Goal: Task Accomplishment & Management: Manage account settings

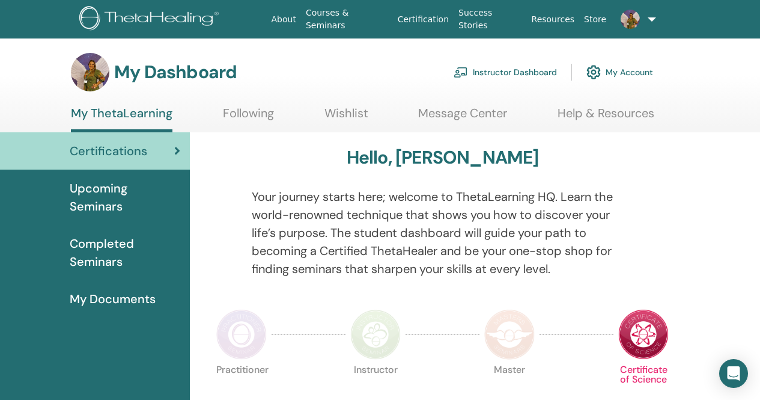
click at [506, 75] on link "Instructor Dashboard" at bounding box center [505, 72] width 103 height 26
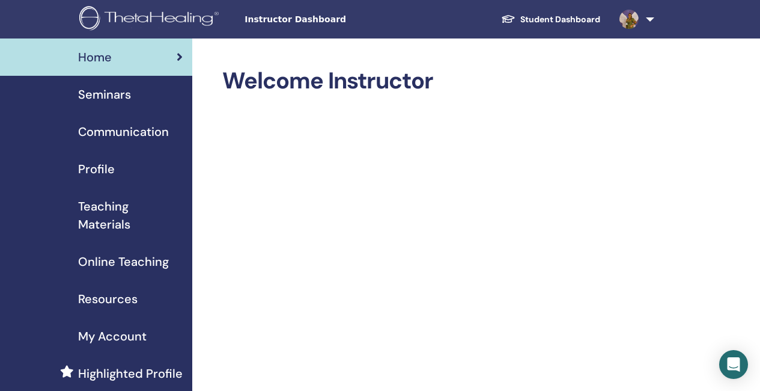
click at [109, 93] on span "Seminars" at bounding box center [104, 94] width 53 height 18
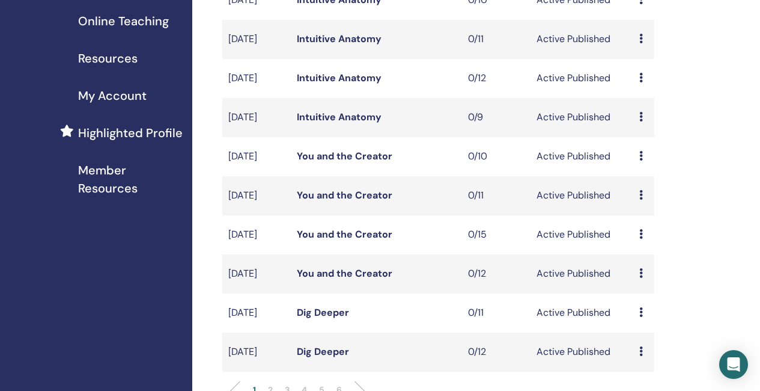
scroll to position [120, 0]
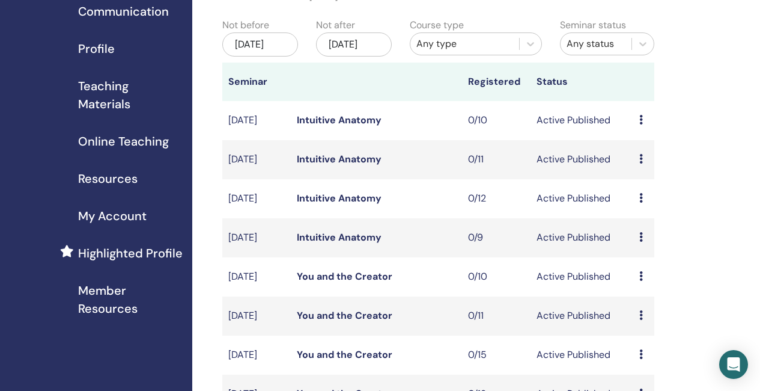
click at [337, 243] on link "Intuitive Anatomy" at bounding box center [339, 237] width 85 height 13
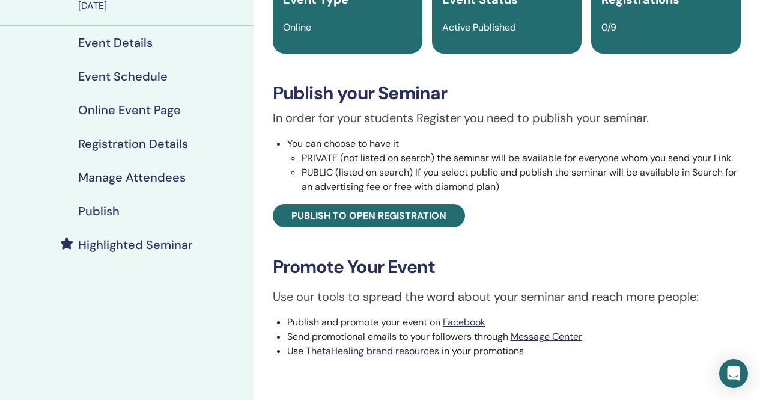
scroll to position [120, 0]
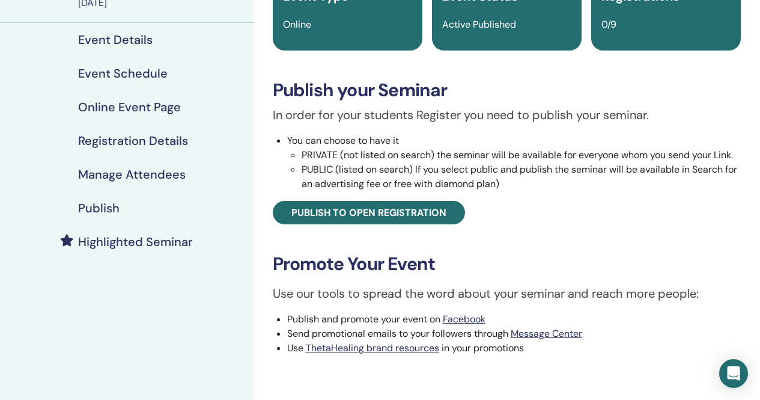
click at [114, 205] on h4 "Publish" at bounding box center [98, 208] width 41 height 14
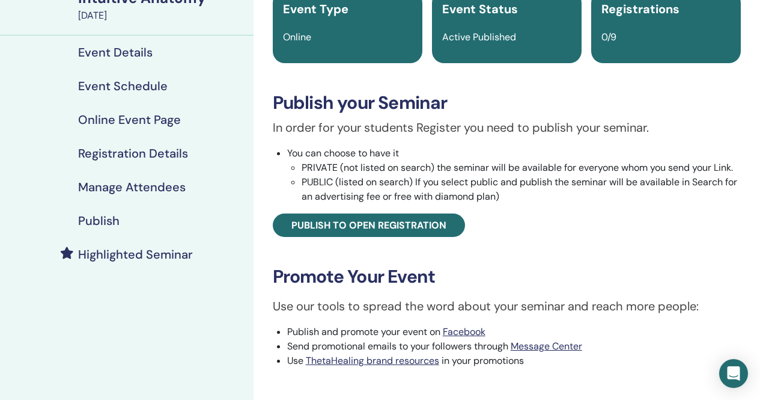
scroll to position [120, 0]
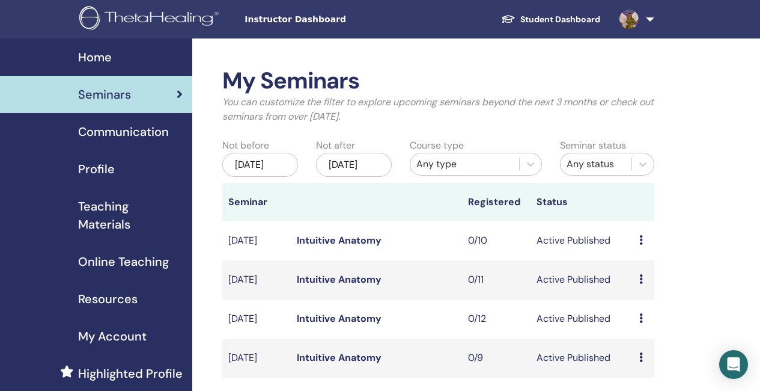
click at [102, 93] on span "Seminars" at bounding box center [104, 94] width 53 height 18
click at [531, 165] on icon at bounding box center [530, 164] width 7 height 4
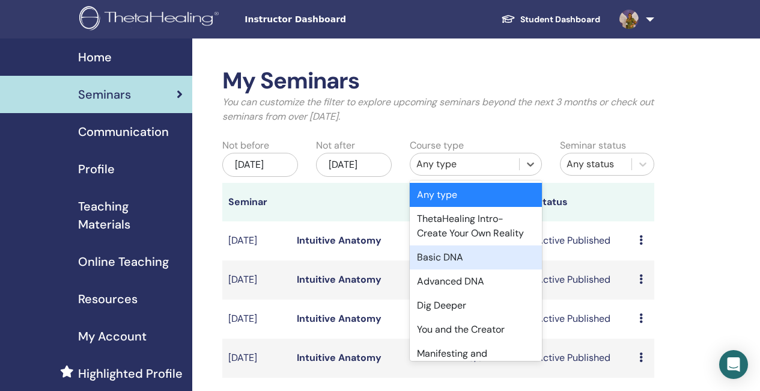
click at [442, 254] on div "Basic DNA" at bounding box center [476, 257] width 132 height 24
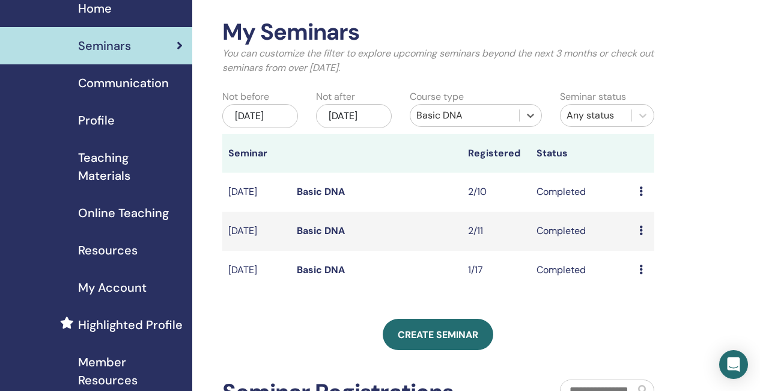
scroll to position [60, 0]
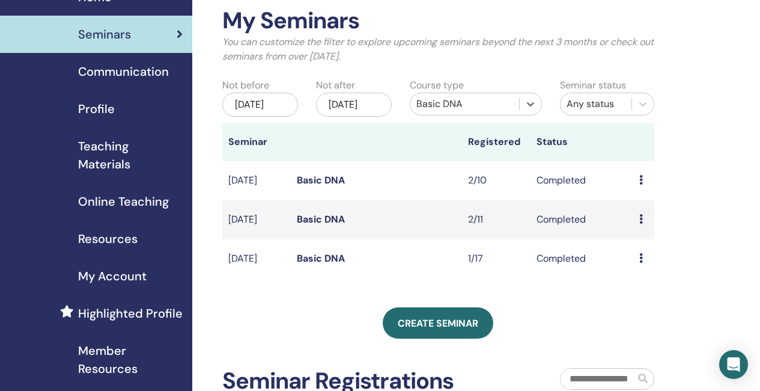
click at [338, 225] on link "Basic DNA" at bounding box center [321, 219] width 48 height 13
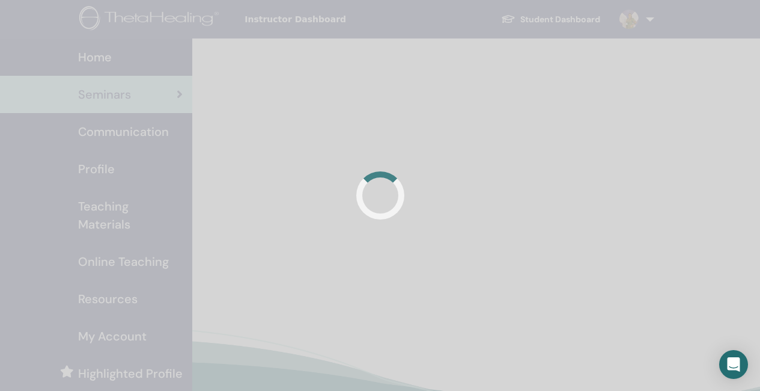
scroll to position [59, 0]
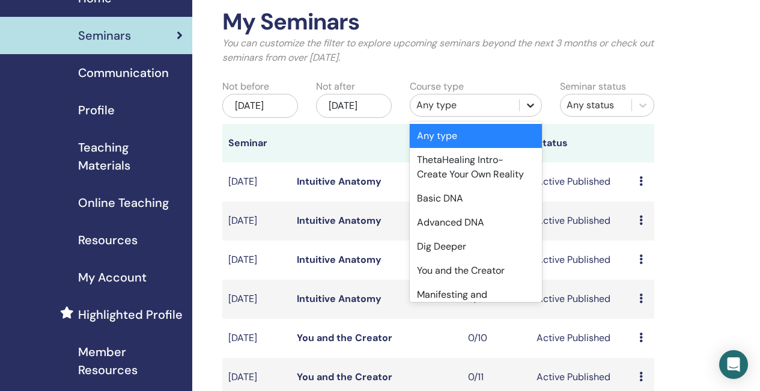
click at [531, 106] on icon at bounding box center [530, 105] width 7 height 4
click at [444, 198] on div "Basic DNA" at bounding box center [476, 198] width 132 height 24
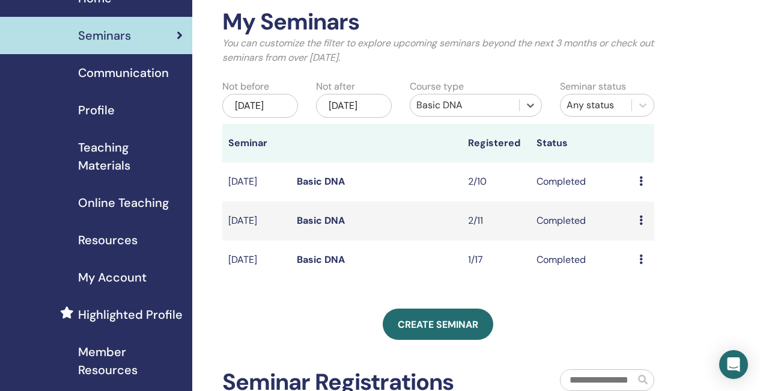
click at [328, 188] on link "Basic DNA" at bounding box center [321, 181] width 48 height 13
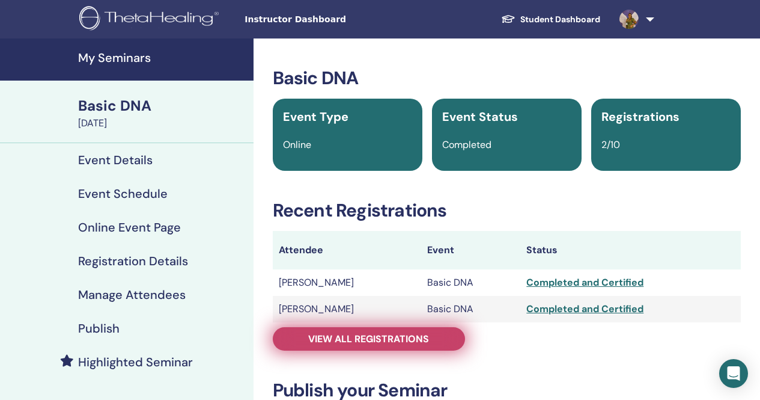
click at [337, 337] on span "View all registrations" at bounding box center [368, 338] width 121 height 13
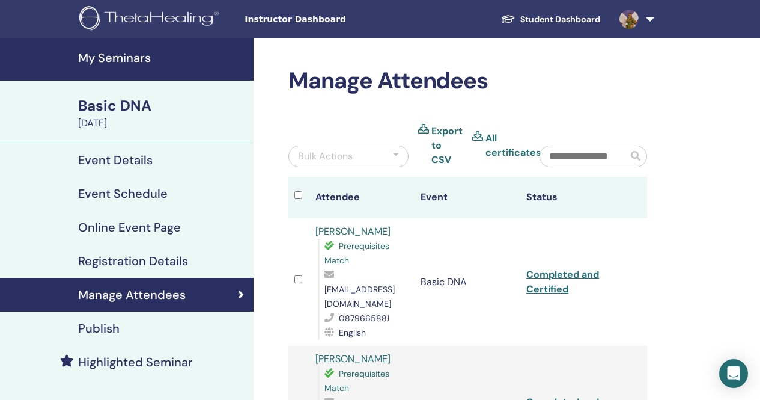
click at [348, 352] on link "Selam Yemane" at bounding box center [353, 358] width 75 height 13
click at [357, 230] on link "Siobhan Dwyer" at bounding box center [353, 231] width 75 height 13
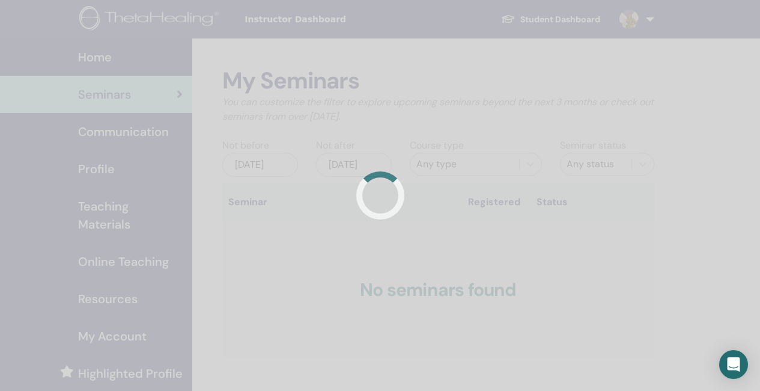
scroll to position [58, 0]
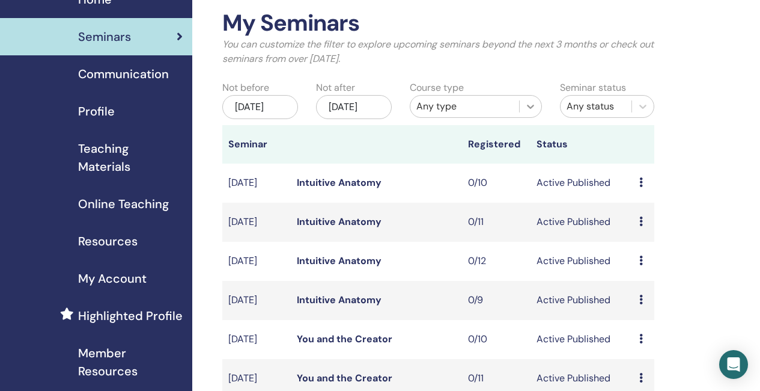
click at [530, 106] on icon at bounding box center [531, 106] width 12 height 12
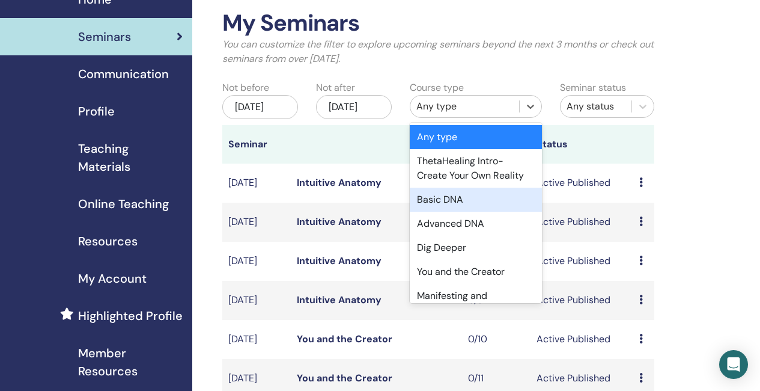
click at [443, 199] on div "Basic DNA" at bounding box center [476, 200] width 132 height 24
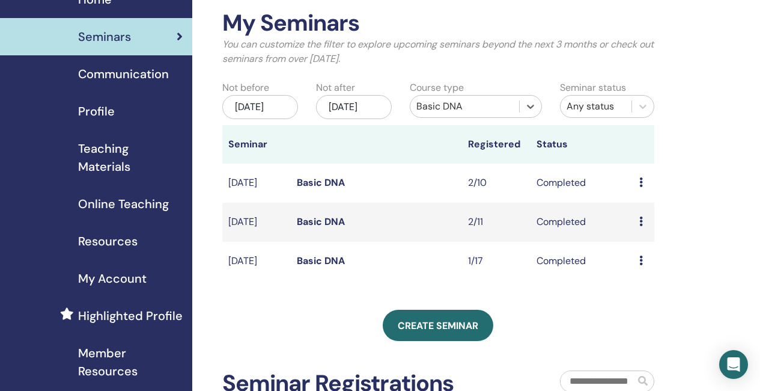
click at [325, 189] on link "Basic DNA" at bounding box center [321, 182] width 48 height 13
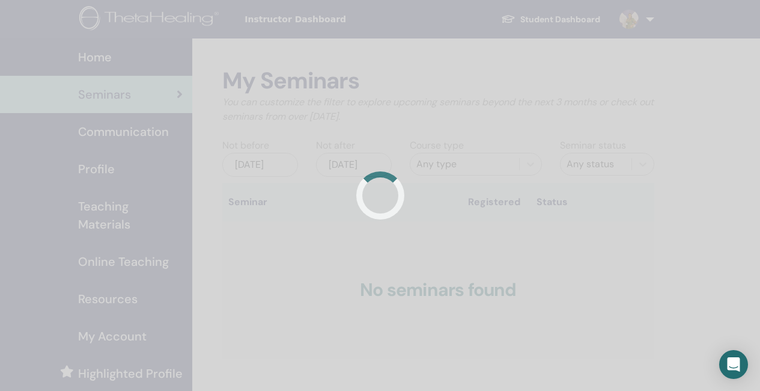
scroll to position [57, 0]
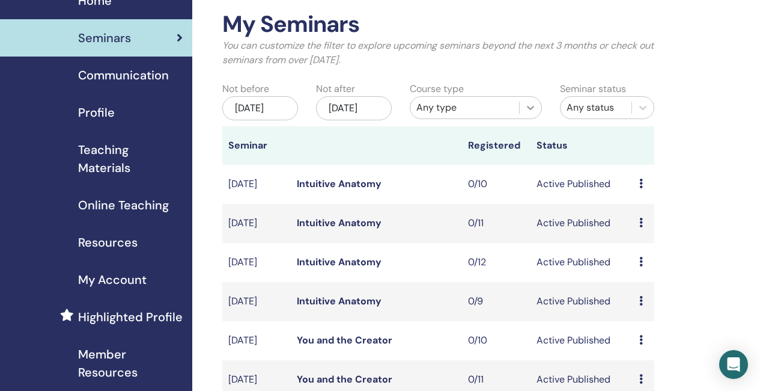
click at [534, 106] on icon at bounding box center [530, 108] width 7 height 4
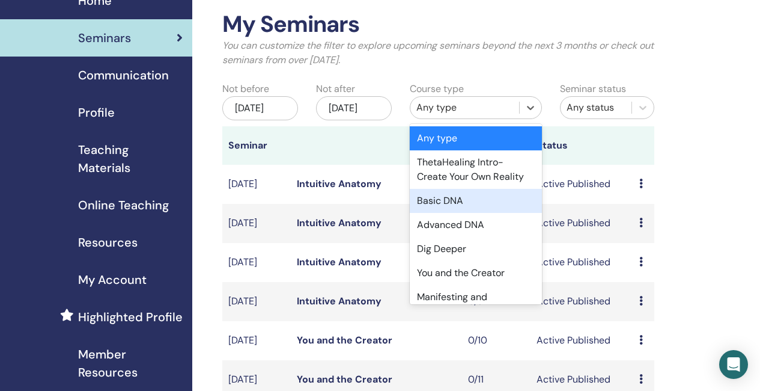
click at [451, 206] on div "Basic DNA" at bounding box center [476, 201] width 132 height 24
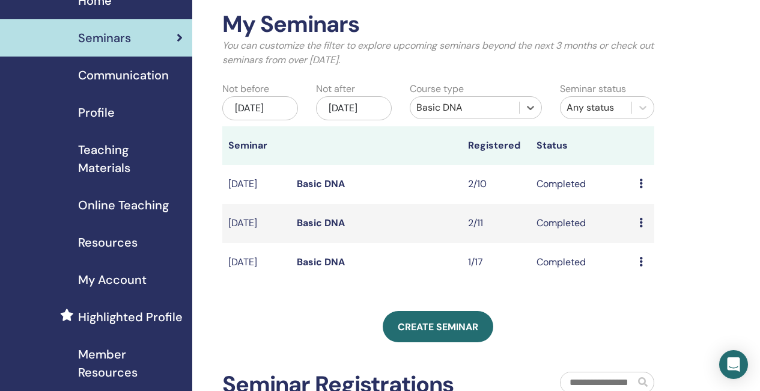
click at [334, 229] on link "Basic DNA" at bounding box center [321, 222] width 48 height 13
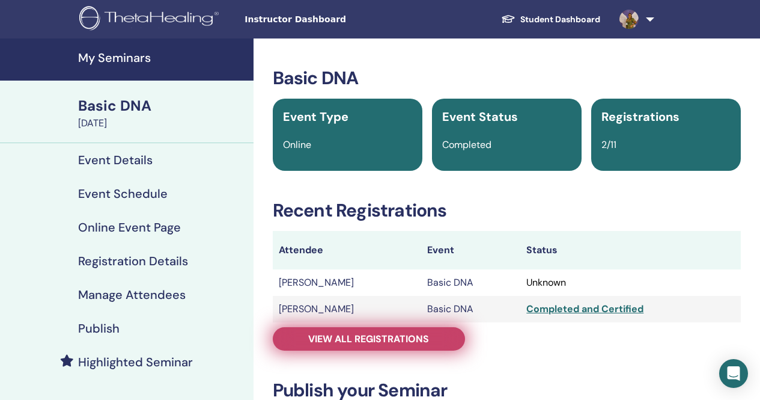
click at [328, 334] on span "View all registrations" at bounding box center [368, 338] width 121 height 13
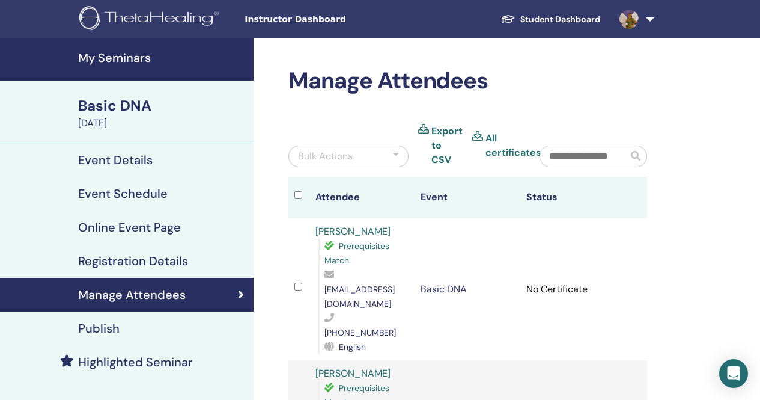
click at [346, 367] on link "Sweta Purohit" at bounding box center [353, 373] width 75 height 13
click at [145, 15] on img at bounding box center [151, 19] width 144 height 27
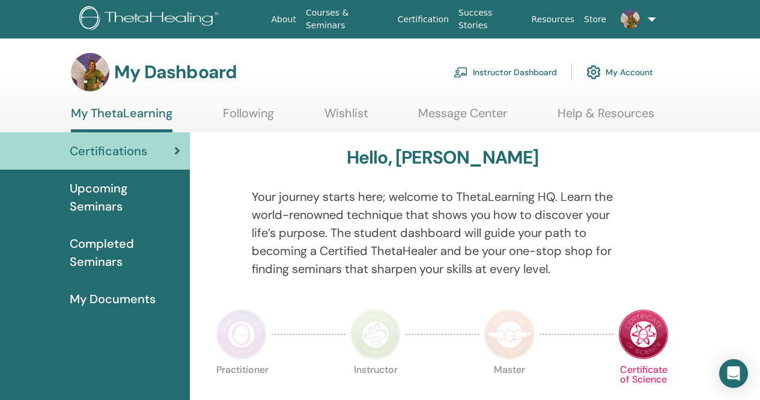
click at [515, 75] on link "Instructor Dashboard" at bounding box center [505, 72] width 103 height 26
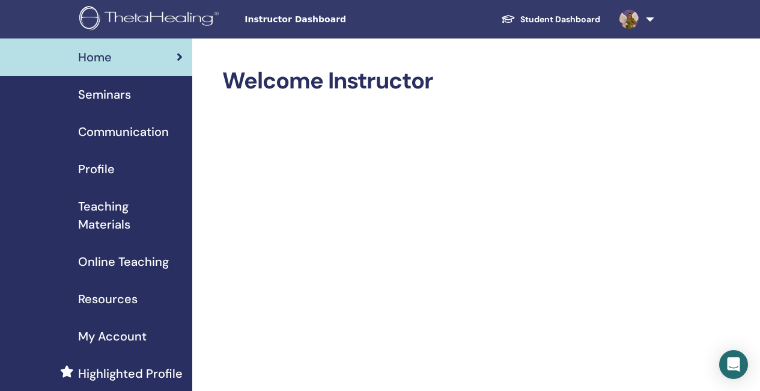
click at [120, 100] on span "Seminars" at bounding box center [104, 94] width 53 height 18
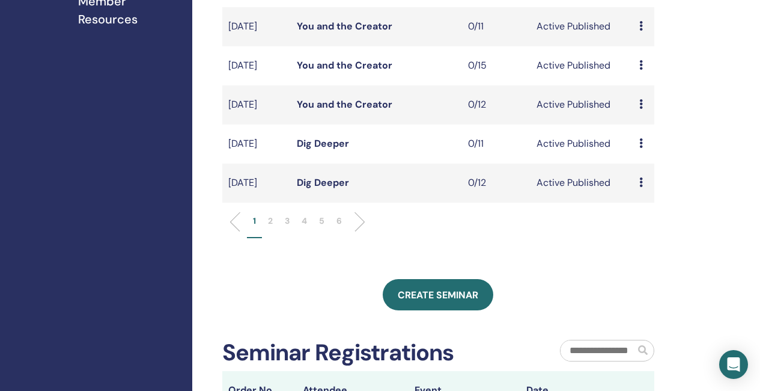
scroll to position [421, 0]
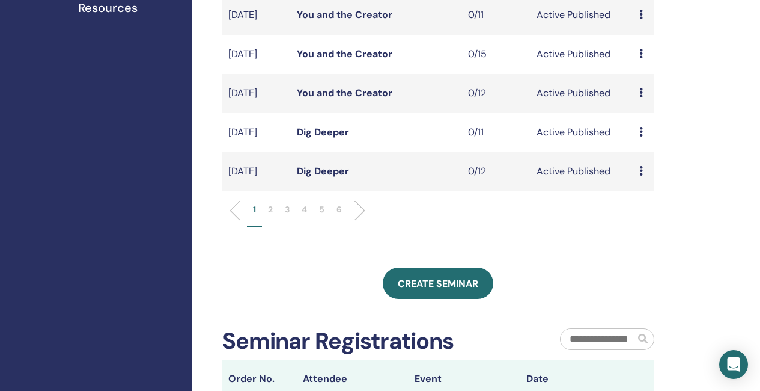
click at [289, 216] on p "3" at bounding box center [287, 209] width 5 height 13
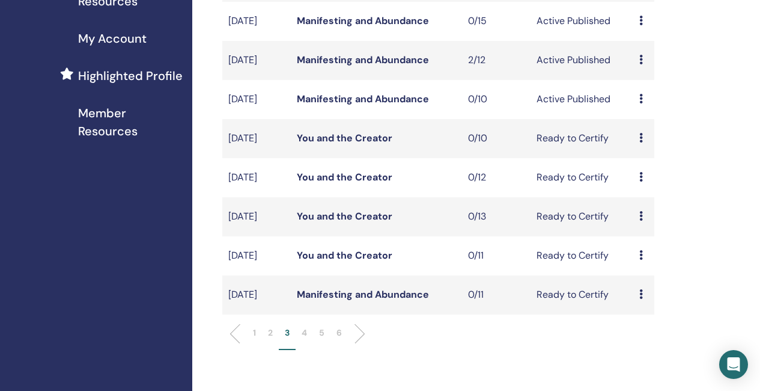
scroll to position [361, 0]
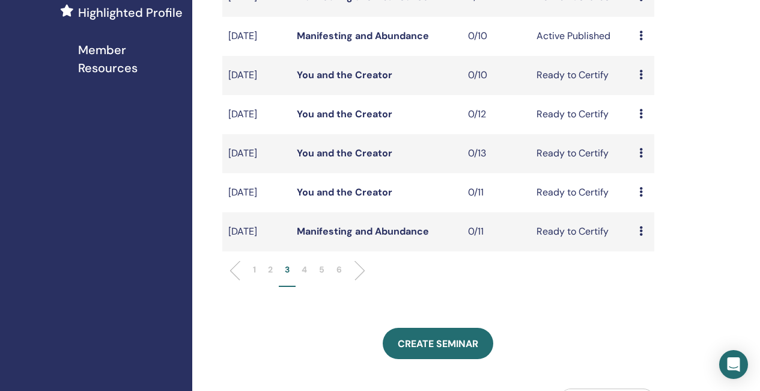
click at [272, 276] on p "2" at bounding box center [270, 269] width 5 height 13
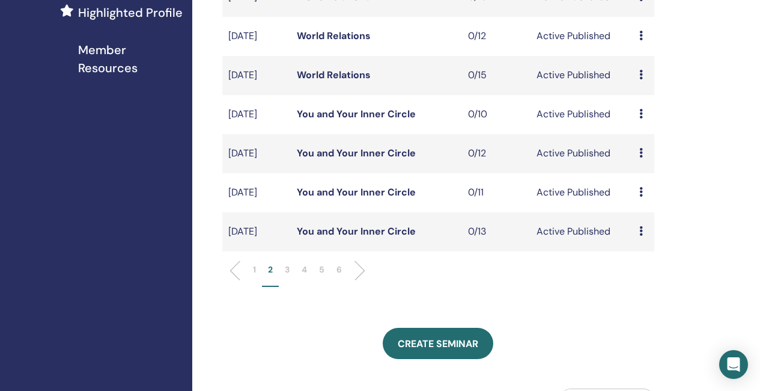
click at [359, 120] on link "You and Your Inner Circle" at bounding box center [356, 114] width 119 height 13
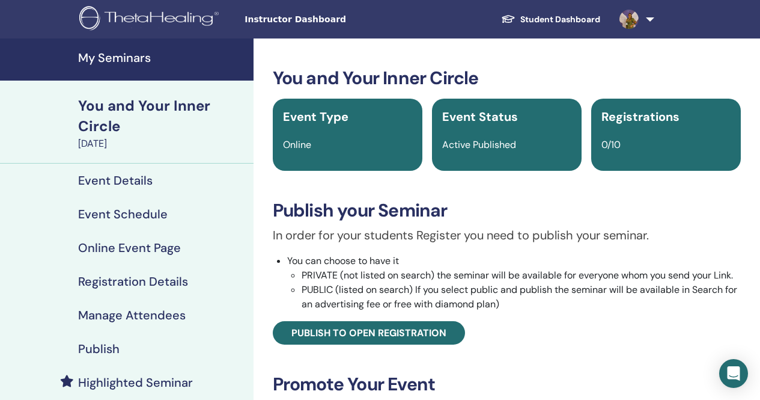
click at [103, 182] on h4 "Event Details" at bounding box center [115, 180] width 75 height 14
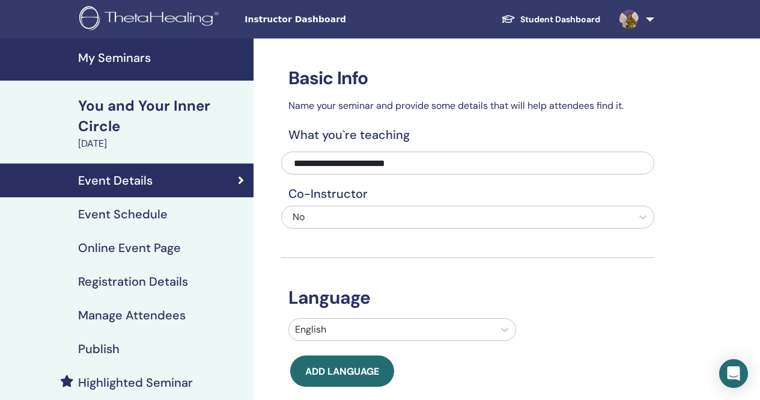
click at [130, 218] on h4 "Event Schedule" at bounding box center [123, 214] width 90 height 14
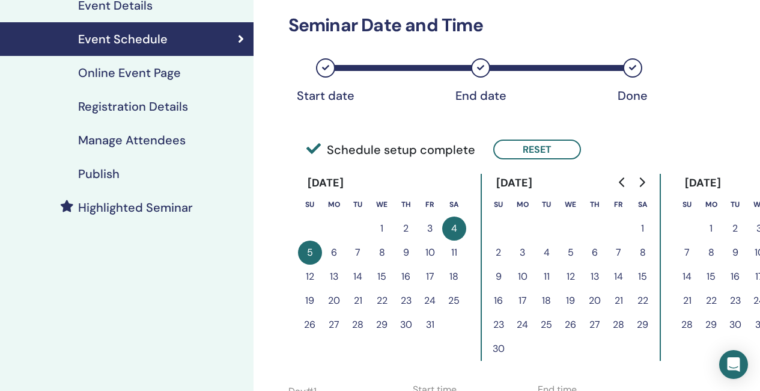
scroll to position [180, 0]
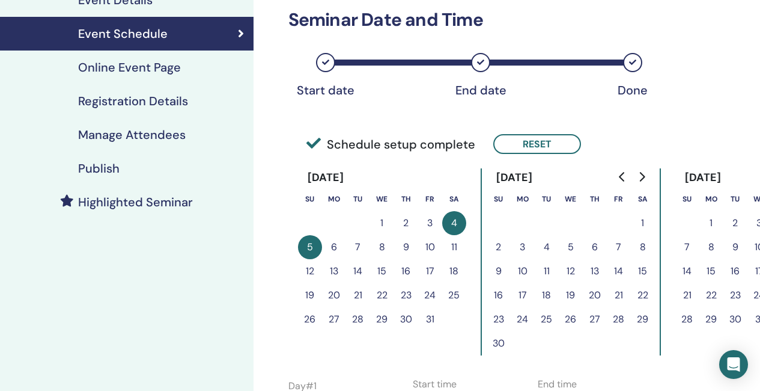
click at [525, 270] on button "10" at bounding box center [523, 271] width 24 height 24
click at [554, 139] on button "Reset" at bounding box center [537, 144] width 88 height 20
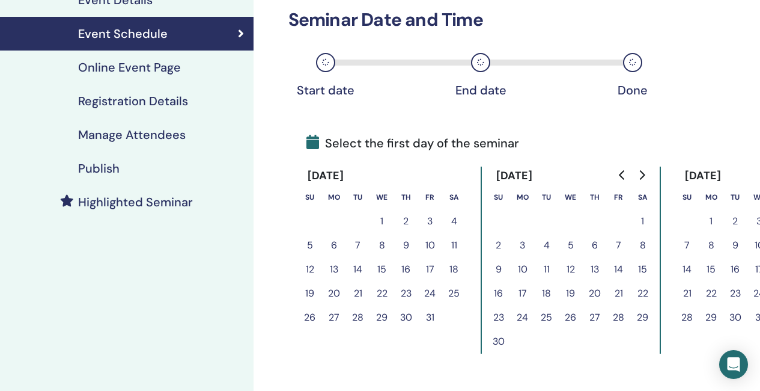
click at [525, 265] on button "10" at bounding box center [523, 269] width 24 height 24
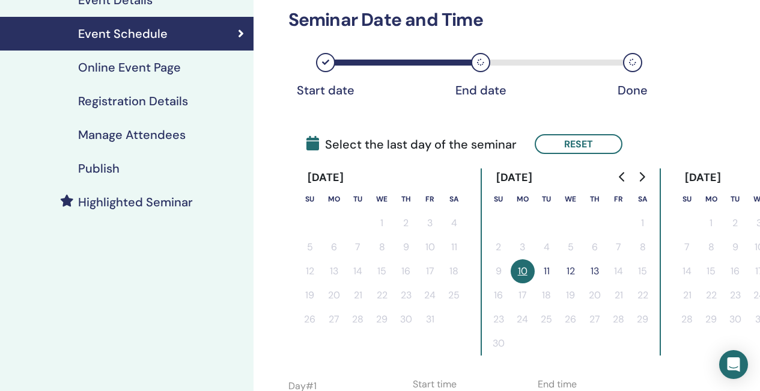
click at [553, 270] on button "11" at bounding box center [547, 271] width 24 height 24
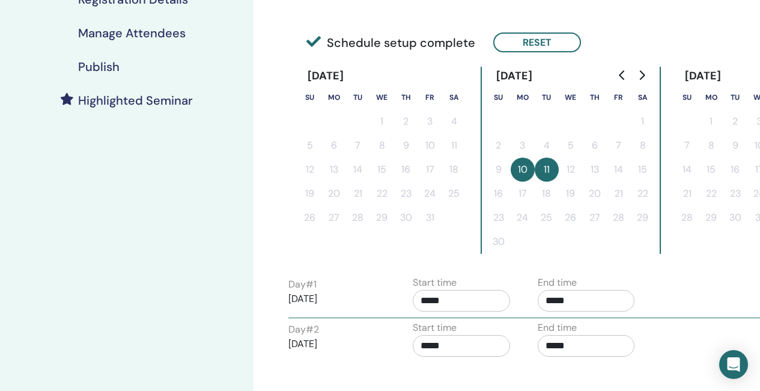
scroll to position [301, 0]
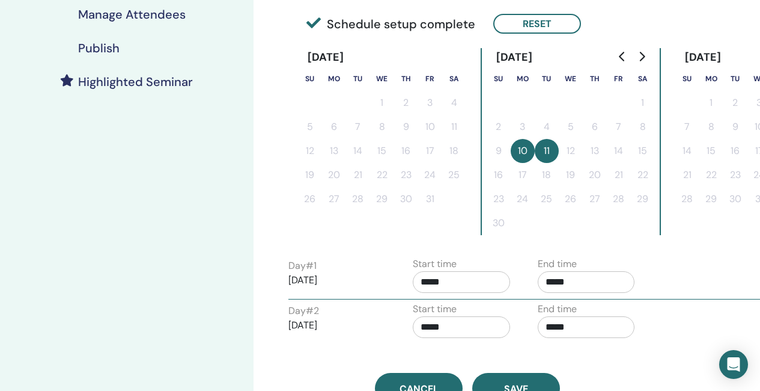
click at [449, 282] on input "*****" at bounding box center [461, 282] width 97 height 22
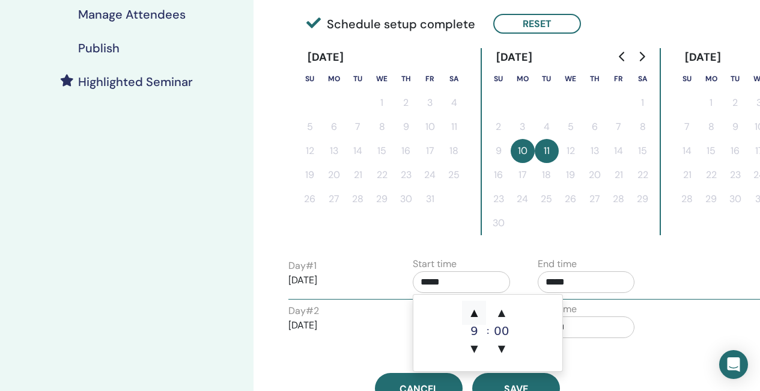
click at [471, 311] on span "▲" at bounding box center [474, 313] width 24 height 24
type input "*****"
click at [584, 282] on input "*****" at bounding box center [586, 282] width 97 height 22
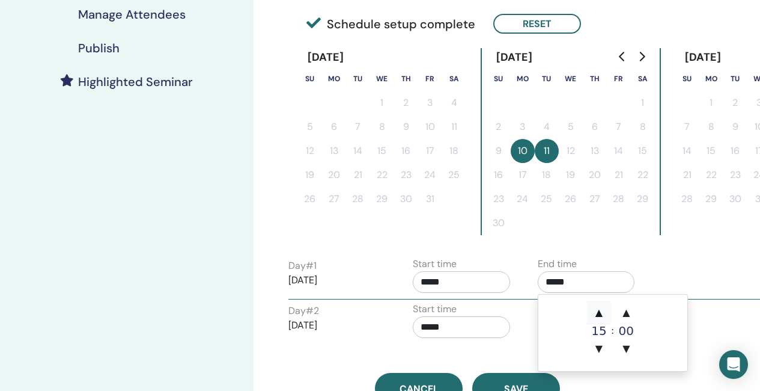
click at [607, 310] on span "▲" at bounding box center [599, 313] width 24 height 24
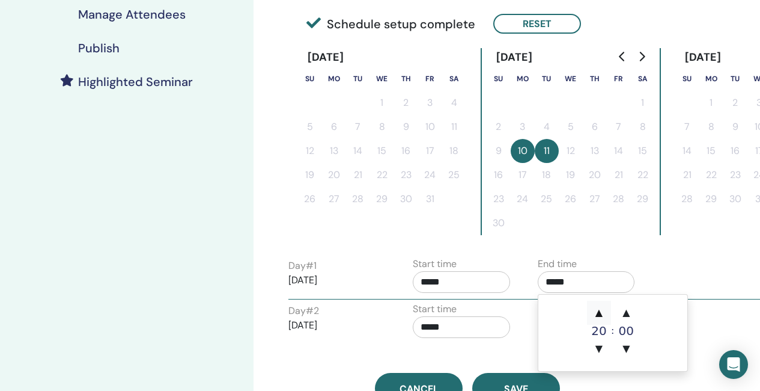
click at [607, 310] on span "▲" at bounding box center [599, 313] width 24 height 24
click at [597, 346] on span "▼" at bounding box center [599, 349] width 24 height 24
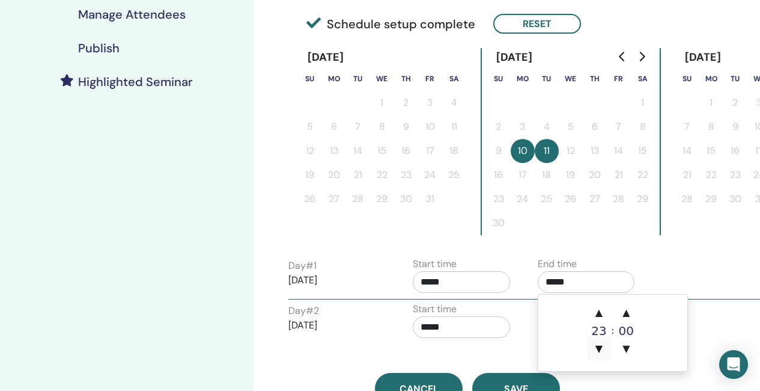
click at [597, 346] on span "▼" at bounding box center [599, 349] width 24 height 24
click at [585, 278] on input "*****" at bounding box center [586, 282] width 97 height 22
click at [599, 308] on span "▲" at bounding box center [599, 313] width 24 height 24
type input "*****"
click at [454, 331] on input "*****" at bounding box center [461, 327] width 97 height 22
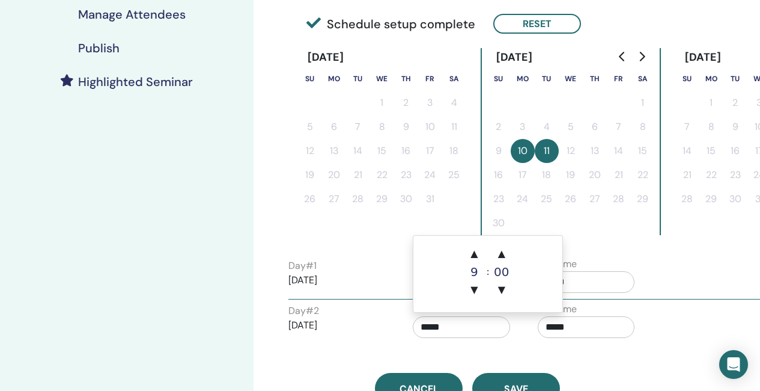
click at [658, 284] on div "Day # 1 2025/11/10 Start time ***** End time *****" at bounding box center [529, 278] width 499 height 42
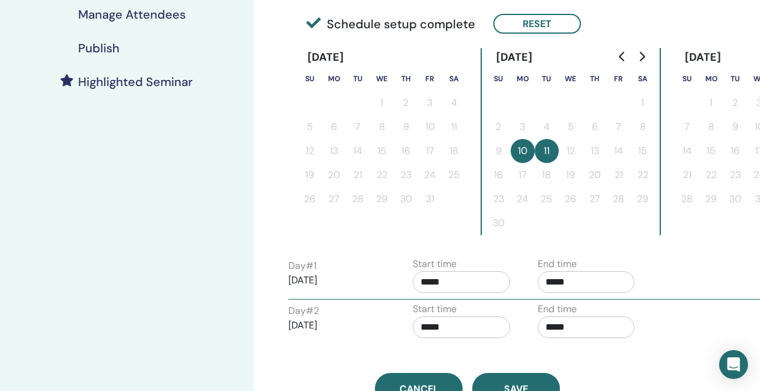
click at [451, 284] on input "*****" at bounding box center [461, 282] width 97 height 22
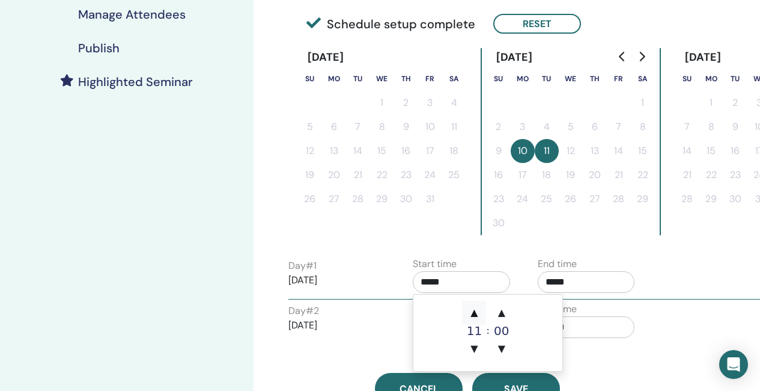
click at [471, 311] on span "▲" at bounding box center [474, 313] width 24 height 24
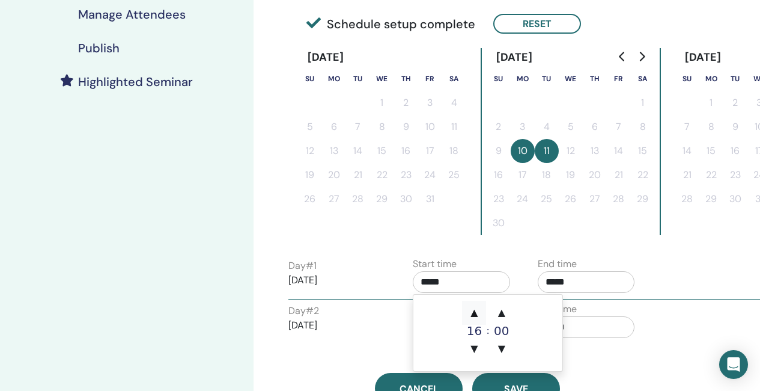
click at [471, 311] on span "▲" at bounding box center [474, 313] width 24 height 24
type input "*****"
click at [622, 329] on input "*****" at bounding box center [586, 327] width 97 height 22
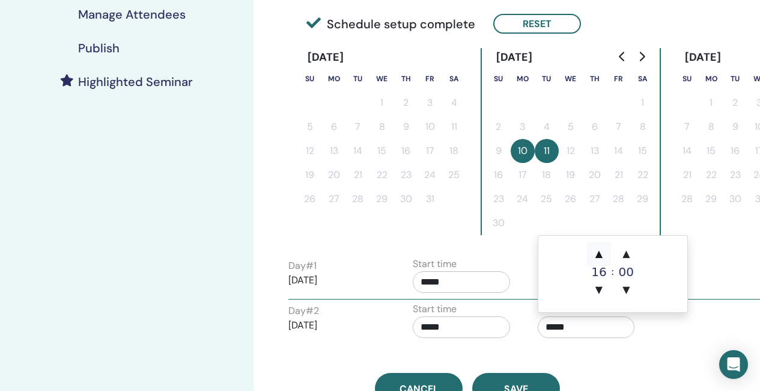
click at [601, 253] on span "▲" at bounding box center [599, 254] width 24 height 24
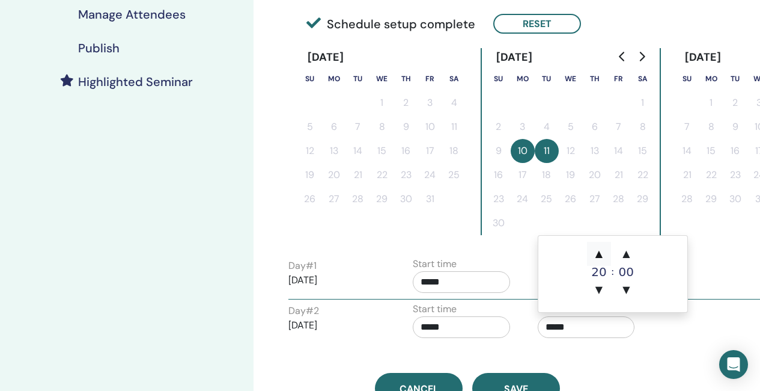
click at [601, 253] on span "▲" at bounding box center [599, 254] width 24 height 24
type input "*****"
click at [442, 326] on input "*****" at bounding box center [461, 327] width 97 height 22
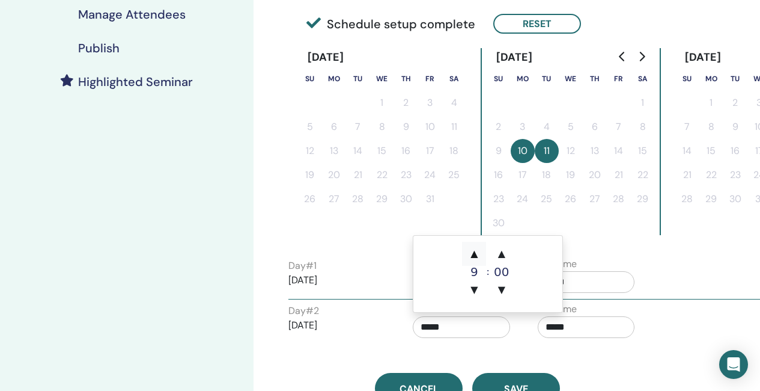
click at [477, 255] on span "▲" at bounding box center [474, 254] width 24 height 24
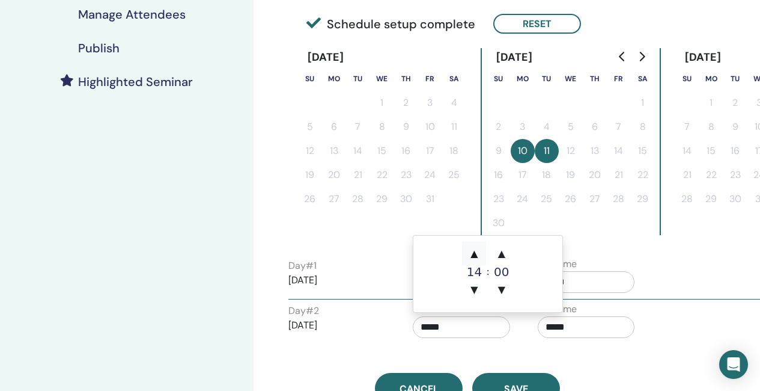
click at [477, 255] on span "▲" at bounding box center [474, 254] width 24 height 24
click at [473, 254] on span "▲" at bounding box center [474, 254] width 24 height 24
type input "*****"
click at [541, 383] on button "Save" at bounding box center [516, 388] width 88 height 31
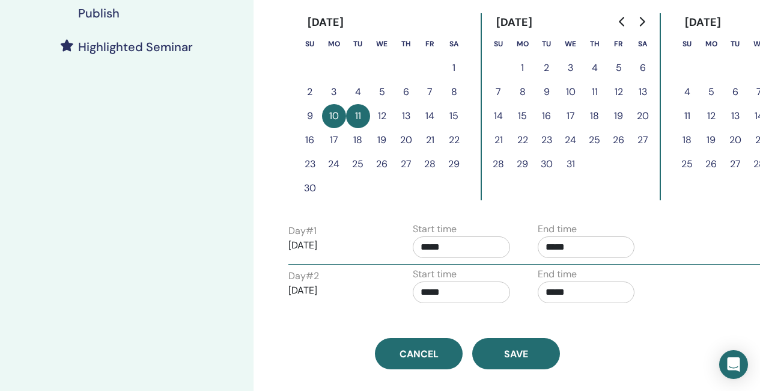
scroll to position [406, 0]
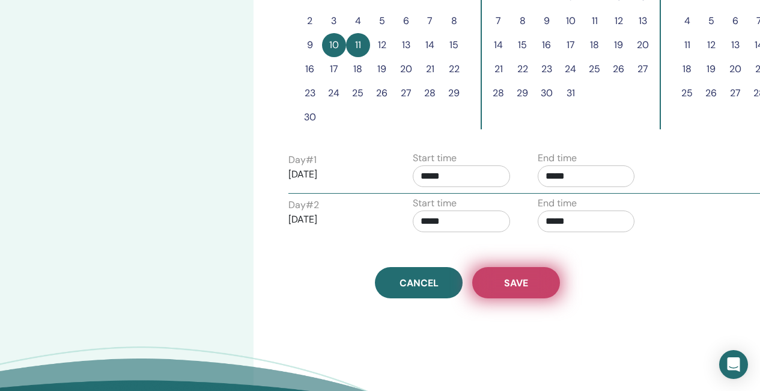
click at [522, 286] on span "Save" at bounding box center [516, 283] width 24 height 13
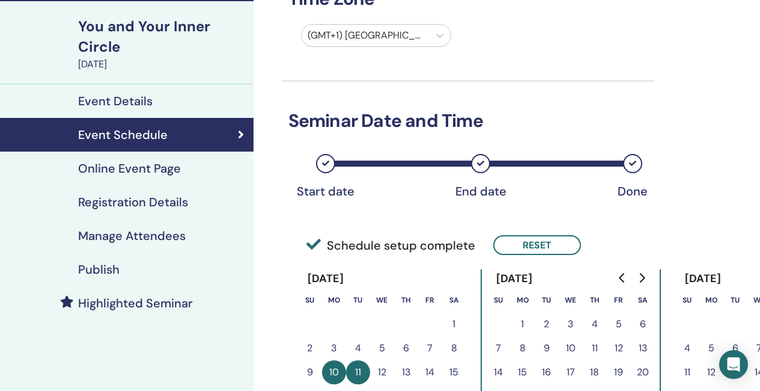
scroll to position [46, 0]
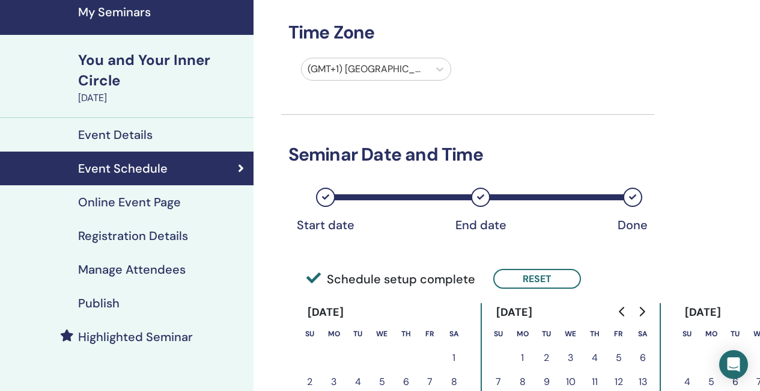
click at [109, 302] on h4 "Publish" at bounding box center [98, 303] width 41 height 14
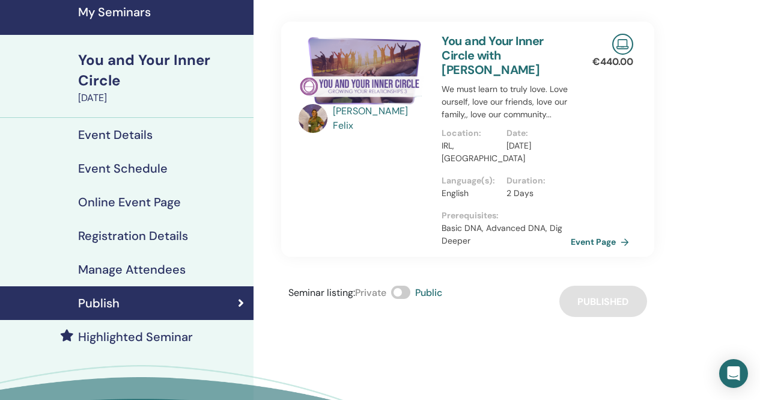
click at [162, 338] on h4 "Highlighted Seminar" at bounding box center [135, 336] width 115 height 14
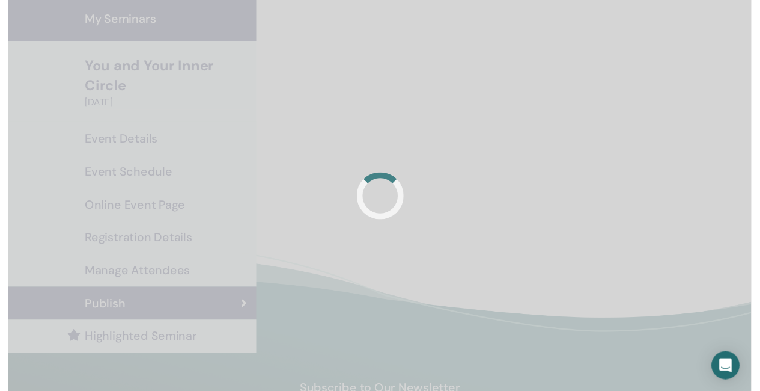
scroll to position [46, 0]
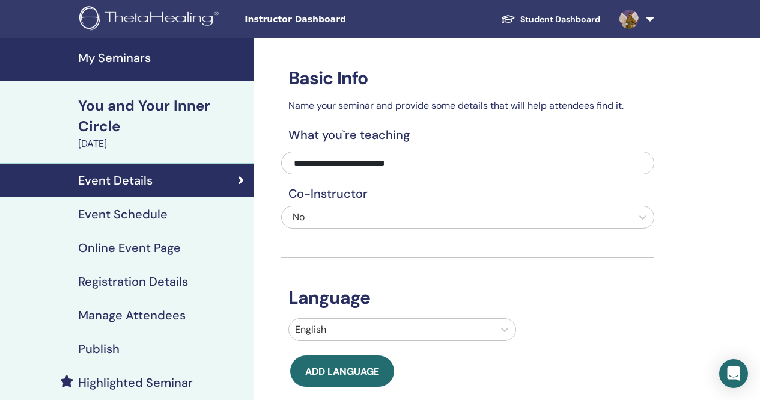
click at [119, 61] on h4 "My Seminars" at bounding box center [162, 57] width 168 height 14
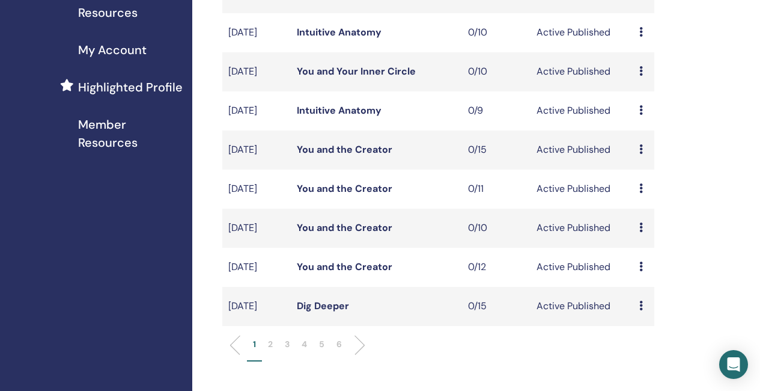
scroll to position [301, 0]
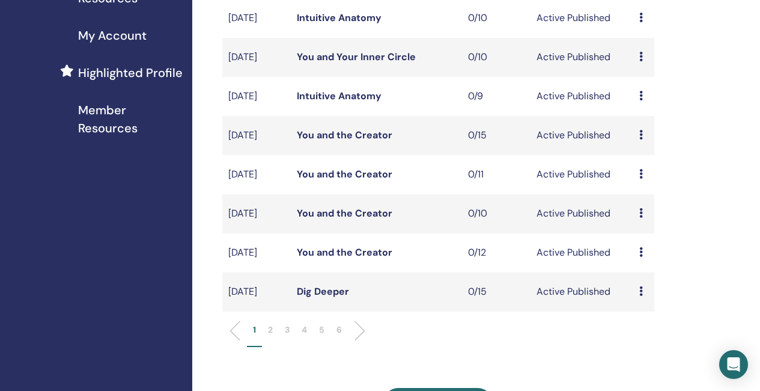
click at [356, 341] on li at bounding box center [355, 330] width 20 height 20
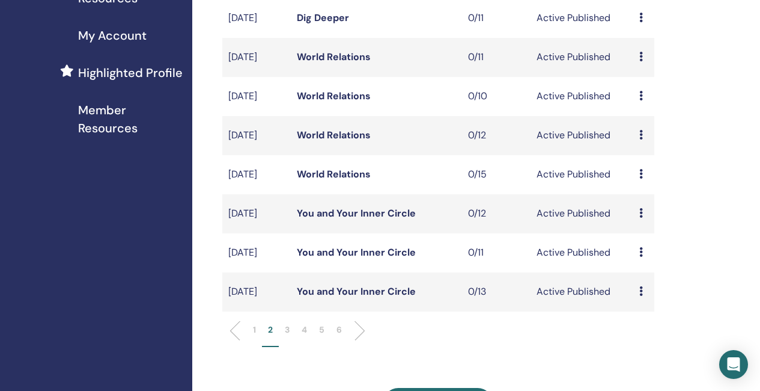
click at [364, 258] on link "You and Your Inner Circle" at bounding box center [356, 252] width 119 height 13
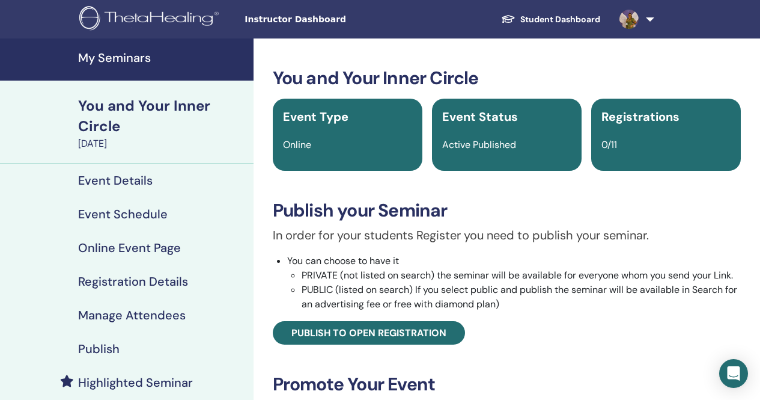
click at [140, 185] on h4 "Event Details" at bounding box center [115, 180] width 75 height 14
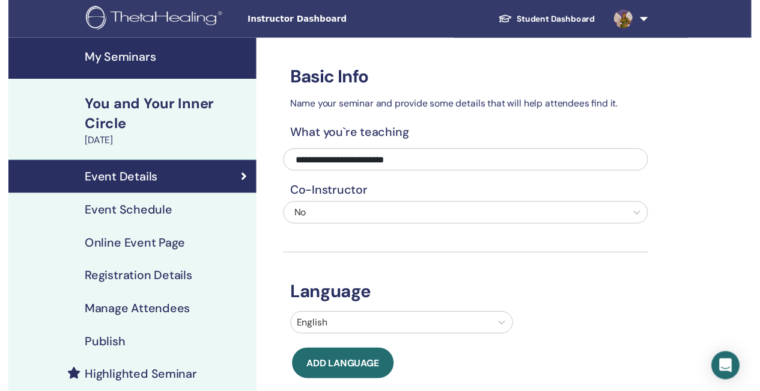
scroll to position [60, 0]
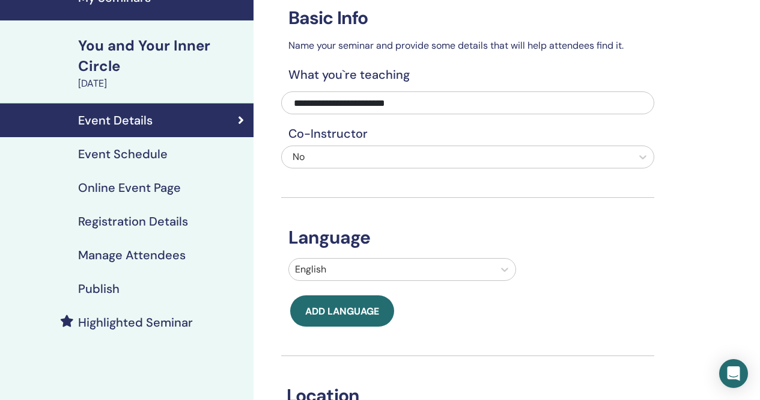
click at [146, 157] on h4 "Event Schedule" at bounding box center [123, 154] width 90 height 14
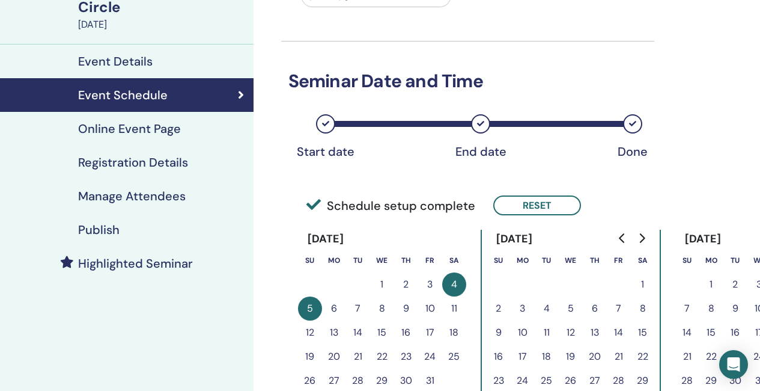
scroll to position [180, 0]
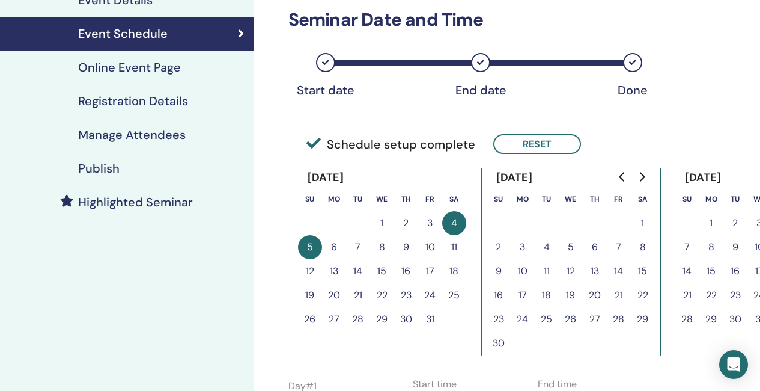
click at [528, 269] on button "10" at bounding box center [523, 271] width 24 height 24
click at [521, 148] on button "Reset" at bounding box center [537, 144] width 88 height 20
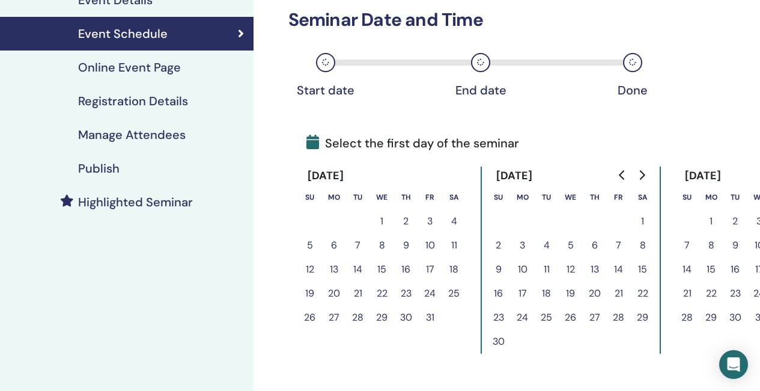
click at [513, 272] on button "10" at bounding box center [523, 269] width 24 height 24
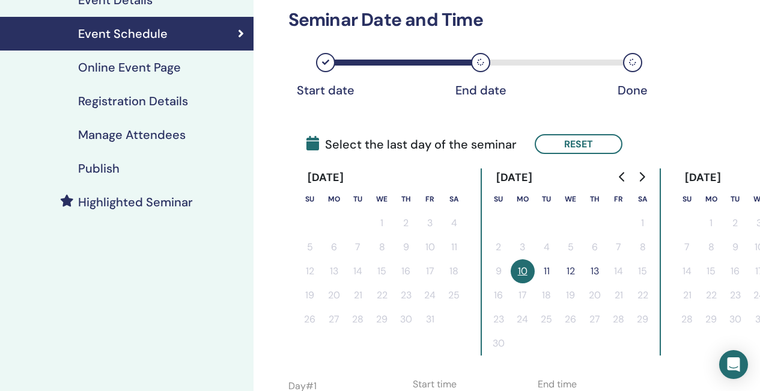
click at [550, 269] on button "11" at bounding box center [547, 271] width 24 height 24
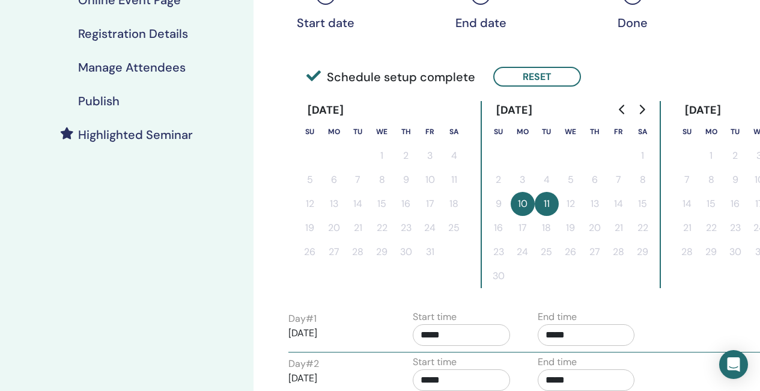
scroll to position [240, 0]
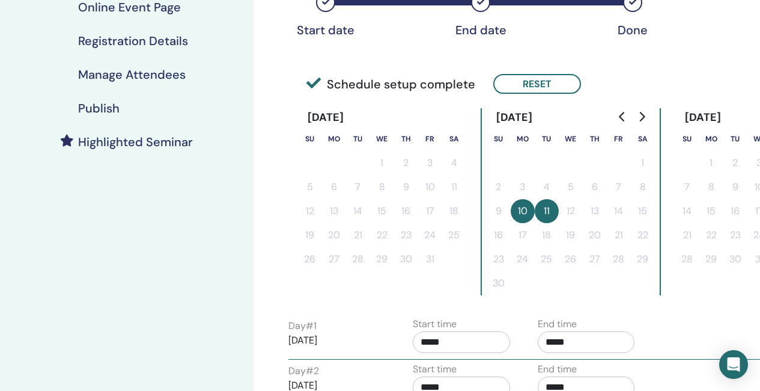
click at [454, 344] on input "*****" at bounding box center [461, 342] width 97 height 22
click at [561, 340] on input "*****" at bounding box center [586, 342] width 97 height 22
click at [605, 270] on span "▲" at bounding box center [599, 269] width 24 height 24
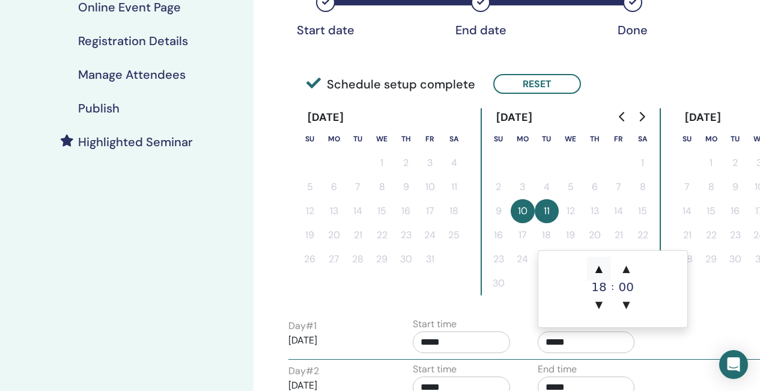
click at [605, 270] on span "▲" at bounding box center [599, 269] width 24 height 24
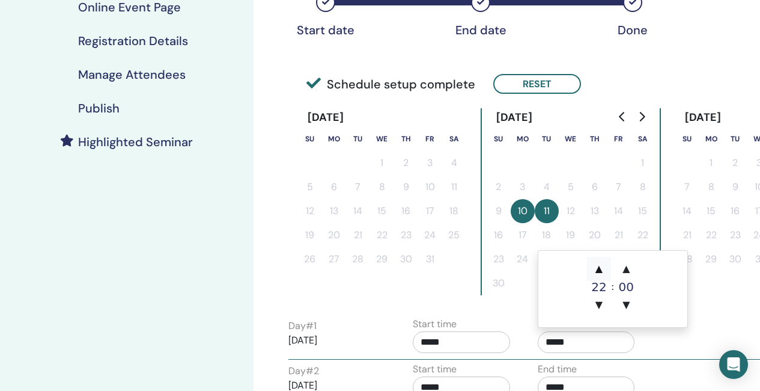
type input "*****"
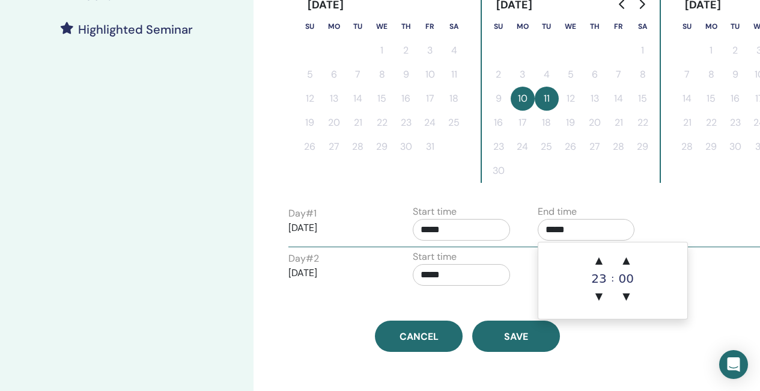
scroll to position [361, 0]
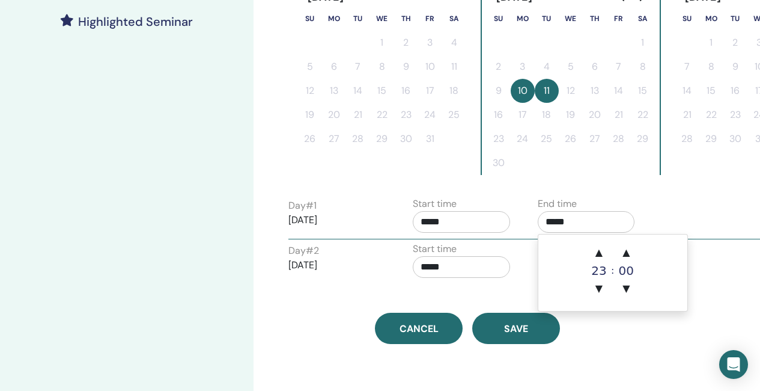
click at [685, 222] on div "Day # 1 2025/11/10 Start time ***** End time *****" at bounding box center [529, 218] width 499 height 42
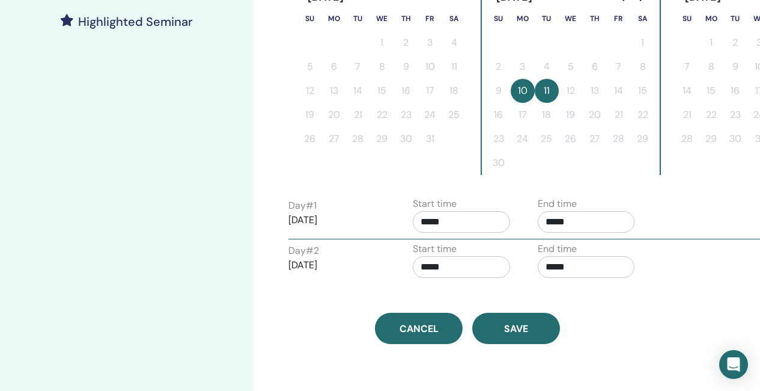
click at [572, 269] on input "*****" at bounding box center [586, 267] width 97 height 22
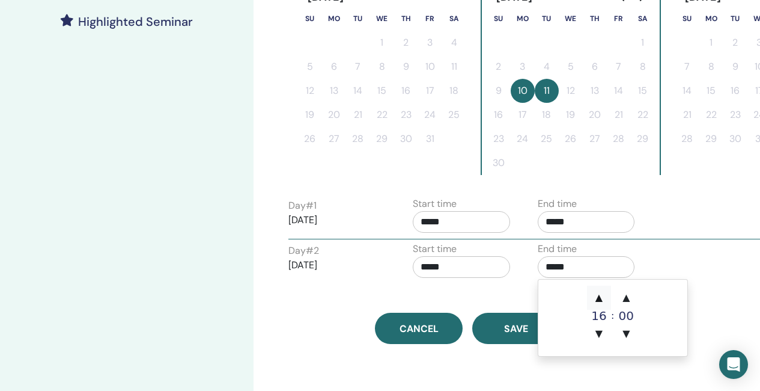
click at [602, 304] on span "▲" at bounding box center [599, 298] width 24 height 24
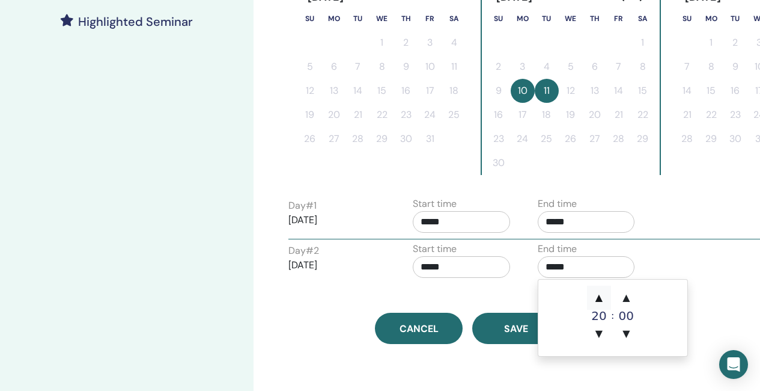
click at [602, 304] on span "▲" at bounding box center [599, 298] width 24 height 24
type input "*****"
click at [442, 264] on input "*****" at bounding box center [461, 267] width 97 height 22
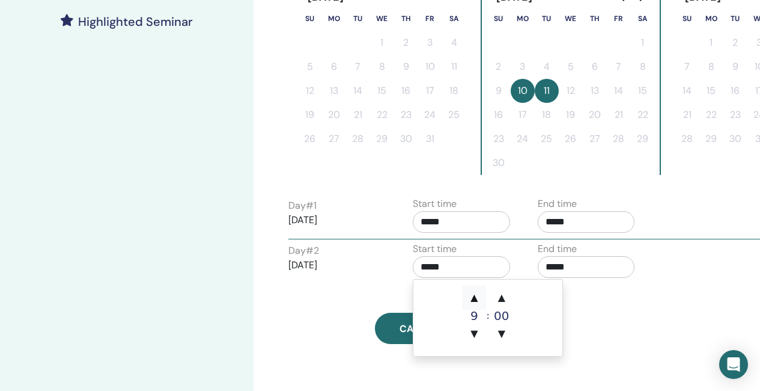
click at [476, 297] on span "▲" at bounding box center [474, 298] width 24 height 24
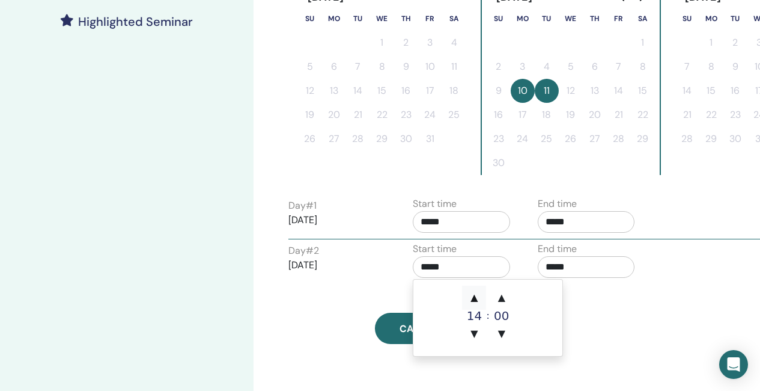
click at [476, 297] on span "▲" at bounding box center [474, 298] width 24 height 24
type input "*****"
click at [445, 215] on input "*****" at bounding box center [461, 222] width 97 height 22
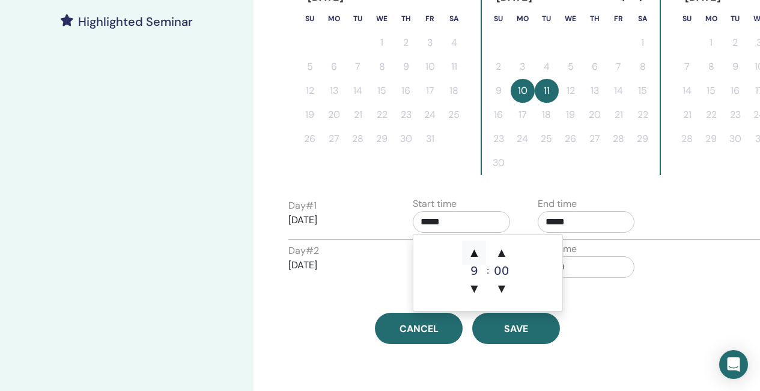
click at [478, 249] on span "▲" at bounding box center [474, 252] width 24 height 24
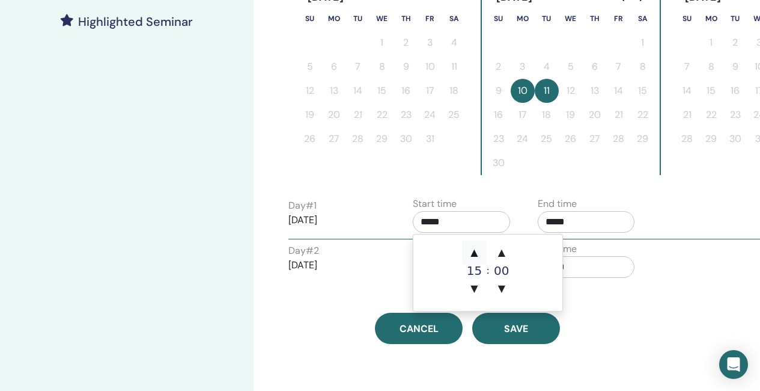
click at [478, 249] on span "▲" at bounding box center [474, 252] width 24 height 24
click at [475, 284] on span "▼" at bounding box center [474, 289] width 24 height 24
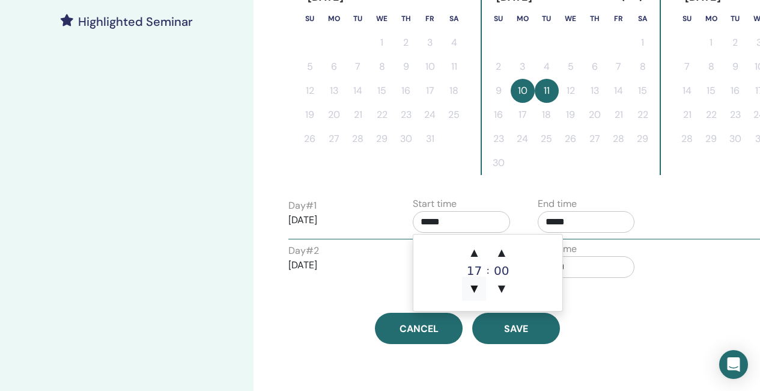
type input "*****"
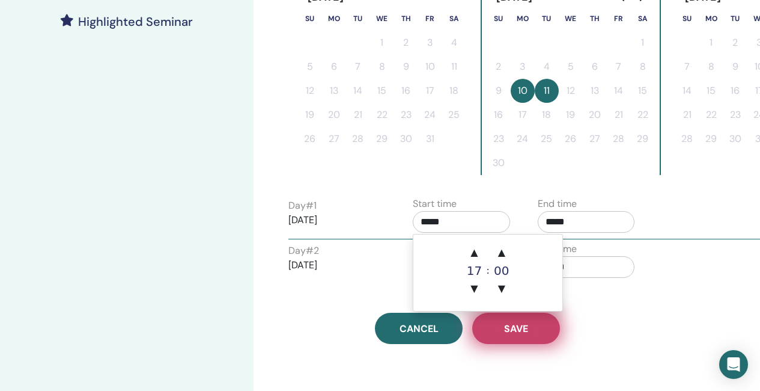
click at [537, 334] on button "Save" at bounding box center [516, 328] width 88 height 31
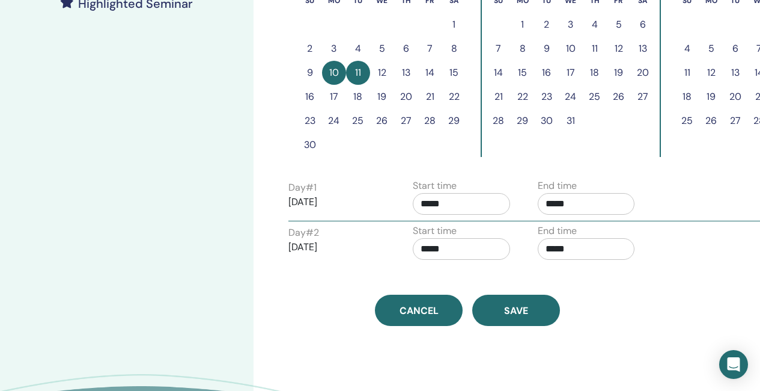
scroll to position [406, 0]
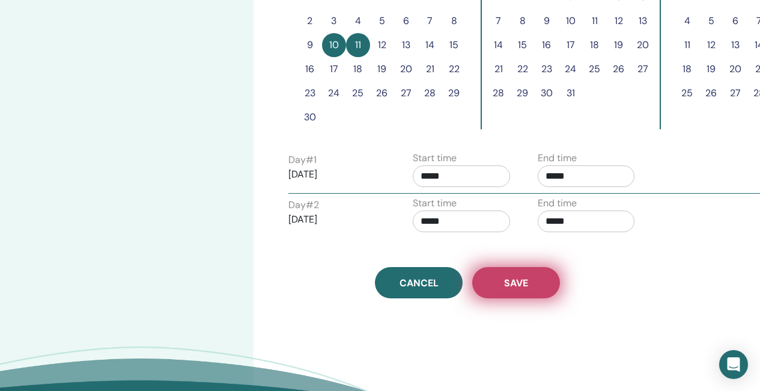
click at [518, 287] on span "Save" at bounding box center [516, 283] width 24 height 13
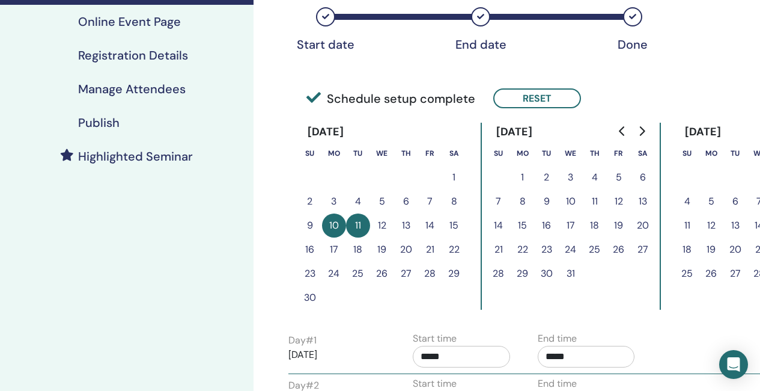
scroll to position [60, 0]
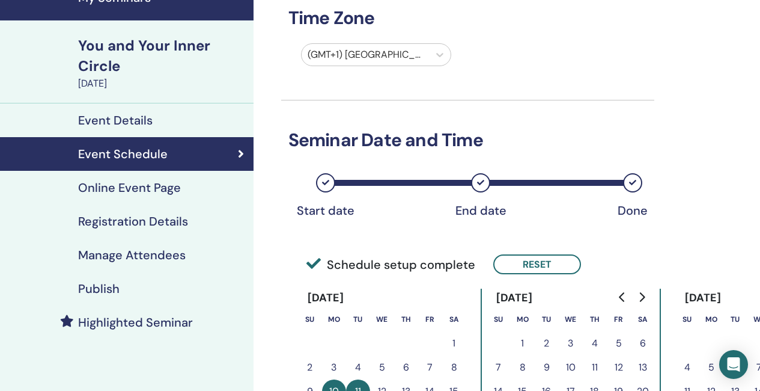
click at [99, 288] on h4 "Publish" at bounding box center [98, 288] width 41 height 14
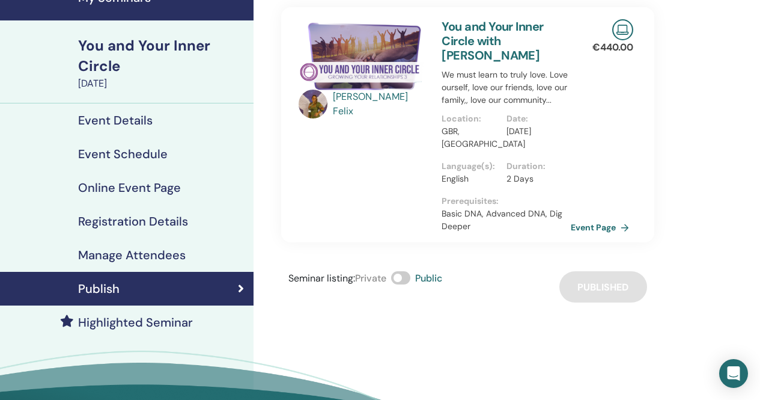
click at [150, 321] on h4 "Highlighted Seminar" at bounding box center [135, 322] width 115 height 14
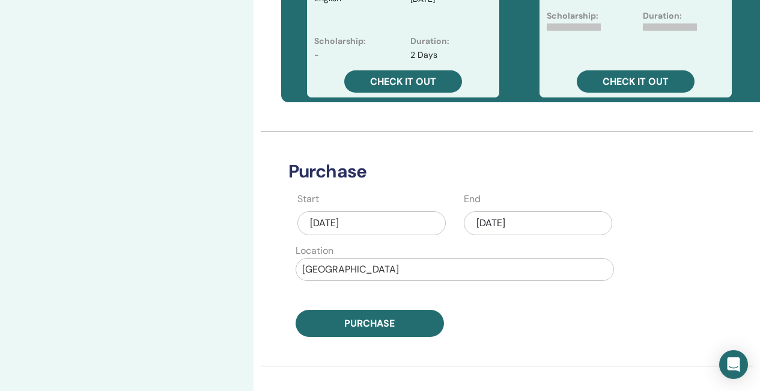
scroll to position [481, 0]
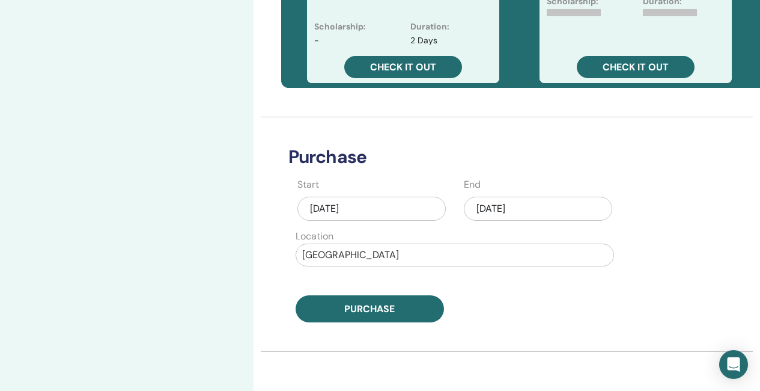
click at [504, 209] on div "[DATE]" at bounding box center [538, 209] width 148 height 24
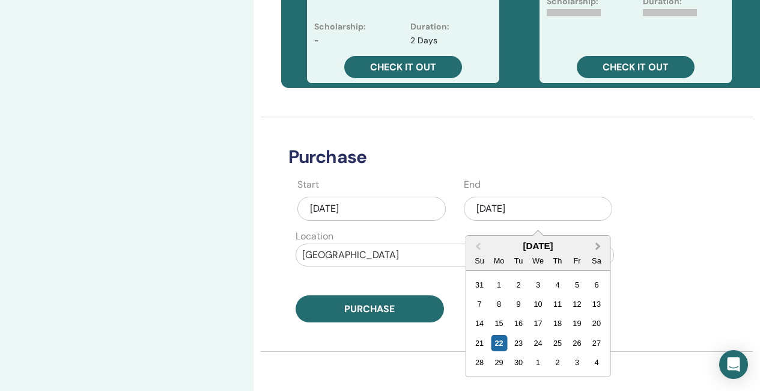
click at [598, 246] on span "Next Month" at bounding box center [598, 246] width 0 height 13
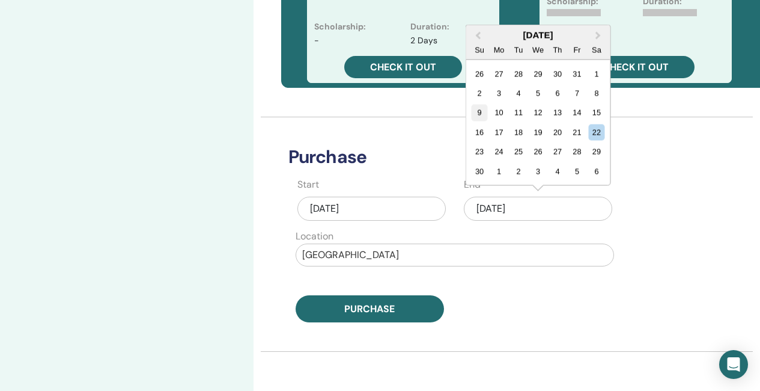
click at [478, 112] on div "9" at bounding box center [479, 113] width 16 height 16
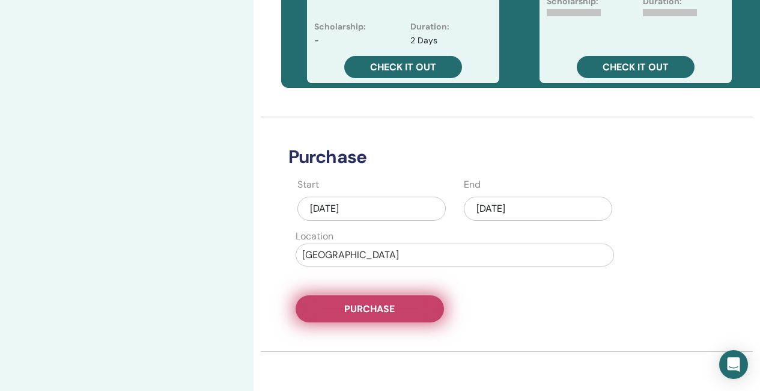
click at [404, 309] on button "Purchase" at bounding box center [370, 308] width 148 height 27
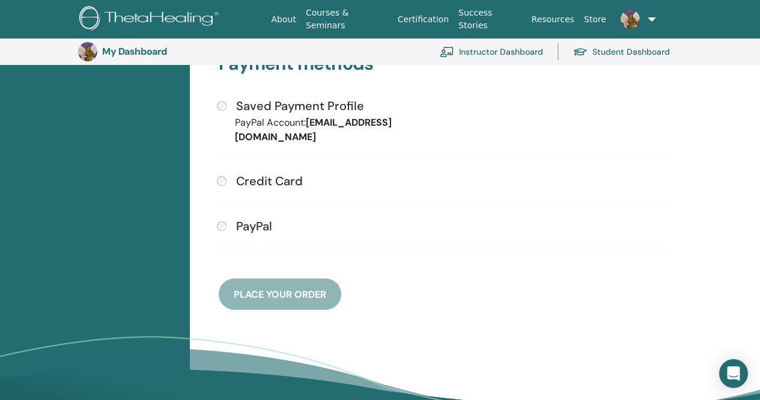
scroll to position [387, 0]
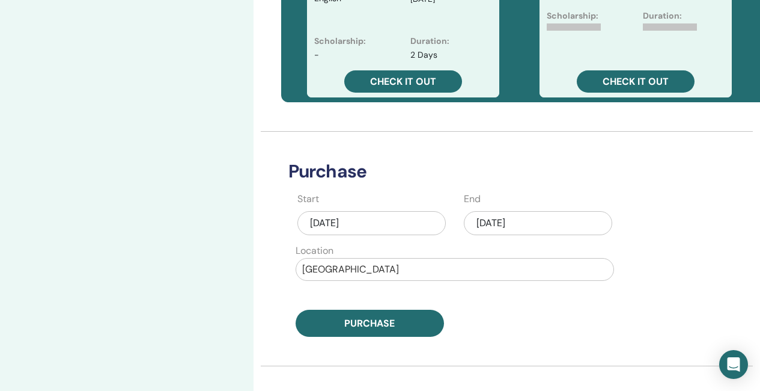
scroll to position [527, 0]
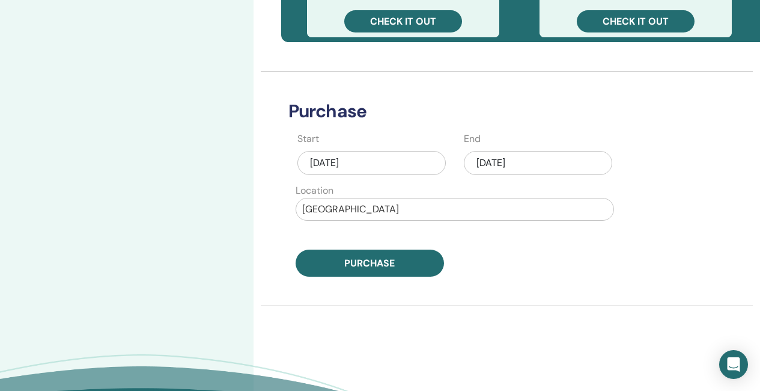
click at [537, 163] on div "[DATE]" at bounding box center [538, 163] width 148 height 24
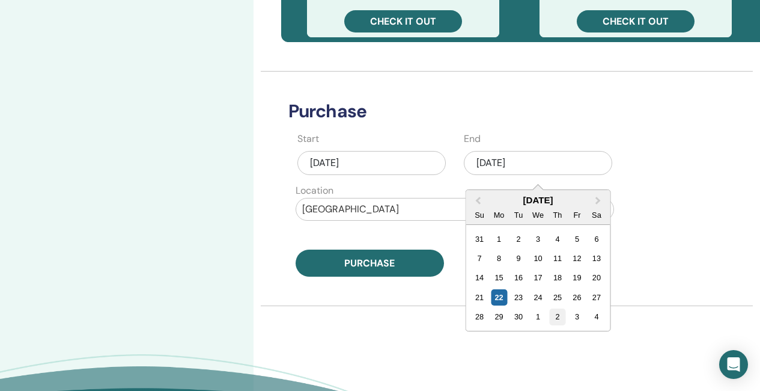
click at [561, 319] on div "2" at bounding box center [557, 316] width 16 height 16
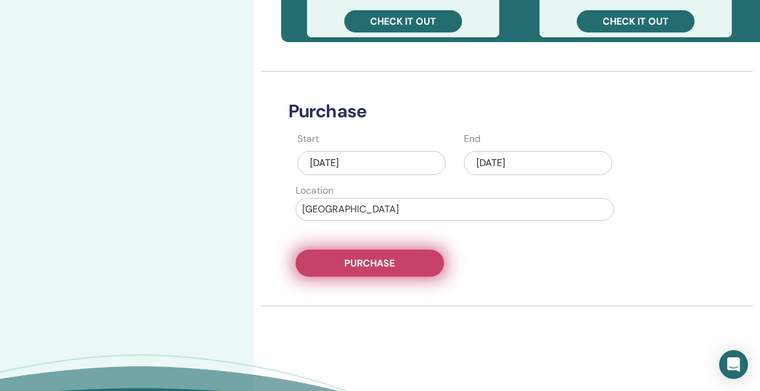
click at [415, 267] on button "Purchase" at bounding box center [370, 262] width 148 height 27
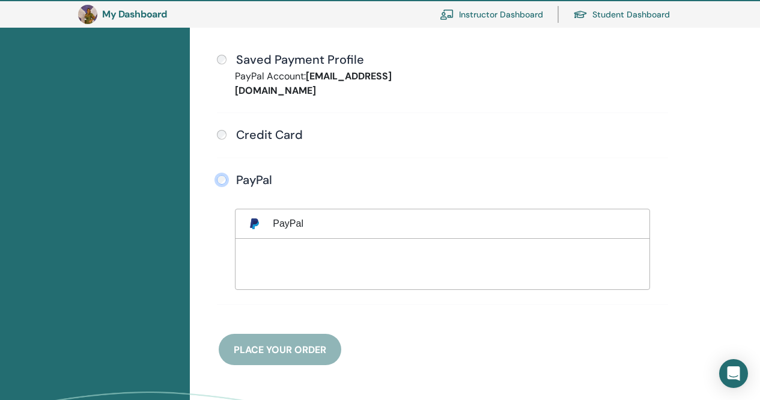
scroll to position [387, 0]
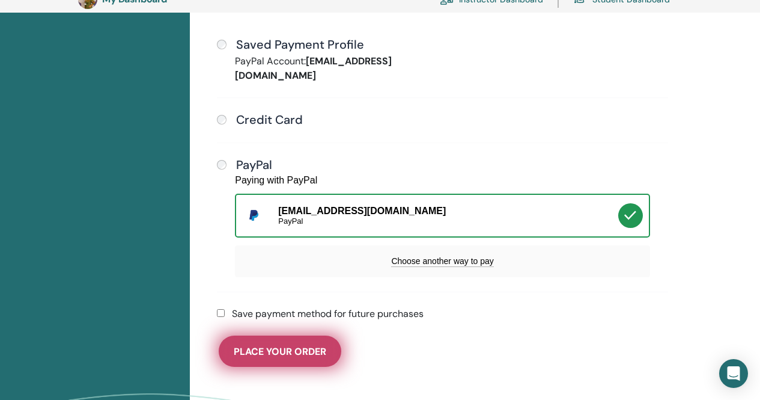
click at [303, 345] on span "Place Your Order" at bounding box center [280, 351] width 93 height 13
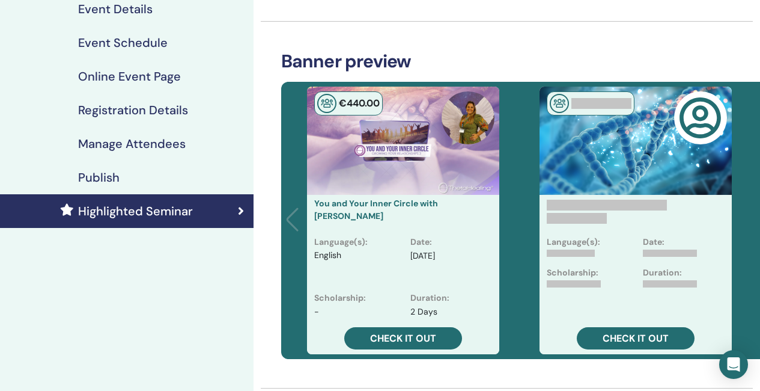
scroll to position [166, 0]
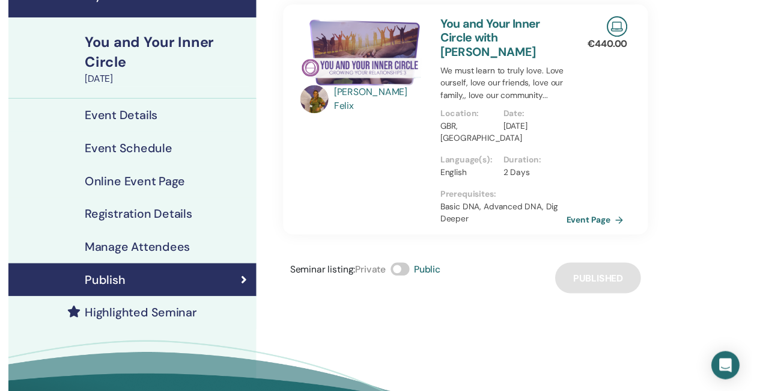
scroll to position [60, 0]
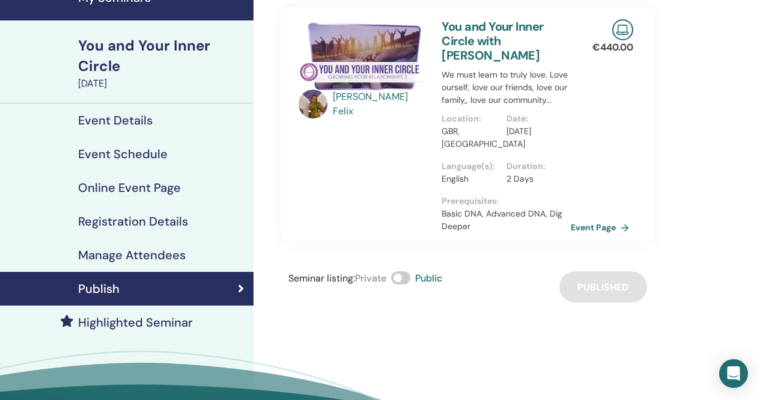
click at [143, 324] on h4 "Highlighted Seminar" at bounding box center [135, 322] width 115 height 14
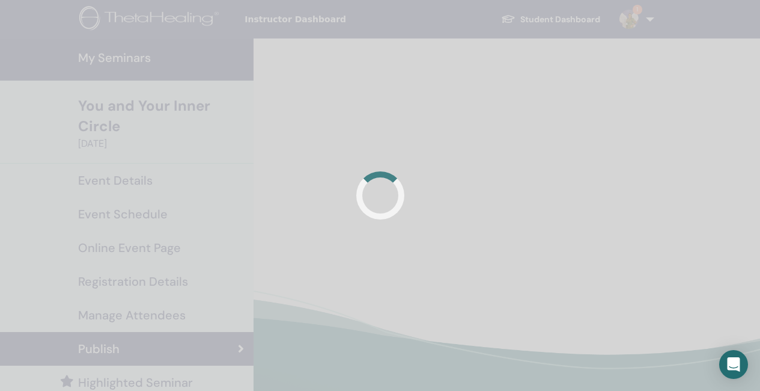
scroll to position [60, 0]
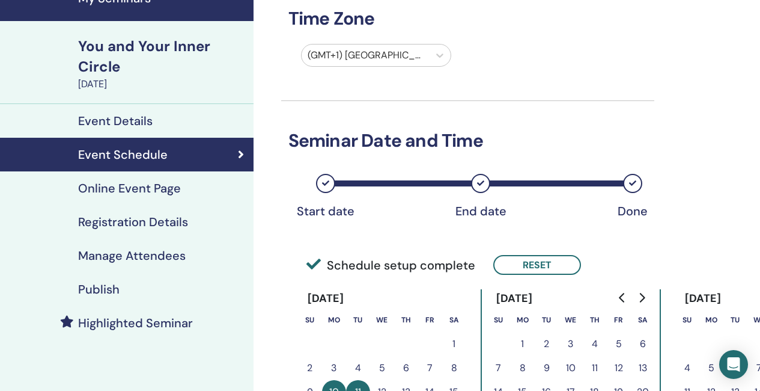
scroll to position [60, 0]
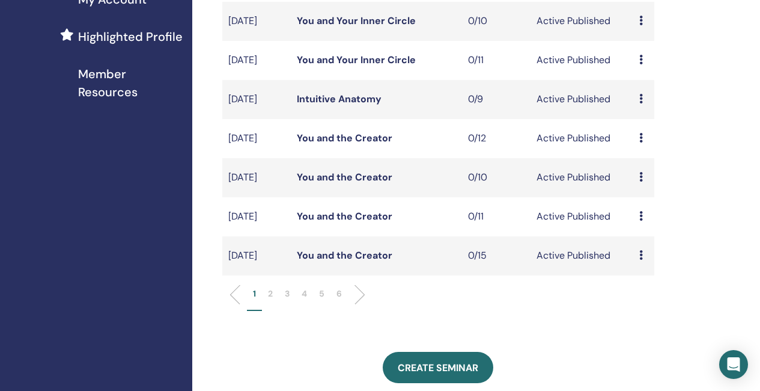
scroll to position [421, 0]
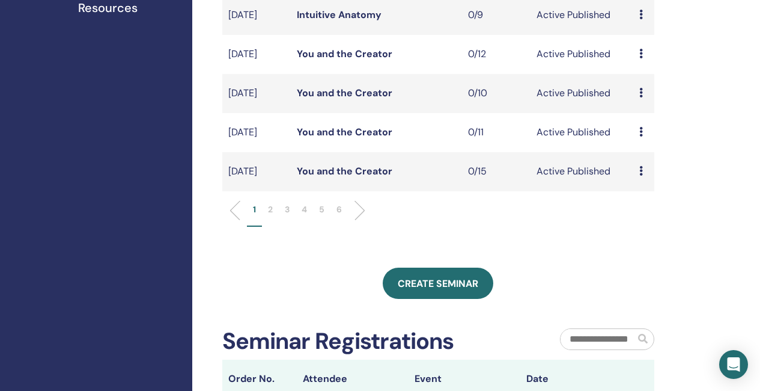
click at [272, 216] on p "2" at bounding box center [270, 209] width 5 height 13
click at [359, 138] on link "You and Your Inner Circle" at bounding box center [356, 132] width 119 height 13
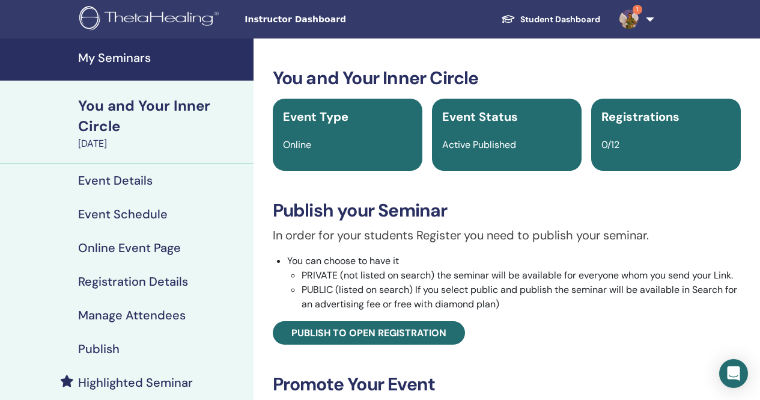
click at [132, 186] on h4 "Event Details" at bounding box center [115, 180] width 75 height 14
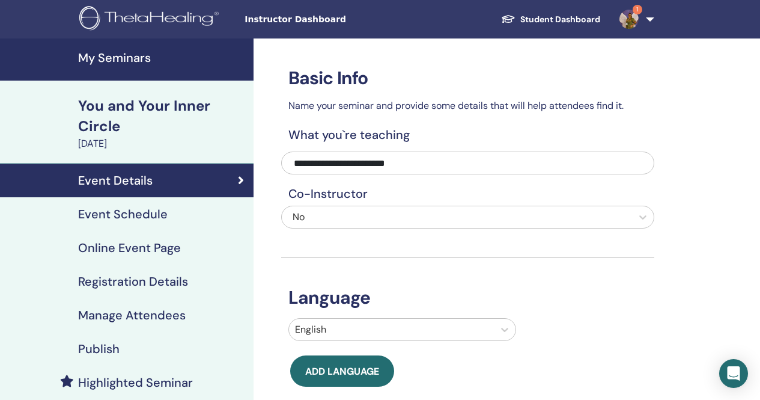
click at [149, 216] on h4 "Event Schedule" at bounding box center [123, 214] width 90 height 14
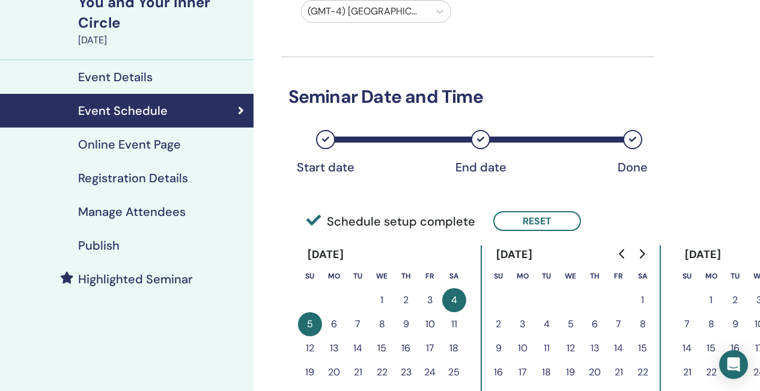
scroll to position [120, 0]
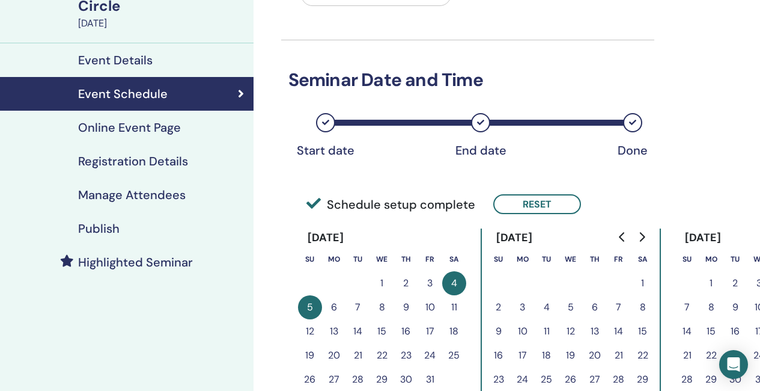
click at [525, 329] on button "10" at bounding box center [523, 331] width 24 height 24
click at [531, 207] on button "Reset" at bounding box center [537, 204] width 88 height 20
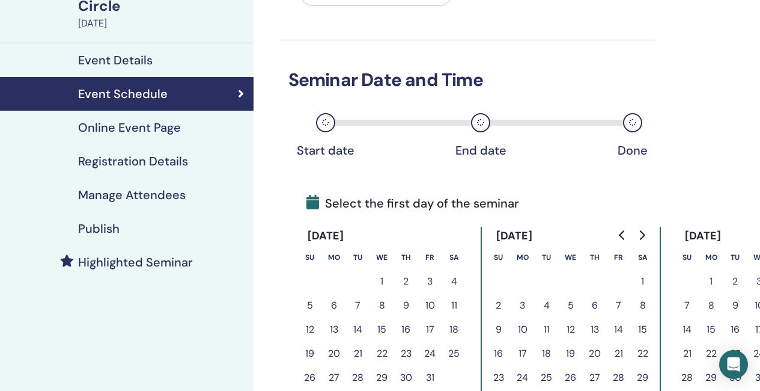
click at [523, 330] on button "10" at bounding box center [523, 329] width 24 height 24
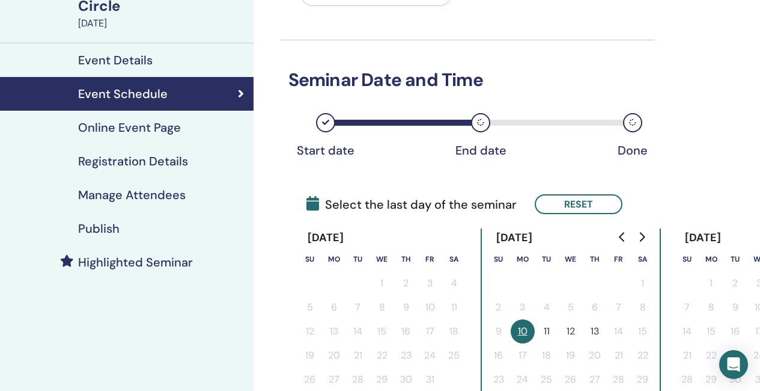
click at [546, 328] on button "11" at bounding box center [547, 331] width 24 height 24
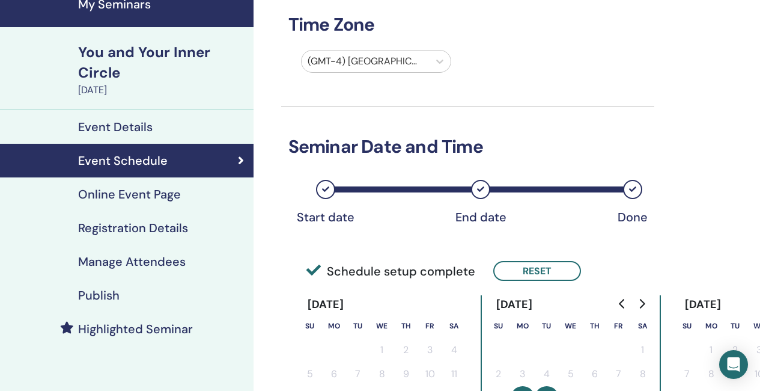
scroll to position [0, 0]
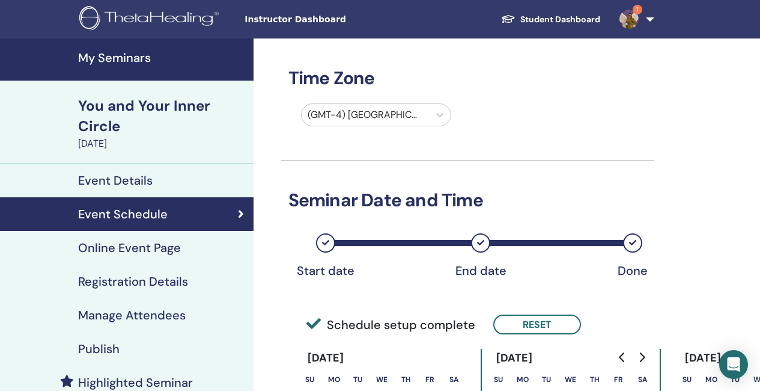
click at [122, 60] on h4 "My Seminars" at bounding box center [162, 57] width 168 height 14
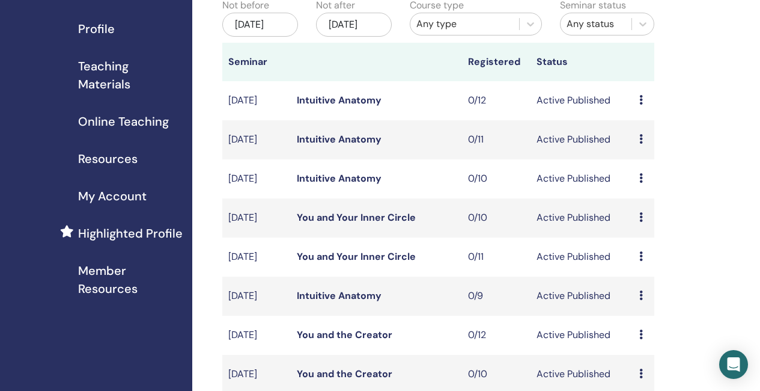
scroll to position [180, 0]
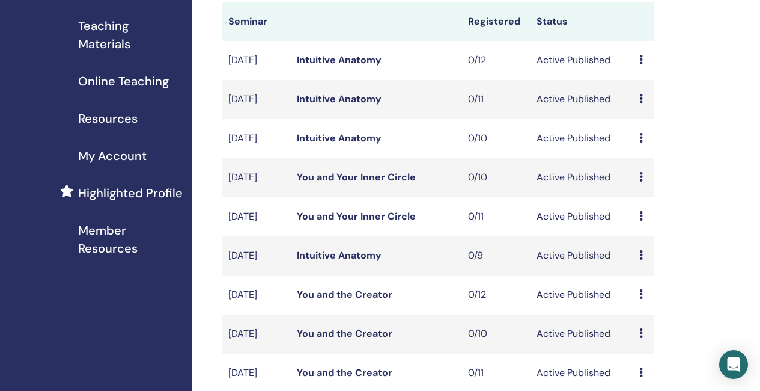
click at [334, 301] on link "You and the Creator" at bounding box center [345, 294] width 96 height 13
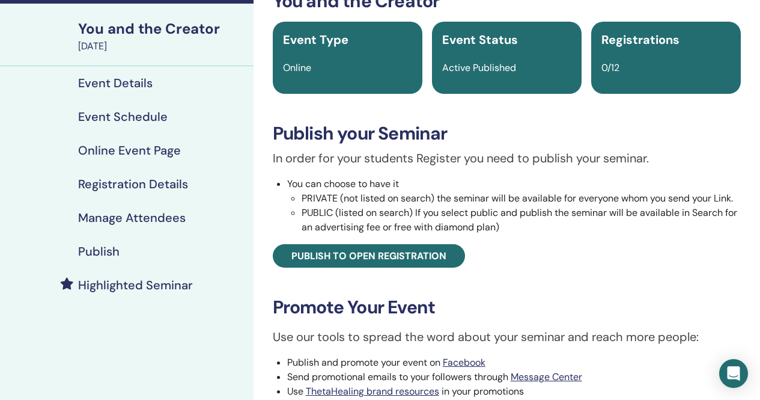
scroll to position [120, 0]
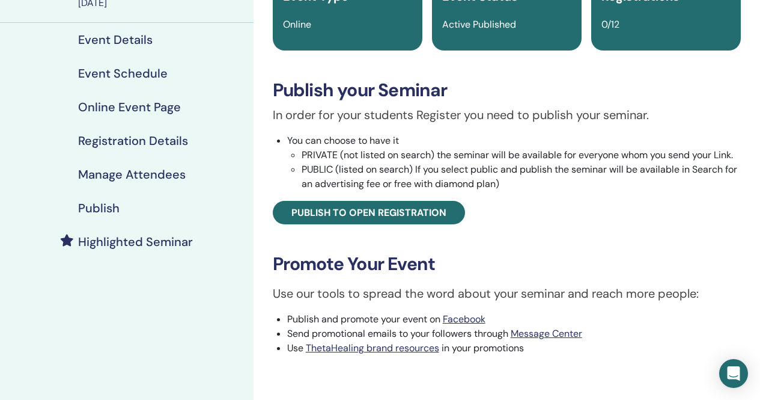
click at [132, 41] on h4 "Event Details" at bounding box center [115, 39] width 75 height 14
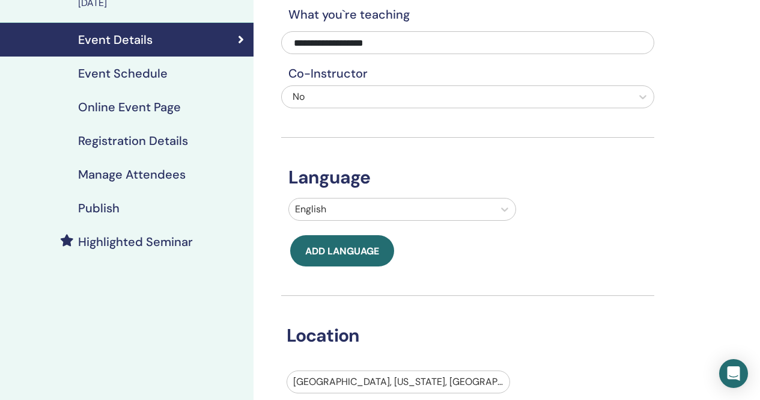
click at [380, 387] on div "USA, New York, NY" at bounding box center [399, 381] width 224 height 23
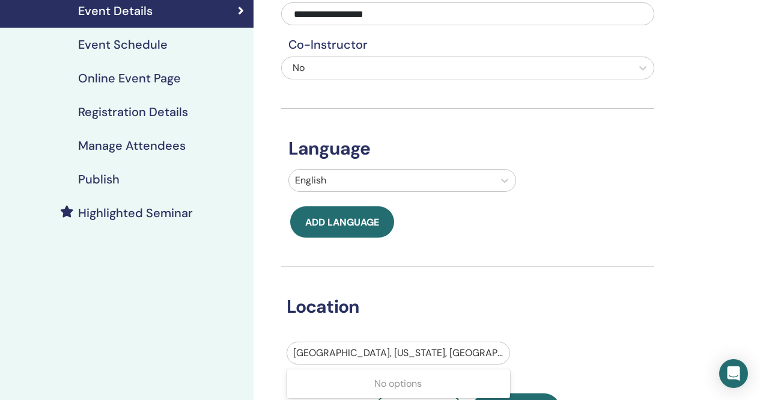
scroll to position [152, 0]
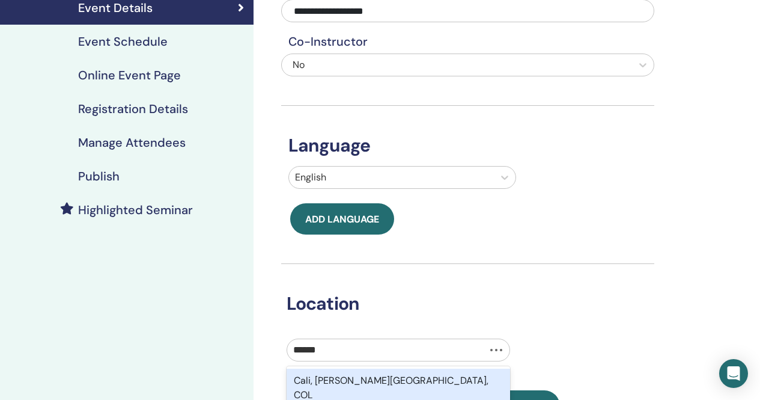
type input "*******"
click at [393, 381] on div "California, USA" at bounding box center [399, 380] width 224 height 24
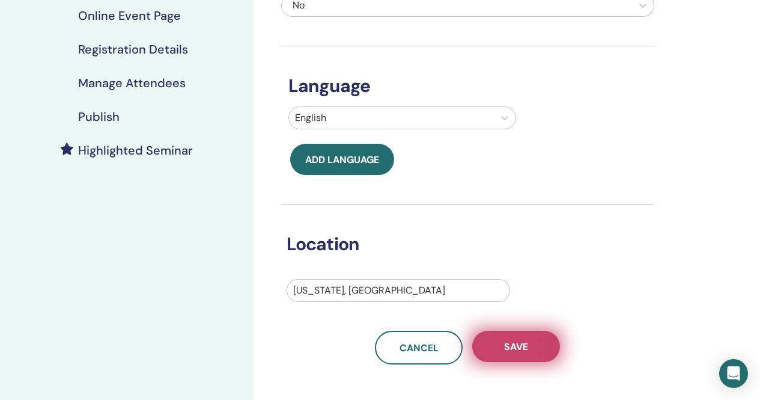
scroll to position [212, 0]
click at [530, 341] on button "Save" at bounding box center [516, 345] width 88 height 31
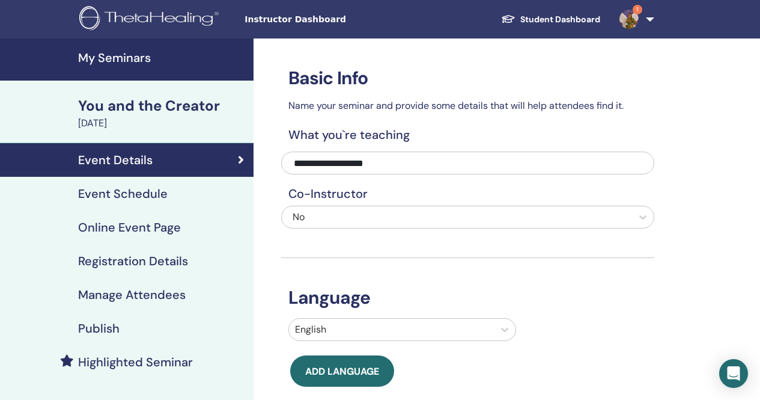
click at [152, 193] on h4 "Event Schedule" at bounding box center [123, 193] width 90 height 14
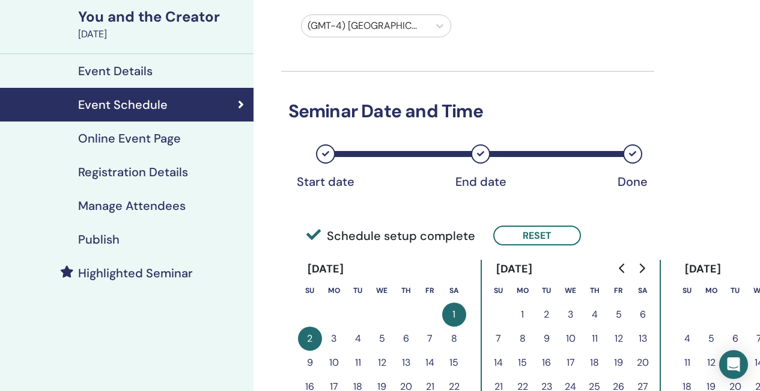
scroll to position [60, 0]
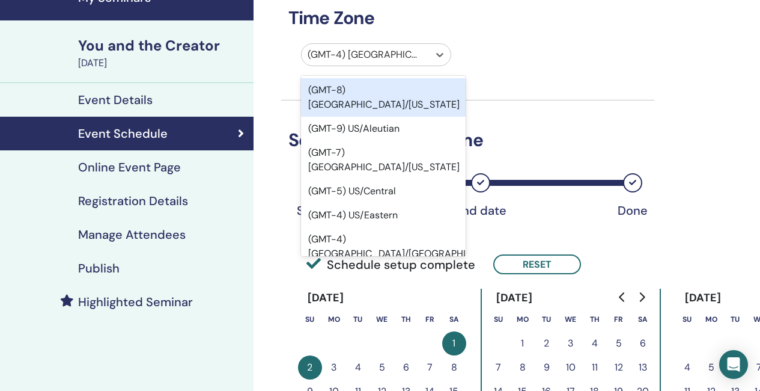
click at [406, 52] on div at bounding box center [366, 54] width 116 height 17
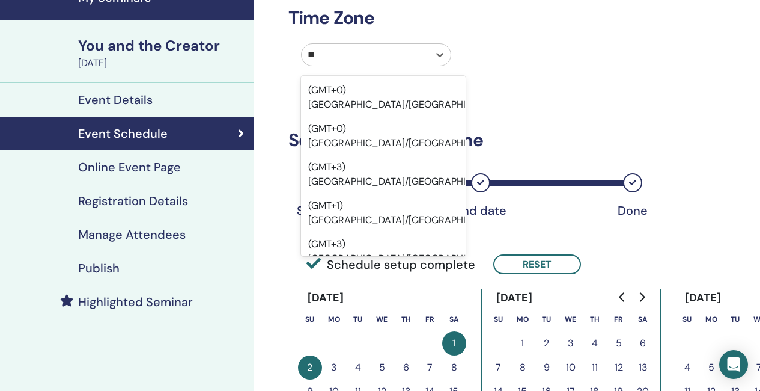
type input "*"
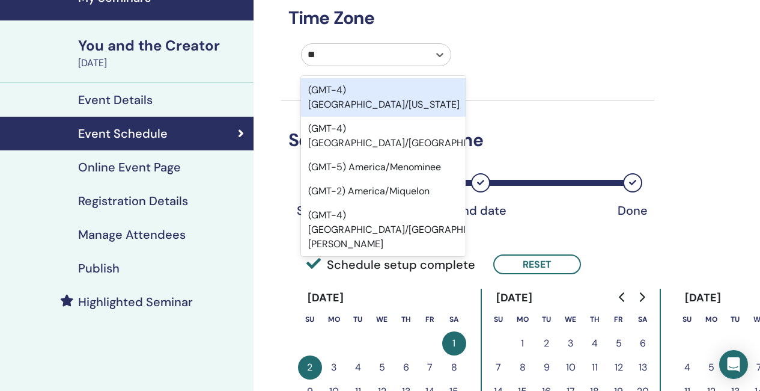
type input "*"
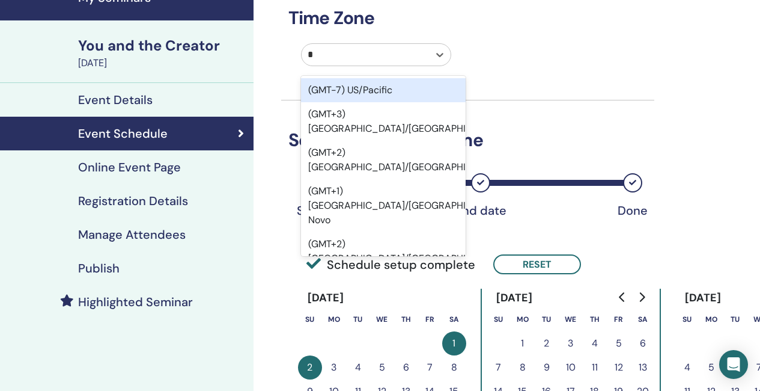
type input "**"
click at [404, 92] on div "(GMT-7) US/Pacific" at bounding box center [383, 90] width 165 height 24
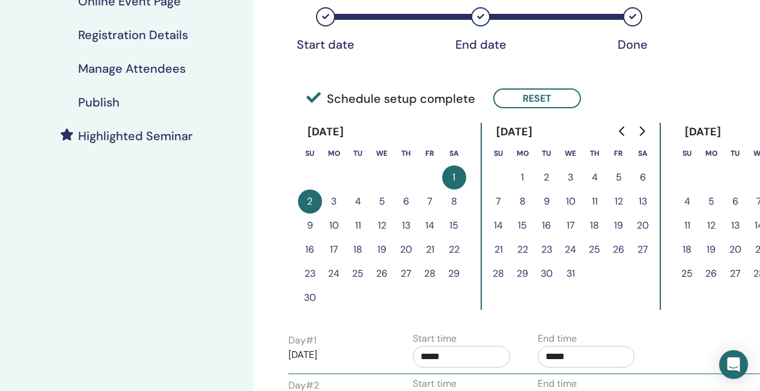
scroll to position [240, 0]
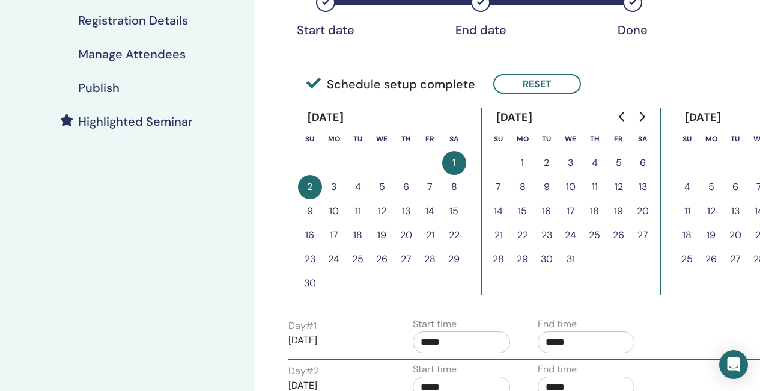
click at [574, 186] on button "10" at bounding box center [571, 187] width 24 height 24
click at [557, 84] on button "Reset" at bounding box center [537, 84] width 88 height 20
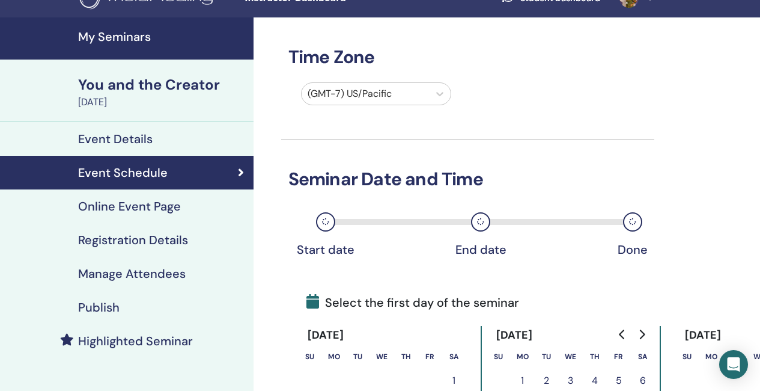
scroll to position [0, 0]
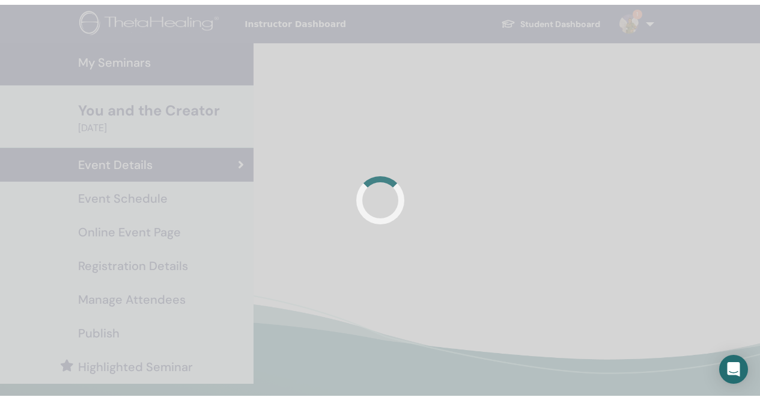
scroll to position [212, 0]
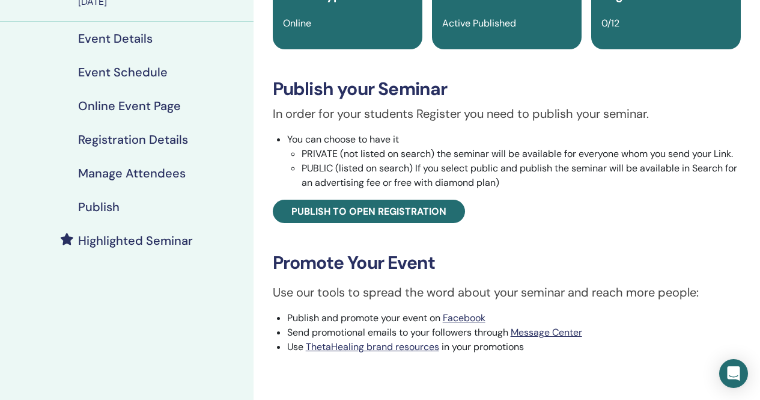
scroll to position [120, 0]
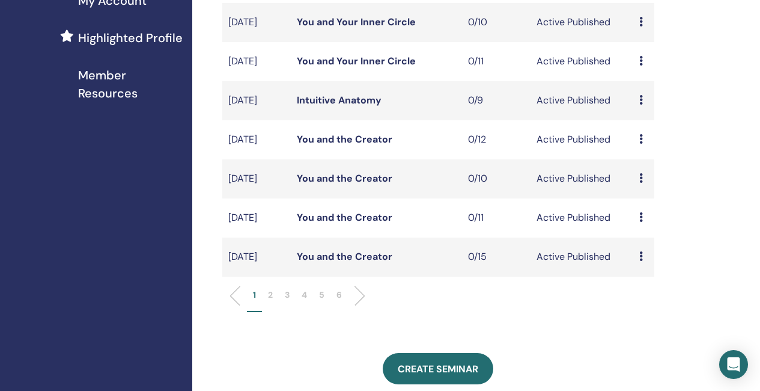
scroll to position [361, 0]
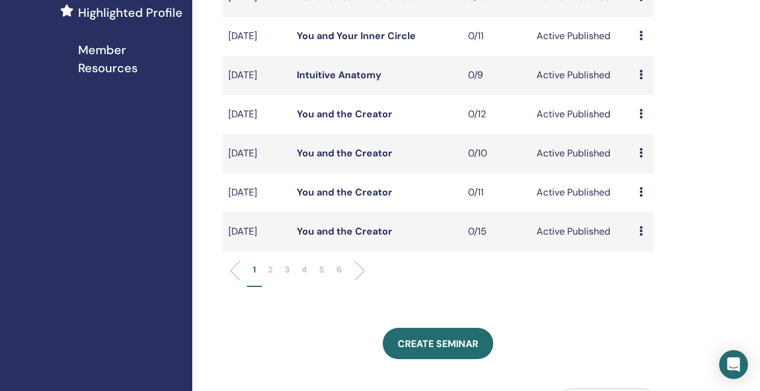
click at [364, 281] on li at bounding box center [355, 270] width 20 height 20
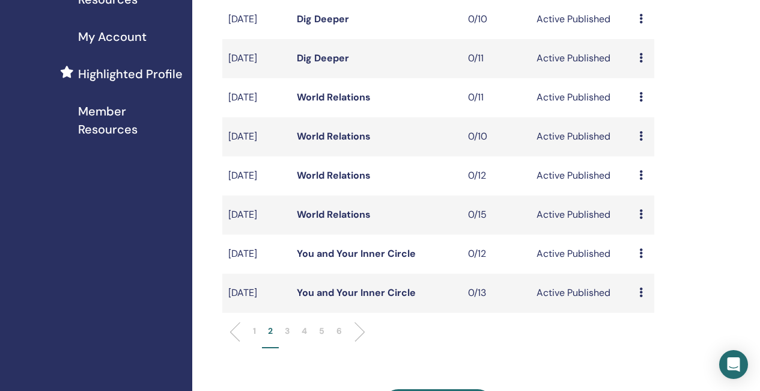
scroll to position [301, 0]
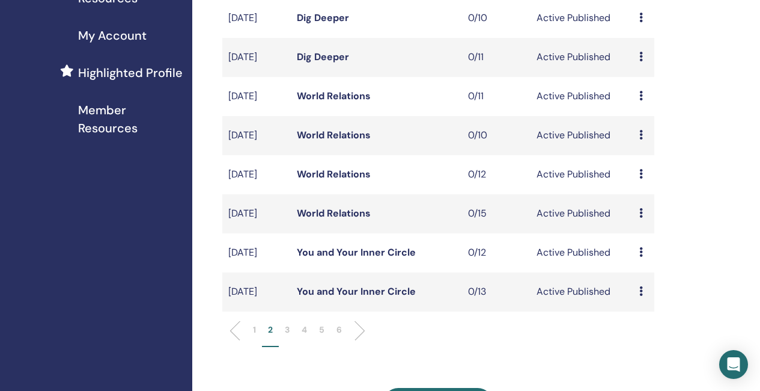
click at [355, 258] on link "You and Your Inner Circle" at bounding box center [356, 252] width 119 height 13
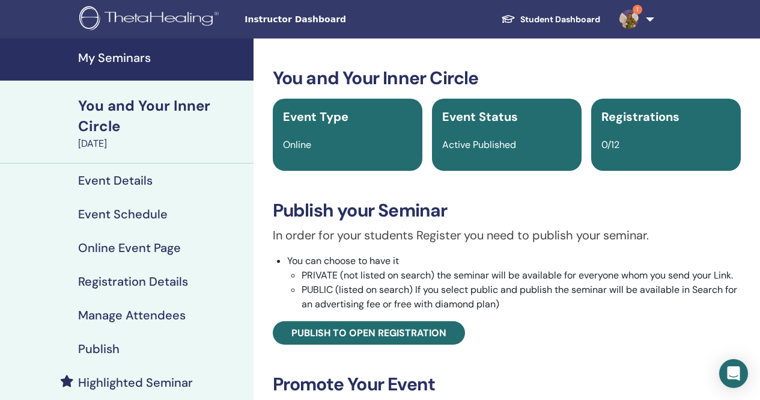
click at [142, 185] on h4 "Event Details" at bounding box center [115, 180] width 75 height 14
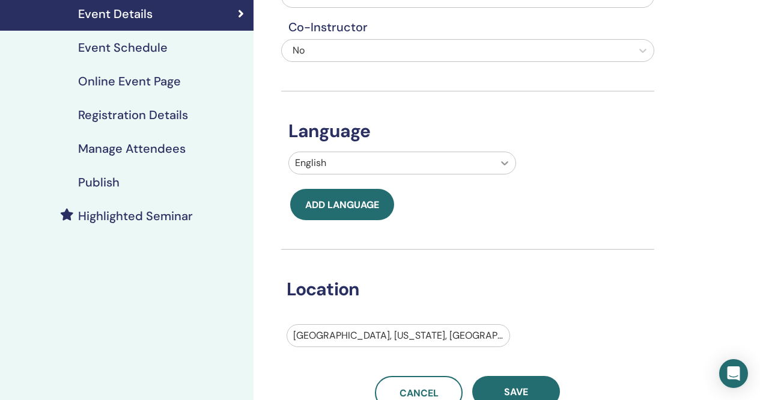
scroll to position [180, 0]
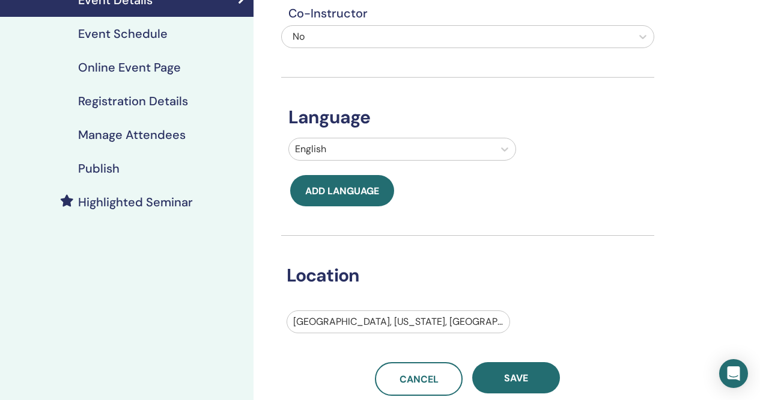
click at [406, 319] on div at bounding box center [398, 321] width 210 height 17
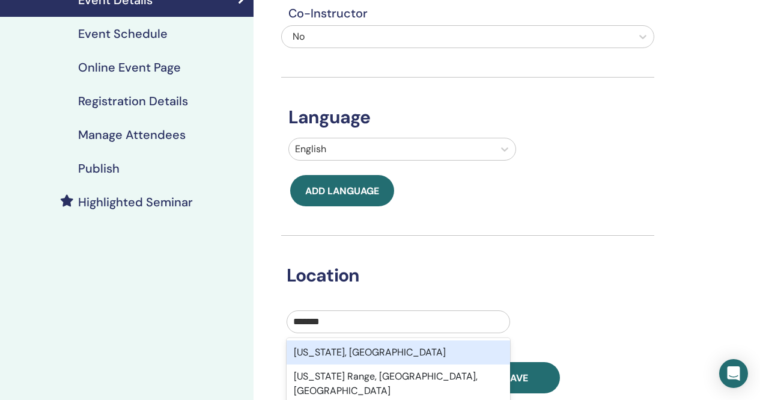
type input "********"
click at [392, 350] on div "California, USA" at bounding box center [399, 352] width 224 height 24
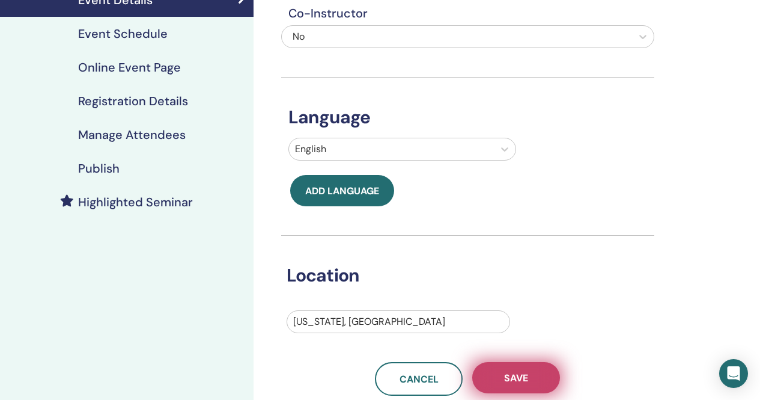
click at [502, 376] on button "Save" at bounding box center [516, 377] width 88 height 31
click at [542, 374] on button "Save" at bounding box center [516, 377] width 88 height 31
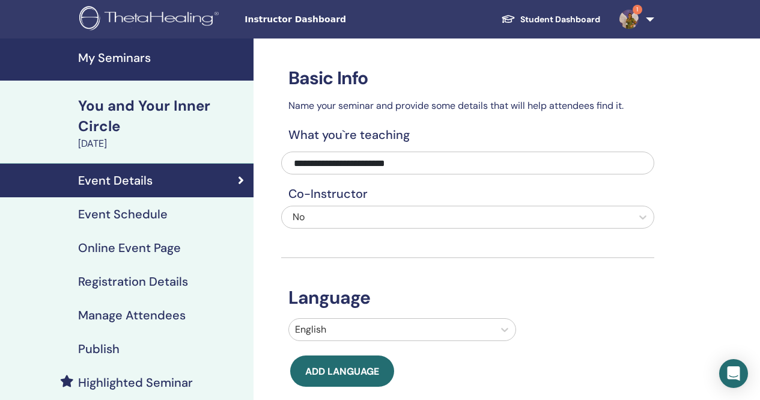
click at [119, 211] on h4 "Event Schedule" at bounding box center [123, 214] width 90 height 14
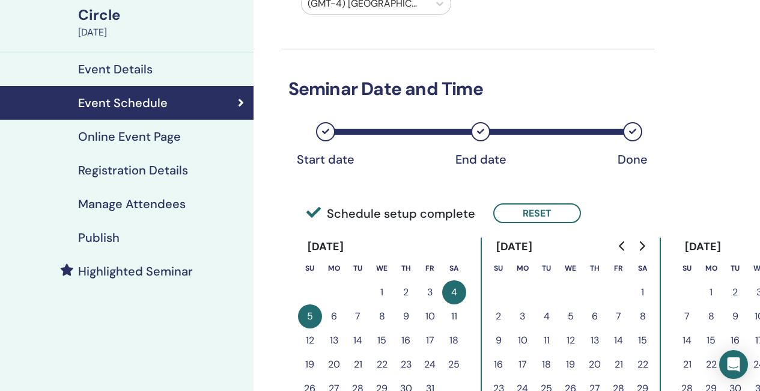
scroll to position [180, 0]
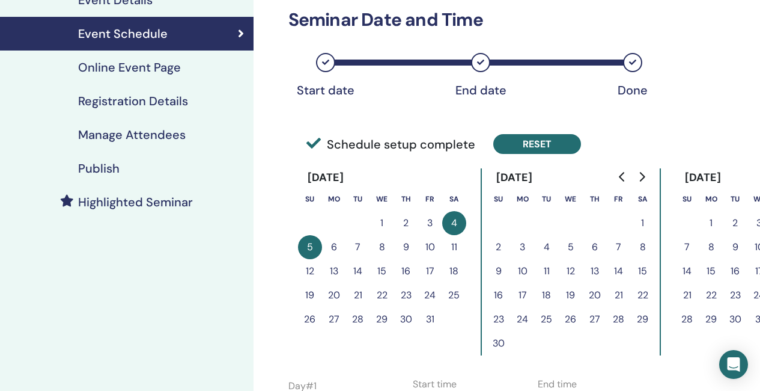
click at [532, 144] on button "Reset" at bounding box center [537, 144] width 88 height 20
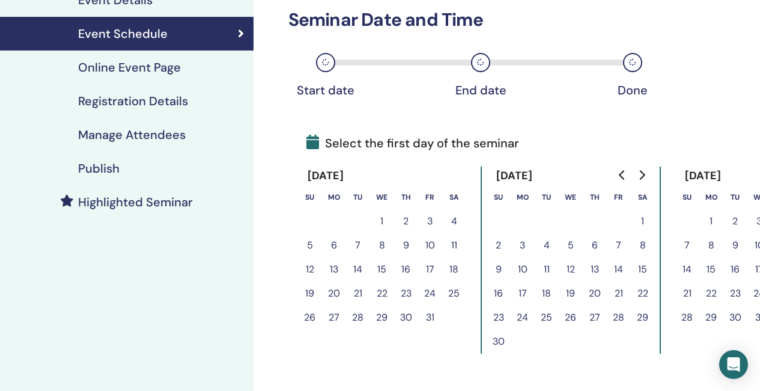
click at [521, 272] on button "10" at bounding box center [523, 269] width 24 height 24
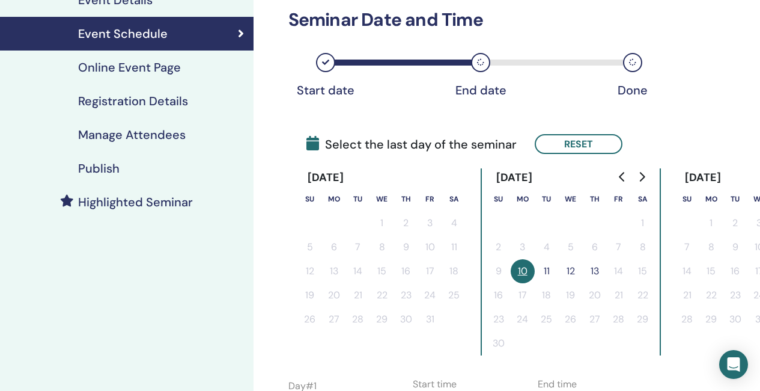
click at [544, 270] on button "11" at bounding box center [547, 271] width 24 height 24
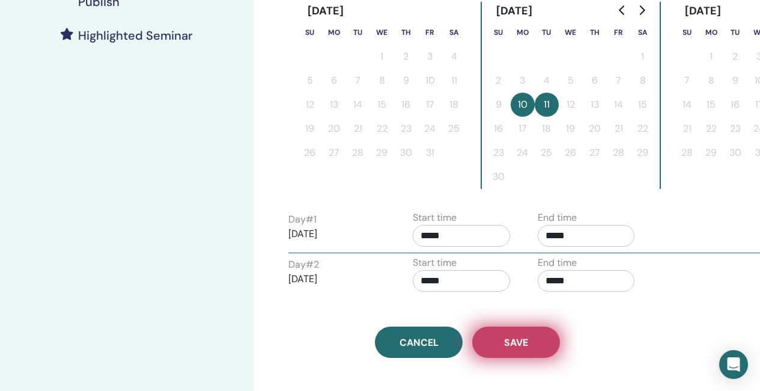
scroll to position [361, 0]
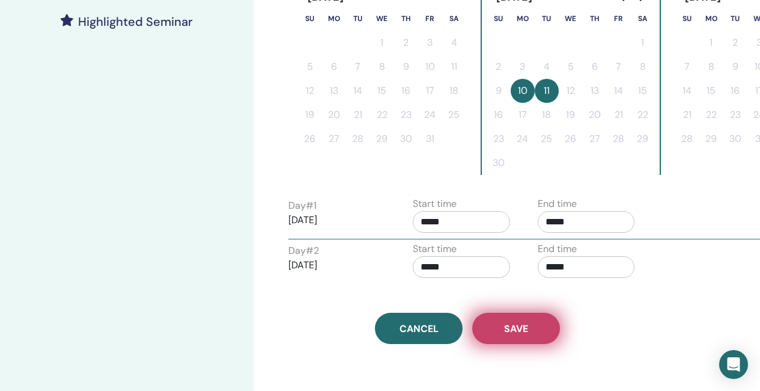
click at [499, 317] on button "Save" at bounding box center [516, 328] width 88 height 31
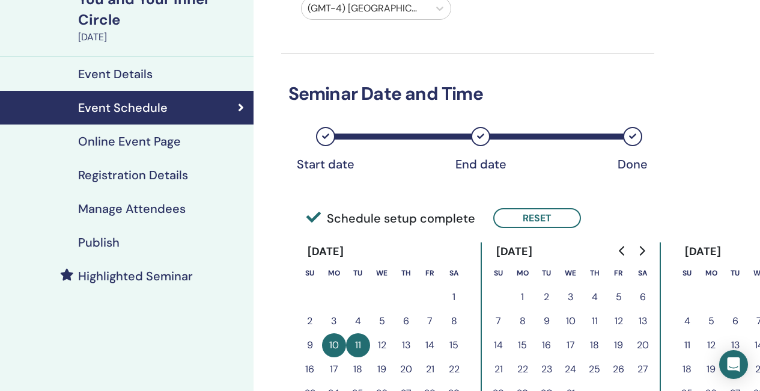
scroll to position [106, 0]
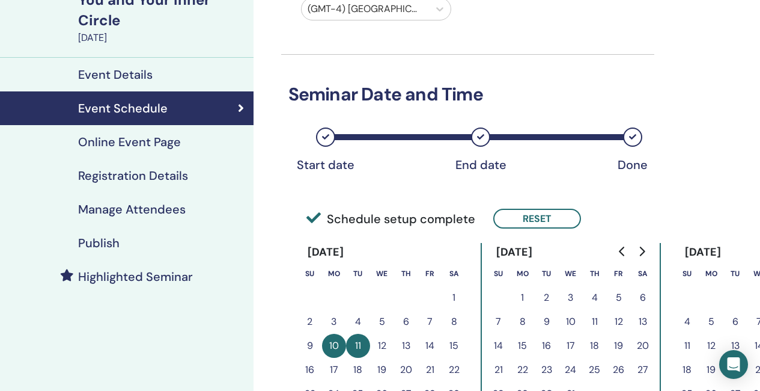
click at [102, 242] on h4 "Publish" at bounding box center [98, 243] width 41 height 14
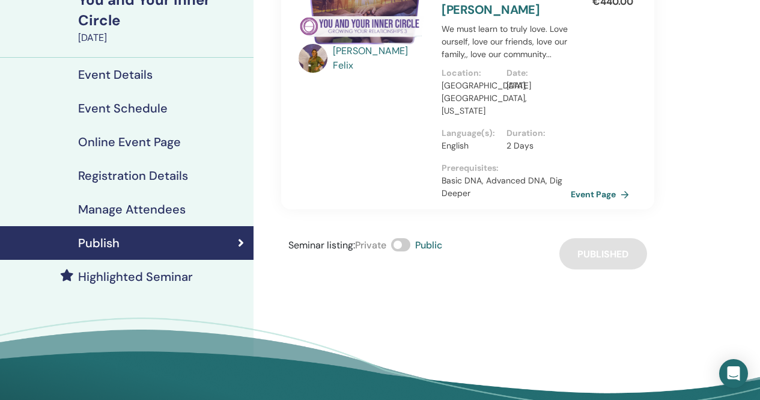
click at [153, 278] on h4 "Highlighted Seminar" at bounding box center [135, 276] width 115 height 14
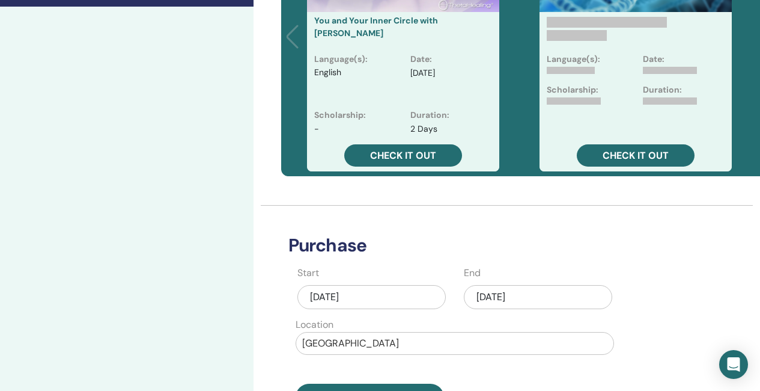
scroll to position [406, 0]
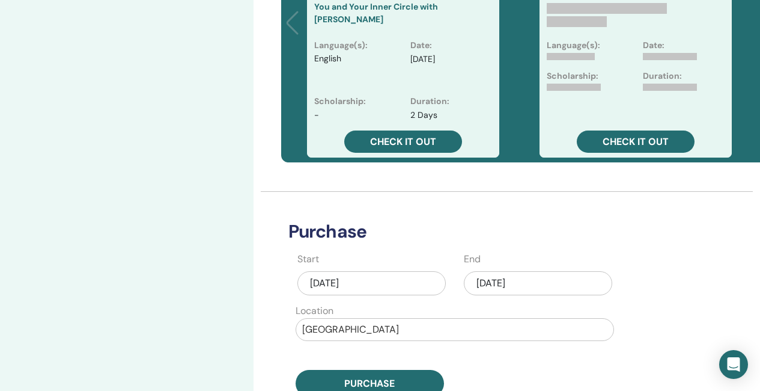
click at [497, 286] on div "Sep/22, 2025" at bounding box center [538, 283] width 148 height 24
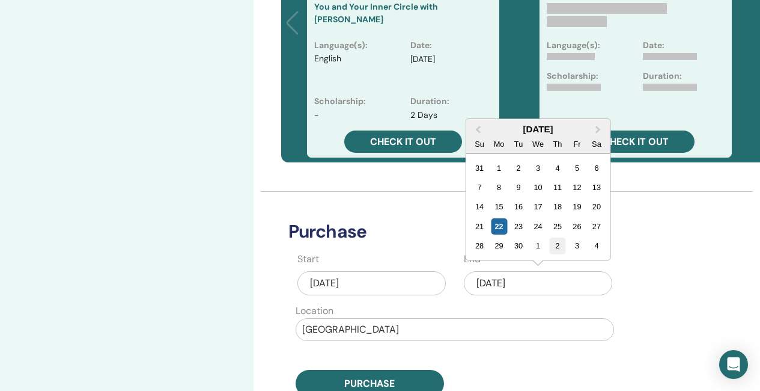
click at [557, 245] on div "2" at bounding box center [557, 245] width 16 height 16
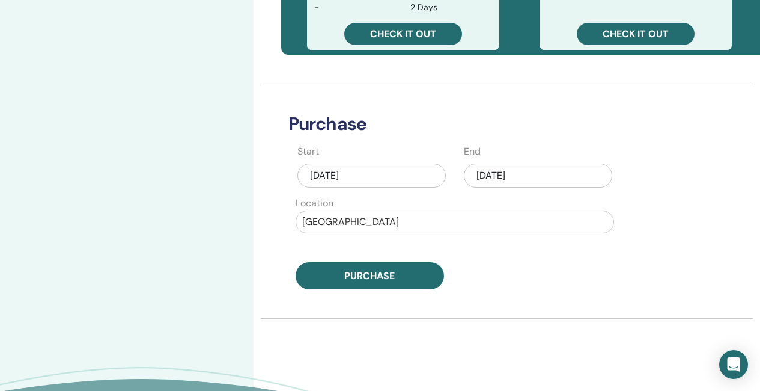
scroll to position [527, 0]
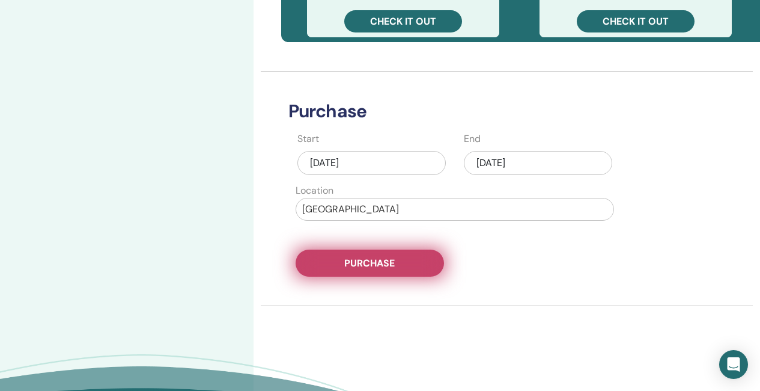
click at [376, 264] on span "Purchase" at bounding box center [369, 263] width 50 height 13
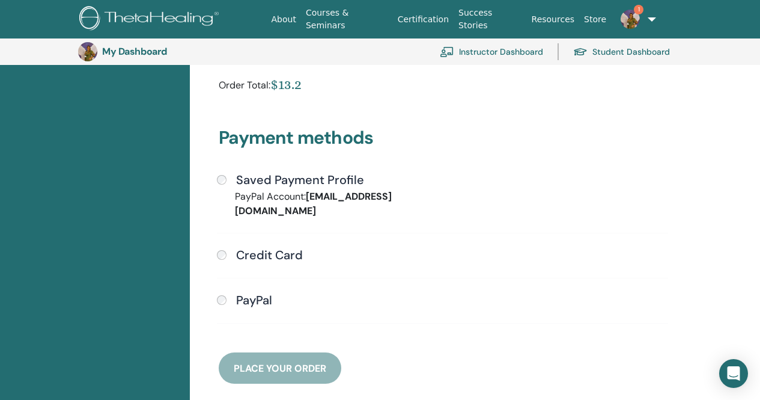
scroll to position [267, 0]
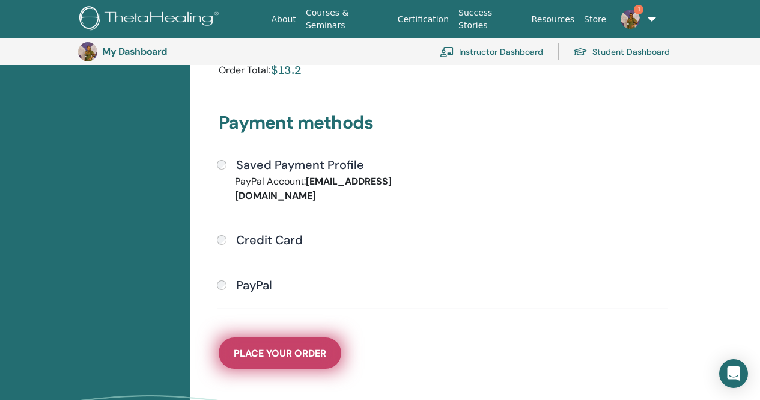
click at [293, 347] on span "Place Your Order" at bounding box center [280, 353] width 93 height 13
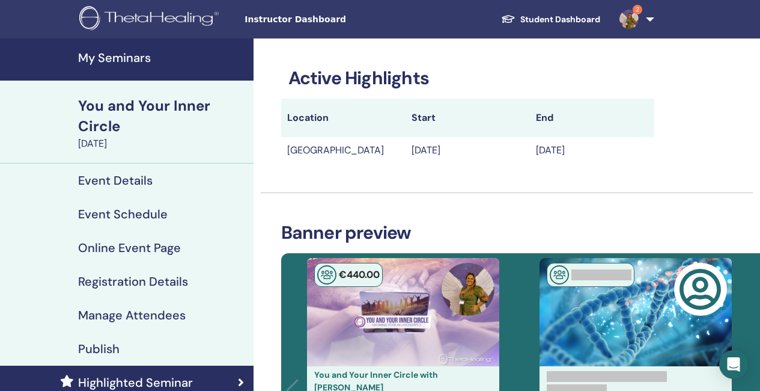
click at [117, 104] on div "You and Your Inner Circle" at bounding box center [162, 116] width 168 height 41
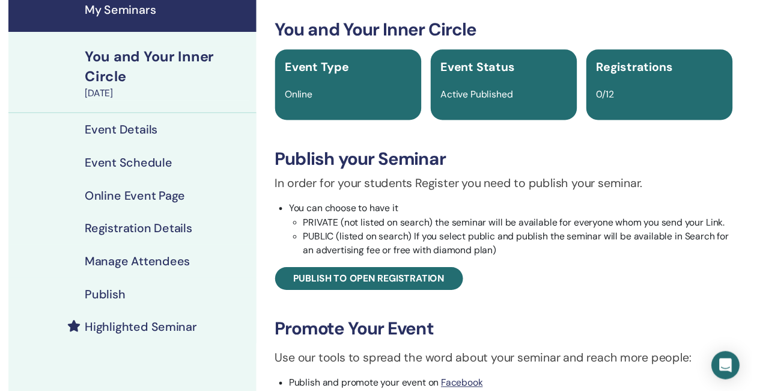
scroll to position [60, 0]
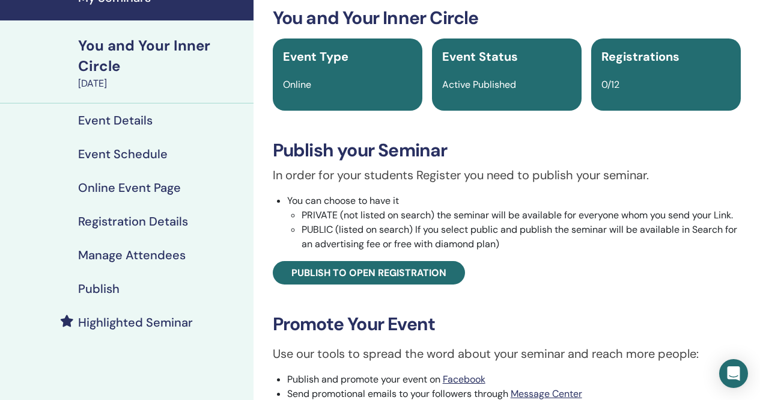
click at [138, 322] on h4 "Highlighted Seminar" at bounding box center [135, 322] width 115 height 14
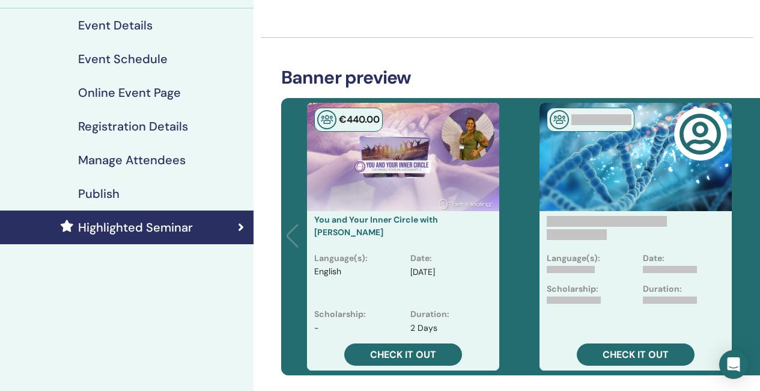
scroll to position [180, 0]
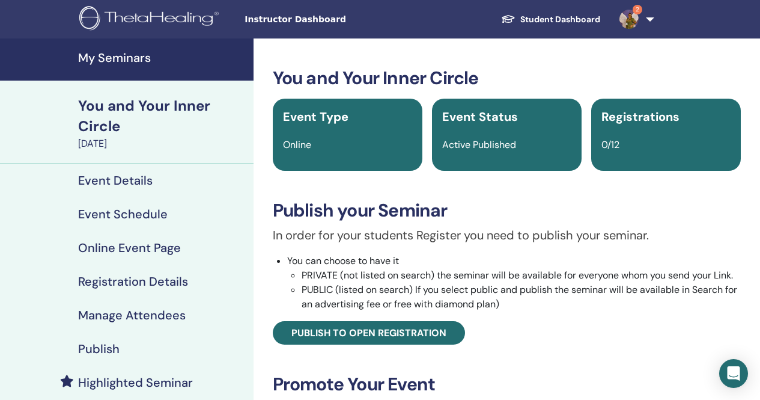
click at [130, 57] on h4 "My Seminars" at bounding box center [162, 57] width 168 height 14
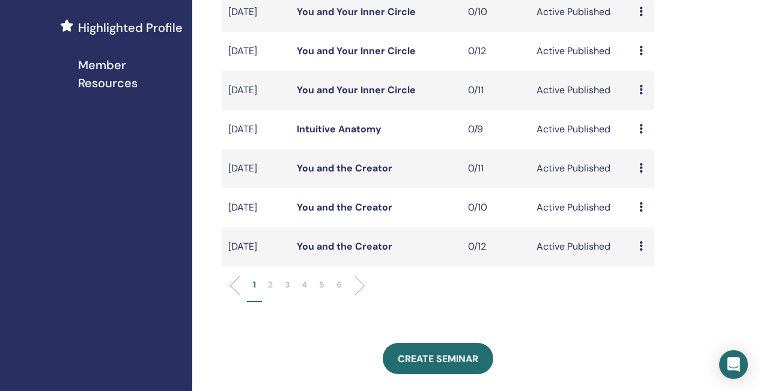
scroll to position [361, 0]
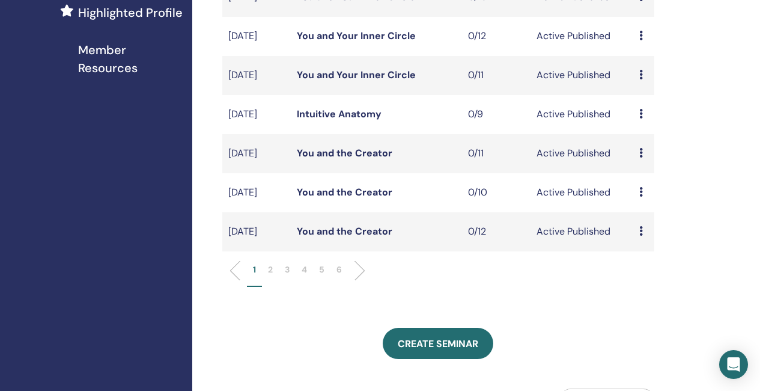
click at [270, 276] on p "2" at bounding box center [270, 269] width 5 height 13
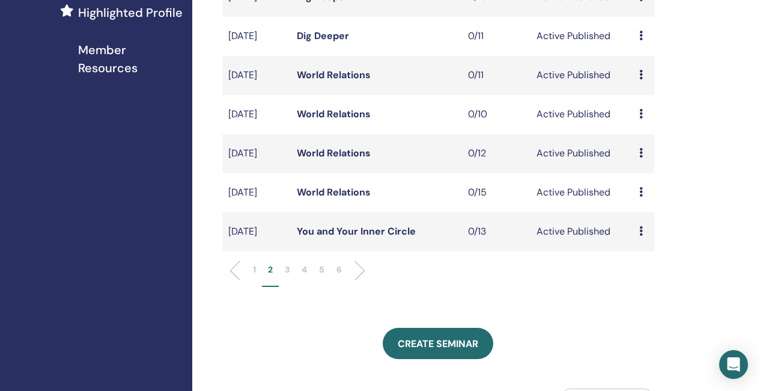
click at [372, 237] on link "You and Your Inner Circle" at bounding box center [356, 231] width 119 height 13
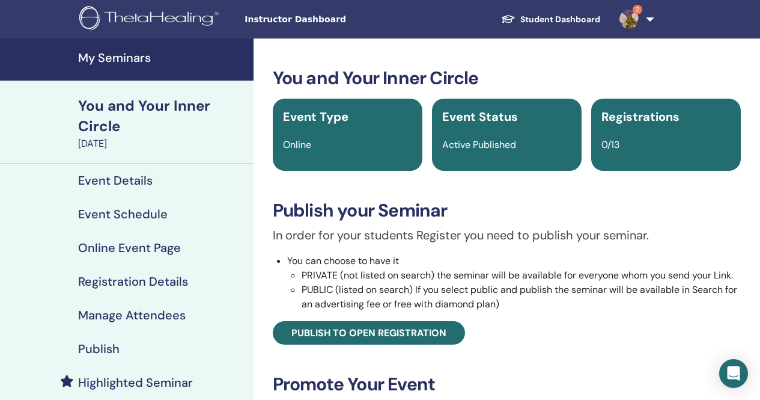
click at [138, 180] on h4 "Event Details" at bounding box center [115, 180] width 75 height 14
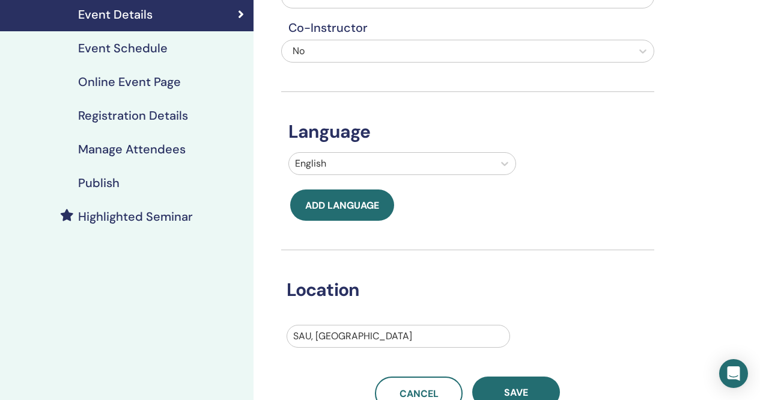
scroll to position [180, 0]
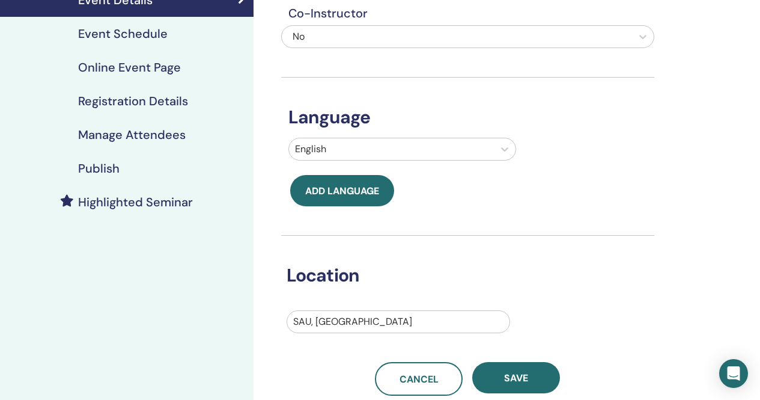
click at [340, 326] on div at bounding box center [398, 321] width 210 height 17
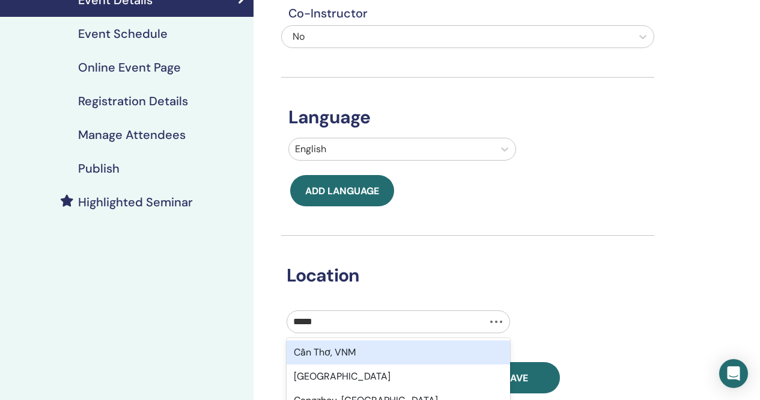
type input "******"
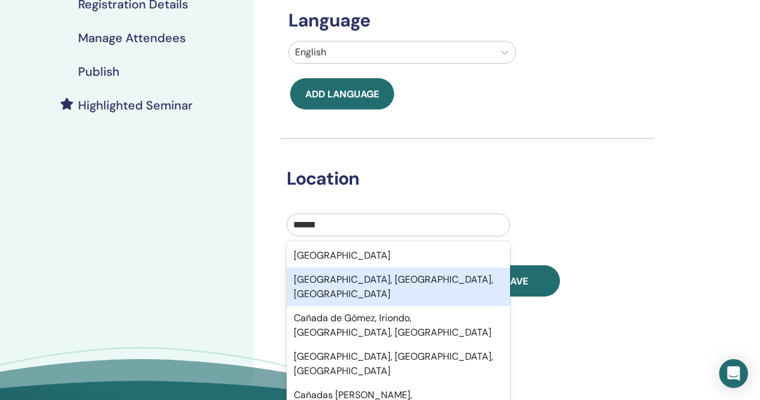
scroll to position [301, 0]
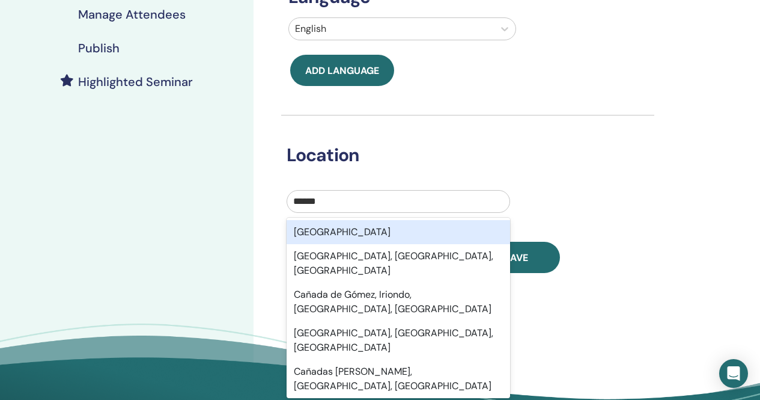
click at [320, 230] on div "Canada" at bounding box center [399, 232] width 224 height 24
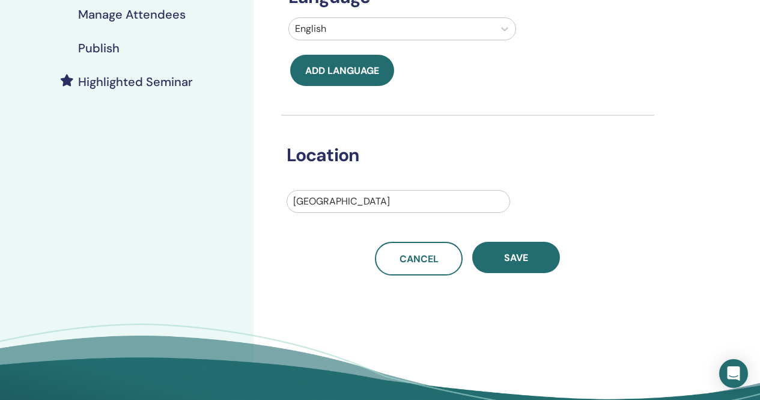
click at [335, 198] on div at bounding box center [398, 201] width 210 height 17
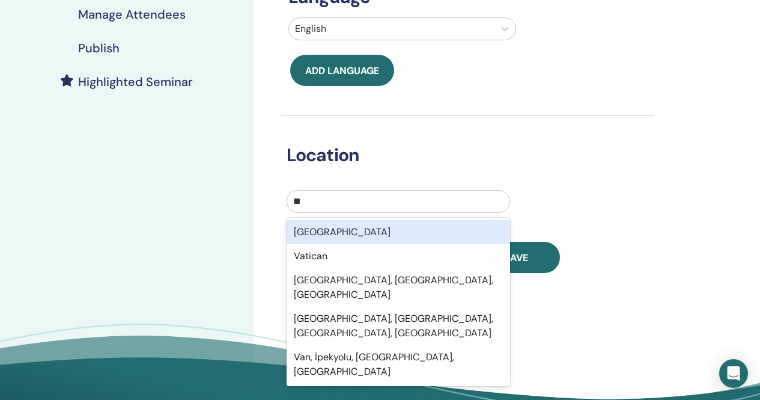
type input "***"
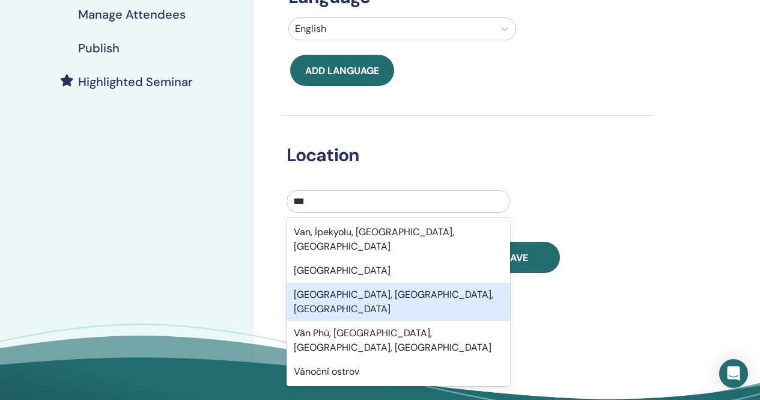
click at [368, 283] on div "Vancouver, BC, CAN" at bounding box center [399, 302] width 224 height 38
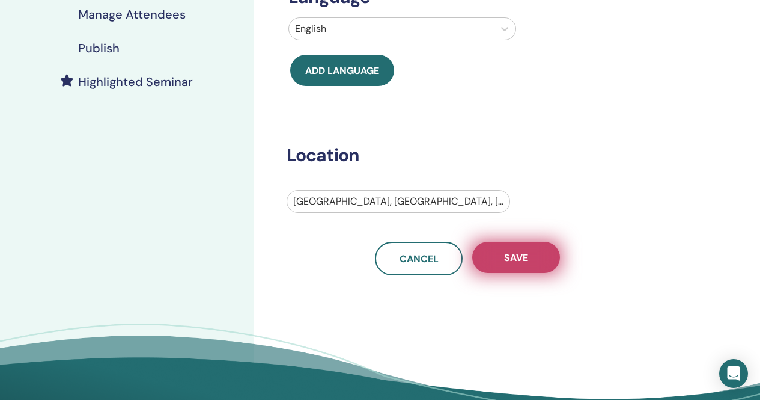
click at [527, 260] on span "Save" at bounding box center [516, 257] width 24 height 13
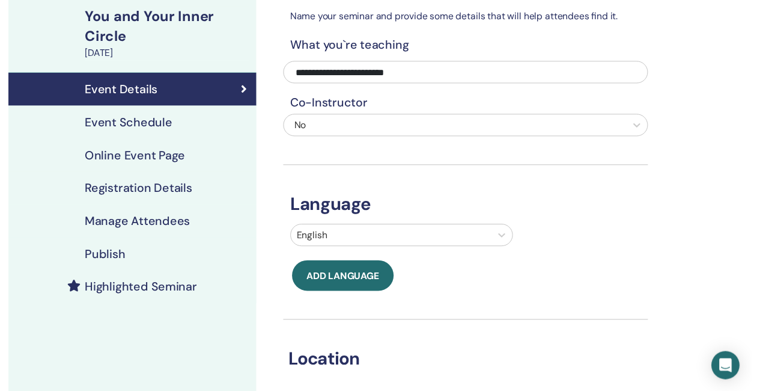
scroll to position [46, 0]
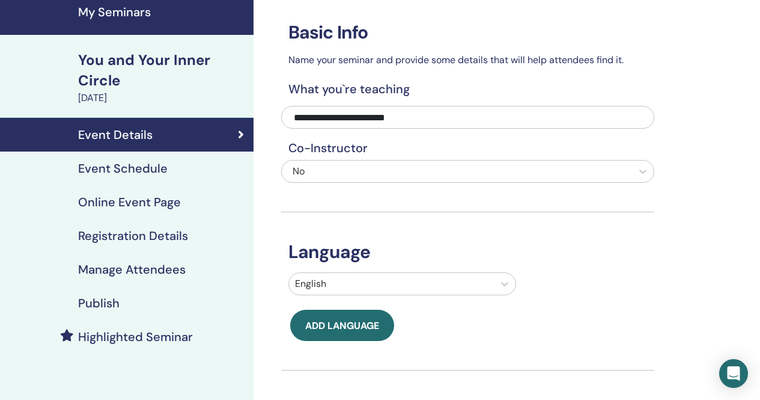
click at [140, 165] on h4 "Event Schedule" at bounding box center [123, 168] width 90 height 14
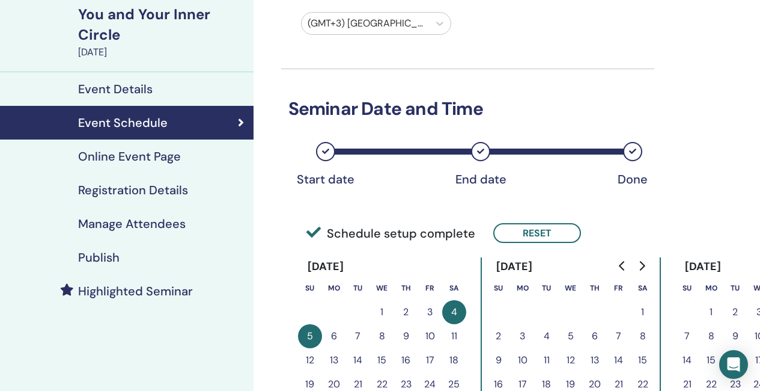
scroll to position [166, 0]
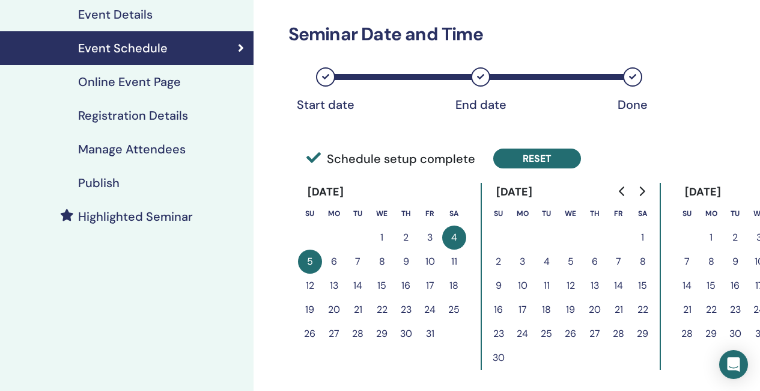
click at [570, 158] on button "Reset" at bounding box center [537, 158] width 88 height 20
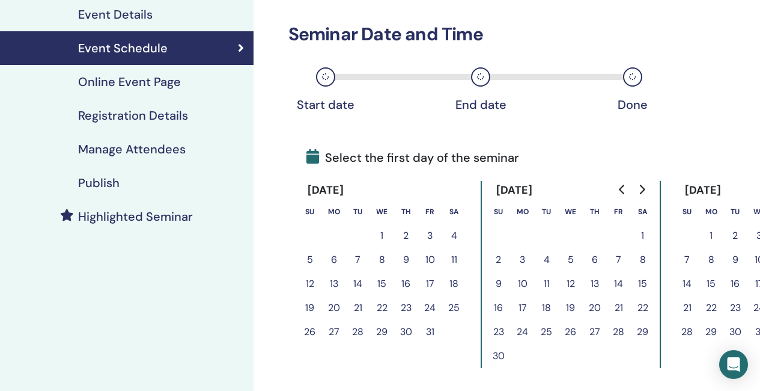
click at [528, 285] on button "10" at bounding box center [523, 284] width 24 height 24
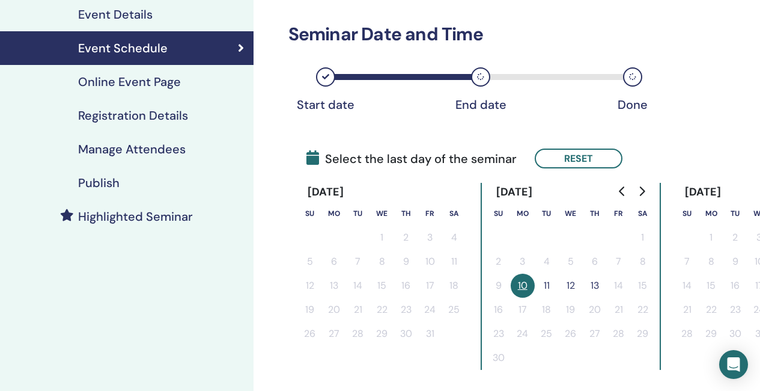
click at [548, 284] on button "11" at bounding box center [547, 285] width 24 height 24
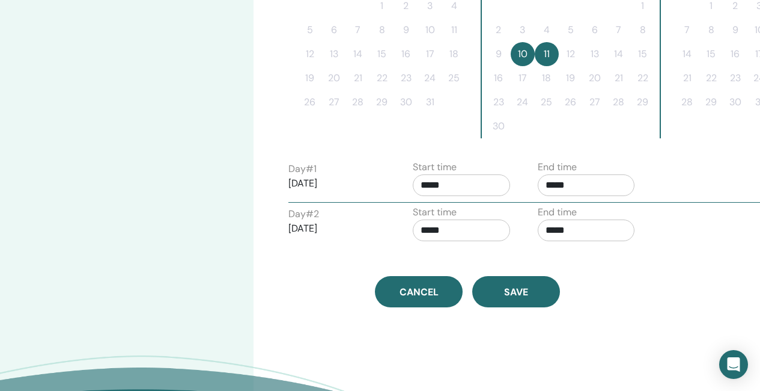
scroll to position [406, 0]
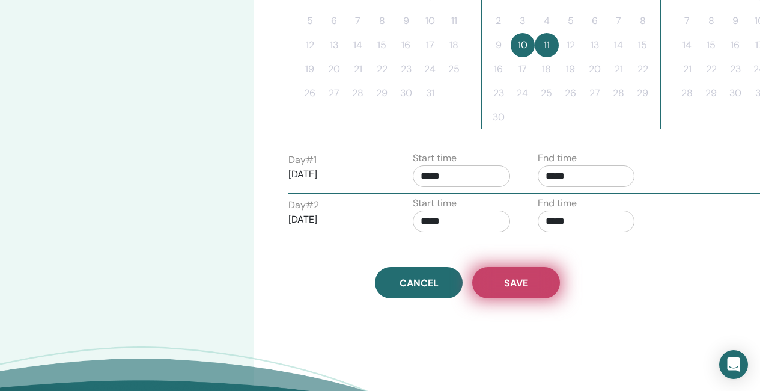
click at [526, 286] on span "Save" at bounding box center [516, 283] width 24 height 13
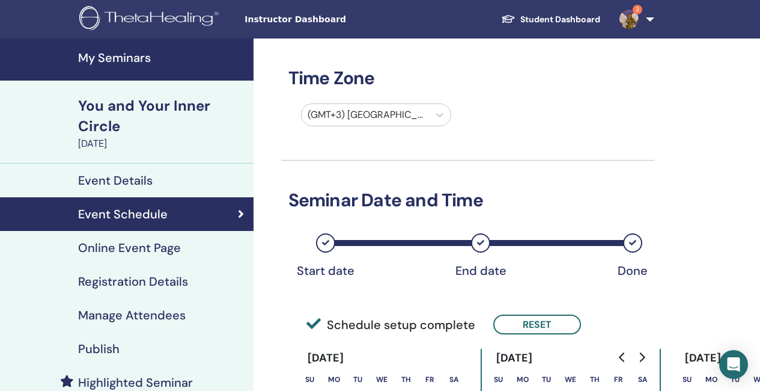
click at [413, 118] on div at bounding box center [366, 114] width 116 height 17
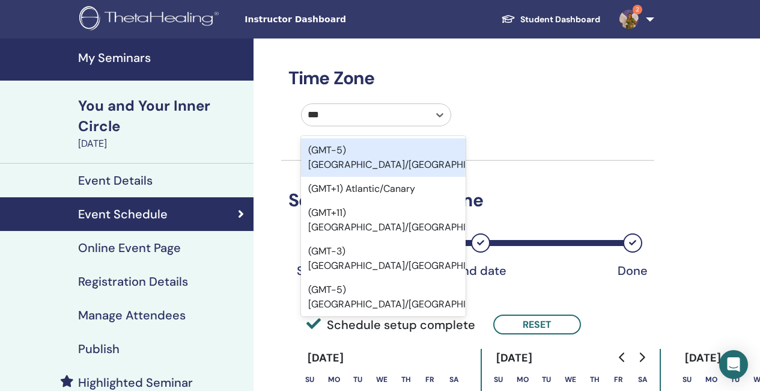
type input "****"
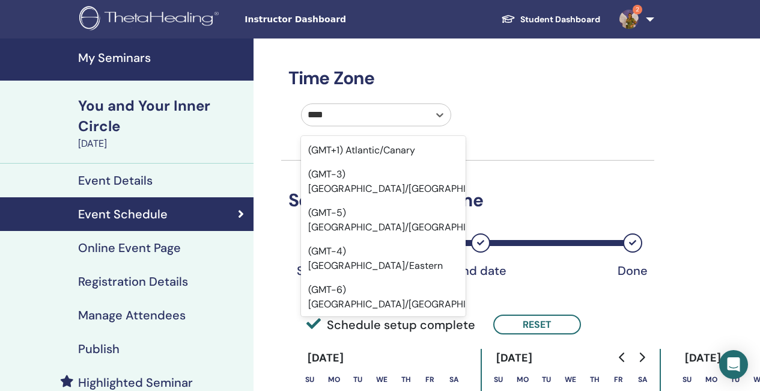
click at [377, 355] on div "(GMT-7) [GEOGRAPHIC_DATA]/[GEOGRAPHIC_DATA]" at bounding box center [383, 374] width 165 height 38
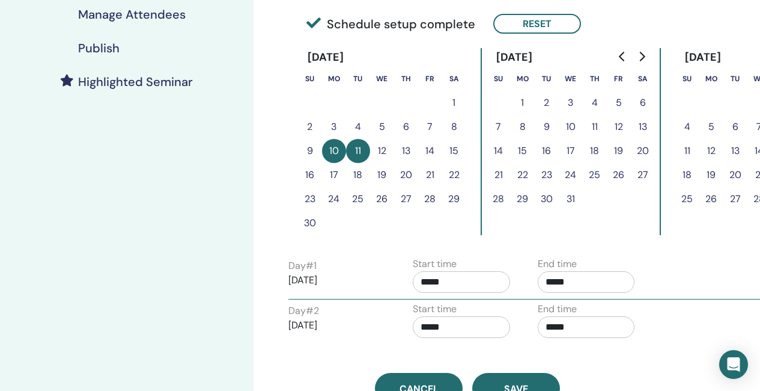
scroll to position [361, 0]
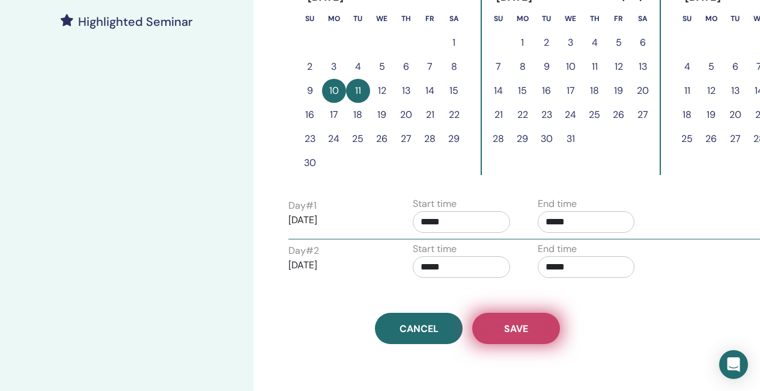
click at [532, 326] on button "Save" at bounding box center [516, 328] width 88 height 31
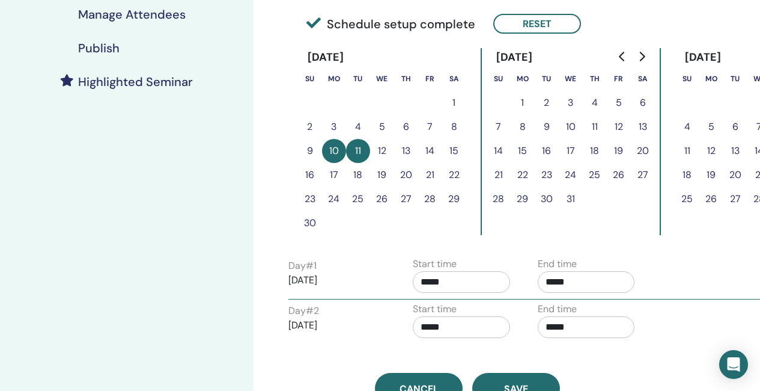
scroll to position [421, 0]
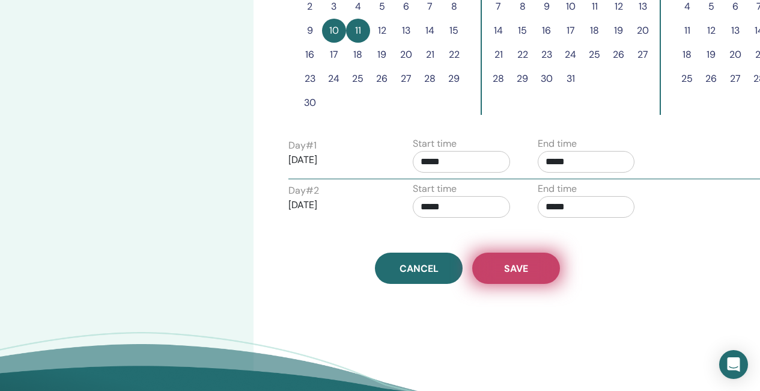
click at [517, 269] on span "Save" at bounding box center [516, 268] width 24 height 13
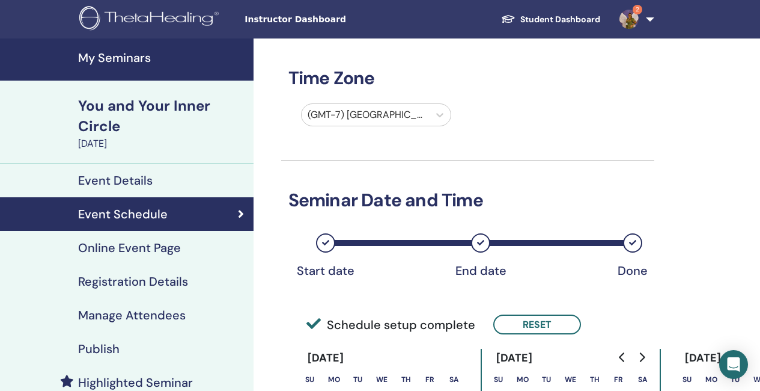
click at [173, 283] on h4 "Registration Details" at bounding box center [133, 281] width 110 height 14
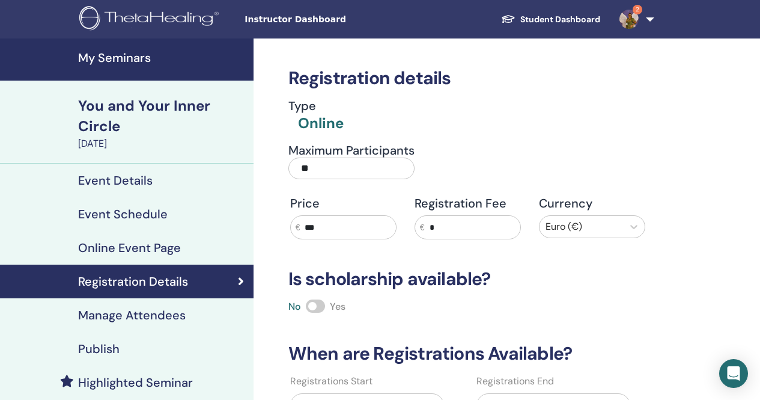
click at [320, 168] on input "**" at bounding box center [352, 168] width 126 height 22
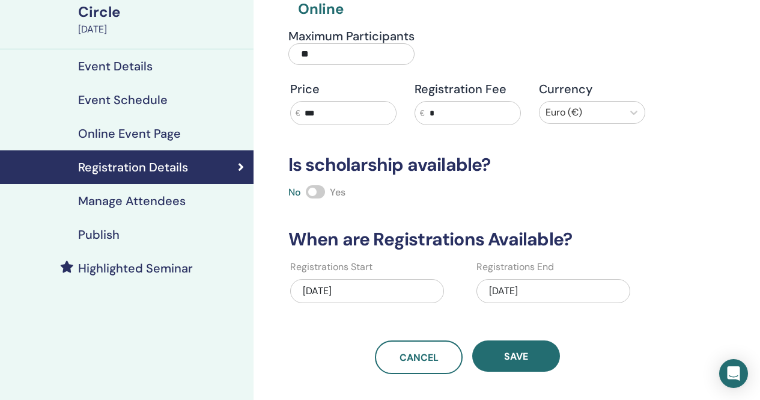
scroll to position [240, 0]
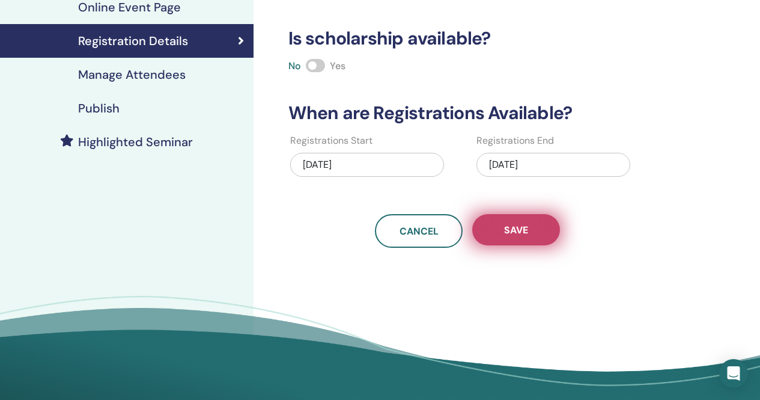
click at [530, 244] on button "Save" at bounding box center [516, 229] width 88 height 31
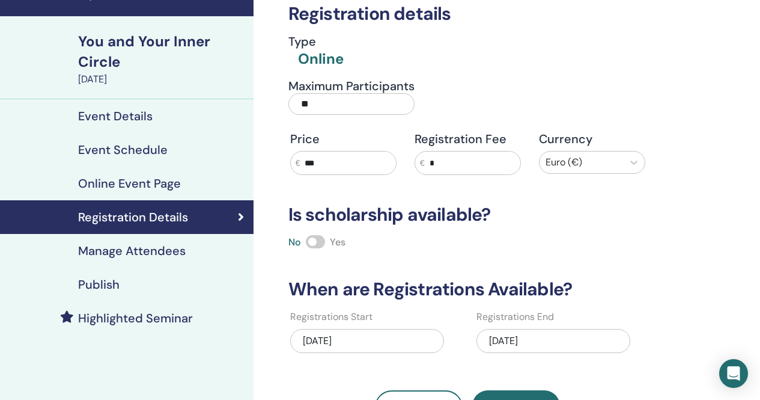
scroll to position [0, 0]
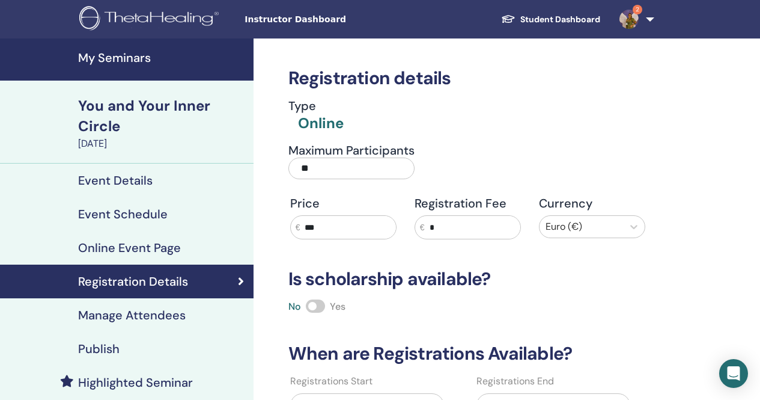
click at [142, 53] on h4 "My Seminars" at bounding box center [162, 57] width 168 height 14
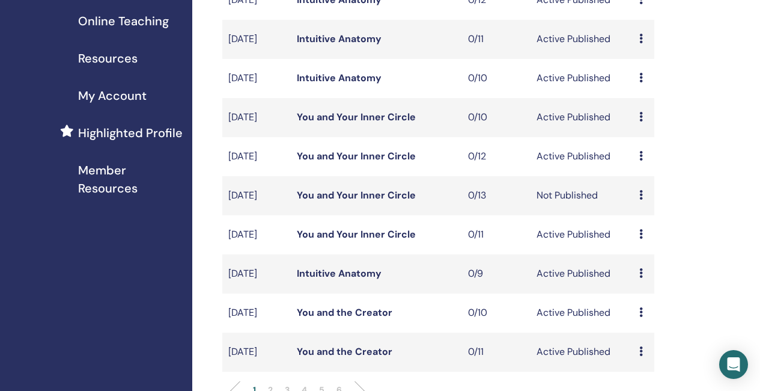
scroll to position [301, 0]
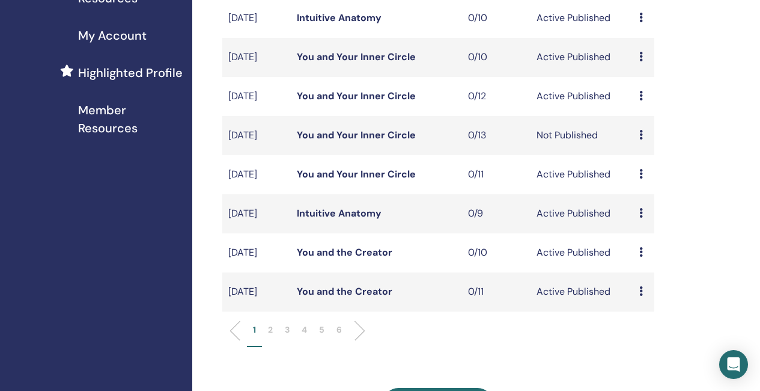
click at [343, 141] on link "You and Your Inner Circle" at bounding box center [356, 135] width 119 height 13
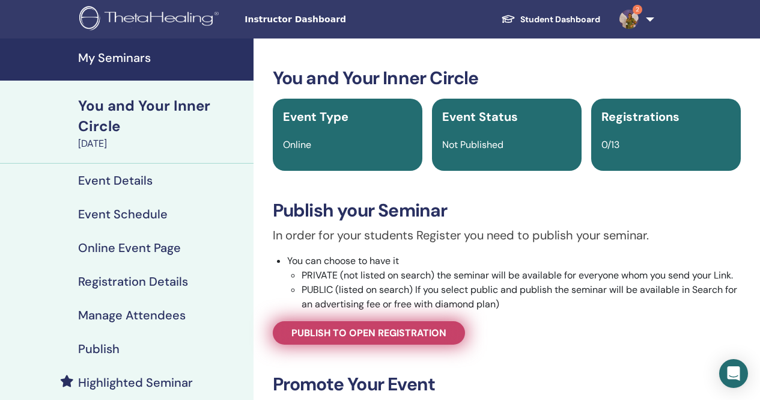
click at [319, 332] on span "Publish to open registration" at bounding box center [369, 332] width 155 height 13
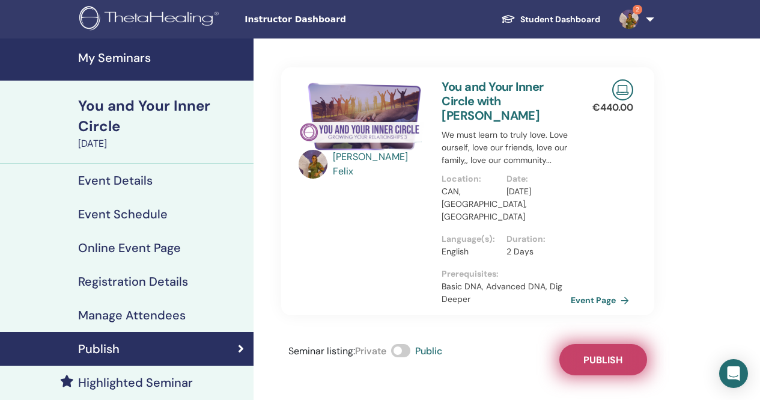
click at [597, 353] on span "Publish" at bounding box center [603, 359] width 39 height 13
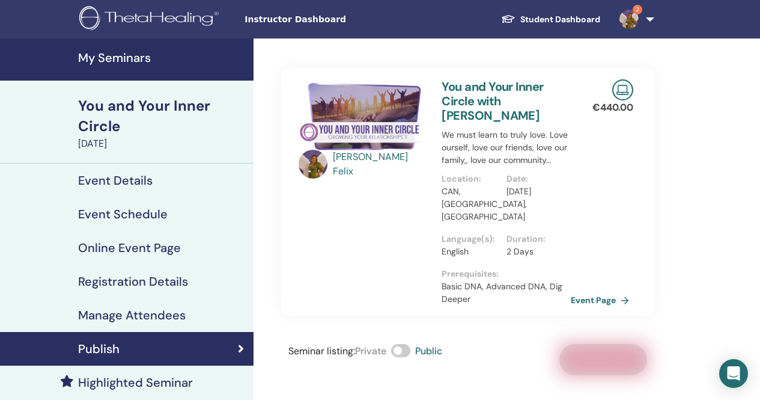
click at [132, 55] on h4 "My Seminars" at bounding box center [162, 57] width 168 height 14
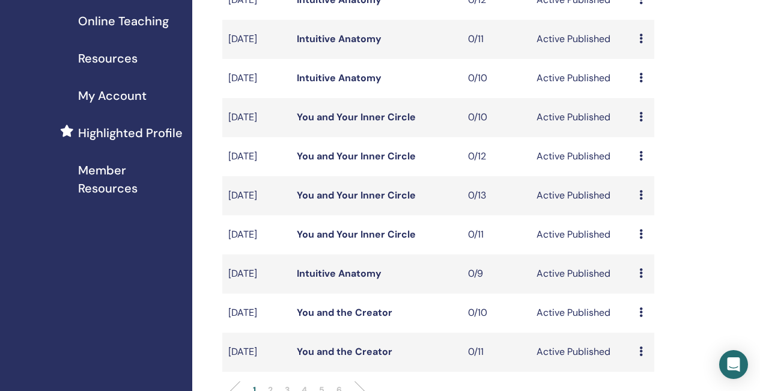
scroll to position [301, 0]
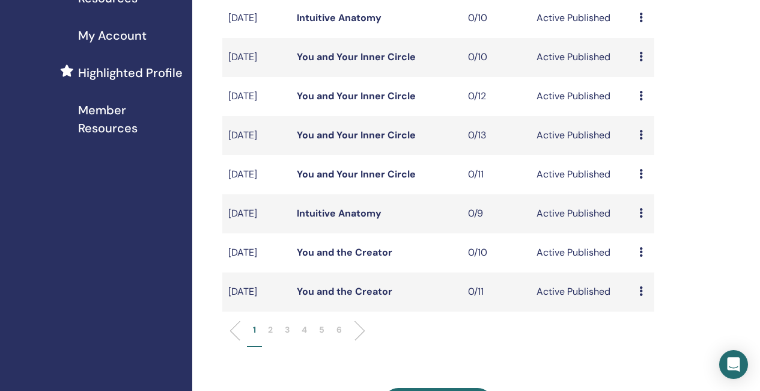
click at [362, 258] on link "You and the Creator" at bounding box center [345, 252] width 96 height 13
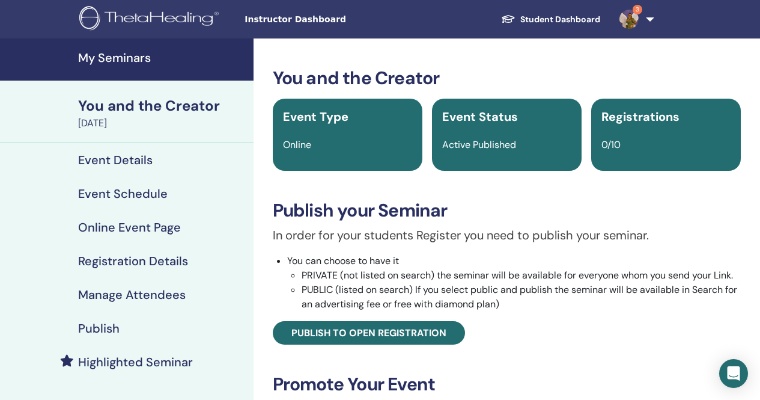
click at [142, 157] on h4 "Event Details" at bounding box center [115, 160] width 75 height 14
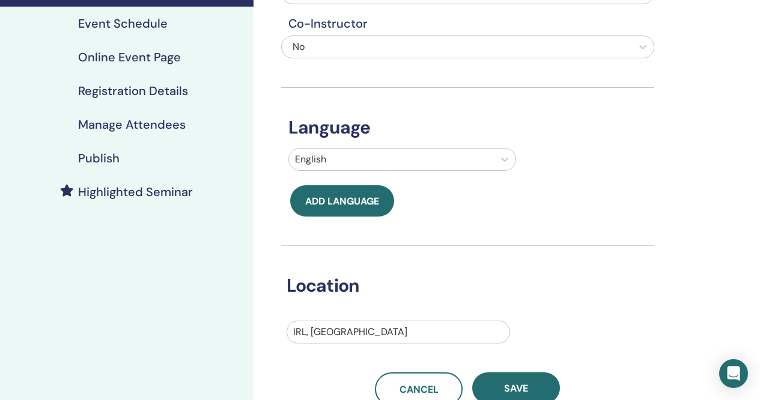
scroll to position [180, 0]
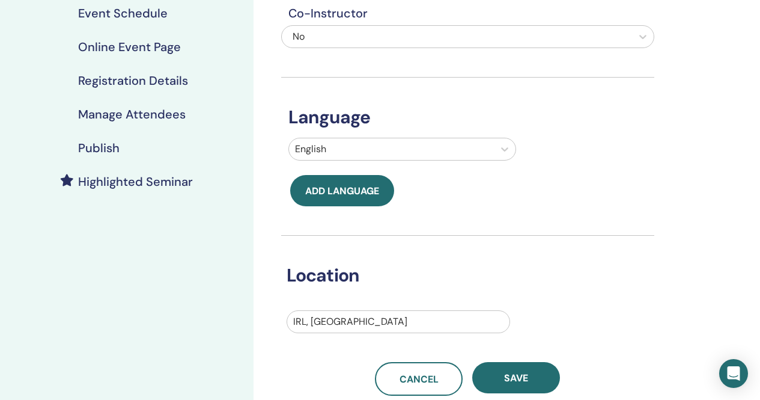
click at [355, 317] on div at bounding box center [398, 321] width 210 height 17
click at [346, 322] on div at bounding box center [398, 321] width 210 height 17
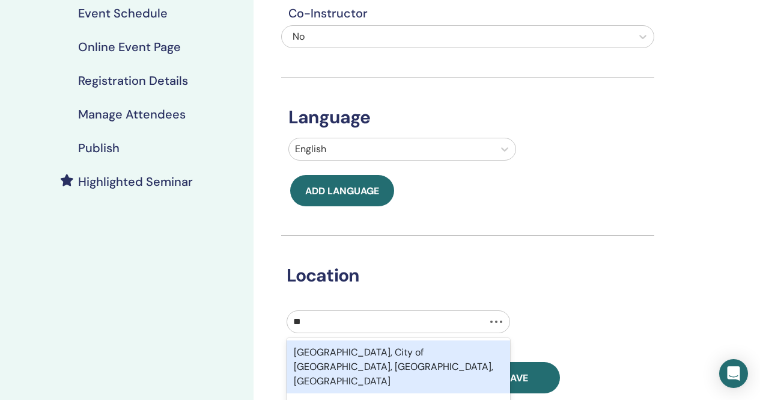
type input "*"
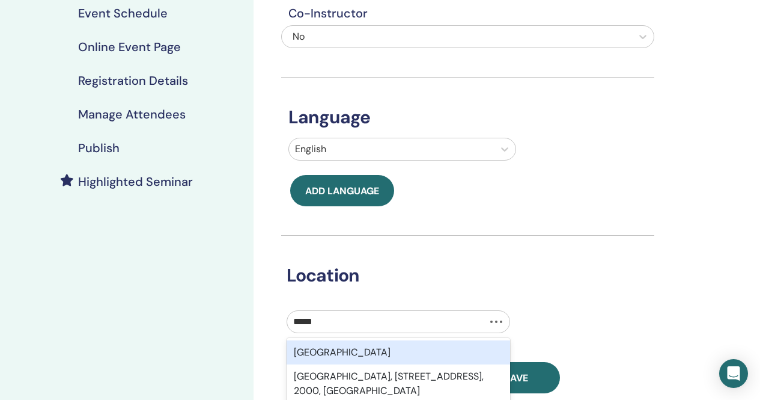
type input "******"
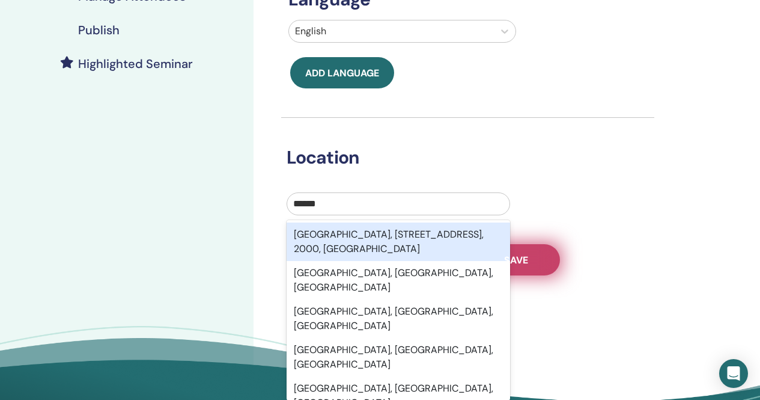
scroll to position [301, 0]
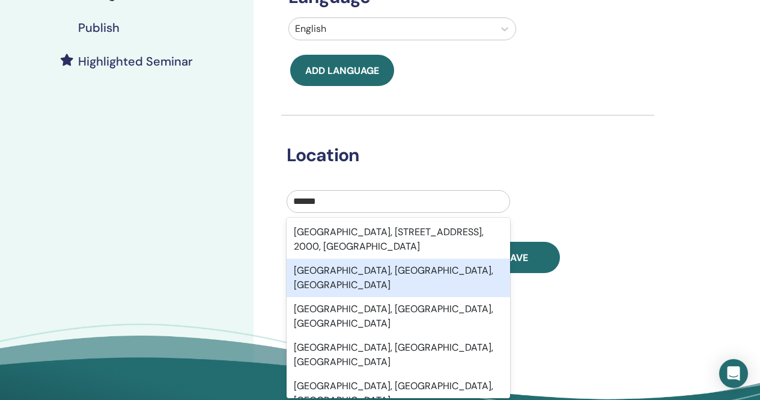
click at [433, 273] on div "Sydney, New South Wales, AUS" at bounding box center [399, 277] width 224 height 38
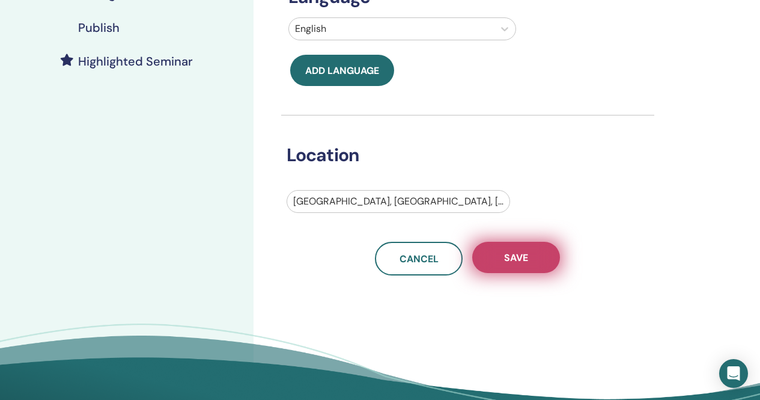
click at [528, 259] on span "Save" at bounding box center [516, 257] width 24 height 13
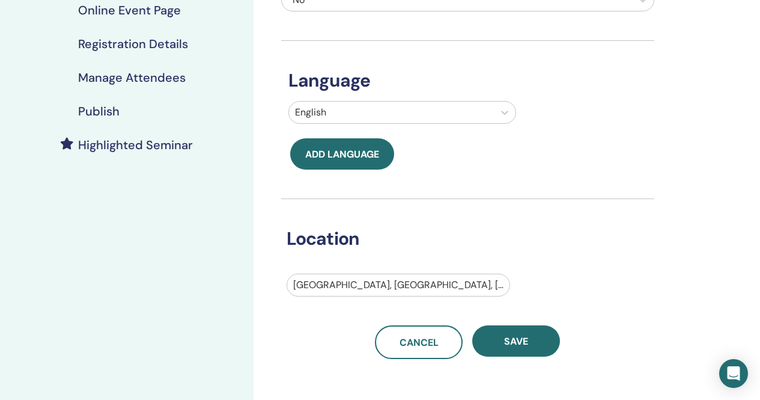
scroll to position [361, 0]
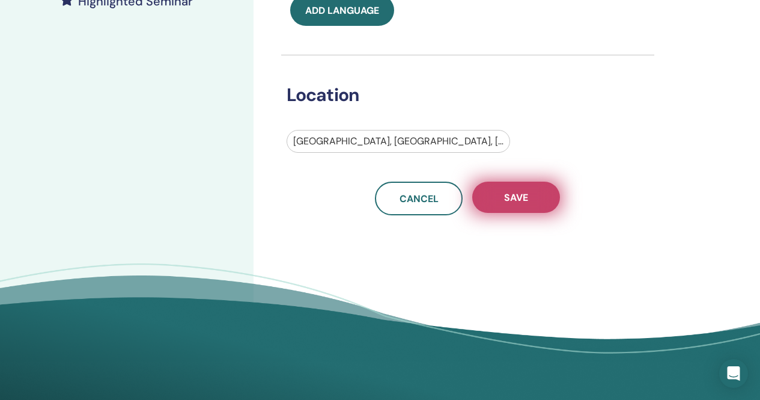
click at [505, 197] on span "Save" at bounding box center [516, 197] width 24 height 13
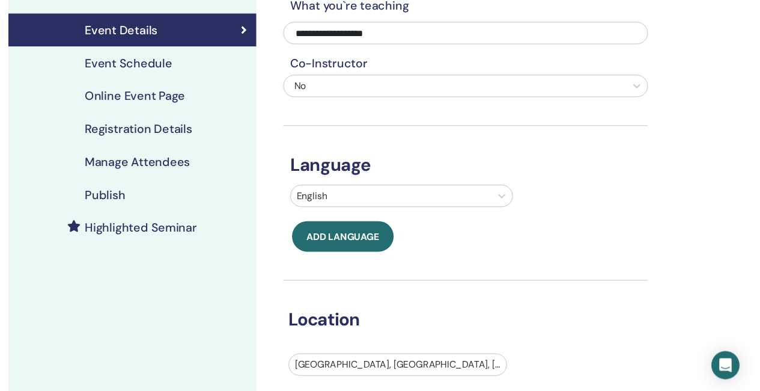
scroll to position [120, 0]
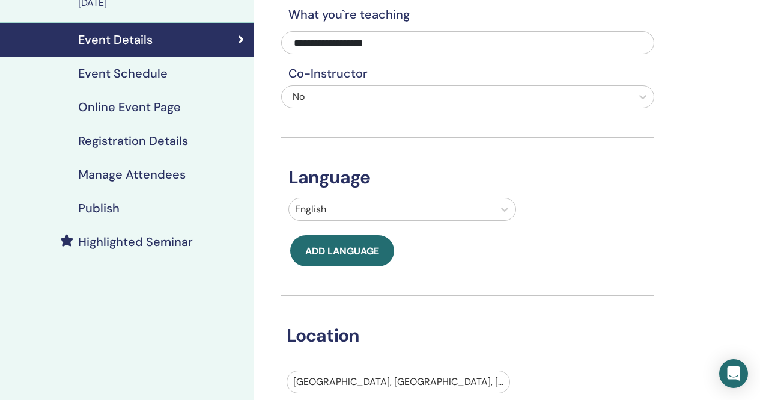
click at [158, 74] on h4 "Event Schedule" at bounding box center [123, 73] width 90 height 14
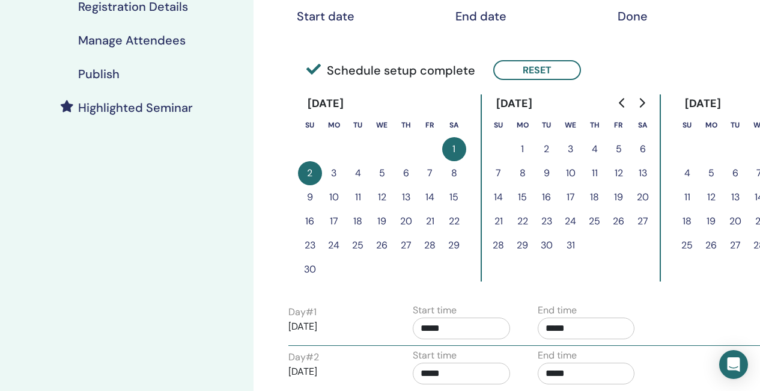
scroll to position [240, 0]
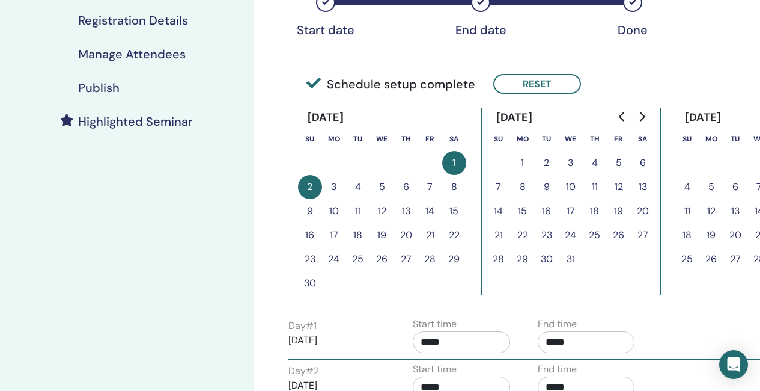
click at [453, 343] on input "*****" at bounding box center [461, 342] width 97 height 22
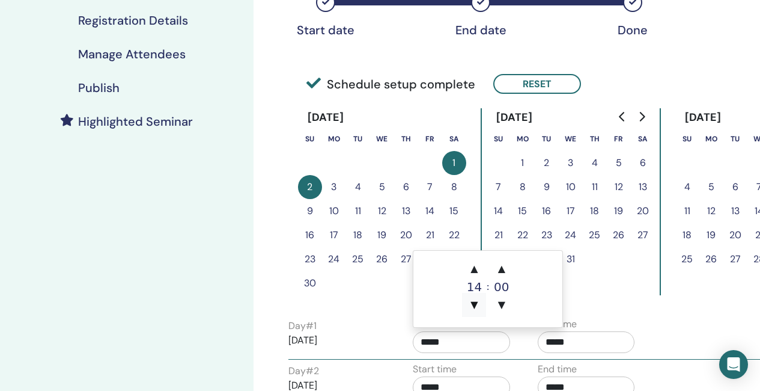
click at [478, 302] on span "▼" at bounding box center [474, 305] width 24 height 24
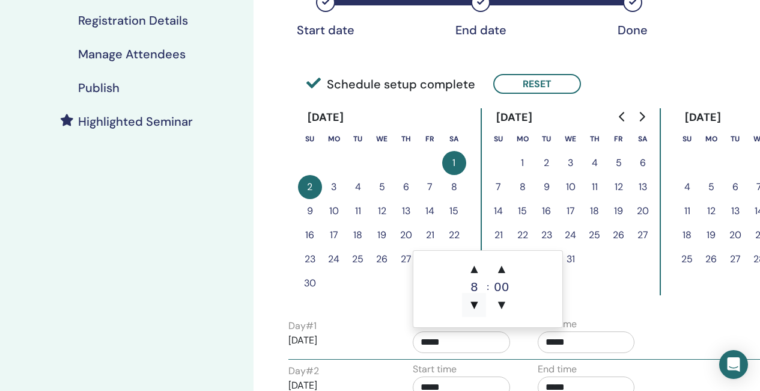
click at [478, 302] on span "▼" at bounding box center [474, 305] width 24 height 24
type input "*****"
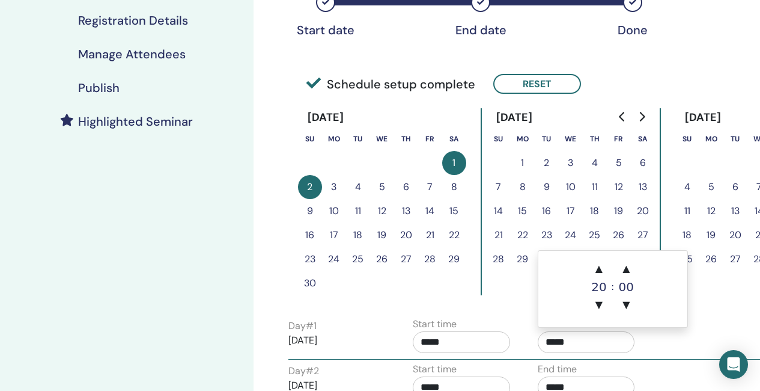
click at [575, 339] on input "*****" at bounding box center [586, 342] width 97 height 22
click at [545, 84] on button "Reset" at bounding box center [537, 84] width 88 height 20
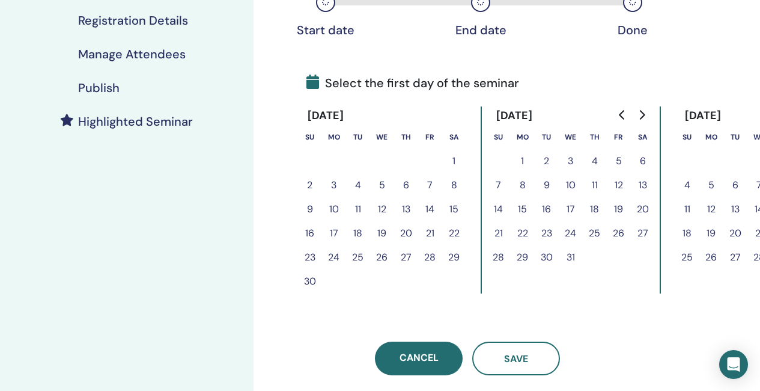
click at [456, 153] on button "1" at bounding box center [454, 161] width 24 height 24
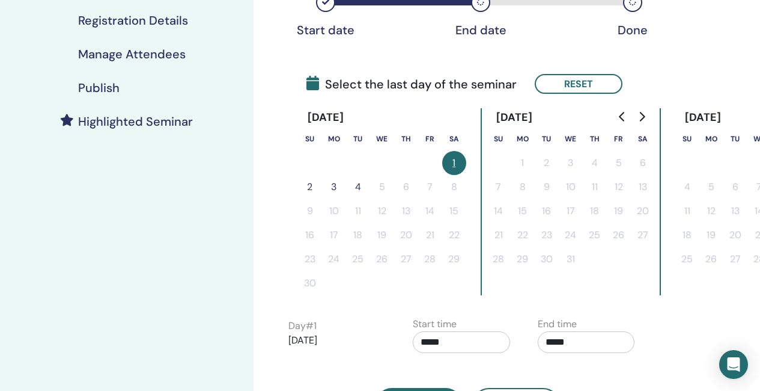
click at [305, 184] on button "2" at bounding box center [310, 187] width 24 height 24
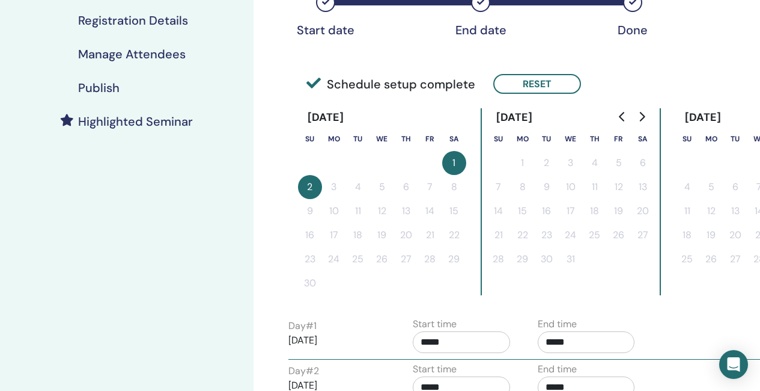
click at [451, 351] on input "*****" at bounding box center [461, 342] width 97 height 22
click at [477, 307] on span "▼" at bounding box center [474, 305] width 24 height 24
type input "*****"
click at [569, 340] on input "*****" at bounding box center [586, 342] width 97 height 22
click at [605, 305] on span "▼" at bounding box center [599, 305] width 24 height 24
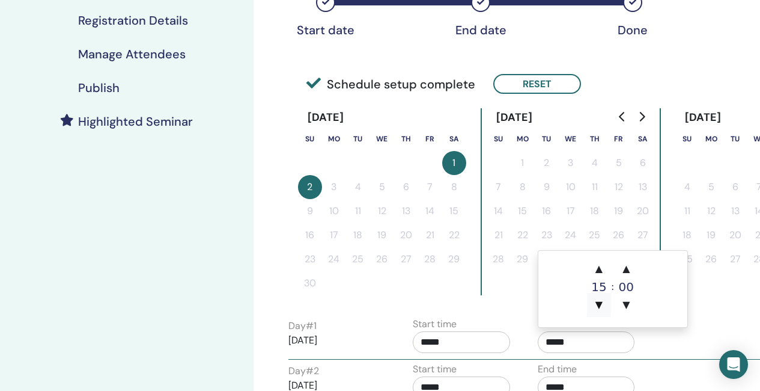
type input "*****"
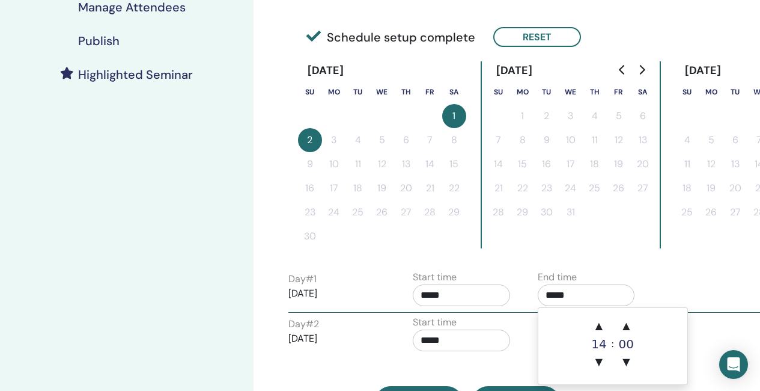
scroll to position [301, 0]
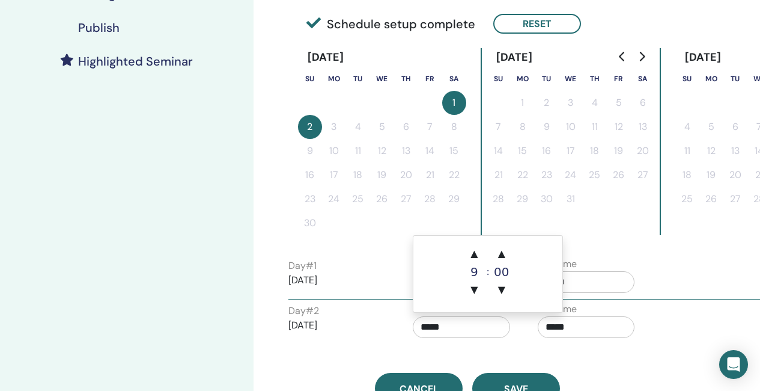
click at [434, 327] on input "*****" at bounding box center [461, 327] width 97 height 22
drag, startPoint x: 471, startPoint y: 289, endPoint x: 537, endPoint y: 307, distance: 68.0
click at [472, 289] on span "▼" at bounding box center [474, 290] width 24 height 24
type input "*****"
click at [587, 338] on div "End time *****" at bounding box center [586, 323] width 97 height 42
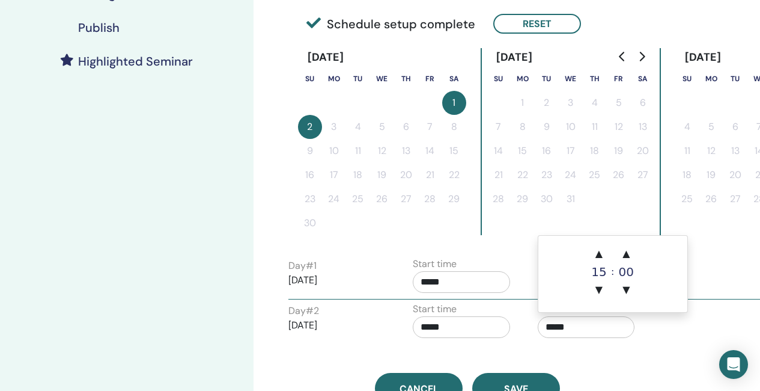
click at [575, 320] on input "*****" at bounding box center [586, 327] width 97 height 22
click at [603, 289] on span "▼" at bounding box center [599, 290] width 24 height 24
type input "*****"
click at [417, 222] on td at bounding box center [406, 223] width 24 height 24
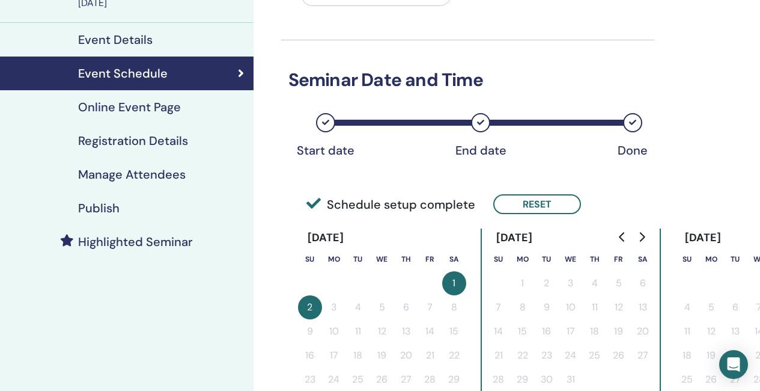
scroll to position [0, 0]
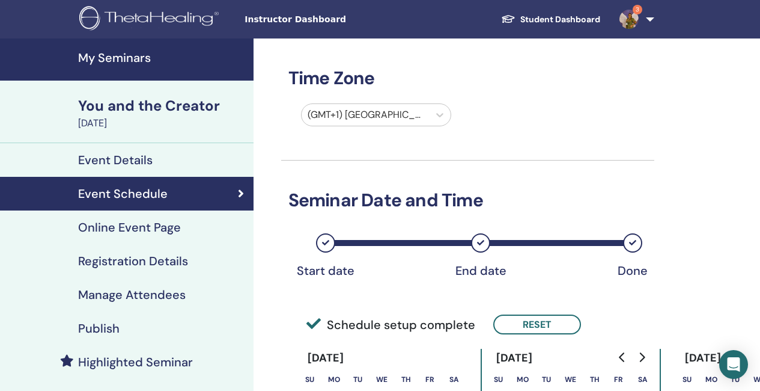
click at [346, 112] on div at bounding box center [366, 114] width 116 height 17
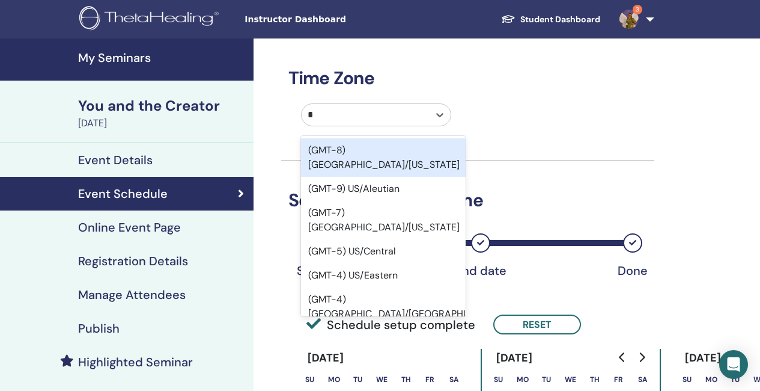
type input "**"
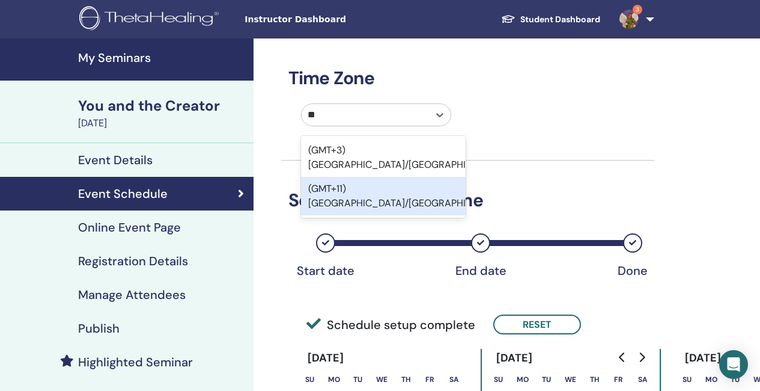
click at [365, 180] on div "(GMT+11) [GEOGRAPHIC_DATA]/[GEOGRAPHIC_DATA]" at bounding box center [383, 196] width 165 height 38
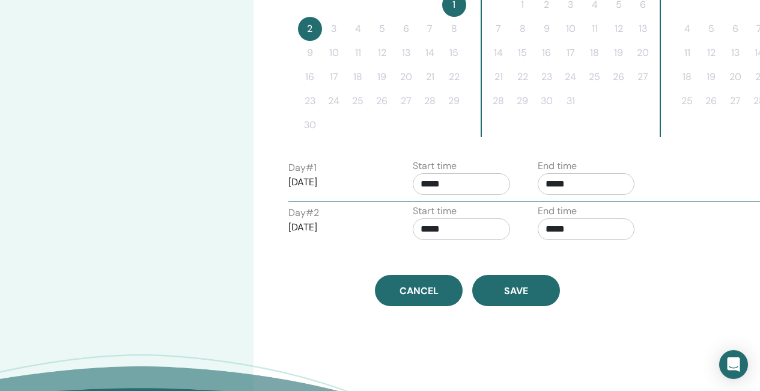
scroll to position [421, 0]
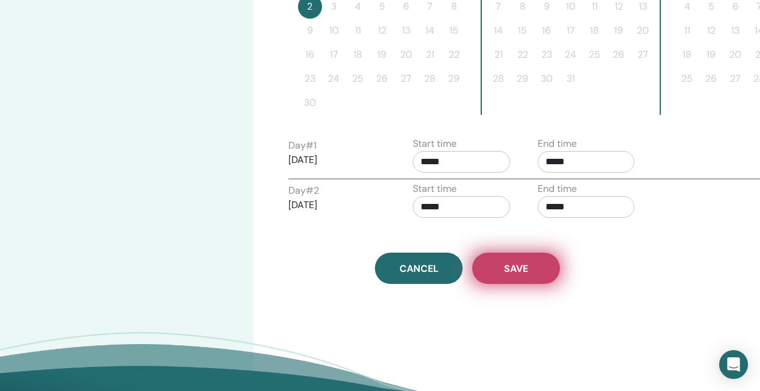
click at [537, 277] on button "Save" at bounding box center [516, 267] width 88 height 31
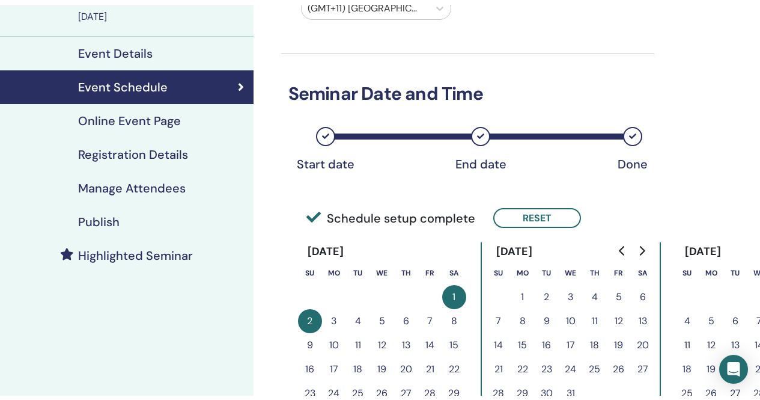
scroll to position [106, 0]
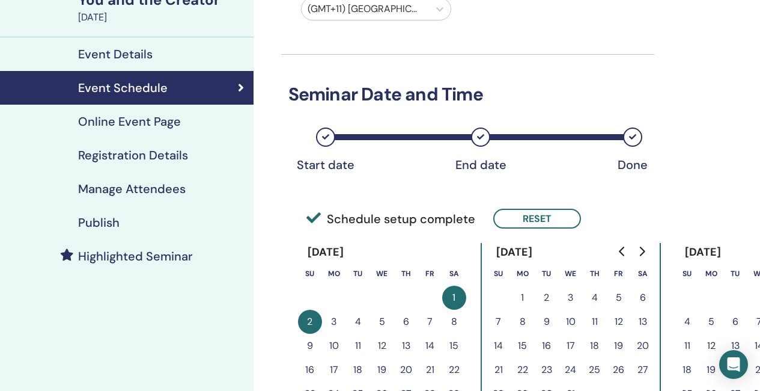
click at [168, 128] on h4 "Online Event Page" at bounding box center [129, 121] width 103 height 14
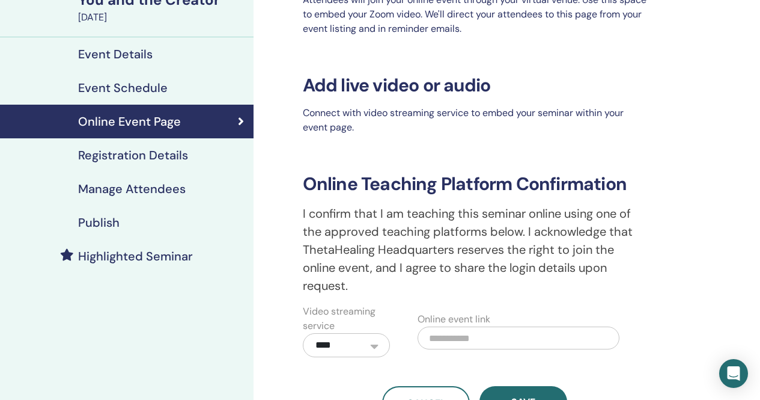
click at [171, 153] on h4 "Registration Details" at bounding box center [133, 155] width 110 height 14
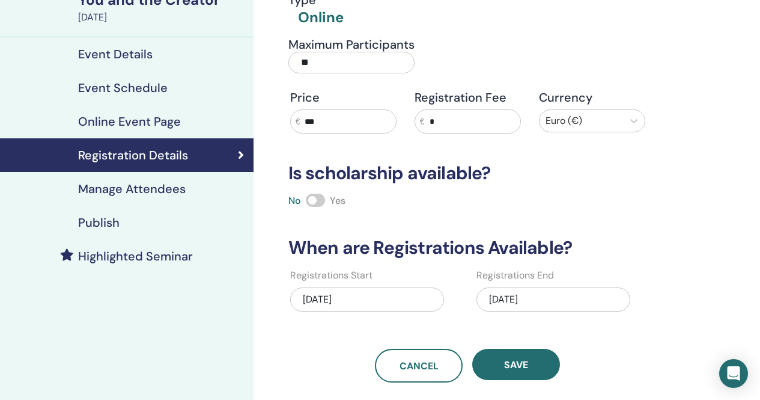
click at [169, 187] on h4 "Manage Attendees" at bounding box center [132, 189] width 108 height 14
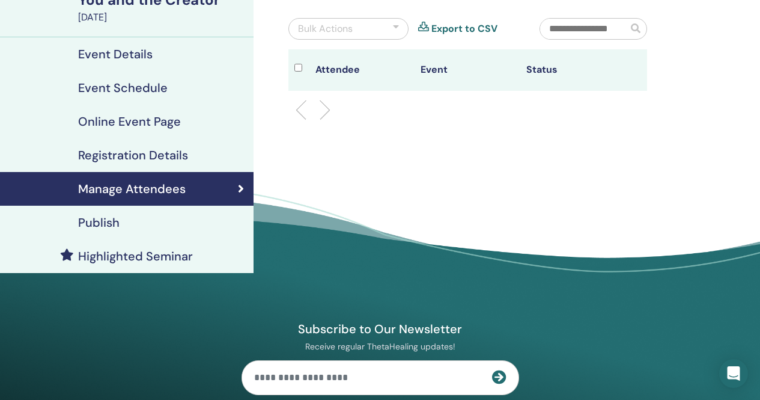
click at [108, 225] on h4 "Publish" at bounding box center [98, 222] width 41 height 14
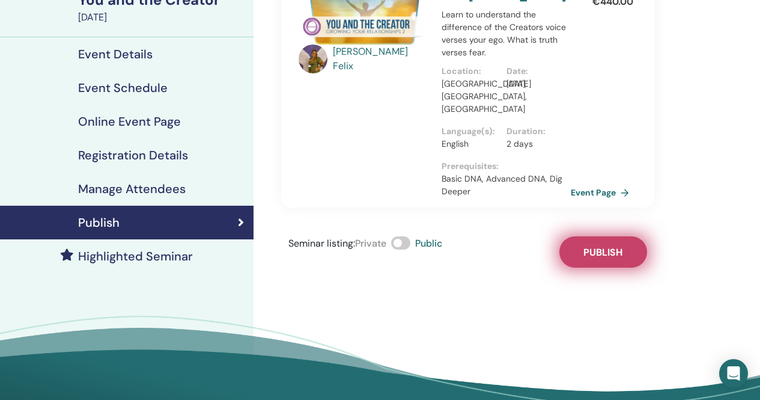
click at [640, 236] on button "Publish" at bounding box center [604, 251] width 88 height 31
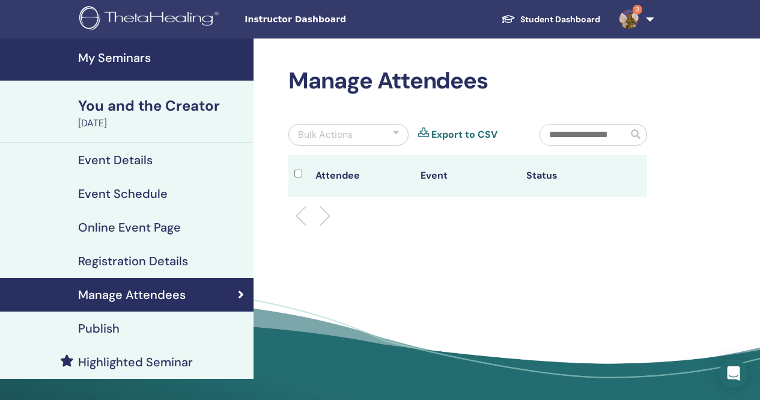
click at [115, 52] on h4 "My Seminars" at bounding box center [162, 57] width 168 height 14
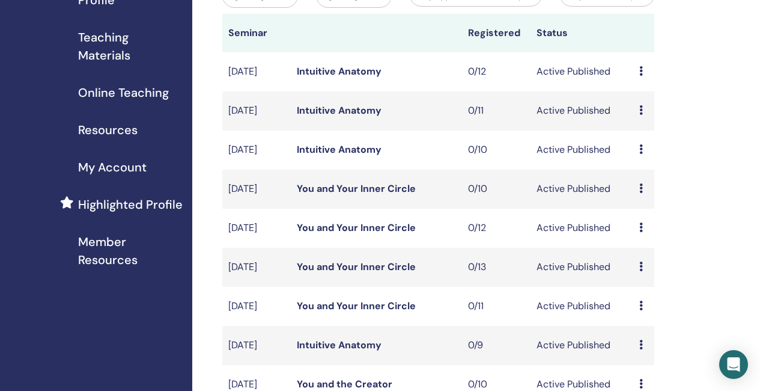
scroll to position [361, 0]
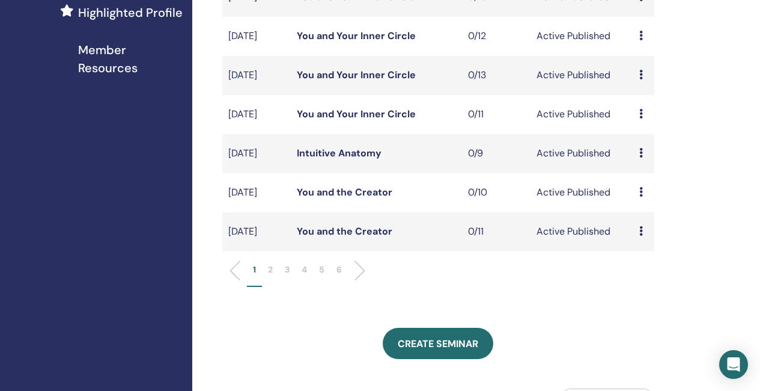
click at [359, 198] on link "You and the Creator" at bounding box center [345, 192] width 96 height 13
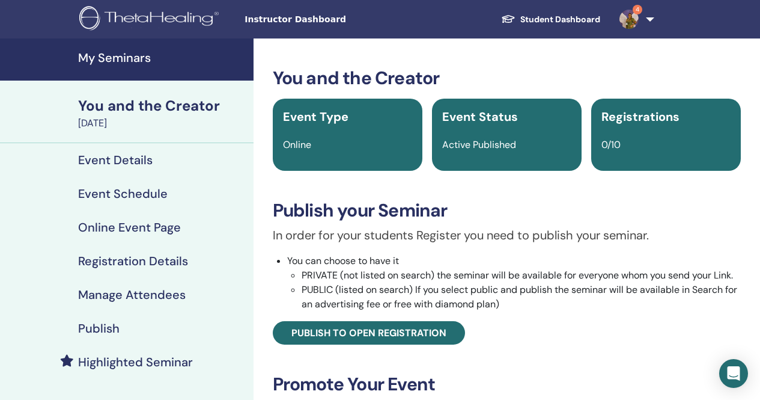
click at [151, 291] on h4 "Manage Attendees" at bounding box center [132, 294] width 108 height 14
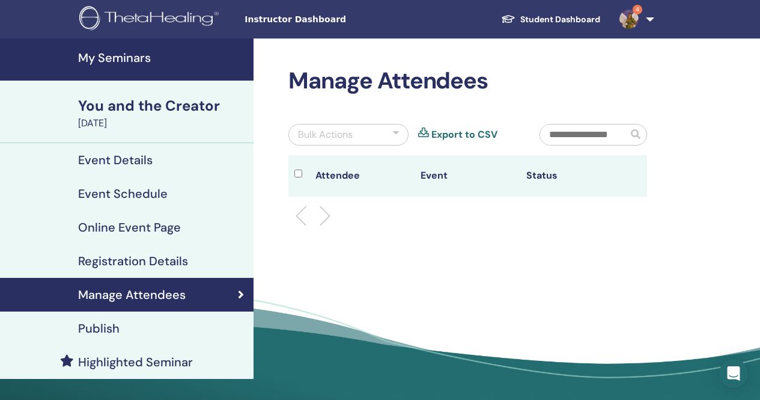
click at [169, 261] on h4 "Registration Details" at bounding box center [133, 261] width 110 height 14
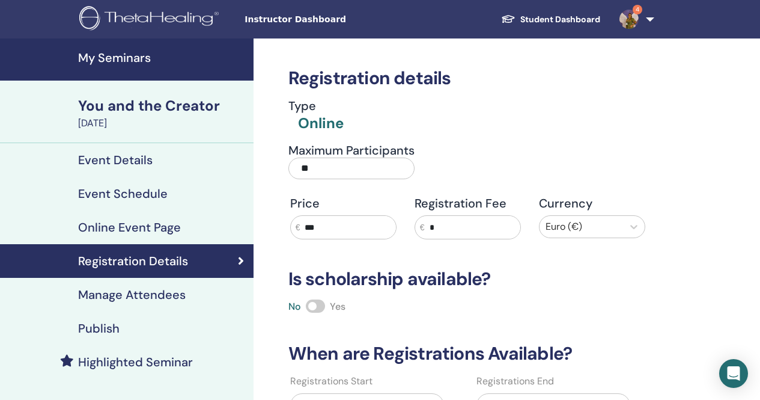
click at [322, 176] on input "**" at bounding box center [352, 168] width 126 height 22
type input "**"
click at [588, 344] on h3 "When are Registrations Available?" at bounding box center [467, 354] width 373 height 22
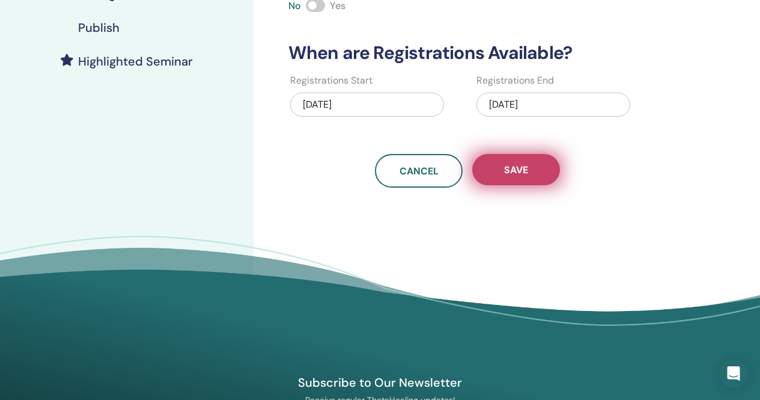
click at [528, 176] on span "Save" at bounding box center [516, 169] width 24 height 13
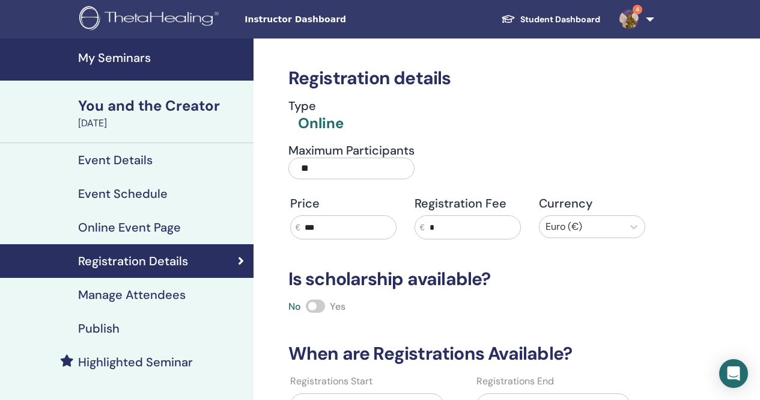
click at [97, 55] on h4 "My Seminars" at bounding box center [162, 57] width 168 height 14
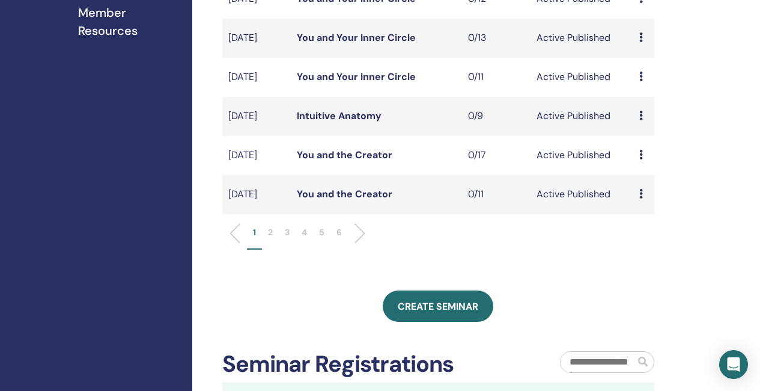
scroll to position [421, 0]
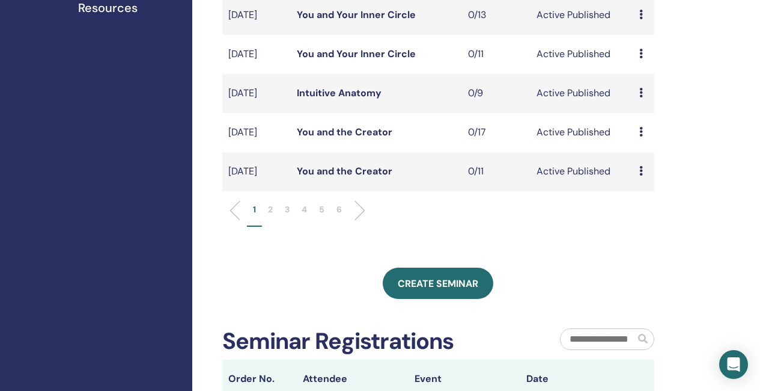
click at [361, 177] on link "You and the Creator" at bounding box center [345, 171] width 96 height 13
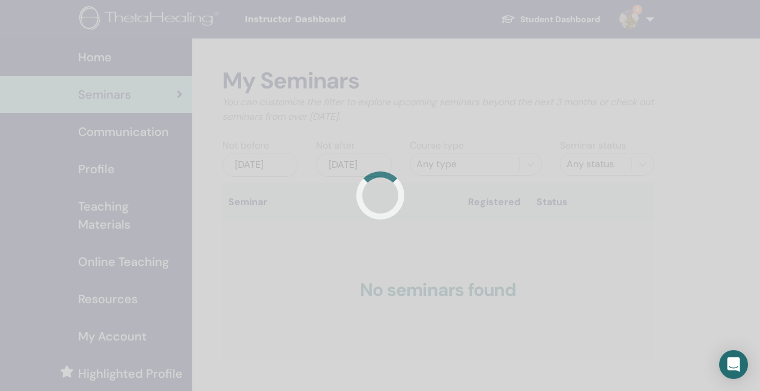
scroll to position [334, 0]
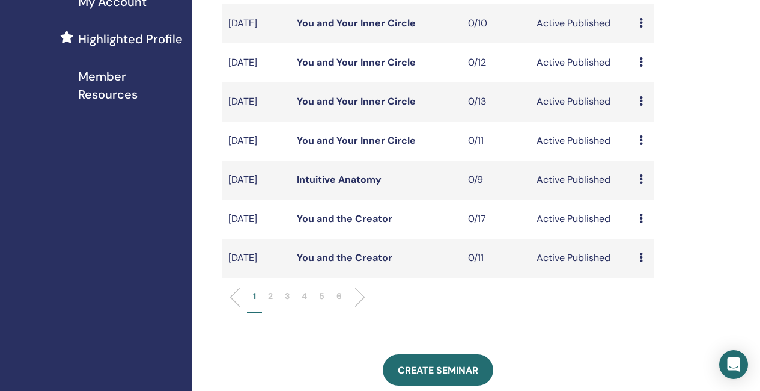
click at [328, 225] on link "You and the Creator" at bounding box center [345, 218] width 96 height 13
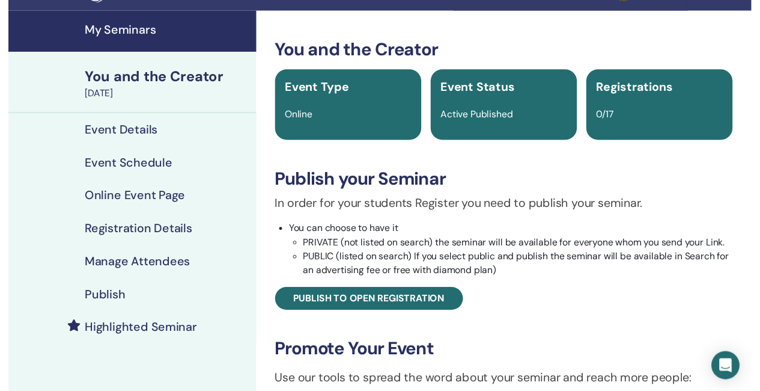
scroll to position [60, 0]
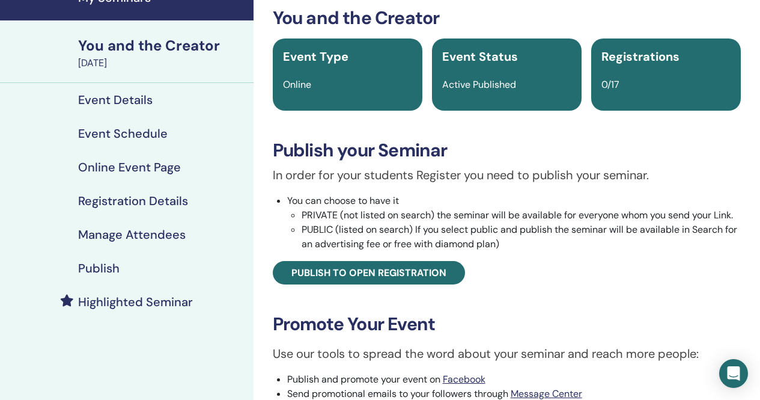
click at [163, 302] on h4 "Highlighted Seminar" at bounding box center [135, 302] width 115 height 14
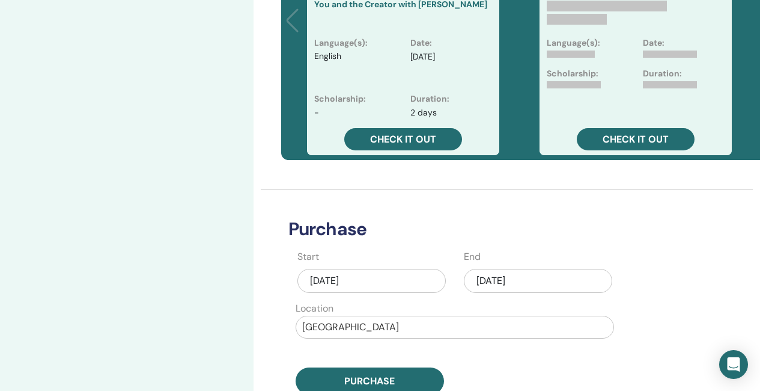
scroll to position [421, 0]
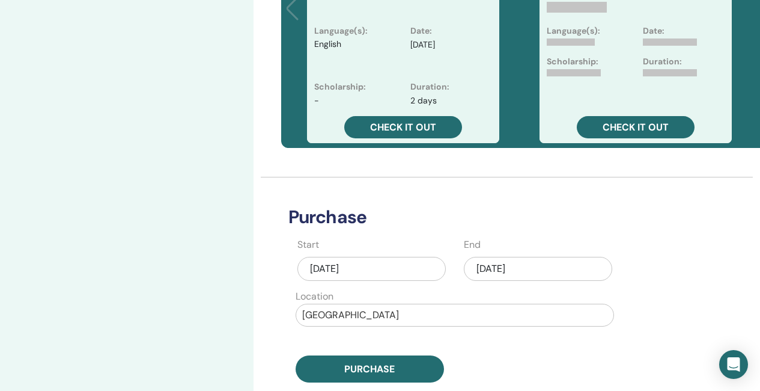
click at [540, 267] on div "[DATE]" at bounding box center [538, 269] width 148 height 24
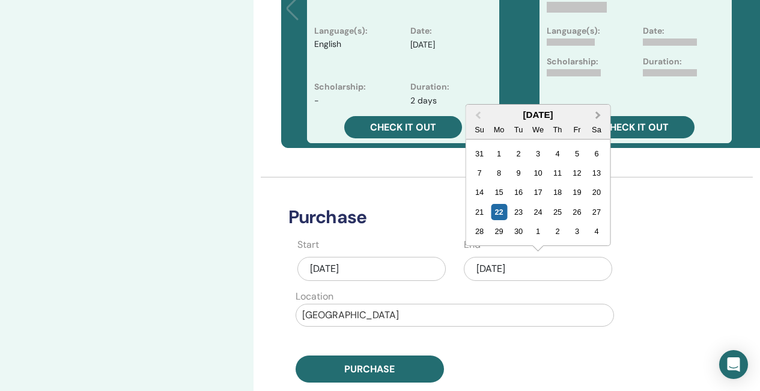
click at [598, 113] on span "Next Month" at bounding box center [598, 115] width 0 height 13
click at [481, 118] on button "Previous Month" at bounding box center [476, 115] width 19 height 19
click at [561, 230] on div "2" at bounding box center [557, 231] width 16 height 16
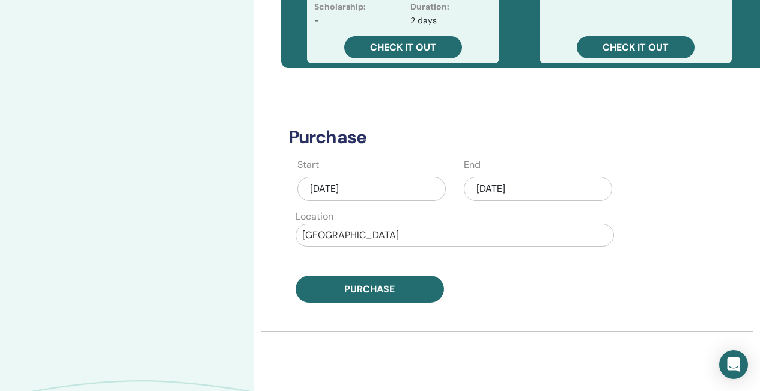
scroll to position [541, 0]
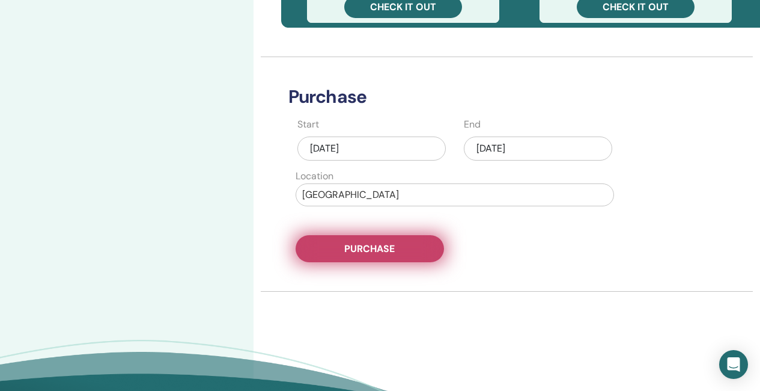
click at [408, 249] on button "Purchase" at bounding box center [370, 248] width 148 height 27
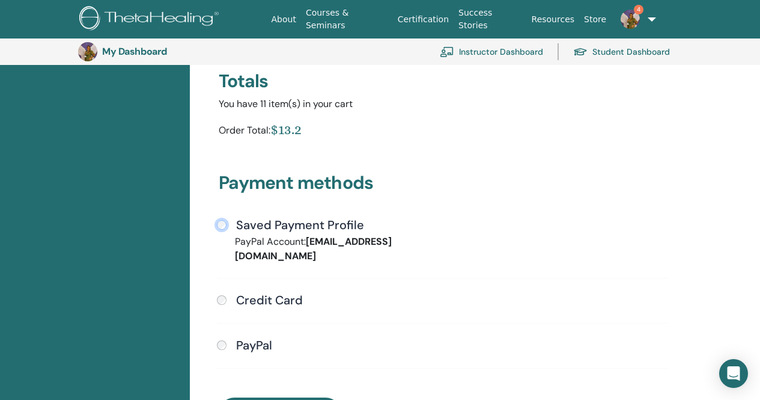
scroll to position [267, 0]
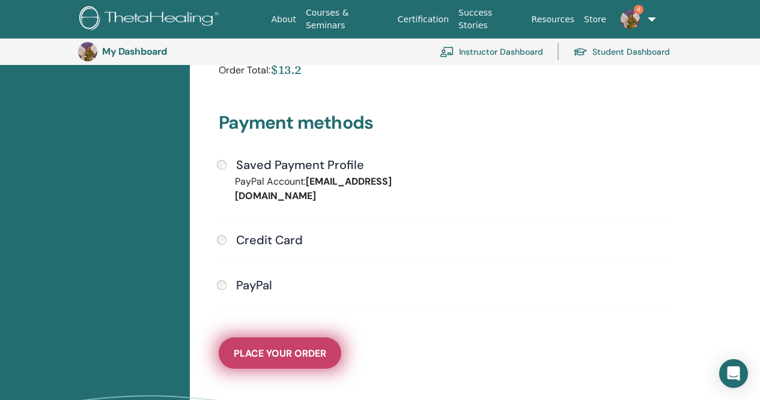
click at [292, 347] on span "Place Your Order" at bounding box center [280, 353] width 93 height 13
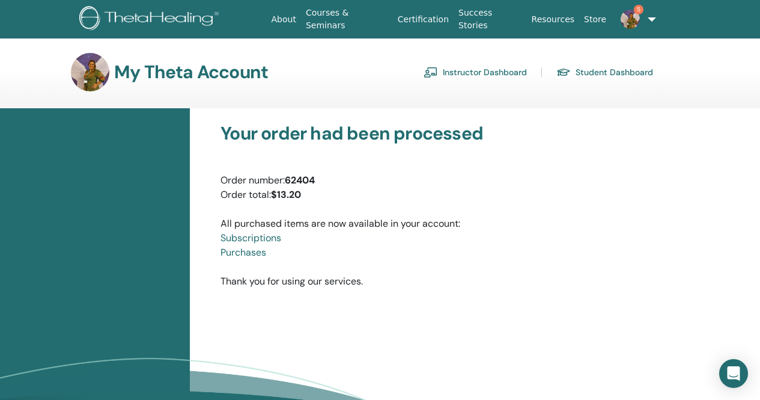
click at [148, 20] on img at bounding box center [151, 19] width 144 height 27
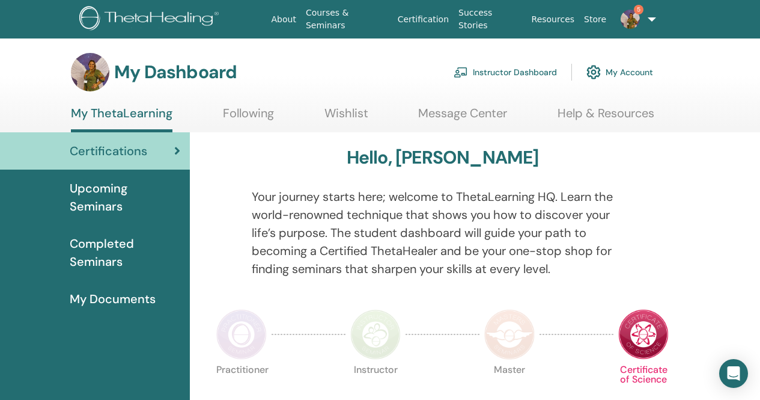
click at [524, 69] on link "Instructor Dashboard" at bounding box center [505, 72] width 103 height 26
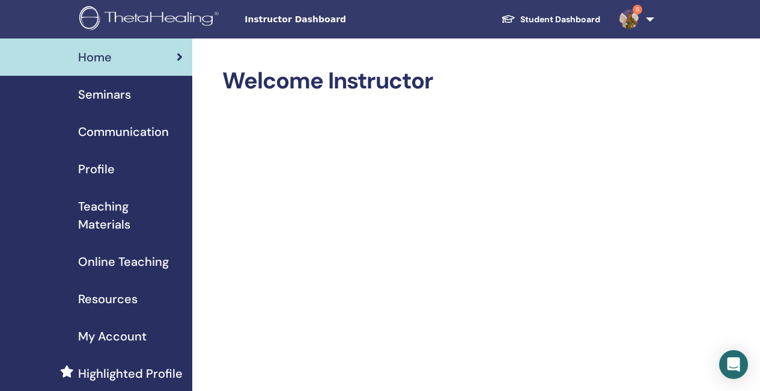
click at [114, 93] on span "Seminars" at bounding box center [104, 94] width 53 height 18
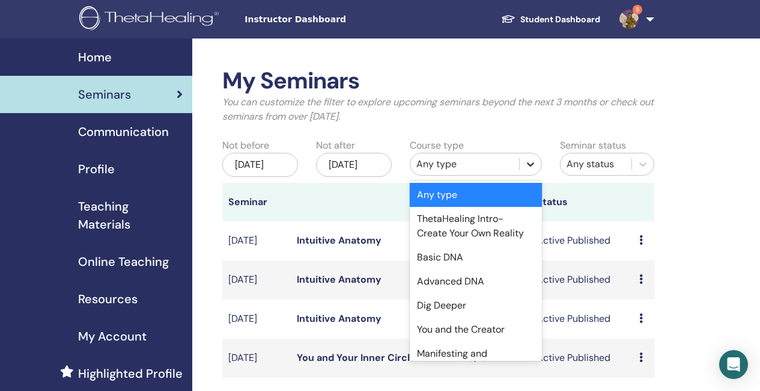
click at [528, 160] on icon at bounding box center [531, 164] width 12 height 12
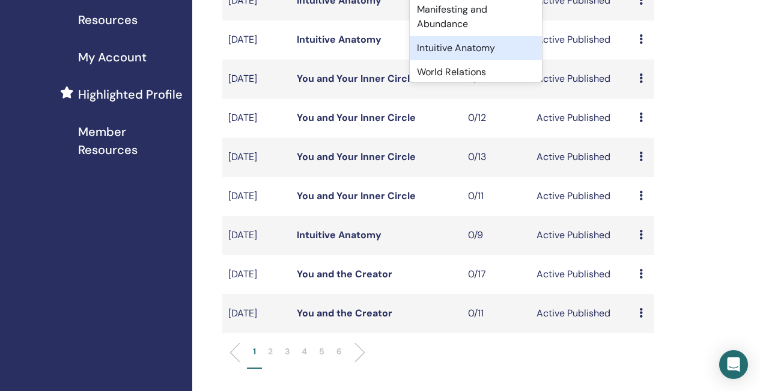
scroll to position [301, 0]
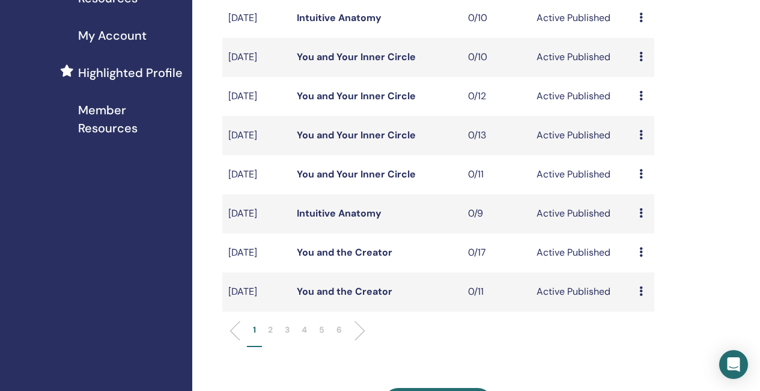
click at [336, 298] on link "You and the Creator" at bounding box center [345, 291] width 96 height 13
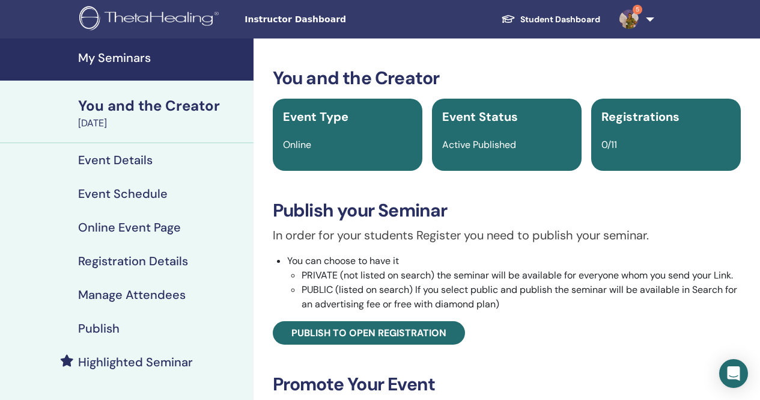
click at [137, 156] on h4 "Event Details" at bounding box center [115, 160] width 75 height 14
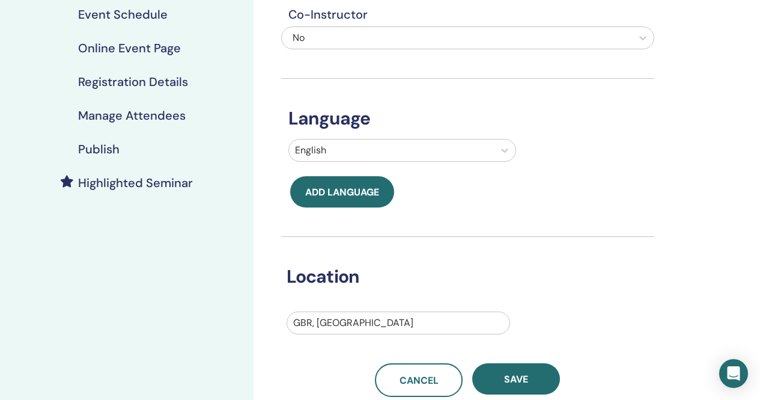
scroll to position [180, 0]
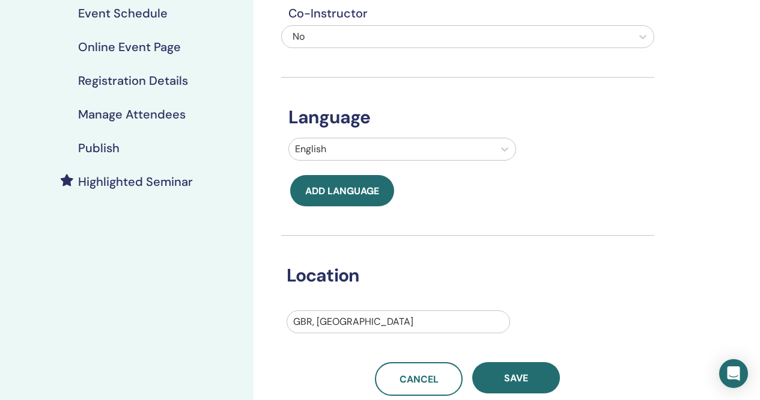
click at [350, 322] on div at bounding box center [398, 321] width 210 height 17
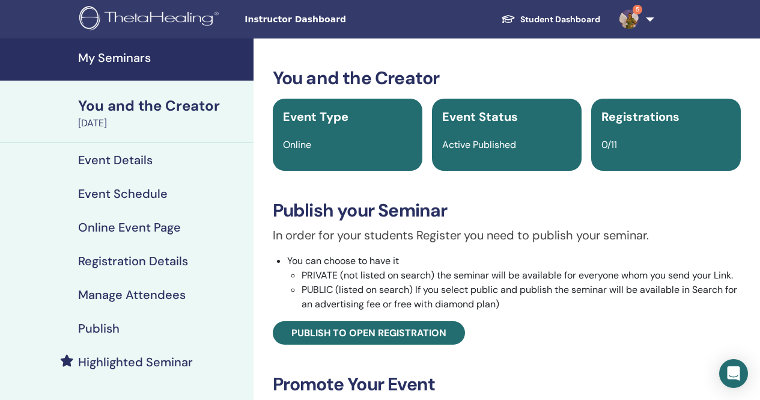
click at [129, 59] on h4 "My Seminars" at bounding box center [162, 57] width 168 height 14
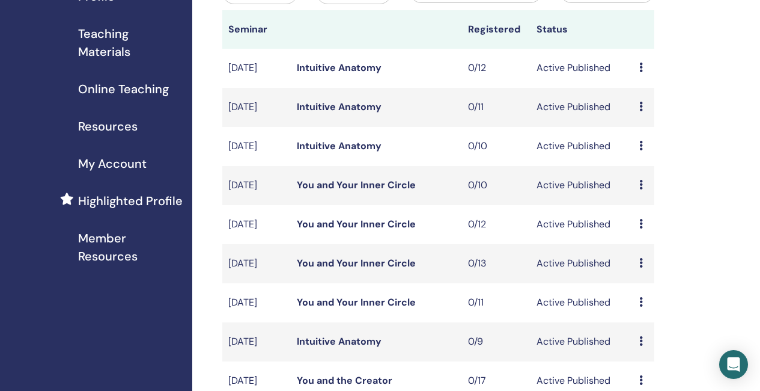
scroll to position [180, 0]
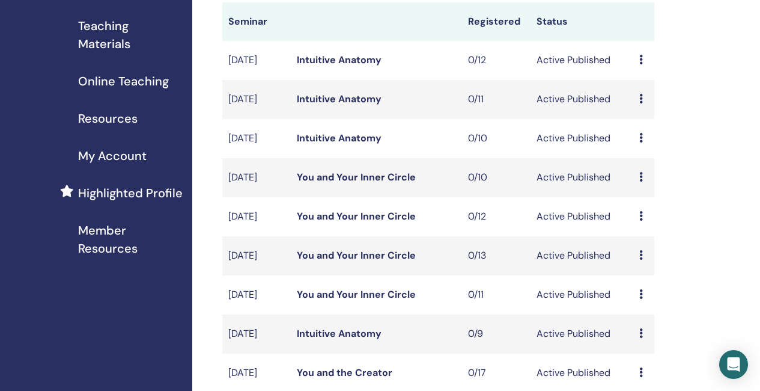
click at [377, 261] on link "You and Your Inner Circle" at bounding box center [356, 255] width 119 height 13
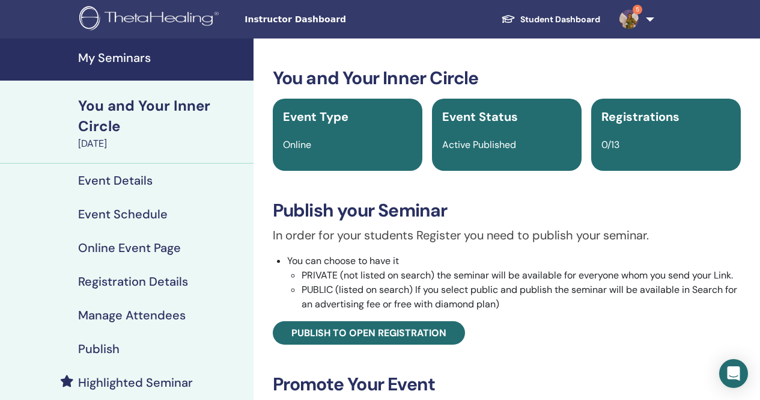
click at [138, 218] on h4 "Event Schedule" at bounding box center [123, 214] width 90 height 14
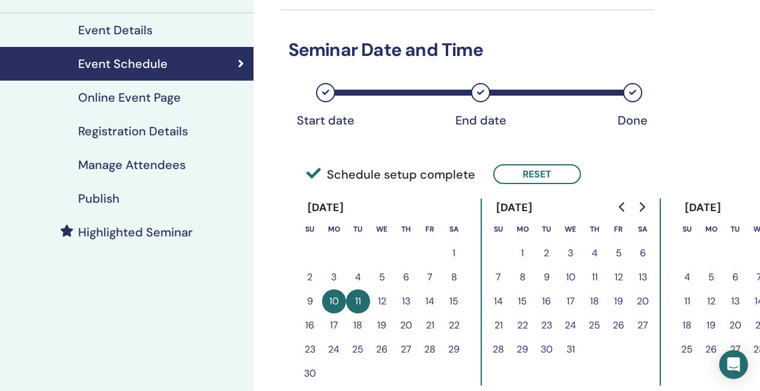
scroll to position [120, 0]
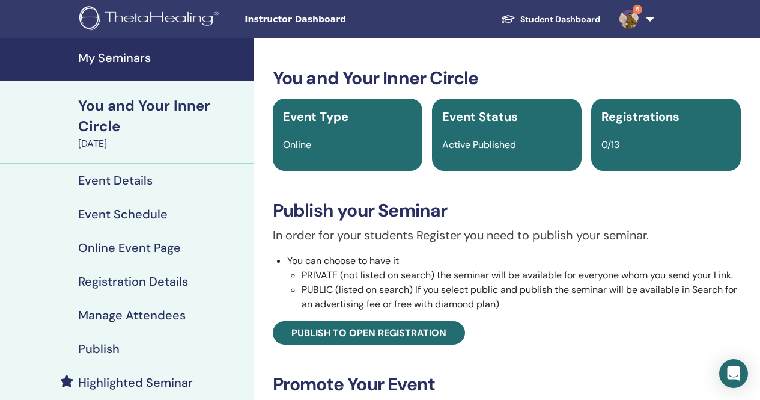
click at [129, 57] on h4 "My Seminars" at bounding box center [162, 57] width 168 height 14
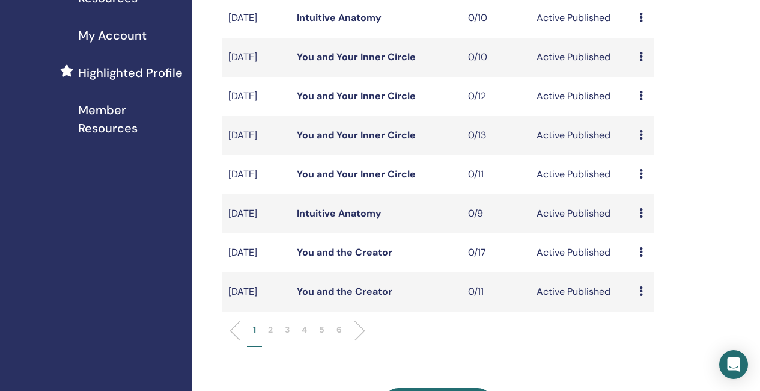
scroll to position [361, 0]
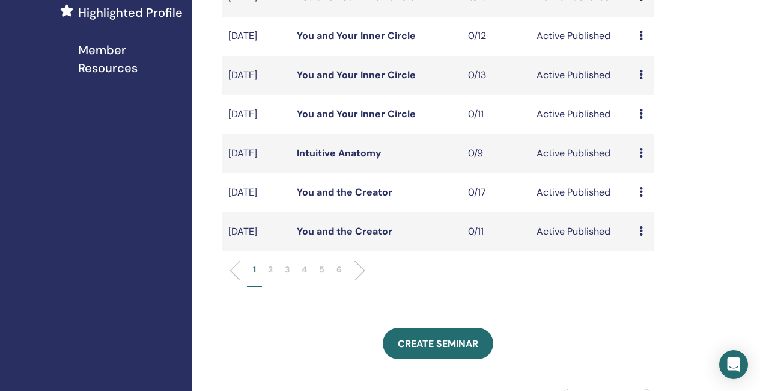
click at [355, 237] on link "You and the Creator" at bounding box center [345, 231] width 96 height 13
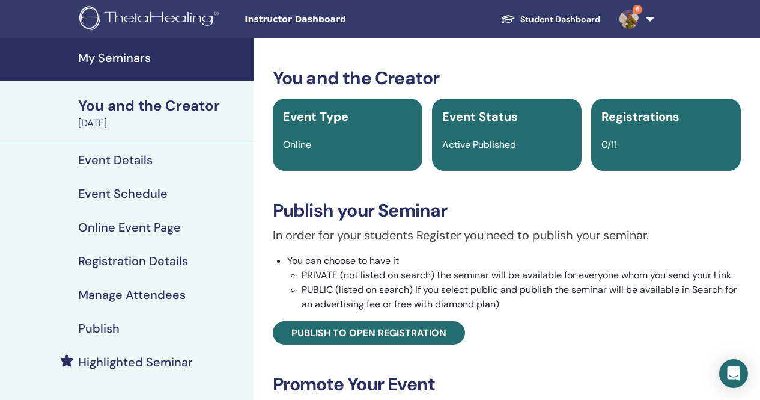
click at [120, 164] on h4 "Event Details" at bounding box center [115, 160] width 75 height 14
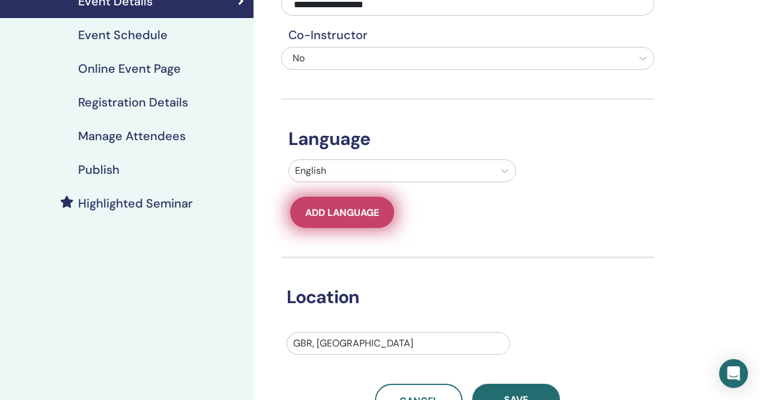
scroll to position [180, 0]
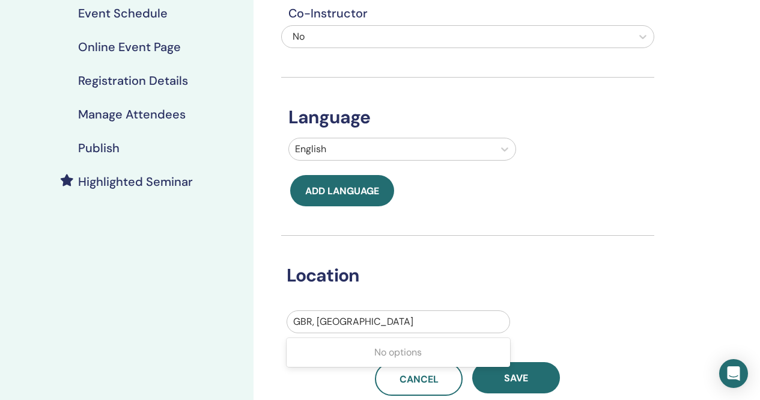
click at [373, 321] on div at bounding box center [398, 321] width 210 height 17
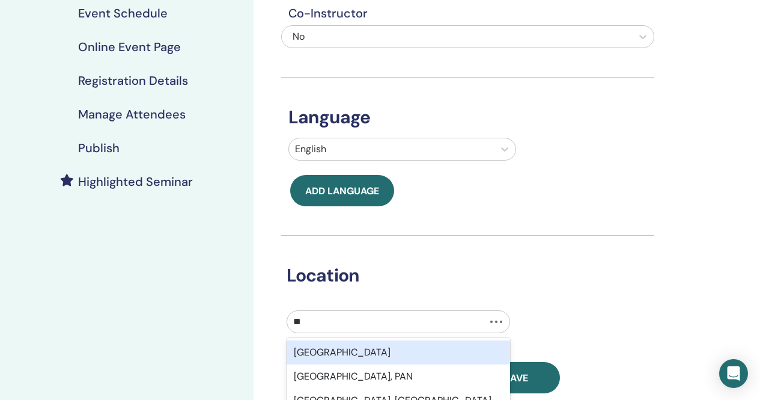
type input "*"
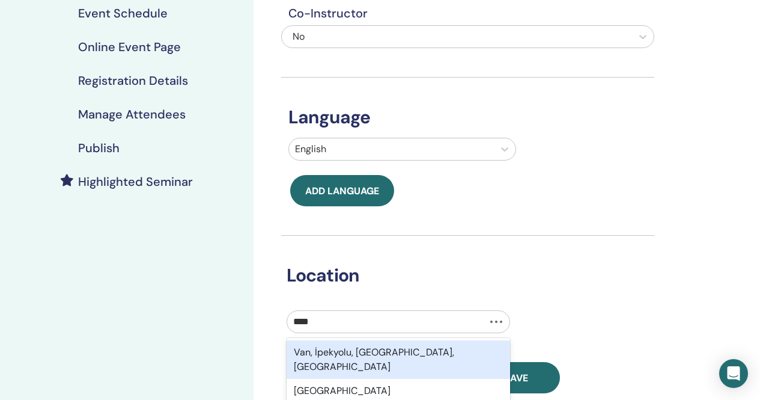
type input "*****"
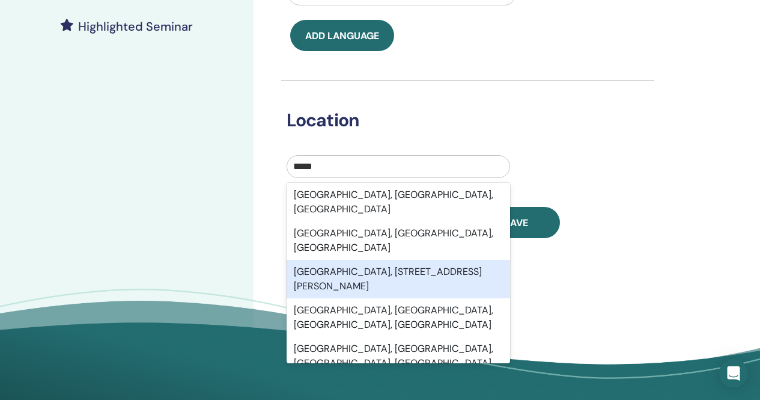
scroll to position [361, 0]
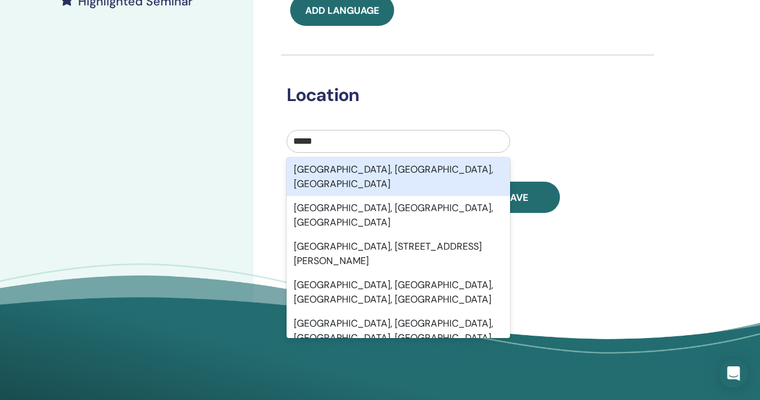
click at [308, 176] on div "Vancouver, BC, CAN" at bounding box center [399, 176] width 224 height 38
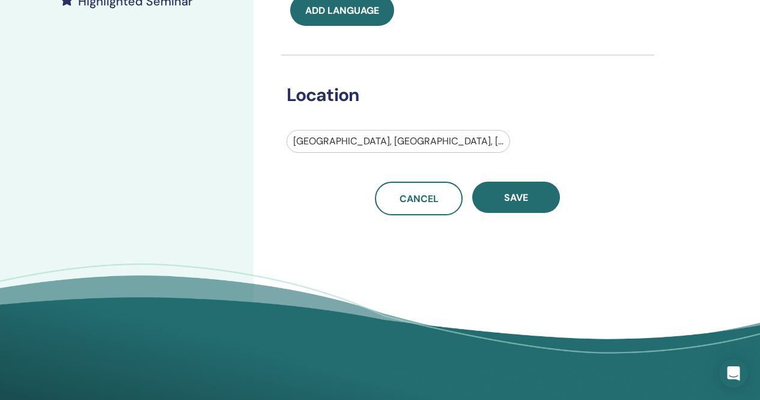
click at [394, 141] on div at bounding box center [398, 141] width 210 height 17
click at [397, 143] on div at bounding box center [398, 141] width 210 height 17
click at [397, 142] on div at bounding box center [398, 141] width 210 height 17
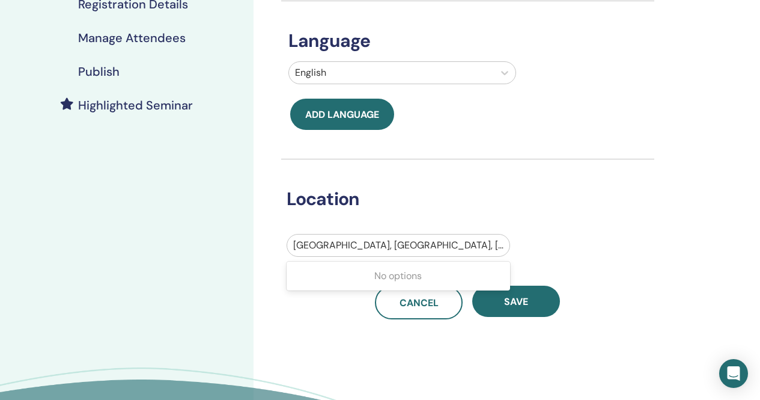
scroll to position [240, 0]
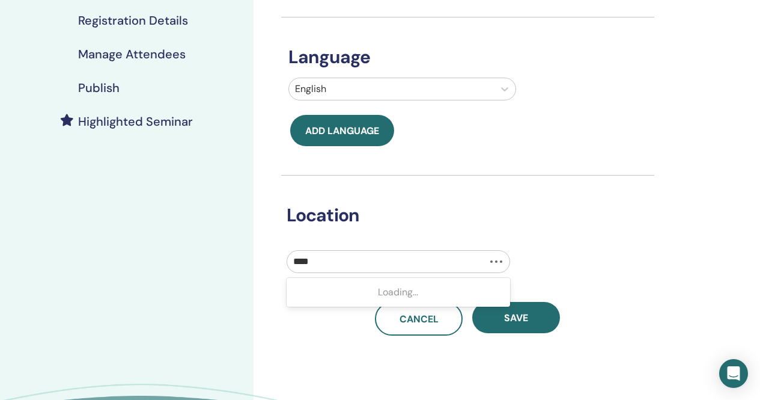
type input "*****"
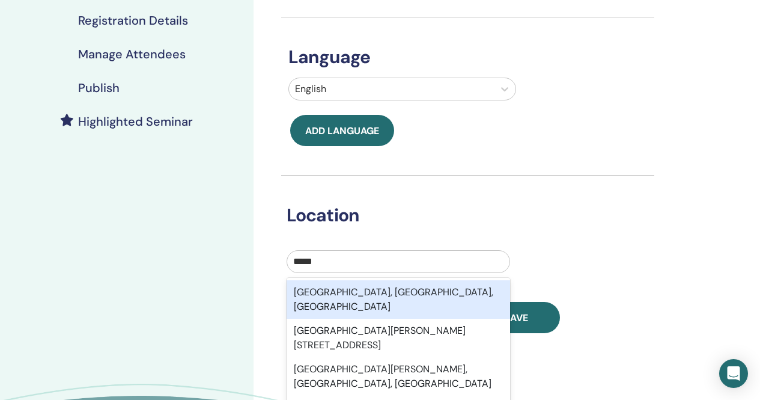
click at [377, 291] on div "Toronto, ON, CAN" at bounding box center [399, 299] width 224 height 38
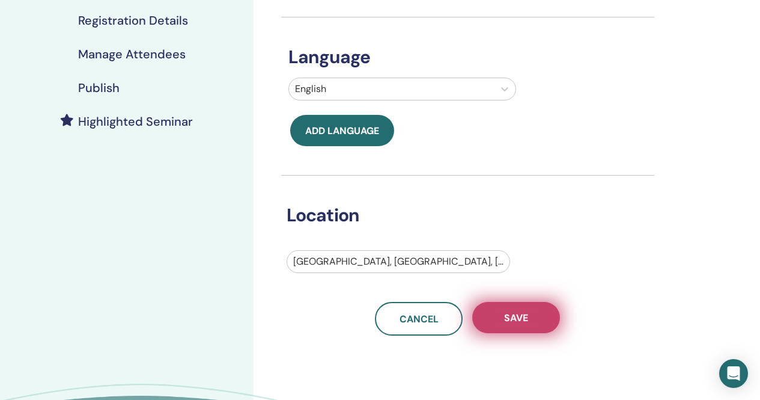
click at [502, 315] on button "Save" at bounding box center [516, 317] width 88 height 31
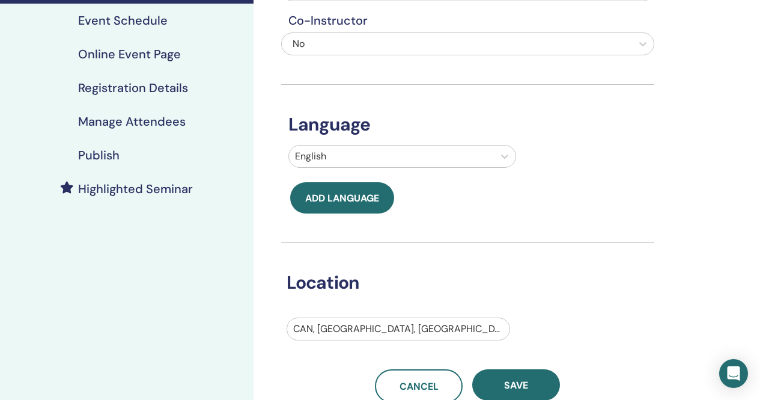
scroll to position [240, 0]
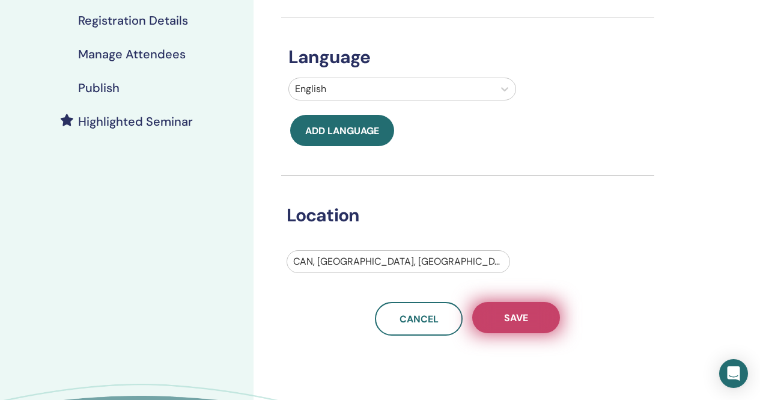
click at [525, 314] on span "Save" at bounding box center [516, 317] width 24 height 13
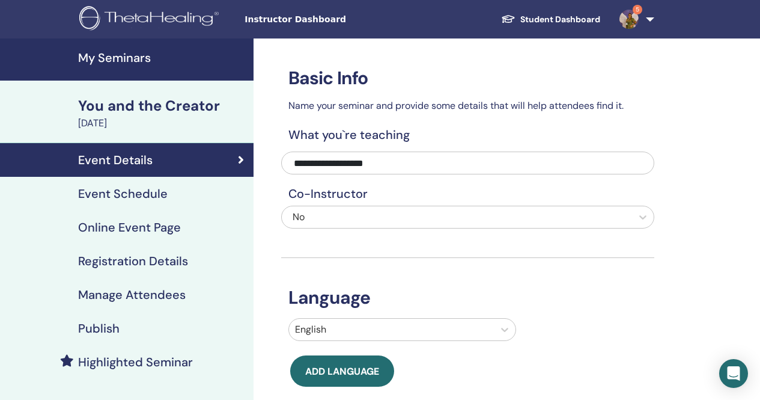
click at [151, 198] on h4 "Event Schedule" at bounding box center [123, 193] width 90 height 14
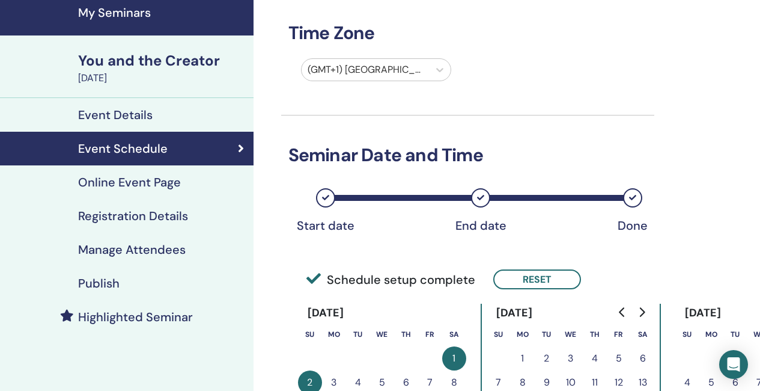
scroll to position [60, 0]
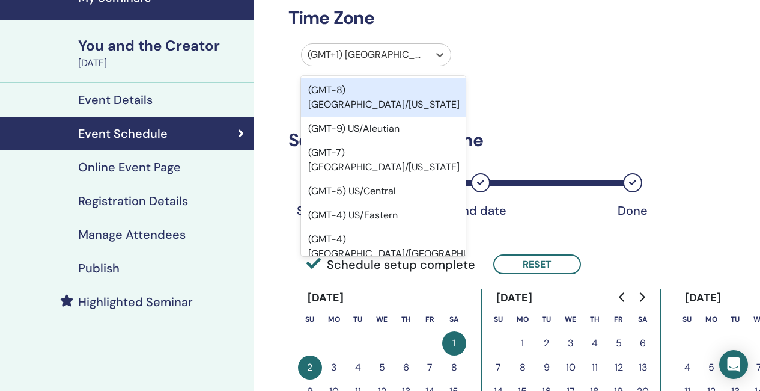
click at [409, 55] on div at bounding box center [366, 54] width 116 height 17
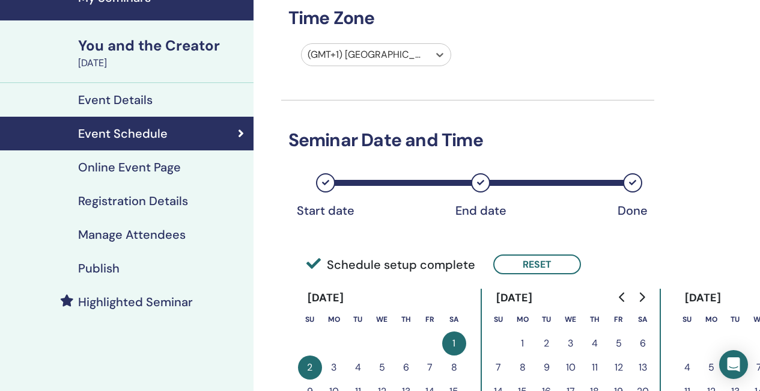
click at [409, 55] on div at bounding box center [366, 54] width 116 height 17
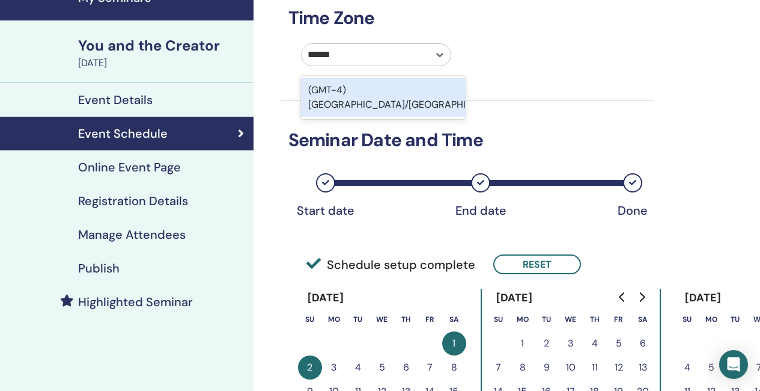
type input "*******"
click at [417, 87] on div "(GMT-4) America/Toronto" at bounding box center [383, 97] width 165 height 38
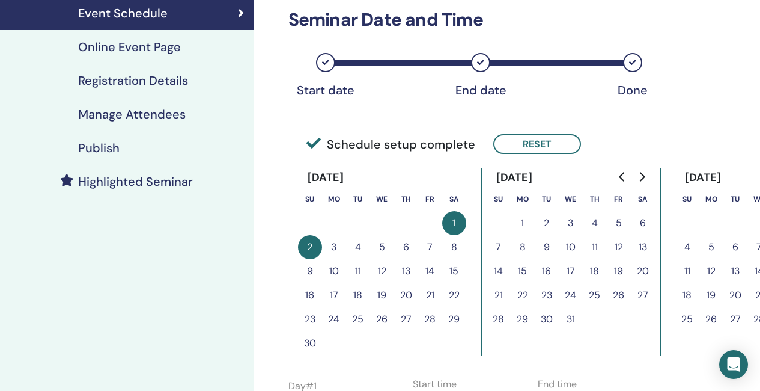
scroll to position [301, 0]
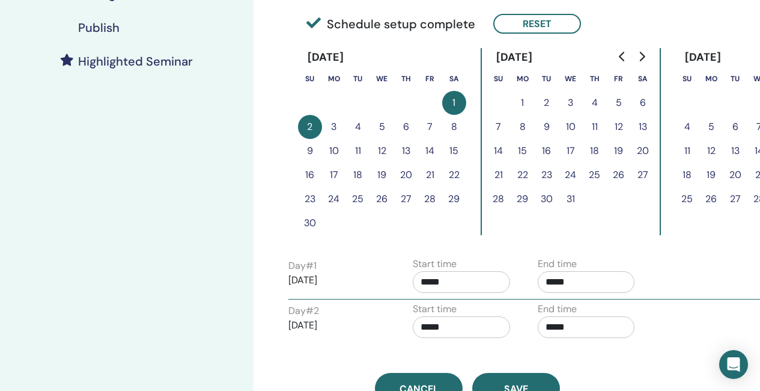
click at [447, 284] on input "*****" at bounding box center [461, 282] width 97 height 22
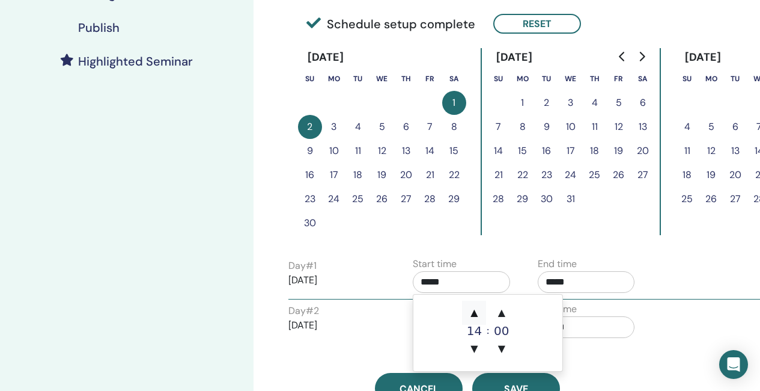
click at [478, 315] on span "▲" at bounding box center [474, 313] width 24 height 24
type input "*****"
click at [581, 284] on input "*****" at bounding box center [586, 282] width 97 height 22
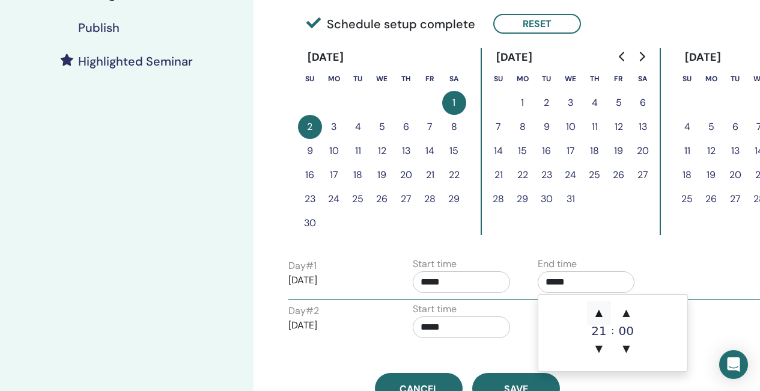
click at [596, 312] on span "▲" at bounding box center [599, 313] width 24 height 24
type input "*****"
click at [439, 321] on input "*****" at bounding box center [461, 327] width 97 height 22
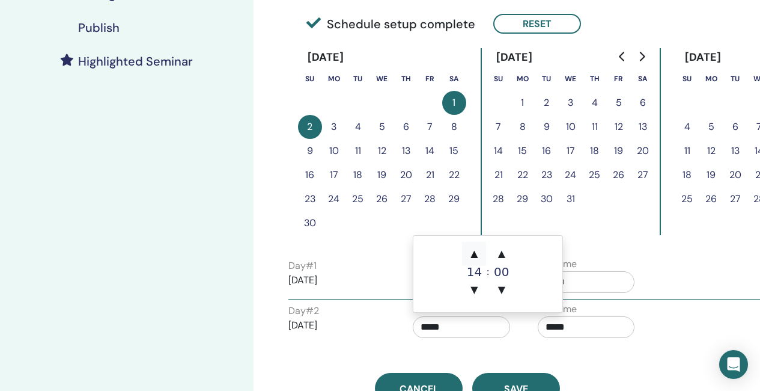
click at [469, 251] on span "▲" at bounding box center [474, 254] width 24 height 24
type input "*****"
click at [575, 324] on input "*****" at bounding box center [586, 327] width 97 height 22
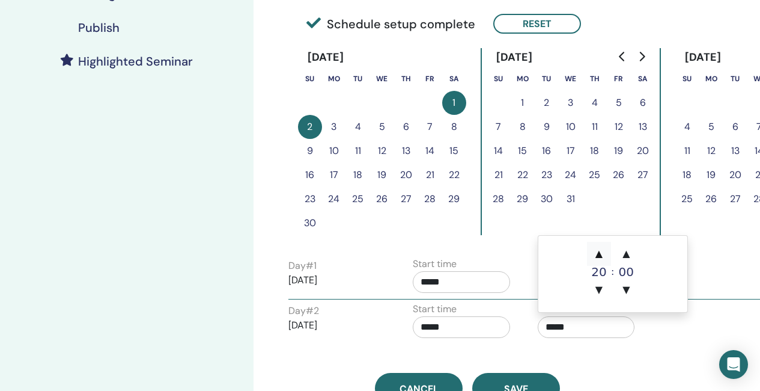
click at [603, 246] on span "▲" at bounding box center [599, 254] width 24 height 24
type input "*****"
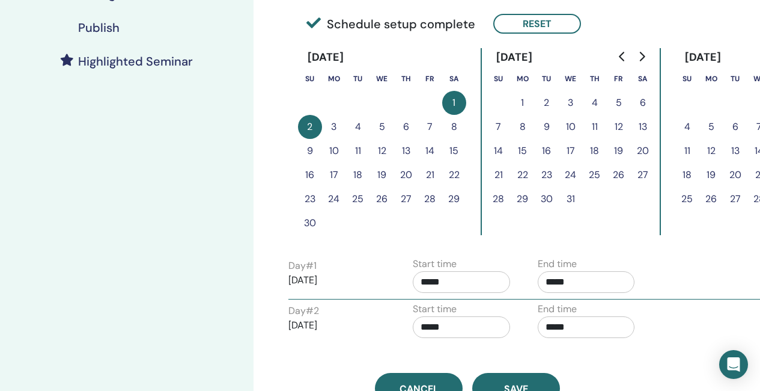
click at [667, 364] on div "Time Zone (GMT-4) America/Toronto Seminar Date and Time Start date End date Don…" at bounding box center [507, 155] width 507 height 834
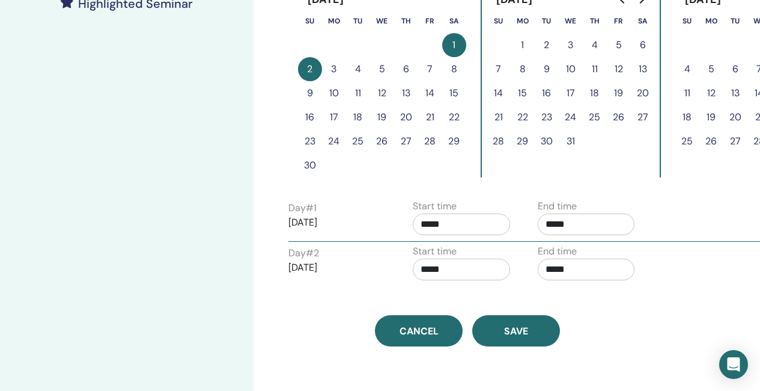
scroll to position [361, 0]
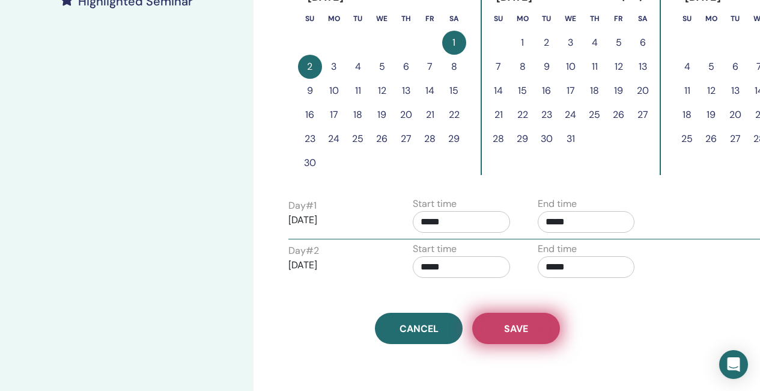
click at [537, 335] on button "Save" at bounding box center [516, 328] width 88 height 31
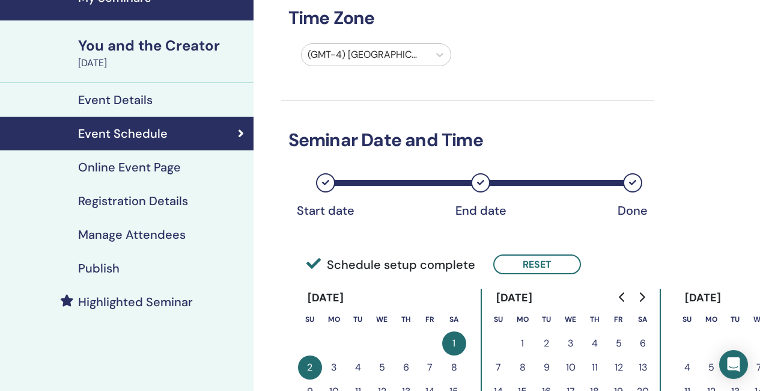
scroll to position [46, 0]
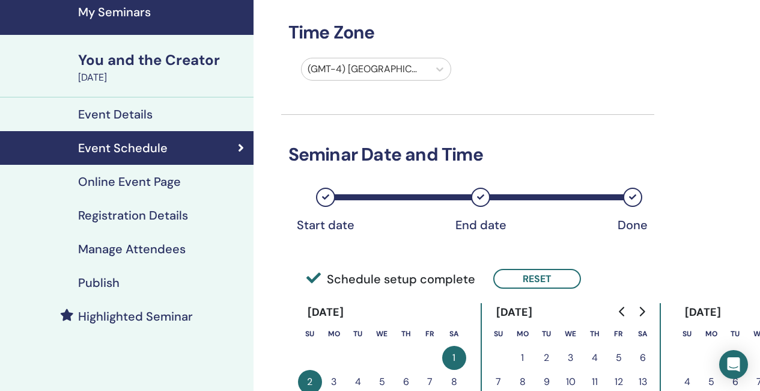
click at [105, 284] on h4 "Publish" at bounding box center [98, 282] width 41 height 14
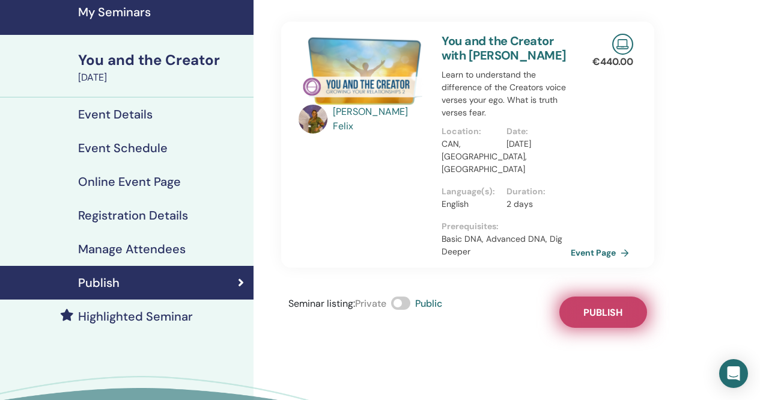
click at [617, 306] on span "Publish" at bounding box center [603, 312] width 39 height 13
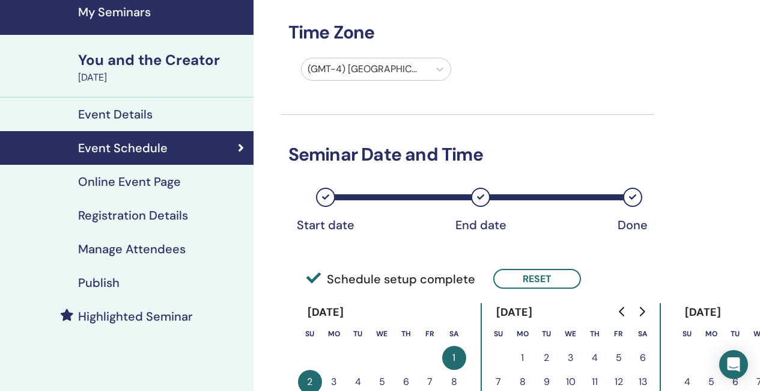
click at [117, 280] on h4 "Publish" at bounding box center [98, 282] width 41 height 14
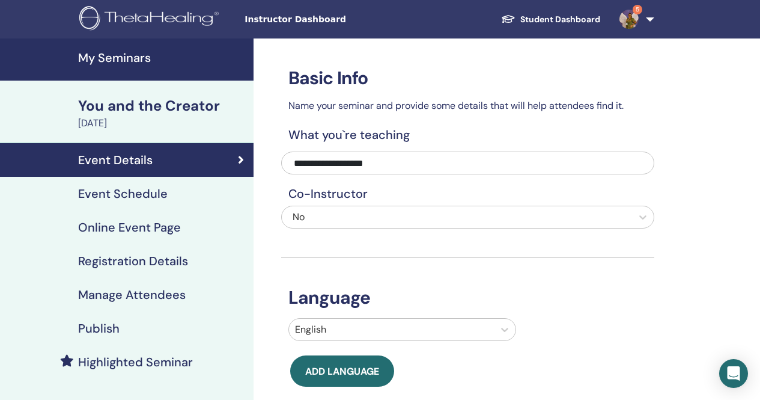
click at [140, 60] on h4 "My Seminars" at bounding box center [162, 57] width 168 height 14
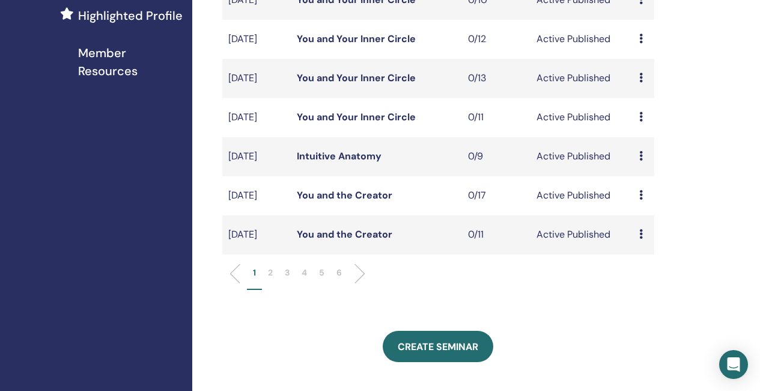
scroll to position [361, 0]
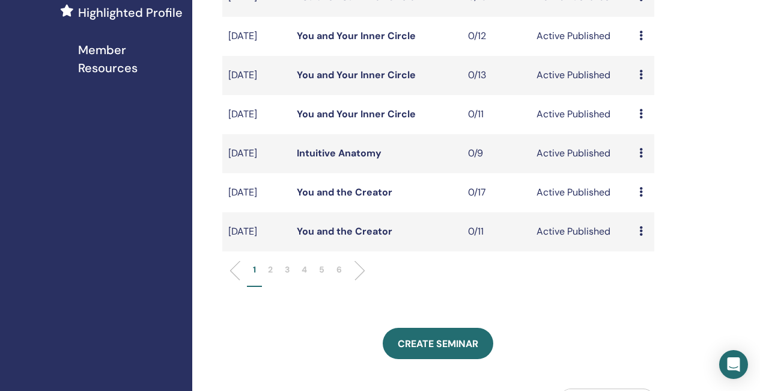
click at [369, 237] on link "You and the Creator" at bounding box center [345, 231] width 96 height 13
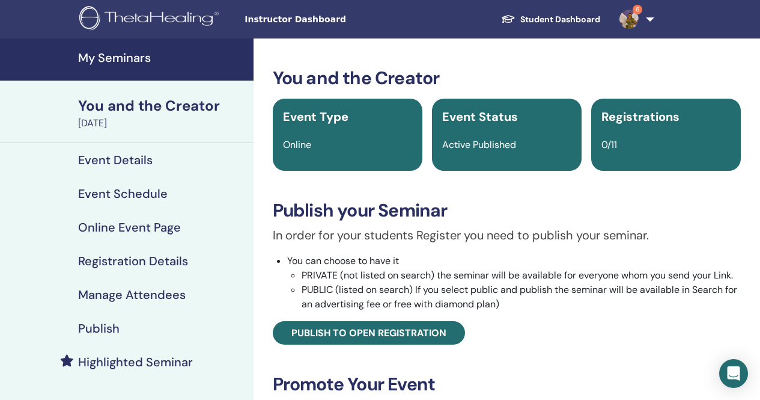
click at [145, 261] on h4 "Registration Details" at bounding box center [133, 261] width 110 height 14
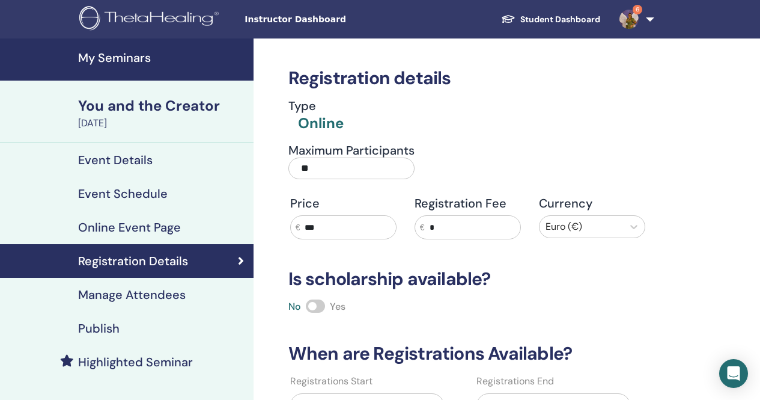
click at [323, 165] on input "**" at bounding box center [352, 168] width 126 height 22
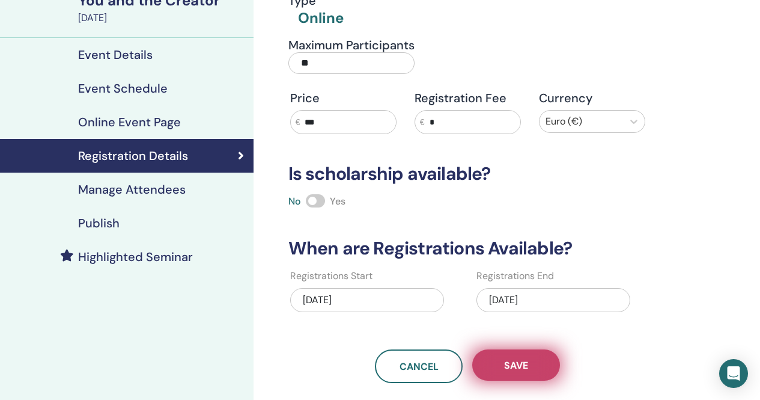
scroll to position [120, 0]
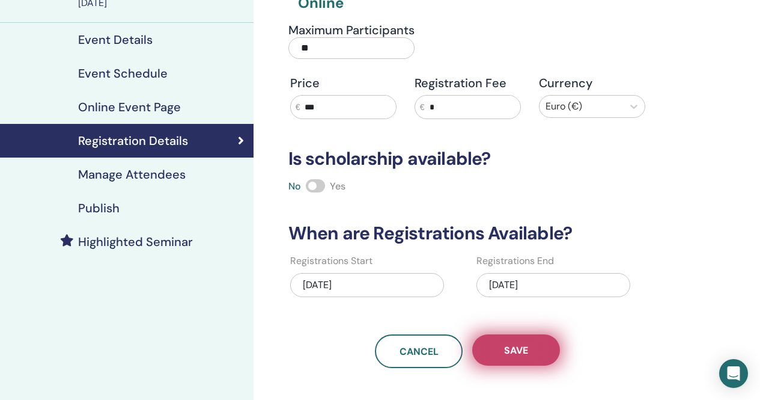
type input "**"
click at [535, 355] on button "Save" at bounding box center [516, 349] width 88 height 31
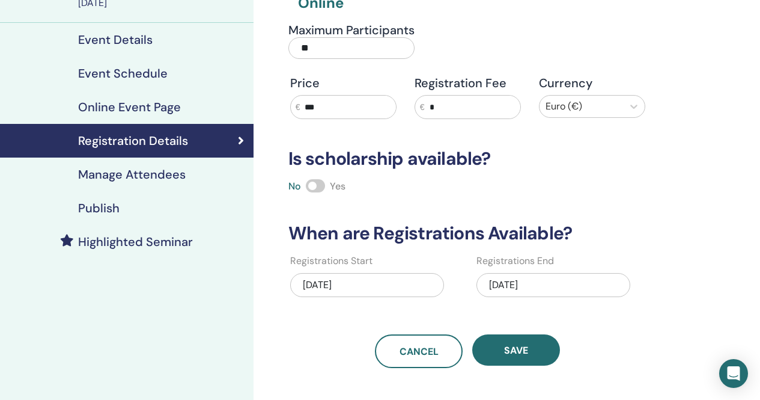
click at [535, 355] on button "Save" at bounding box center [516, 349] width 88 height 31
click at [545, 284] on div "11/30/2025" at bounding box center [554, 285] width 154 height 24
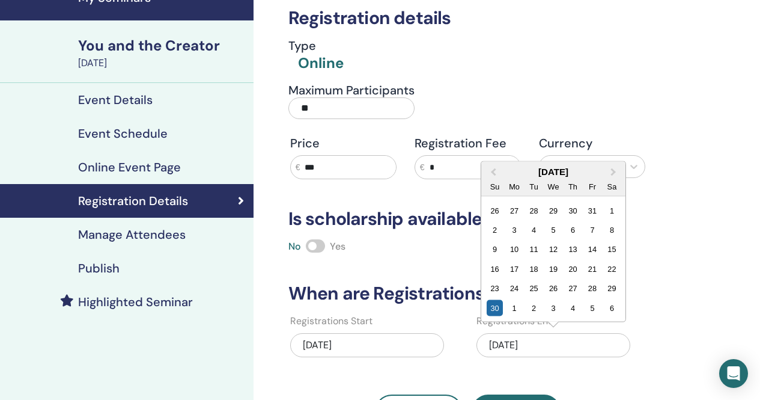
scroll to position [0, 0]
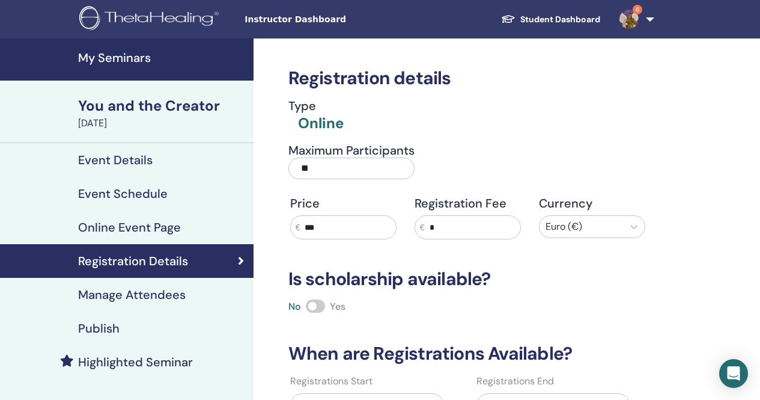
click at [692, 286] on div "Registration details Type Online Maximum Participants ** Price € *** Registrati…" at bounding box center [507, 347] width 507 height 618
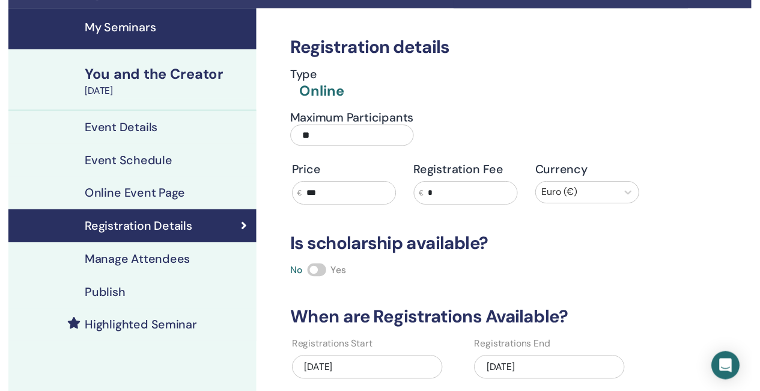
scroll to position [60, 0]
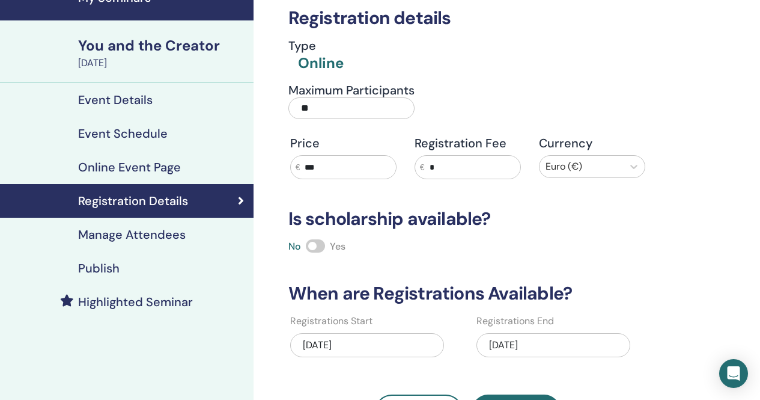
click at [102, 270] on h4 "Publish" at bounding box center [98, 268] width 41 height 14
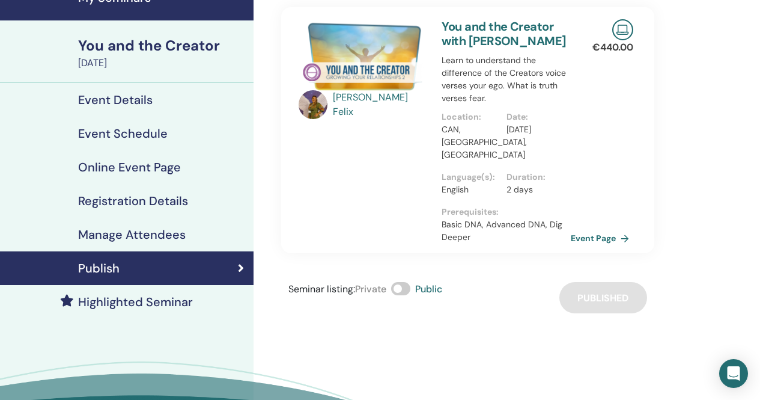
click at [143, 102] on h4 "Event Details" at bounding box center [115, 100] width 75 height 14
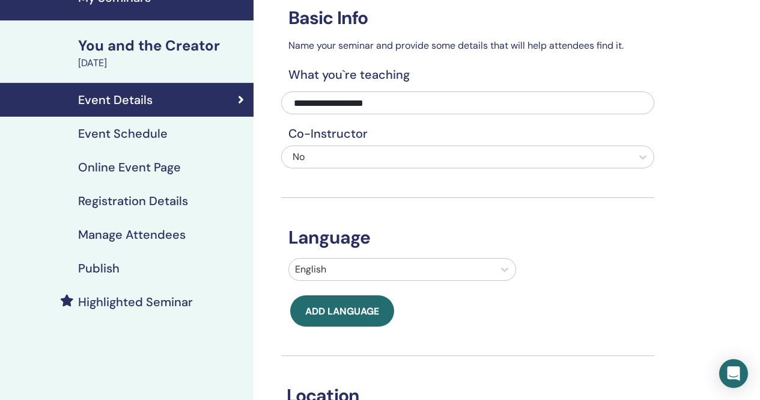
click at [148, 202] on h4 "Registration Details" at bounding box center [133, 201] width 110 height 14
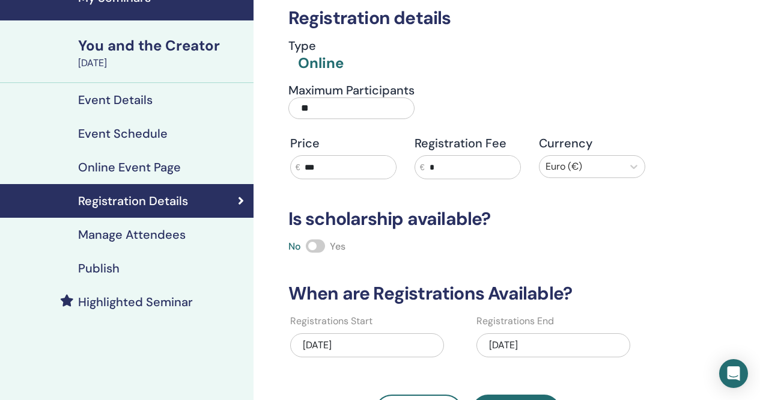
click at [162, 234] on h4 "Manage Attendees" at bounding box center [132, 234] width 108 height 14
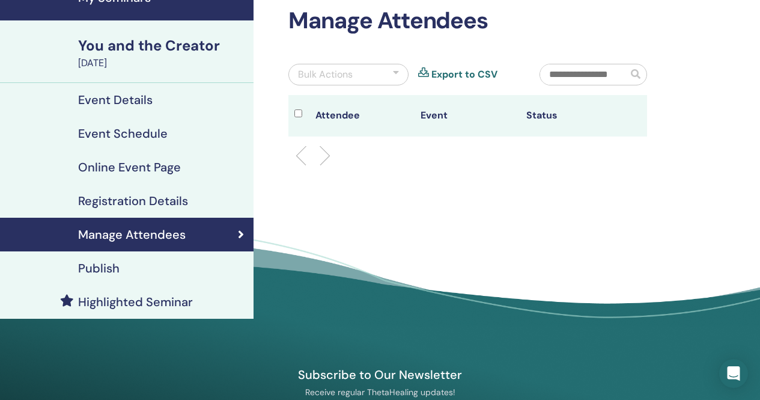
click at [147, 131] on h4 "Event Schedule" at bounding box center [123, 133] width 90 height 14
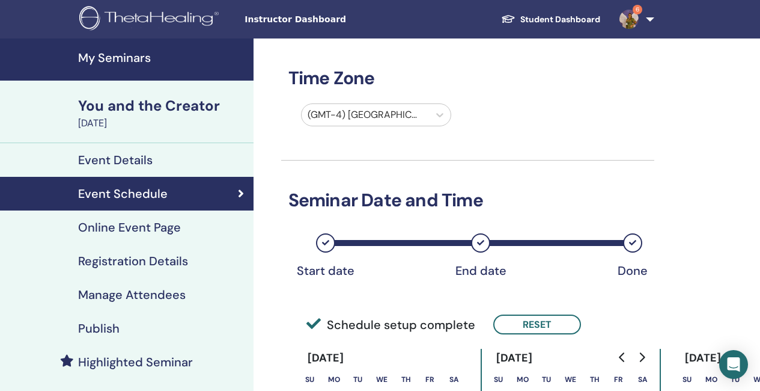
click at [130, 60] on h4 "My Seminars" at bounding box center [162, 57] width 168 height 14
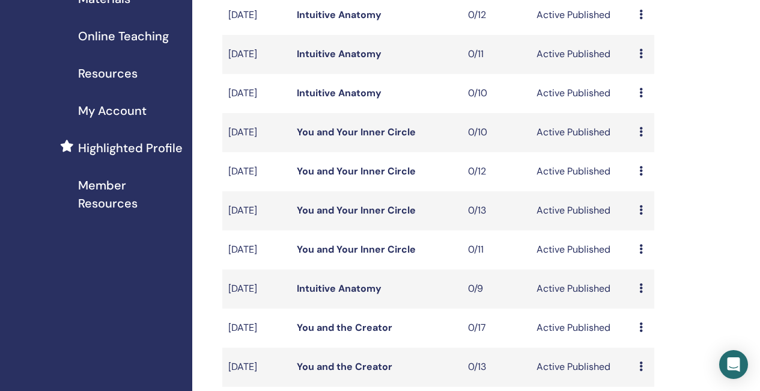
scroll to position [240, 0]
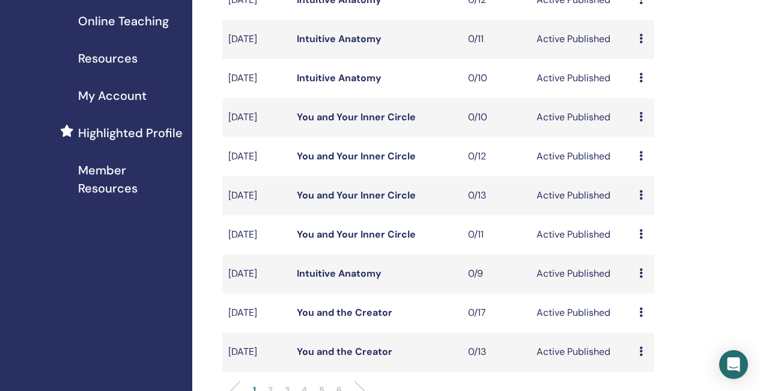
click at [363, 123] on link "You and Your Inner Circle" at bounding box center [356, 117] width 119 height 13
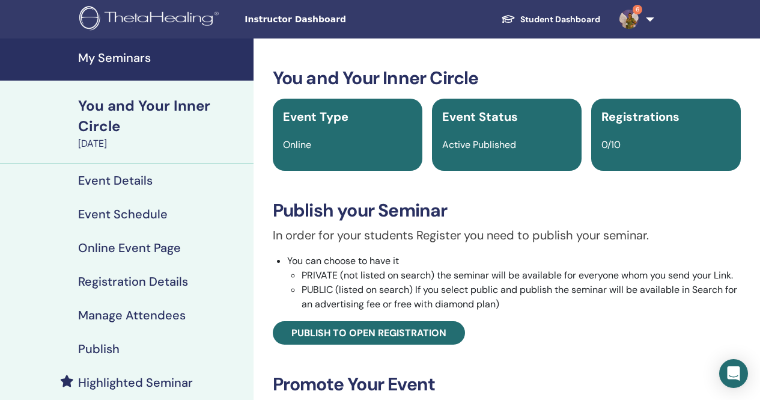
click at [145, 213] on h4 "Event Schedule" at bounding box center [123, 214] width 90 height 14
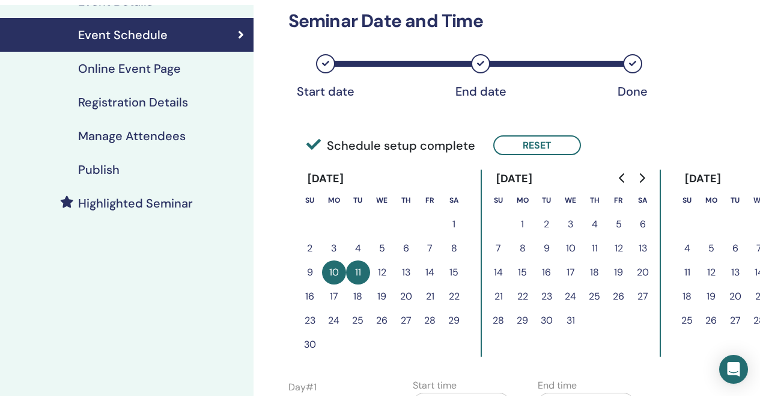
scroll to position [180, 0]
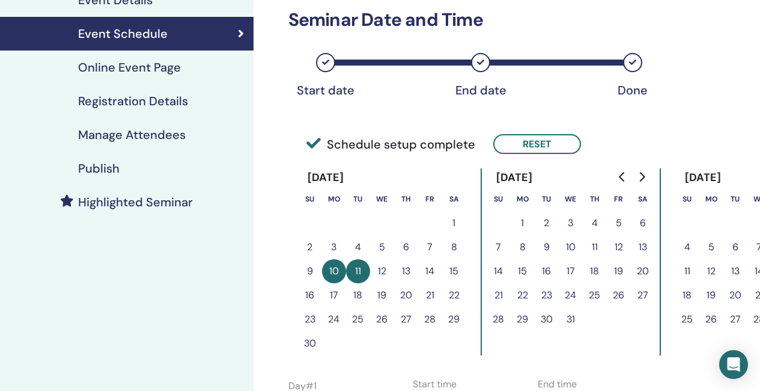
click at [147, 97] on h4 "Registration Details" at bounding box center [133, 101] width 110 height 14
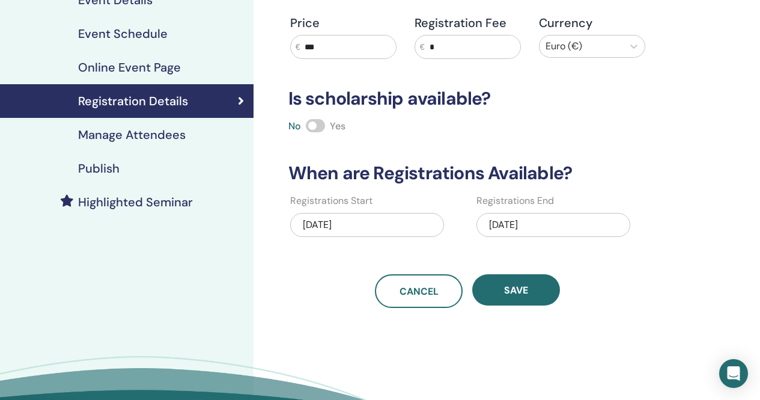
click at [537, 224] on div "[DATE]" at bounding box center [554, 225] width 154 height 24
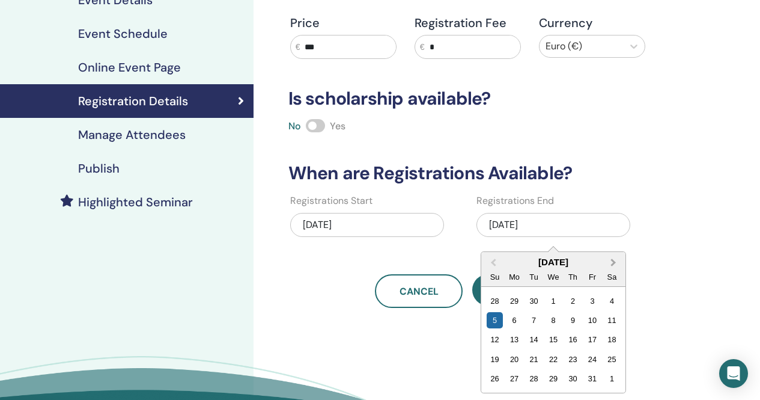
click at [611, 258] on button "Next Month" at bounding box center [614, 262] width 19 height 19
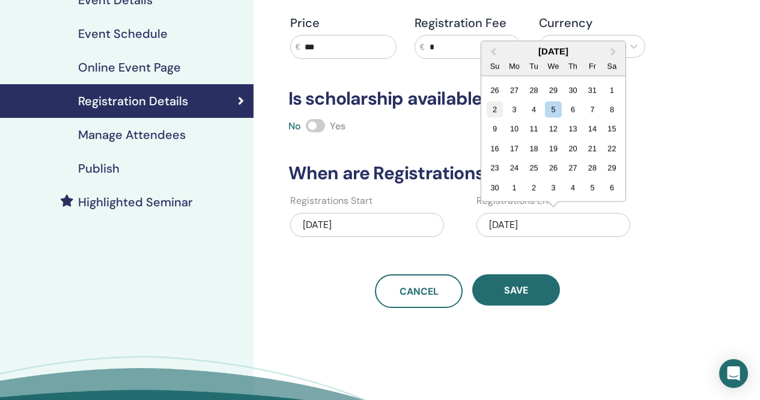
click at [499, 104] on div "2" at bounding box center [495, 110] width 16 height 16
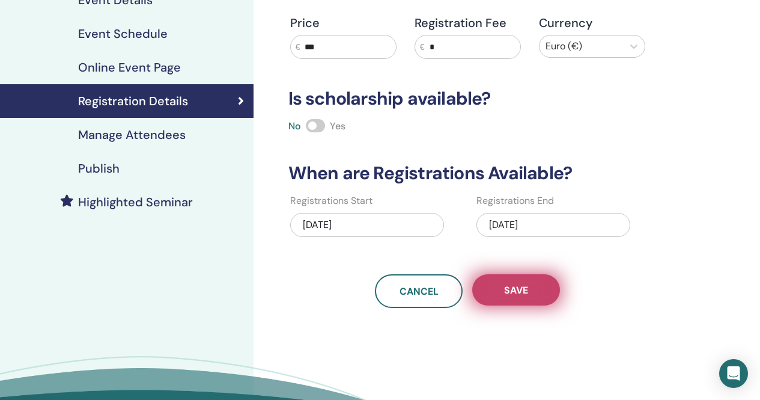
click at [534, 291] on button "Save" at bounding box center [516, 289] width 88 height 31
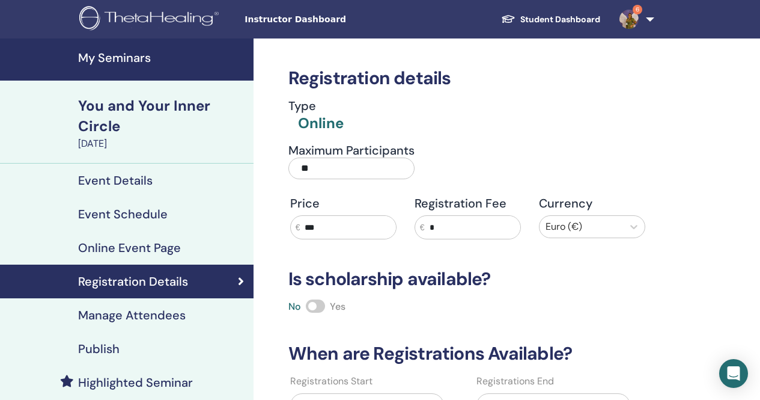
click at [112, 52] on h4 "My Seminars" at bounding box center [162, 57] width 168 height 14
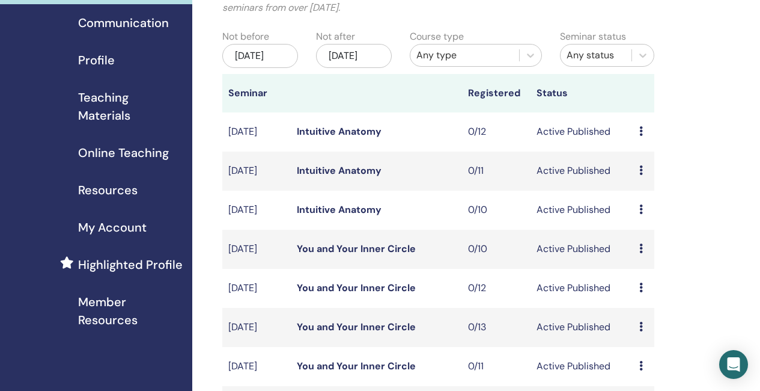
scroll to position [120, 0]
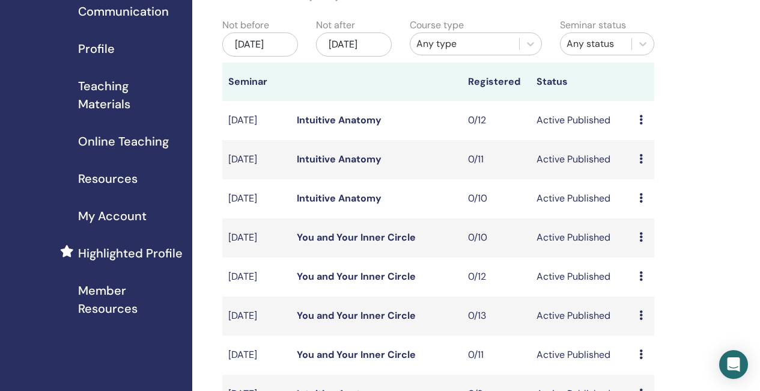
click at [390, 283] on link "You and Your Inner Circle" at bounding box center [356, 276] width 119 height 13
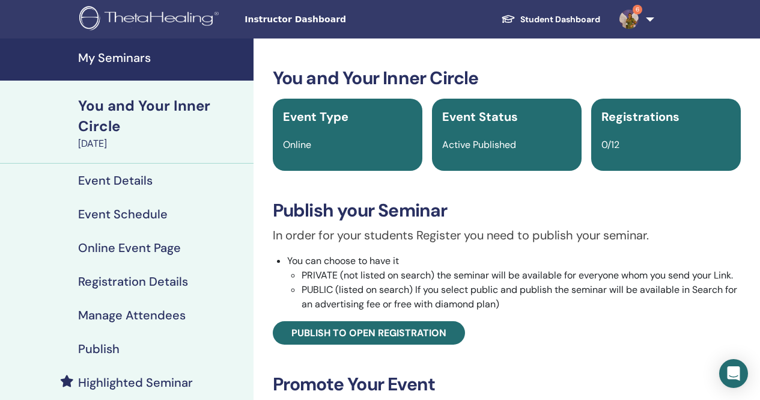
click at [148, 281] on h4 "Registration Details" at bounding box center [133, 281] width 110 height 14
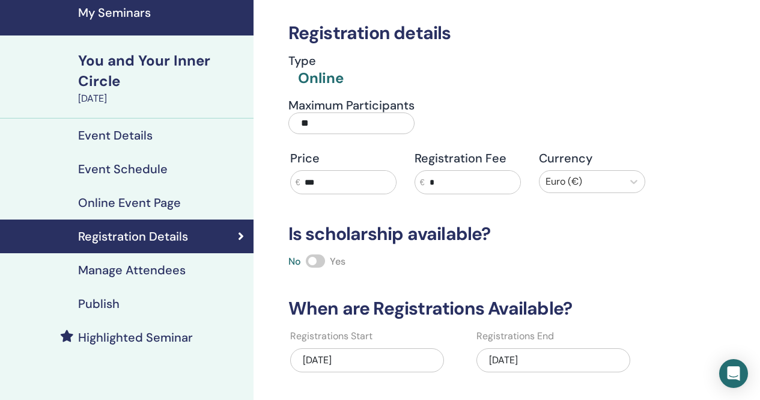
scroll to position [60, 0]
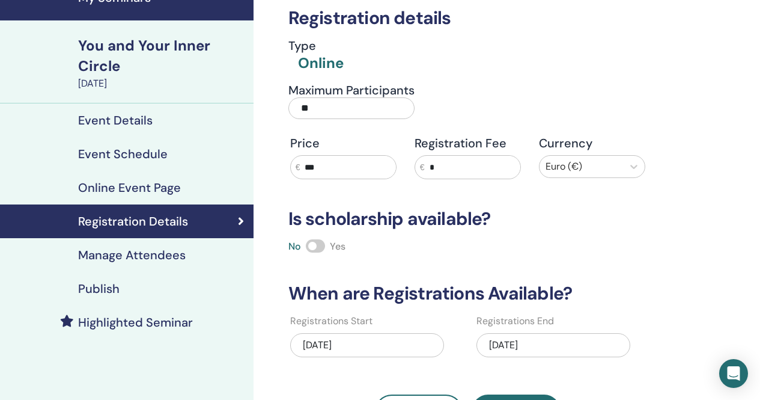
click at [552, 350] on div "[DATE]" at bounding box center [554, 345] width 154 height 24
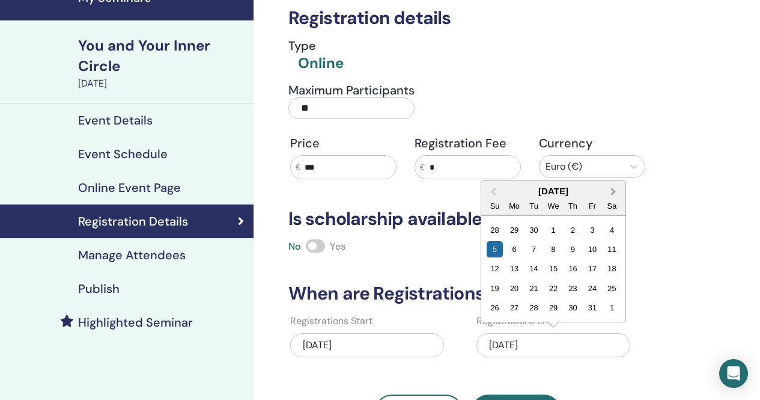
click at [614, 190] on span "Next Month" at bounding box center [614, 191] width 0 height 13
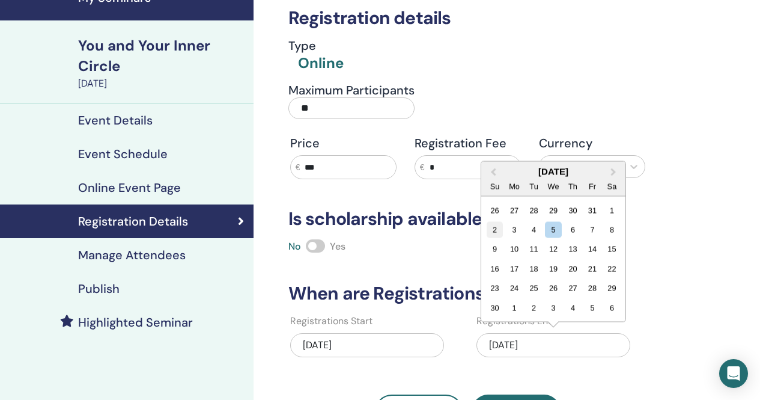
click at [497, 225] on div "2" at bounding box center [495, 230] width 16 height 16
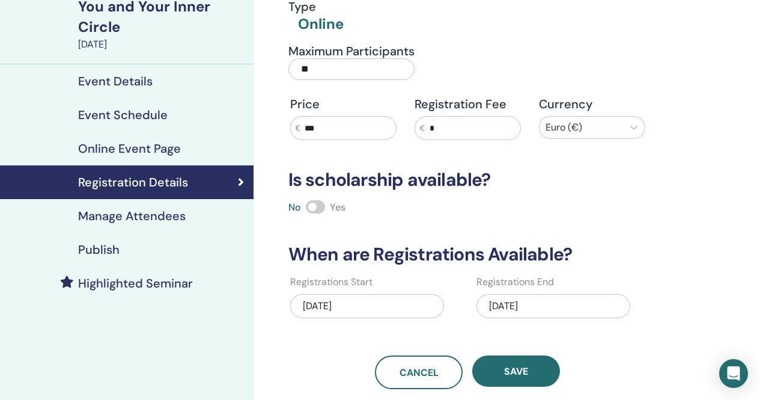
scroll to position [120, 0]
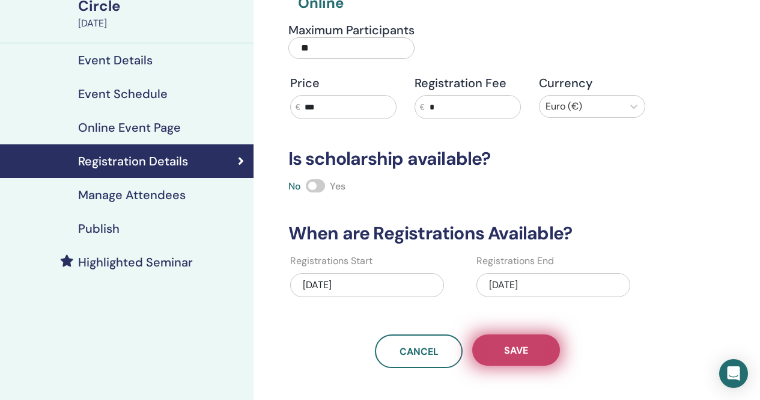
click at [542, 347] on button "Save" at bounding box center [516, 349] width 88 height 31
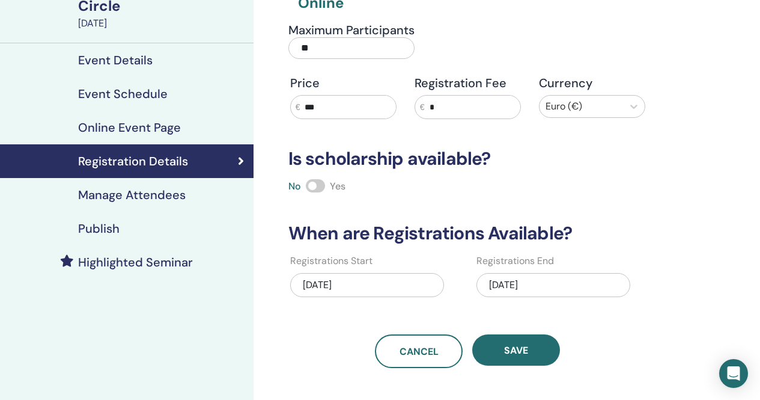
scroll to position [0, 0]
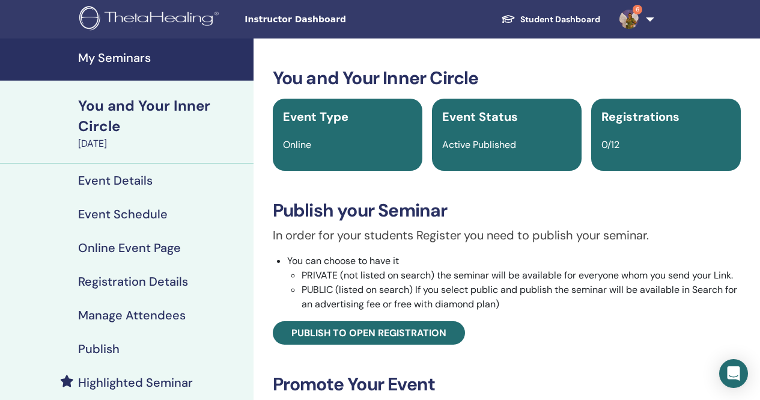
click at [129, 57] on h4 "My Seminars" at bounding box center [162, 57] width 168 height 14
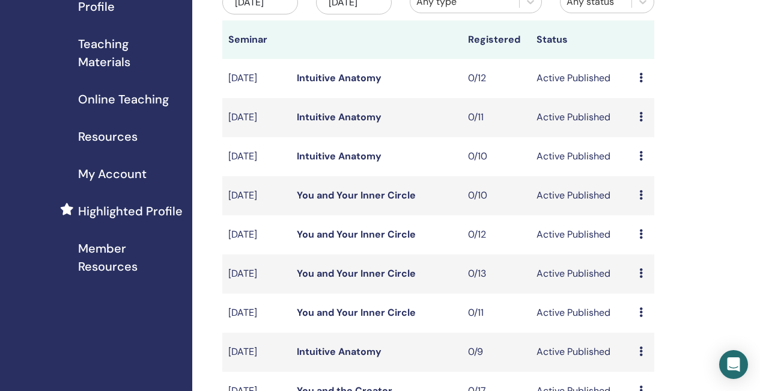
scroll to position [180, 0]
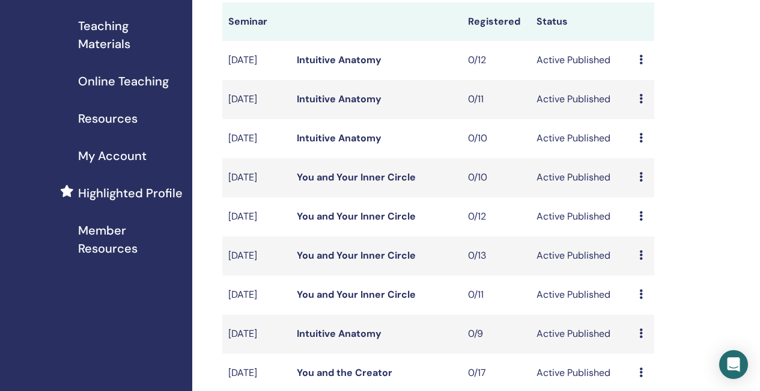
click at [394, 261] on link "You and Your Inner Circle" at bounding box center [356, 255] width 119 height 13
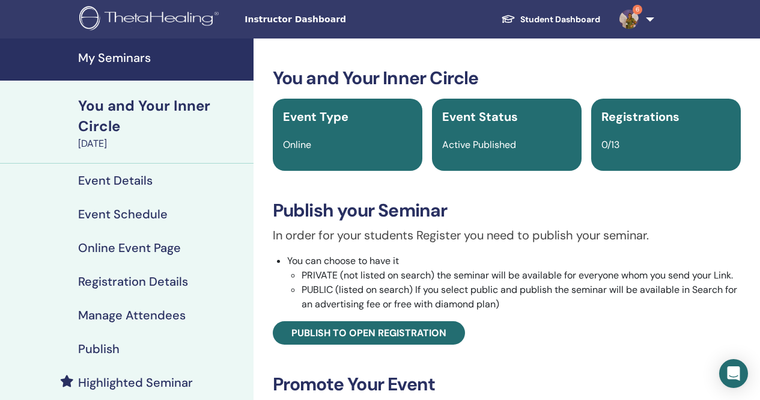
click at [164, 283] on h4 "Registration Details" at bounding box center [133, 281] width 110 height 14
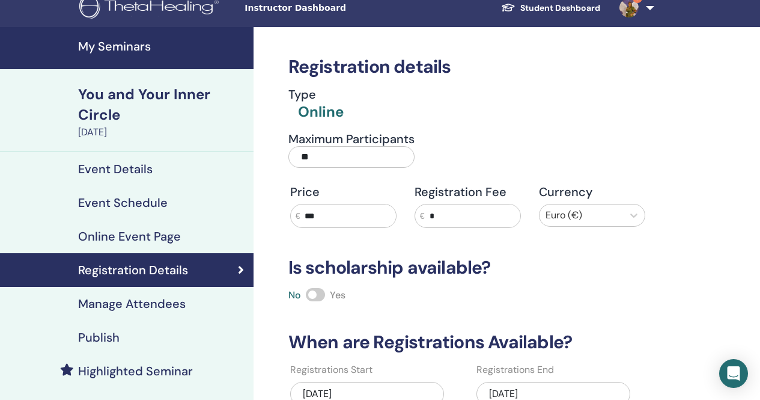
scroll to position [60, 0]
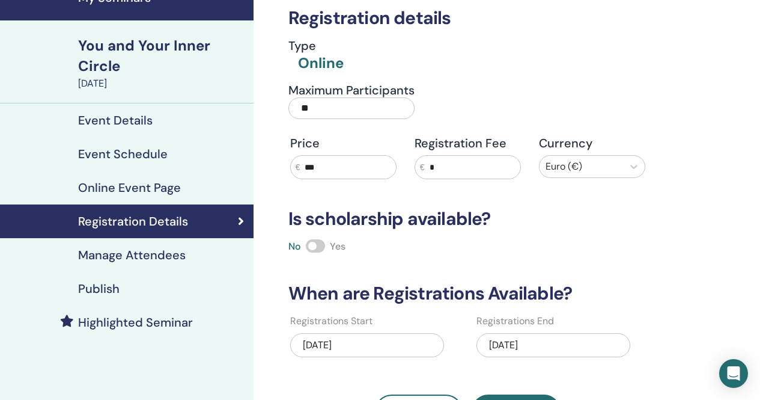
click at [563, 342] on div "[DATE]" at bounding box center [554, 345] width 154 height 24
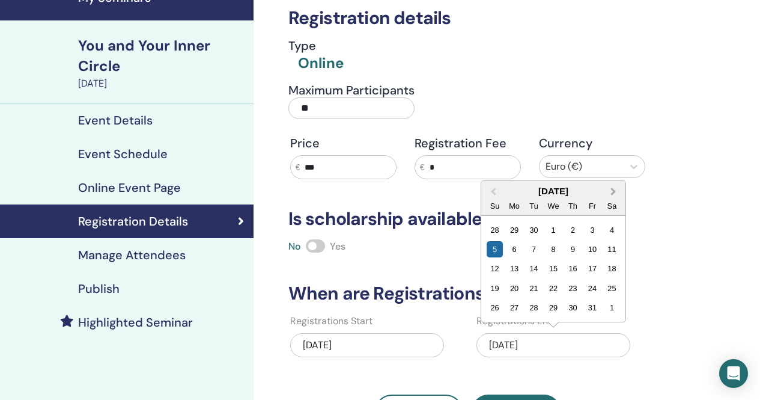
click at [615, 188] on button "Next Month" at bounding box center [614, 191] width 19 height 19
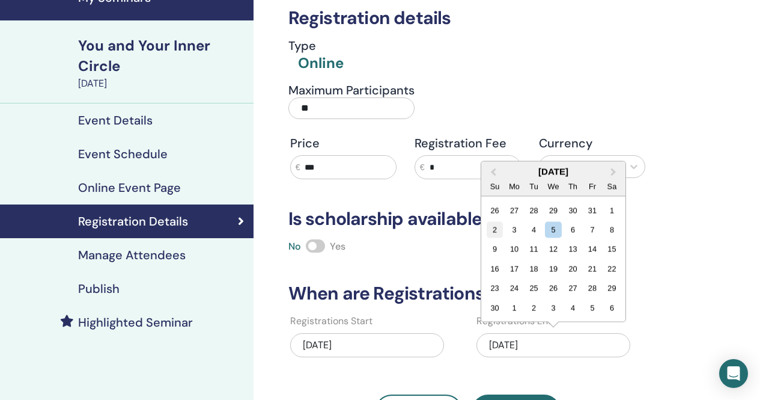
click at [498, 226] on div "2" at bounding box center [495, 230] width 16 height 16
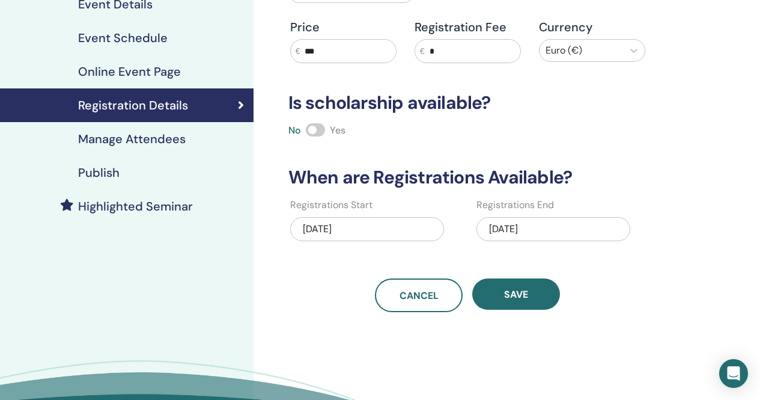
scroll to position [240, 0]
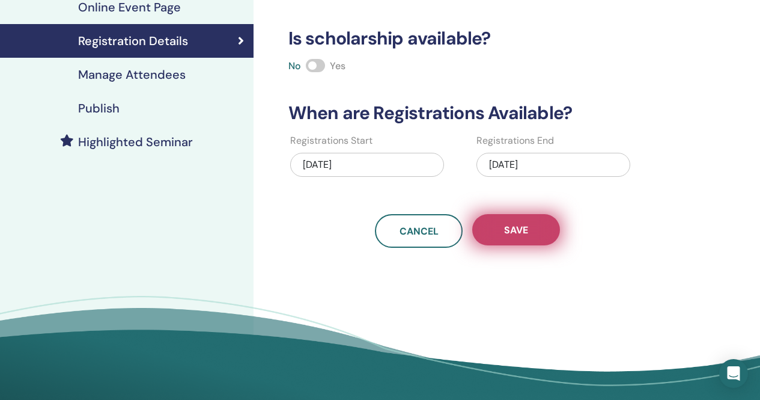
click at [537, 229] on button "Save" at bounding box center [516, 229] width 88 height 31
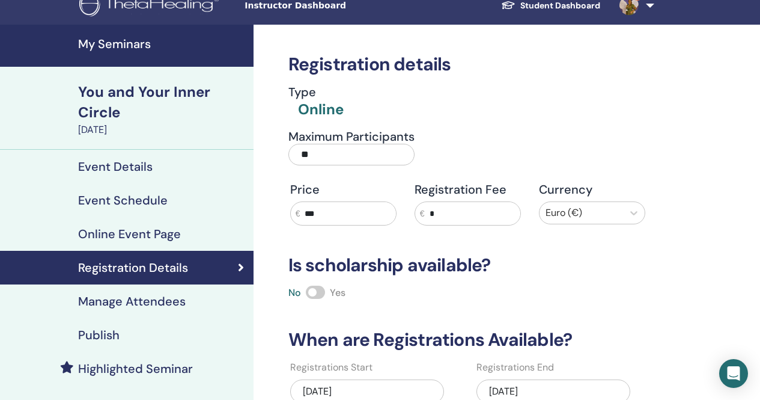
scroll to position [0, 0]
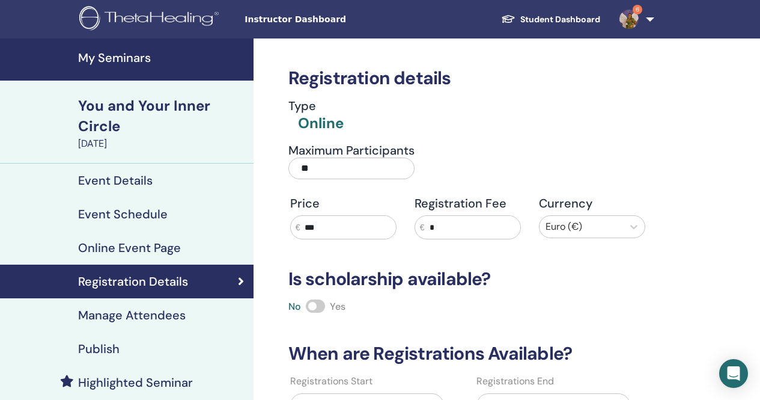
click at [124, 57] on h4 "My Seminars" at bounding box center [162, 57] width 168 height 14
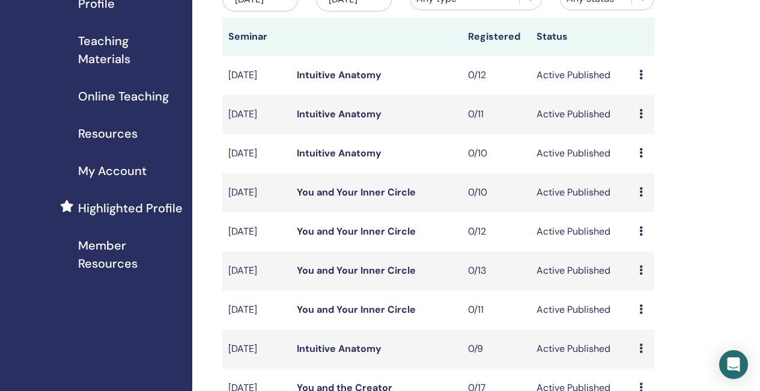
scroll to position [180, 0]
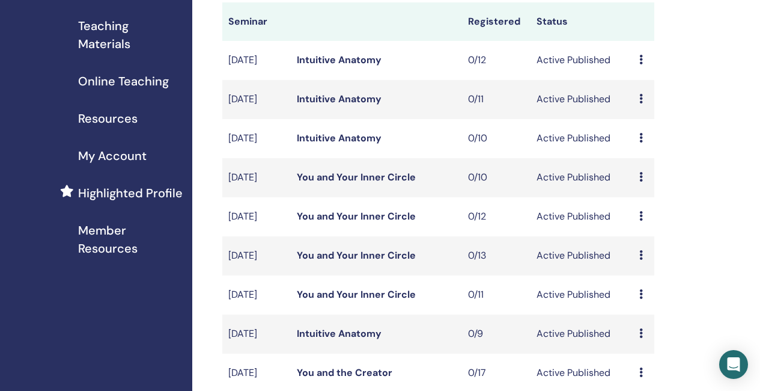
click at [397, 301] on link "You and Your Inner Circle" at bounding box center [356, 294] width 119 height 13
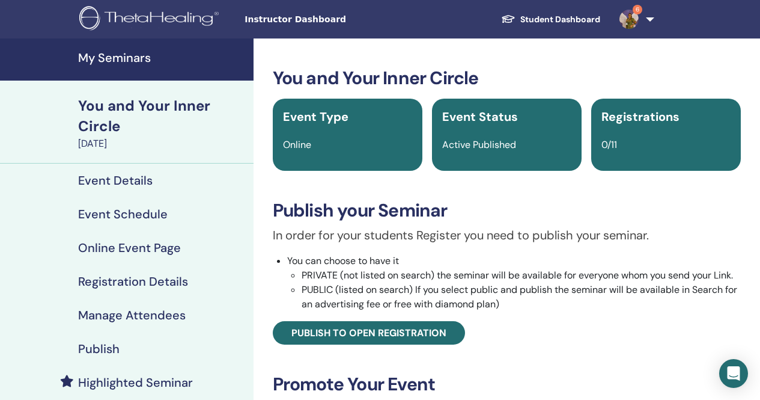
click at [119, 217] on h4 "Event Schedule" at bounding box center [123, 214] width 90 height 14
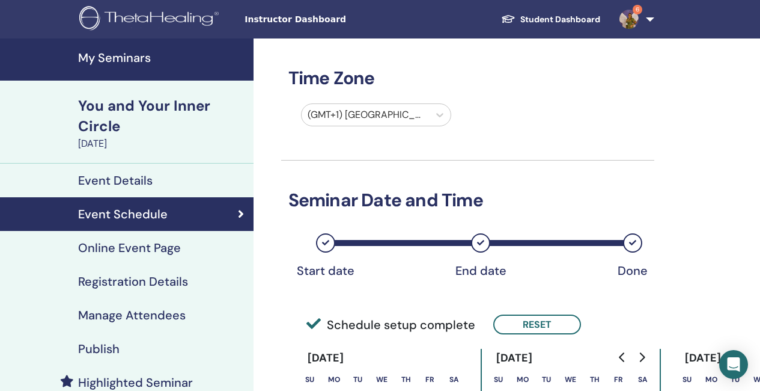
click at [156, 281] on h4 "Registration Details" at bounding box center [133, 281] width 110 height 14
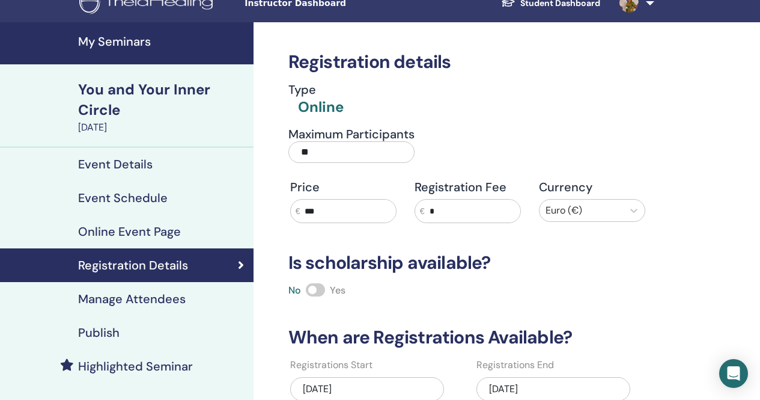
scroll to position [60, 0]
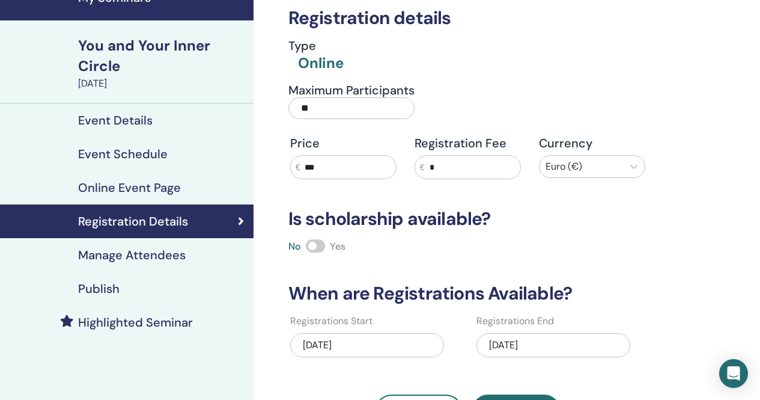
click at [564, 344] on div "10/05/2025" at bounding box center [554, 345] width 154 height 24
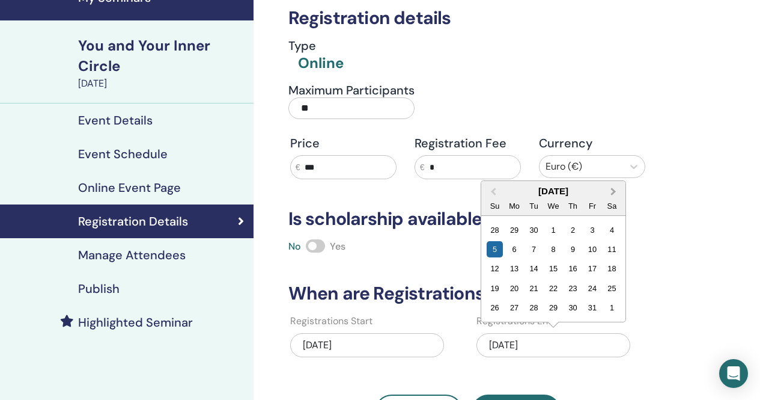
click at [613, 185] on button "Next Month" at bounding box center [614, 191] width 19 height 19
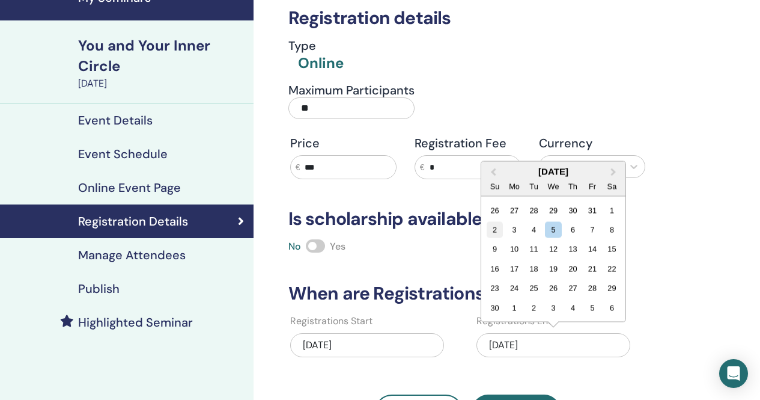
click at [498, 231] on div "2" at bounding box center [495, 230] width 16 height 16
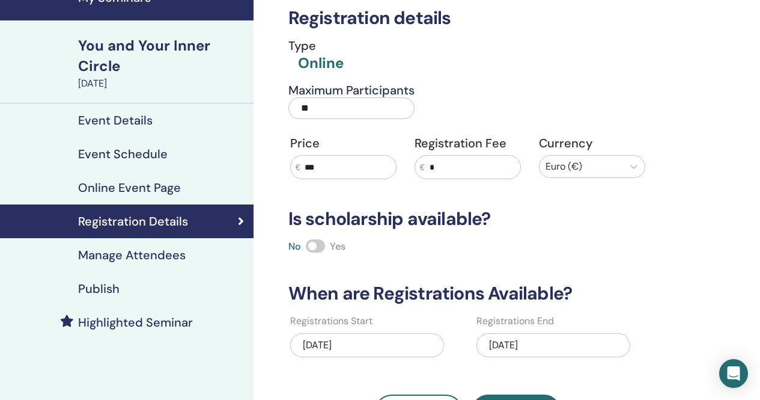
click at [635, 305] on div "Registration details Type Online Maximum Participants ** Price € *** Registrati…" at bounding box center [467, 203] width 373 height 450
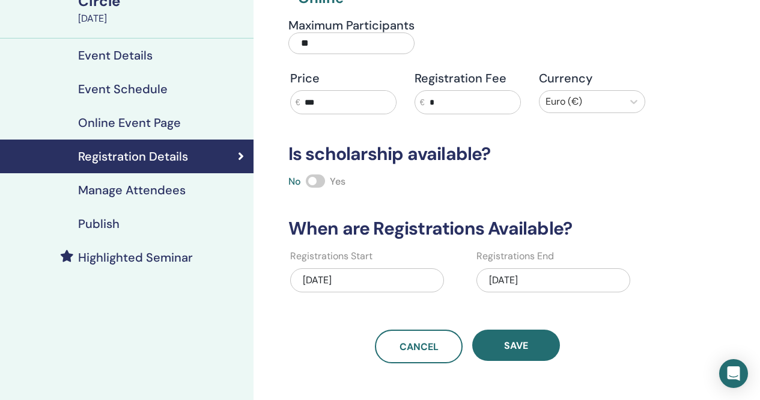
scroll to position [180, 0]
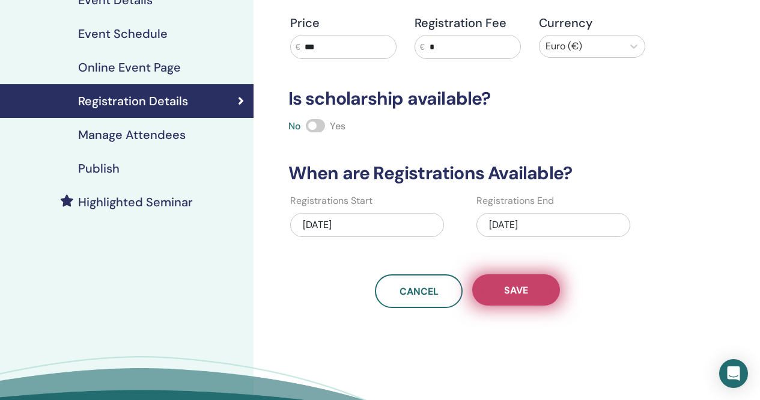
click at [545, 296] on button "Save" at bounding box center [516, 289] width 88 height 31
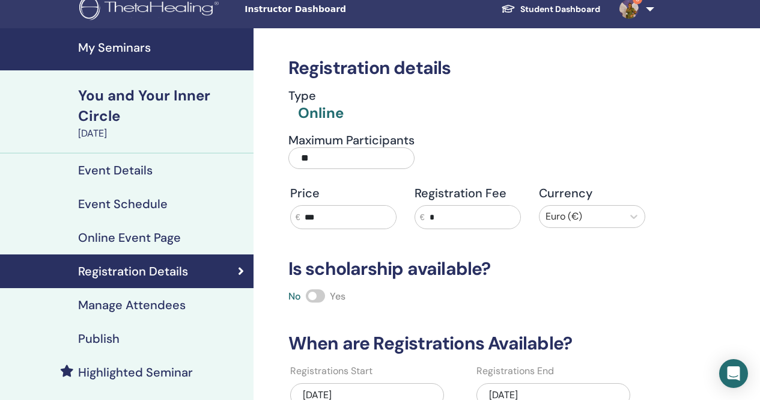
scroll to position [0, 0]
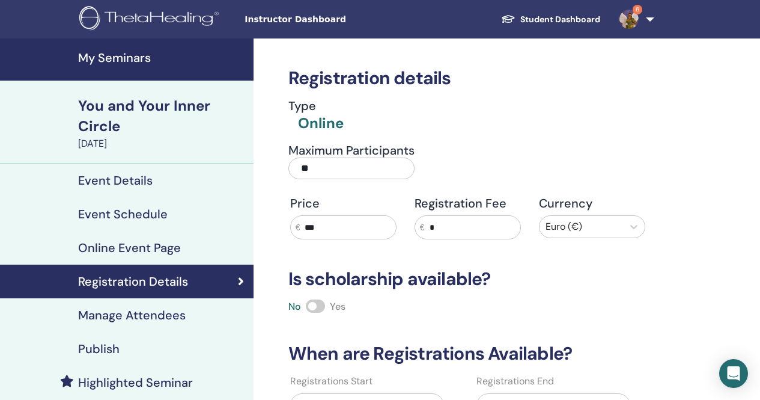
click at [127, 52] on h4 "My Seminars" at bounding box center [162, 57] width 168 height 14
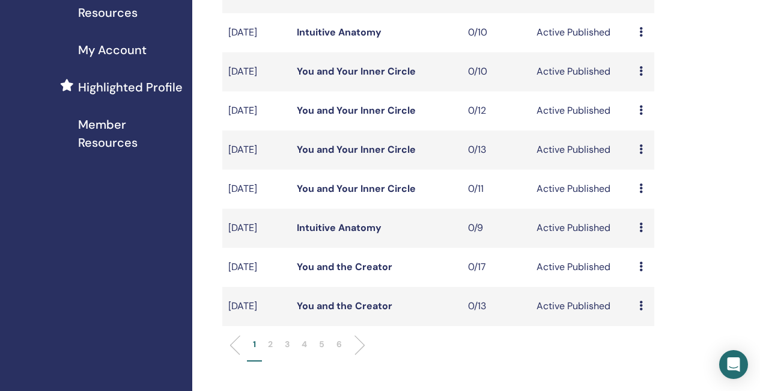
scroll to position [301, 0]
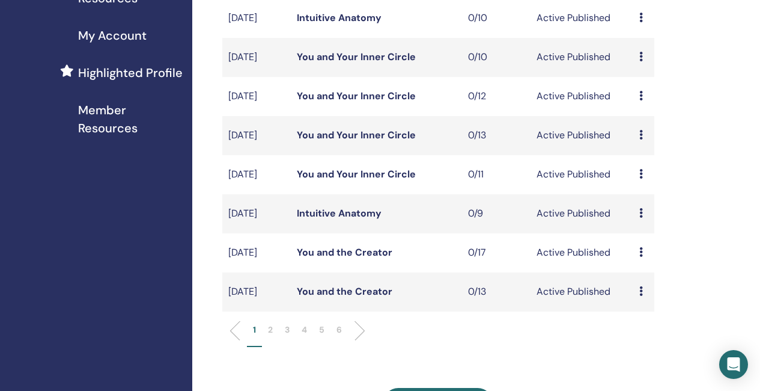
click at [361, 341] on li at bounding box center [355, 330] width 20 height 20
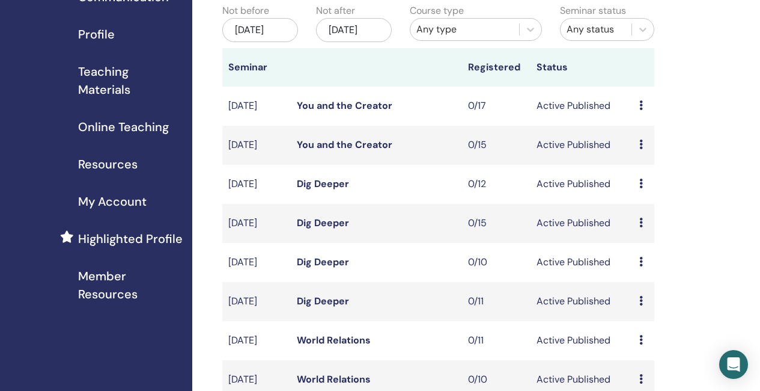
scroll to position [120, 0]
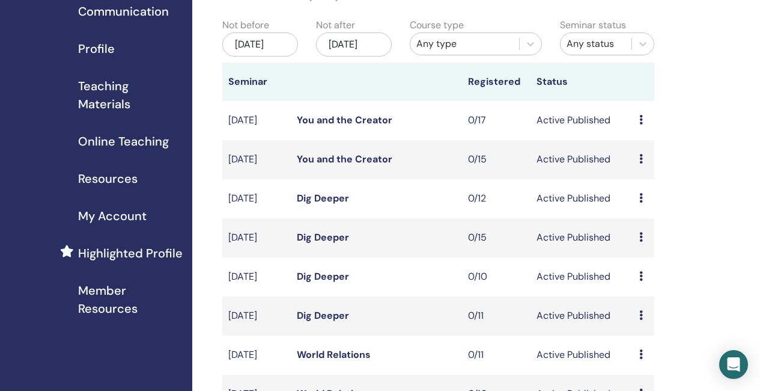
click at [361, 165] on link "You and the Creator" at bounding box center [345, 159] width 96 height 13
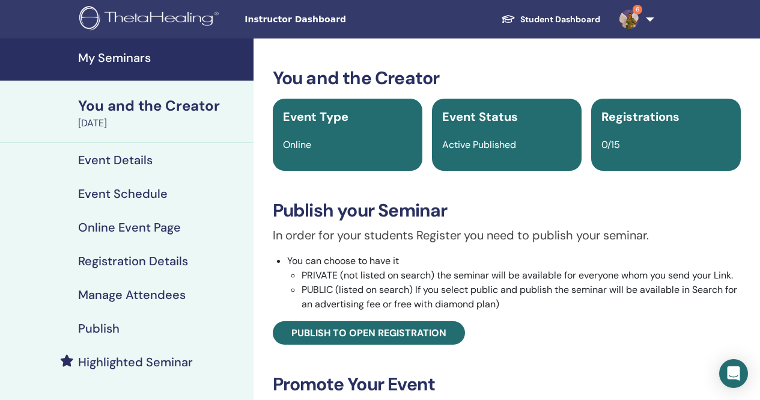
click at [151, 188] on h4 "Event Schedule" at bounding box center [123, 193] width 90 height 14
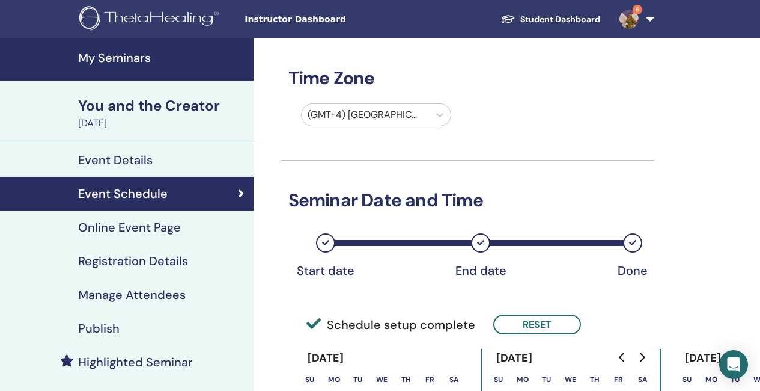
click at [147, 157] on h4 "Event Details" at bounding box center [115, 160] width 75 height 14
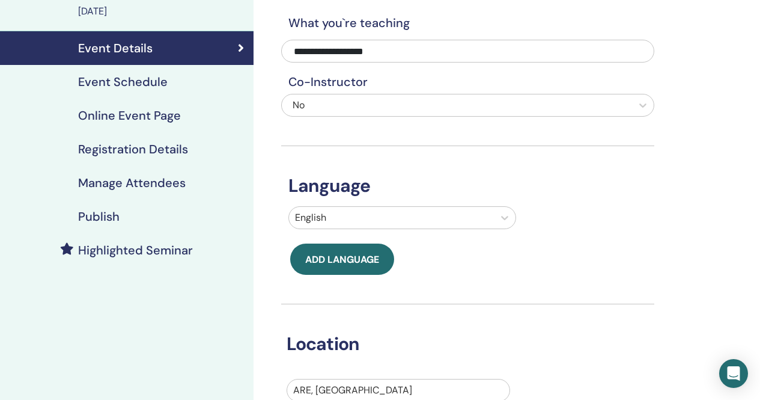
scroll to position [120, 0]
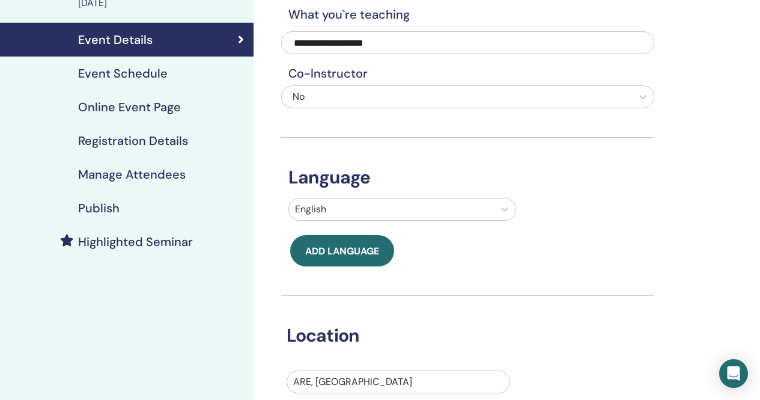
click at [361, 376] on div "ARE, [GEOGRAPHIC_DATA]" at bounding box center [399, 381] width 224 height 23
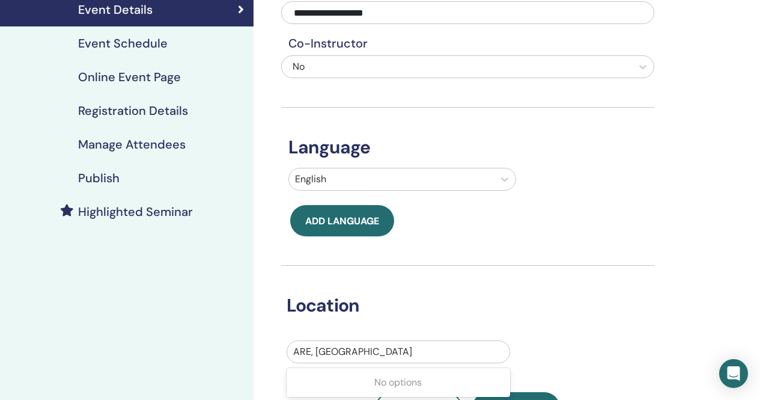
scroll to position [152, 0]
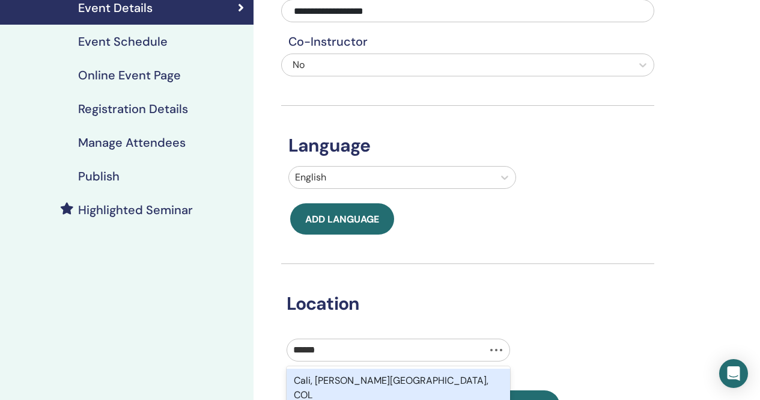
type input "*******"
click at [361, 376] on div "[US_STATE], [GEOGRAPHIC_DATA]" at bounding box center [399, 380] width 224 height 24
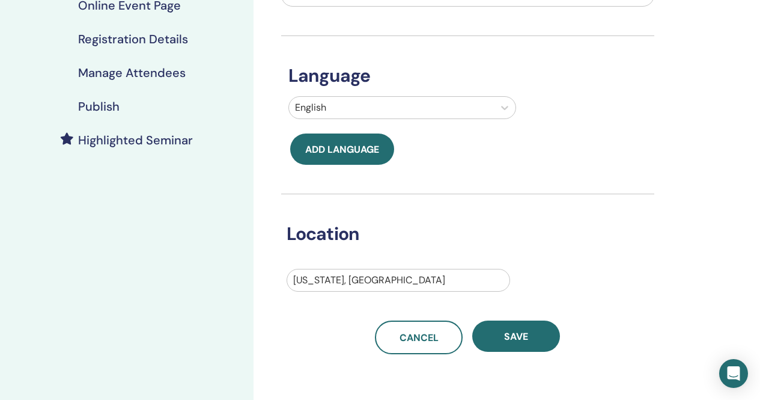
scroll to position [240, 0]
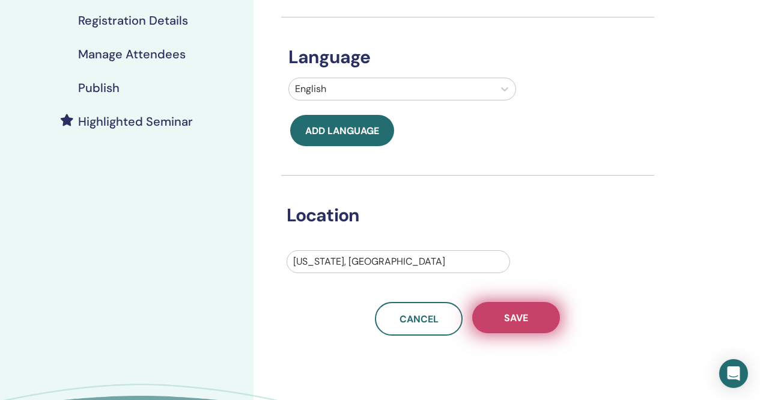
click at [510, 314] on span "Save" at bounding box center [516, 317] width 24 height 13
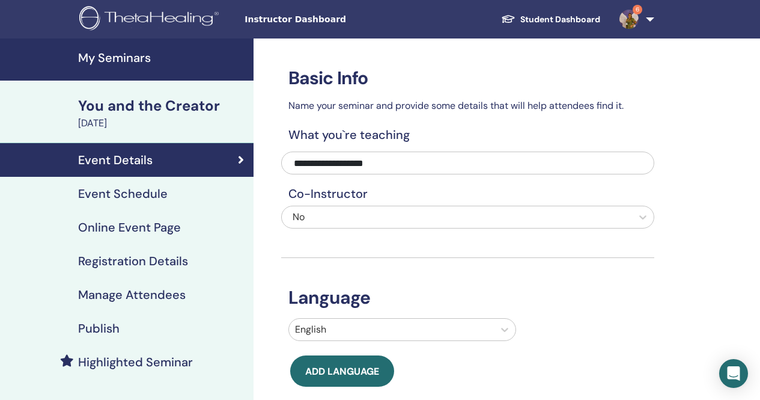
click at [138, 196] on h4 "Event Schedule" at bounding box center [123, 193] width 90 height 14
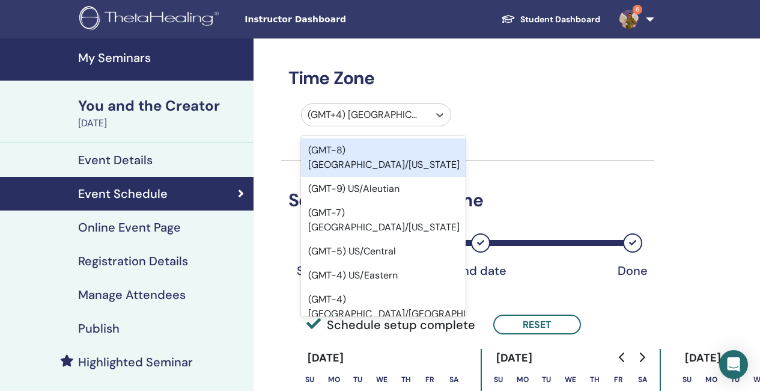
click at [426, 118] on div "(GMT+4) [GEOGRAPHIC_DATA]/[GEOGRAPHIC_DATA]" at bounding box center [366, 115] width 128 height 22
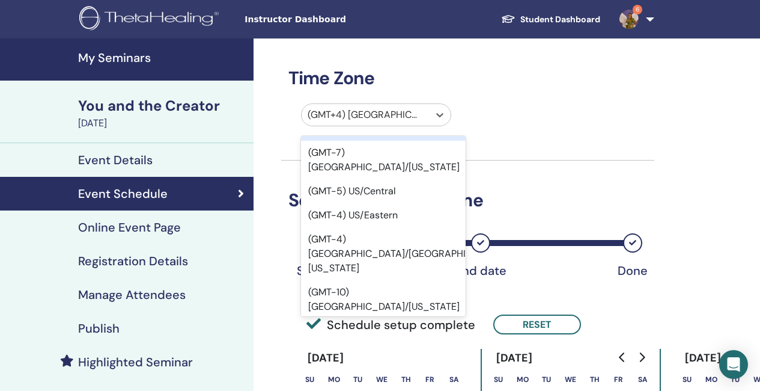
scroll to position [120, 0]
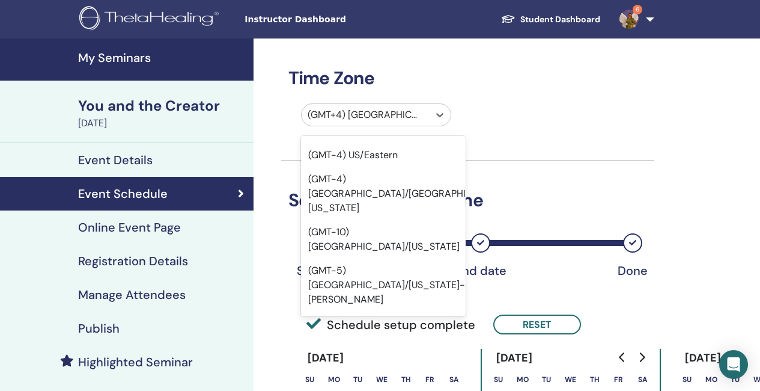
click at [382, 374] on div "(GMT-7) US/Pacific" at bounding box center [383, 386] width 165 height 24
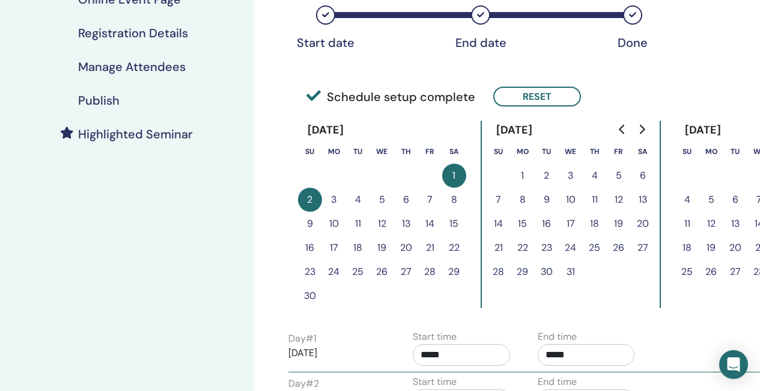
scroll to position [240, 0]
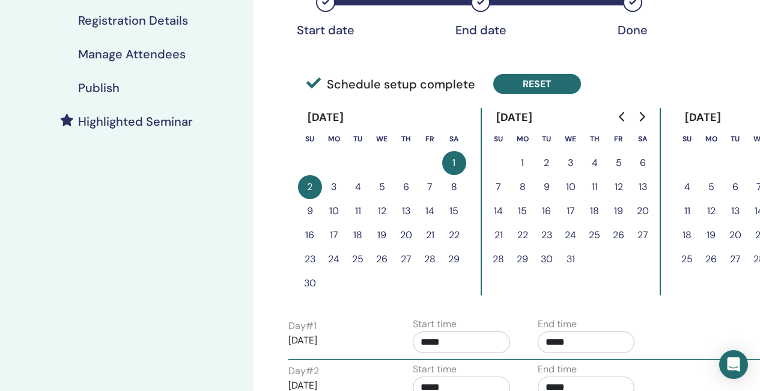
click at [542, 87] on button "Reset" at bounding box center [537, 84] width 88 height 20
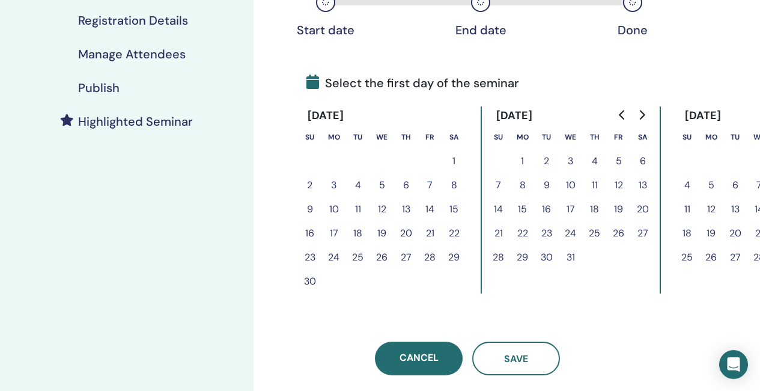
click at [456, 156] on button "1" at bounding box center [454, 161] width 24 height 24
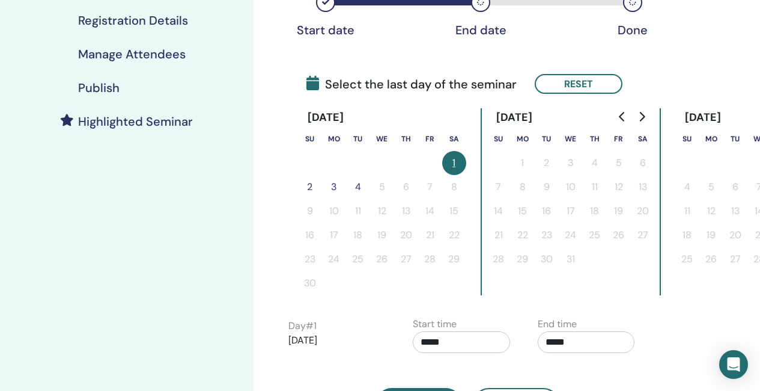
click at [301, 183] on button "2" at bounding box center [310, 187] width 24 height 24
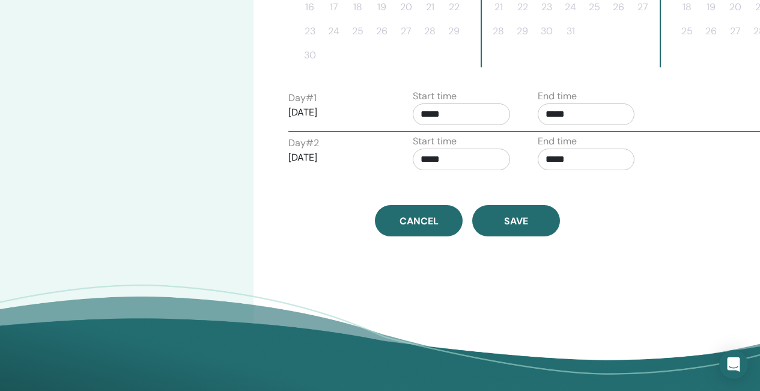
scroll to position [481, 0]
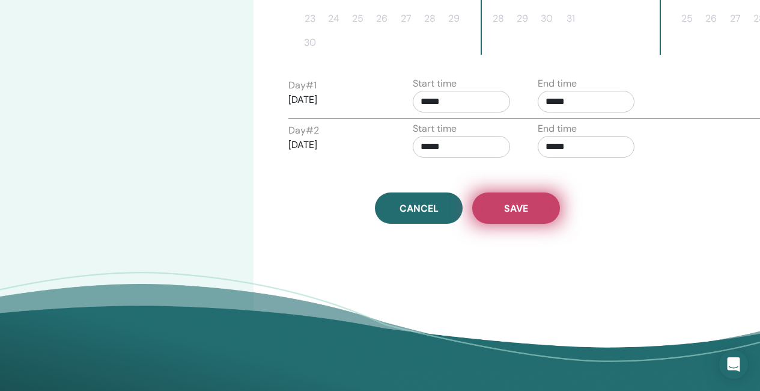
click at [515, 210] on span "Save" at bounding box center [516, 208] width 24 height 13
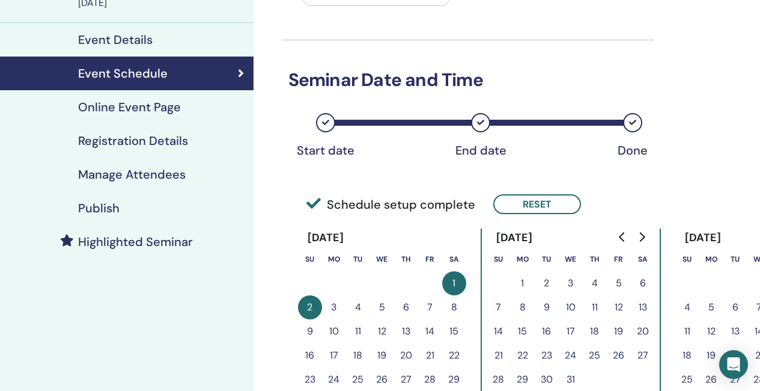
scroll to position [301, 0]
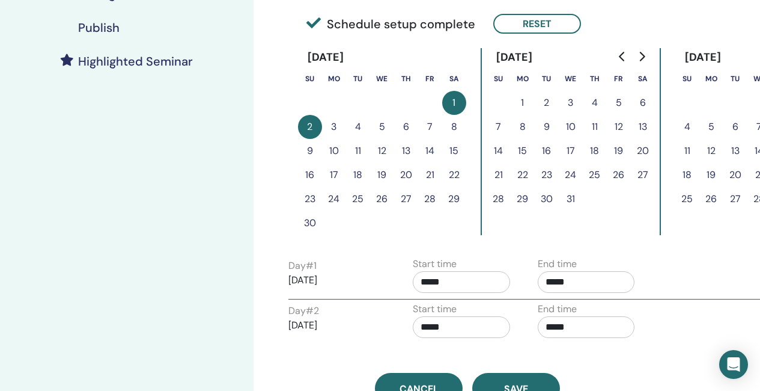
click at [462, 281] on input "*****" at bounding box center [461, 282] width 97 height 22
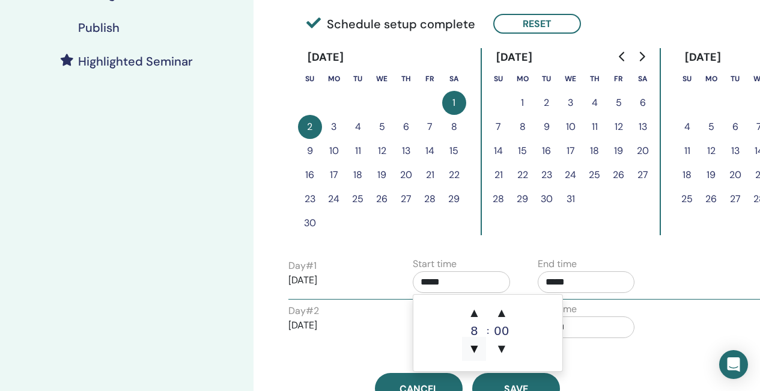
click at [473, 346] on span "▼" at bounding box center [474, 349] width 24 height 24
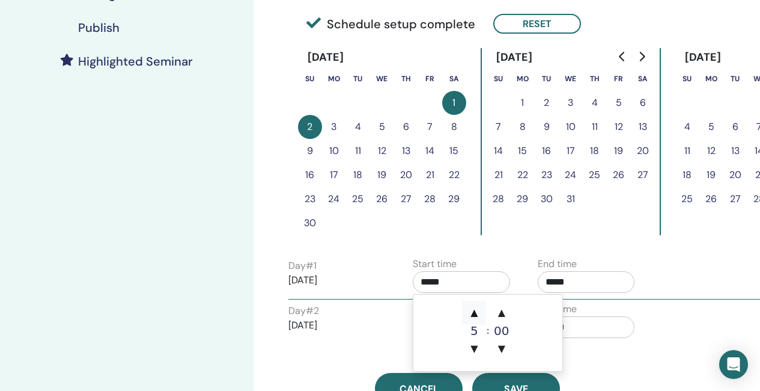
click at [473, 308] on span "▲" at bounding box center [474, 313] width 24 height 24
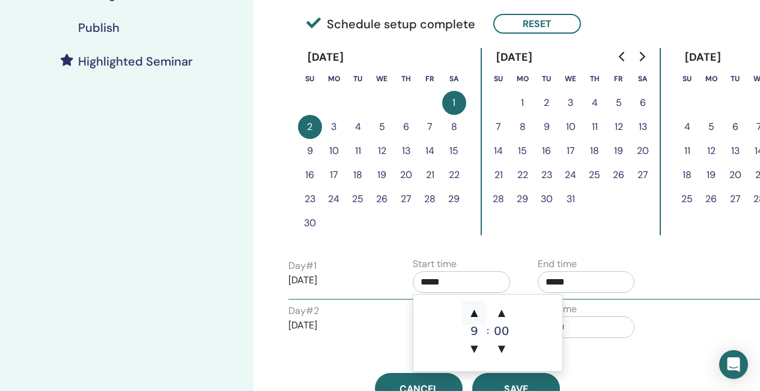
click at [473, 308] on span "▲" at bounding box center [474, 313] width 24 height 24
type input "*****"
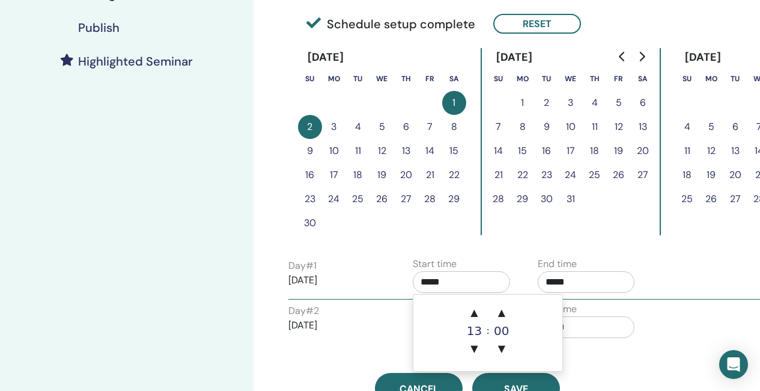
click at [629, 305] on div "End time *****" at bounding box center [586, 323] width 97 height 42
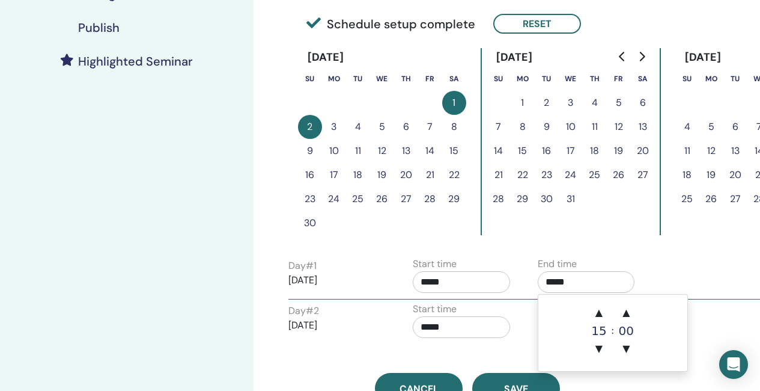
click at [586, 278] on input "*****" at bounding box center [586, 282] width 97 height 22
click at [599, 311] on span "▲" at bounding box center [599, 313] width 24 height 24
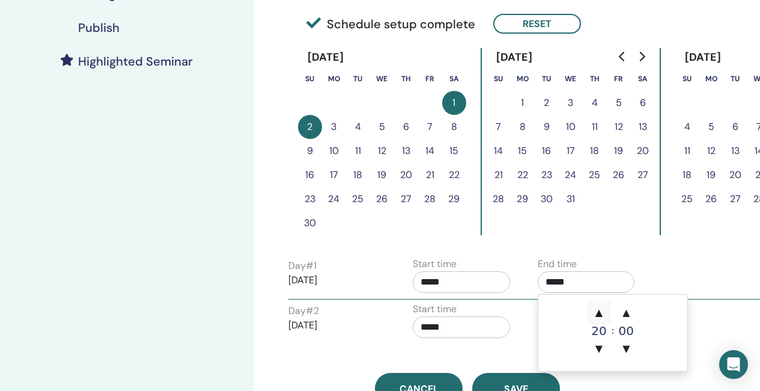
click at [599, 311] on span "▲" at bounding box center [599, 313] width 24 height 24
click at [597, 338] on span "▼" at bounding box center [599, 349] width 24 height 24
type input "*****"
click at [424, 326] on input "*****" at bounding box center [461, 327] width 97 height 22
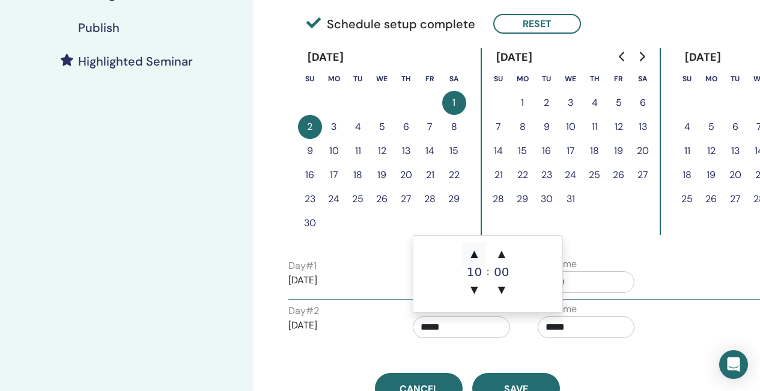
click at [475, 257] on span "▲" at bounding box center [474, 254] width 24 height 24
click at [477, 257] on span "▲" at bounding box center [474, 254] width 24 height 24
type input "*****"
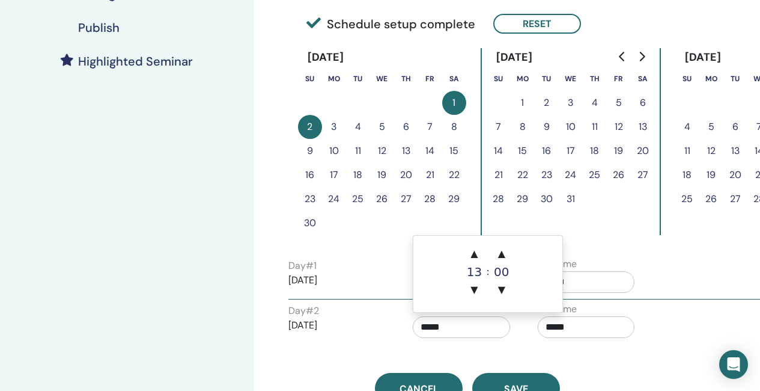
click at [579, 325] on input "*****" at bounding box center [586, 327] width 97 height 22
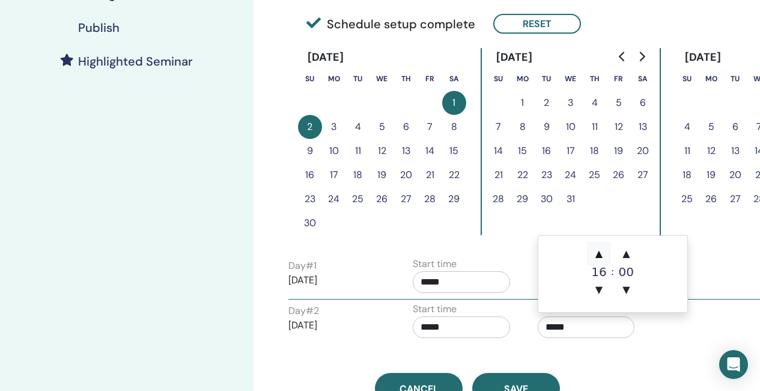
click at [602, 251] on span "▲" at bounding box center [599, 254] width 24 height 24
type input "*****"
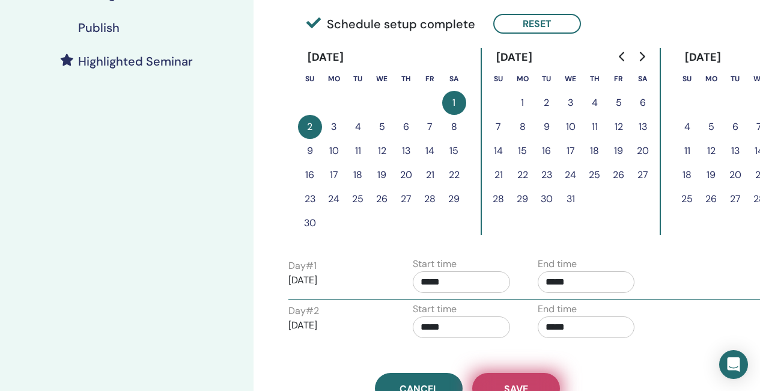
click at [534, 387] on button "Save" at bounding box center [516, 388] width 88 height 31
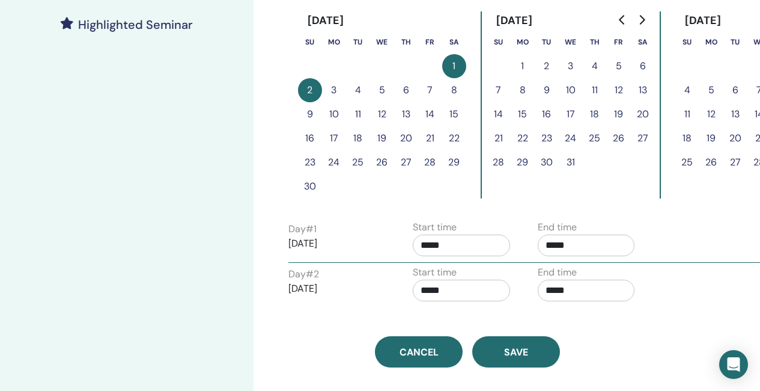
scroll to position [406, 0]
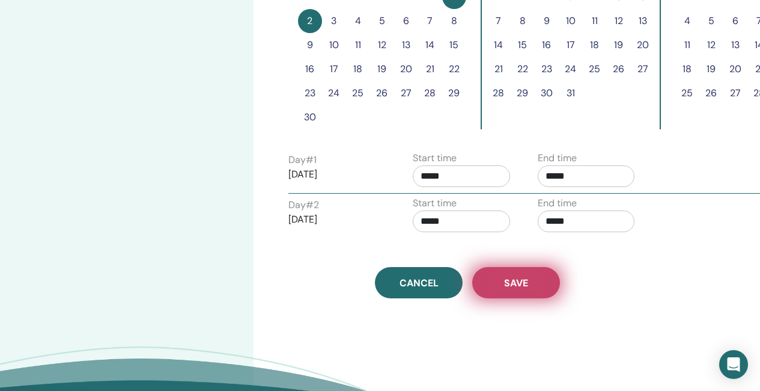
click at [543, 288] on button "Save" at bounding box center [516, 282] width 88 height 31
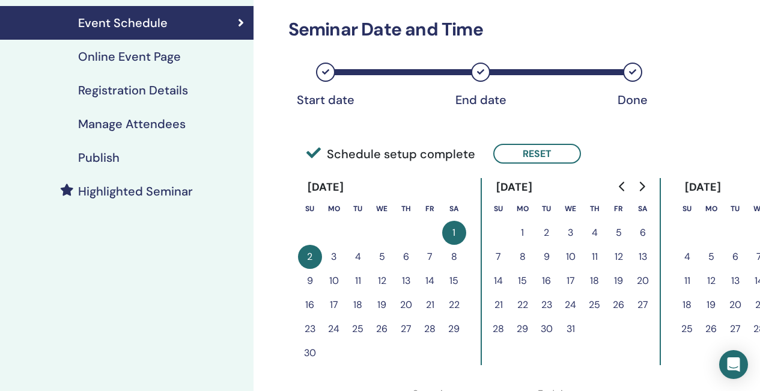
scroll to position [106, 0]
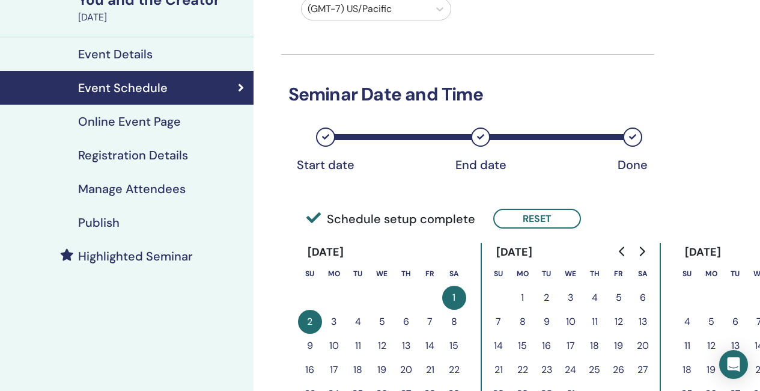
click at [129, 216] on div "Publish" at bounding box center [127, 222] width 234 height 14
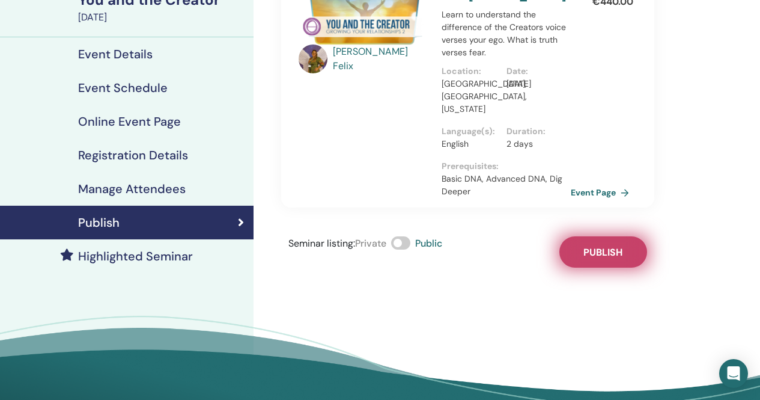
click at [587, 246] on span "Publish" at bounding box center [603, 252] width 39 height 13
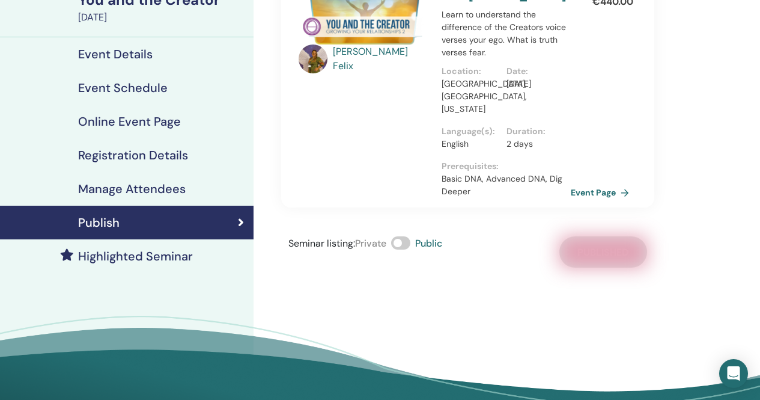
click at [166, 259] on h4 "Highlighted Seminar" at bounding box center [135, 256] width 115 height 14
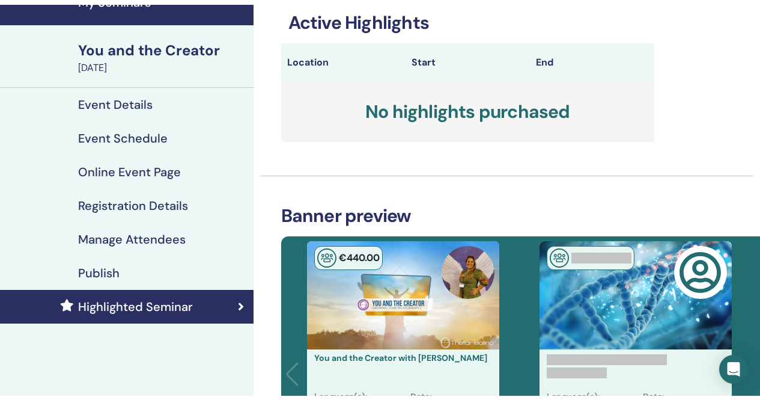
scroll to position [46, 0]
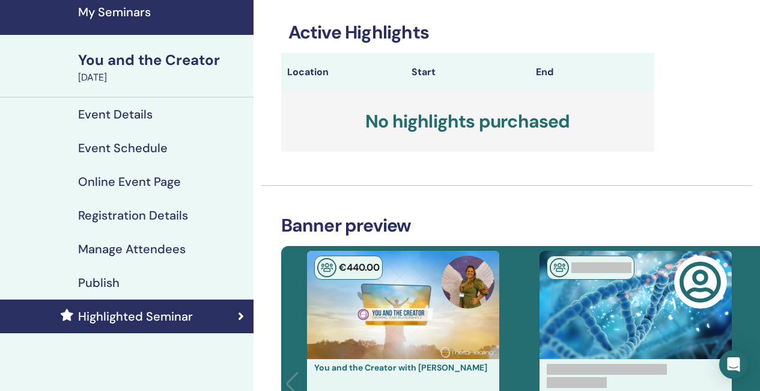
click at [150, 213] on h4 "Registration Details" at bounding box center [133, 215] width 110 height 14
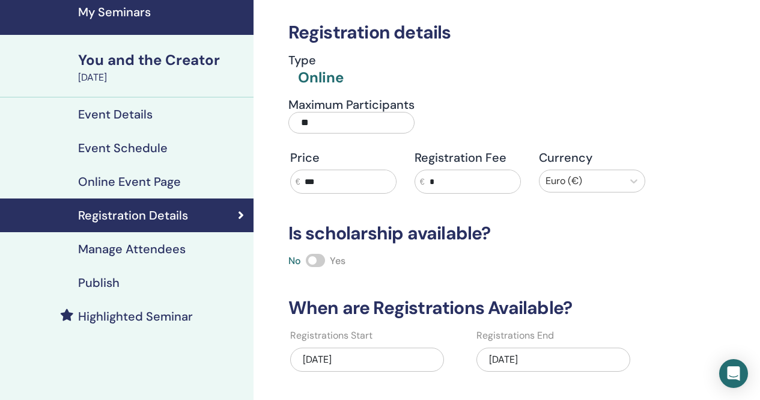
click at [567, 358] on div "11/30/2025" at bounding box center [554, 359] width 154 height 24
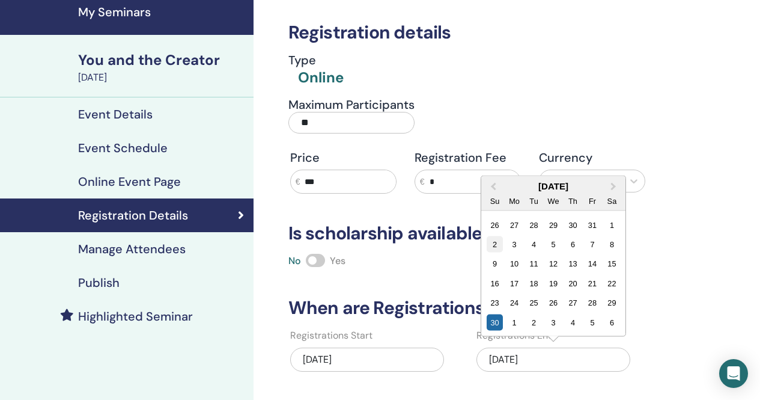
click at [498, 245] on div "2" at bounding box center [495, 244] width 16 height 16
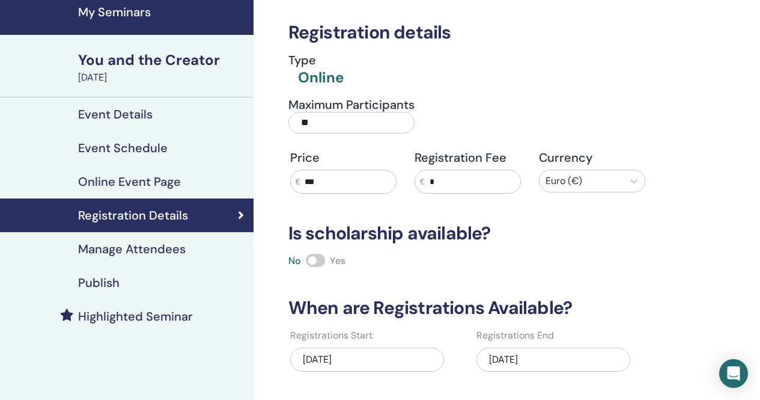
scroll to position [226, 0]
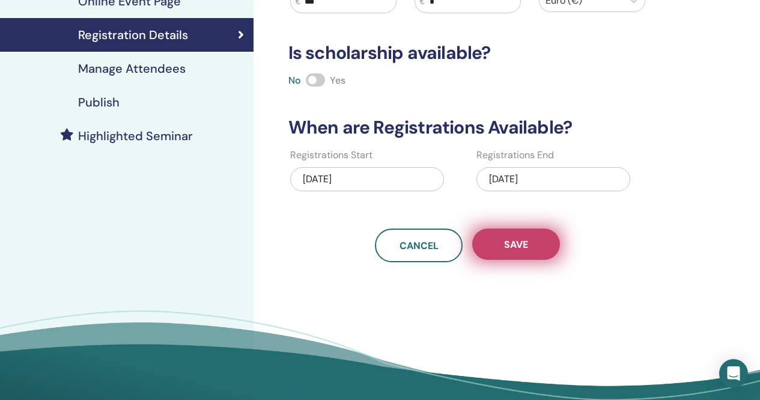
click at [544, 243] on button "Save" at bounding box center [516, 243] width 88 height 31
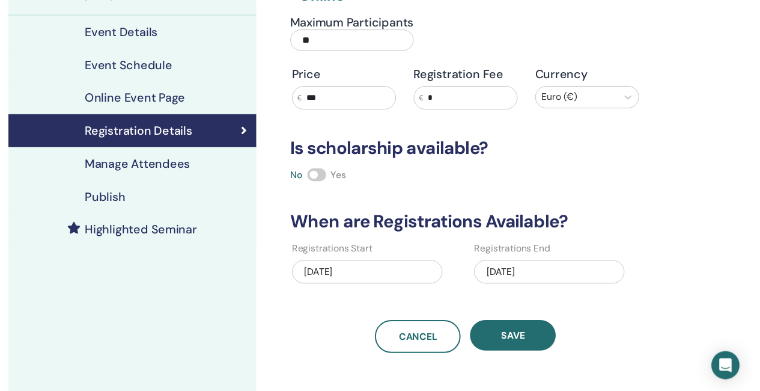
scroll to position [106, 0]
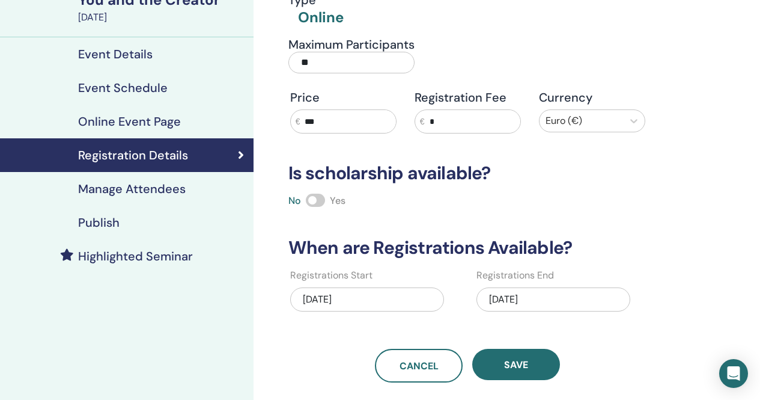
click at [108, 225] on h4 "Publish" at bounding box center [98, 222] width 41 height 14
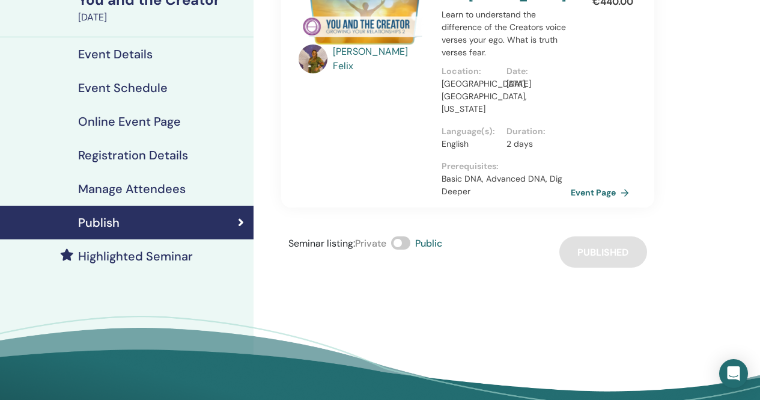
click at [117, 249] on h4 "Highlighted Seminar" at bounding box center [135, 256] width 115 height 14
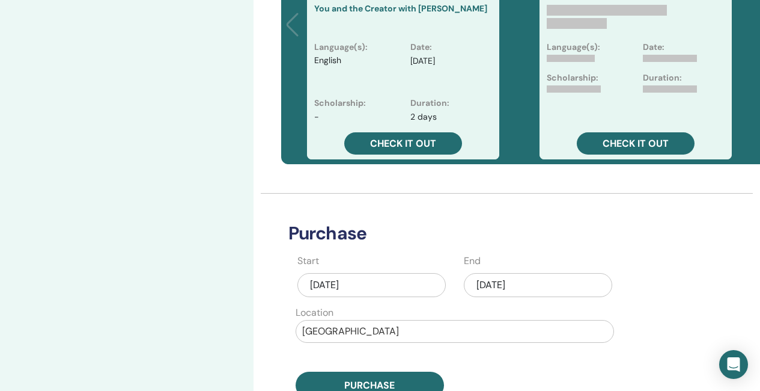
scroll to position [421, 0]
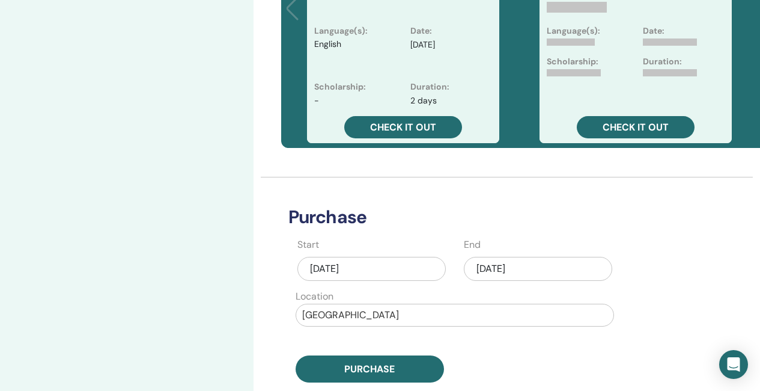
click at [536, 271] on div "Sep/22, 2025" at bounding box center [538, 269] width 148 height 24
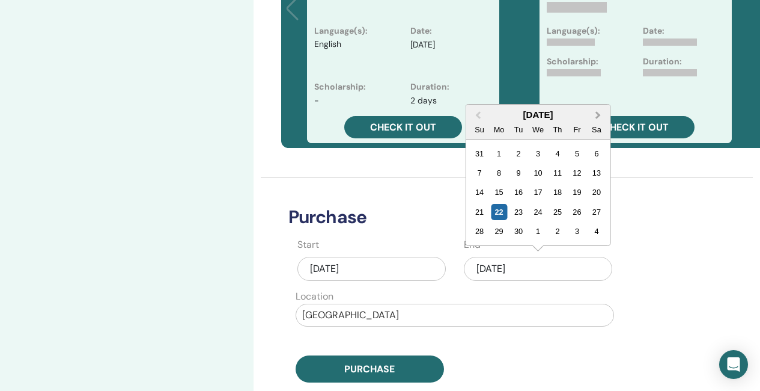
click at [598, 113] on span "Next Month" at bounding box center [598, 115] width 0 height 13
click at [543, 151] on div "1" at bounding box center [538, 153] width 16 height 16
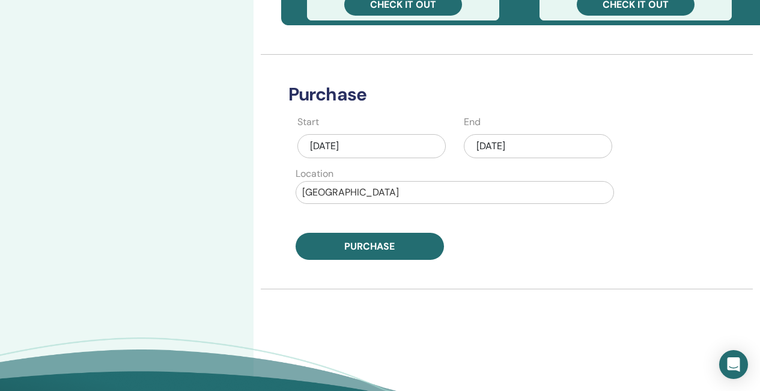
scroll to position [601, 0]
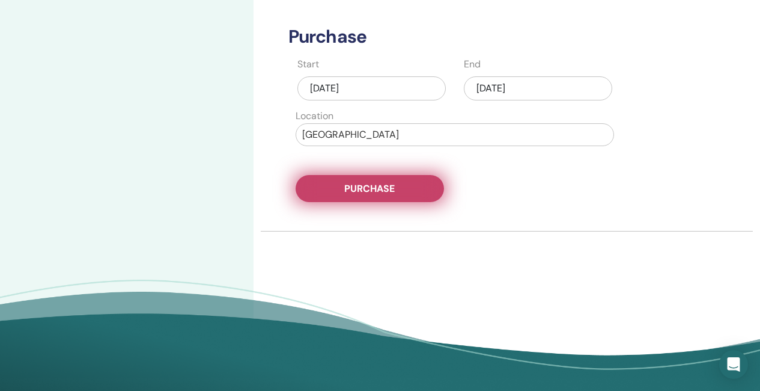
click at [418, 188] on button "Purchase" at bounding box center [370, 188] width 148 height 27
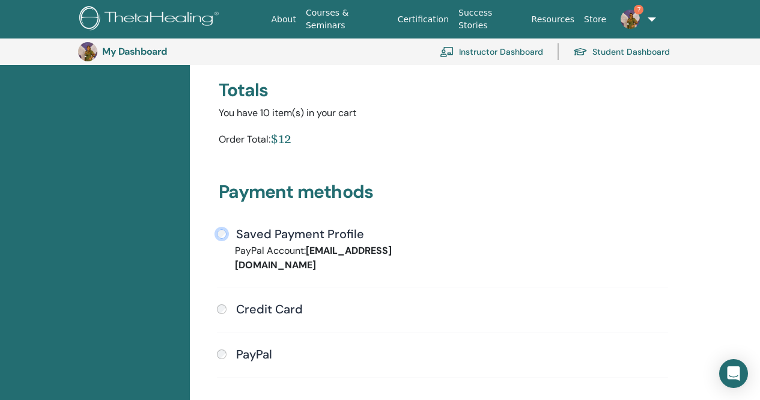
scroll to position [267, 0]
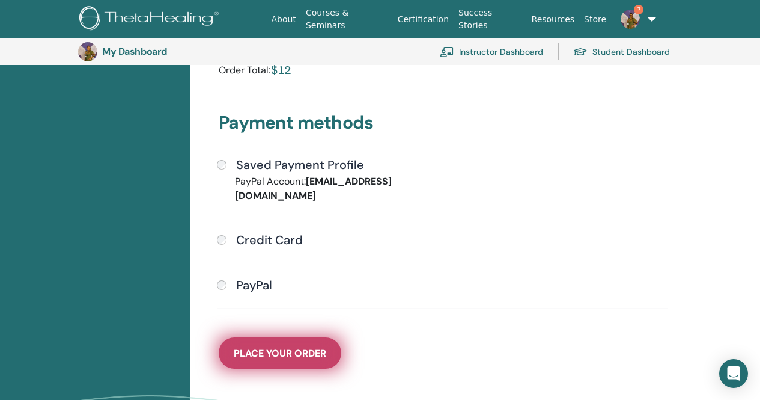
click at [314, 347] on span "Place Your Order" at bounding box center [280, 353] width 93 height 13
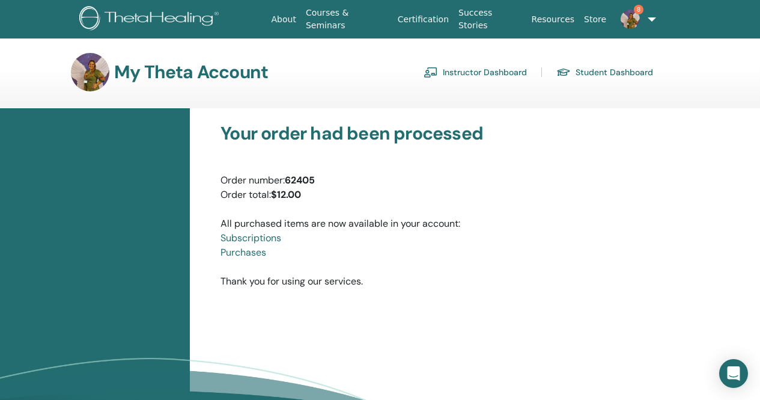
click at [484, 71] on link "Instructor Dashboard" at bounding box center [475, 72] width 103 height 19
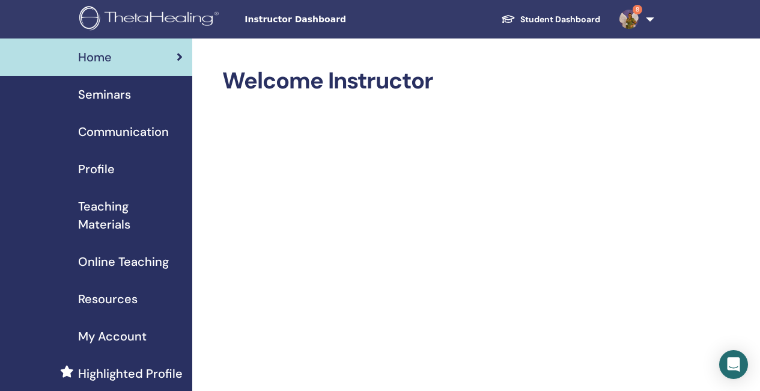
click at [119, 95] on span "Seminars" at bounding box center [104, 94] width 53 height 18
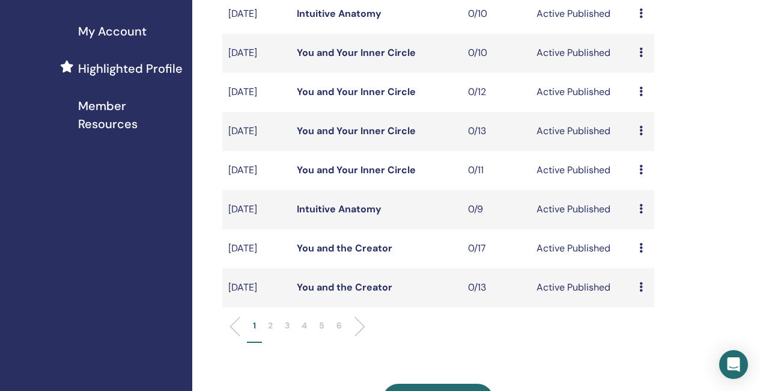
scroll to position [361, 0]
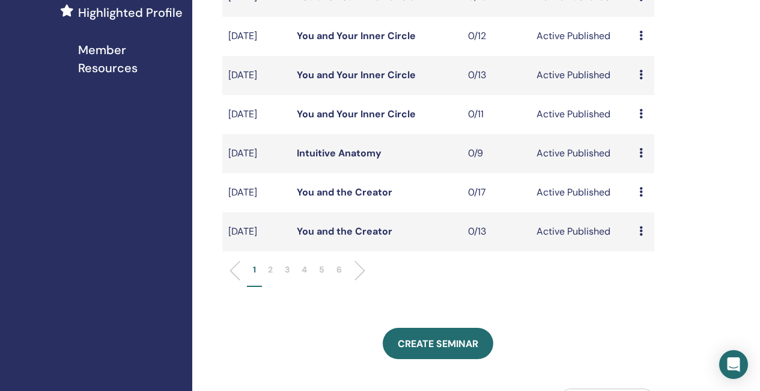
click at [360, 281] on li at bounding box center [355, 270] width 20 height 20
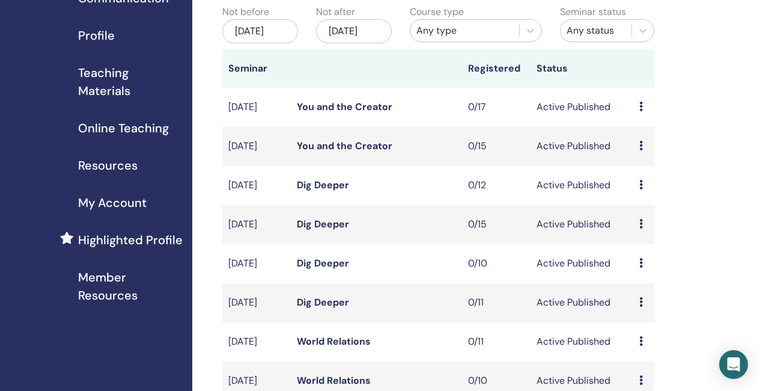
scroll to position [120, 0]
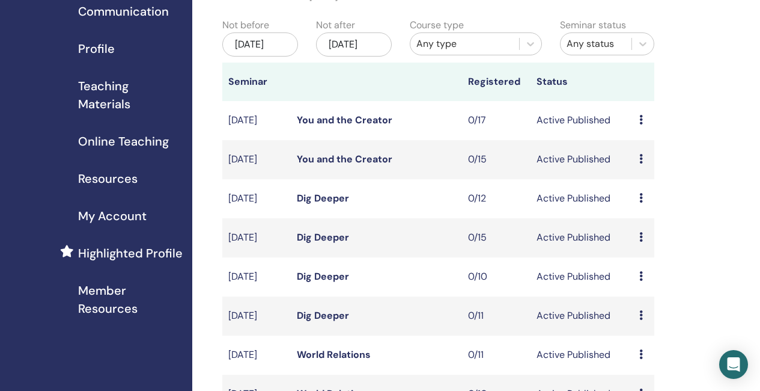
click at [354, 165] on link "You and the Creator" at bounding box center [345, 159] width 96 height 13
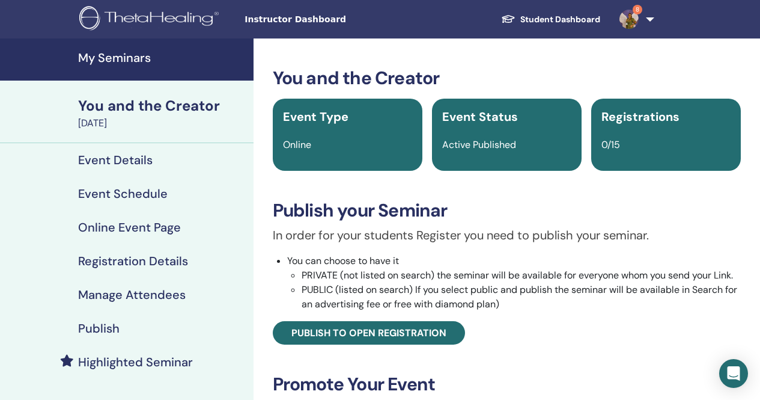
click at [134, 255] on h4 "Registration Details" at bounding box center [133, 261] width 110 height 14
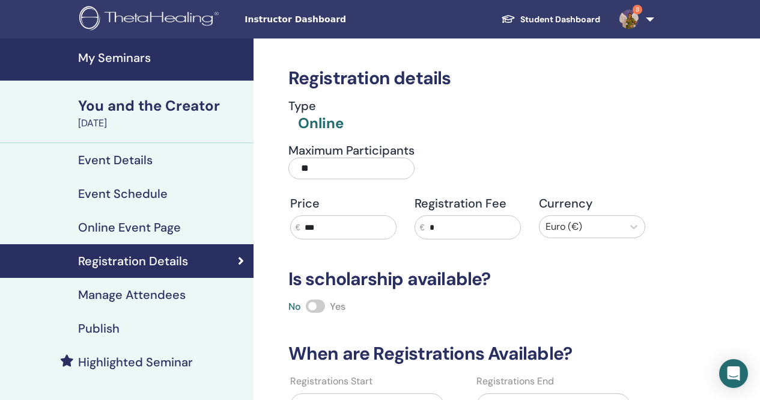
click at [319, 171] on input "**" at bounding box center [352, 168] width 126 height 22
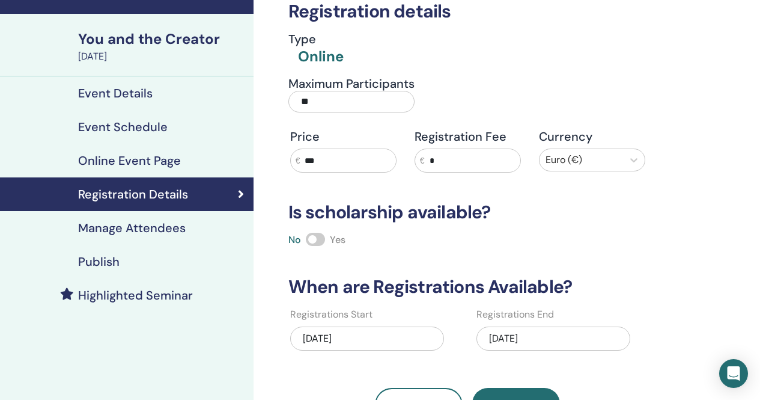
scroll to position [120, 0]
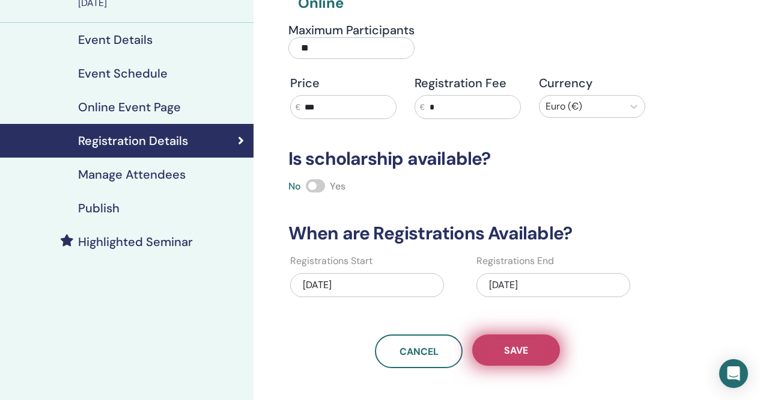
type input "**"
click at [516, 352] on span "Save" at bounding box center [516, 350] width 24 height 13
click at [529, 347] on button "Save" at bounding box center [516, 349] width 88 height 31
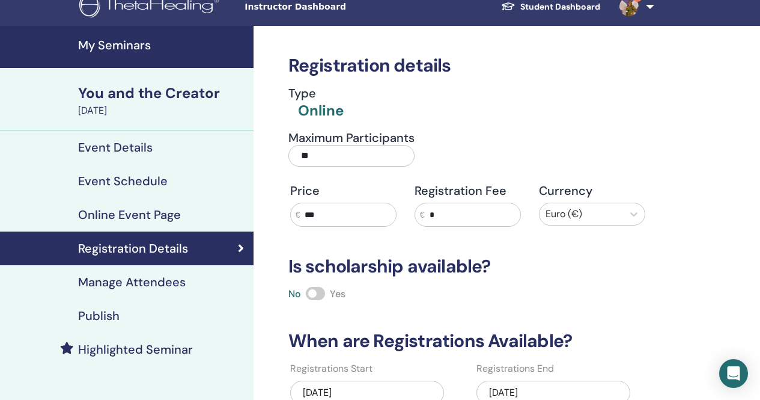
scroll to position [0, 0]
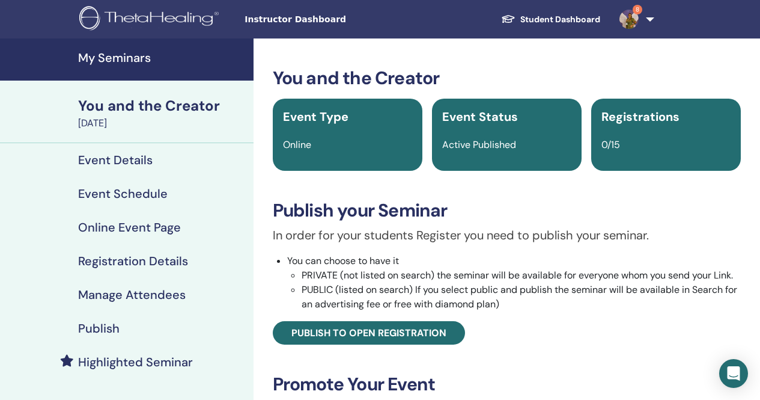
click at [111, 58] on h4 "My Seminars" at bounding box center [162, 57] width 168 height 14
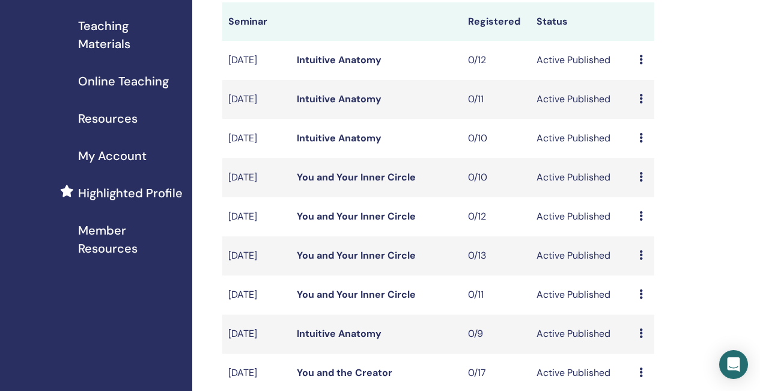
scroll to position [240, 0]
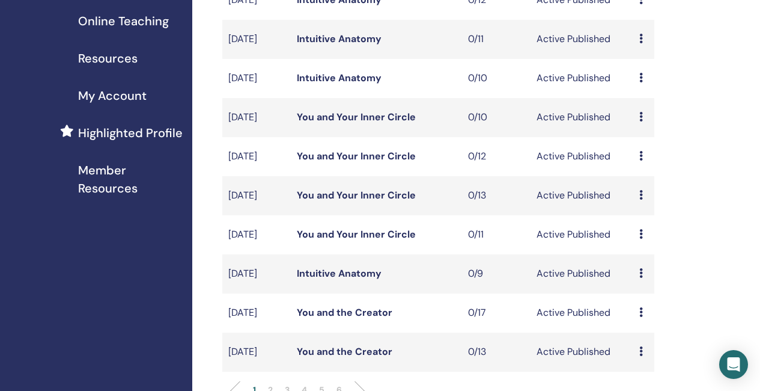
click at [357, 201] on link "You and Your Inner Circle" at bounding box center [356, 195] width 119 height 13
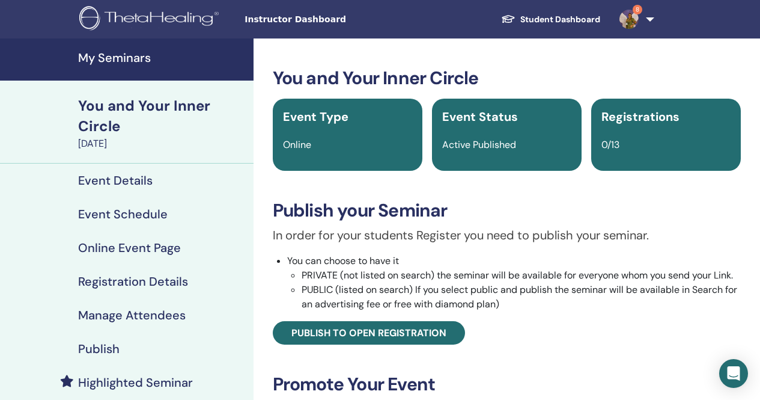
click at [141, 211] on h4 "Event Schedule" at bounding box center [123, 214] width 90 height 14
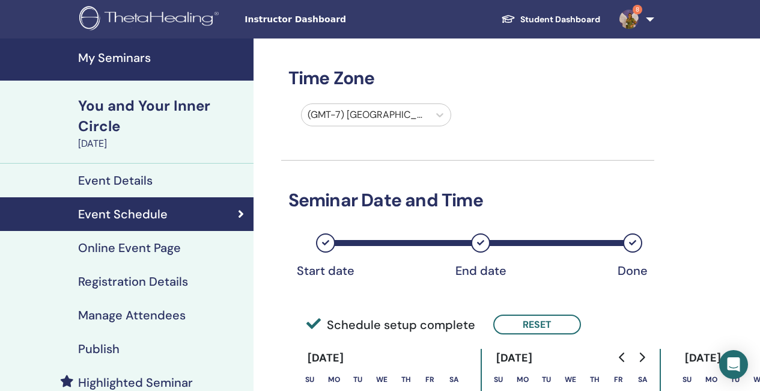
click at [362, 114] on div at bounding box center [366, 114] width 116 height 17
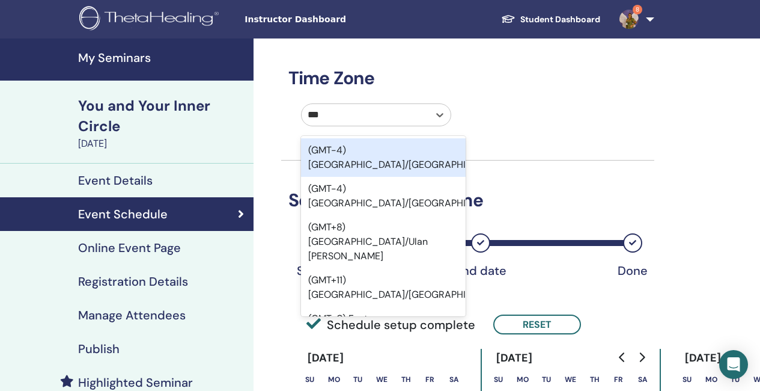
type input "****"
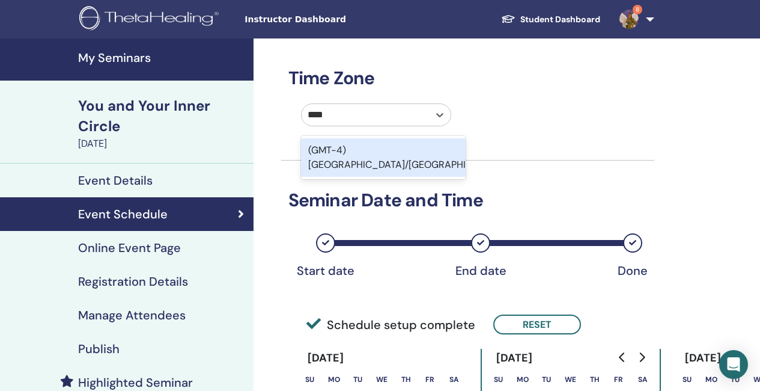
click at [423, 149] on div "(GMT-4) [GEOGRAPHIC_DATA]/[GEOGRAPHIC_DATA]" at bounding box center [383, 157] width 165 height 38
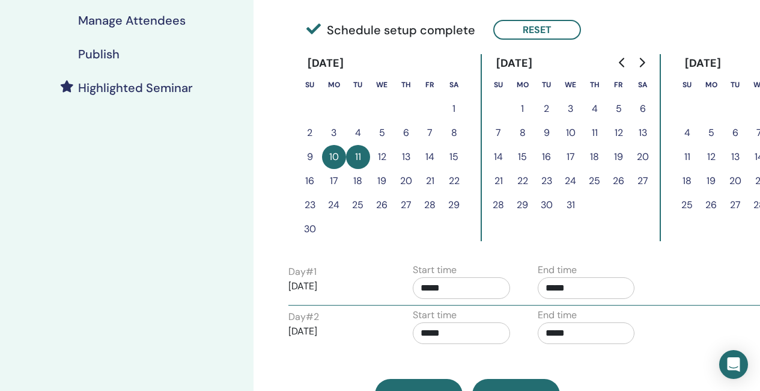
scroll to position [301, 0]
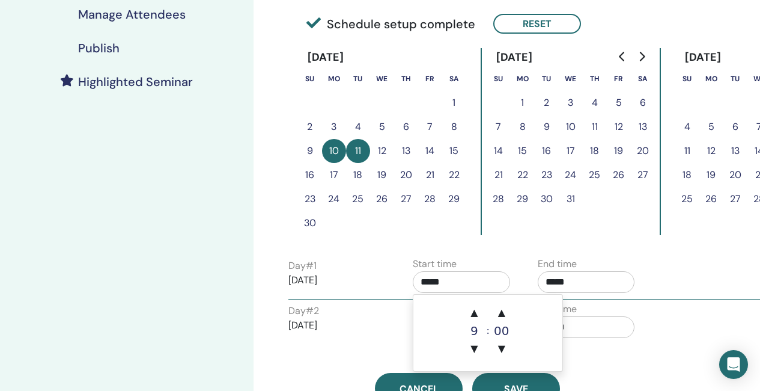
click at [465, 281] on input "*****" at bounding box center [461, 282] width 97 height 22
click at [471, 309] on span "▲" at bounding box center [474, 313] width 24 height 24
type input "*****"
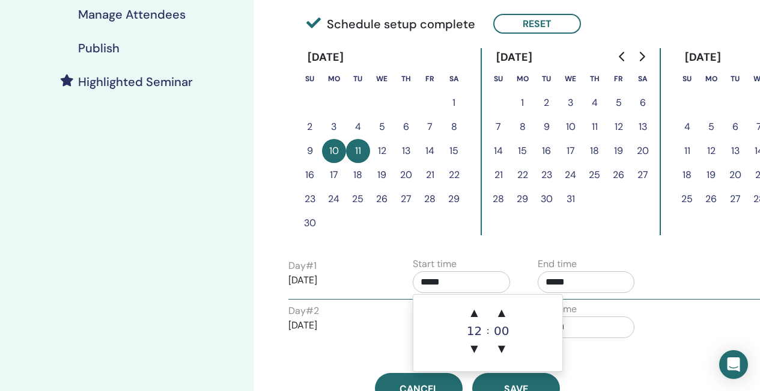
click at [619, 280] on input "*****" at bounding box center [586, 282] width 97 height 22
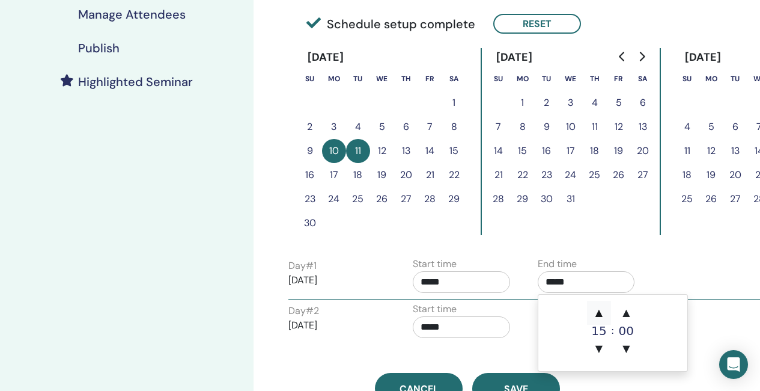
click at [594, 318] on span "▲" at bounding box center [599, 313] width 24 height 24
click at [605, 311] on span "▲" at bounding box center [599, 313] width 24 height 24
type input "*****"
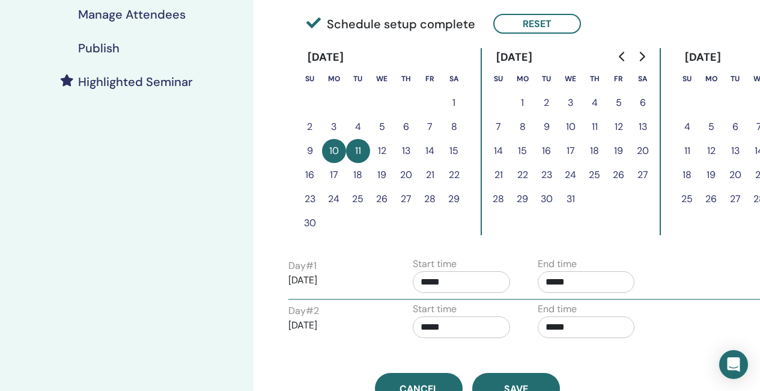
click at [459, 315] on div "Start time *****" at bounding box center [461, 323] width 97 height 42
click at [458, 331] on input "*****" at bounding box center [461, 327] width 97 height 22
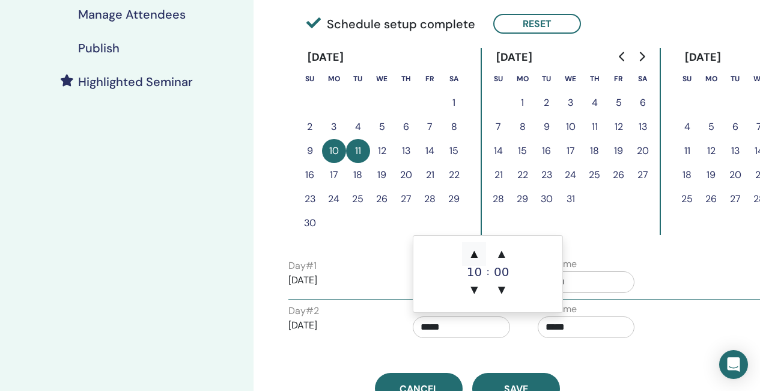
click at [472, 251] on span "▲" at bounding box center [474, 254] width 24 height 24
type input "*****"
click at [592, 324] on input "*****" at bounding box center [586, 327] width 97 height 22
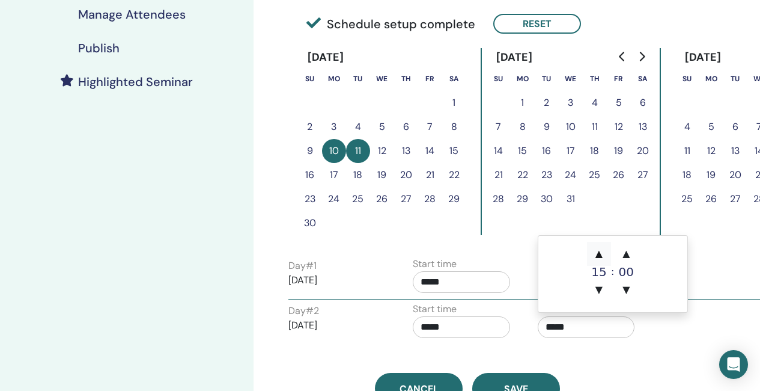
click at [597, 254] on span "▲" at bounding box center [599, 254] width 24 height 24
type input "*****"
click at [527, 384] on span "Save" at bounding box center [516, 388] width 24 height 13
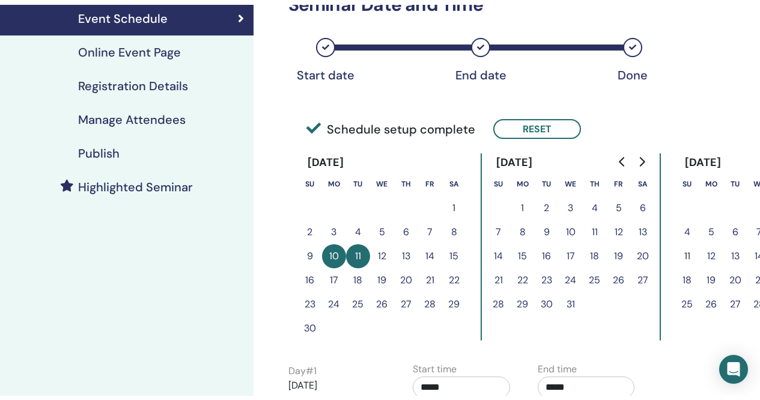
scroll to position [166, 0]
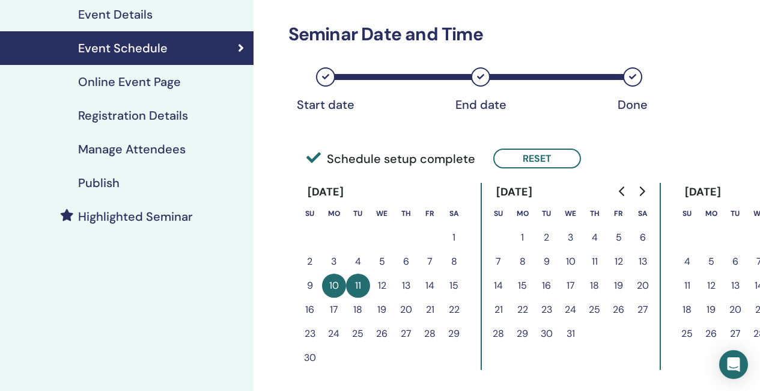
click at [102, 183] on h4 "Publish" at bounding box center [98, 183] width 41 height 14
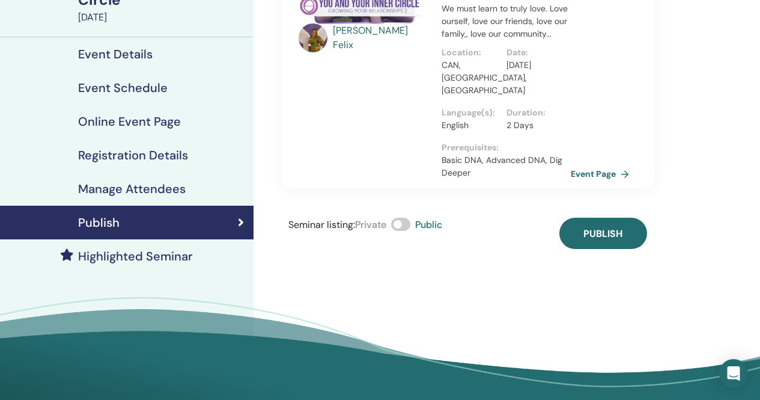
scroll to position [106, 0]
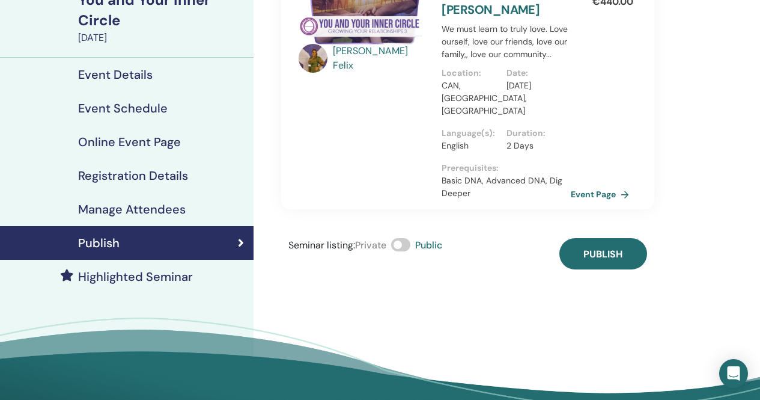
click at [127, 72] on h4 "Event Details" at bounding box center [115, 74] width 75 height 14
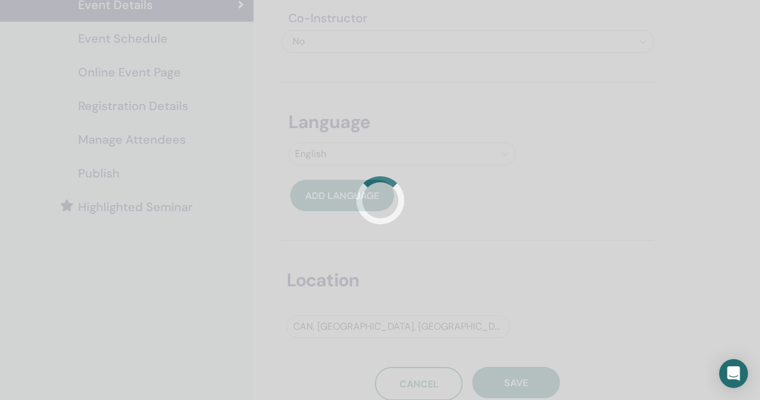
scroll to position [226, 0]
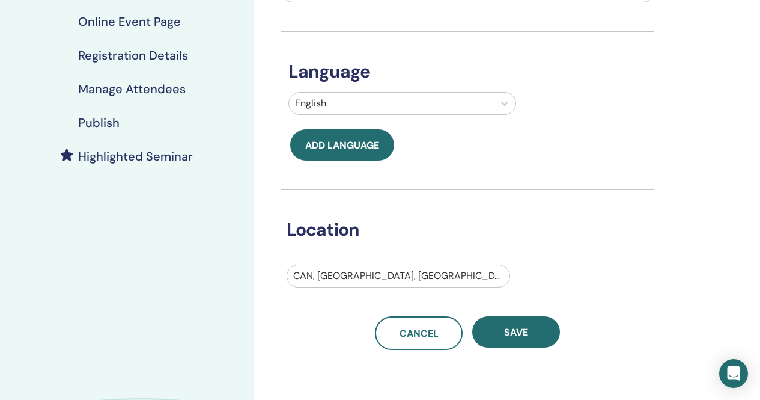
click at [362, 278] on div at bounding box center [398, 275] width 210 height 17
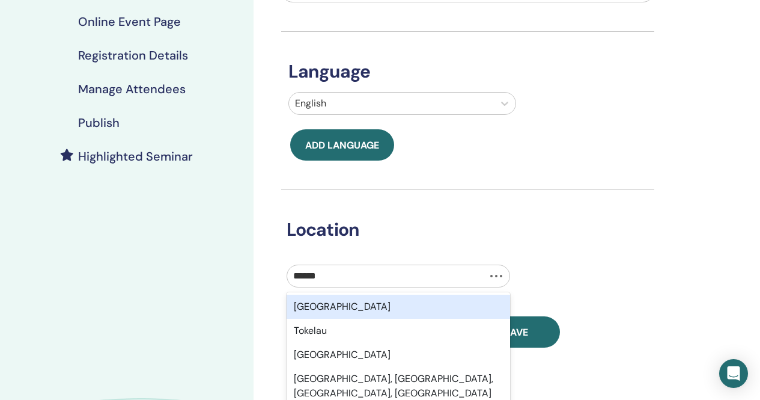
type input "*******"
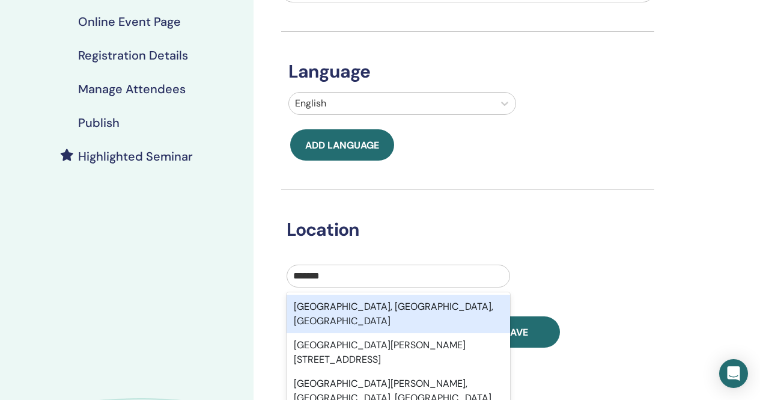
click at [395, 307] on div "Toronto, ON, CAN" at bounding box center [399, 314] width 224 height 38
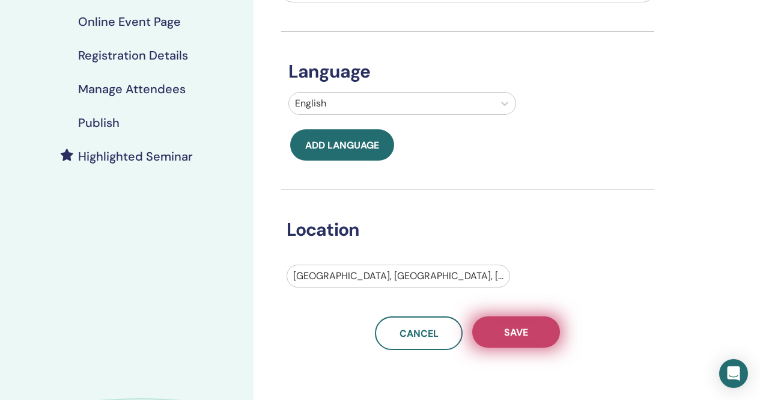
click at [524, 335] on span "Save" at bounding box center [516, 332] width 24 height 13
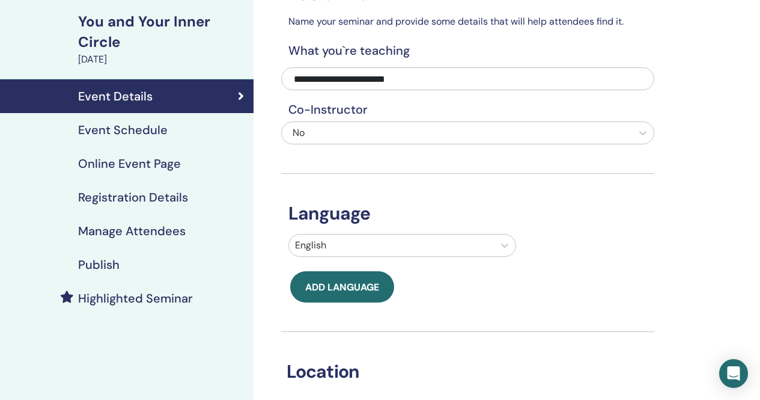
scroll to position [180, 0]
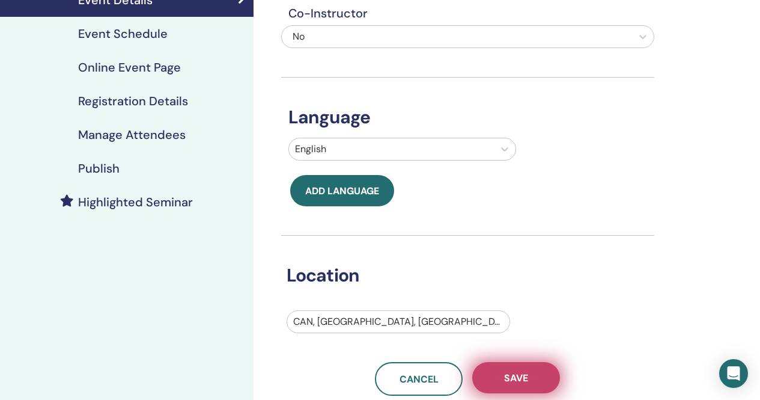
click at [537, 368] on button "Save" at bounding box center [516, 377] width 88 height 31
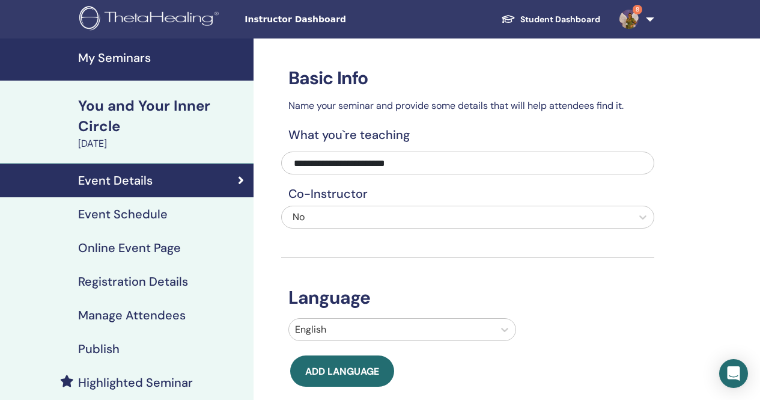
click at [153, 216] on h4 "Event Schedule" at bounding box center [123, 214] width 90 height 14
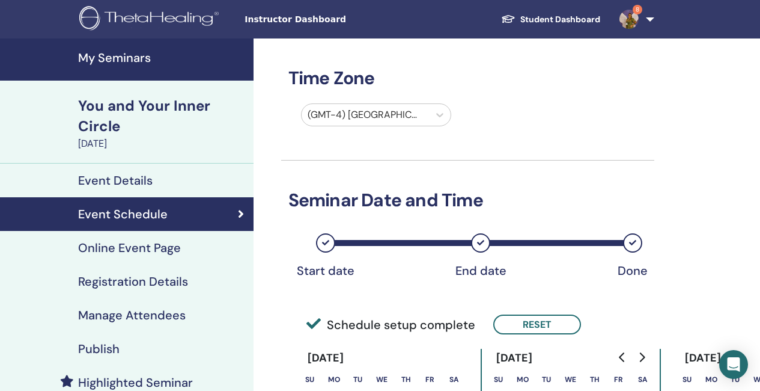
click at [121, 57] on h4 "My Seminars" at bounding box center [162, 57] width 168 height 14
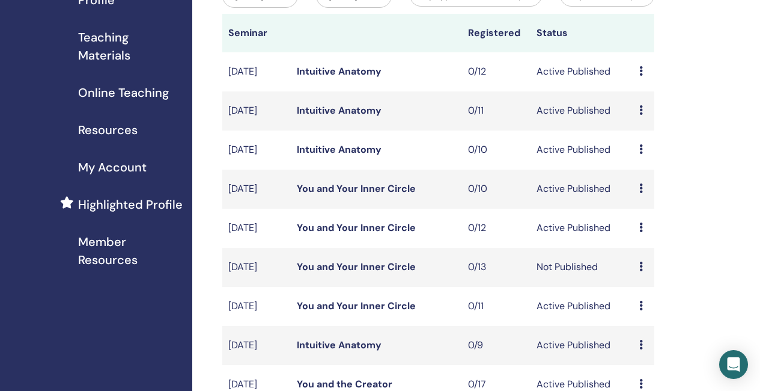
scroll to position [180, 0]
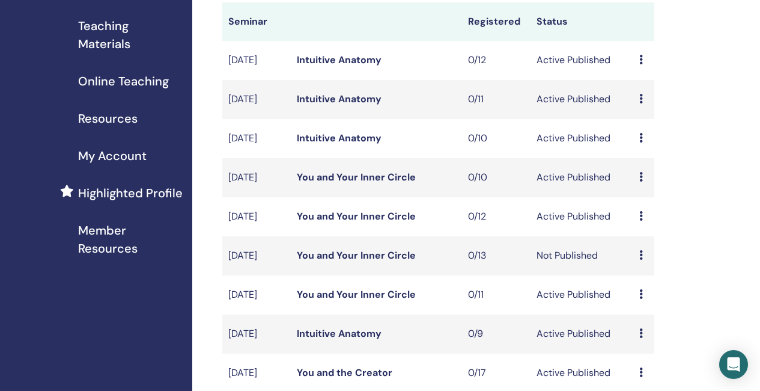
click at [353, 261] on link "You and Your Inner Circle" at bounding box center [356, 255] width 119 height 13
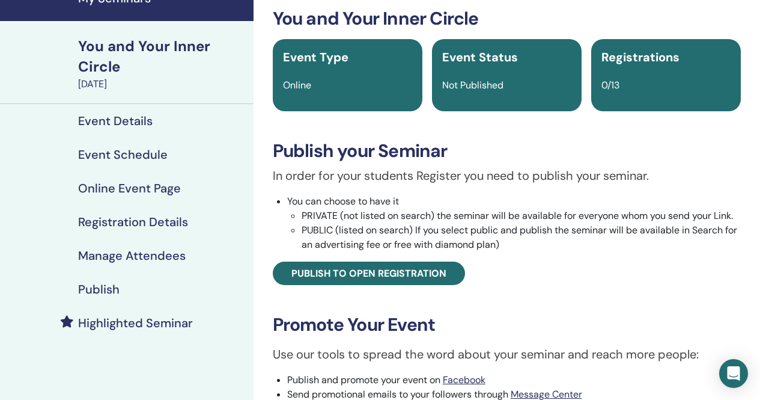
scroll to position [60, 0]
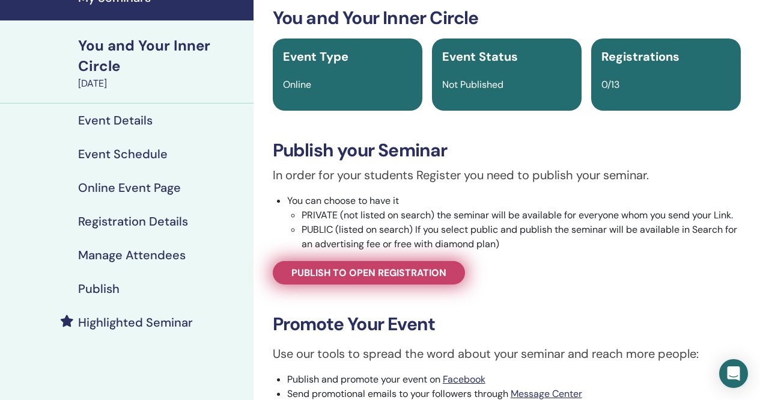
click at [399, 273] on span "Publish to open registration" at bounding box center [369, 272] width 155 height 13
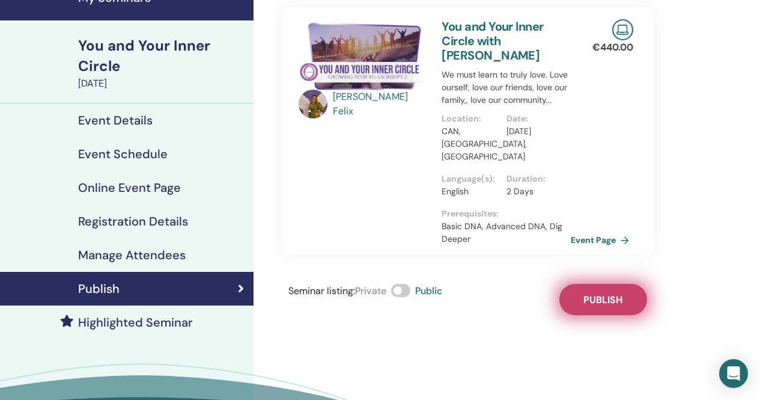
click at [616, 293] on span "Publish" at bounding box center [603, 299] width 39 height 13
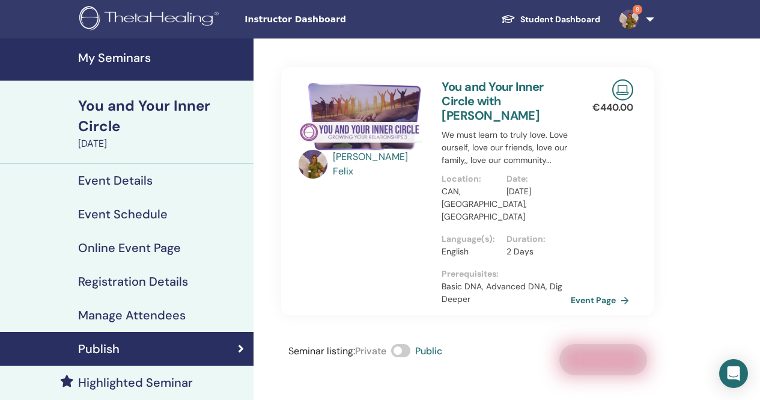
click at [114, 57] on h4 "My Seminars" at bounding box center [162, 57] width 168 height 14
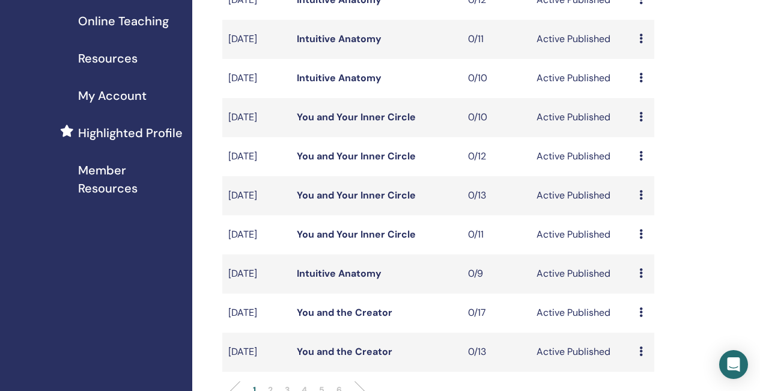
scroll to position [301, 0]
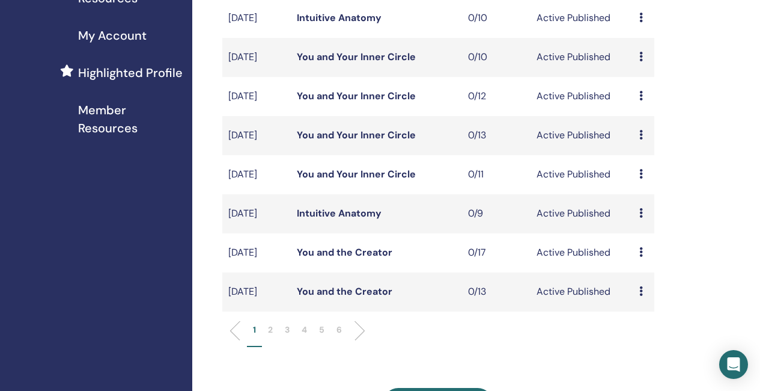
click at [361, 341] on li at bounding box center [355, 330] width 20 height 20
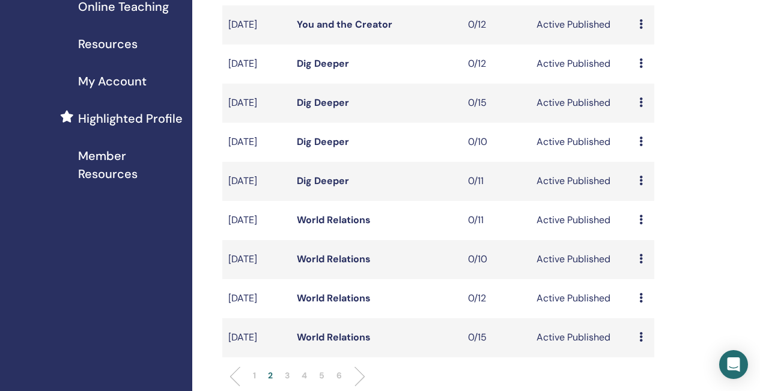
scroll to position [240, 0]
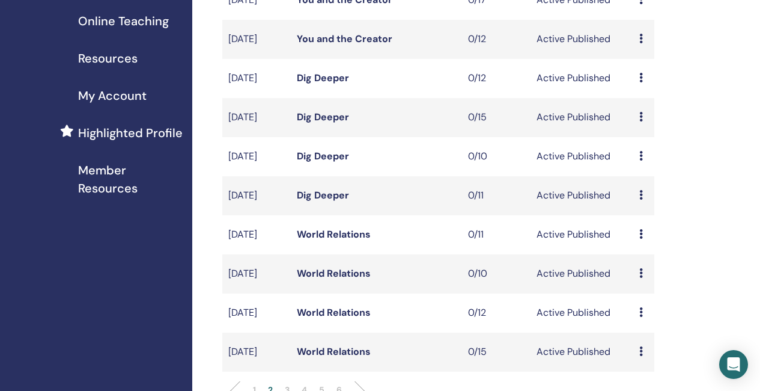
click at [641, 82] on icon at bounding box center [642, 78] width 4 height 10
click at [653, 153] on p "Cancel" at bounding box center [649, 155] width 46 height 14
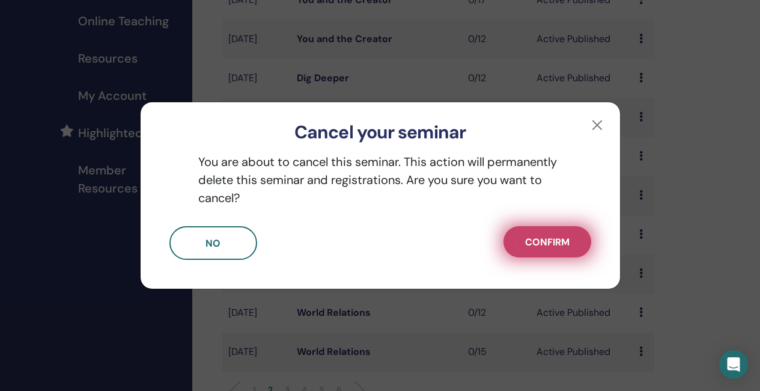
click at [539, 242] on span "Confirm" at bounding box center [547, 242] width 44 height 13
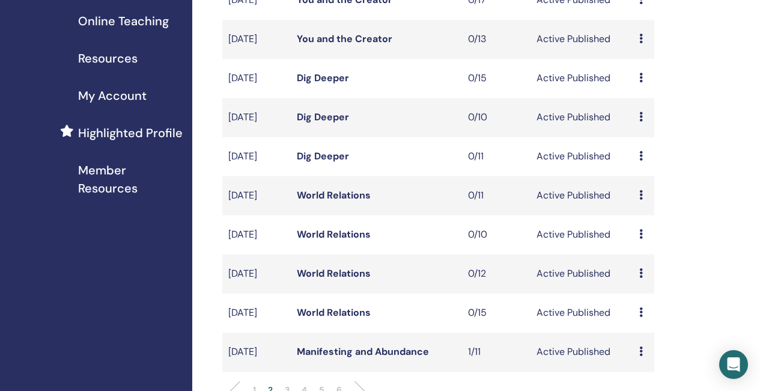
click at [642, 82] on icon at bounding box center [642, 78] width 4 height 10
click at [647, 151] on p "Cancel" at bounding box center [650, 157] width 46 height 14
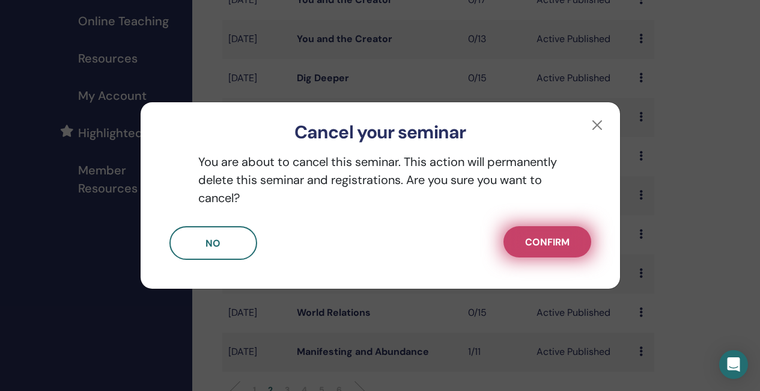
click at [523, 242] on button "Confirm" at bounding box center [548, 241] width 88 height 31
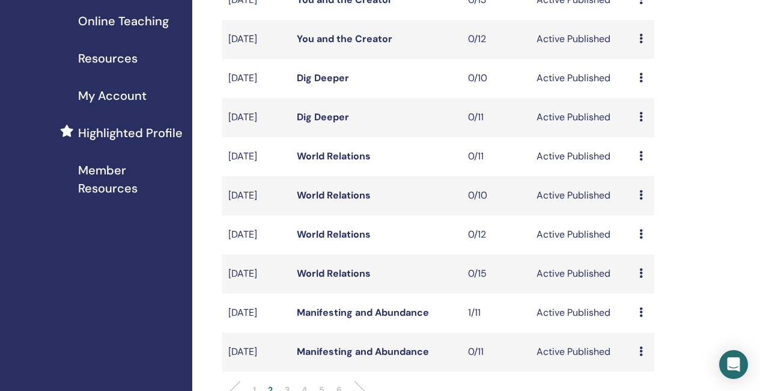
click at [644, 85] on div "Preview Edit Attendees Cancel" at bounding box center [644, 78] width 8 height 14
click at [644, 157] on p "Cancel" at bounding box center [652, 156] width 46 height 14
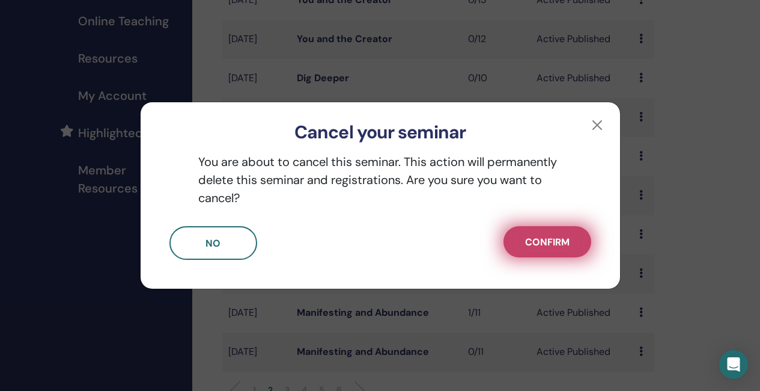
click at [561, 243] on span "Confirm" at bounding box center [547, 242] width 44 height 13
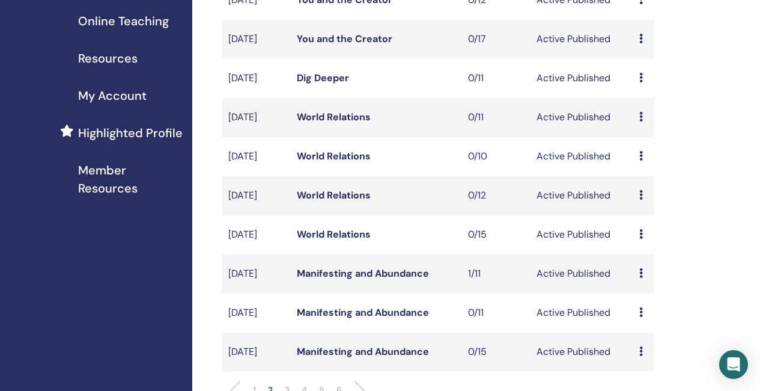
click at [644, 85] on div "Preview Edit Attendees Cancel" at bounding box center [644, 78] width 8 height 14
click at [651, 159] on p "Cancel" at bounding box center [652, 158] width 46 height 14
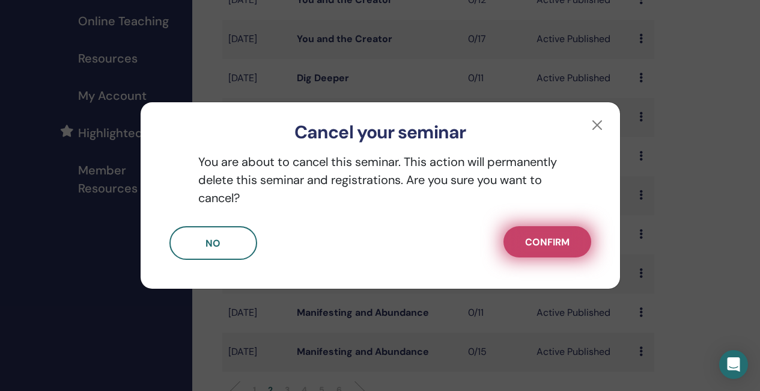
click at [552, 244] on span "Confirm" at bounding box center [547, 242] width 44 height 13
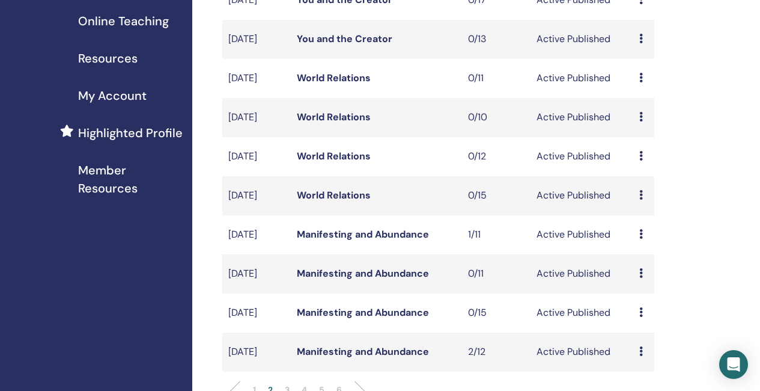
click at [347, 84] on link "World Relations" at bounding box center [334, 78] width 74 height 13
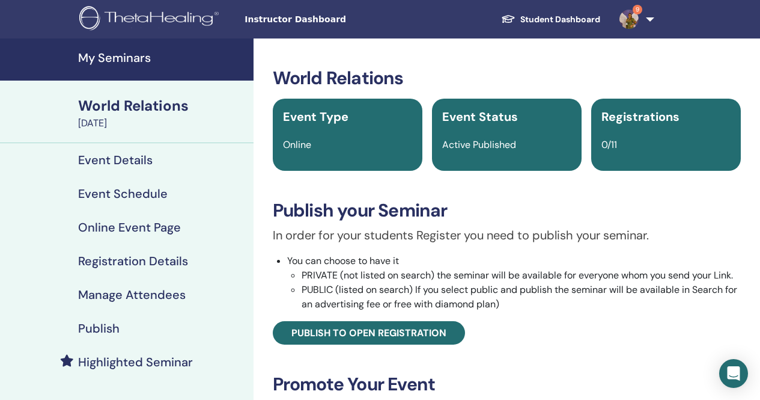
click at [123, 325] on div "Publish" at bounding box center [127, 328] width 234 height 14
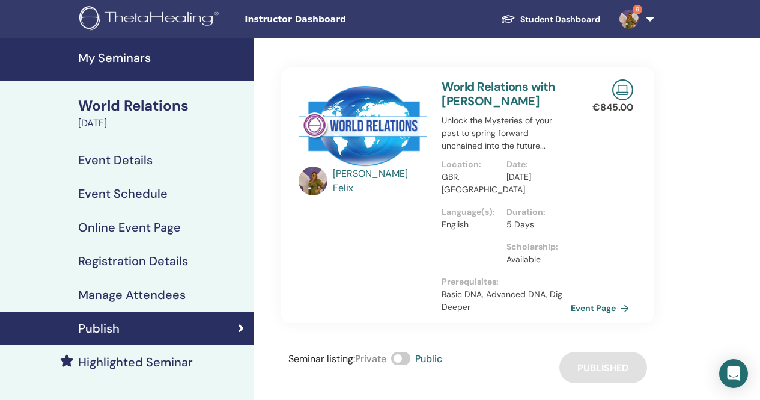
click at [142, 186] on h4 "Event Schedule" at bounding box center [123, 193] width 90 height 14
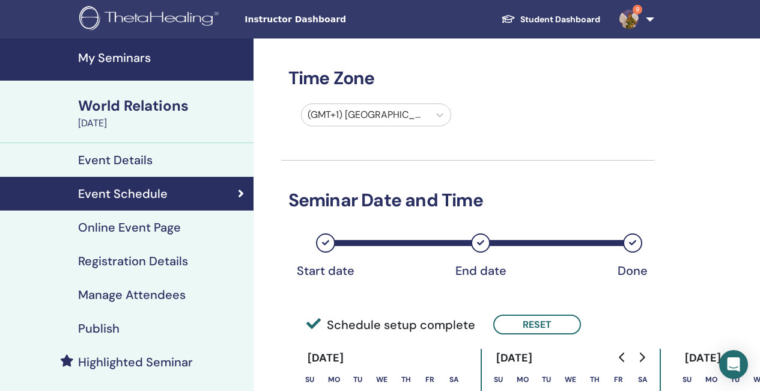
click at [114, 325] on h4 "Publish" at bounding box center [98, 328] width 41 height 14
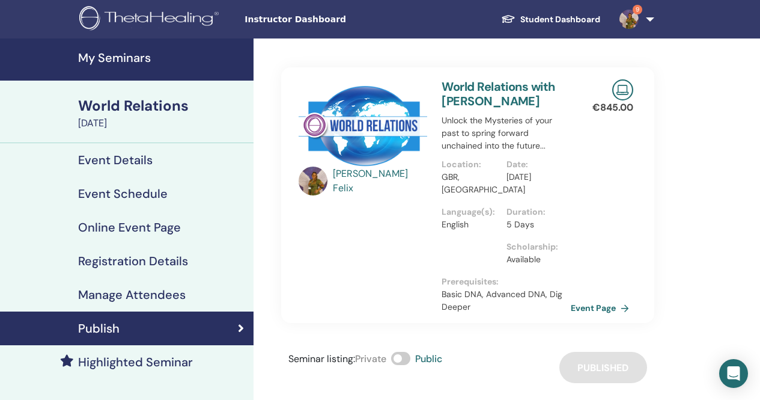
click at [121, 362] on h4 "Highlighted Seminar" at bounding box center [135, 362] width 115 height 14
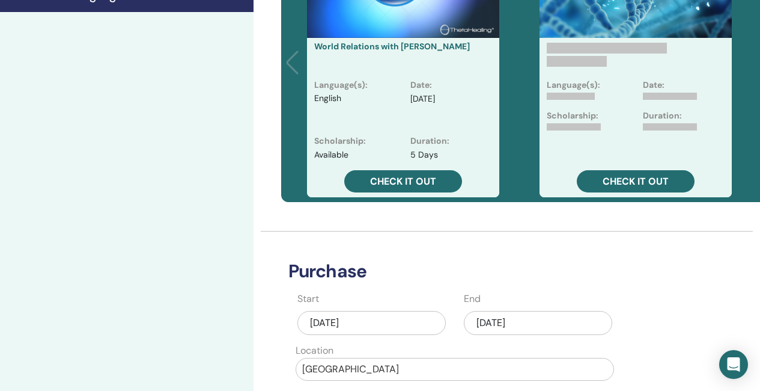
scroll to position [421, 0]
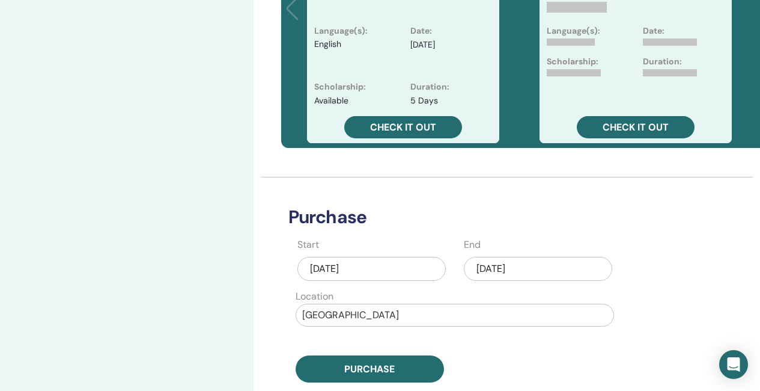
click at [504, 268] on div "Sep/22, 2025" at bounding box center [538, 269] width 148 height 24
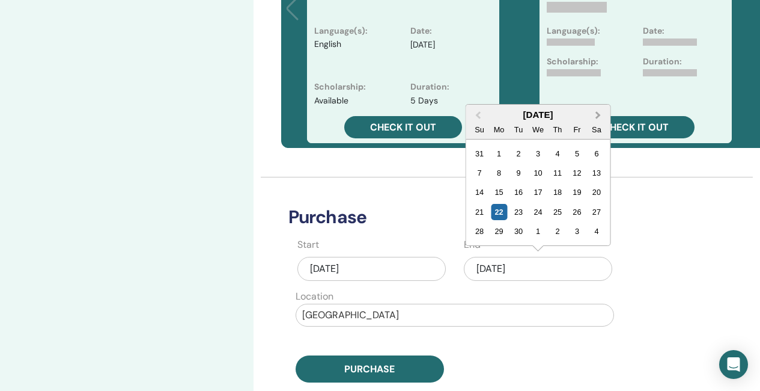
click at [598, 113] on span "Next Month" at bounding box center [598, 115] width 0 height 13
click at [596, 109] on button "Next Month" at bounding box center [599, 115] width 19 height 19
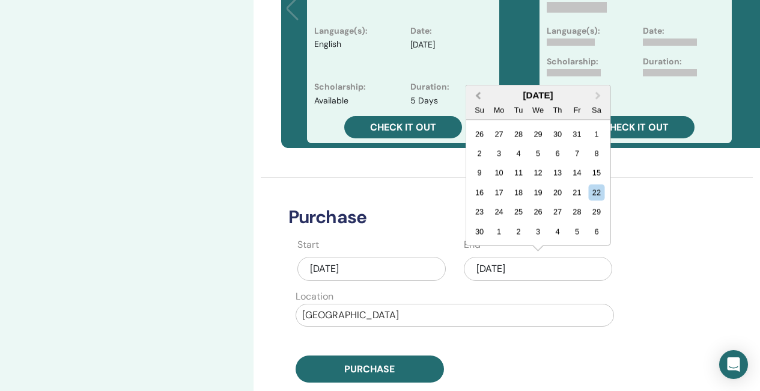
click at [478, 96] on span "Previous Month" at bounding box center [478, 95] width 0 height 13
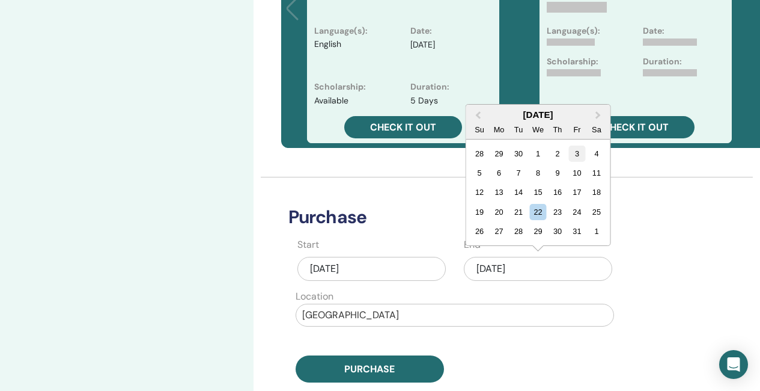
click at [576, 151] on div "3" at bounding box center [577, 153] width 16 height 16
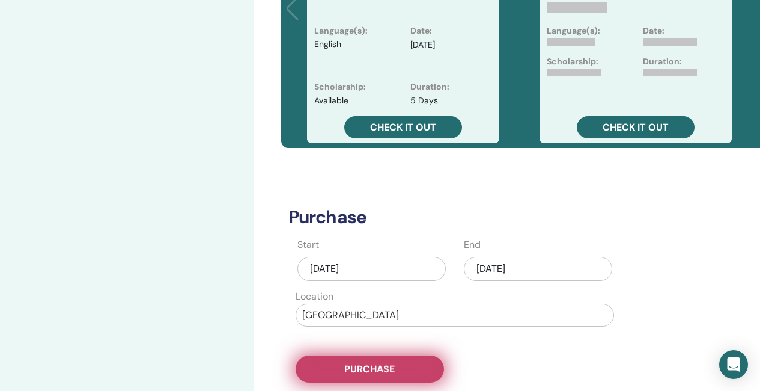
click at [393, 364] on span "Purchase" at bounding box center [369, 368] width 50 height 13
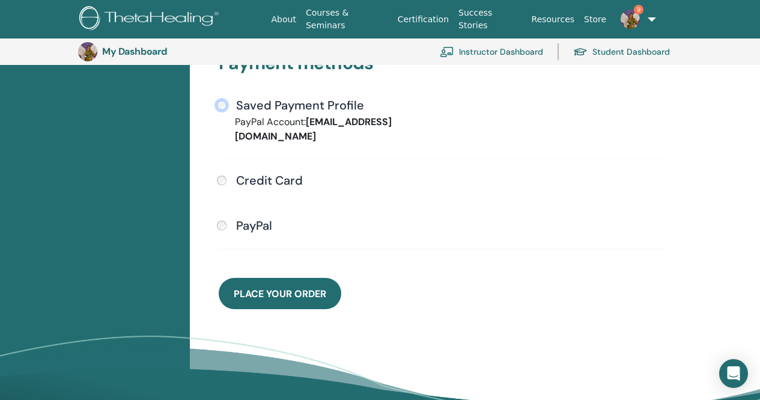
scroll to position [327, 0]
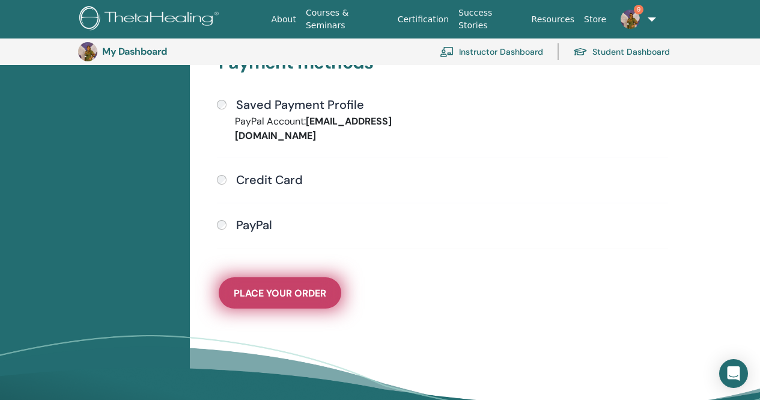
click at [302, 287] on span "Place Your Order" at bounding box center [280, 293] width 93 height 13
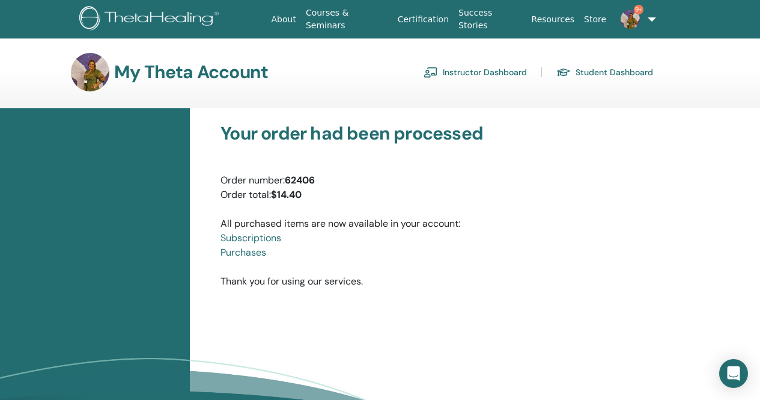
click at [478, 72] on link "Instructor Dashboard" at bounding box center [475, 72] width 103 height 19
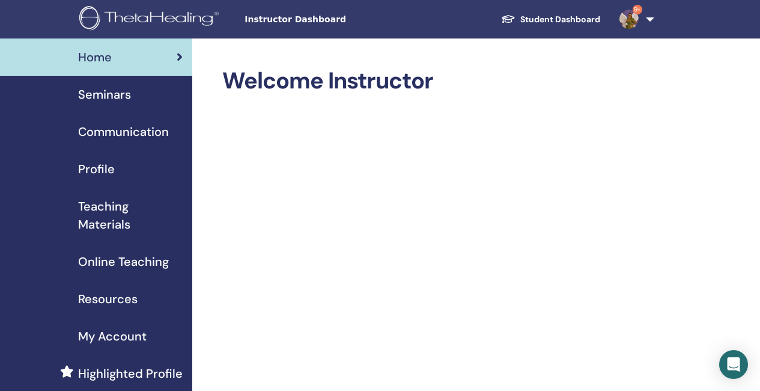
click at [108, 96] on span "Seminars" at bounding box center [104, 94] width 53 height 18
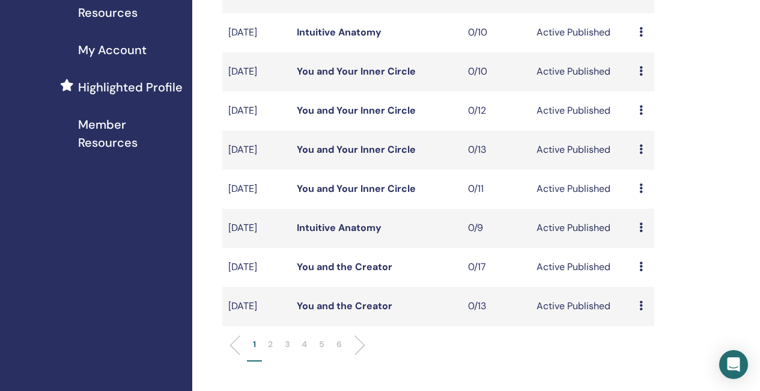
scroll to position [301, 0]
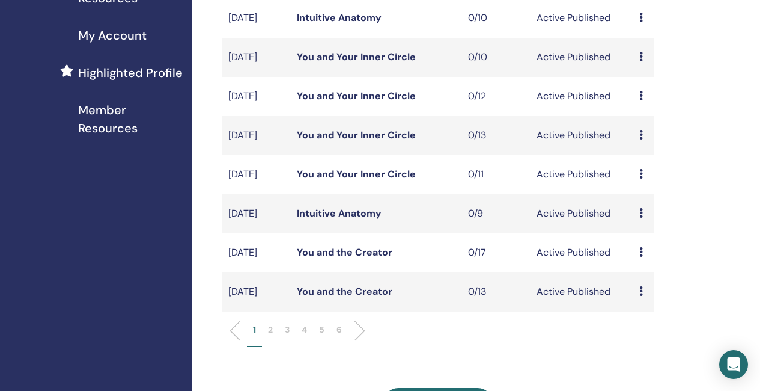
click at [364, 341] on li at bounding box center [355, 330] width 20 height 20
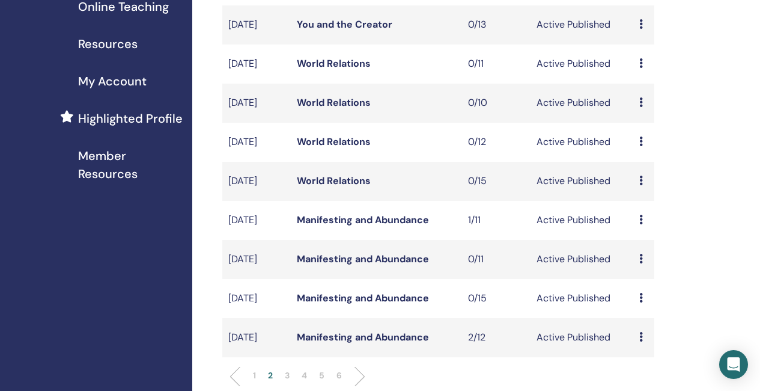
scroll to position [240, 0]
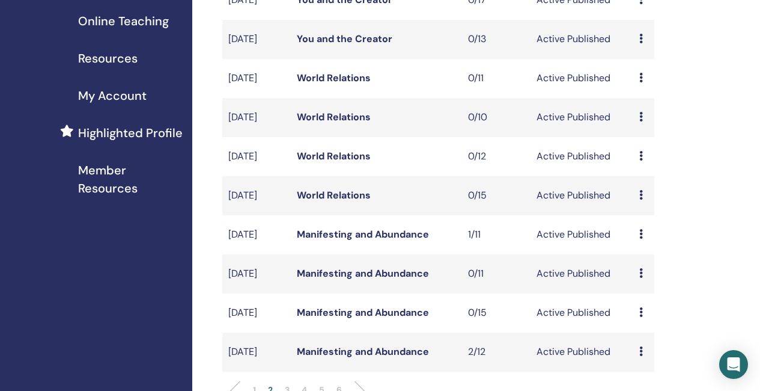
click at [342, 84] on link "World Relations" at bounding box center [334, 78] width 74 height 13
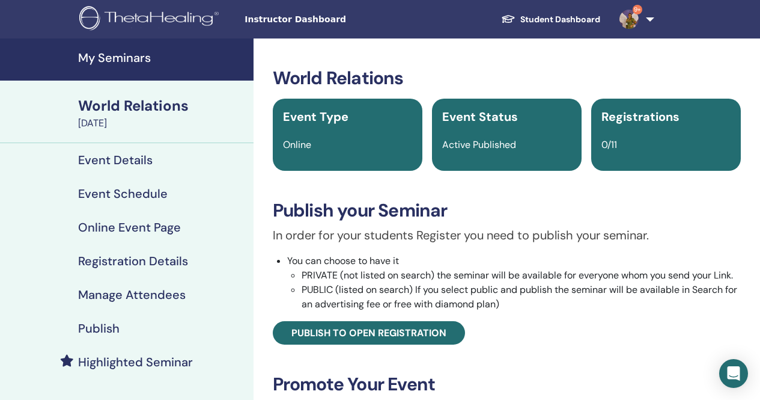
click at [152, 249] on link "Registration Details" at bounding box center [127, 261] width 254 height 34
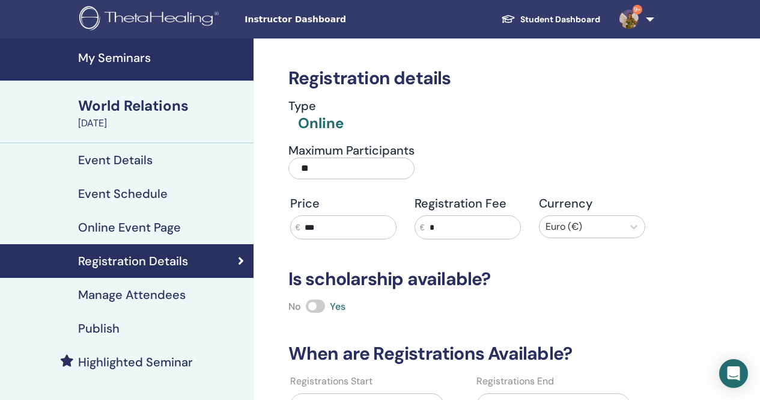
click at [118, 55] on h4 "My Seminars" at bounding box center [162, 57] width 168 height 14
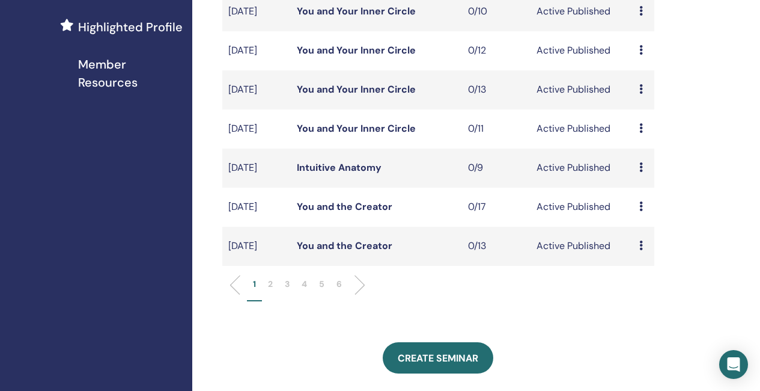
scroll to position [361, 0]
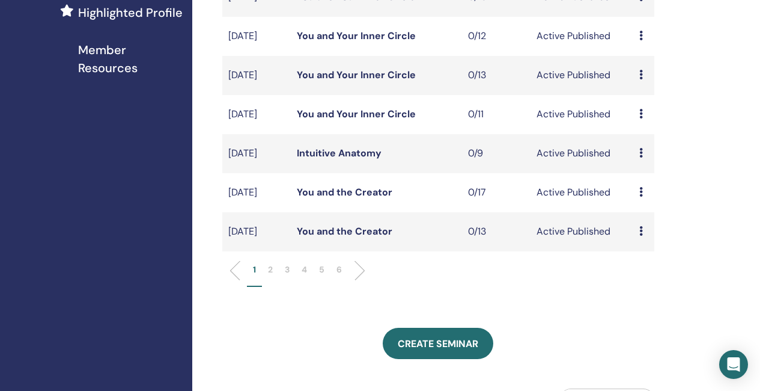
click at [358, 281] on li at bounding box center [355, 270] width 20 height 20
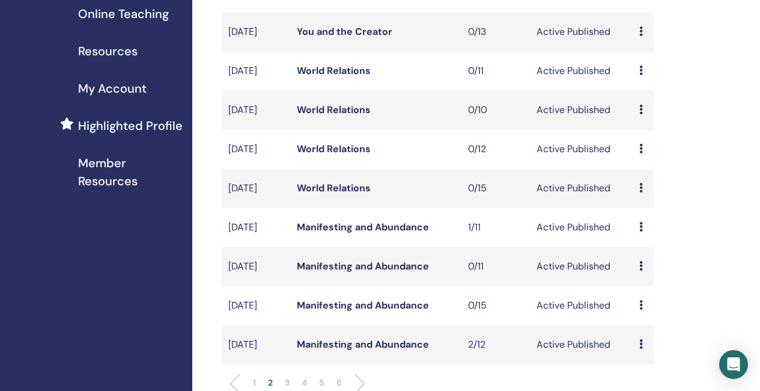
scroll to position [240, 0]
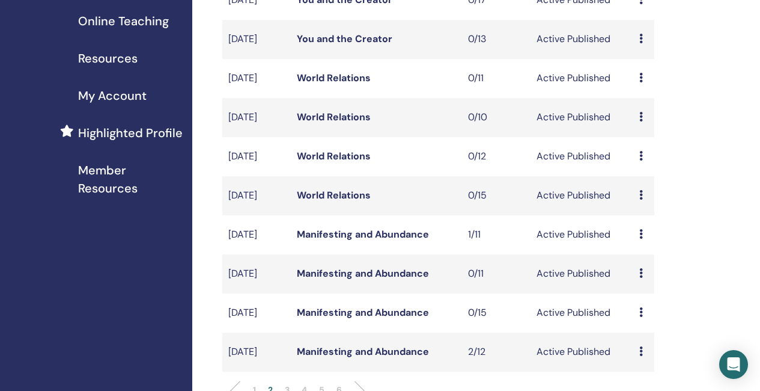
click at [334, 169] on td "World Relations" at bounding box center [376, 156] width 171 height 39
click at [334, 162] on link "World Relations" at bounding box center [334, 156] width 74 height 13
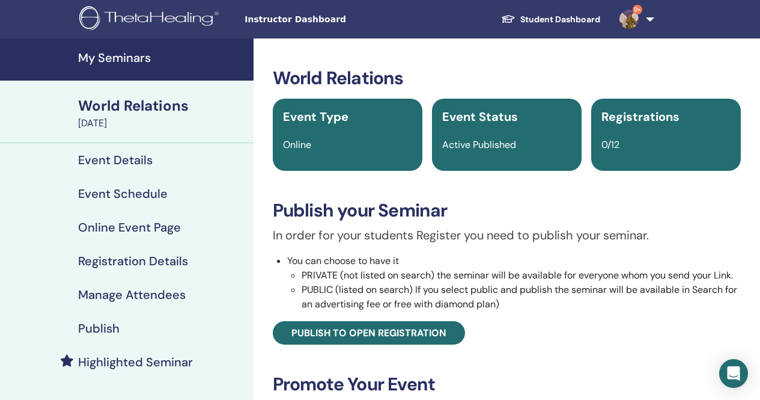
click at [146, 260] on h4 "Registration Details" at bounding box center [133, 261] width 110 height 14
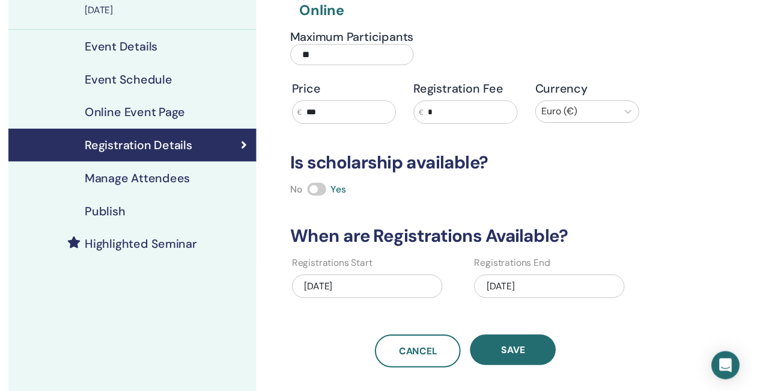
scroll to position [120, 0]
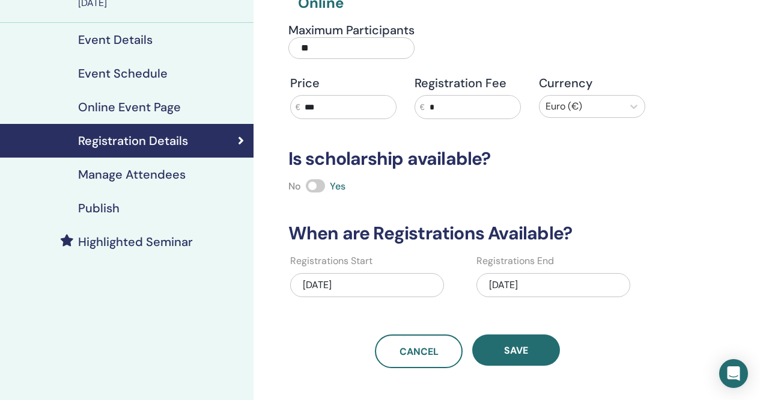
click at [115, 242] on h4 "Highlighted Seminar" at bounding box center [135, 241] width 115 height 14
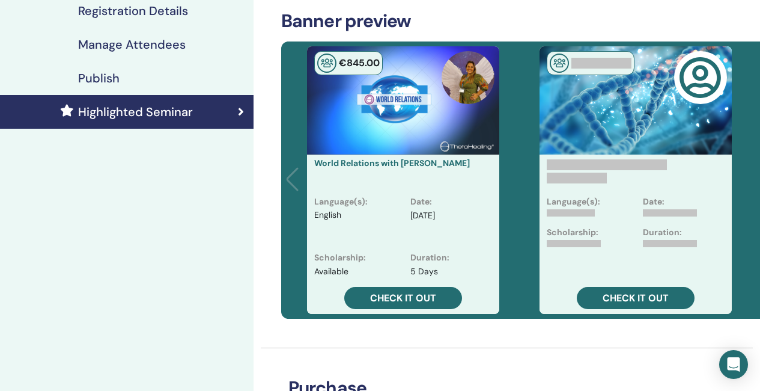
scroll to position [361, 0]
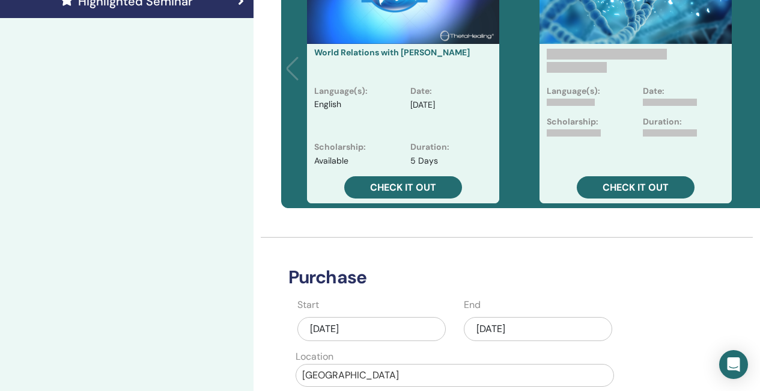
click at [537, 329] on div "[DATE]" at bounding box center [538, 329] width 148 height 24
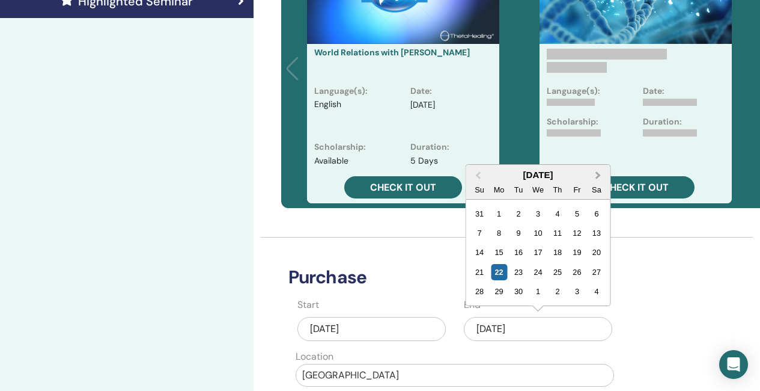
click at [598, 174] on span "Next Month" at bounding box center [598, 175] width 0 height 13
click at [554, 213] on div "2" at bounding box center [557, 214] width 16 height 16
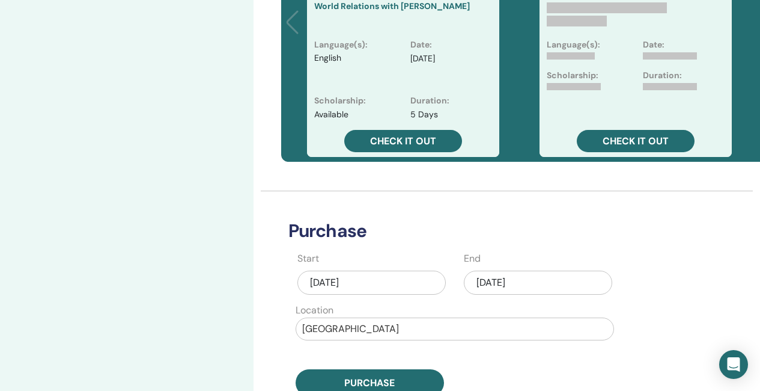
scroll to position [481, 0]
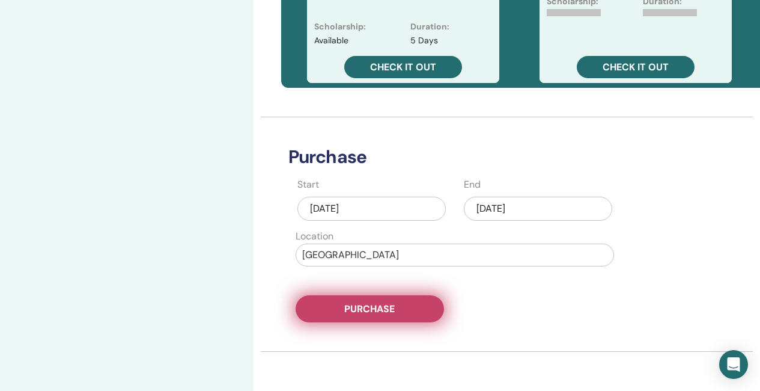
click at [418, 314] on button "Purchase" at bounding box center [370, 308] width 148 height 27
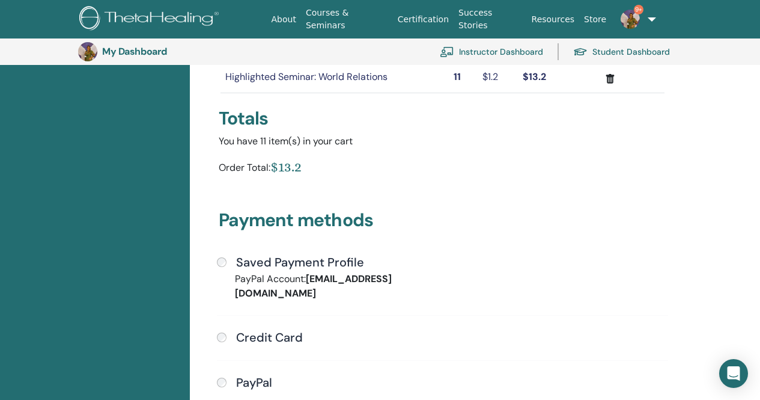
scroll to position [207, 0]
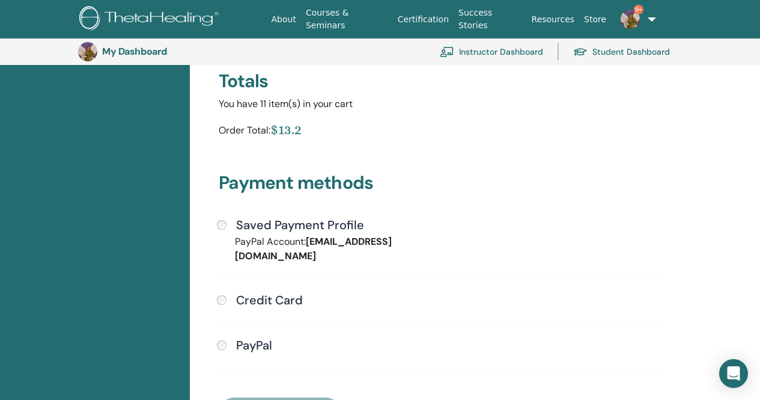
click at [217, 221] on div "Saved Payment Profile" at bounding box center [442, 226] width 451 height 16
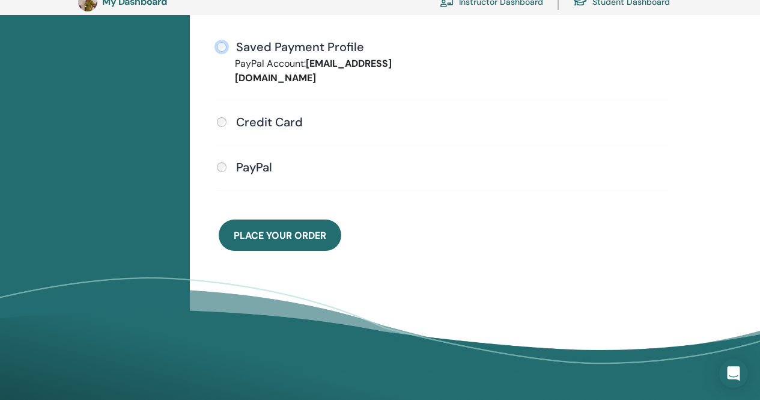
scroll to position [387, 0]
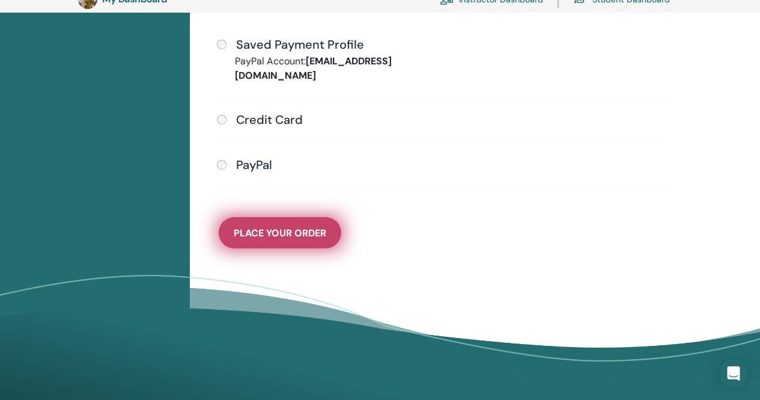
click at [310, 227] on span "Place Your Order" at bounding box center [280, 233] width 93 height 13
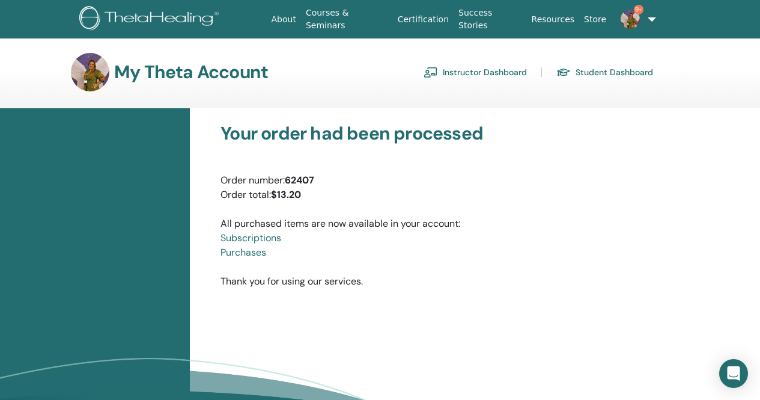
click at [481, 66] on link "Instructor Dashboard" at bounding box center [475, 72] width 103 height 19
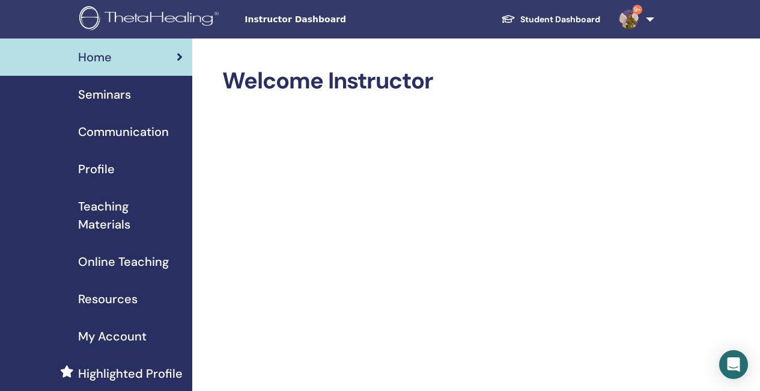
click at [123, 96] on span "Seminars" at bounding box center [104, 94] width 53 height 18
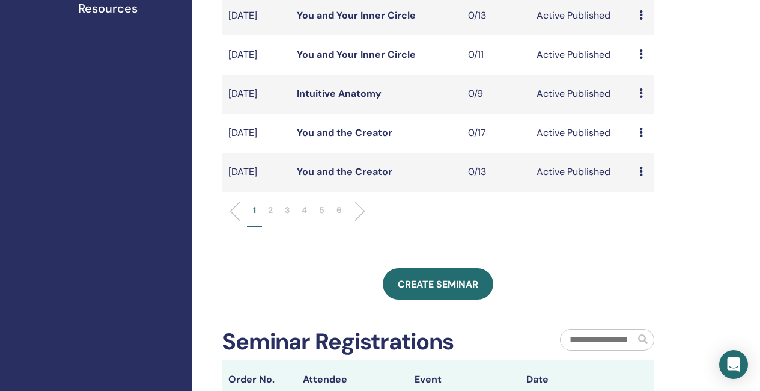
scroll to position [421, 0]
click at [359, 221] on li at bounding box center [355, 210] width 20 height 20
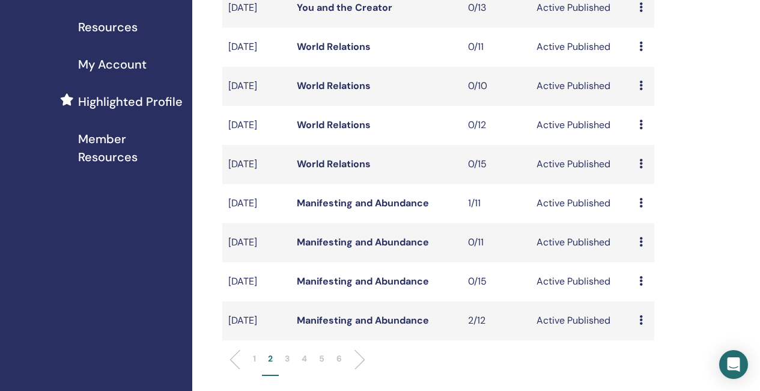
scroll to position [240, 0]
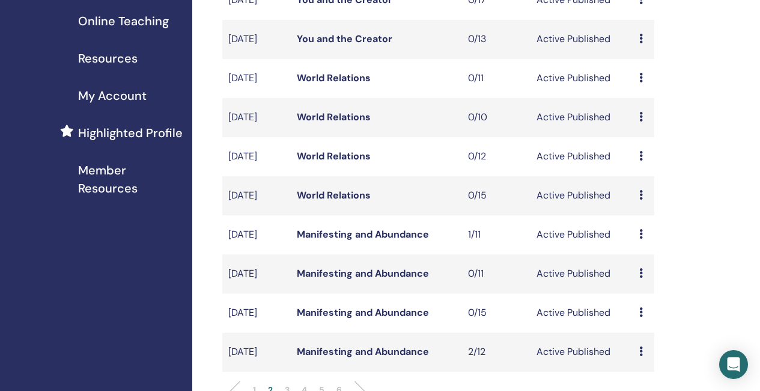
click at [341, 201] on link "World Relations" at bounding box center [334, 195] width 74 height 13
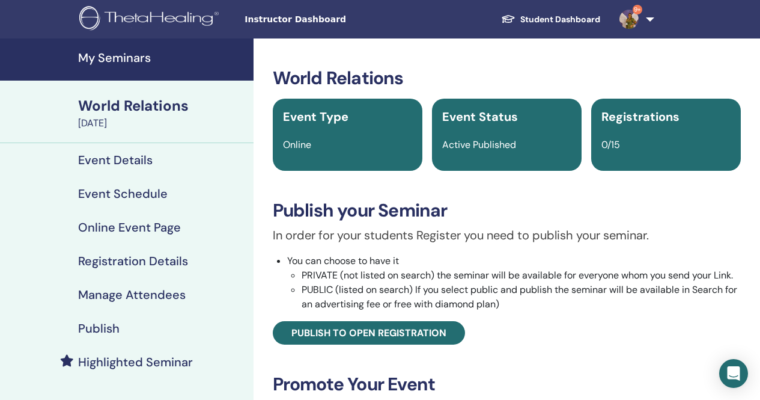
click at [151, 198] on h4 "Event Schedule" at bounding box center [123, 193] width 90 height 14
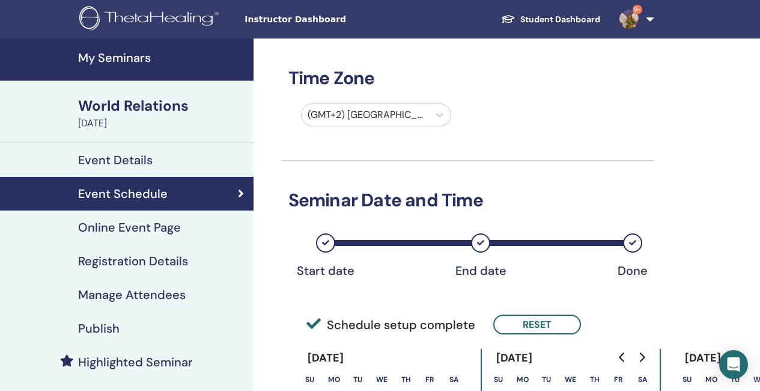
click at [136, 50] on h4 "My Seminars" at bounding box center [162, 57] width 168 height 14
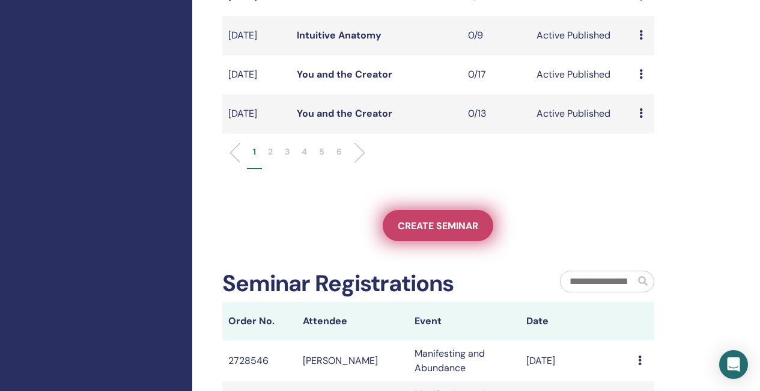
scroll to position [481, 0]
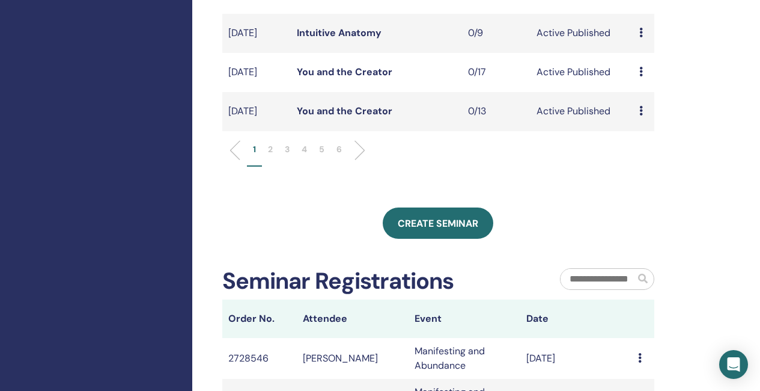
click at [361, 160] on li at bounding box center [355, 150] width 20 height 20
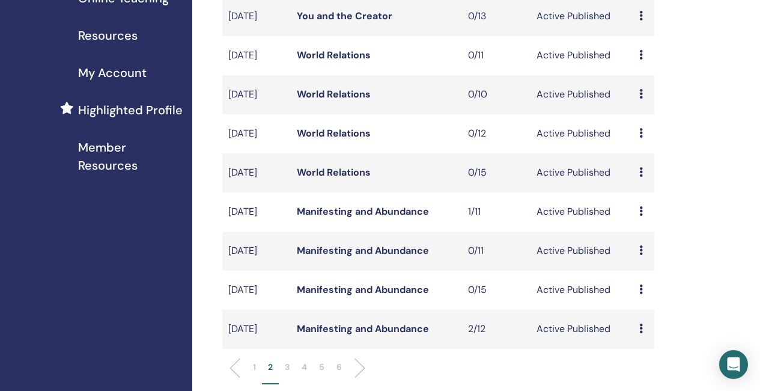
scroll to position [240, 0]
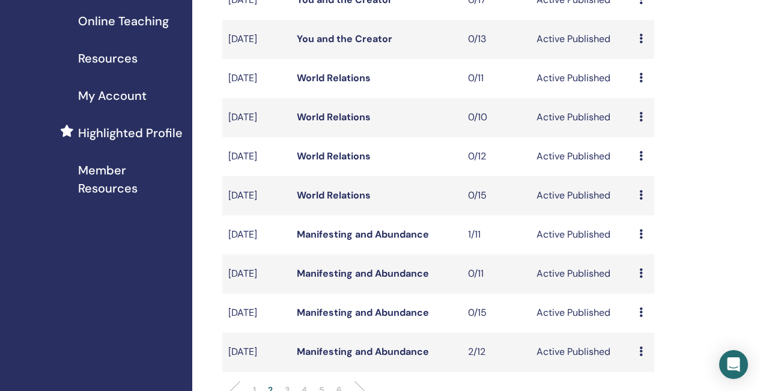
click at [344, 162] on link "World Relations" at bounding box center [334, 156] width 74 height 13
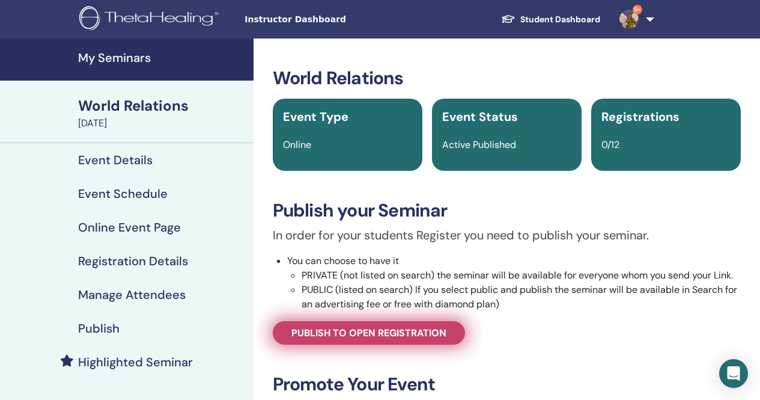
click at [388, 336] on span "Publish to open registration" at bounding box center [369, 332] width 155 height 13
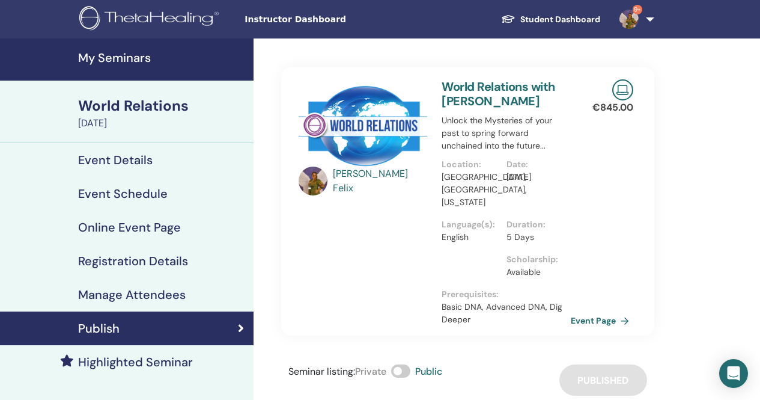
click at [165, 195] on h4 "Event Schedule" at bounding box center [123, 193] width 90 height 14
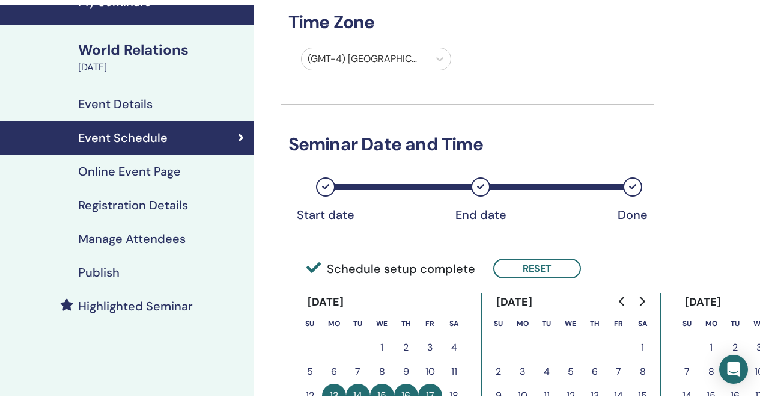
scroll to position [60, 0]
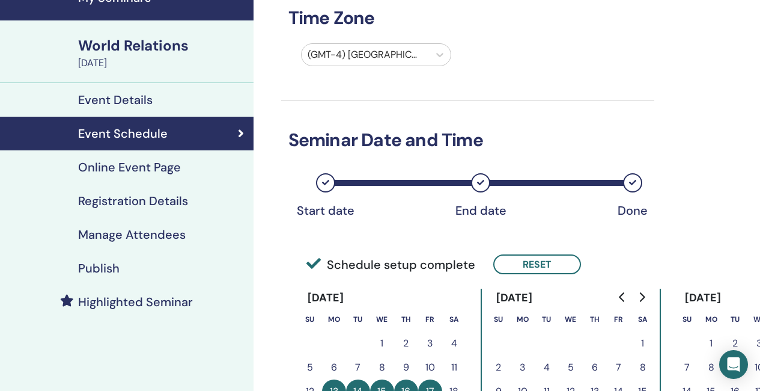
click at [376, 50] on div at bounding box center [366, 54] width 116 height 17
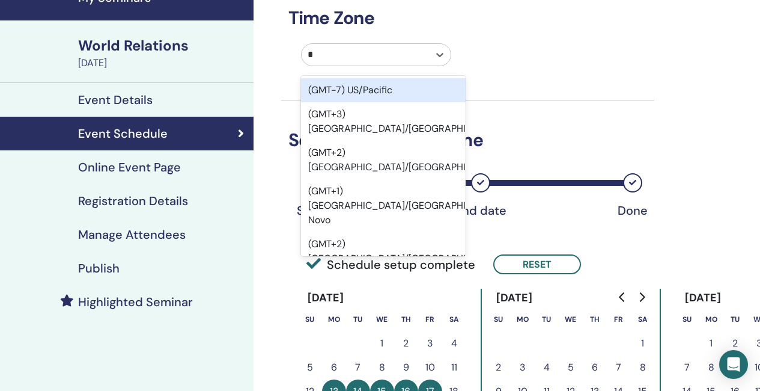
type input "**"
click at [411, 89] on div "(GMT-7) US/Pacific" at bounding box center [383, 90] width 165 height 24
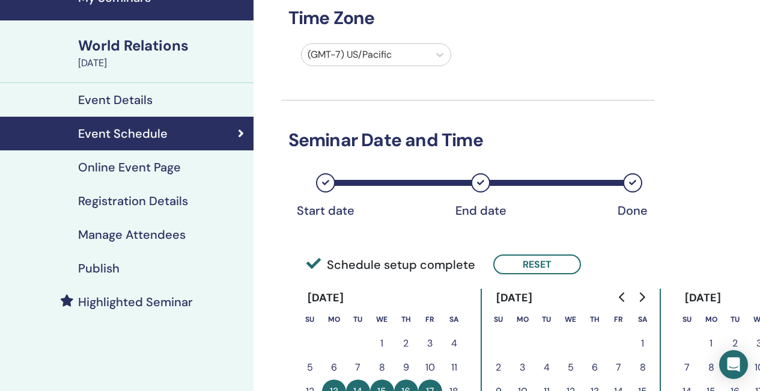
click at [160, 104] on div "Event Details" at bounding box center [127, 100] width 234 height 14
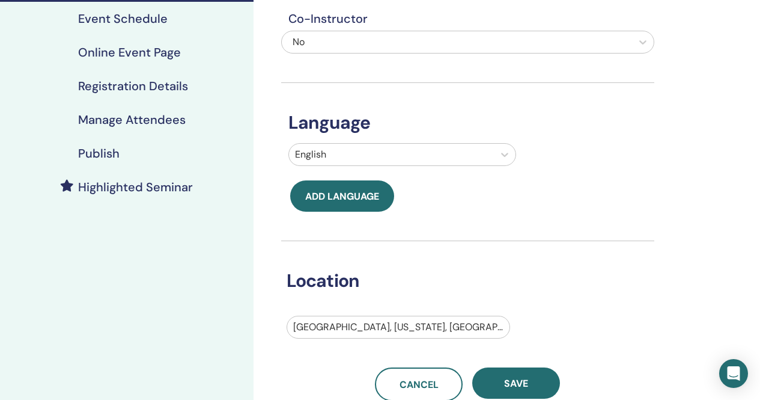
scroll to position [180, 0]
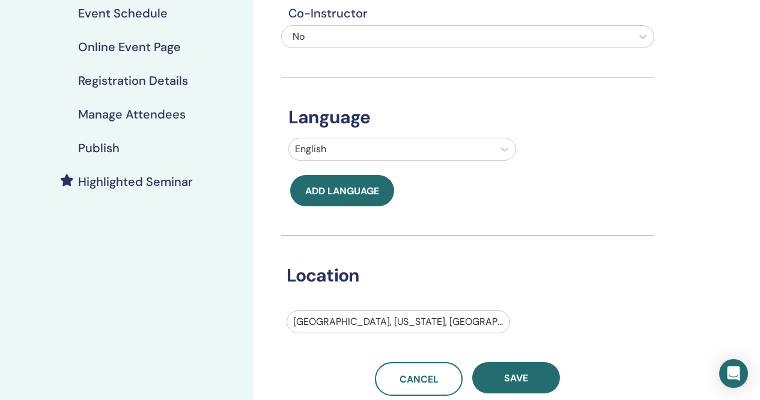
click at [377, 321] on div at bounding box center [398, 321] width 210 height 17
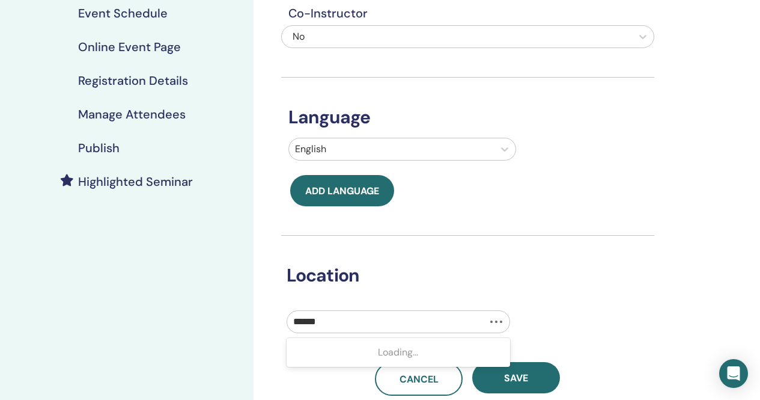
type input "*******"
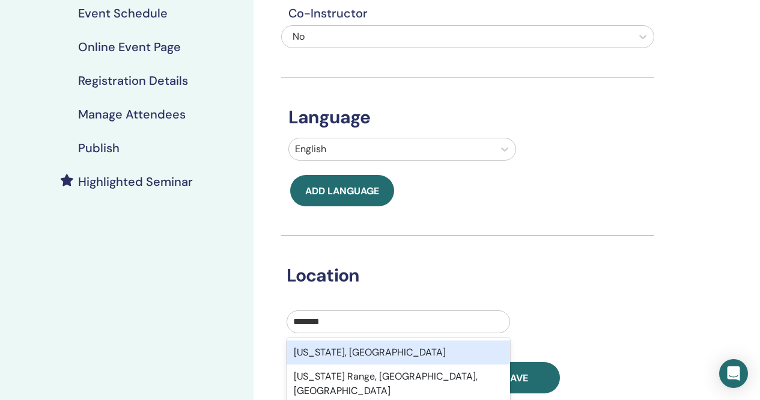
click at [370, 354] on div "California, USA" at bounding box center [399, 352] width 224 height 24
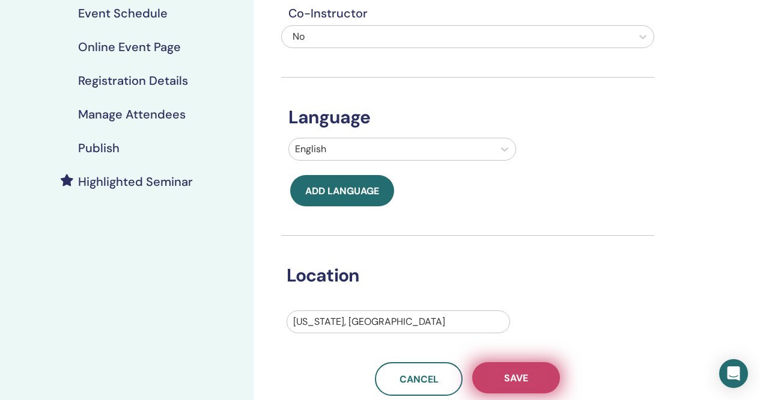
click at [521, 382] on span "Save" at bounding box center [516, 377] width 24 height 13
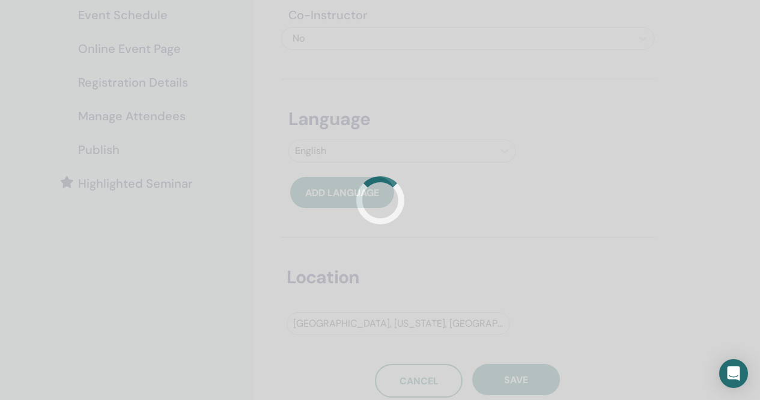
scroll to position [180, 0]
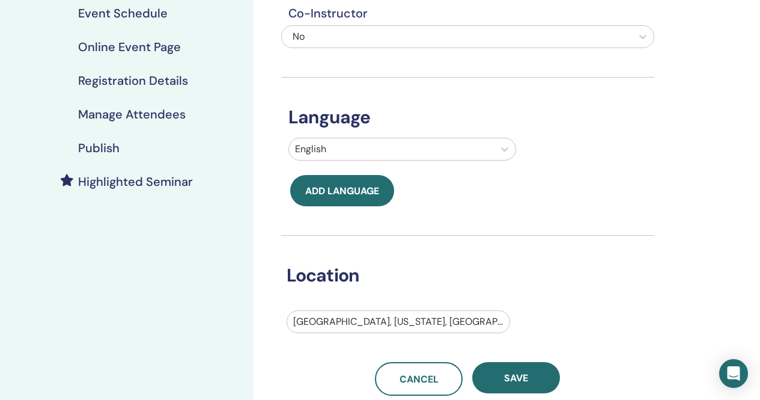
click at [105, 148] on h4 "Publish" at bounding box center [98, 148] width 41 height 14
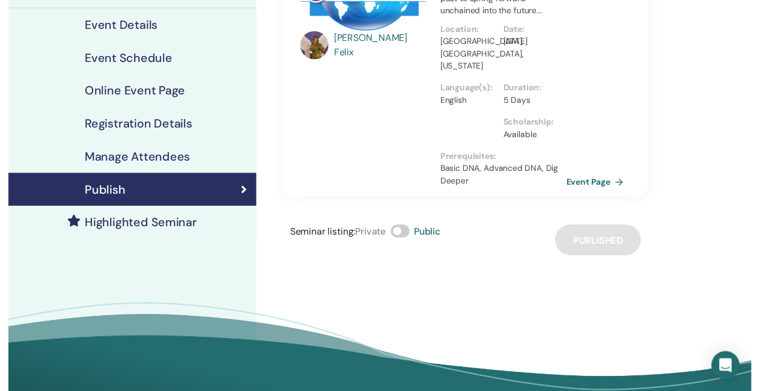
scroll to position [120, 0]
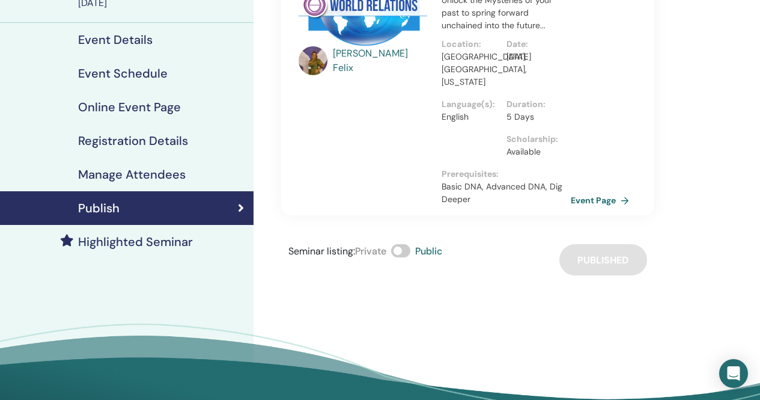
click at [150, 74] on h4 "Event Schedule" at bounding box center [123, 73] width 90 height 14
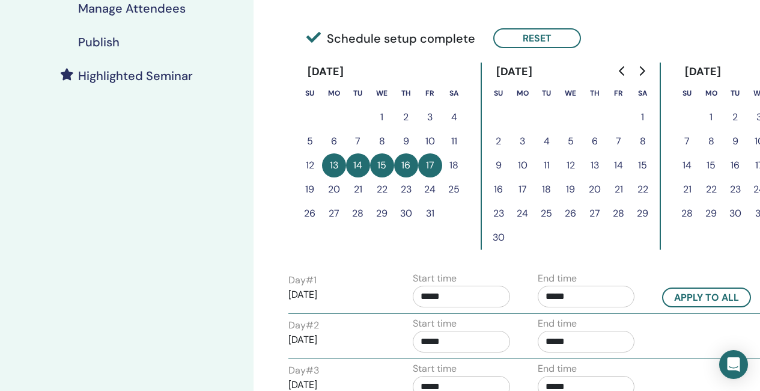
scroll to position [301, 0]
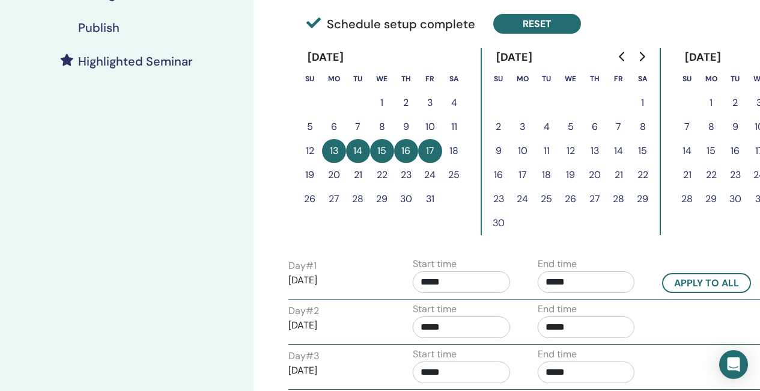
click at [521, 20] on button "Reset" at bounding box center [537, 24] width 88 height 20
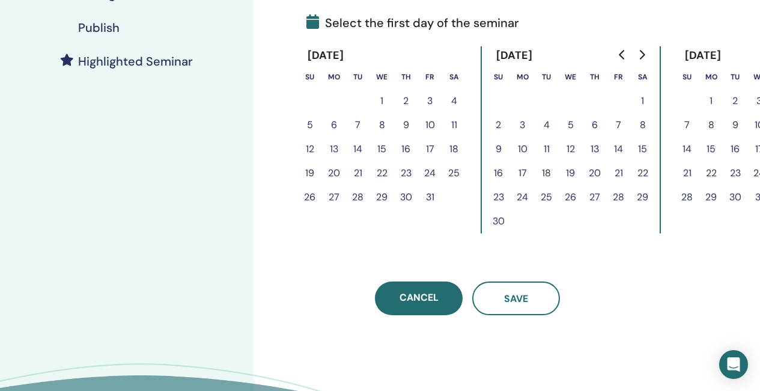
click at [335, 152] on button "13" at bounding box center [334, 149] width 24 height 24
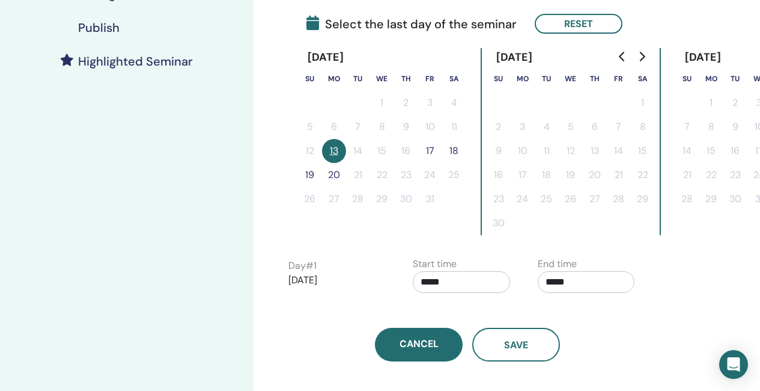
click at [432, 150] on button "17" at bounding box center [430, 151] width 24 height 24
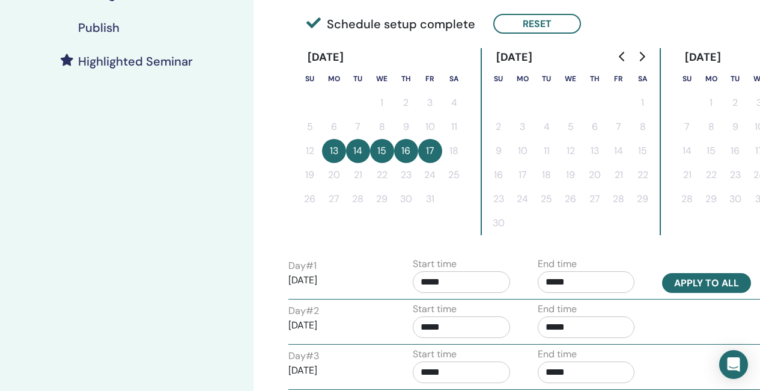
click at [688, 281] on button "Apply to all" at bounding box center [706, 283] width 89 height 20
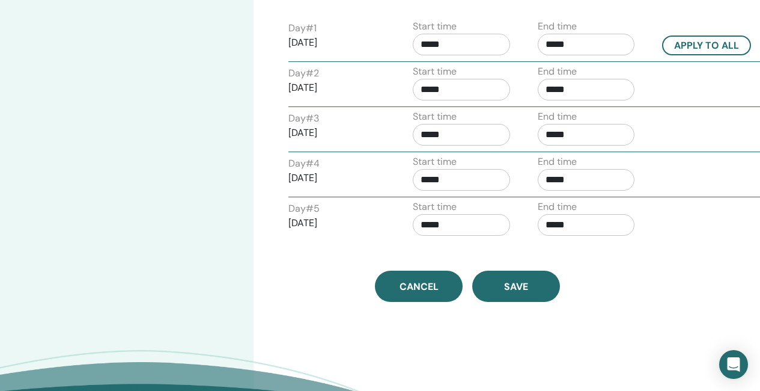
scroll to position [541, 0]
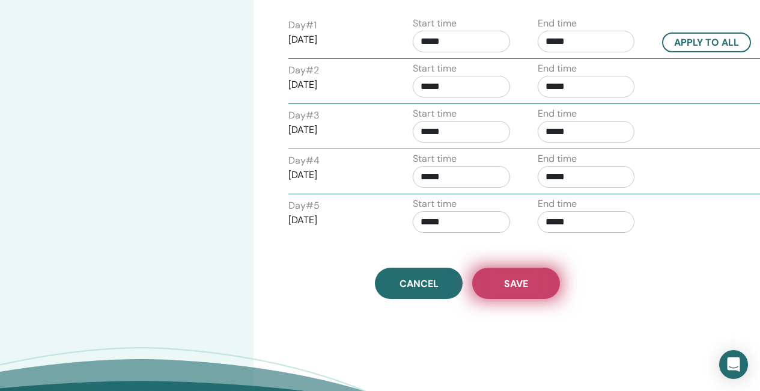
click at [524, 284] on span "Save" at bounding box center [516, 283] width 24 height 13
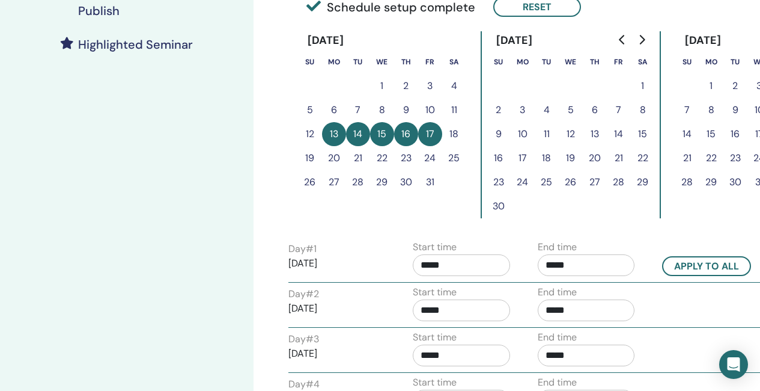
scroll to position [481, 0]
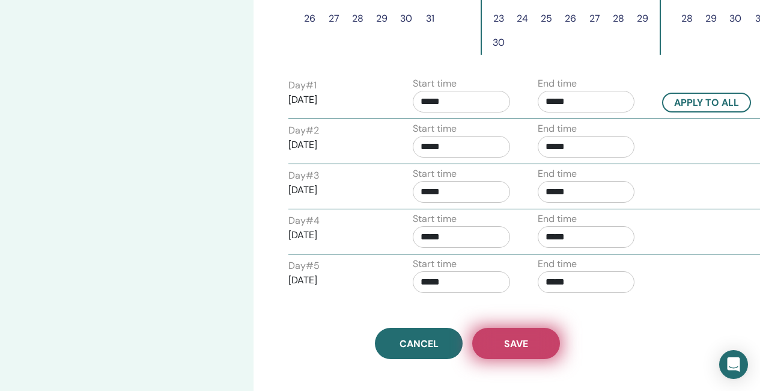
click at [512, 344] on span "Save" at bounding box center [516, 343] width 24 height 13
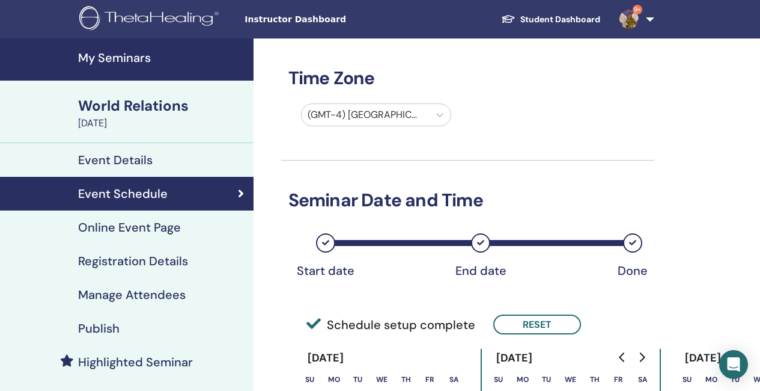
click at [126, 329] on div "Publish" at bounding box center [127, 328] width 234 height 14
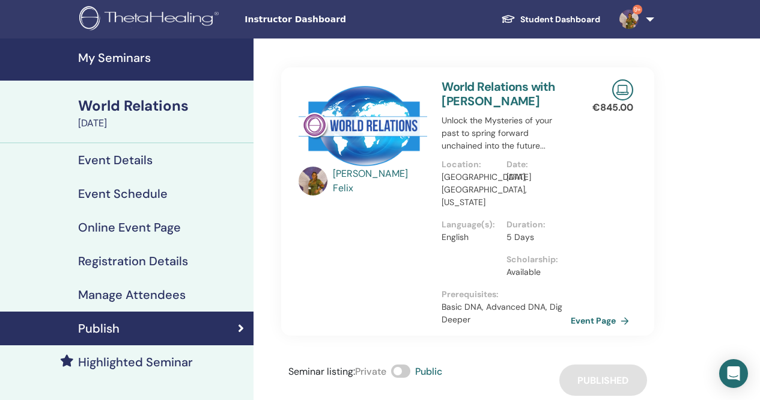
click at [189, 368] on h4 "Highlighted Seminar" at bounding box center [135, 362] width 115 height 14
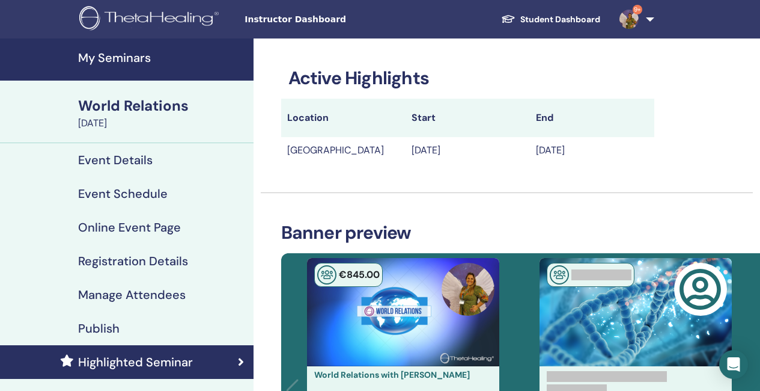
click at [126, 61] on h4 "My Seminars" at bounding box center [162, 57] width 168 height 14
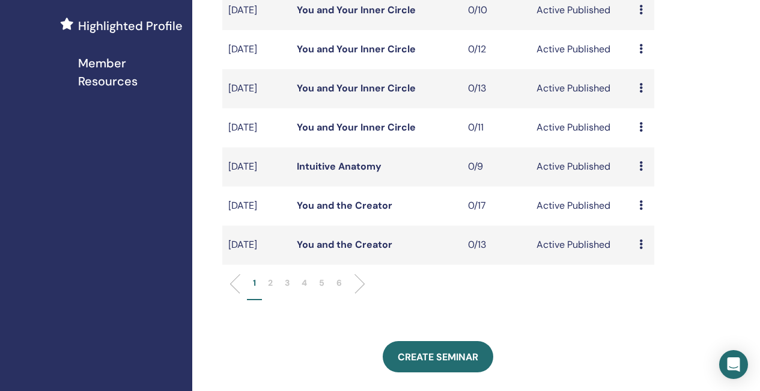
scroll to position [361, 0]
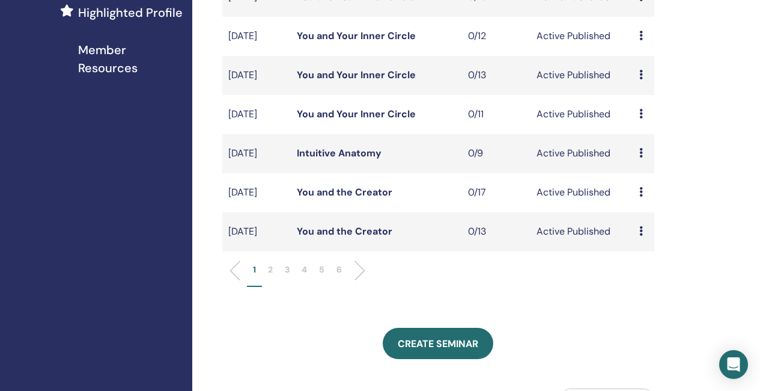
click at [355, 281] on li at bounding box center [355, 270] width 20 height 20
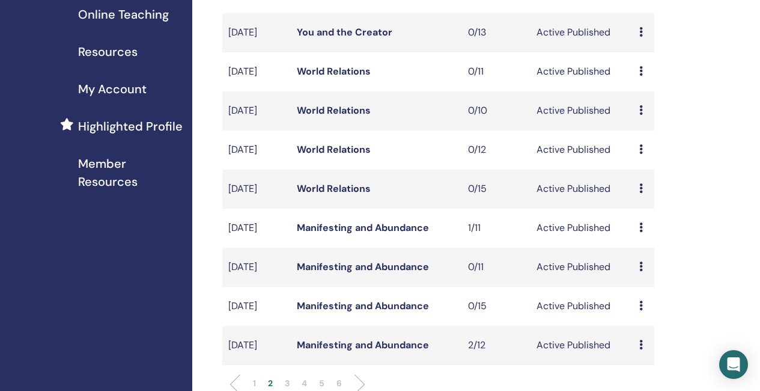
scroll to position [240, 0]
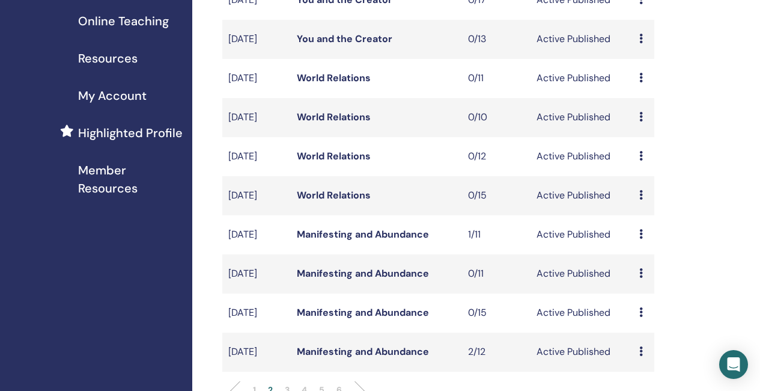
click at [340, 84] on link "World Relations" at bounding box center [334, 78] width 74 height 13
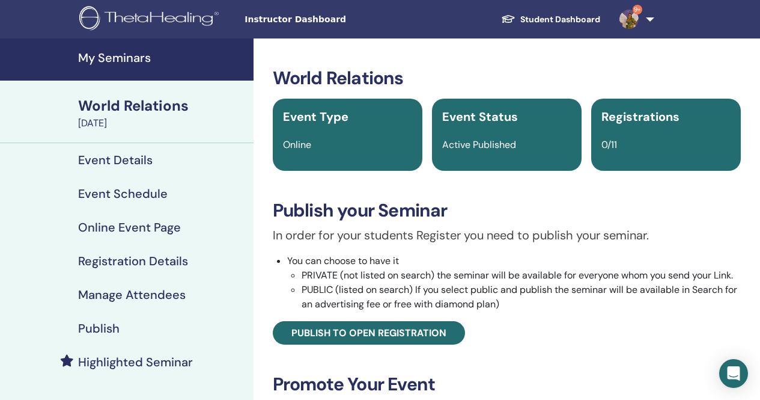
click at [151, 359] on h4 "Highlighted Seminar" at bounding box center [135, 362] width 115 height 14
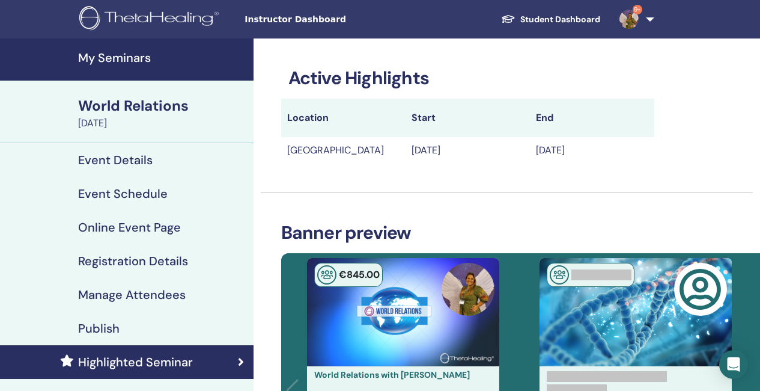
click at [139, 57] on h4 "My Seminars" at bounding box center [162, 57] width 168 height 14
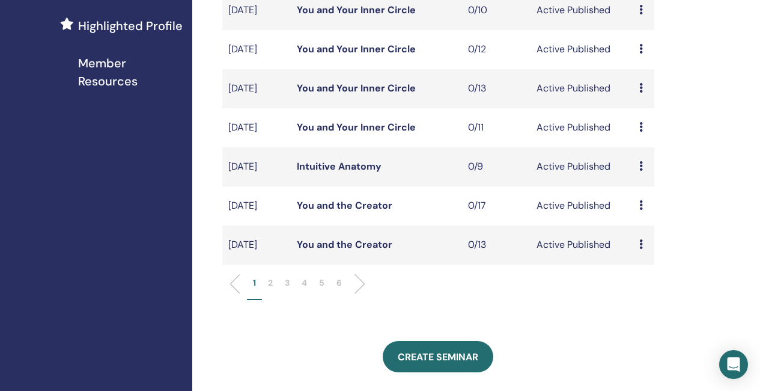
scroll to position [421, 0]
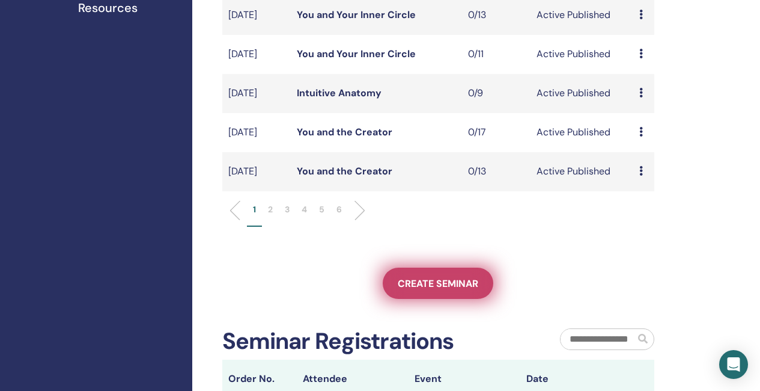
click at [451, 290] on span "Create seminar" at bounding box center [438, 283] width 81 height 13
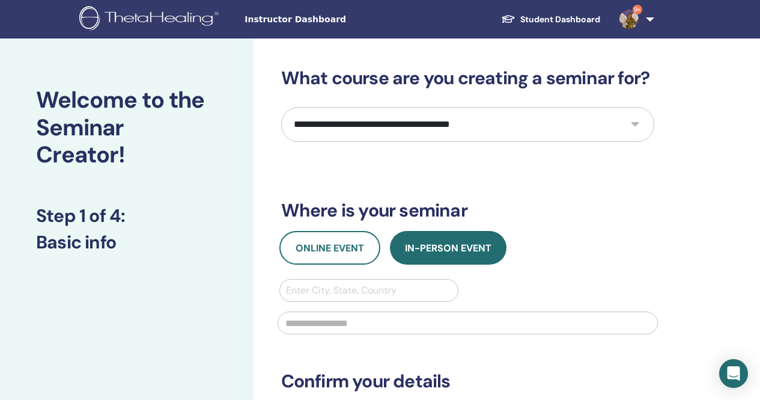
click at [630, 118] on select "**********" at bounding box center [467, 124] width 373 height 35
select select "**"
click at [281, 107] on select "**********" at bounding box center [467, 124] width 373 height 35
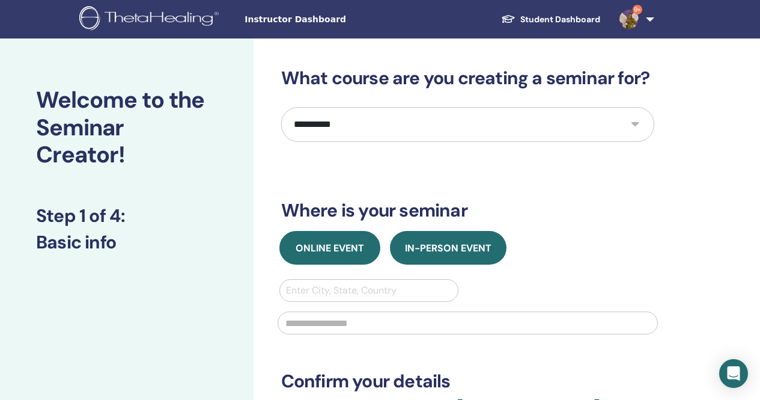
click at [337, 254] on button "Online Event" at bounding box center [330, 248] width 101 height 34
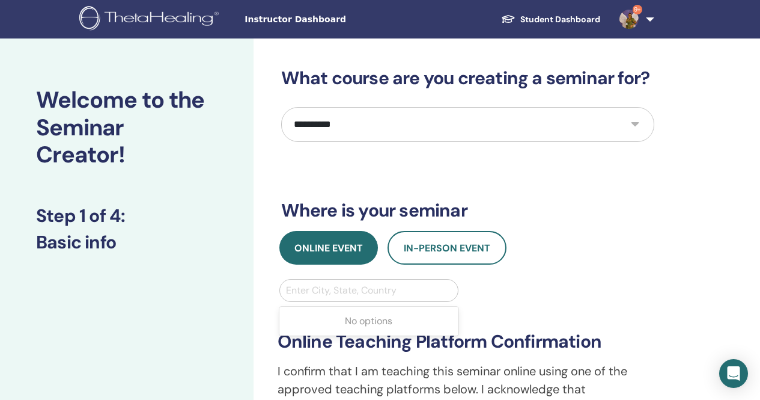
click at [328, 293] on div at bounding box center [369, 290] width 167 height 17
type input "*******"
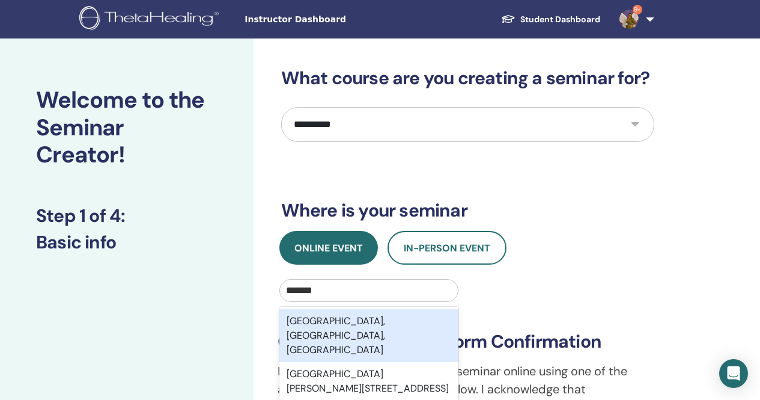
click at [368, 322] on div "Toronto, ON, CAN" at bounding box center [370, 335] width 180 height 53
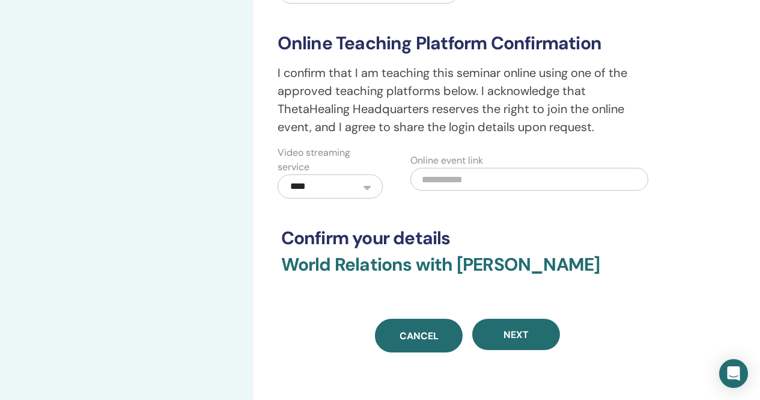
scroll to position [301, 0]
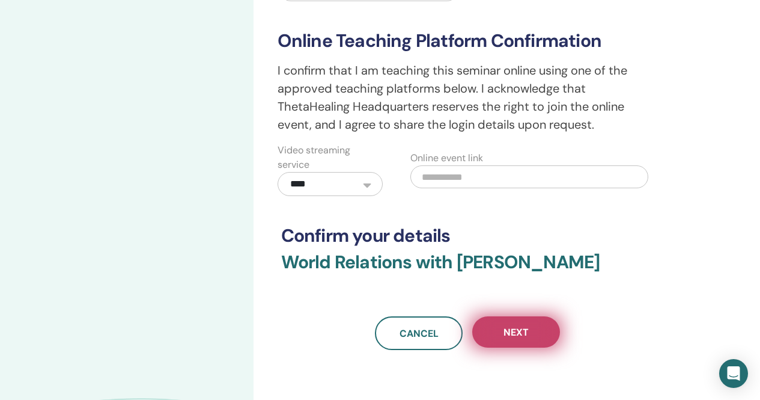
click at [513, 326] on span "Next" at bounding box center [516, 332] width 25 height 13
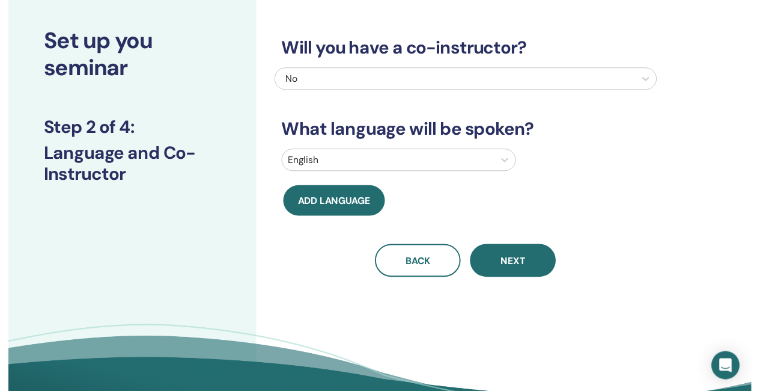
scroll to position [0, 0]
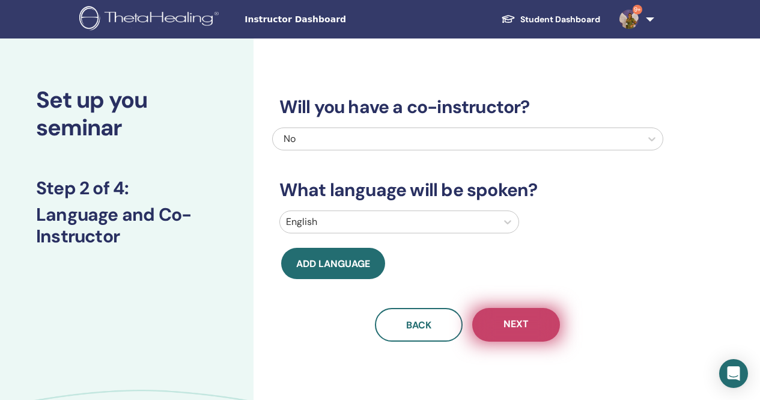
click at [515, 331] on span "Next" at bounding box center [516, 324] width 25 height 15
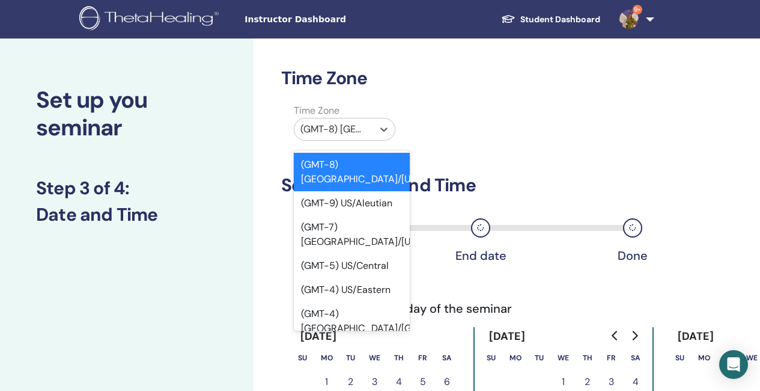
click at [350, 127] on div at bounding box center [334, 129] width 67 height 17
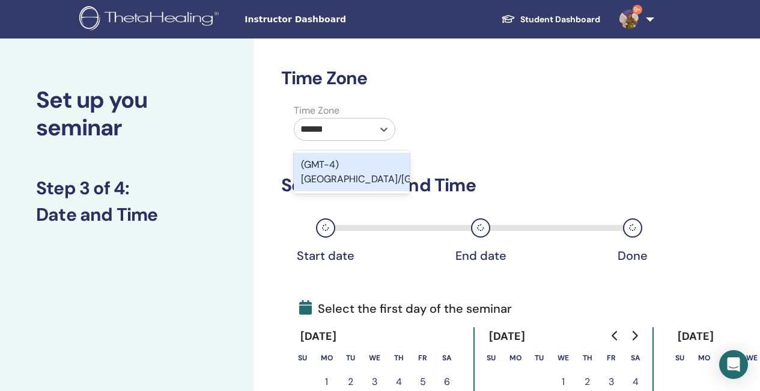
type input "*******"
click at [381, 163] on div "(GMT-4) [GEOGRAPHIC_DATA]/[GEOGRAPHIC_DATA]" at bounding box center [352, 172] width 116 height 38
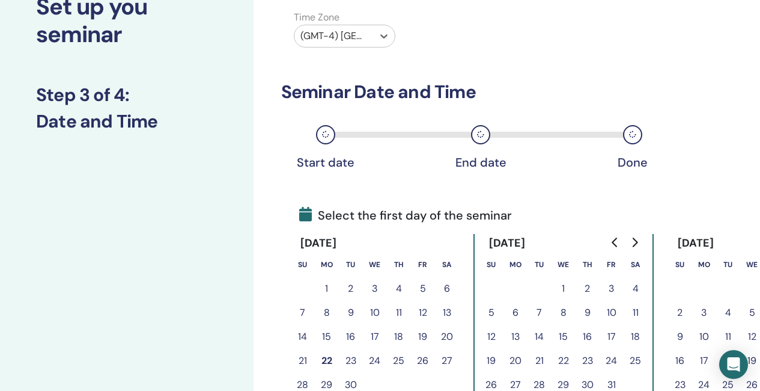
scroll to position [120, 0]
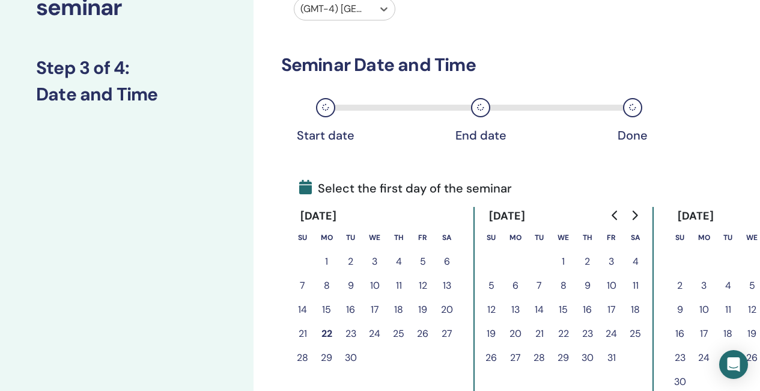
click at [637, 215] on icon "Go to next month" at bounding box center [634, 215] width 5 height 10
click at [614, 215] on icon "Go to previous month" at bounding box center [616, 215] width 10 height 10
click at [326, 309] on button "13" at bounding box center [327, 310] width 24 height 24
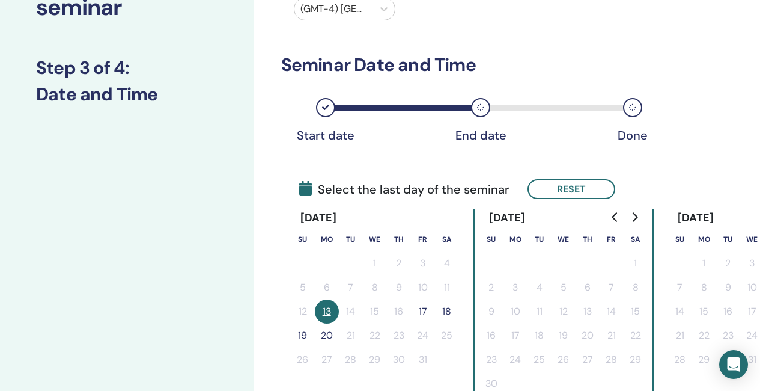
click at [421, 309] on button "17" at bounding box center [423, 311] width 24 height 24
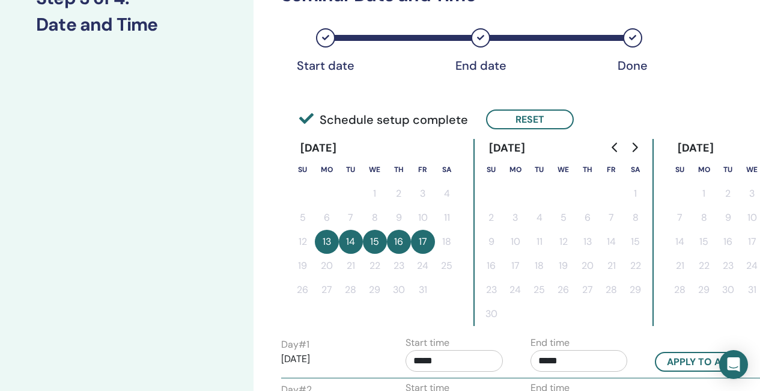
scroll to position [240, 0]
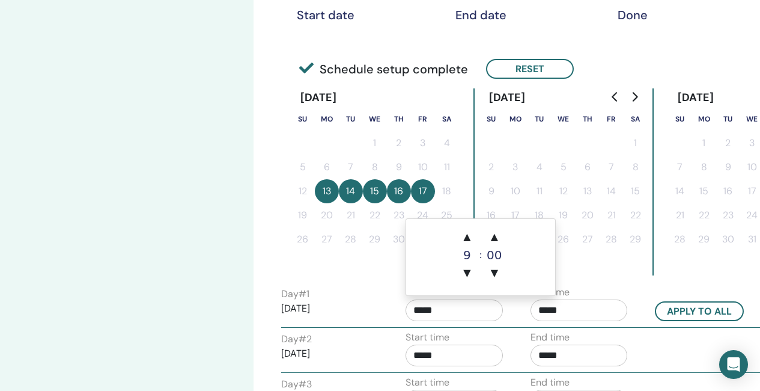
click at [460, 313] on input "*****" at bounding box center [454, 310] width 97 height 22
click at [468, 239] on span "▲" at bounding box center [467, 237] width 24 height 24
type input "*****"
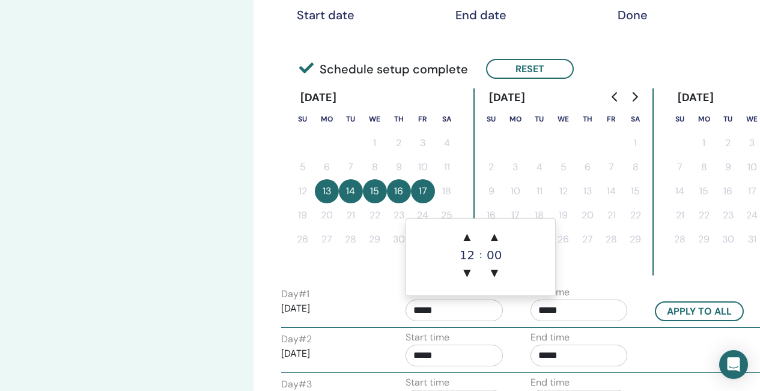
click at [582, 306] on input "*****" at bounding box center [579, 310] width 97 height 22
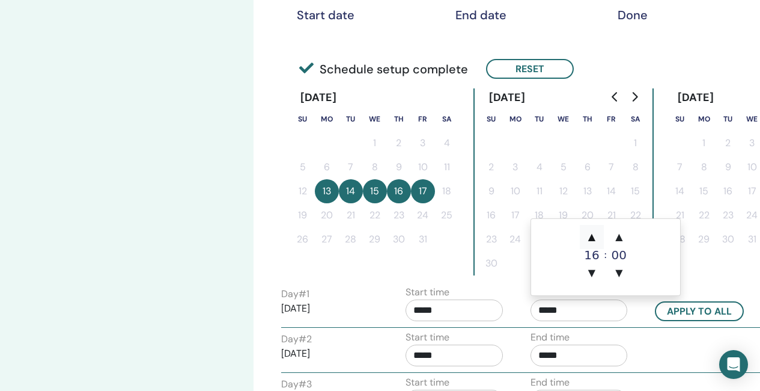
click at [590, 234] on span "▲" at bounding box center [592, 237] width 24 height 24
type input "*****"
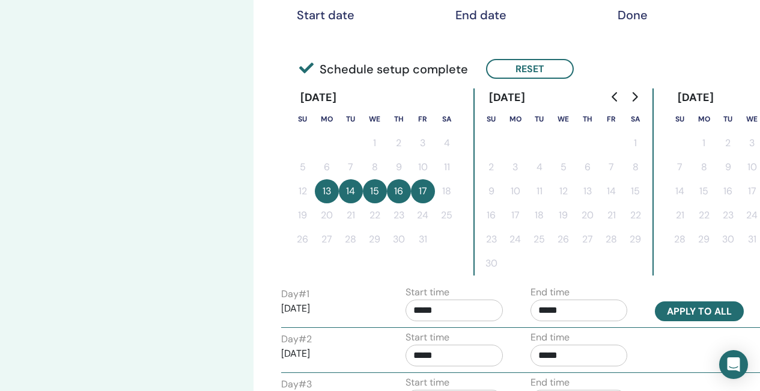
click at [710, 313] on button "Apply to all" at bounding box center [699, 311] width 89 height 20
type input "*****"
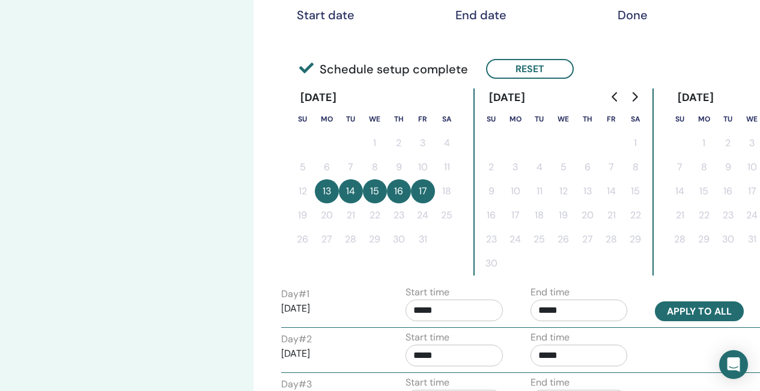
type input "*****"
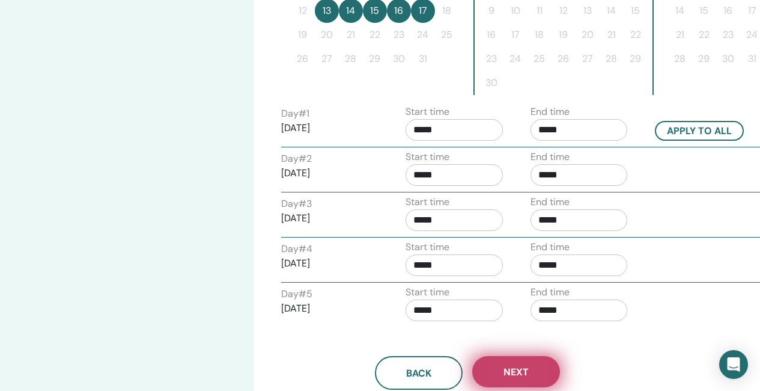
click at [540, 375] on button "Next" at bounding box center [516, 371] width 88 height 31
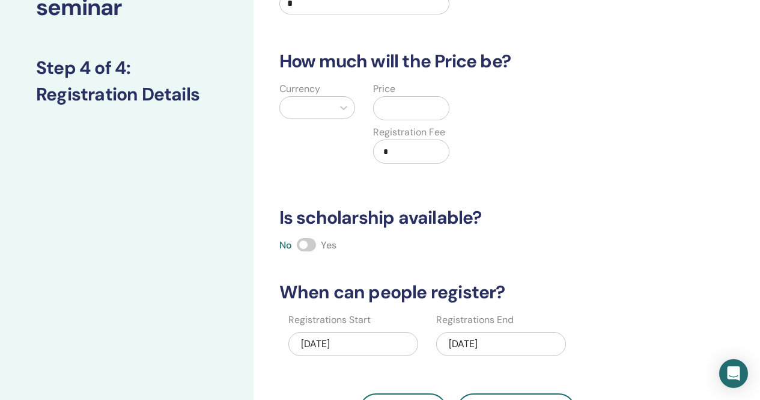
scroll to position [0, 0]
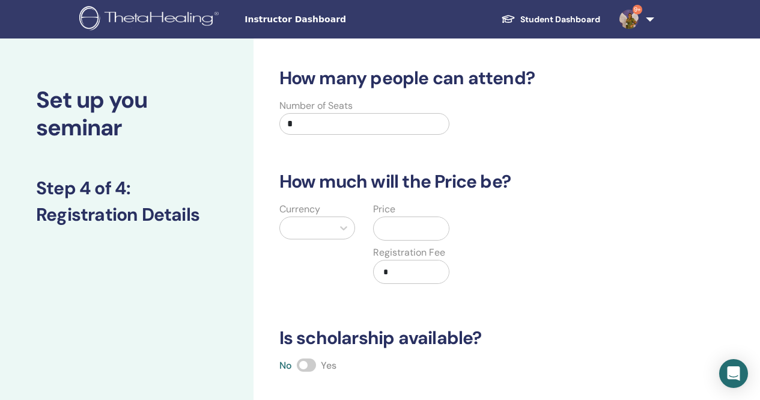
click at [307, 124] on input "*" at bounding box center [365, 124] width 171 height 22
type input "**"
click at [319, 231] on div at bounding box center [306, 227] width 41 height 17
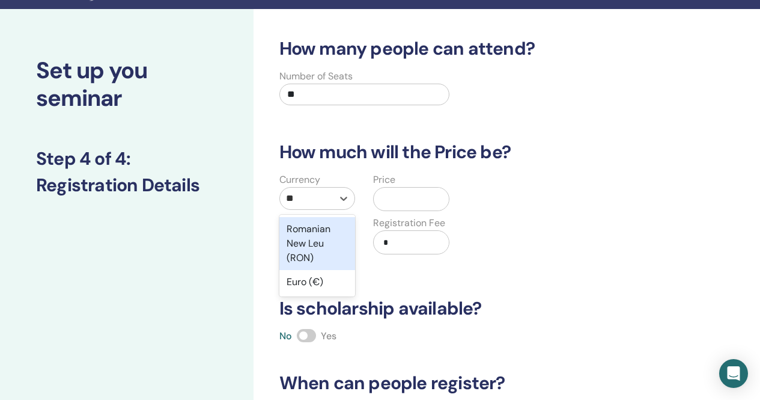
type input "***"
click at [338, 230] on div "Euro (€)" at bounding box center [318, 229] width 76 height 24
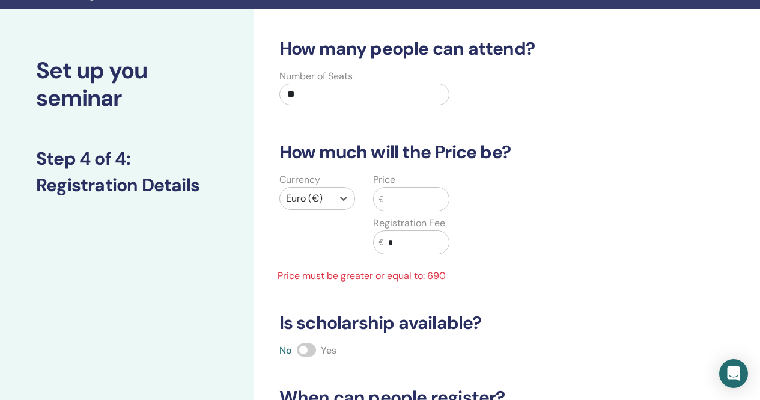
click at [401, 200] on input "text" at bounding box center [416, 199] width 66 height 23
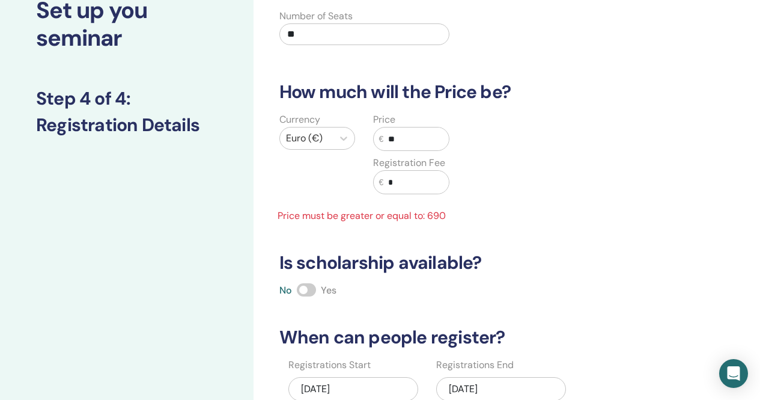
type input "*"
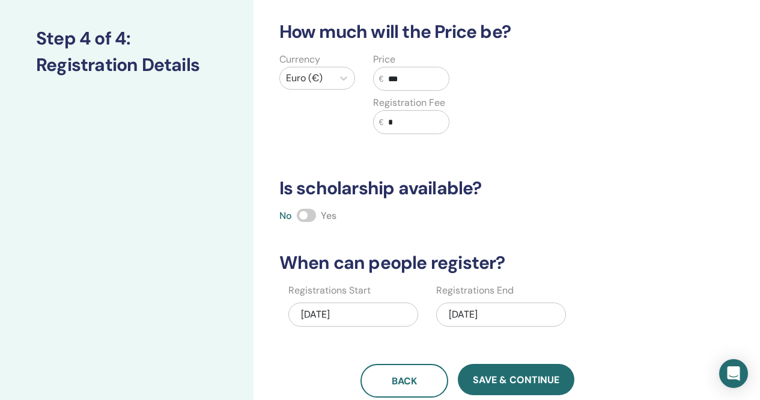
scroll to position [210, 0]
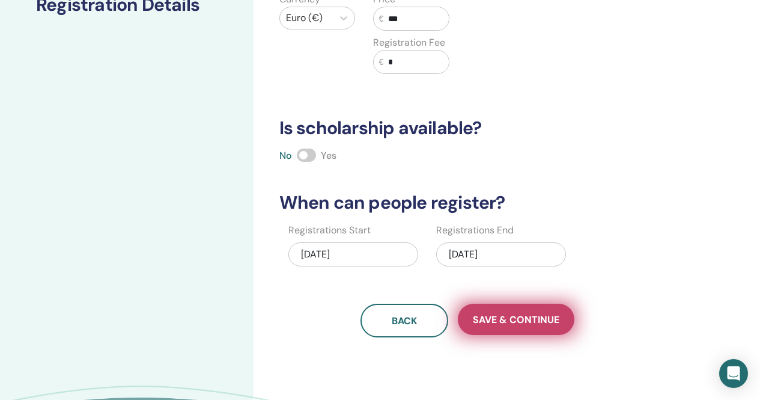
type input "***"
click at [535, 324] on span "Save & Continue" at bounding box center [516, 319] width 87 height 13
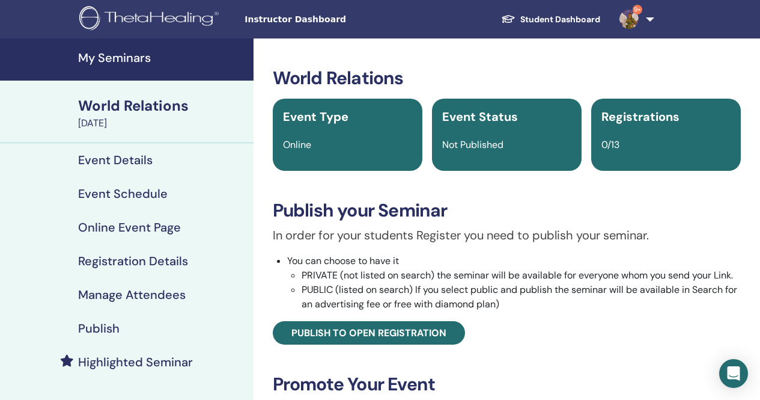
scroll to position [60, 0]
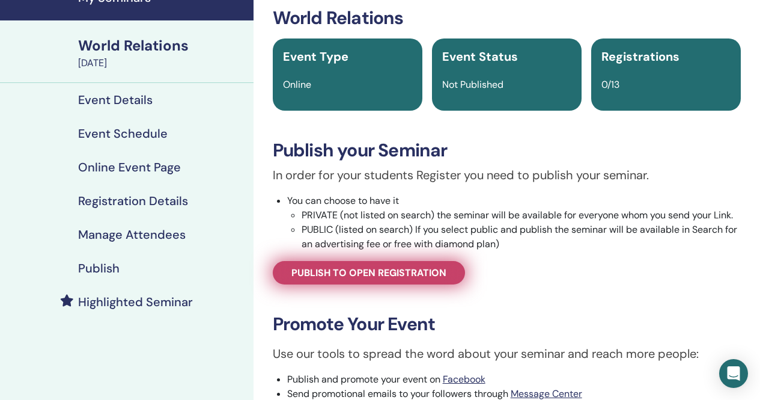
click at [433, 280] on link "Publish to open registration" at bounding box center [369, 272] width 192 height 23
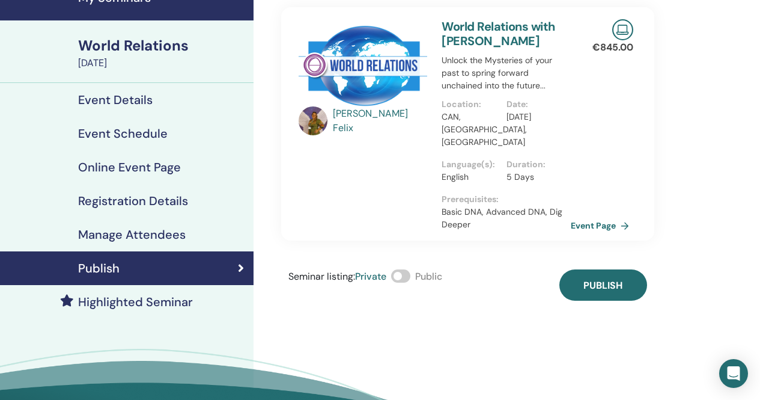
click at [411, 269] on span at bounding box center [400, 275] width 19 height 13
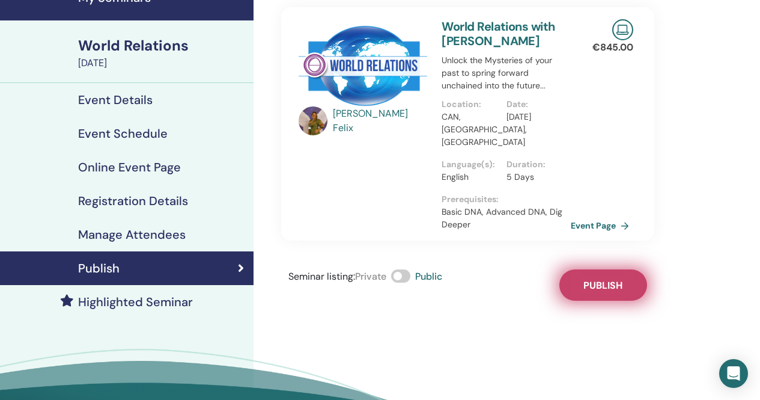
click at [634, 275] on button "Publish" at bounding box center [604, 284] width 88 height 31
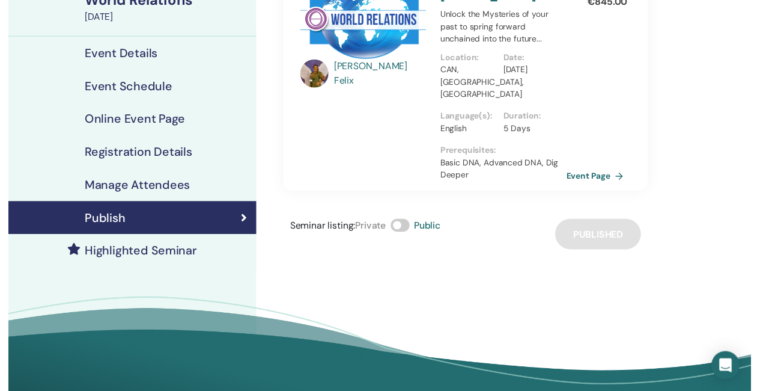
scroll to position [120, 0]
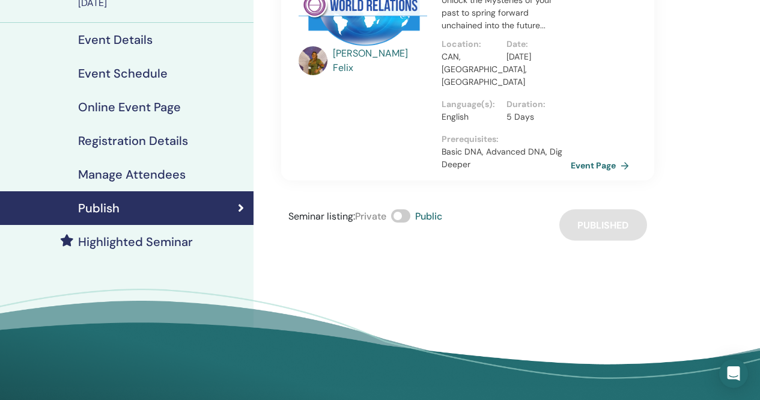
click at [181, 246] on h4 "Highlighted Seminar" at bounding box center [135, 241] width 115 height 14
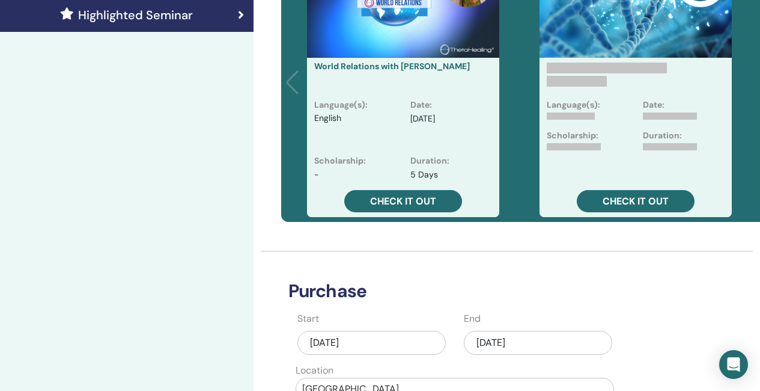
scroll to position [361, 0]
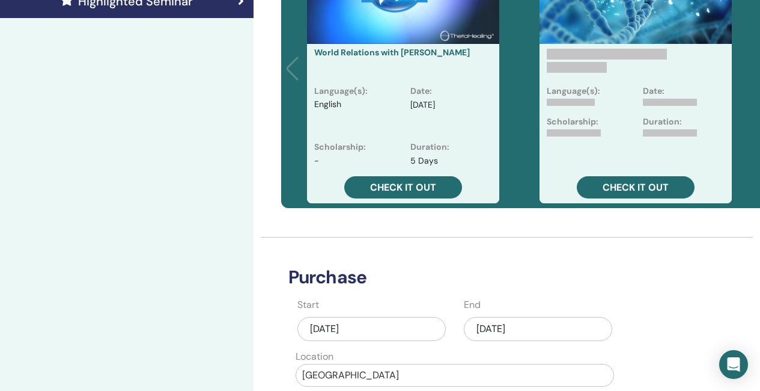
click at [536, 327] on div "Sep/22, 2025" at bounding box center [538, 329] width 148 height 24
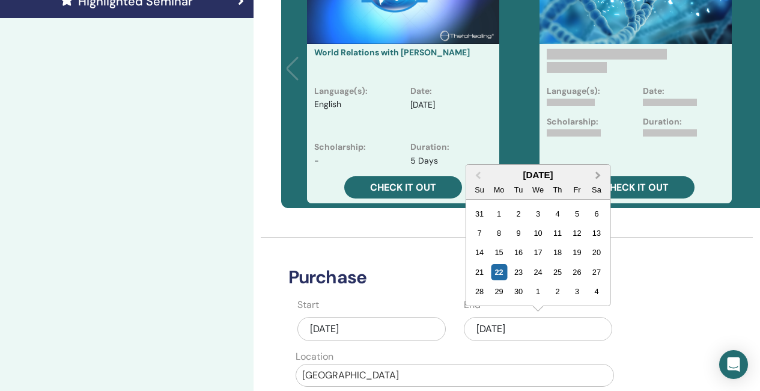
click at [599, 180] on button "Next Month" at bounding box center [599, 175] width 19 height 19
click at [539, 213] on div "1" at bounding box center [538, 214] width 16 height 16
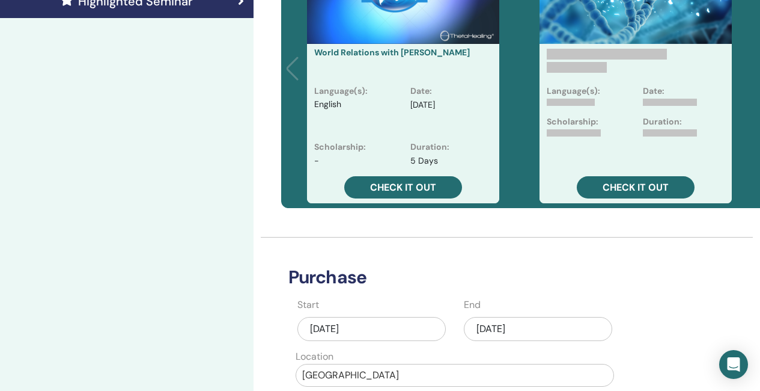
scroll to position [481, 0]
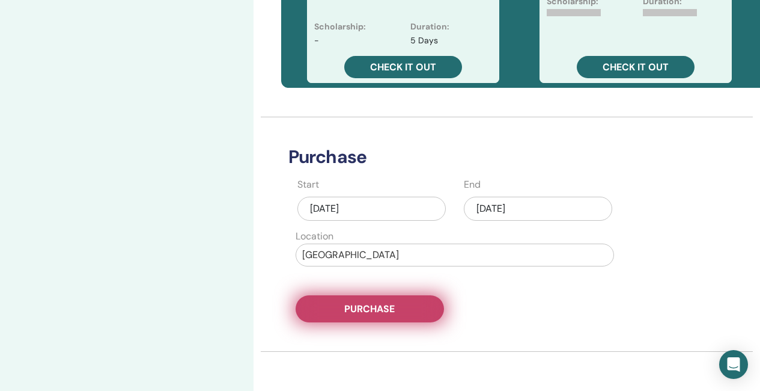
click at [376, 313] on span "Purchase" at bounding box center [369, 308] width 50 height 13
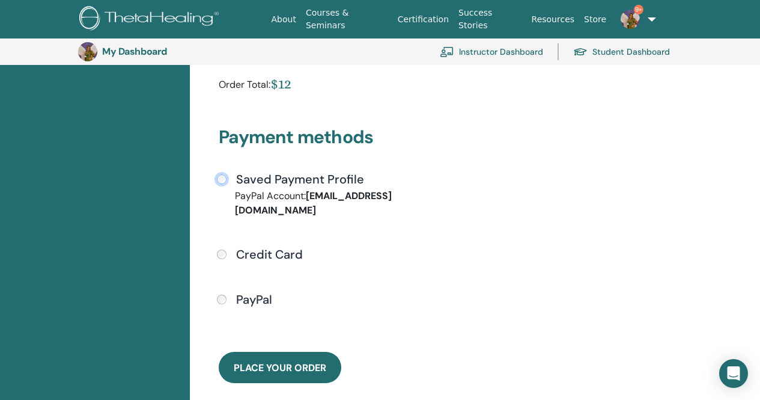
scroll to position [327, 0]
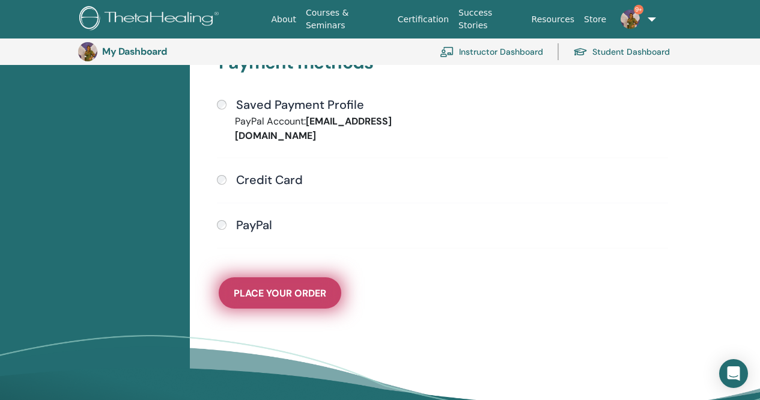
click at [289, 287] on span "Place Your Order" at bounding box center [280, 293] width 93 height 13
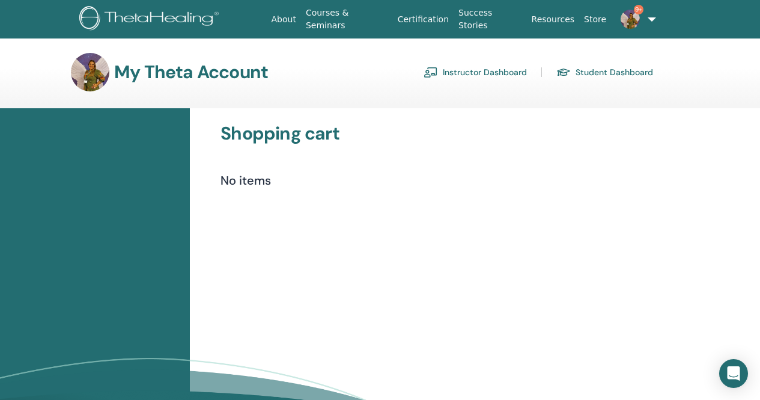
click at [474, 67] on link "Instructor Dashboard" at bounding box center [475, 72] width 103 height 19
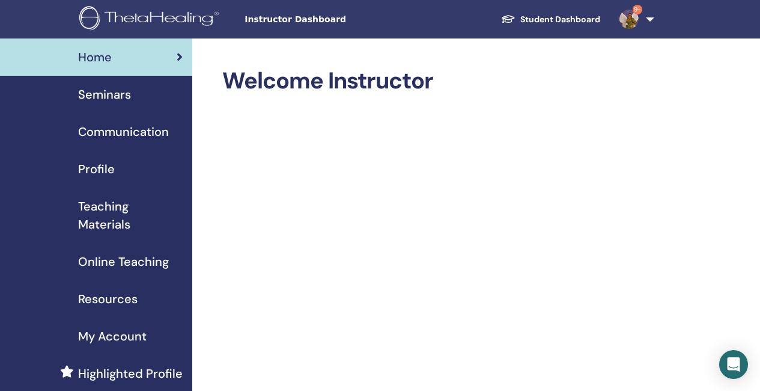
click at [100, 94] on span "Seminars" at bounding box center [104, 94] width 53 height 18
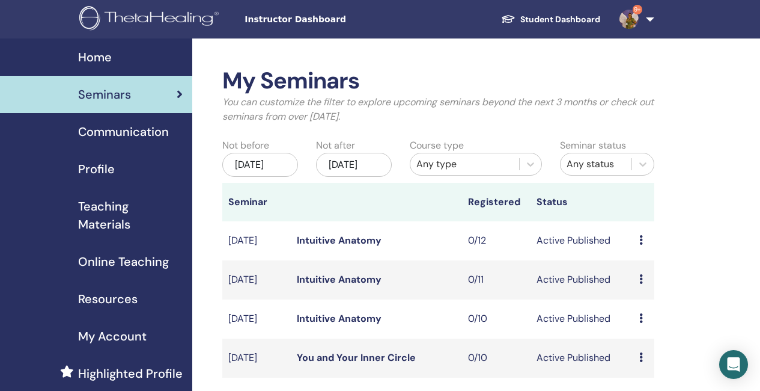
click at [133, 96] on div "Seminars" at bounding box center [96, 94] width 173 height 18
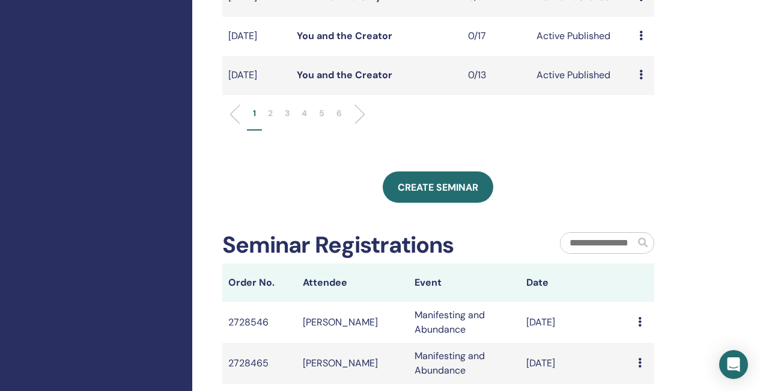
scroll to position [541, 0]
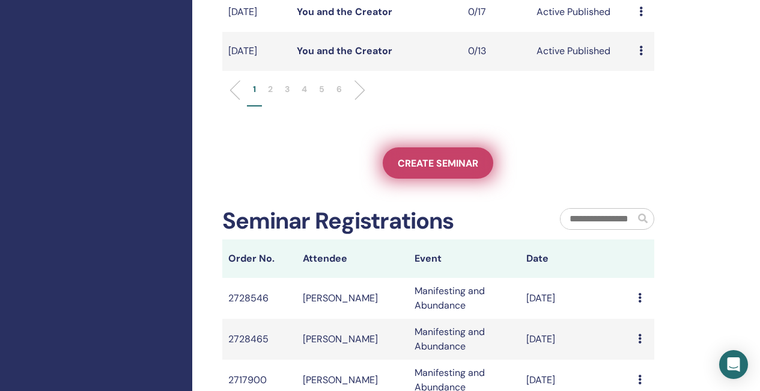
click at [433, 170] on span "Create seminar" at bounding box center [438, 163] width 81 height 13
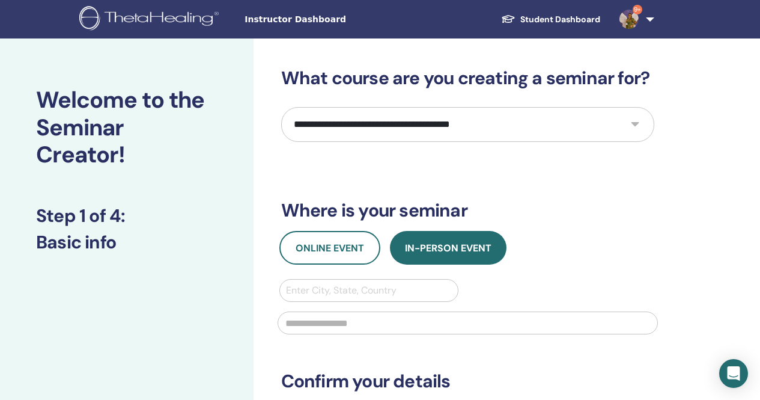
click at [619, 124] on select "**********" at bounding box center [467, 124] width 373 height 35
select select "*"
click at [281, 107] on select "**********" at bounding box center [467, 124] width 373 height 35
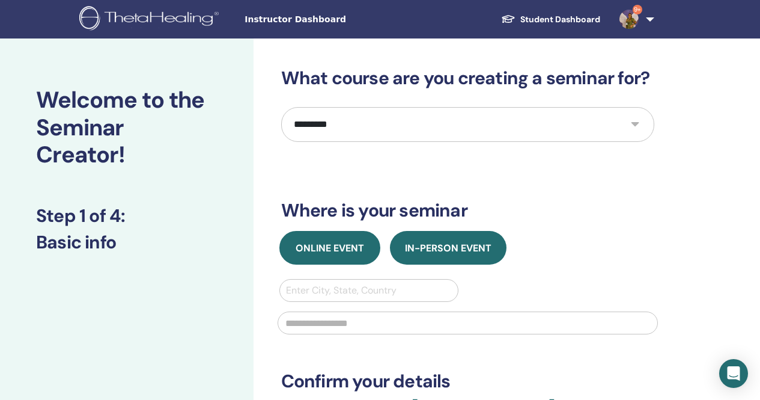
click at [331, 247] on span "Online Event" at bounding box center [330, 248] width 69 height 13
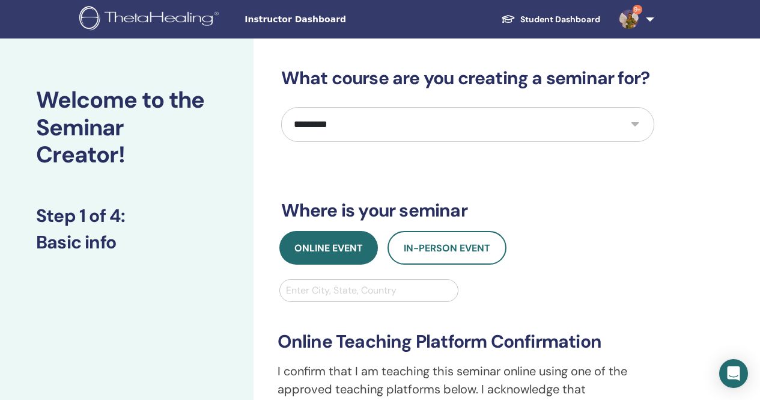
click at [320, 291] on div at bounding box center [369, 290] width 167 height 17
click at [377, 292] on div at bounding box center [369, 290] width 167 height 17
type input "***"
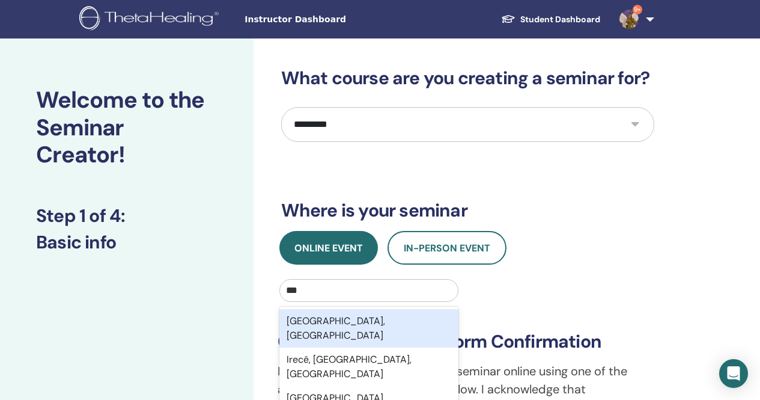
click at [381, 323] on div "Ireland, IRL" at bounding box center [370, 328] width 180 height 38
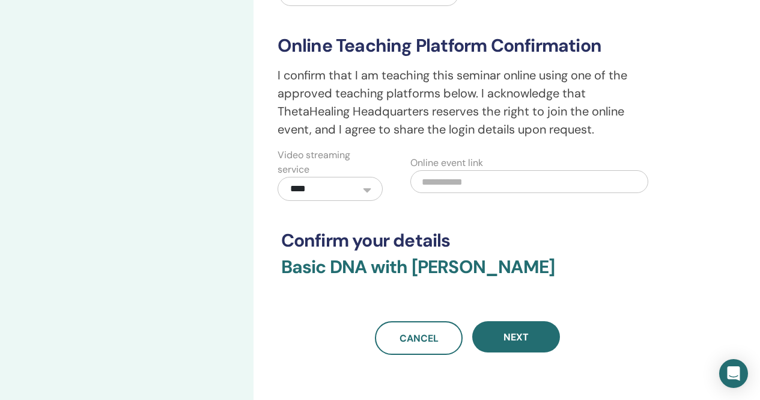
scroll to position [301, 0]
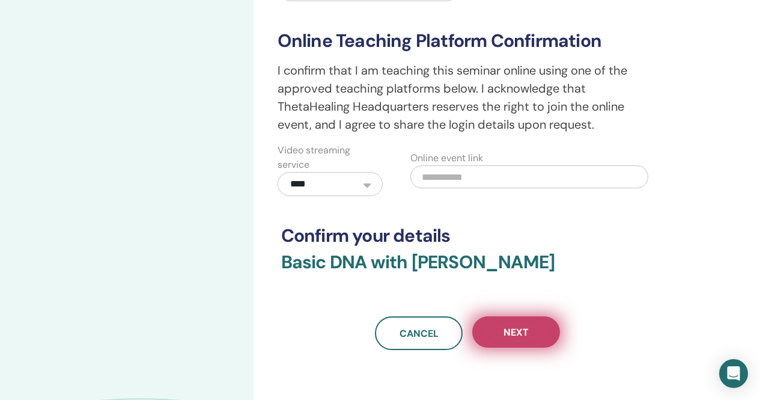
click at [543, 334] on button "Next" at bounding box center [516, 331] width 88 height 31
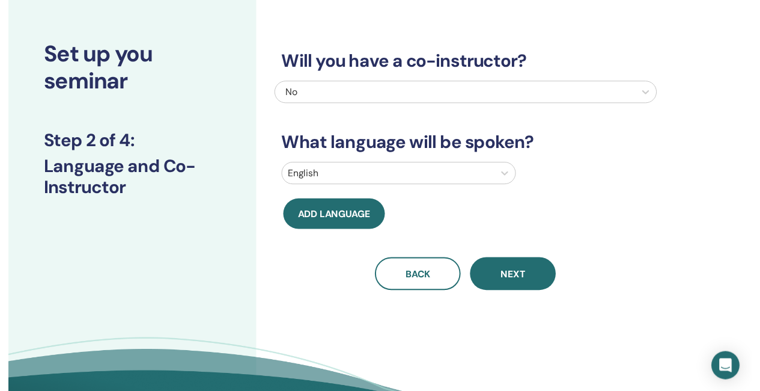
scroll to position [0, 0]
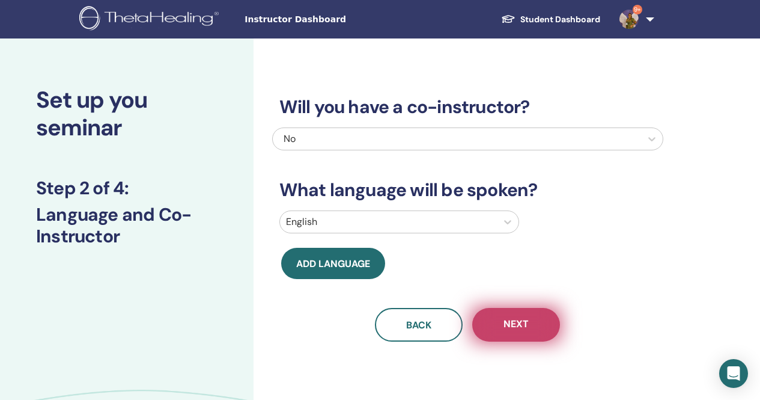
click at [534, 315] on button "Next" at bounding box center [516, 325] width 88 height 34
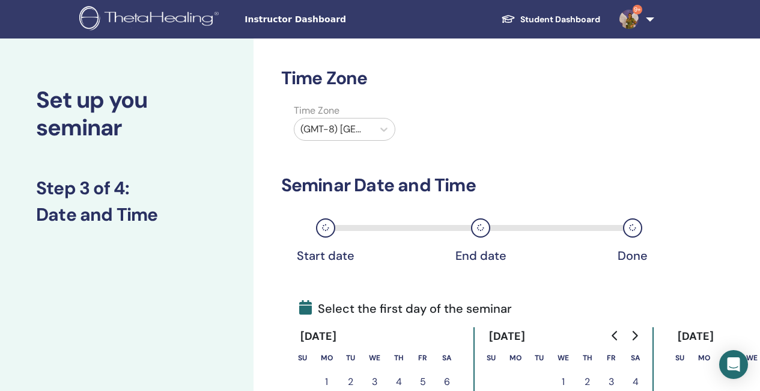
click at [343, 130] on div at bounding box center [334, 129] width 67 height 17
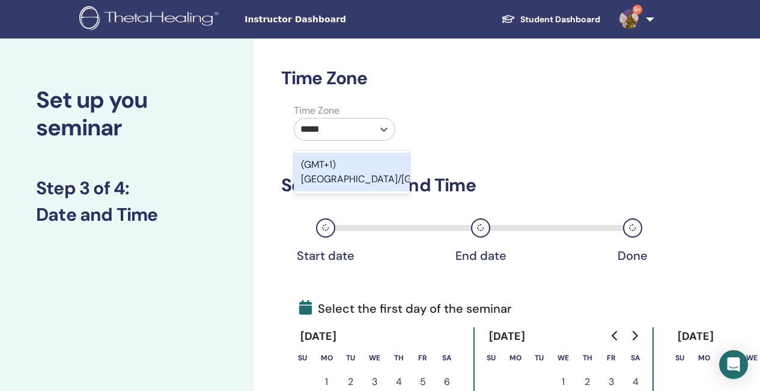
type input "******"
click at [371, 165] on div "(GMT+1) [GEOGRAPHIC_DATA]/[GEOGRAPHIC_DATA]" at bounding box center [352, 172] width 116 height 38
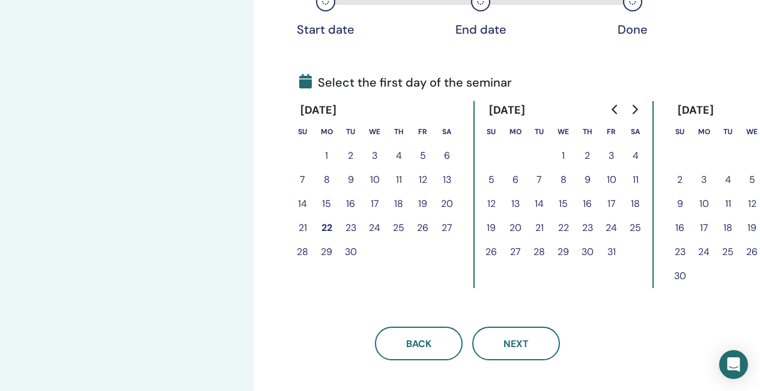
scroll to position [240, 0]
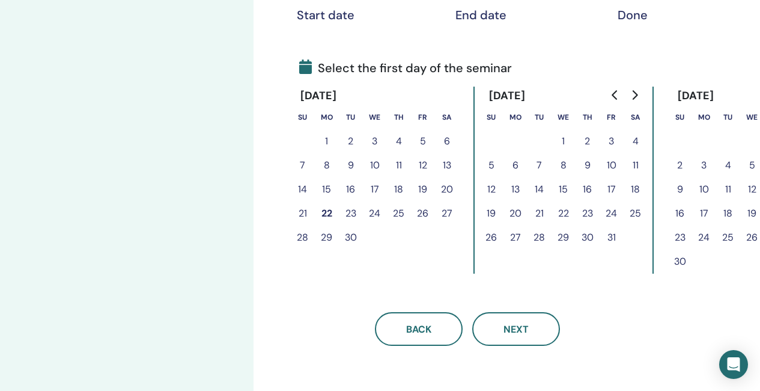
click at [610, 213] on button "24" at bounding box center [612, 213] width 24 height 24
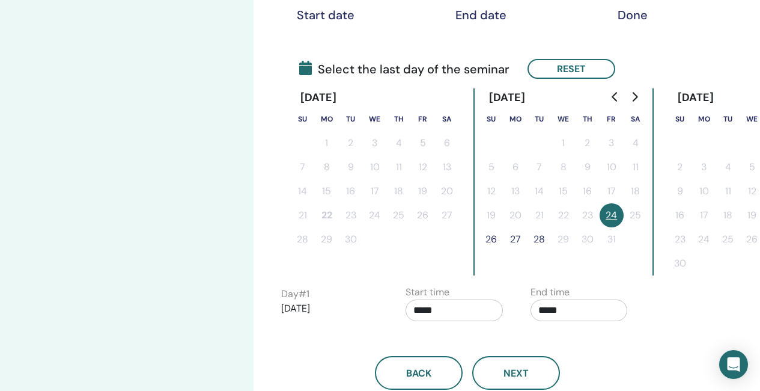
click at [487, 237] on button "26" at bounding box center [492, 239] width 24 height 24
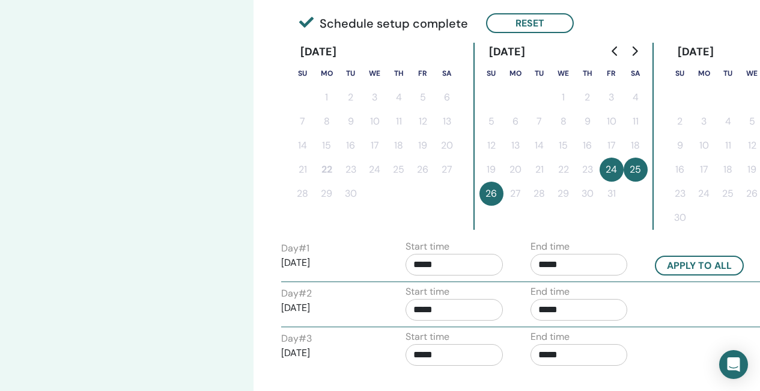
scroll to position [301, 0]
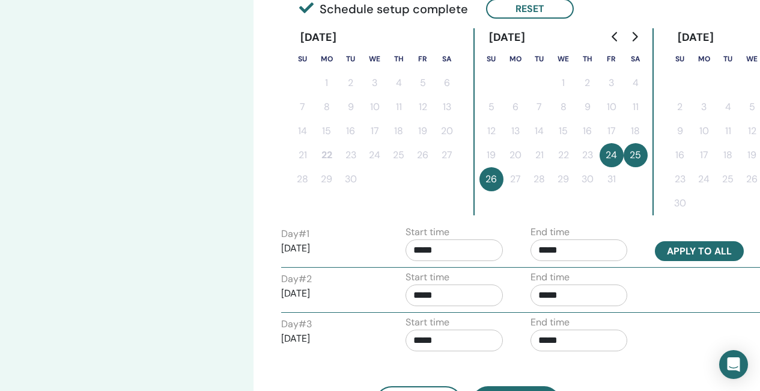
click at [695, 248] on button "Apply to all" at bounding box center [699, 251] width 89 height 20
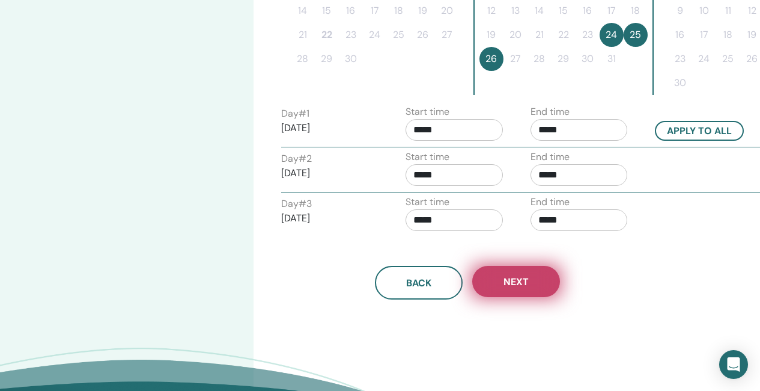
click at [510, 286] on span "Next" at bounding box center [516, 281] width 25 height 13
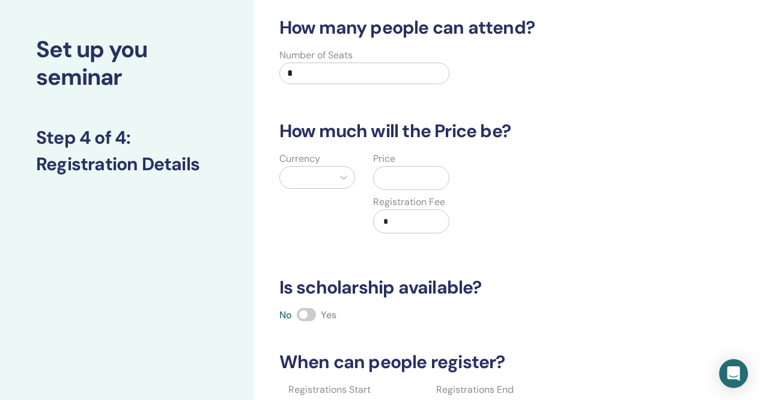
scroll to position [0, 0]
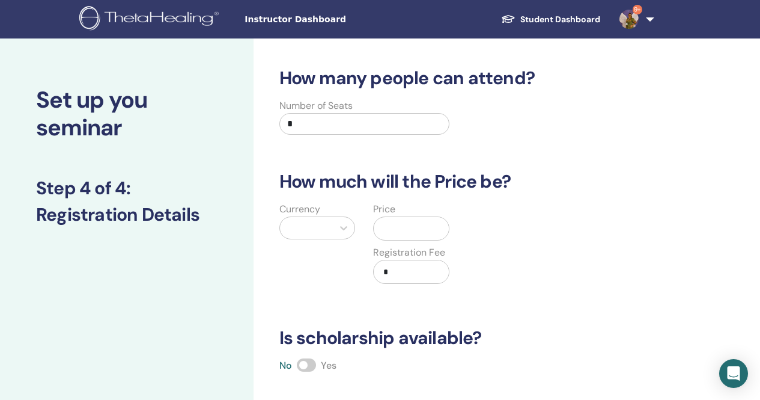
click at [303, 118] on input "*" at bounding box center [365, 124] width 171 height 22
type input "**"
click at [293, 221] on div at bounding box center [306, 227] width 41 height 17
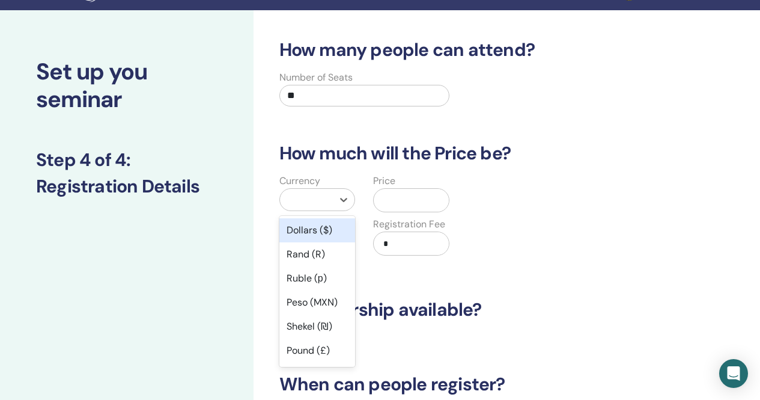
scroll to position [29, 0]
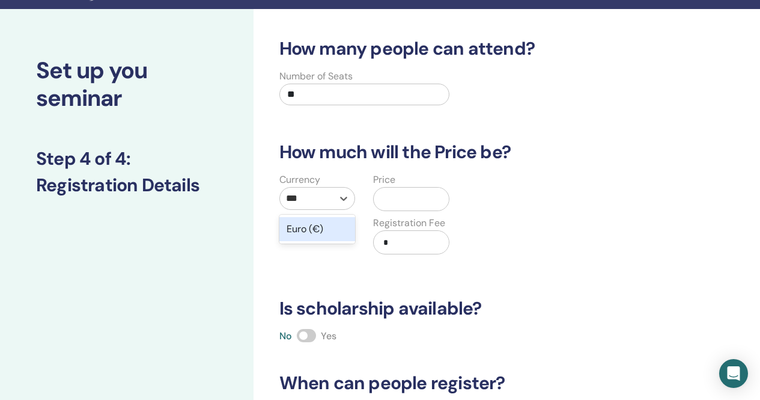
type input "****"
click at [309, 237] on div "Euro (€)" at bounding box center [318, 229] width 76 height 24
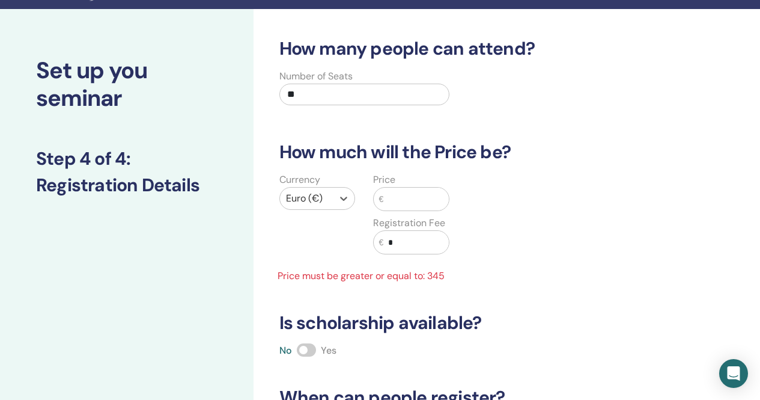
click at [414, 194] on input "text" at bounding box center [416, 199] width 66 height 23
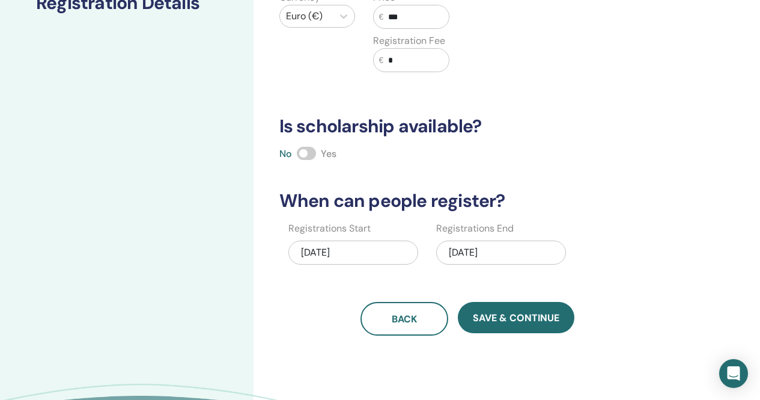
scroll to position [270, 0]
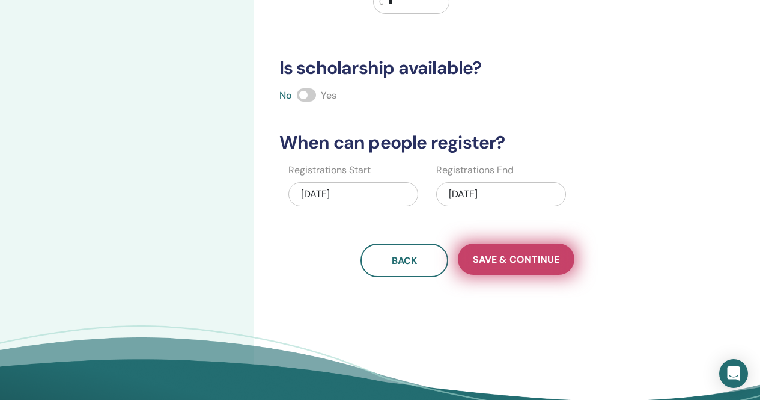
type input "***"
click at [547, 265] on span "Save & Continue" at bounding box center [516, 259] width 87 height 13
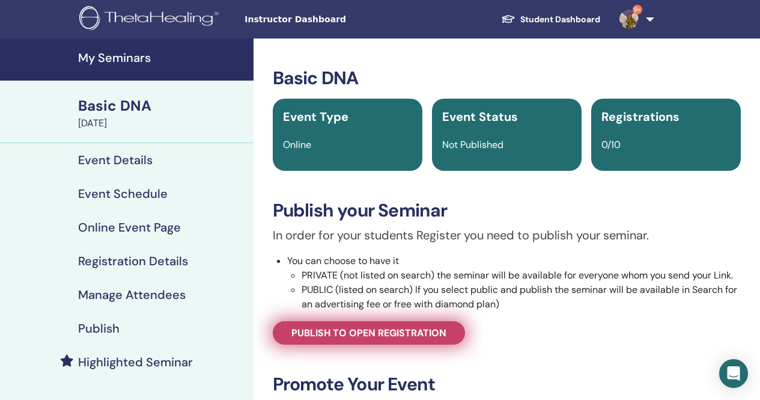
click at [376, 337] on span "Publish to open registration" at bounding box center [369, 332] width 155 height 13
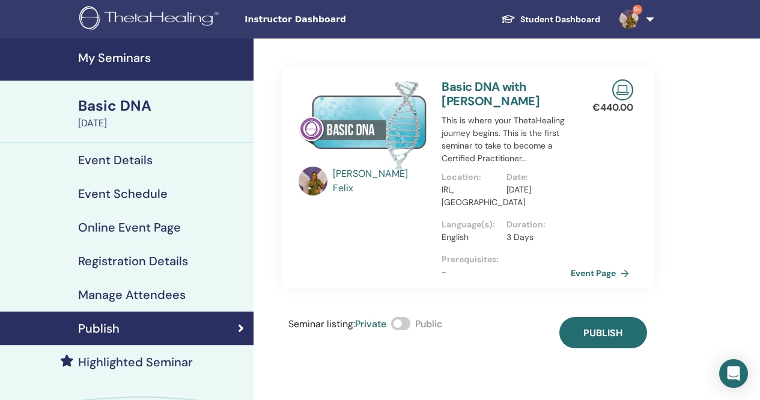
click at [411, 325] on span at bounding box center [400, 323] width 19 height 13
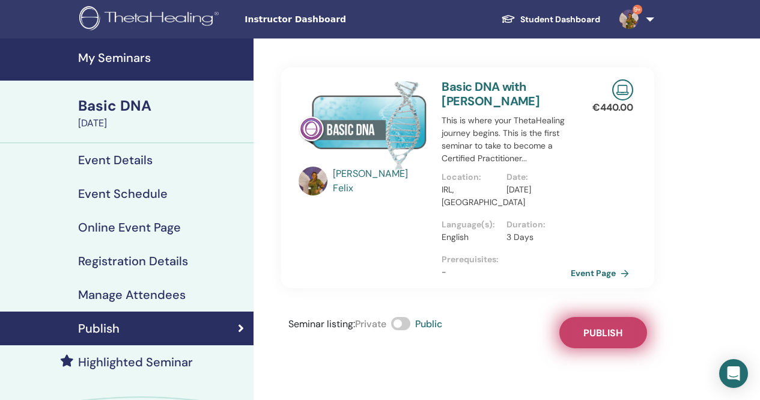
click at [602, 326] on button "Publish" at bounding box center [604, 332] width 88 height 31
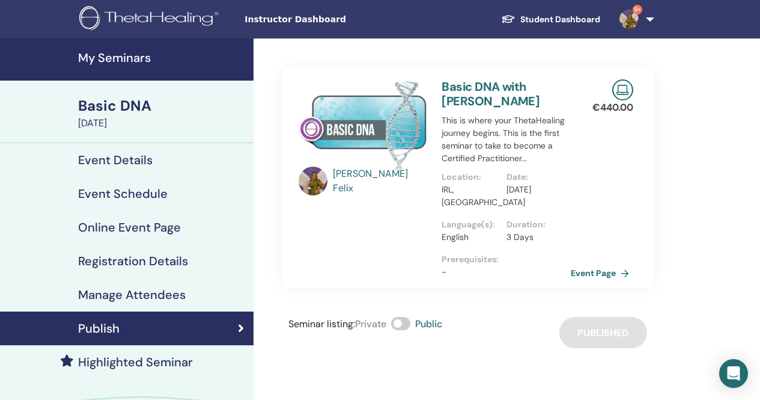
click at [169, 359] on h4 "Highlighted Seminar" at bounding box center [135, 362] width 115 height 14
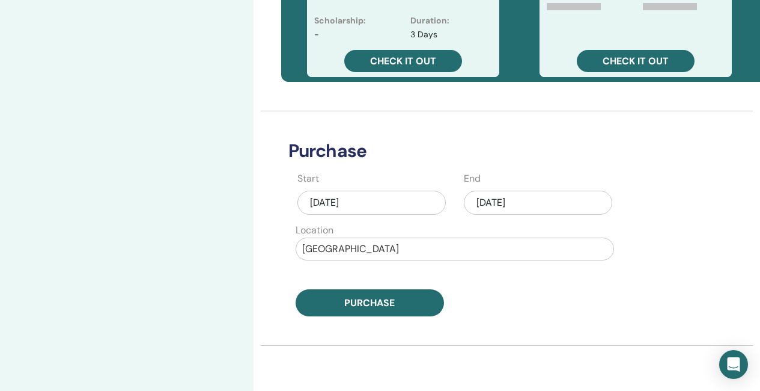
scroll to position [541, 0]
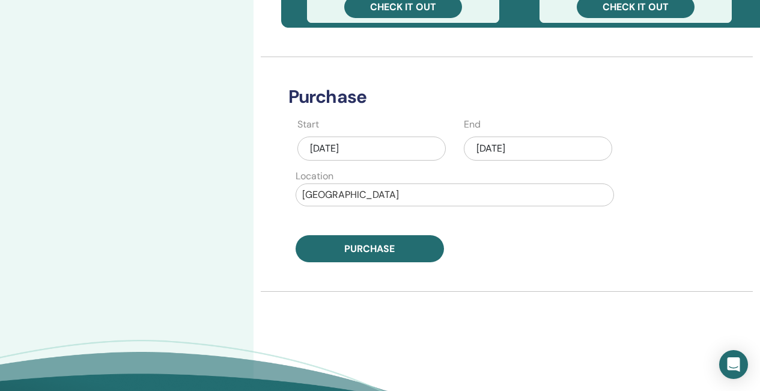
click at [525, 150] on div "Sep/22, 2025" at bounding box center [538, 148] width 148 height 24
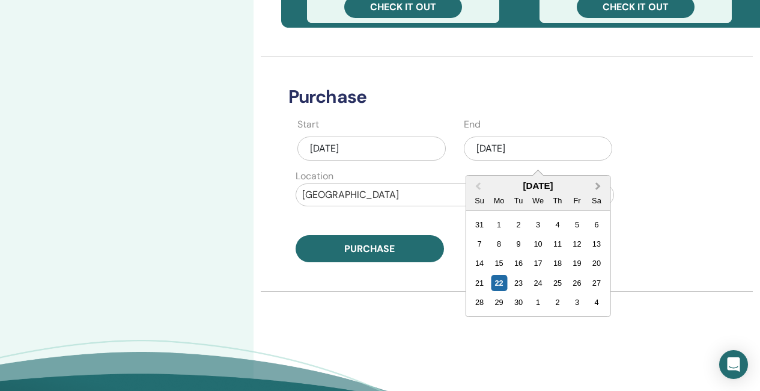
click at [596, 179] on button "Next Month" at bounding box center [599, 186] width 19 height 19
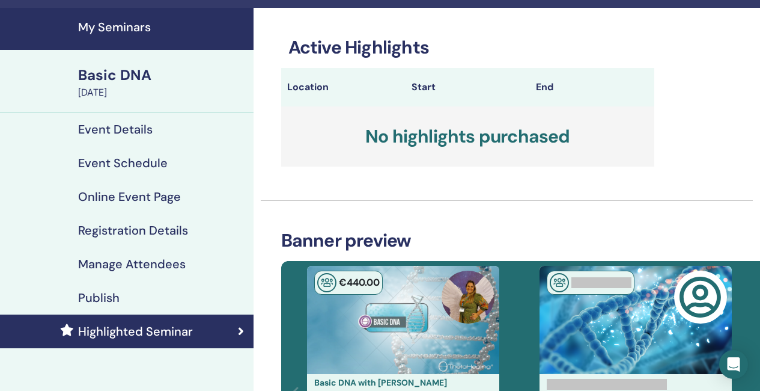
scroll to position [0, 0]
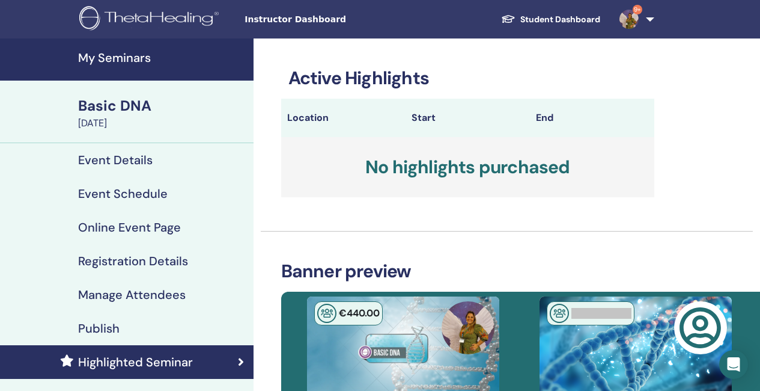
click at [115, 61] on h4 "My Seminars" at bounding box center [162, 57] width 168 height 14
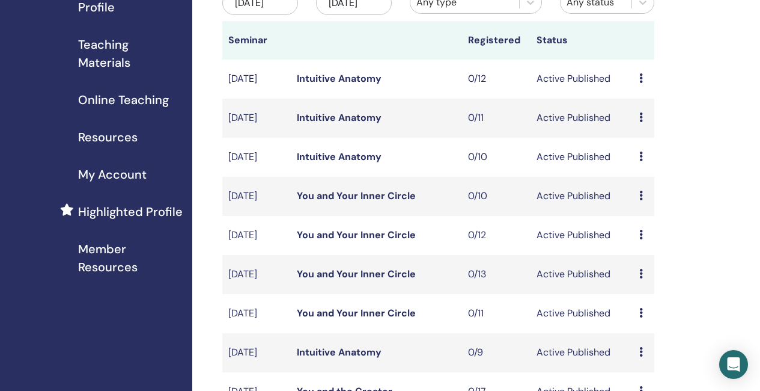
scroll to position [120, 0]
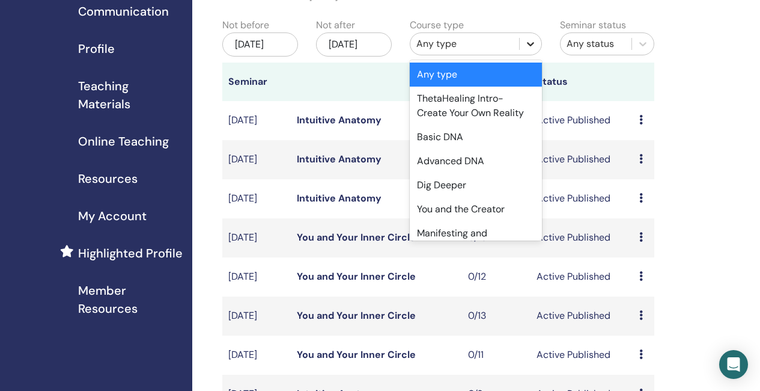
click at [528, 39] on icon at bounding box center [531, 44] width 12 height 12
click at [460, 134] on div "Basic DNA" at bounding box center [476, 137] width 132 height 24
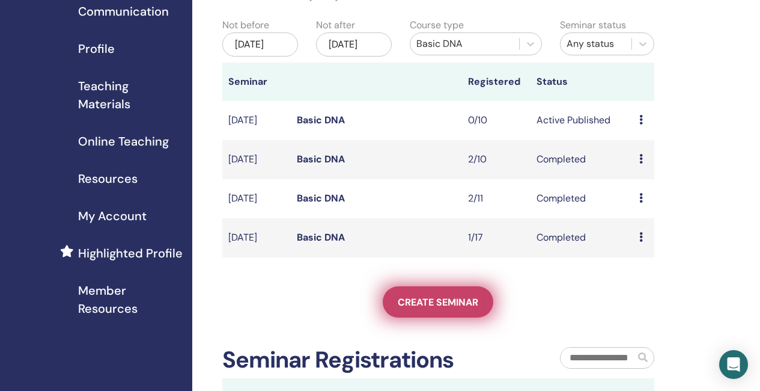
click at [453, 317] on link "Create seminar" at bounding box center [438, 301] width 111 height 31
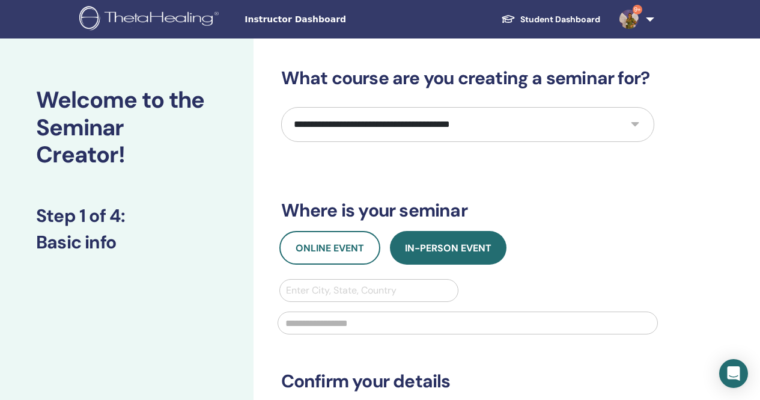
click at [587, 125] on select "**********" at bounding box center [467, 124] width 373 height 35
select select "*"
click at [281, 107] on select "**********" at bounding box center [467, 124] width 373 height 35
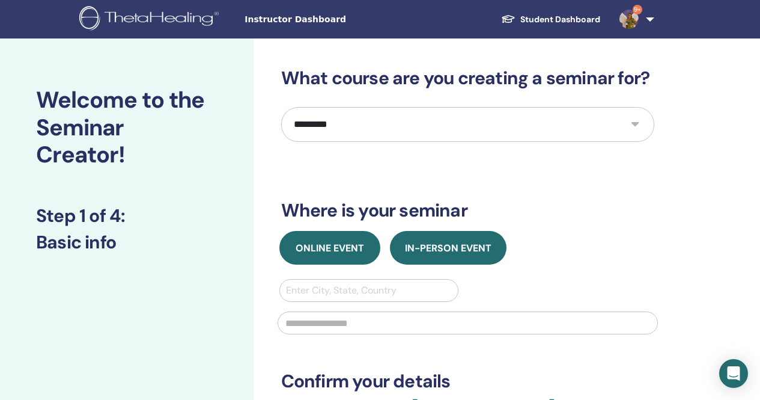
click at [335, 244] on span "Online Event" at bounding box center [330, 248] width 69 height 13
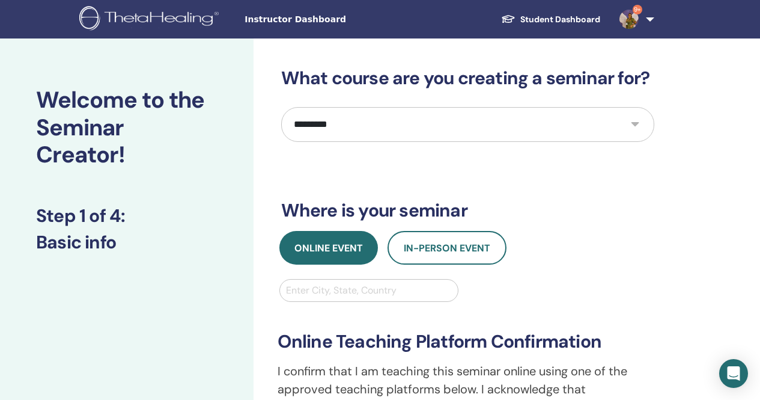
click at [331, 286] on div at bounding box center [369, 290] width 167 height 17
type input "******"
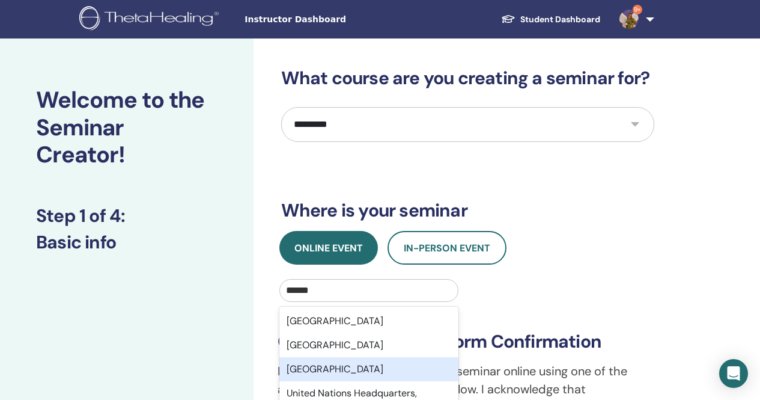
click at [361, 370] on div "[GEOGRAPHIC_DATA]" at bounding box center [370, 369] width 180 height 24
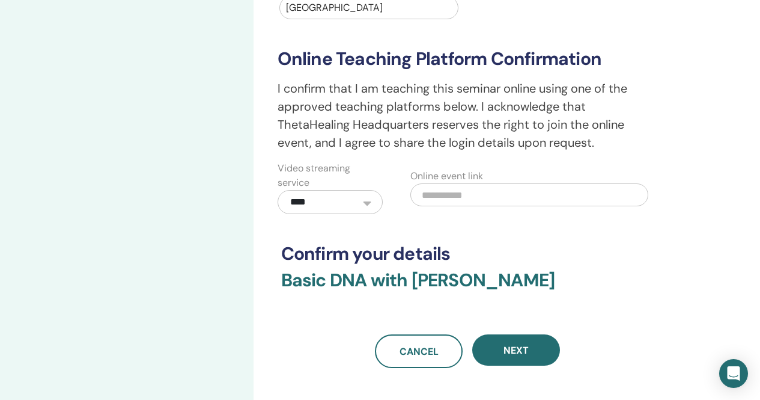
scroll to position [301, 0]
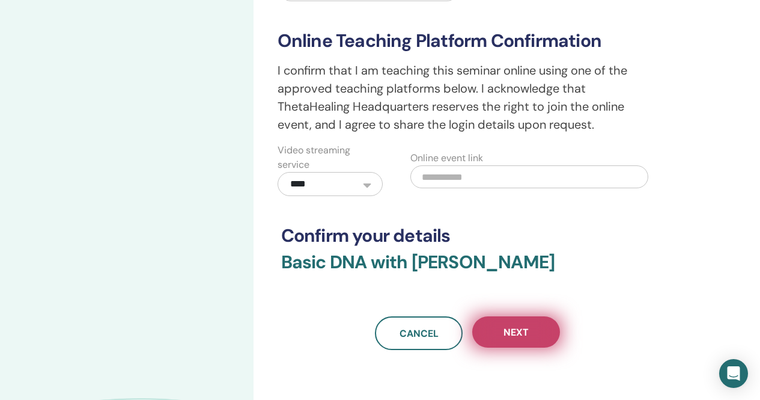
click at [534, 329] on button "Next" at bounding box center [516, 331] width 88 height 31
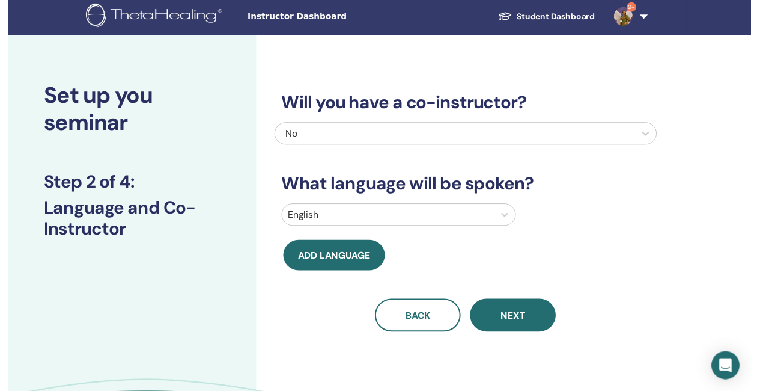
scroll to position [0, 0]
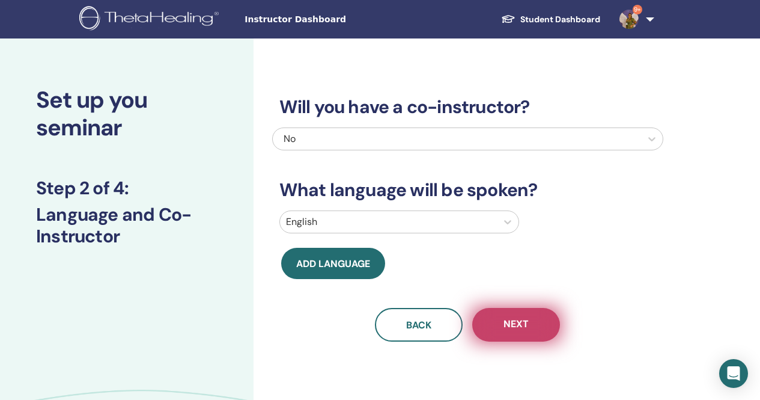
click at [509, 321] on span "Next" at bounding box center [516, 324] width 25 height 15
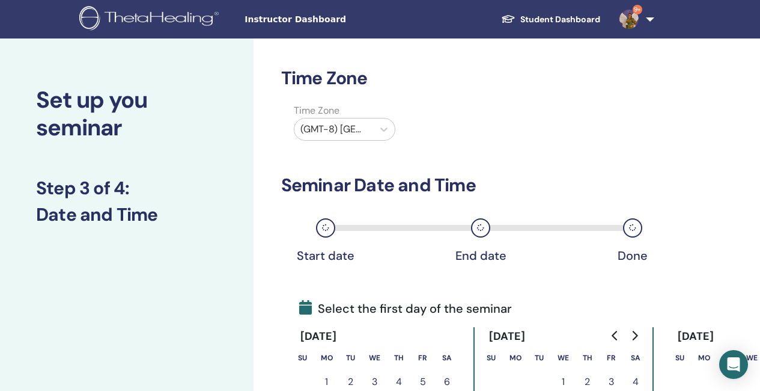
click at [343, 127] on div at bounding box center [334, 129] width 67 height 17
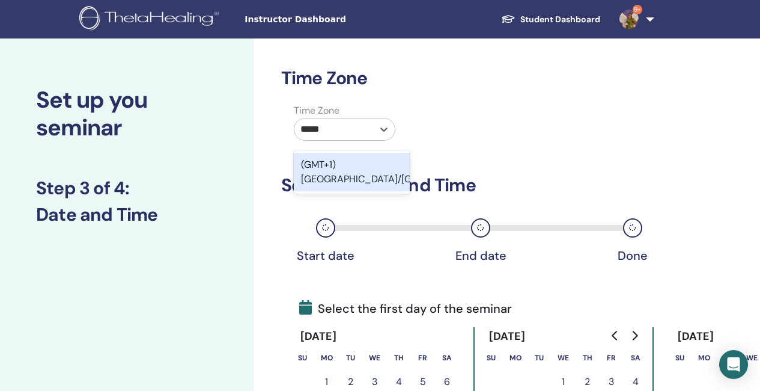
type input "******"
click at [376, 173] on div "(GMT+1) [GEOGRAPHIC_DATA]/[GEOGRAPHIC_DATA]" at bounding box center [352, 172] width 116 height 38
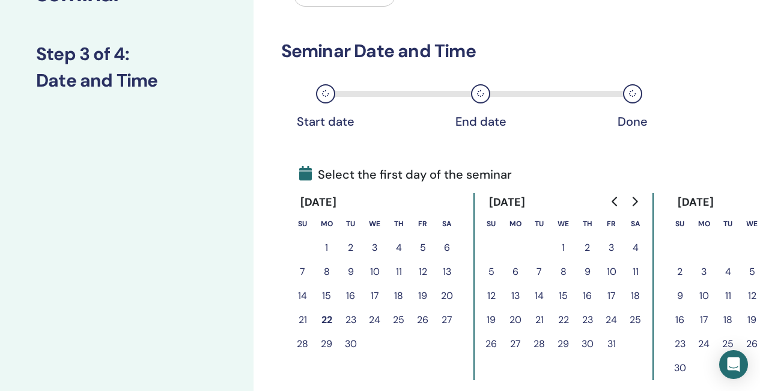
scroll to position [180, 0]
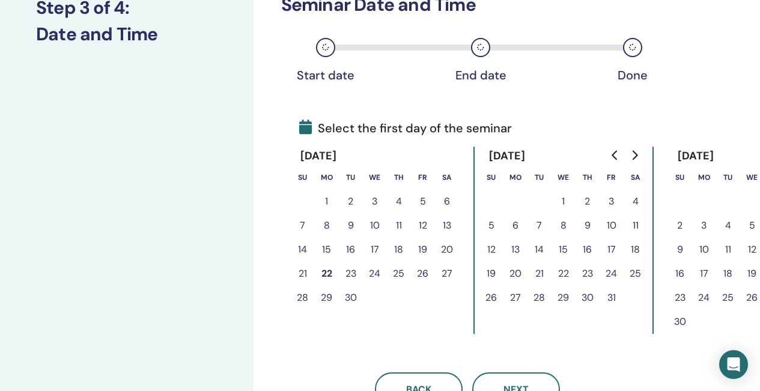
click at [612, 272] on button "24" at bounding box center [612, 273] width 24 height 24
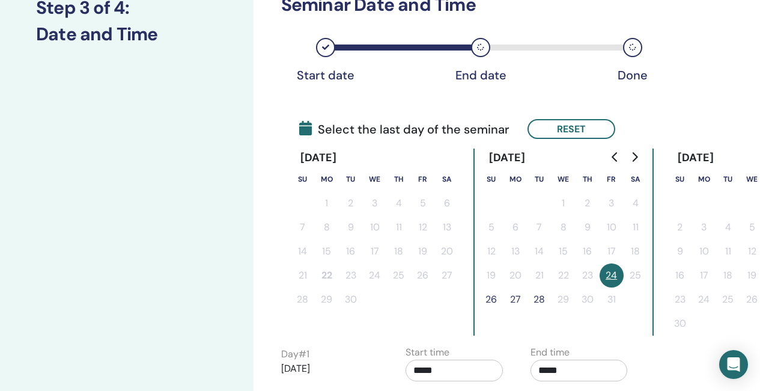
click at [496, 295] on button "26" at bounding box center [492, 299] width 24 height 24
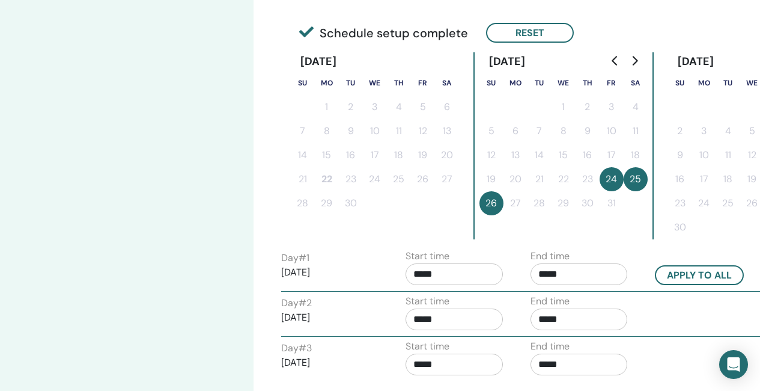
scroll to position [301, 0]
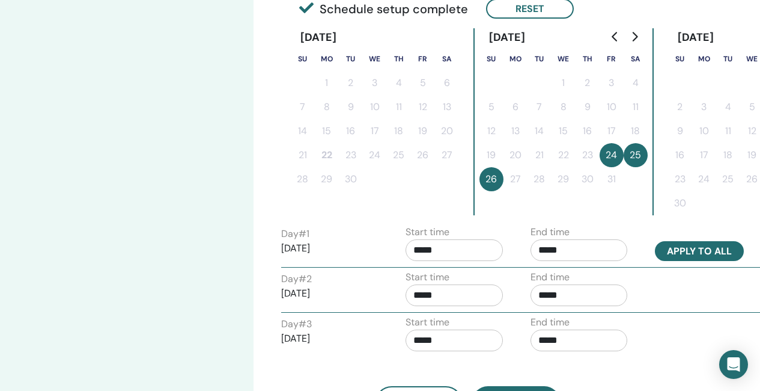
click at [698, 251] on button "Apply to all" at bounding box center [699, 251] width 89 height 20
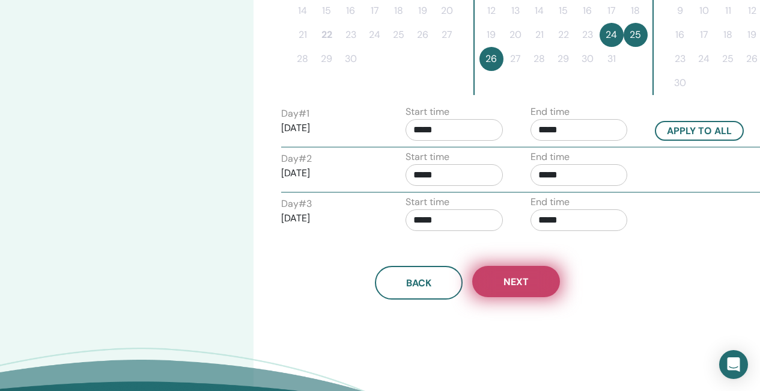
click at [520, 283] on span "Next" at bounding box center [516, 281] width 25 height 13
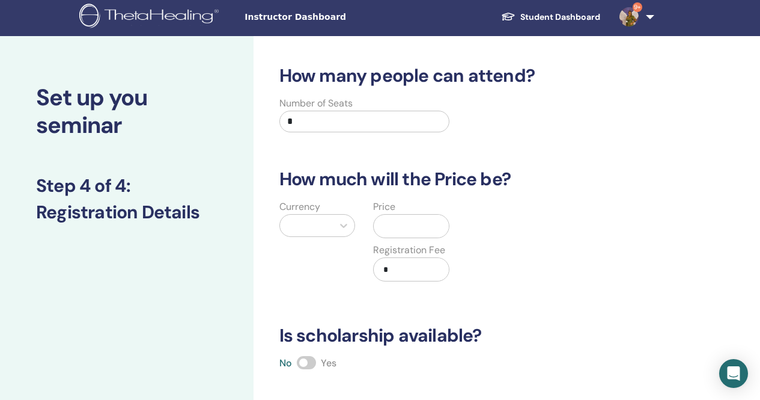
scroll to position [0, 0]
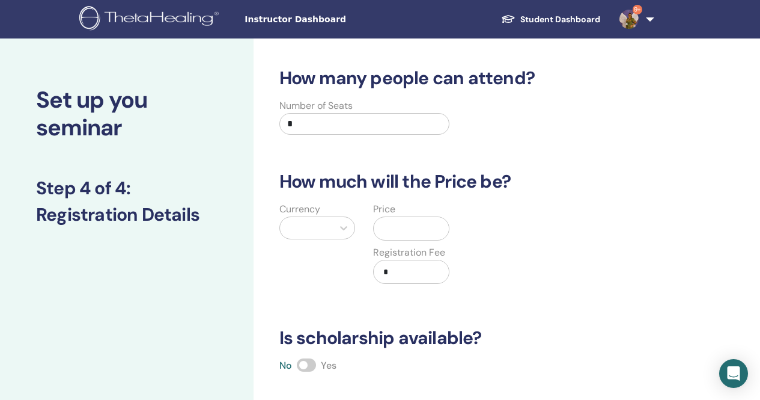
click at [313, 120] on input "*" at bounding box center [365, 124] width 171 height 22
type input "**"
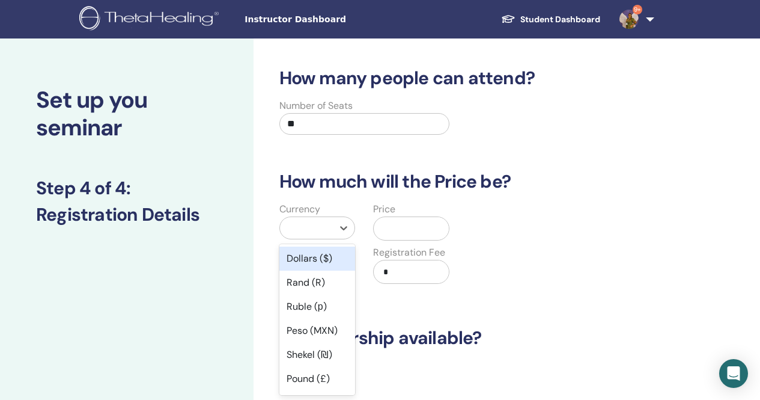
click at [292, 229] on div at bounding box center [306, 227] width 41 height 17
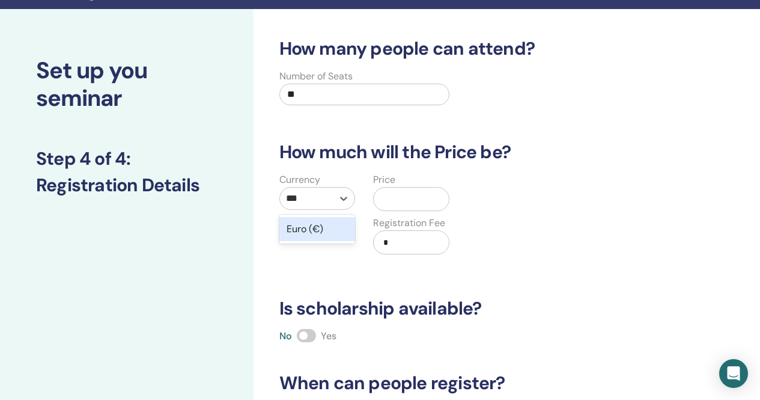
type input "****"
click at [300, 229] on div "Euro (€)" at bounding box center [318, 229] width 76 height 24
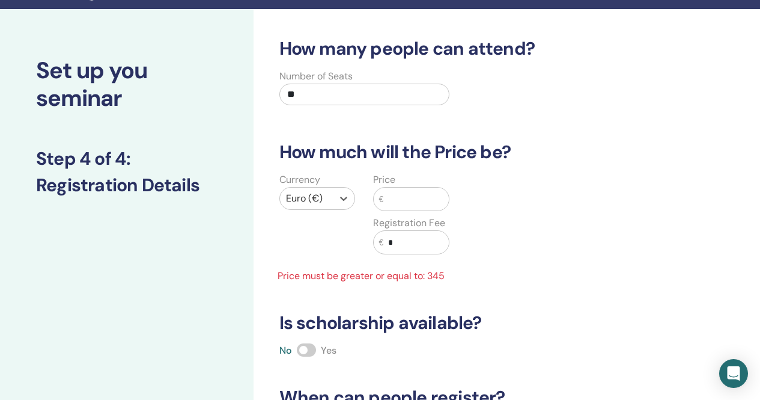
click at [397, 195] on input "text" at bounding box center [416, 199] width 66 height 23
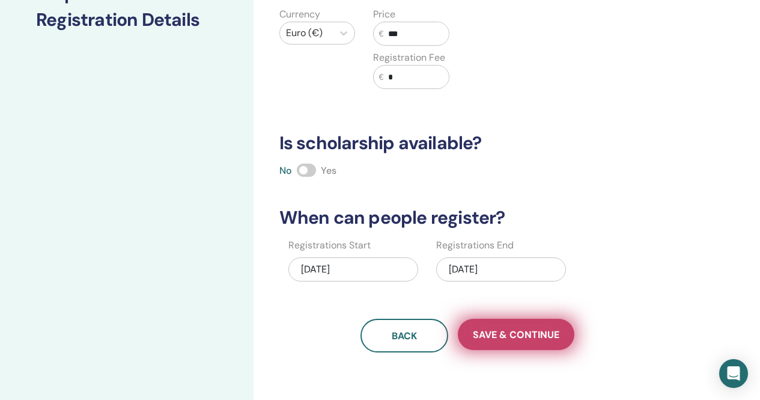
scroll to position [210, 0]
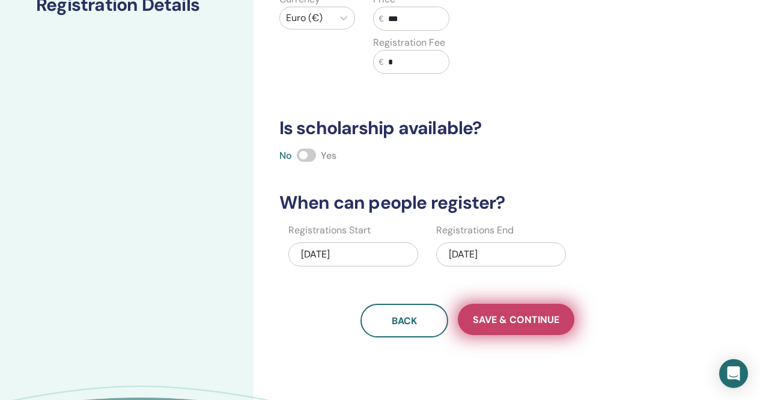
type input "***"
click at [513, 319] on span "Save & Continue" at bounding box center [516, 319] width 87 height 13
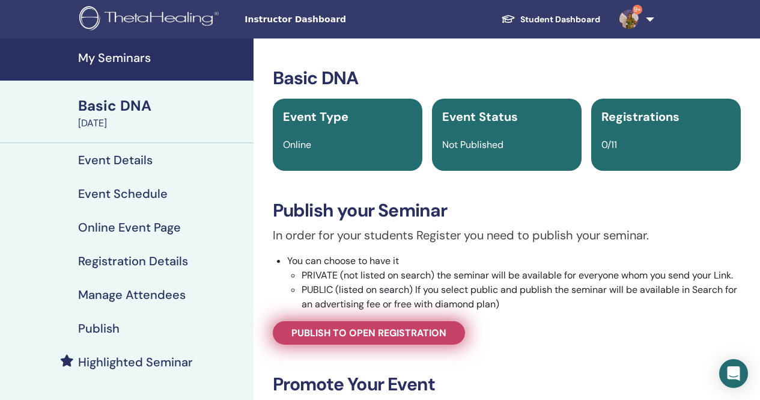
click at [375, 334] on span "Publish to open registration" at bounding box center [369, 332] width 155 height 13
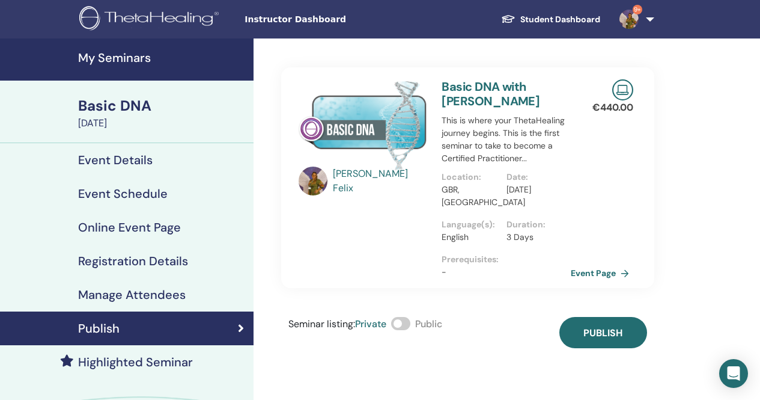
click at [405, 320] on span at bounding box center [400, 323] width 19 height 13
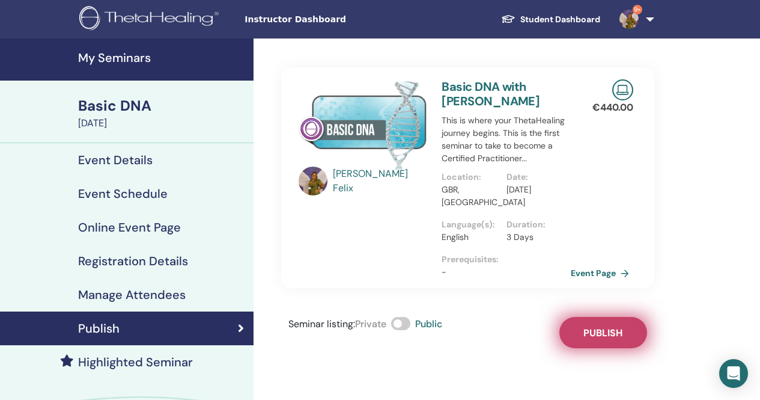
click at [638, 333] on button "Publish" at bounding box center [604, 332] width 88 height 31
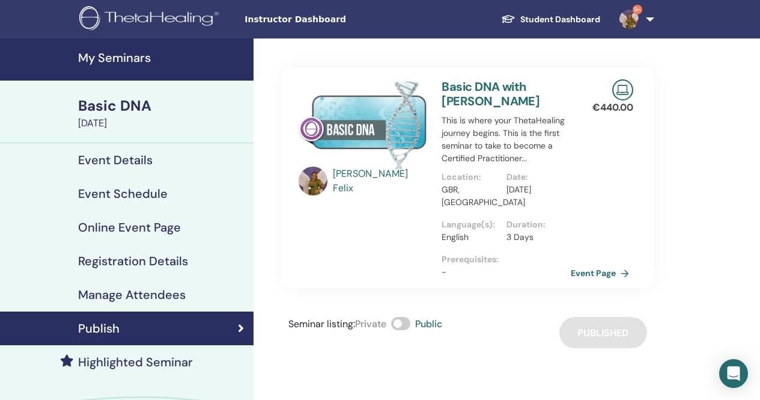
click at [149, 360] on h4 "Highlighted Seminar" at bounding box center [135, 362] width 115 height 14
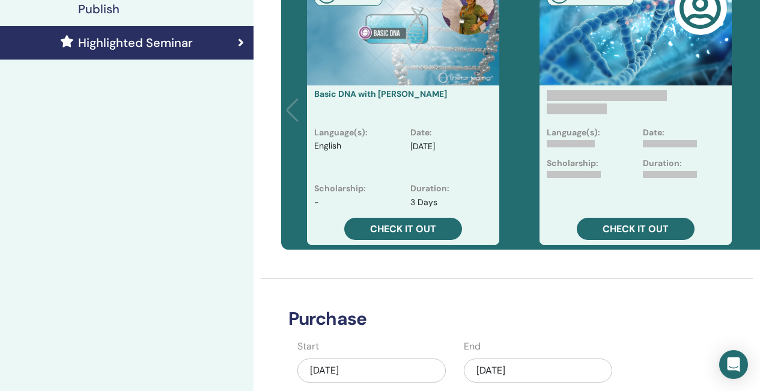
scroll to position [361, 0]
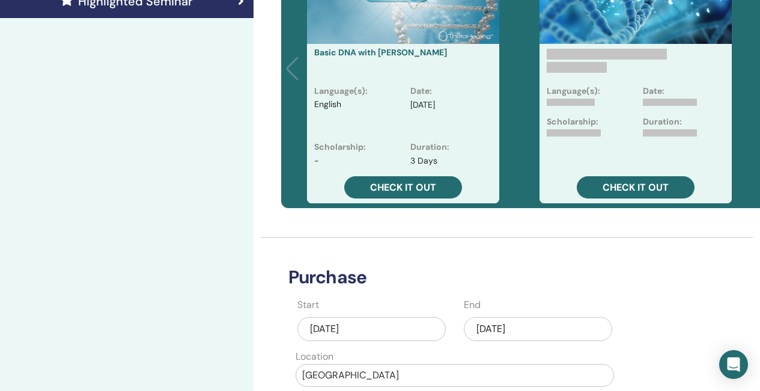
click at [545, 326] on div "[DATE]" at bounding box center [538, 329] width 148 height 24
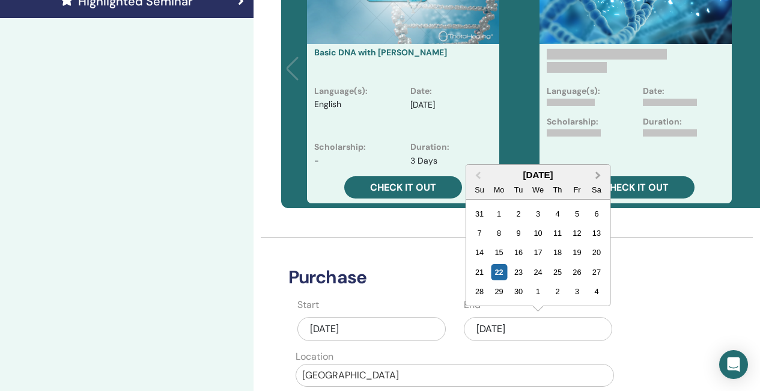
click at [598, 173] on span "Next Month" at bounding box center [598, 175] width 0 height 13
click at [560, 209] on div "2" at bounding box center [557, 214] width 16 height 16
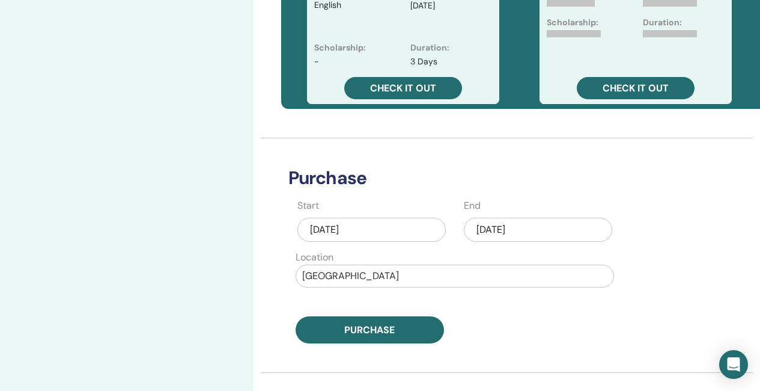
scroll to position [481, 0]
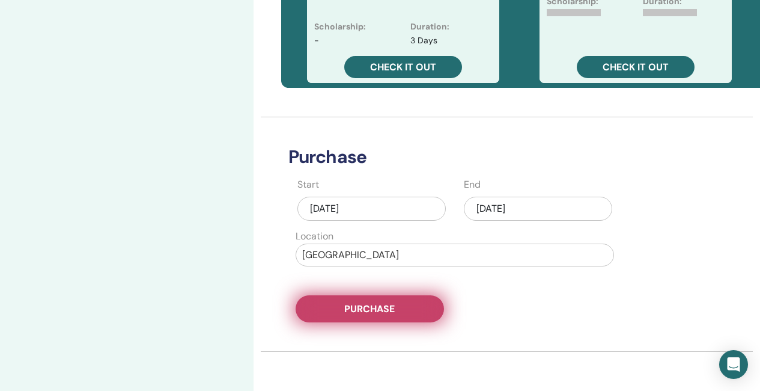
click at [412, 313] on button "Purchase" at bounding box center [370, 308] width 148 height 27
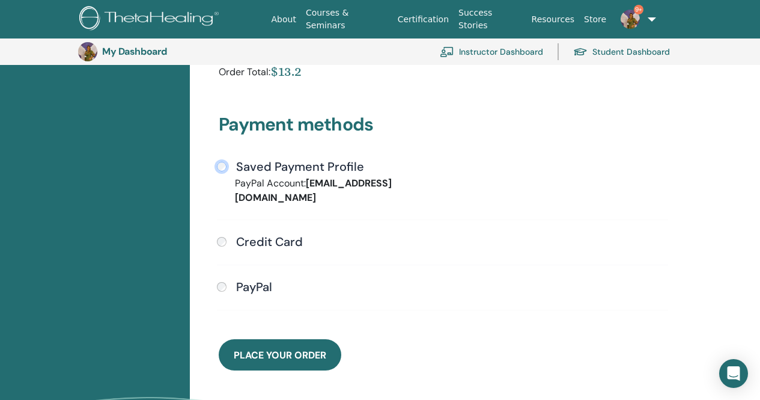
scroll to position [267, 0]
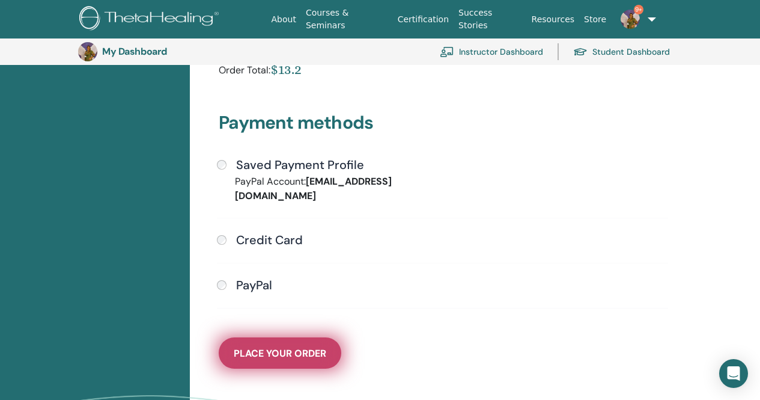
click at [304, 347] on span "Place Your Order" at bounding box center [280, 353] width 93 height 13
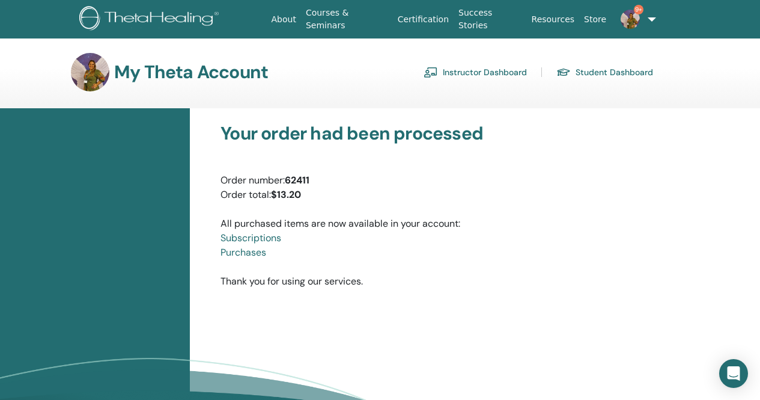
click at [499, 71] on link "Instructor Dashboard" at bounding box center [475, 72] width 103 height 19
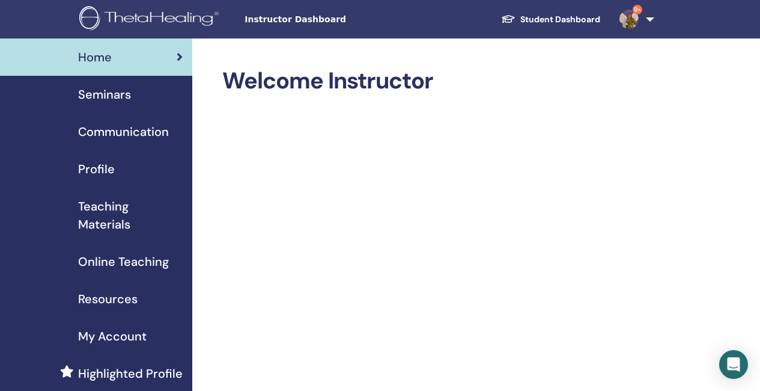
click at [120, 94] on span "Seminars" at bounding box center [104, 94] width 53 height 18
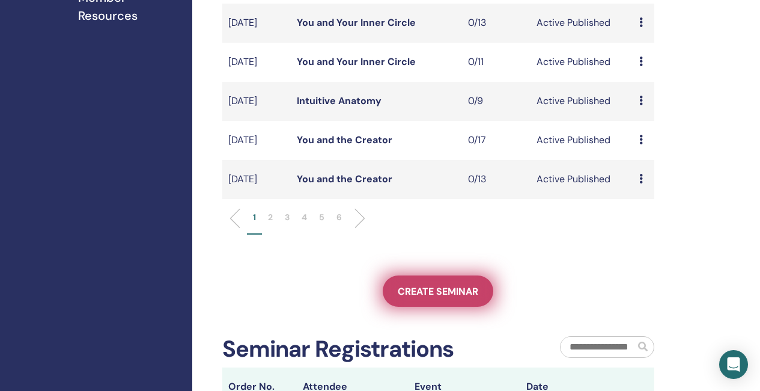
scroll to position [421, 0]
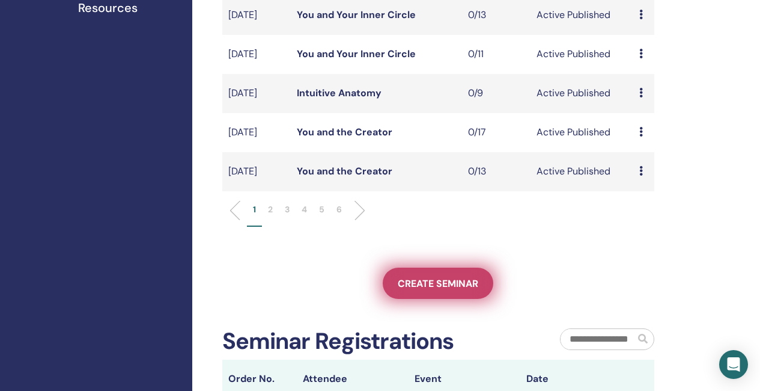
click at [454, 290] on span "Create seminar" at bounding box center [438, 283] width 81 height 13
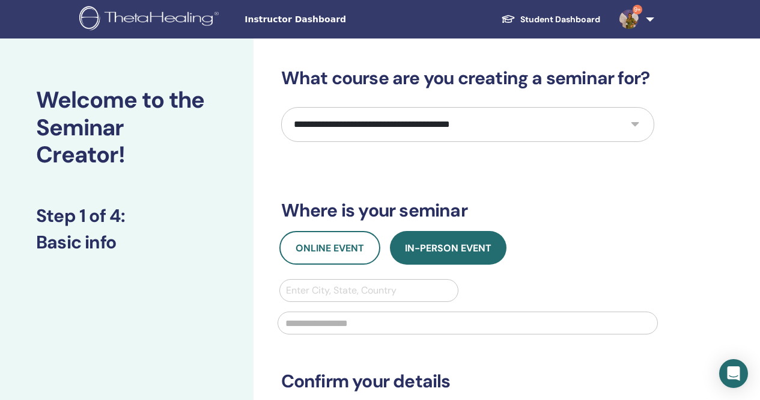
click at [548, 129] on select "**********" at bounding box center [467, 124] width 373 height 35
select select "*"
click at [281, 107] on select "**********" at bounding box center [467, 124] width 373 height 35
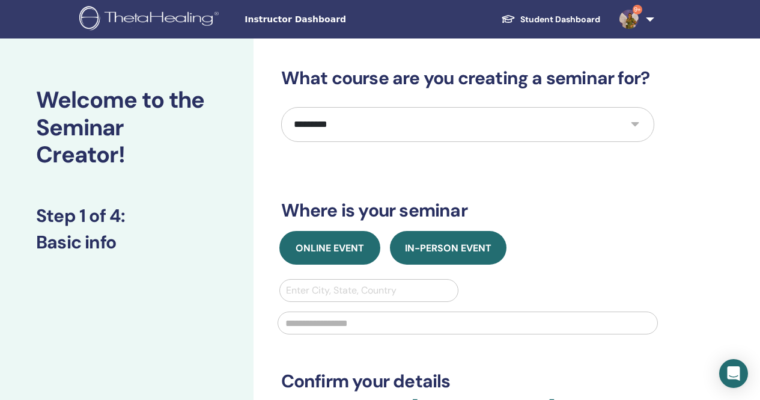
click at [341, 252] on span "Online Event" at bounding box center [330, 248] width 69 height 13
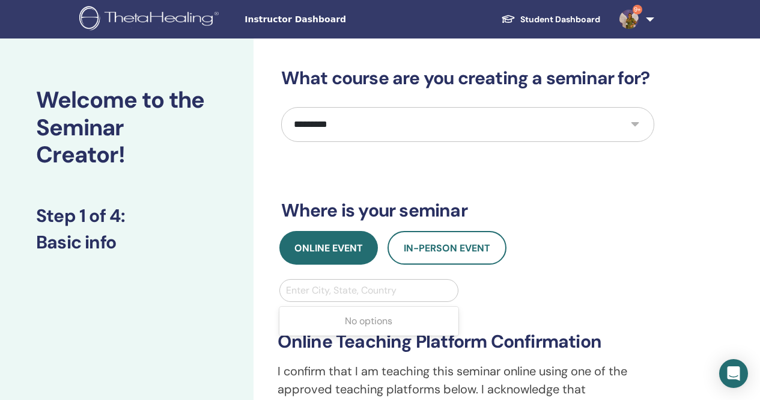
click at [381, 293] on div at bounding box center [369, 290] width 167 height 17
click at [350, 292] on div at bounding box center [369, 290] width 167 height 17
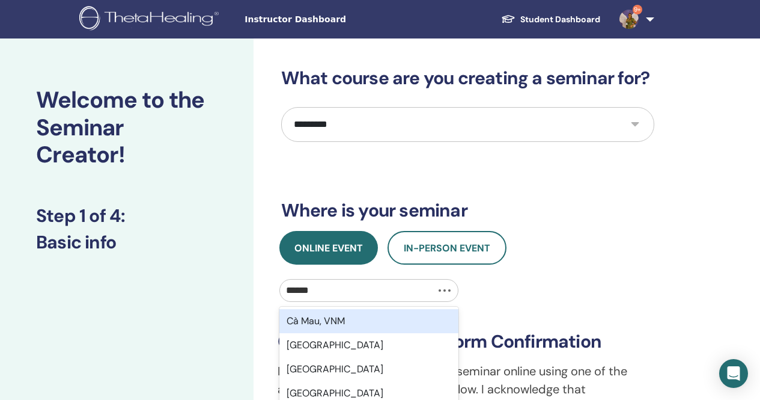
type input "*******"
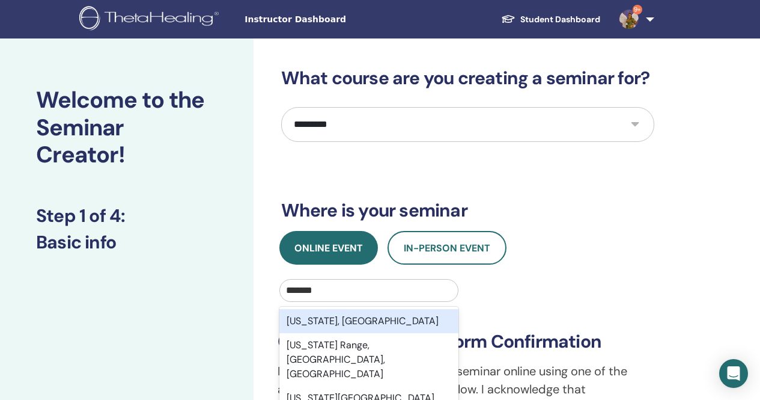
click at [354, 320] on div "California, USA" at bounding box center [370, 321] width 180 height 24
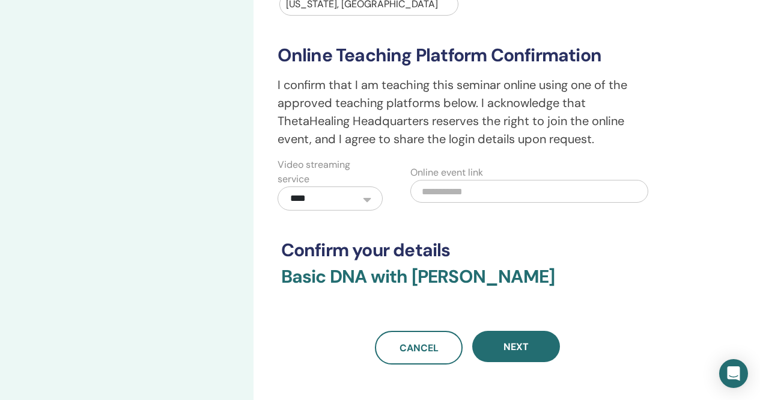
scroll to position [301, 0]
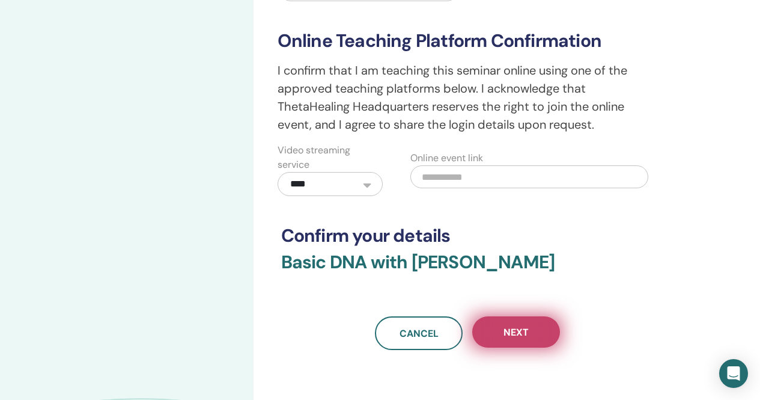
click at [521, 342] on button "Next" at bounding box center [516, 331] width 88 height 31
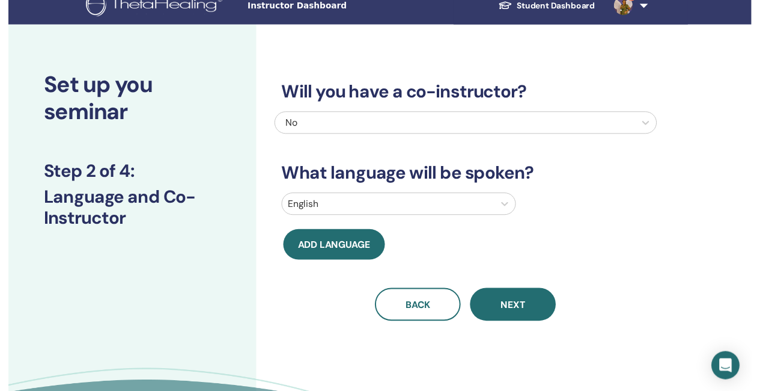
scroll to position [0, 0]
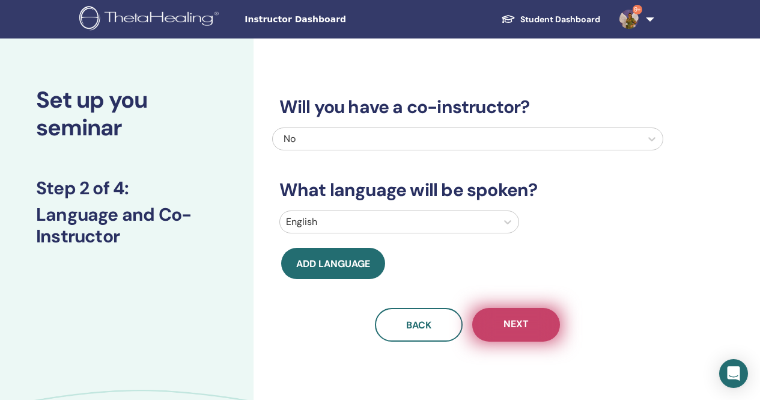
click at [521, 330] on span "Next" at bounding box center [516, 324] width 25 height 15
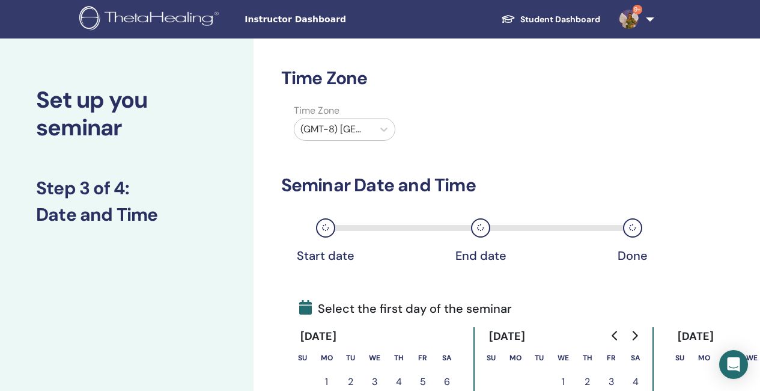
click at [346, 127] on div at bounding box center [334, 129] width 67 height 17
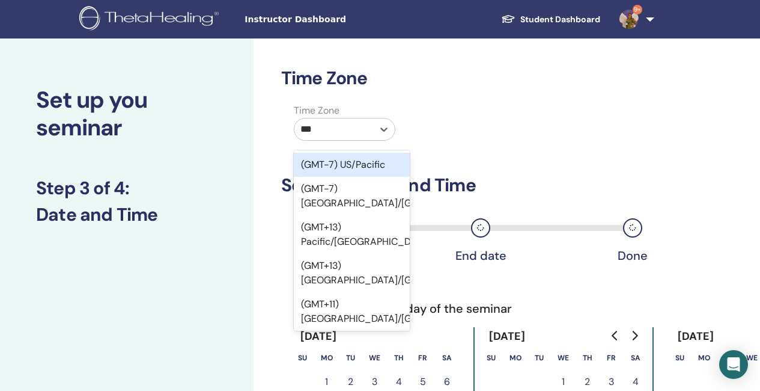
type input "****"
click at [364, 166] on div "(GMT-7) US/Pacific" at bounding box center [352, 165] width 116 height 24
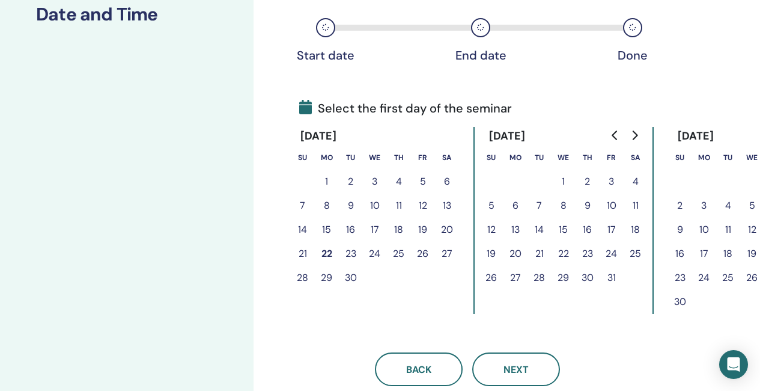
scroll to position [240, 0]
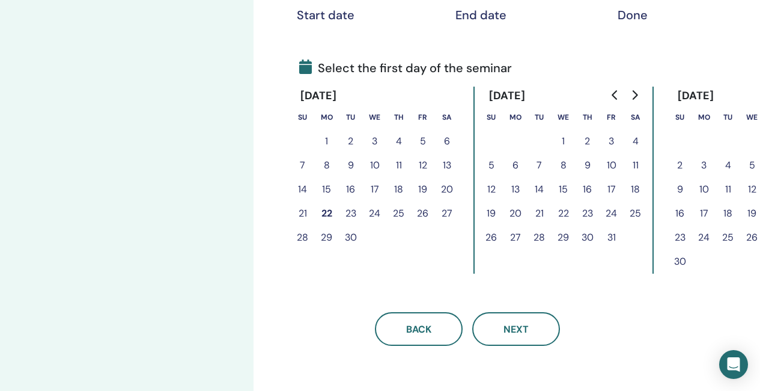
click at [615, 211] on button "24" at bounding box center [612, 213] width 24 height 24
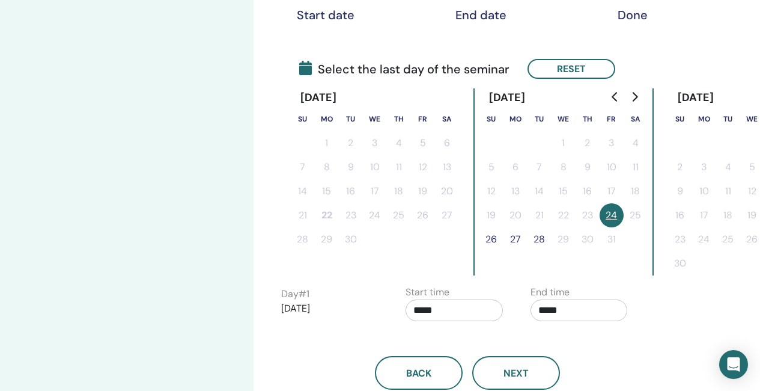
click at [493, 237] on button "26" at bounding box center [492, 239] width 24 height 24
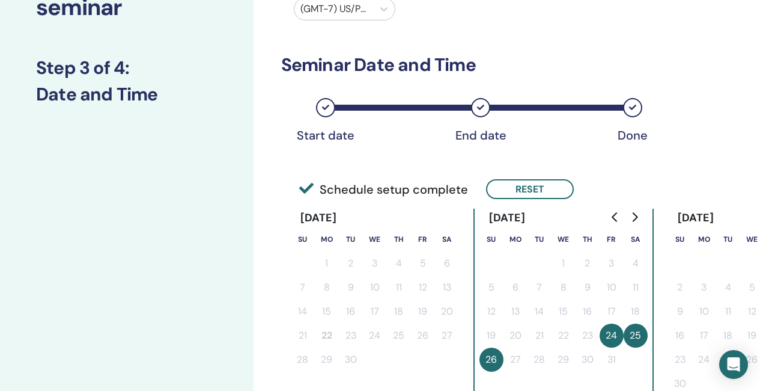
scroll to position [0, 0]
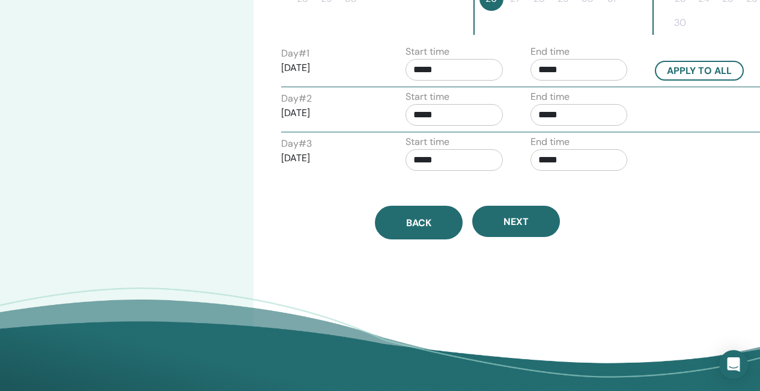
click at [421, 224] on span "Back" at bounding box center [418, 222] width 25 height 13
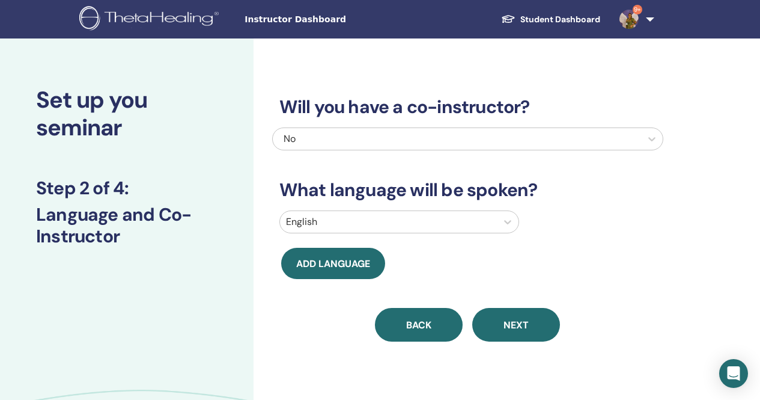
click at [412, 330] on span "Back" at bounding box center [418, 325] width 25 height 13
select select "*"
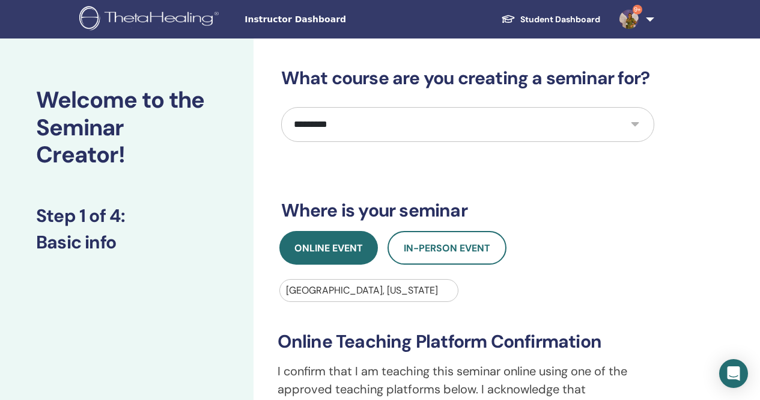
click at [343, 277] on div "**********" at bounding box center [467, 364] width 391 height 266
click at [338, 294] on div at bounding box center [369, 290] width 167 height 17
type input "***"
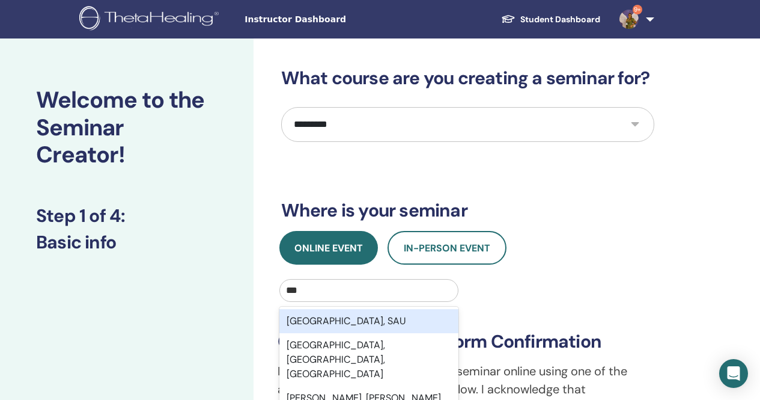
click at [408, 319] on div "Riyadh, SAU" at bounding box center [370, 321] width 180 height 24
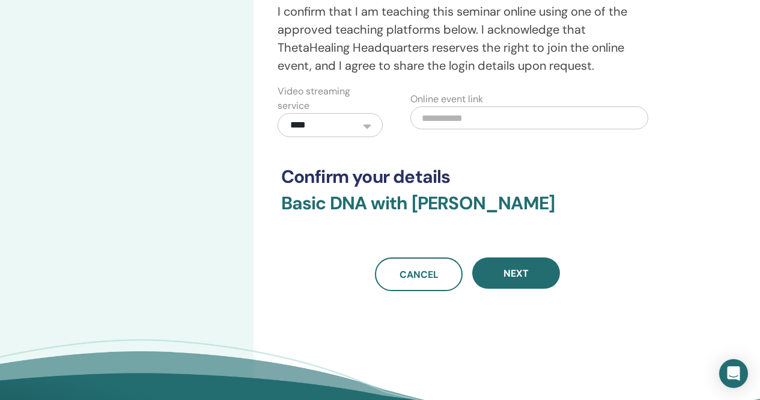
scroll to position [361, 0]
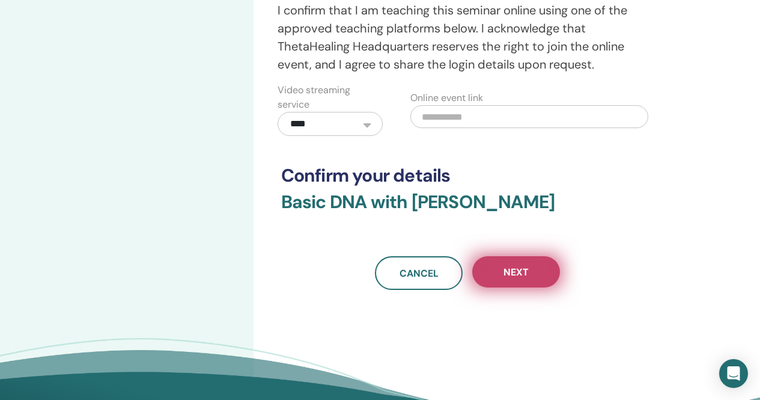
click at [537, 280] on button "Next" at bounding box center [516, 271] width 88 height 31
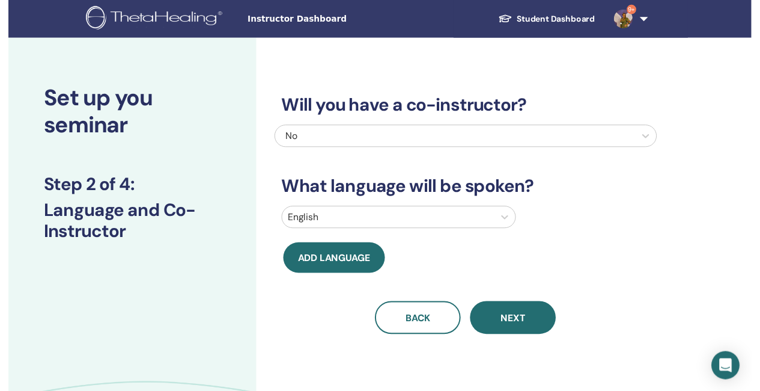
scroll to position [0, 0]
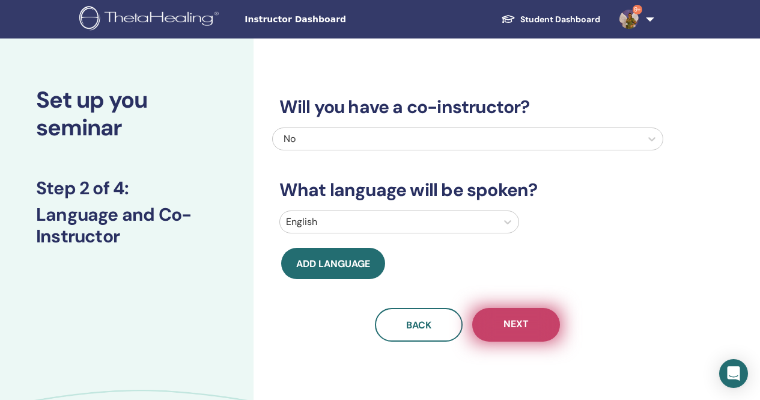
click at [516, 330] on span "Next" at bounding box center [516, 324] width 25 height 15
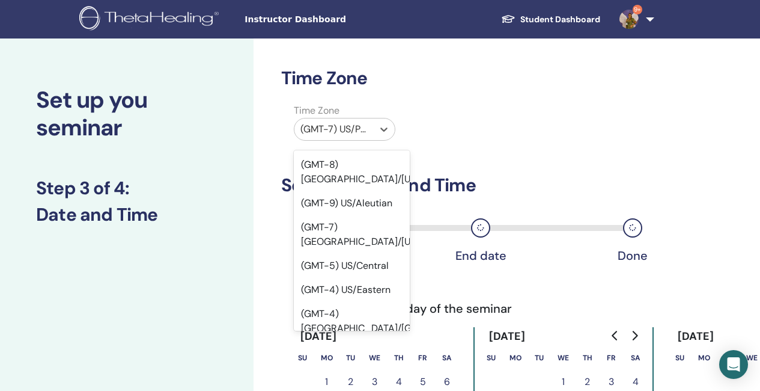
click at [363, 129] on div at bounding box center [334, 129] width 67 height 17
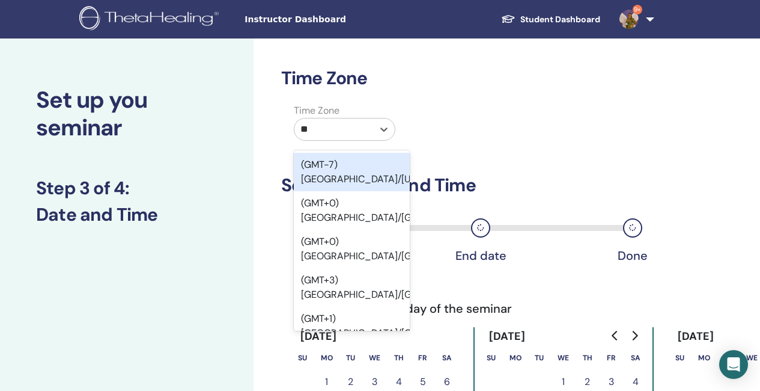
type input "***"
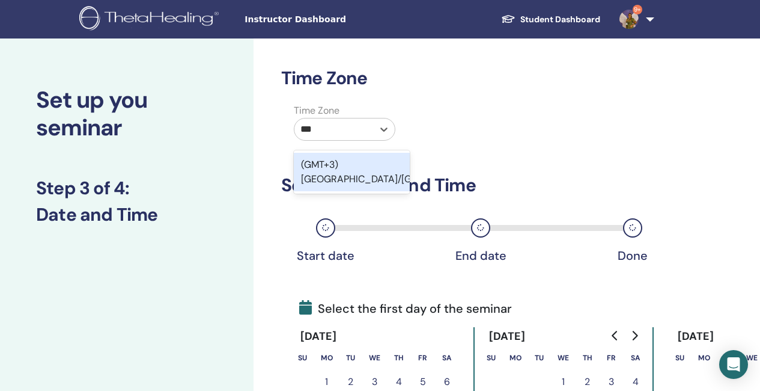
click at [399, 163] on div "(GMT+3) Asia/Riyadh" at bounding box center [352, 172] width 116 height 38
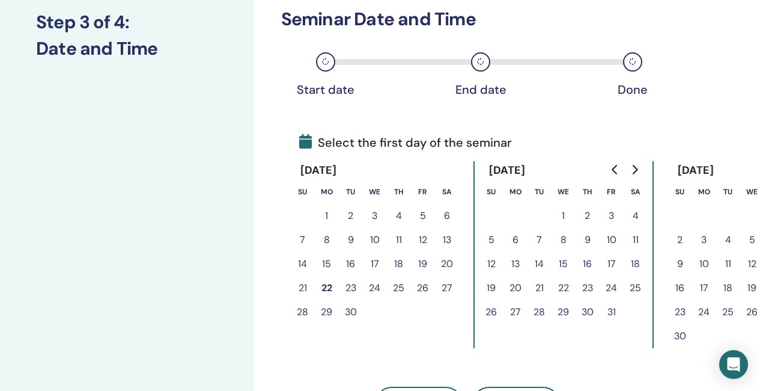
scroll to position [180, 0]
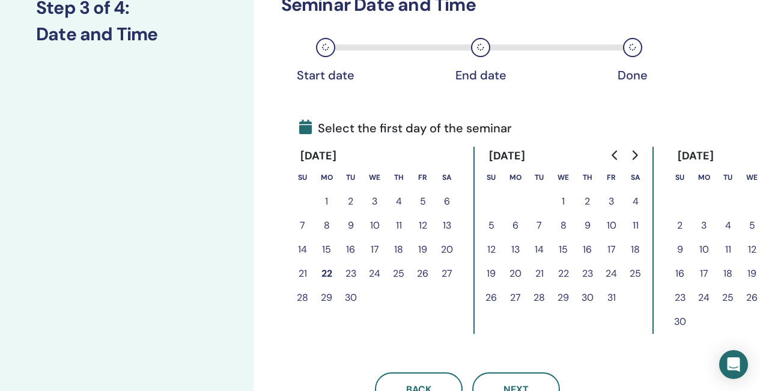
click at [612, 270] on button "24" at bounding box center [612, 273] width 24 height 24
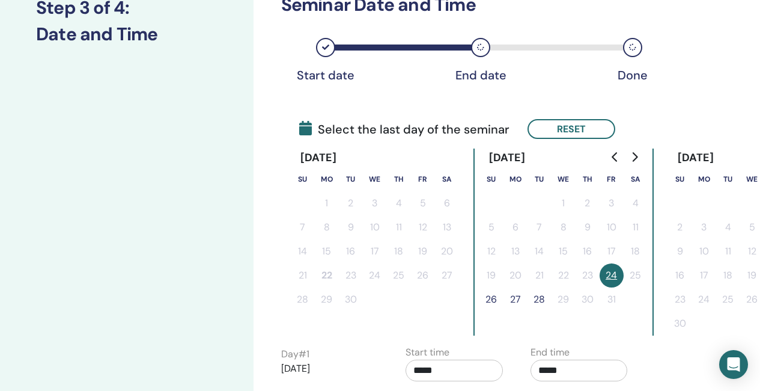
click at [503, 295] on td "26" at bounding box center [492, 299] width 24 height 24
click at [495, 298] on button "26" at bounding box center [492, 299] width 24 height 24
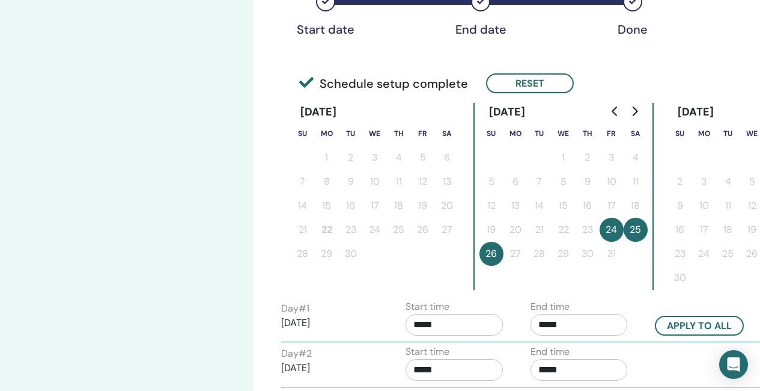
scroll to position [301, 0]
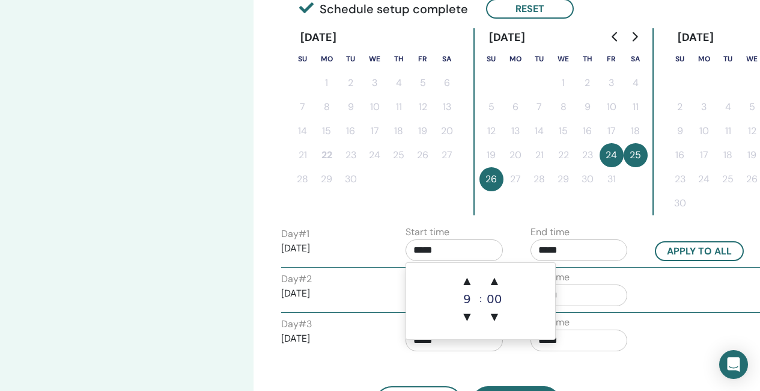
click at [446, 249] on input "*****" at bounding box center [454, 250] width 97 height 22
click at [466, 282] on span "▲" at bounding box center [467, 281] width 24 height 24
type input "*****"
click at [569, 257] on input "*****" at bounding box center [579, 250] width 97 height 22
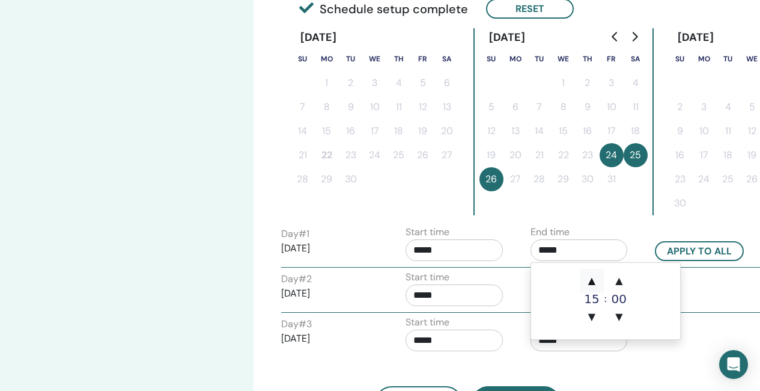
click at [590, 278] on span "▲" at bounding box center [592, 281] width 24 height 24
type input "*****"
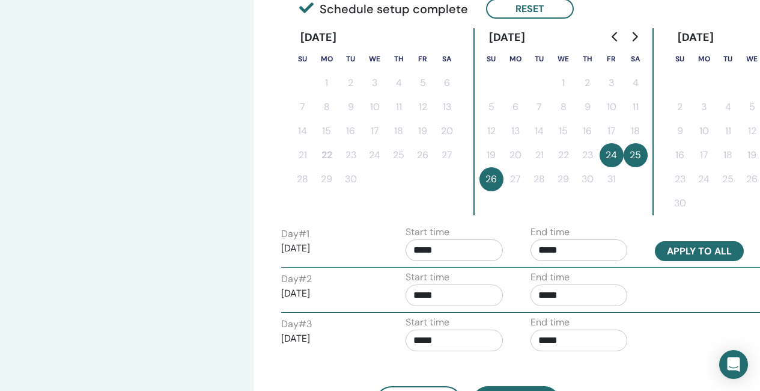
click at [691, 246] on button "Apply to all" at bounding box center [699, 251] width 89 height 20
type input "*****"
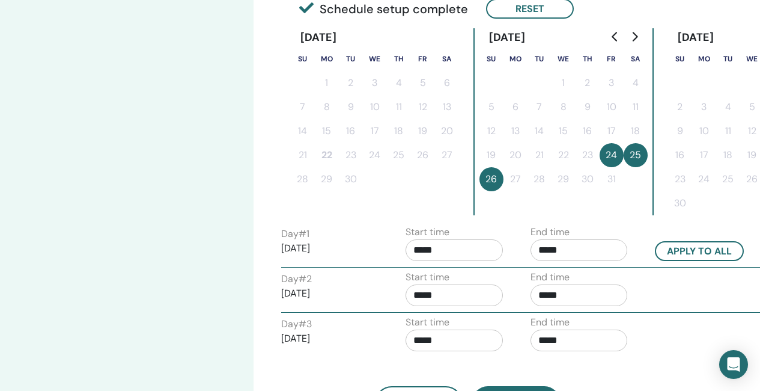
click at [439, 336] on input "*****" at bounding box center [454, 340] width 97 height 22
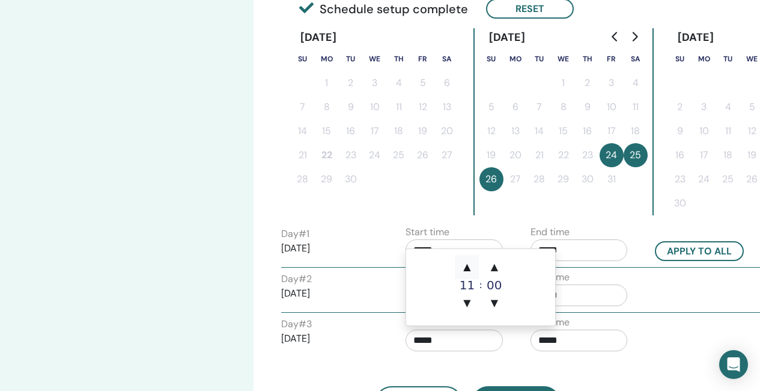
click at [465, 268] on span "▲" at bounding box center [467, 267] width 24 height 24
type input "*****"
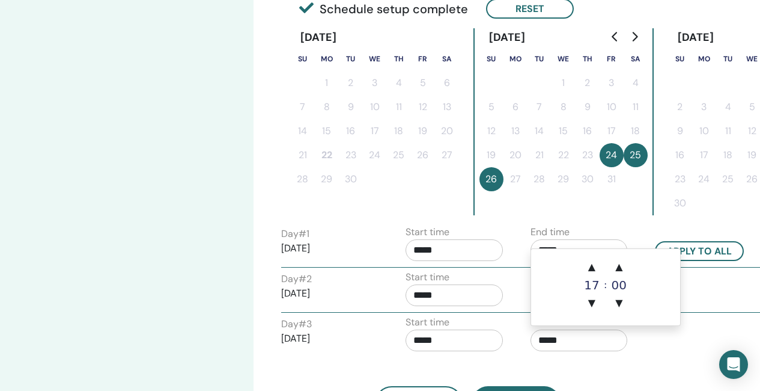
click at [558, 334] on input "*****" at bounding box center [579, 340] width 97 height 22
click at [593, 271] on span "▲" at bounding box center [592, 267] width 24 height 24
type input "*****"
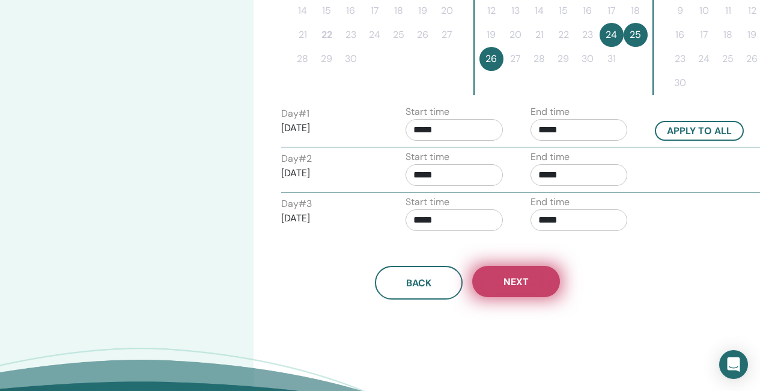
click at [498, 285] on button "Next" at bounding box center [516, 281] width 88 height 31
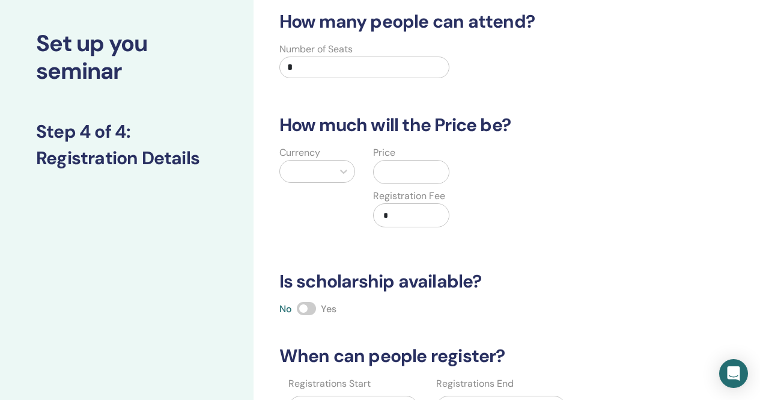
scroll to position [0, 0]
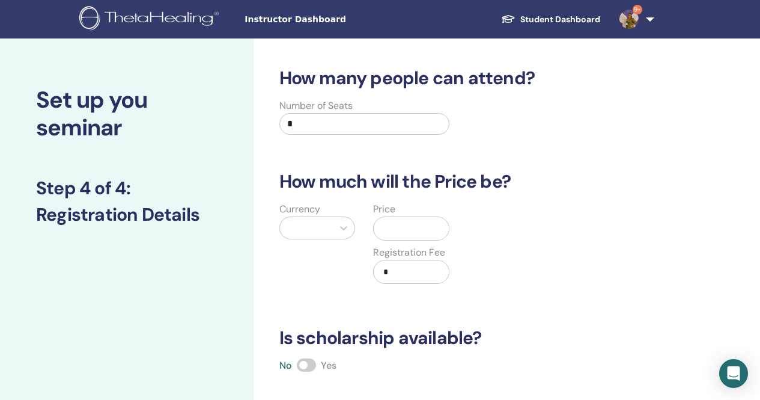
click at [309, 124] on input "*" at bounding box center [365, 124] width 171 height 22
type input "**"
click at [309, 232] on div at bounding box center [306, 227] width 41 height 17
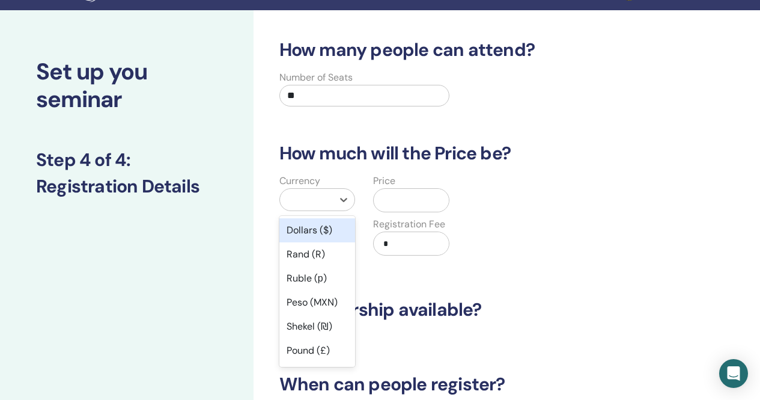
scroll to position [29, 0]
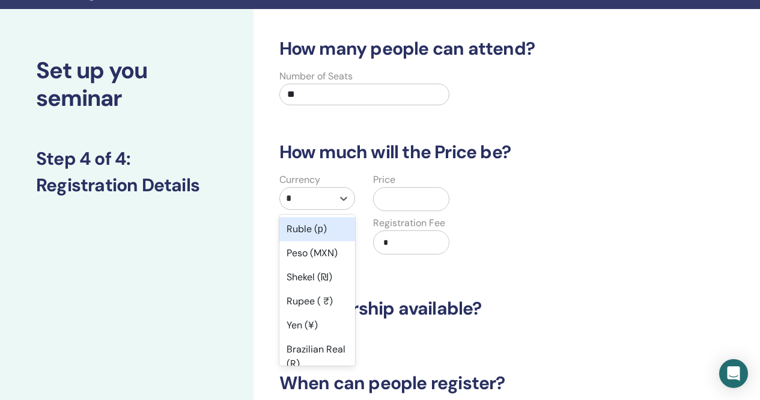
type input "**"
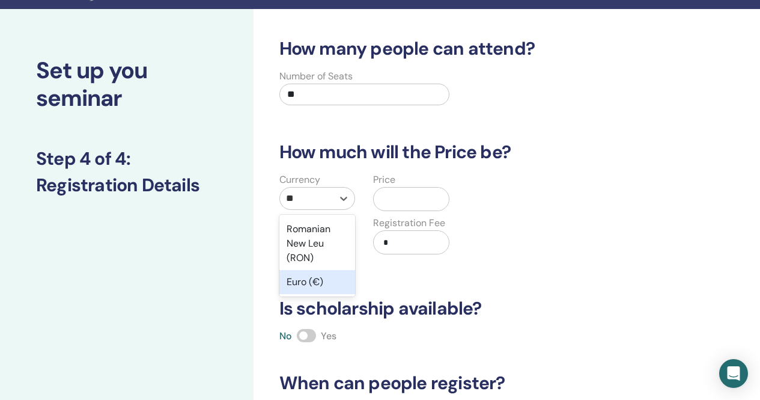
click at [327, 284] on div "Euro (€)" at bounding box center [318, 282] width 76 height 24
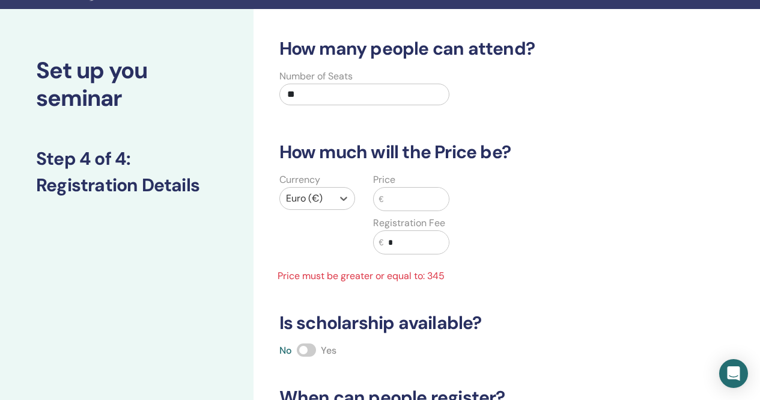
click at [413, 202] on input "text" at bounding box center [416, 199] width 66 height 23
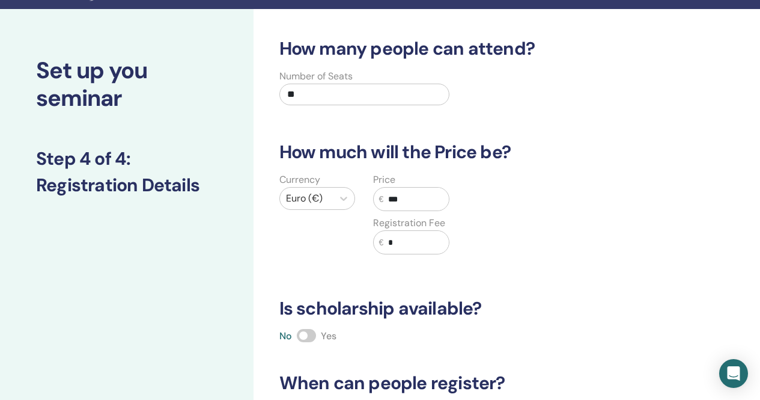
scroll to position [210, 0]
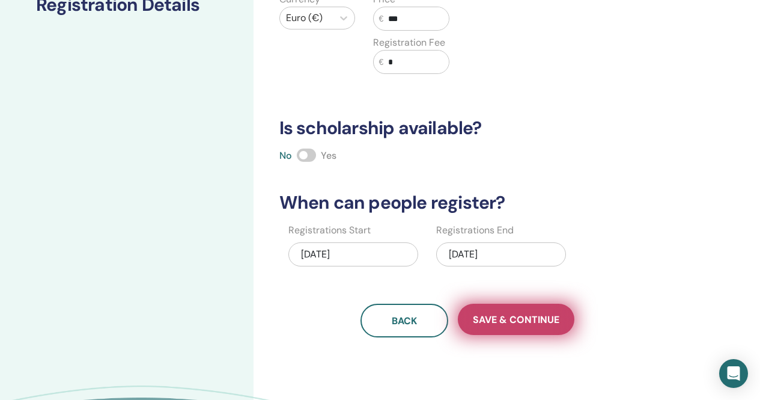
type input "***"
click at [526, 320] on span "Save & Continue" at bounding box center [516, 319] width 87 height 13
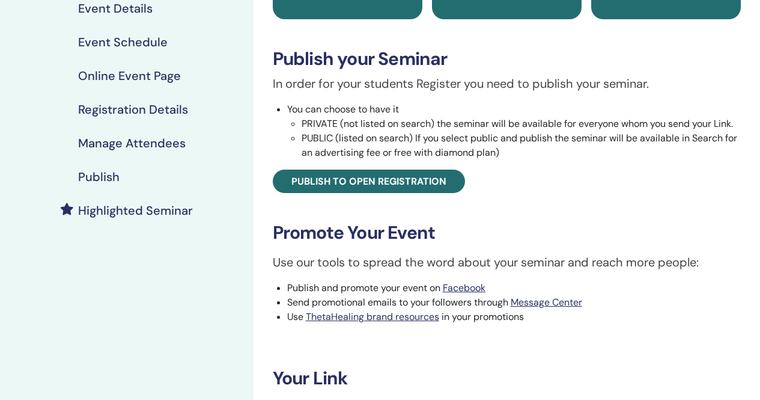
scroll to position [180, 0]
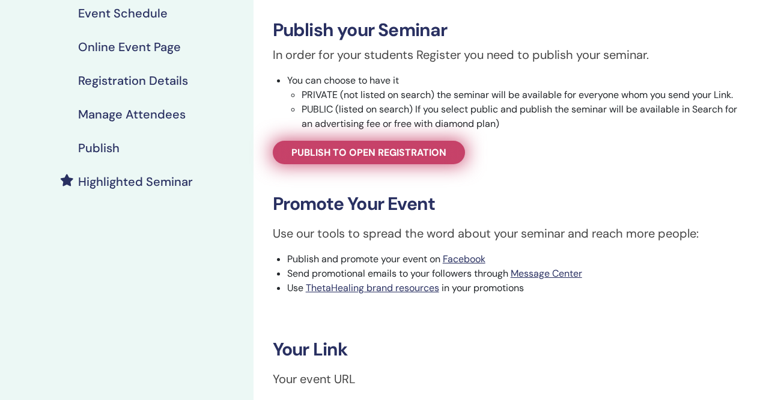
click at [358, 150] on span "Publish to open registration" at bounding box center [369, 152] width 155 height 13
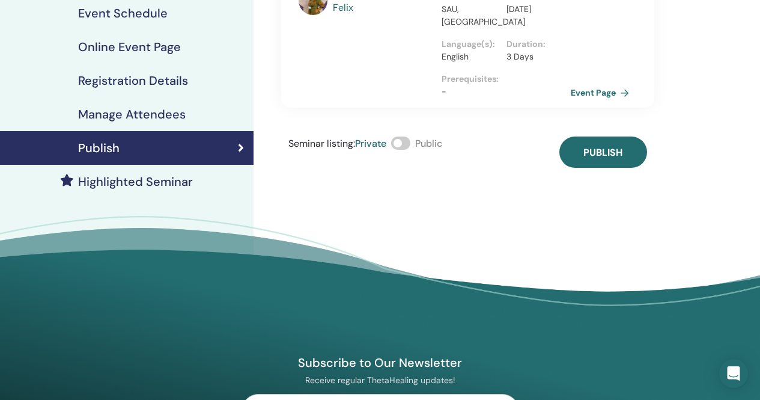
click at [405, 141] on span at bounding box center [400, 142] width 19 height 13
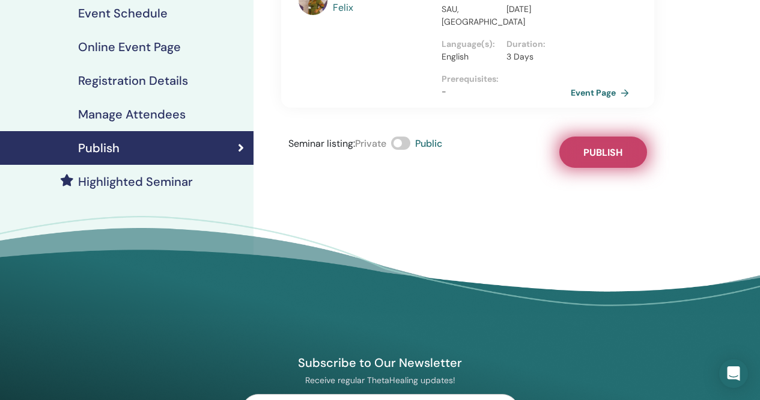
click at [627, 160] on button "Publish" at bounding box center [604, 151] width 88 height 31
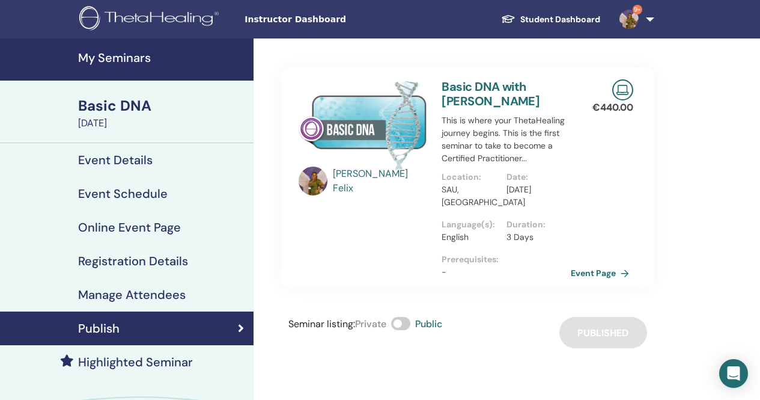
click at [125, 56] on h4 "My Seminars" at bounding box center [162, 57] width 168 height 14
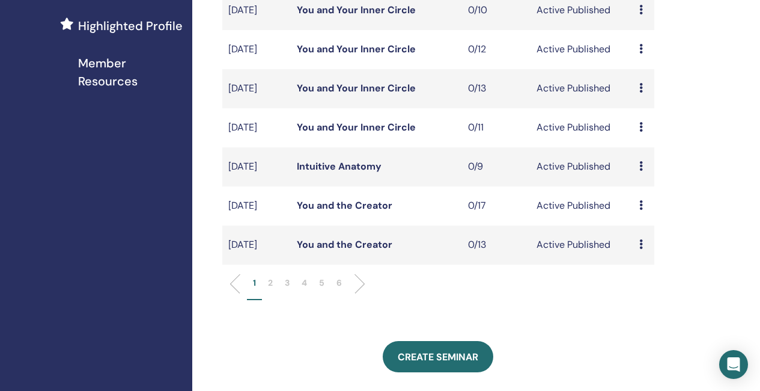
scroll to position [421, 0]
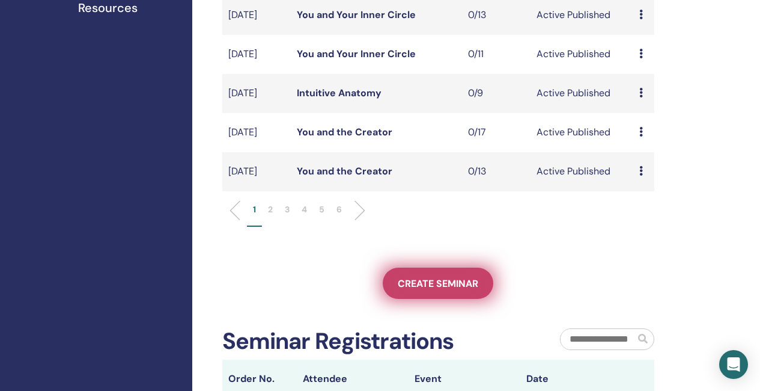
click at [449, 290] on span "Create seminar" at bounding box center [438, 283] width 81 height 13
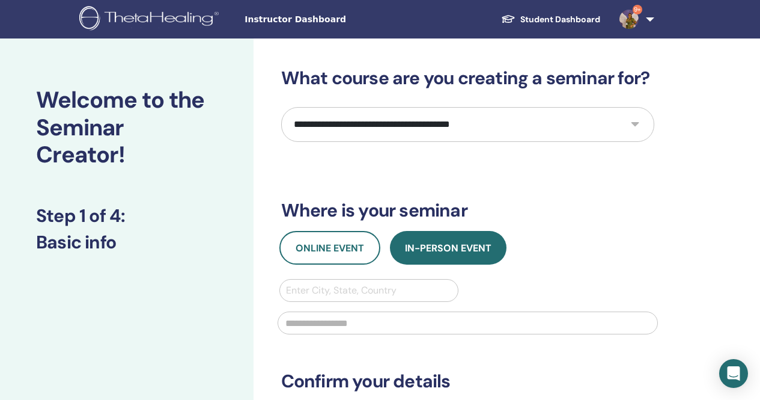
click at [502, 116] on select "**********" at bounding box center [467, 124] width 373 height 35
select select "*"
click at [281, 107] on select "**********" at bounding box center [467, 124] width 373 height 35
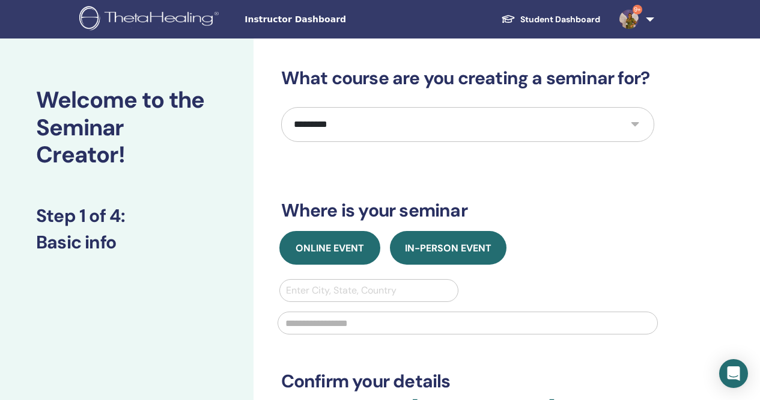
click at [357, 264] on button "Online Event" at bounding box center [330, 248] width 101 height 34
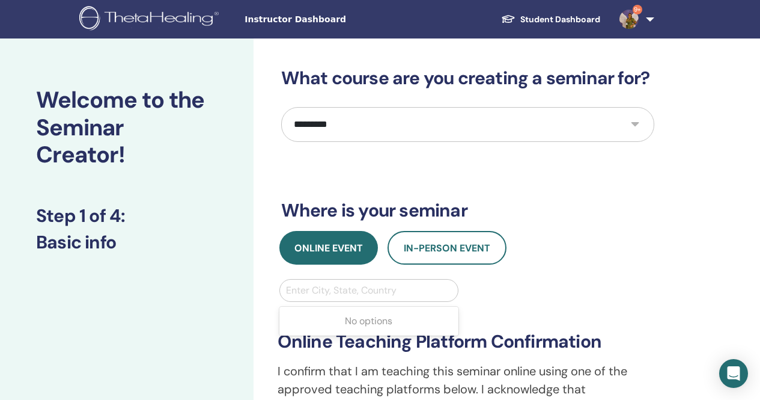
click at [324, 290] on div at bounding box center [369, 290] width 167 height 17
type input "*****"
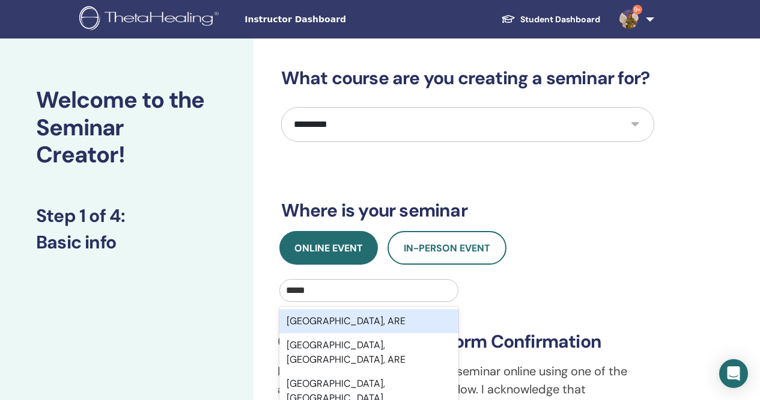
click at [344, 326] on div "Dubai, ARE" at bounding box center [370, 321] width 180 height 24
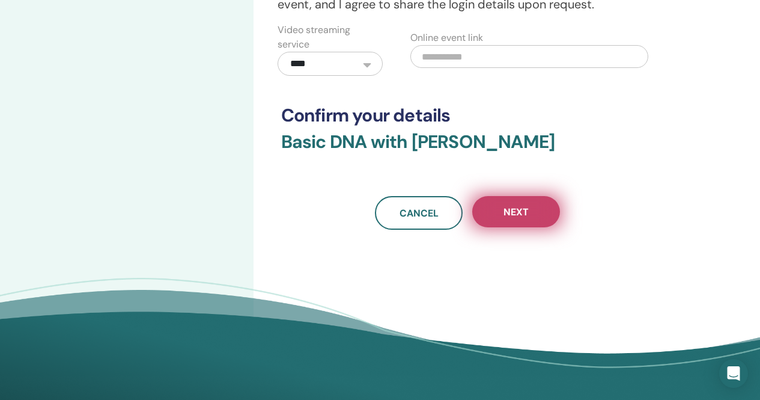
click at [527, 211] on span "Next" at bounding box center [516, 212] width 25 height 13
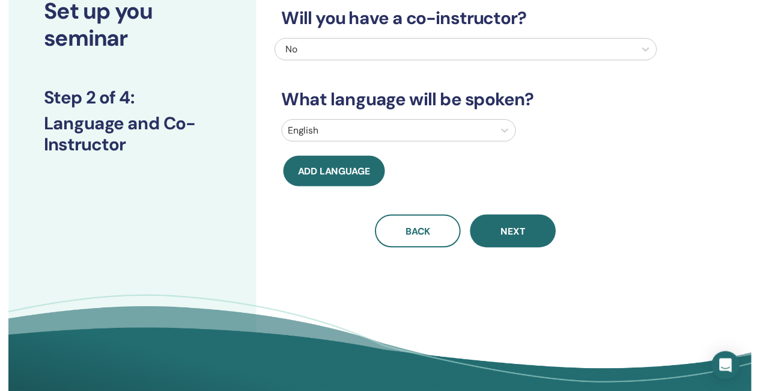
scroll to position [87, 0]
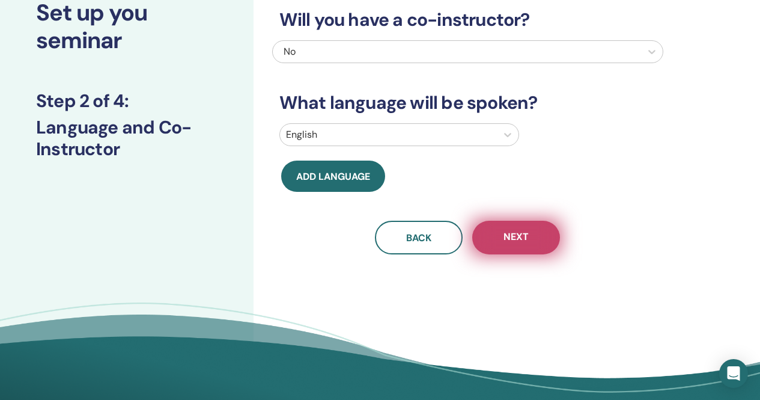
click at [536, 234] on button "Next" at bounding box center [516, 238] width 88 height 34
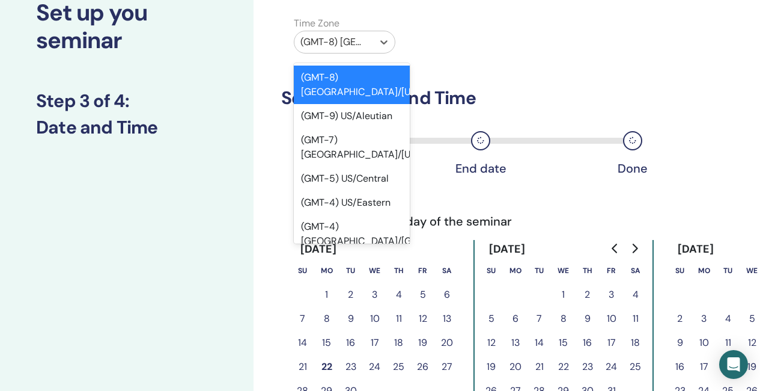
click at [355, 44] on div at bounding box center [334, 42] width 67 height 17
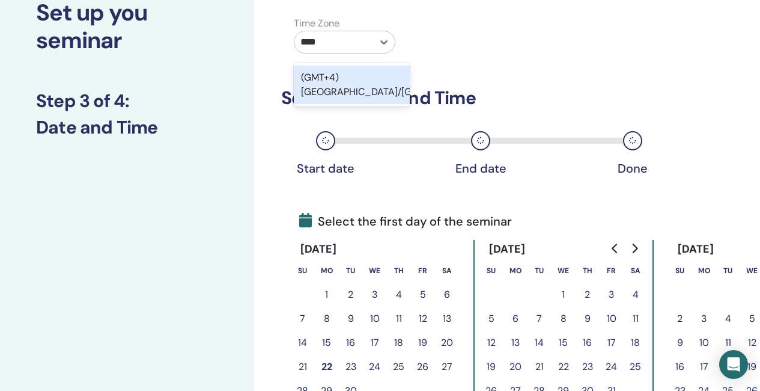
type input "*****"
click at [368, 78] on div "(GMT+4) [GEOGRAPHIC_DATA]/[GEOGRAPHIC_DATA]" at bounding box center [352, 85] width 116 height 38
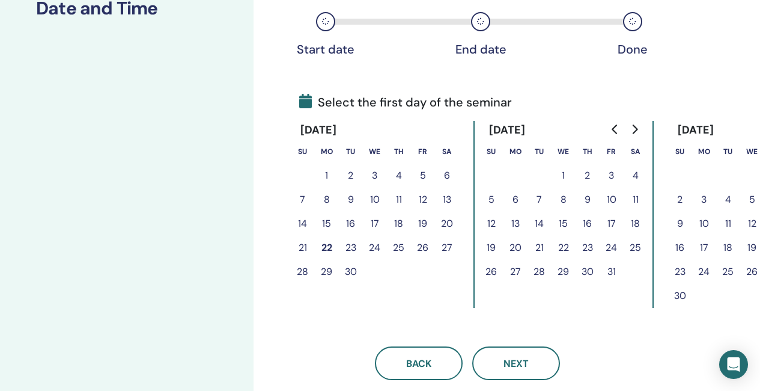
scroll to position [207, 0]
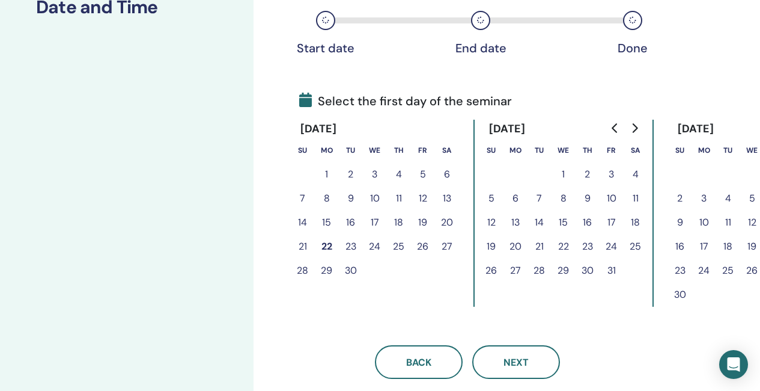
click at [614, 245] on button "24" at bounding box center [612, 246] width 24 height 24
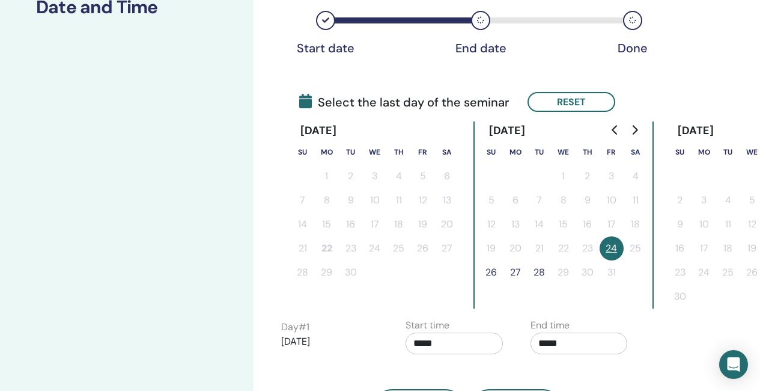
click at [493, 271] on button "26" at bounding box center [492, 272] width 24 height 24
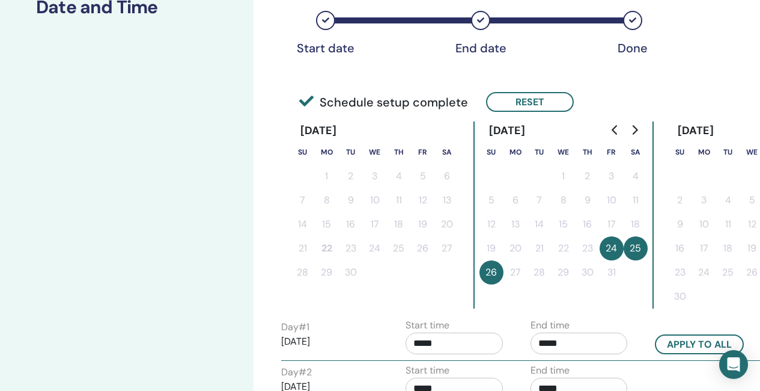
click at [472, 344] on input "*****" at bounding box center [454, 343] width 97 height 22
click at [470, 270] on span "▲" at bounding box center [467, 270] width 24 height 24
type input "*****"
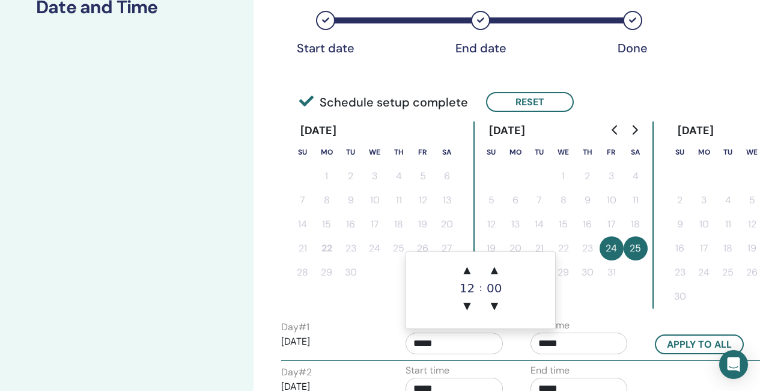
click at [593, 338] on input "*****" at bounding box center [579, 343] width 97 height 22
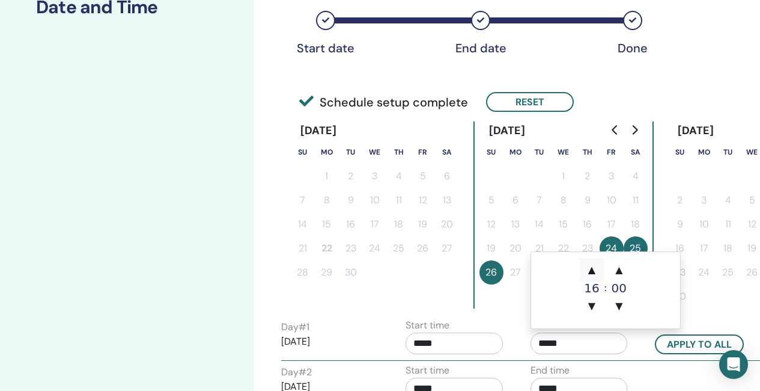
click at [593, 270] on span "▲" at bounding box center [592, 270] width 24 height 24
type input "*****"
click at [689, 341] on button "Apply to all" at bounding box center [699, 344] width 89 height 20
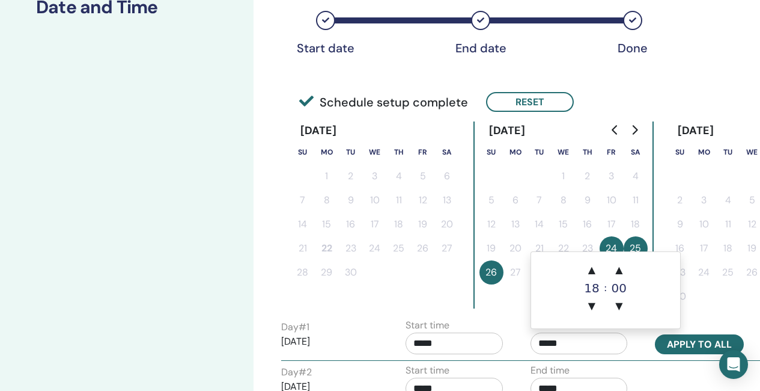
type input "*****"
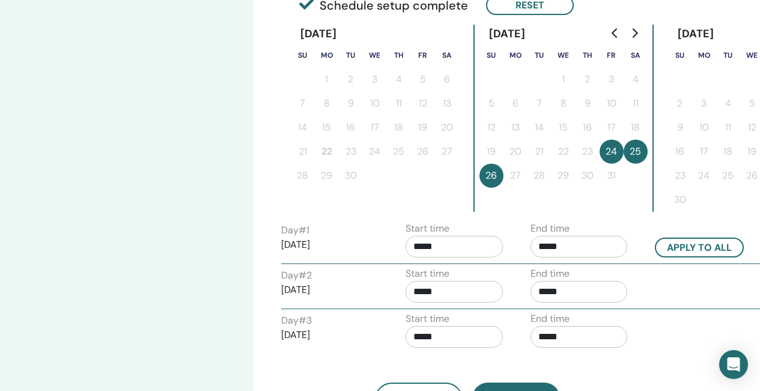
scroll to position [328, 0]
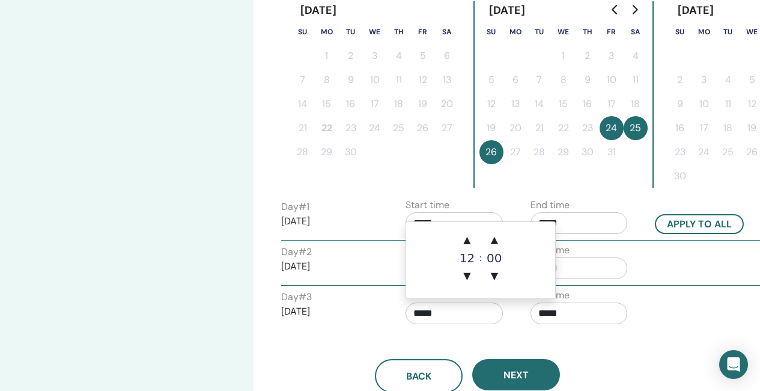
click at [439, 320] on input "*****" at bounding box center [454, 313] width 97 height 22
click at [465, 244] on span "▲" at bounding box center [467, 240] width 24 height 24
type input "*****"
click at [579, 313] on input "*****" at bounding box center [579, 313] width 97 height 22
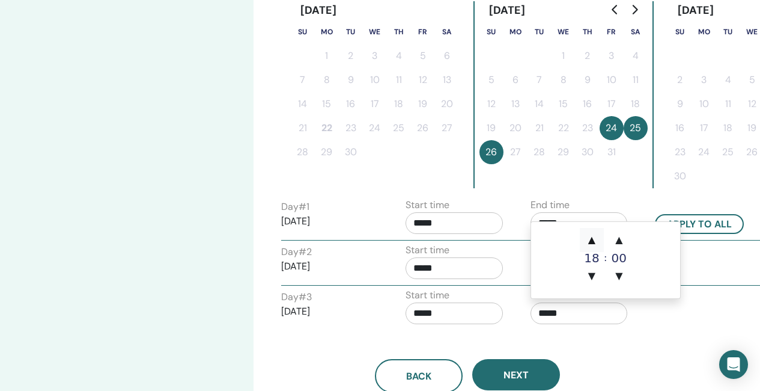
click at [591, 241] on span "▲" at bounding box center [592, 240] width 24 height 24
type input "*****"
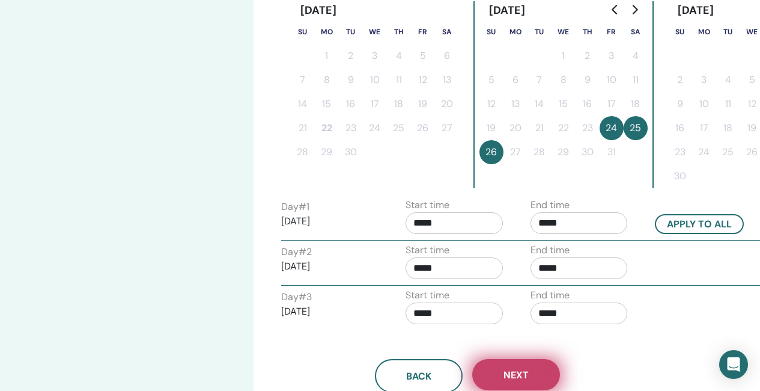
click at [531, 364] on button "Next" at bounding box center [516, 374] width 88 height 31
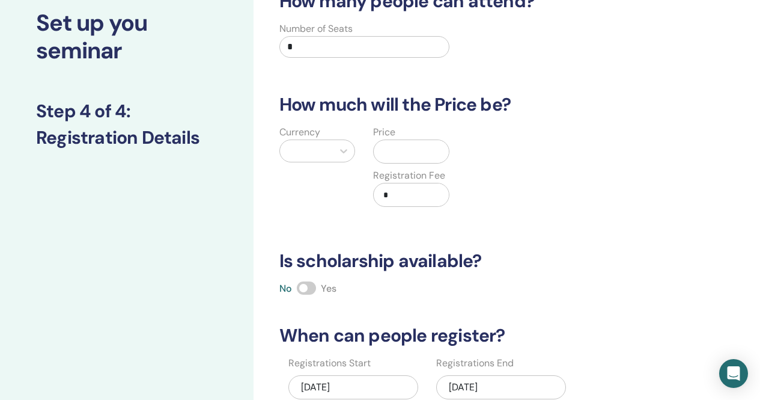
scroll to position [27, 0]
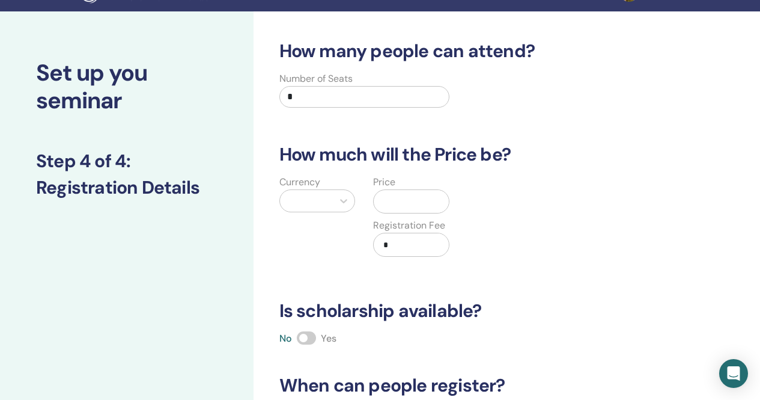
click at [311, 94] on input "*" at bounding box center [365, 97] width 171 height 22
type input "**"
click at [301, 201] on div at bounding box center [306, 200] width 41 height 17
type input "****"
click at [328, 232] on div "Euro (€)" at bounding box center [318, 231] width 76 height 24
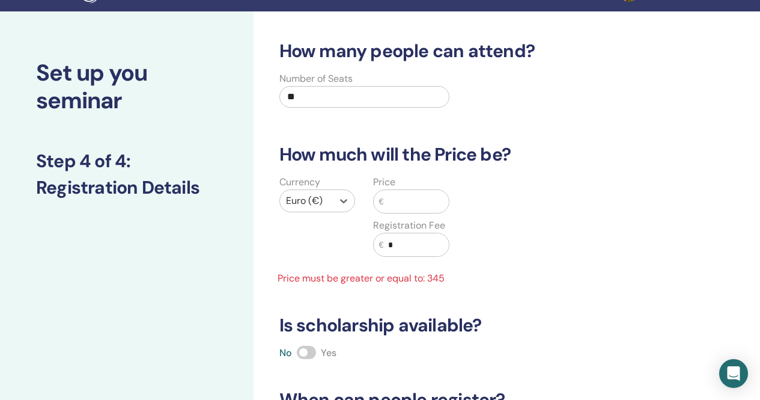
click at [414, 197] on input "text" at bounding box center [416, 201] width 66 height 23
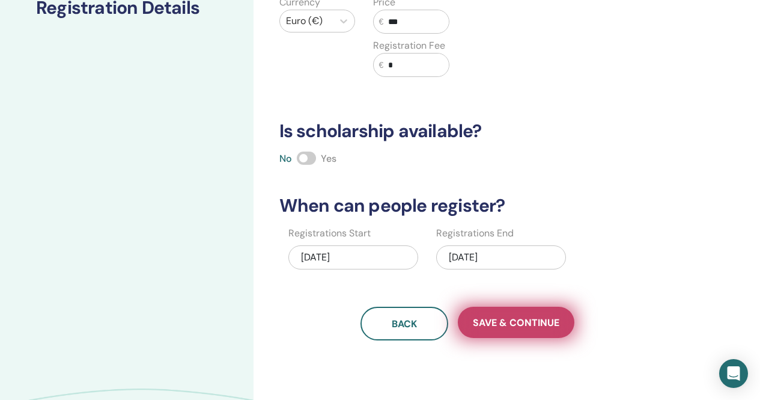
scroll to position [207, 0]
type input "***"
click at [533, 319] on span "Save & Continue" at bounding box center [516, 322] width 87 height 13
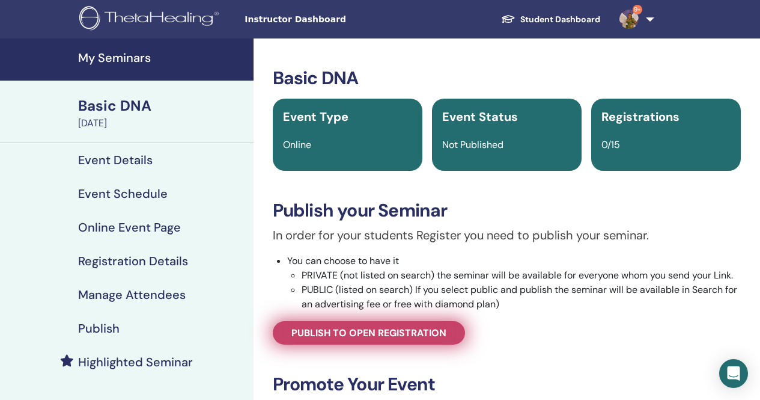
click at [426, 329] on span "Publish to open registration" at bounding box center [369, 332] width 155 height 13
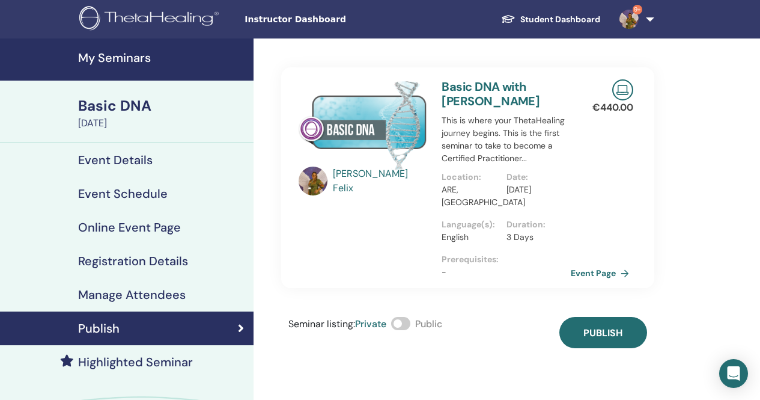
click at [407, 325] on span at bounding box center [400, 323] width 19 height 13
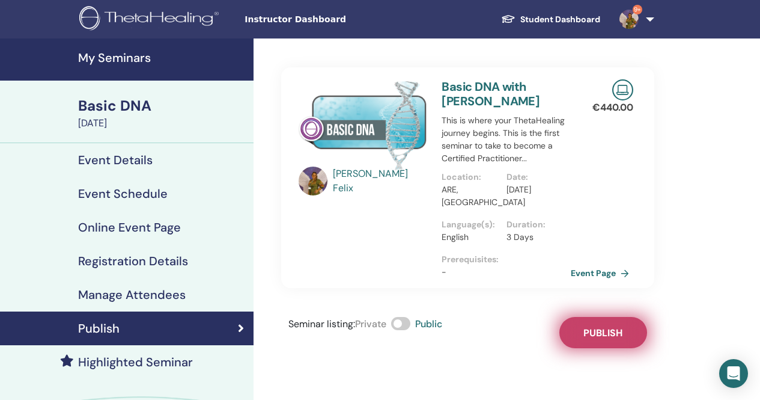
click at [592, 333] on span "Publish" at bounding box center [603, 332] width 39 height 13
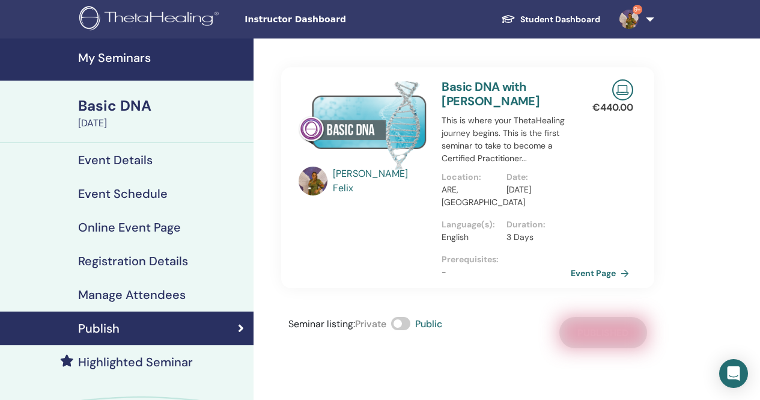
click at [117, 61] on h4 "My Seminars" at bounding box center [162, 57] width 168 height 14
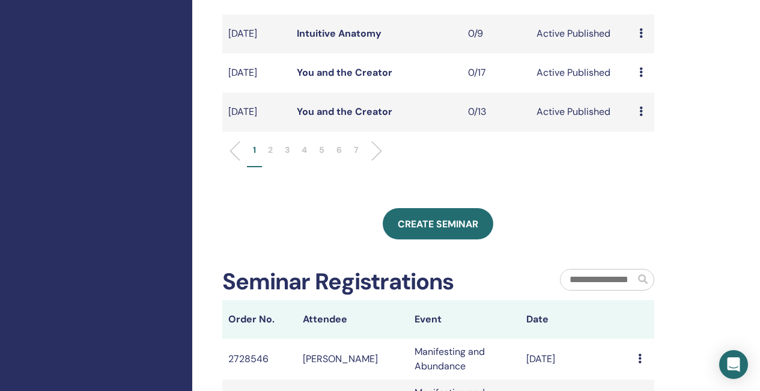
scroll to position [481, 0]
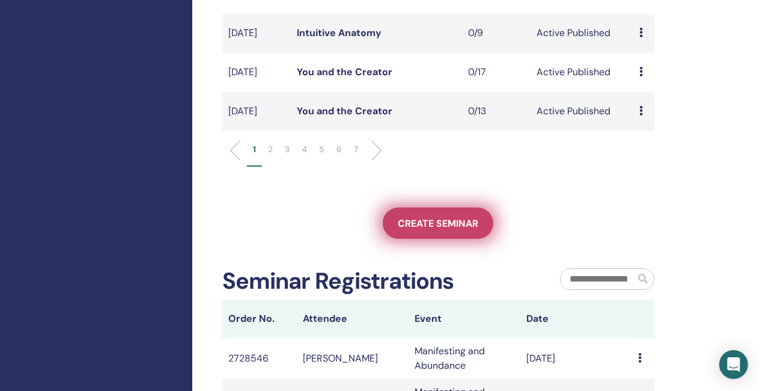
click at [442, 230] on span "Create seminar" at bounding box center [438, 223] width 81 height 13
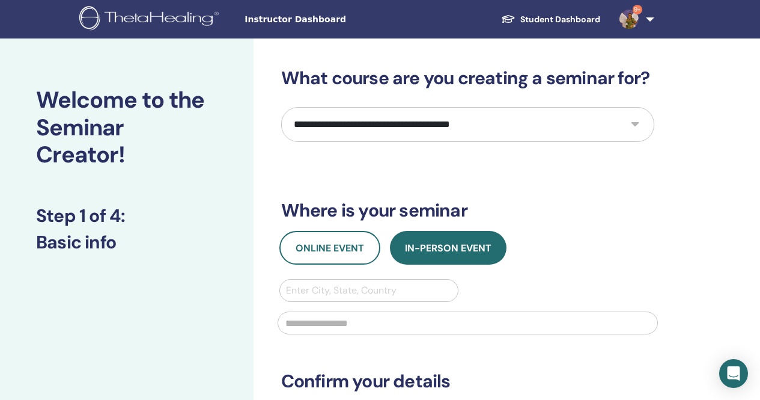
click at [488, 114] on select "**********" at bounding box center [467, 124] width 373 height 35
select select "*"
click at [281, 107] on select "**********" at bounding box center [467, 124] width 373 height 35
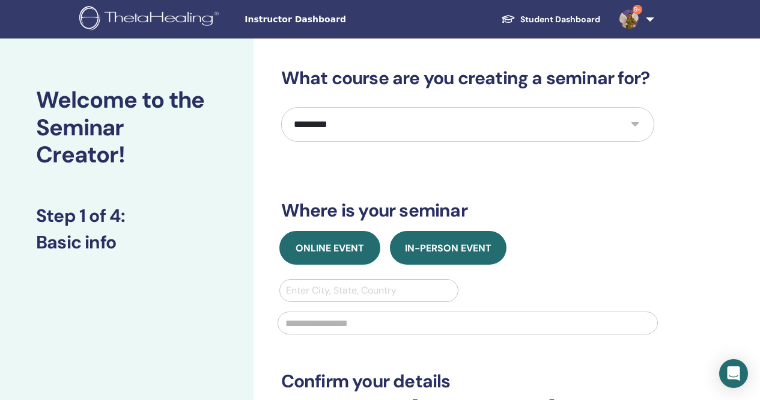
click at [333, 246] on span "Online Event" at bounding box center [330, 248] width 69 height 13
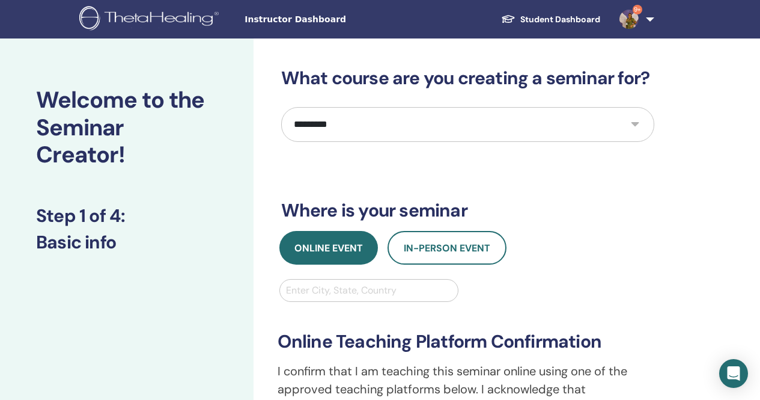
click at [346, 293] on div at bounding box center [369, 290] width 167 height 17
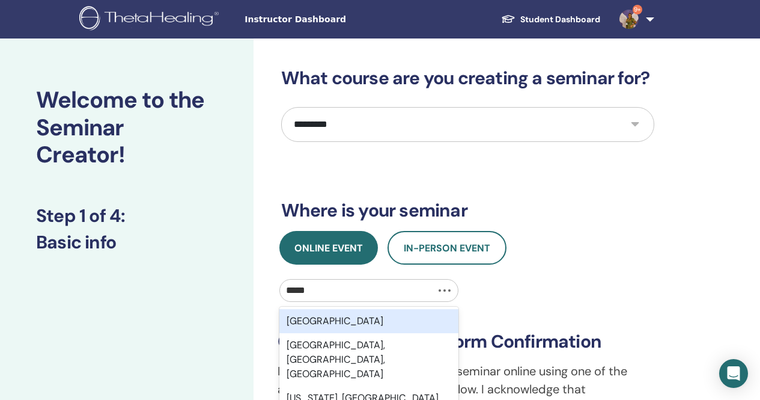
type input "******"
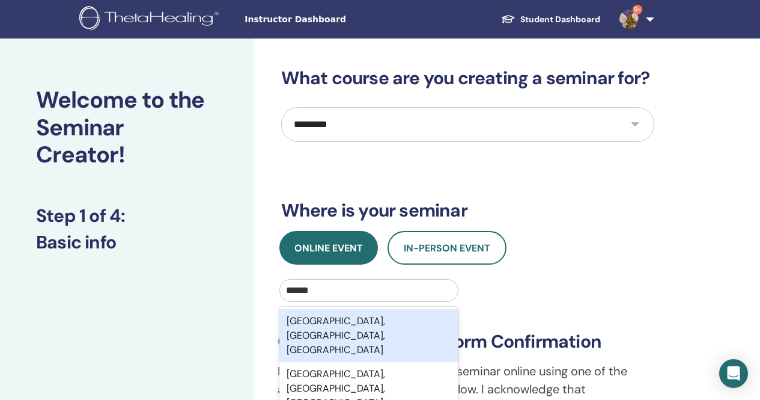
click at [394, 325] on div "New Delhi, Delhi, IND" at bounding box center [370, 335] width 180 height 53
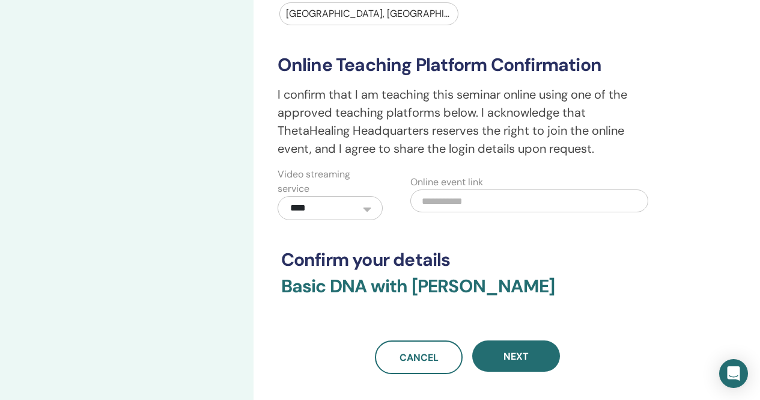
scroll to position [361, 0]
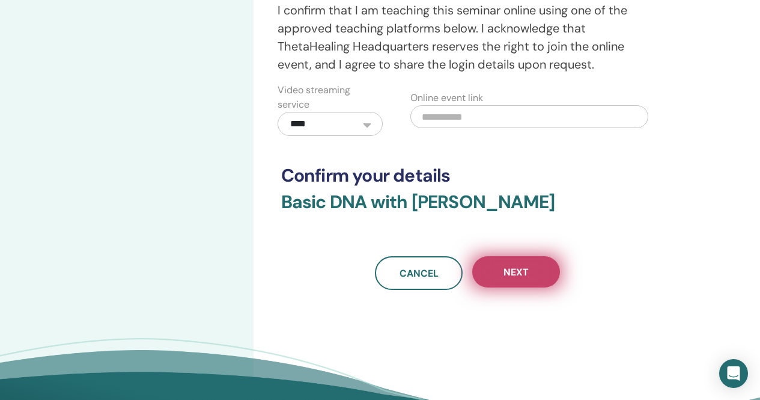
click at [524, 276] on span "Next" at bounding box center [516, 272] width 25 height 13
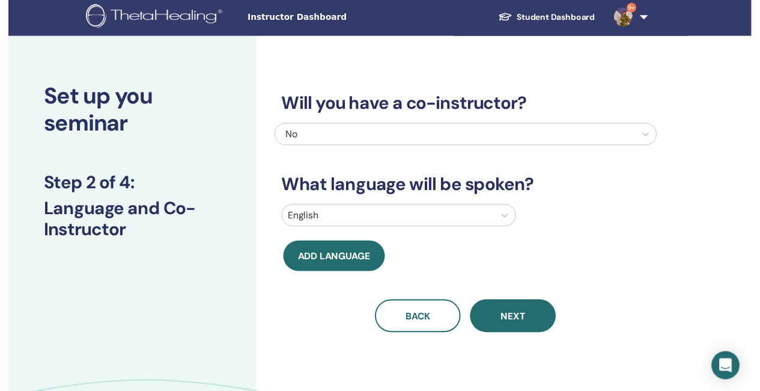
scroll to position [0, 0]
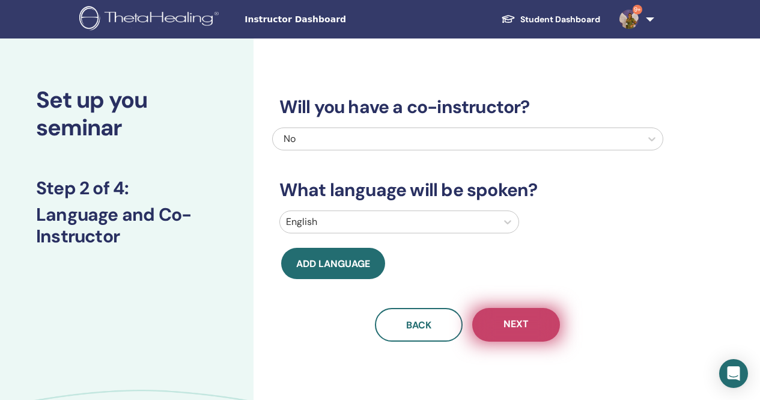
click at [526, 328] on span "Next" at bounding box center [516, 324] width 25 height 15
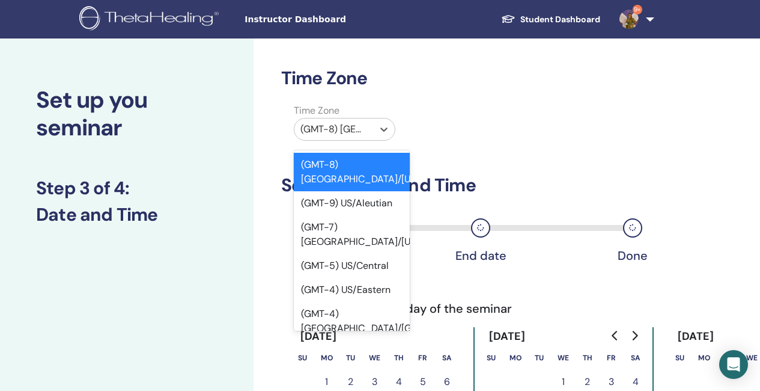
click at [351, 122] on div at bounding box center [334, 129] width 67 height 17
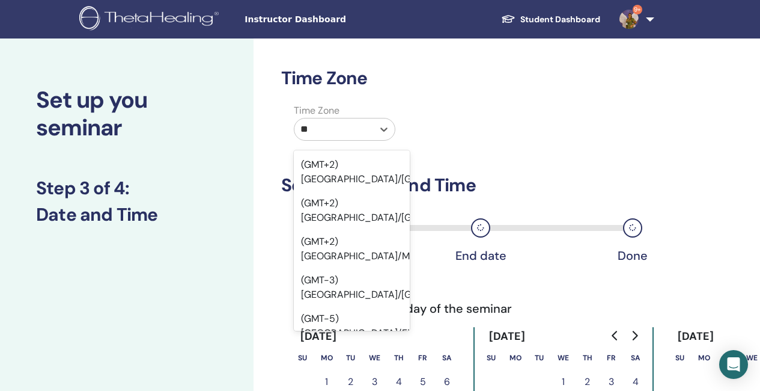
type input "*"
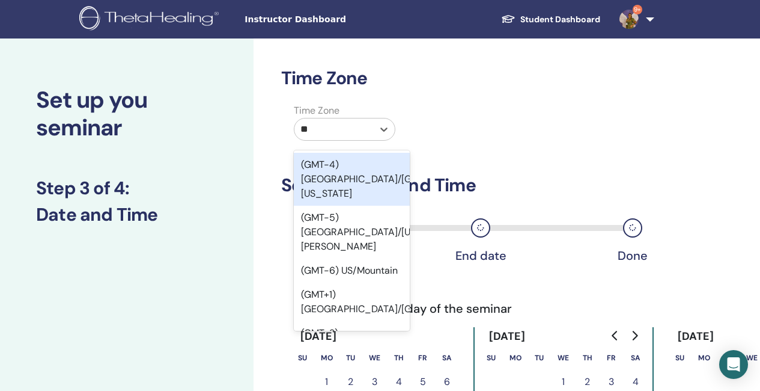
type input "*"
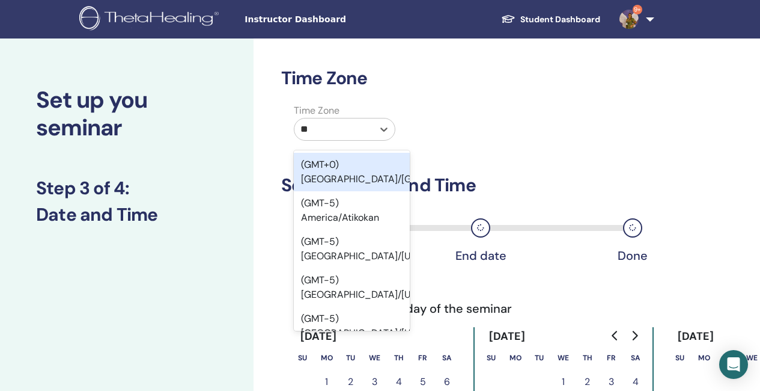
type input "***"
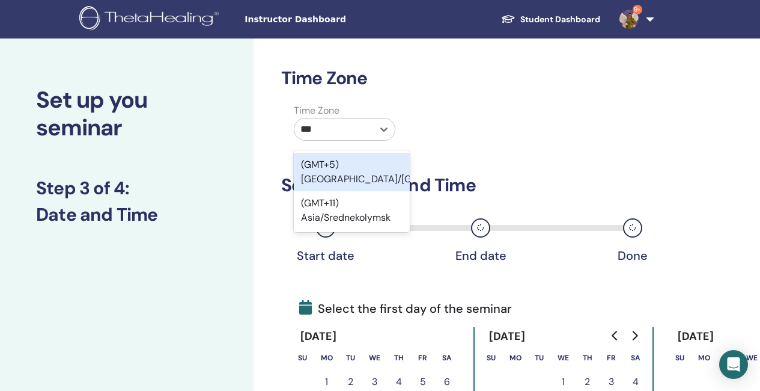
click at [397, 167] on div "(GMT+5) [GEOGRAPHIC_DATA]/[GEOGRAPHIC_DATA]" at bounding box center [352, 172] width 116 height 38
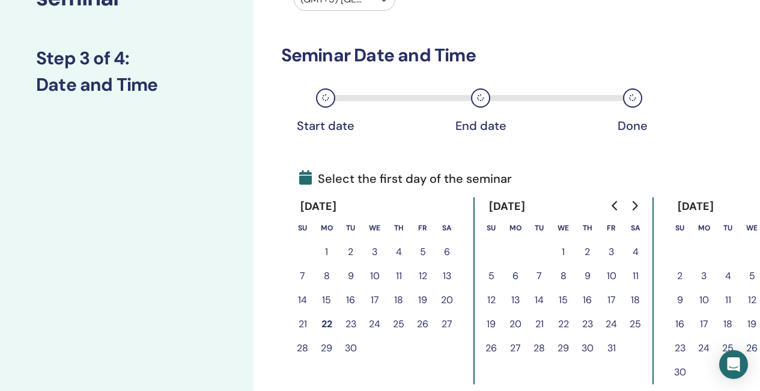
scroll to position [180, 0]
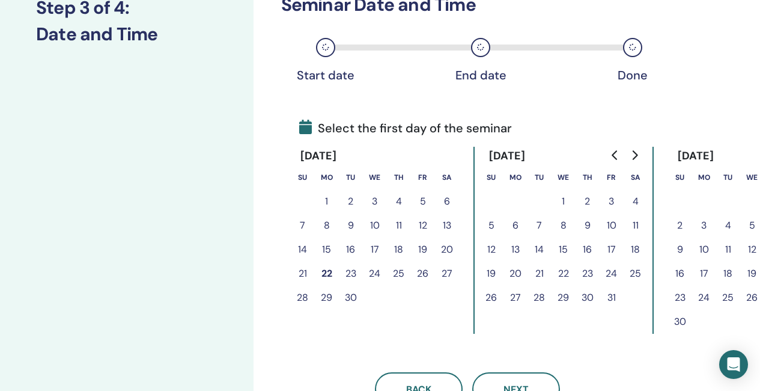
click at [615, 273] on button "24" at bounding box center [612, 273] width 24 height 24
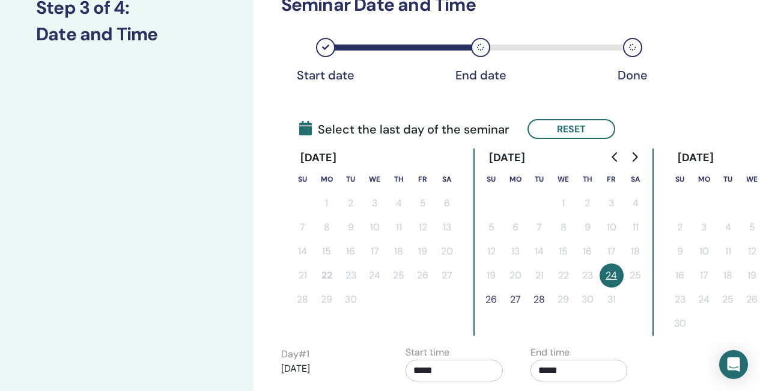
click at [493, 296] on button "26" at bounding box center [492, 299] width 24 height 24
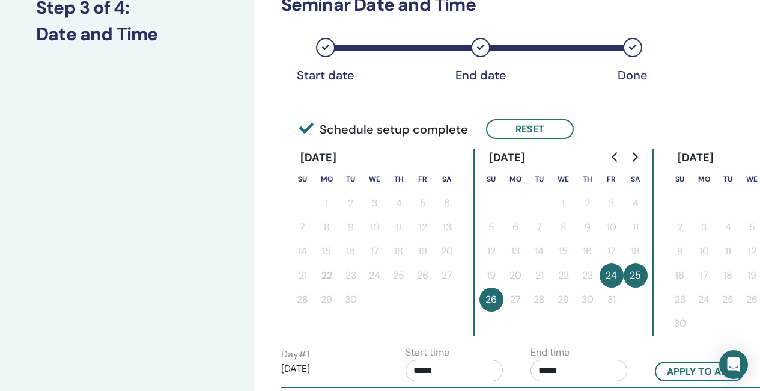
click at [443, 371] on input "*****" at bounding box center [454, 370] width 97 height 22
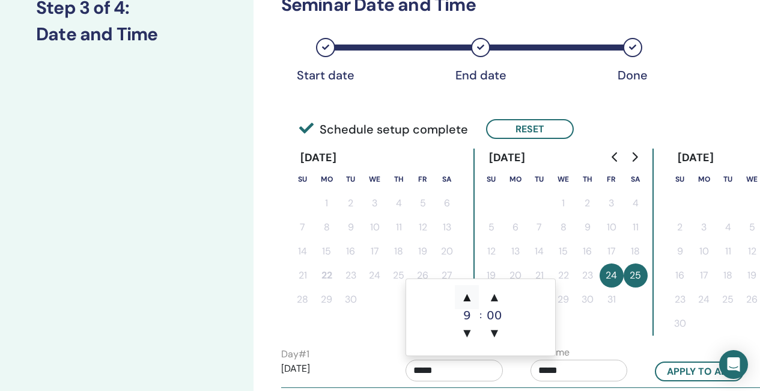
click at [469, 298] on span "▲" at bounding box center [467, 297] width 24 height 24
click at [469, 299] on span "▲" at bounding box center [467, 297] width 24 height 24
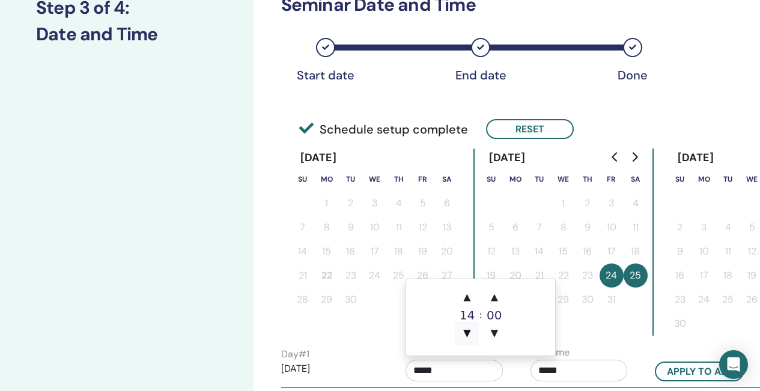
click at [469, 328] on span "▼" at bounding box center [467, 333] width 24 height 24
click at [493, 296] on span "▲" at bounding box center [495, 297] width 24 height 24
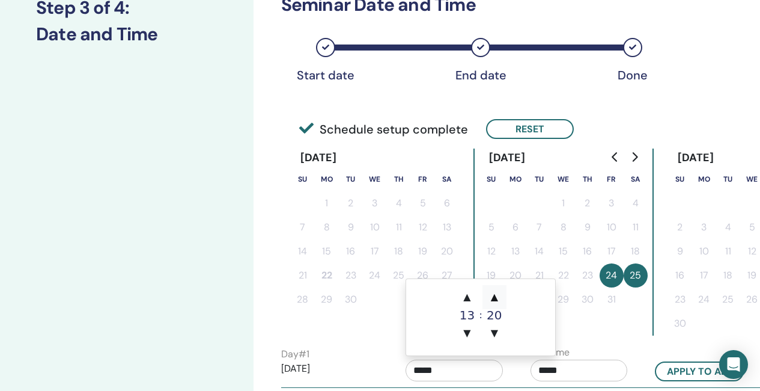
click at [493, 296] on span "▲" at bounding box center [495, 297] width 24 height 24
type input "*****"
click at [593, 369] on input "*****" at bounding box center [579, 370] width 97 height 22
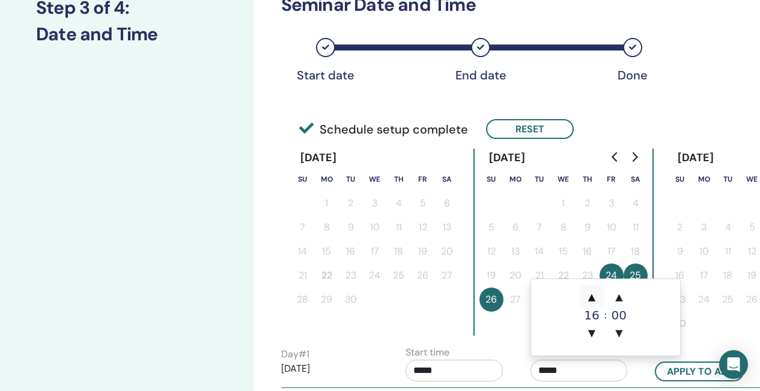
click at [591, 298] on span "▲" at bounding box center [592, 297] width 24 height 24
click at [620, 298] on span "▲" at bounding box center [619, 297] width 24 height 24
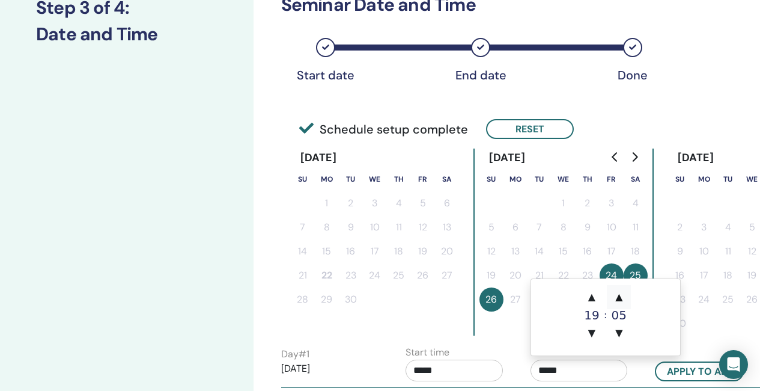
click at [620, 298] on span "▲" at bounding box center [619, 297] width 24 height 24
click at [621, 299] on span "▲" at bounding box center [619, 297] width 24 height 24
click at [623, 299] on span "▲" at bounding box center [619, 297] width 24 height 24
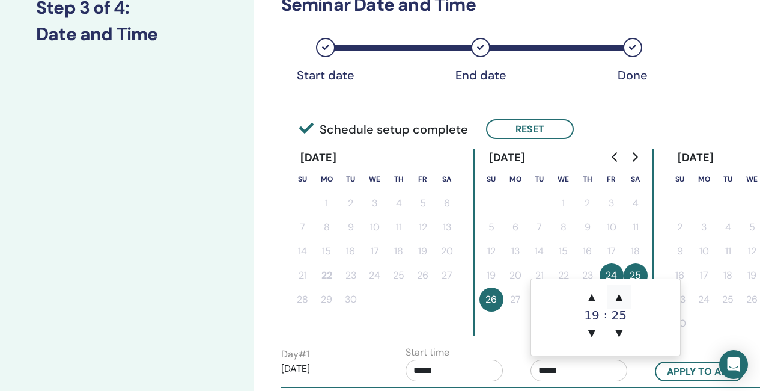
type input "*****"
click at [705, 371] on button "Apply to all" at bounding box center [699, 371] width 89 height 20
type input "*****"
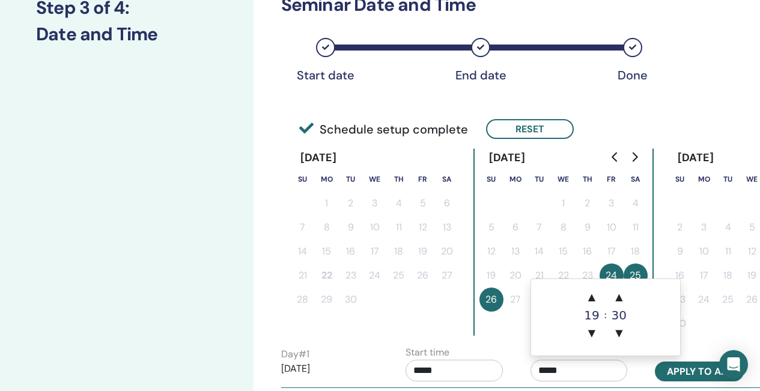
type input "*****"
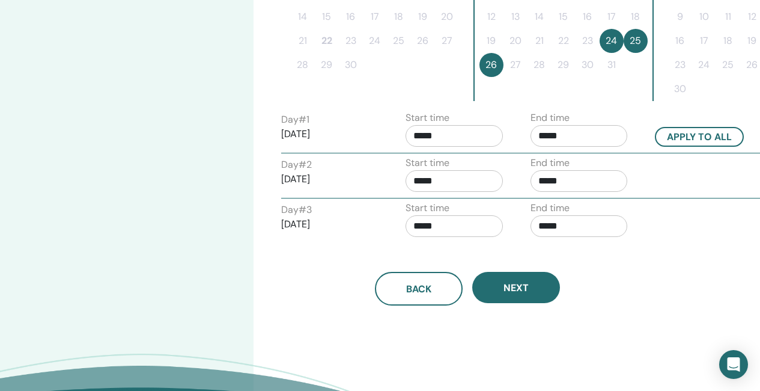
scroll to position [421, 0]
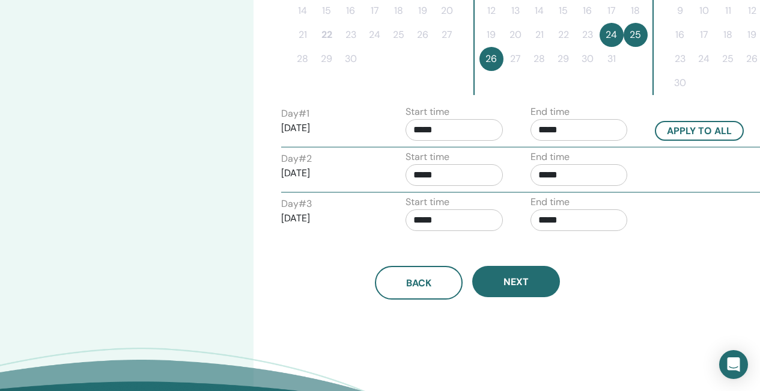
click at [442, 222] on input "*****" at bounding box center [454, 220] width 97 height 22
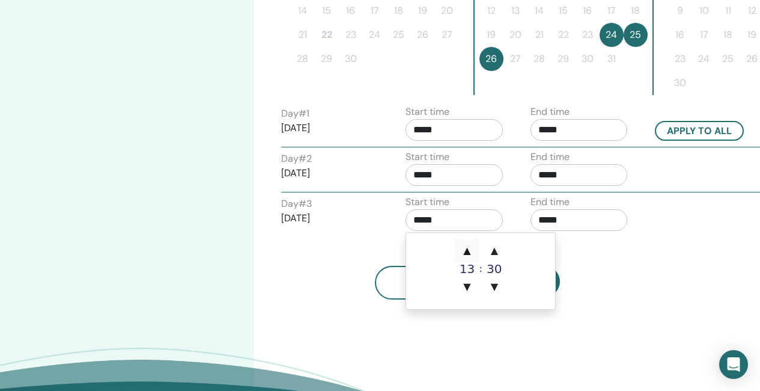
click at [471, 256] on span "▲" at bounding box center [467, 251] width 24 height 24
type input "*****"
click at [581, 222] on input "*****" at bounding box center [579, 220] width 97 height 22
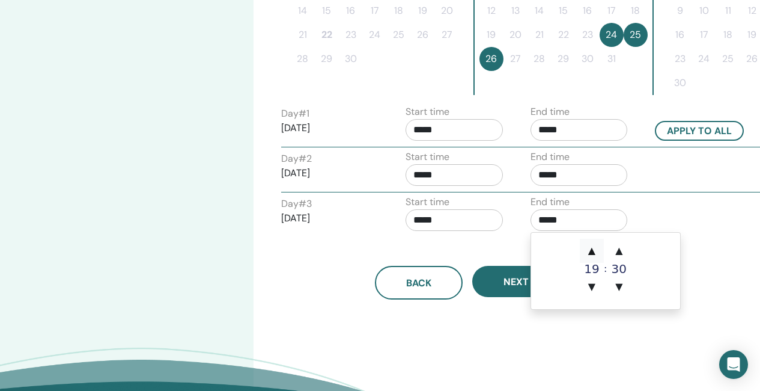
click at [588, 250] on span "▲" at bounding box center [592, 251] width 24 height 24
type input "*****"
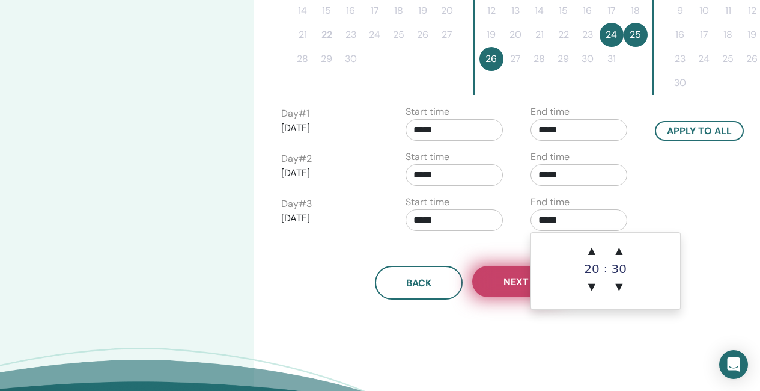
click at [507, 283] on span "Next" at bounding box center [516, 281] width 25 height 13
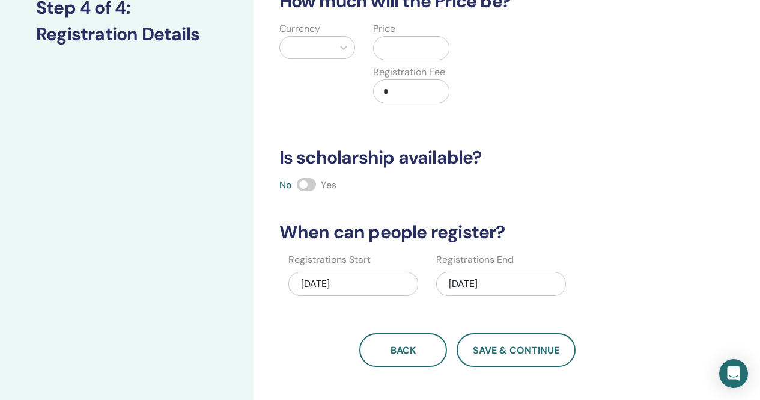
scroll to position [0, 0]
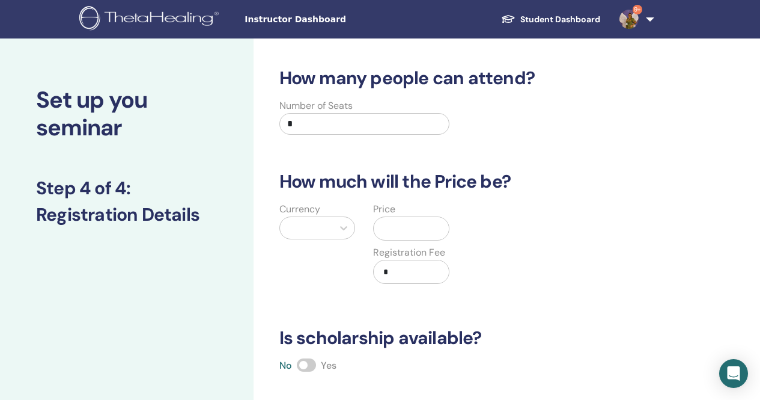
click at [296, 120] on input "*" at bounding box center [365, 124] width 171 height 22
type input "**"
click at [312, 236] on div "Currency" at bounding box center [317, 250] width 94 height 96
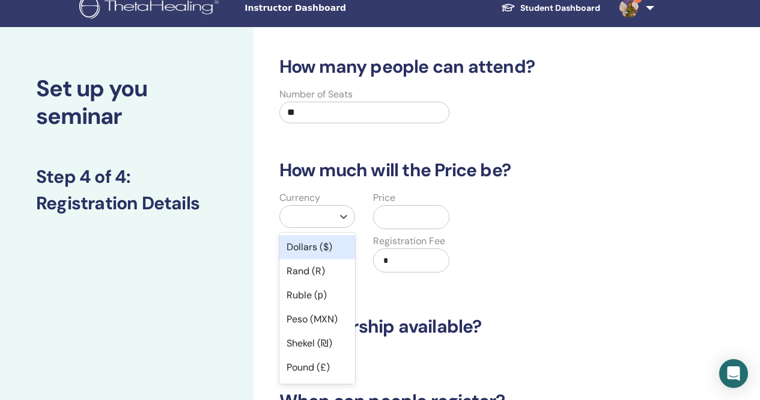
scroll to position [29, 0]
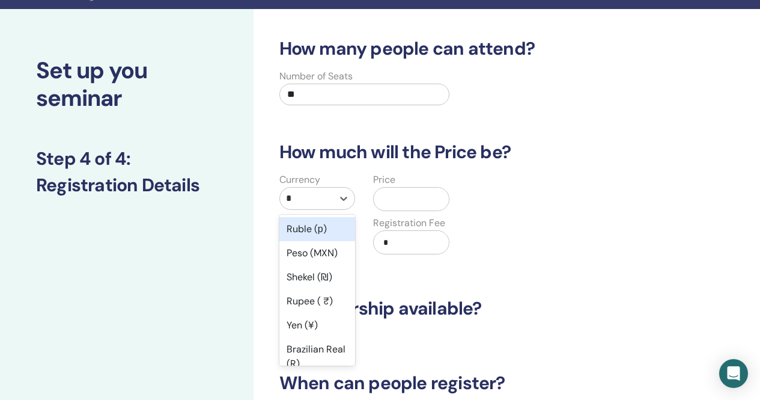
type input "**"
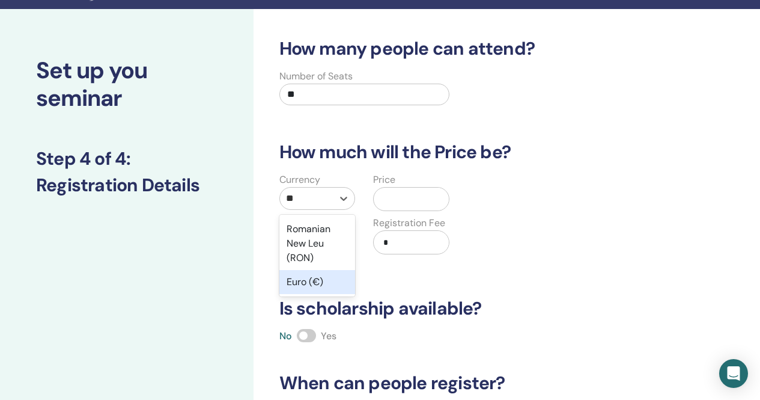
click at [332, 287] on div "Euro (€)" at bounding box center [318, 282] width 76 height 24
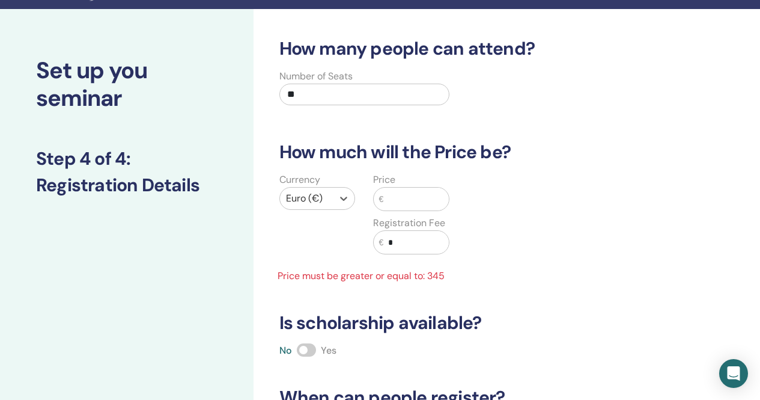
click at [409, 202] on input "text" at bounding box center [416, 199] width 66 height 23
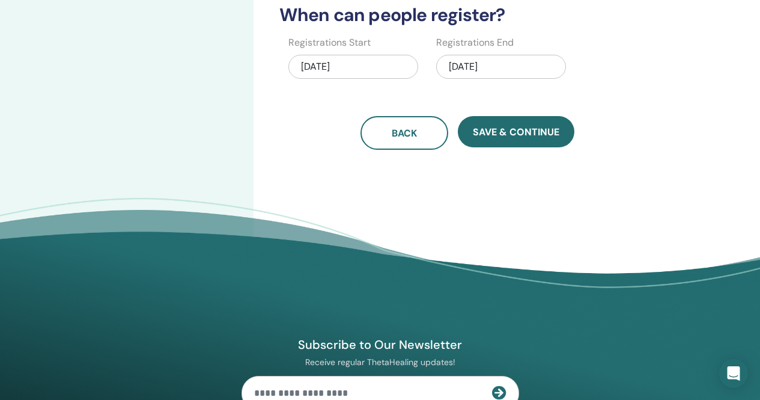
scroll to position [330, 0]
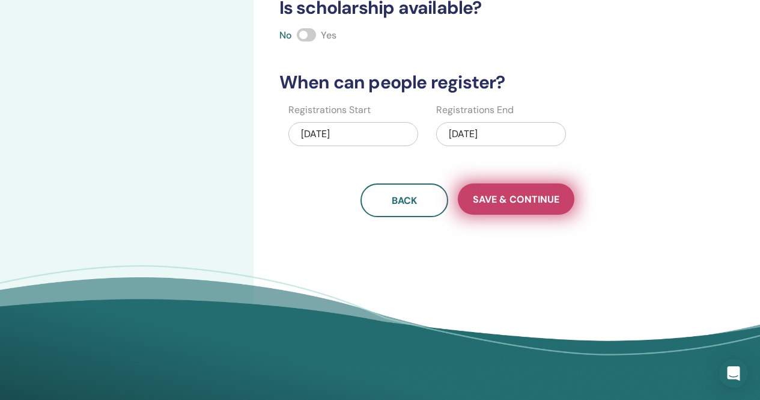
type input "***"
click at [536, 192] on button "Save & Continue" at bounding box center [516, 198] width 117 height 31
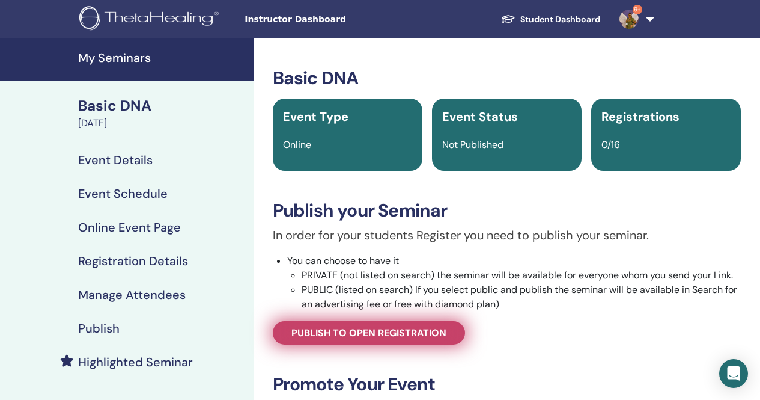
click at [399, 330] on span "Publish to open registration" at bounding box center [369, 332] width 155 height 13
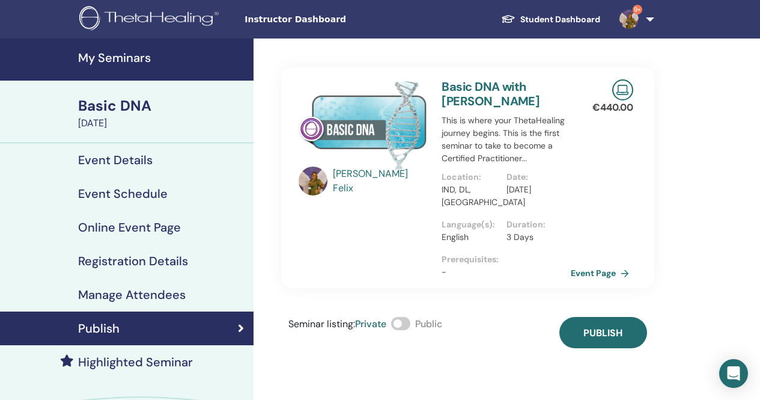
click at [401, 325] on span at bounding box center [400, 323] width 19 height 13
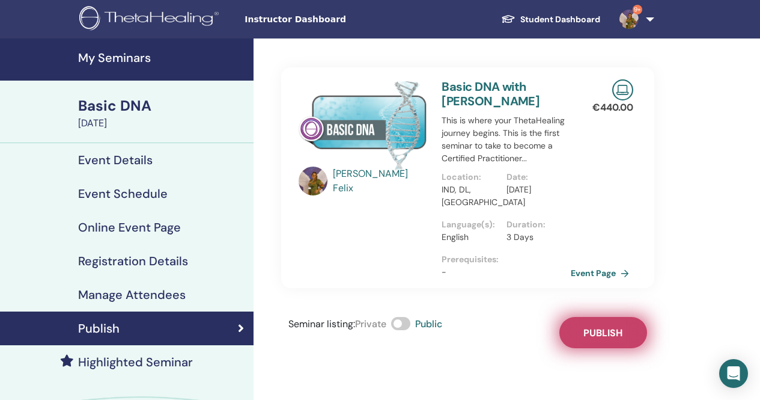
click at [616, 330] on span "Publish" at bounding box center [603, 332] width 39 height 13
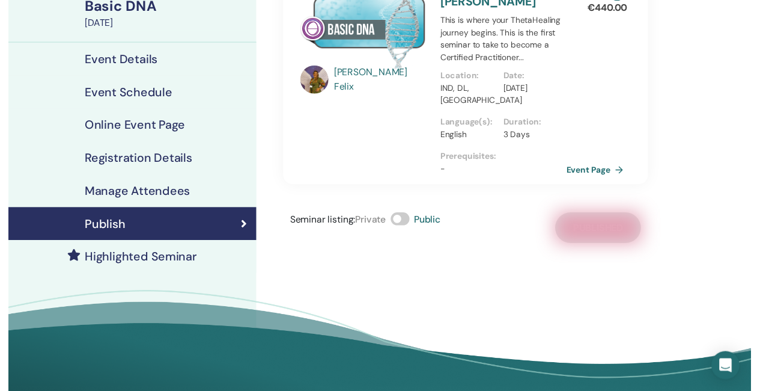
scroll to position [180, 0]
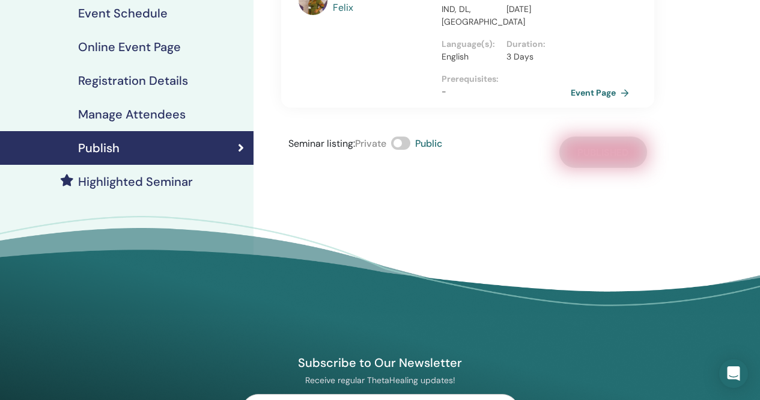
click at [178, 182] on h4 "Highlighted Seminar" at bounding box center [135, 181] width 115 height 14
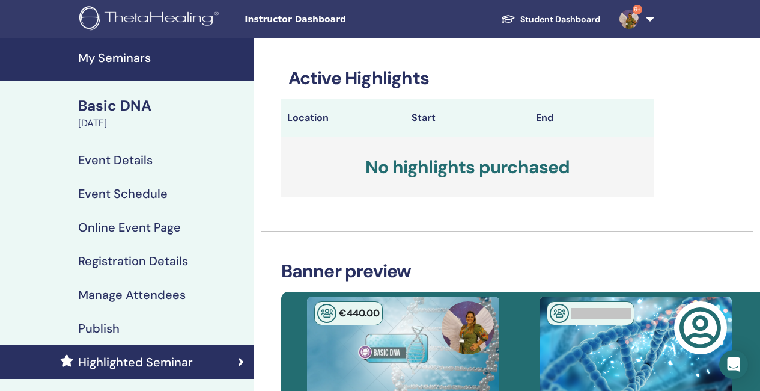
click at [134, 58] on h4 "My Seminars" at bounding box center [162, 57] width 168 height 14
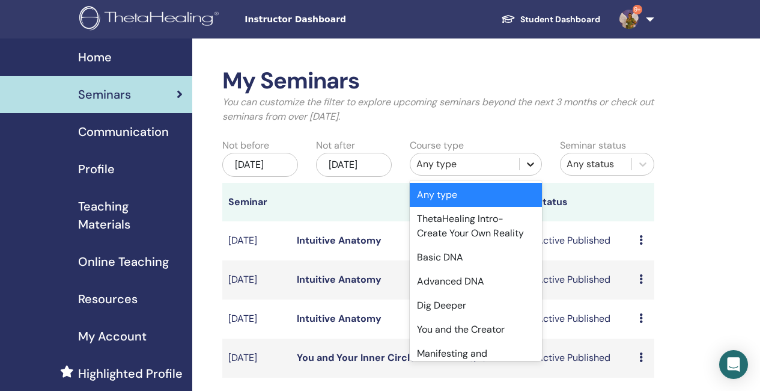
click at [533, 163] on icon at bounding box center [530, 164] width 7 height 4
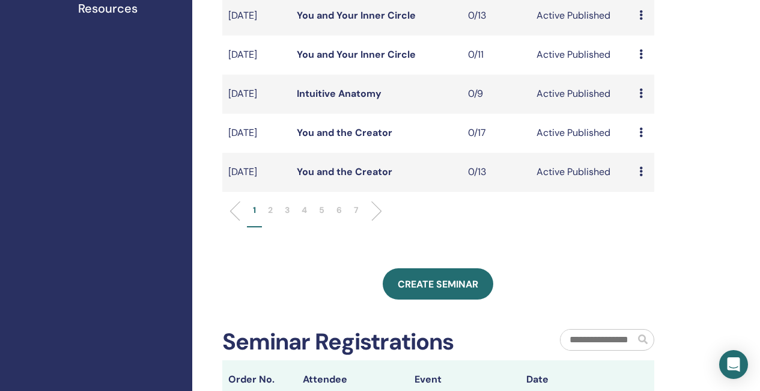
scroll to position [421, 0]
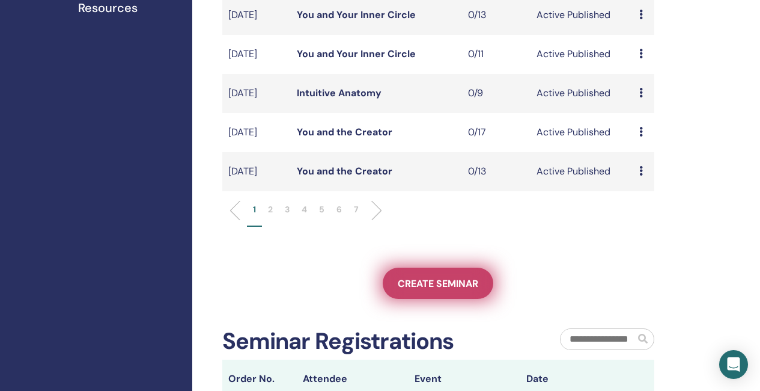
click at [427, 290] on span "Create seminar" at bounding box center [438, 283] width 81 height 13
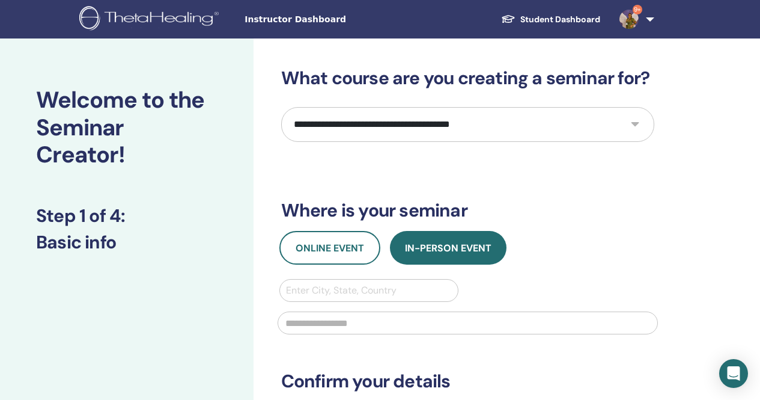
click at [406, 125] on select "**********" at bounding box center [467, 124] width 373 height 35
select select "*"
click at [281, 107] on select "**********" at bounding box center [467, 124] width 373 height 35
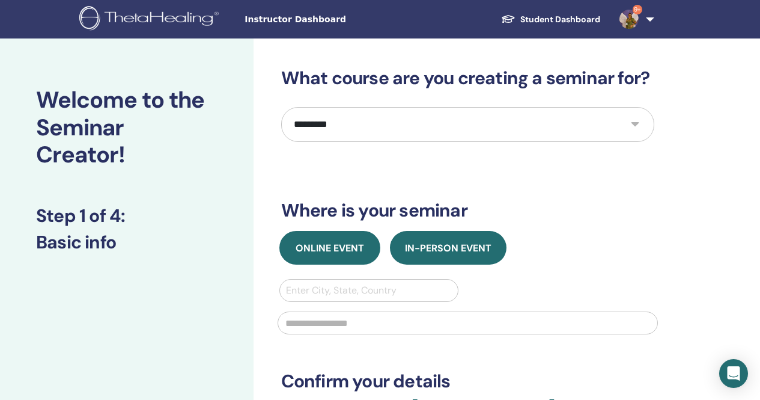
click at [344, 259] on button "Online Event" at bounding box center [330, 248] width 101 height 34
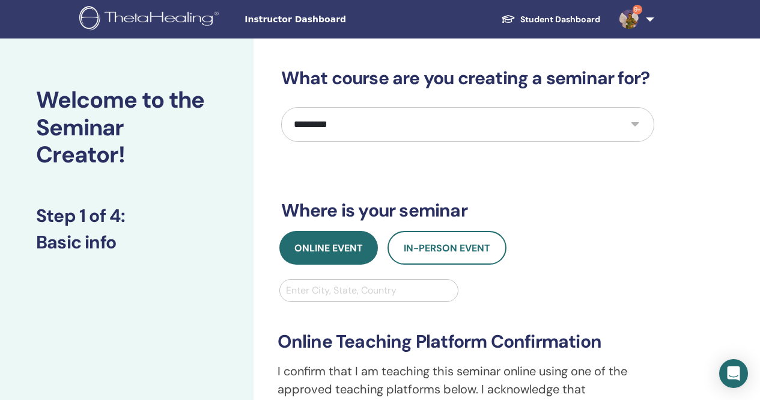
click at [324, 297] on div at bounding box center [369, 290] width 167 height 17
type input "****"
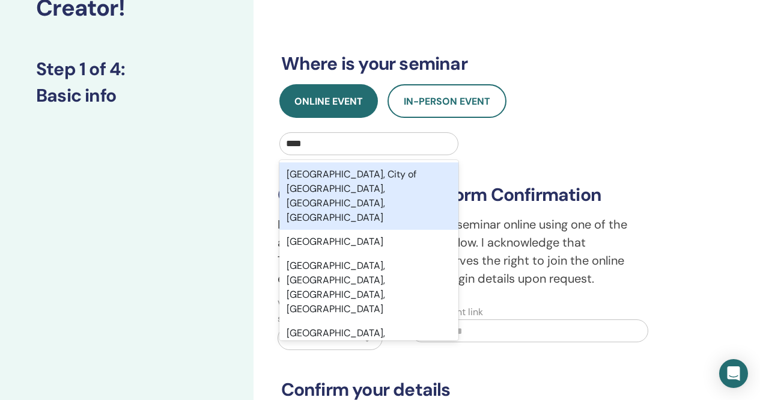
scroll to position [180, 0]
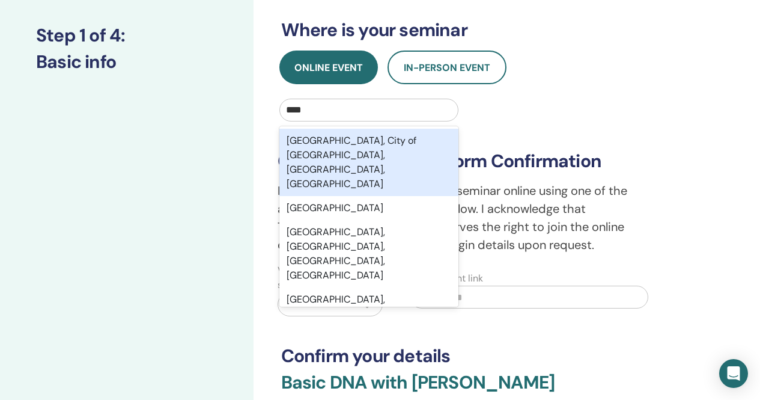
click at [396, 151] on div "[GEOGRAPHIC_DATA], City of [GEOGRAPHIC_DATA], [GEOGRAPHIC_DATA], [GEOGRAPHIC_DA…" at bounding box center [370, 162] width 180 height 67
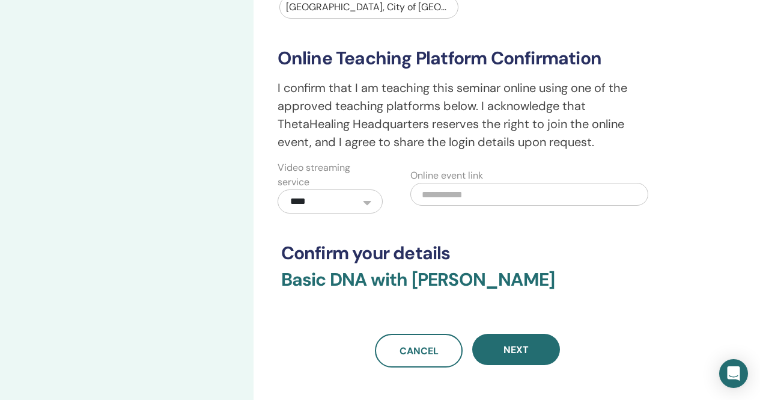
scroll to position [361, 0]
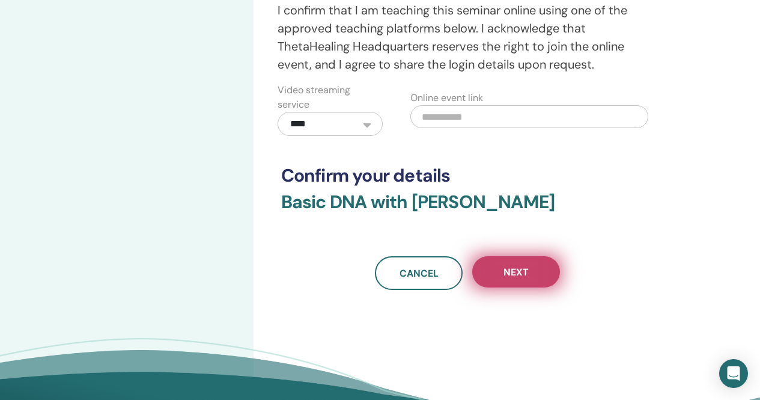
click at [524, 275] on span "Next" at bounding box center [516, 272] width 25 height 13
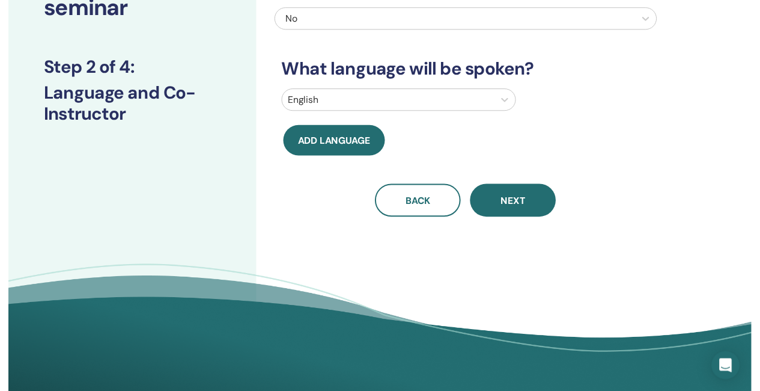
scroll to position [0, 0]
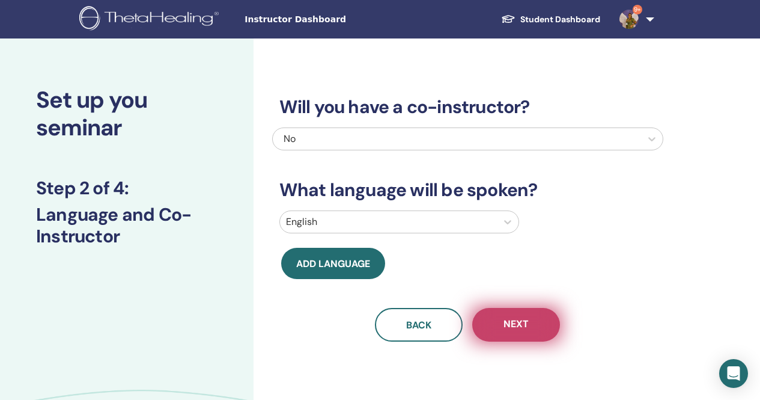
click at [525, 322] on span "Next" at bounding box center [516, 324] width 25 height 15
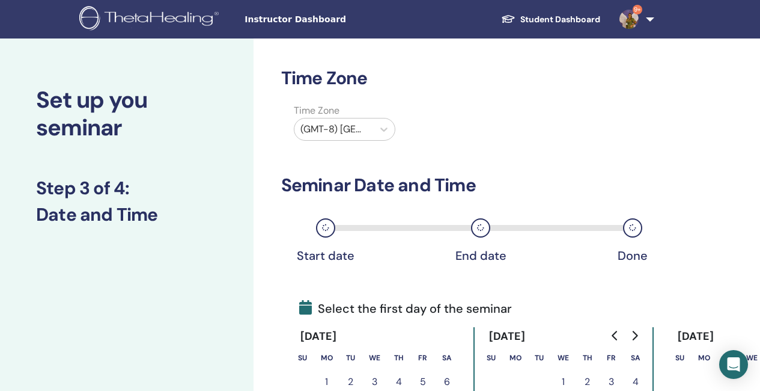
click at [346, 130] on div at bounding box center [334, 129] width 67 height 17
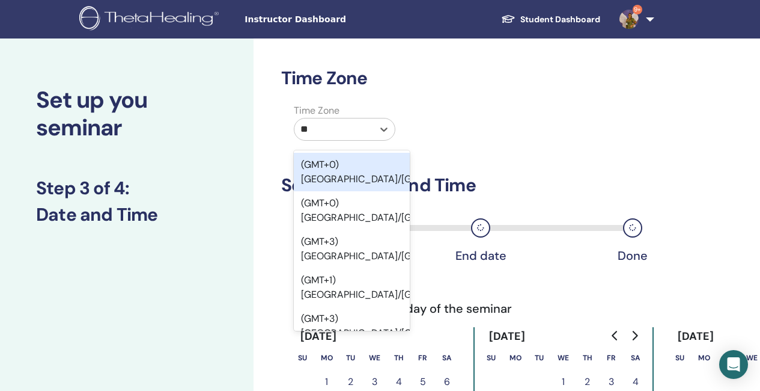
type input "***"
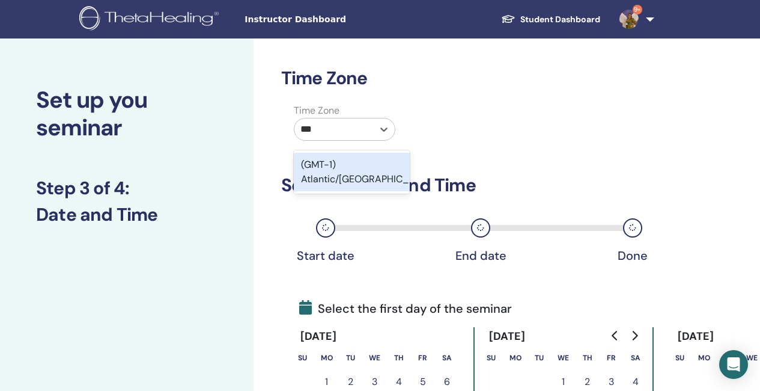
click at [370, 177] on div "(GMT-1) Atlantic/[GEOGRAPHIC_DATA]" at bounding box center [352, 172] width 116 height 38
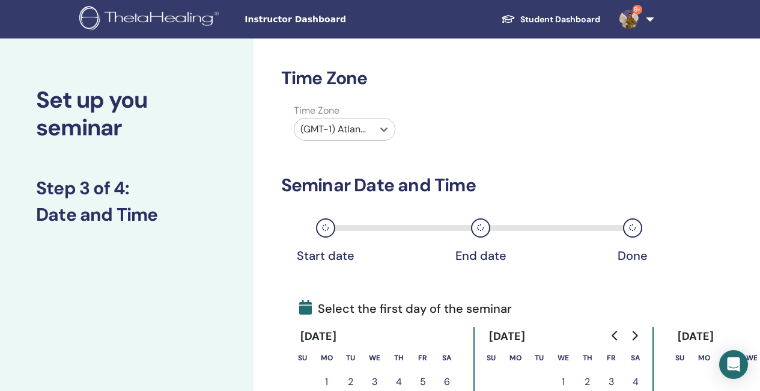
click at [340, 131] on div at bounding box center [334, 129] width 67 height 17
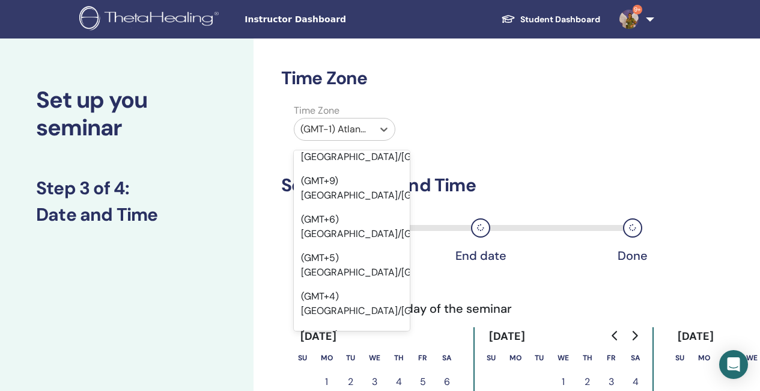
type input "*"
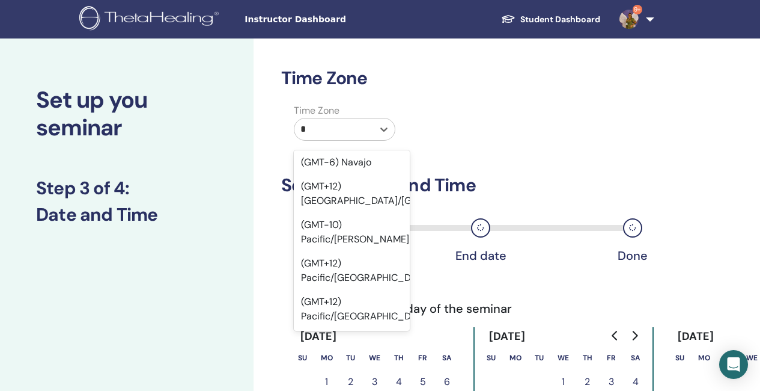
scroll to position [1199, 0]
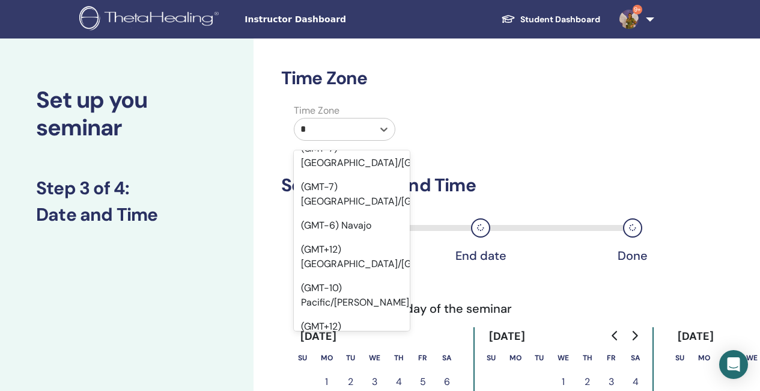
type input "**"
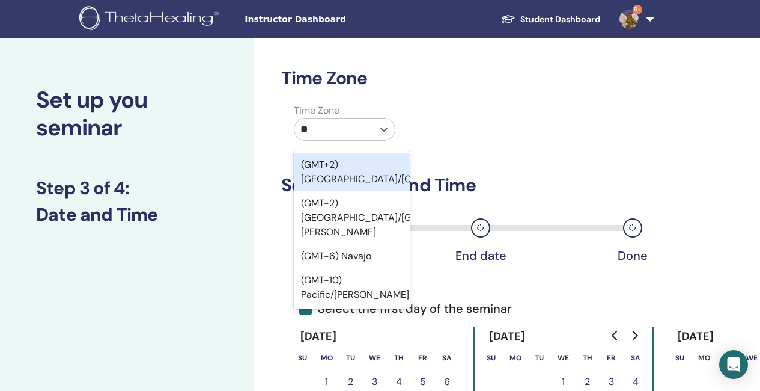
scroll to position [0, 0]
click at [378, 183] on div "(GMT+2) [GEOGRAPHIC_DATA]/[GEOGRAPHIC_DATA]" at bounding box center [352, 172] width 116 height 38
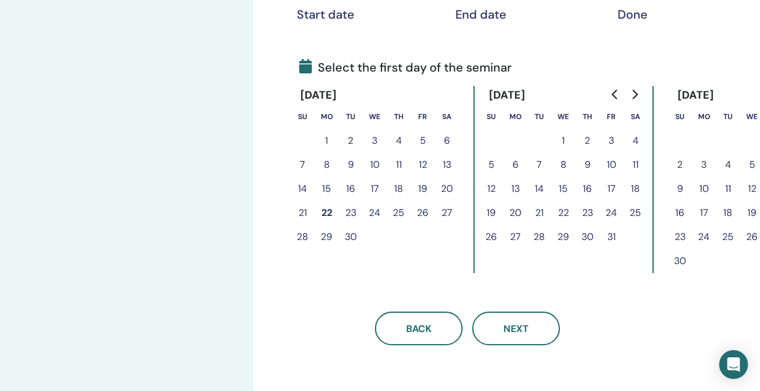
scroll to position [240, 0]
click at [612, 212] on button "24" at bounding box center [612, 213] width 24 height 24
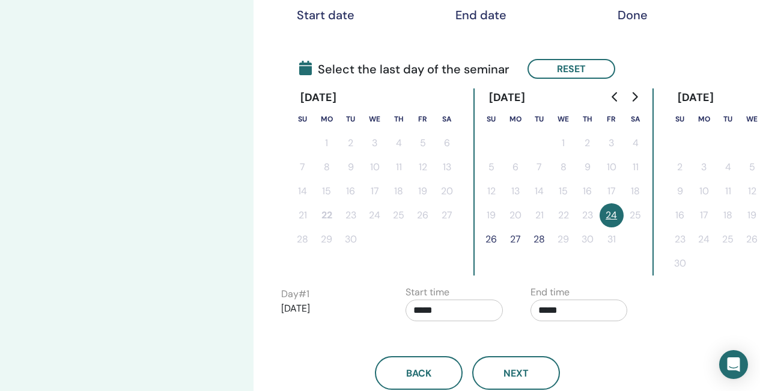
click at [490, 238] on button "26" at bounding box center [492, 239] width 24 height 24
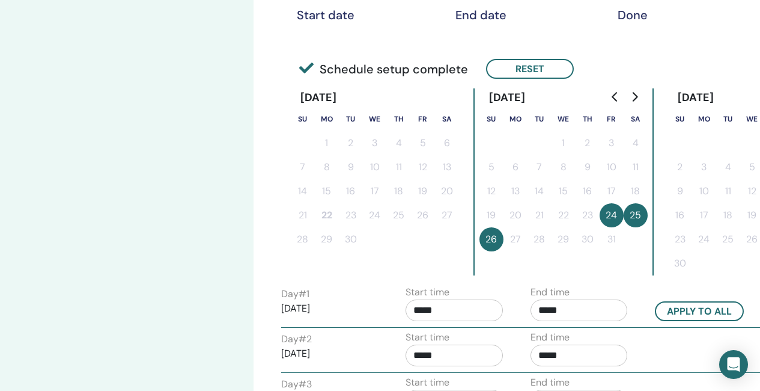
click at [453, 308] on input "*****" at bounding box center [454, 310] width 97 height 22
click at [471, 239] on span "▲" at bounding box center [467, 237] width 24 height 24
type input "*****"
click at [576, 302] on input "*****" at bounding box center [579, 310] width 97 height 22
click at [590, 233] on span "▲" at bounding box center [592, 237] width 24 height 24
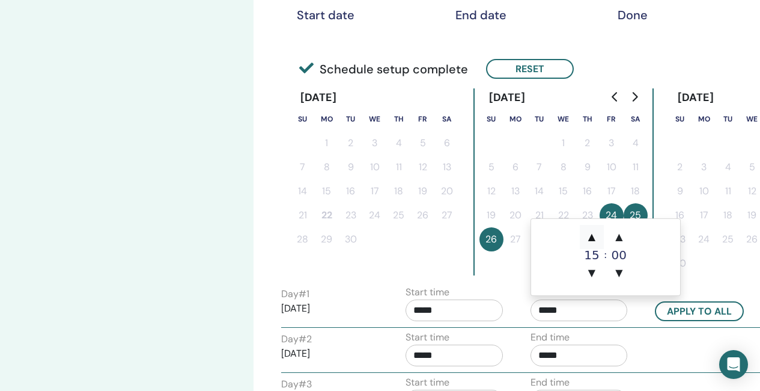
type input "*****"
click at [688, 313] on button "Apply to all" at bounding box center [699, 311] width 89 height 20
type input "*****"
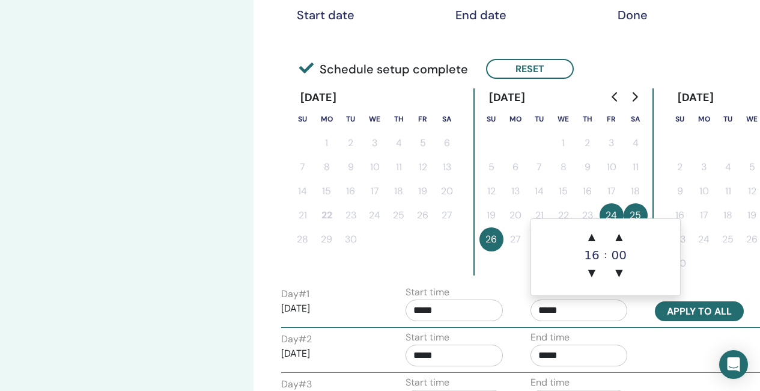
type input "*****"
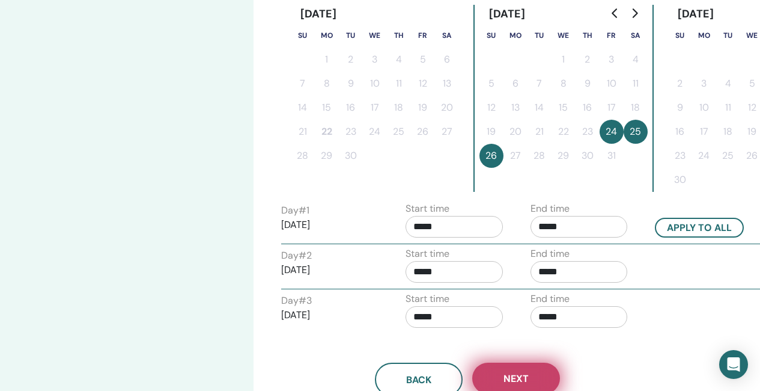
scroll to position [361, 0]
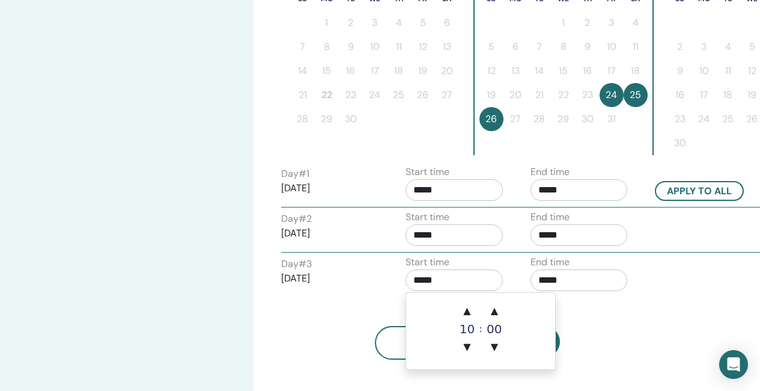
click at [468, 280] on input "*****" at bounding box center [454, 280] width 97 height 22
click at [470, 313] on span "▲" at bounding box center [467, 311] width 24 height 24
type input "*****"
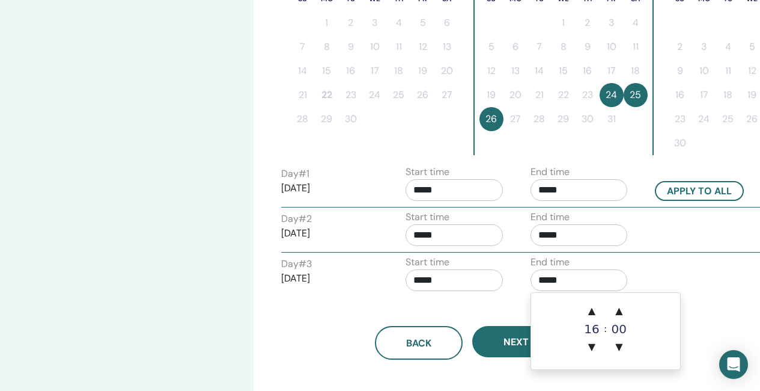
click at [584, 281] on input "*****" at bounding box center [579, 280] width 97 height 22
click at [596, 310] on span "▲" at bounding box center [592, 311] width 24 height 24
type input "*****"
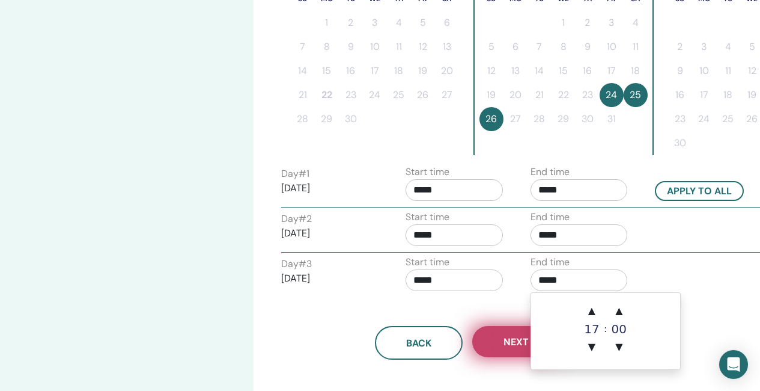
click at [511, 349] on button "Next" at bounding box center [516, 341] width 88 height 31
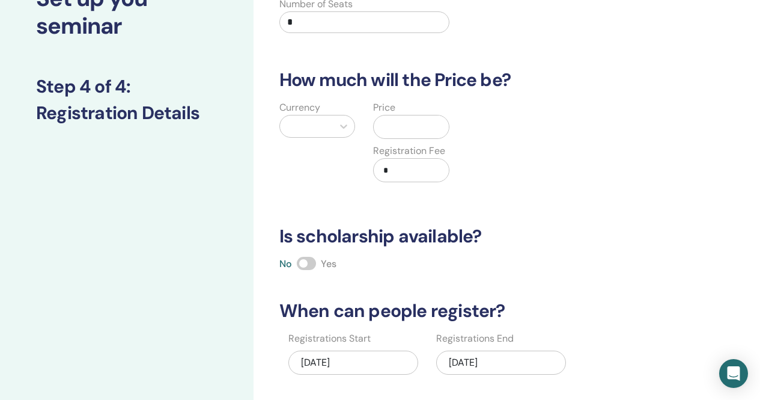
scroll to position [60, 0]
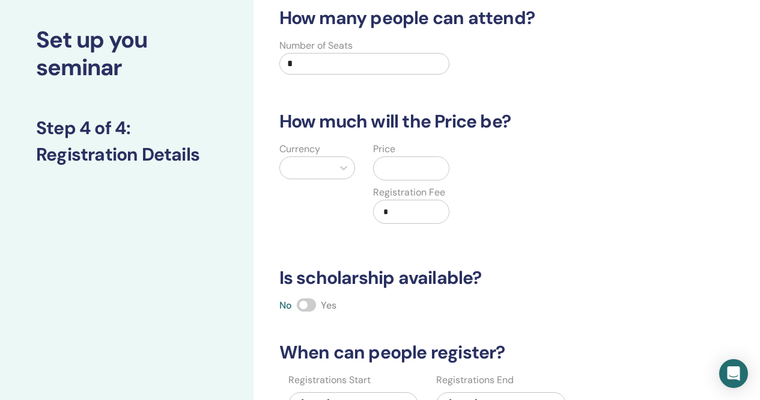
click at [310, 70] on input "*" at bounding box center [365, 64] width 171 height 22
type input "**"
click at [310, 169] on div at bounding box center [306, 167] width 41 height 17
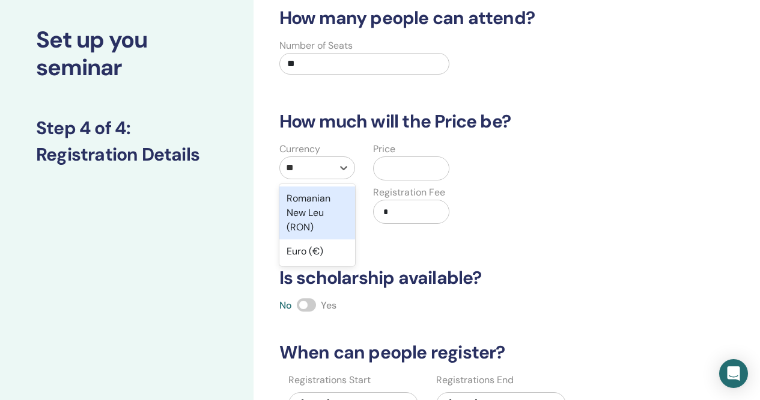
type input "***"
click at [323, 197] on div "Euro (€)" at bounding box center [318, 198] width 76 height 24
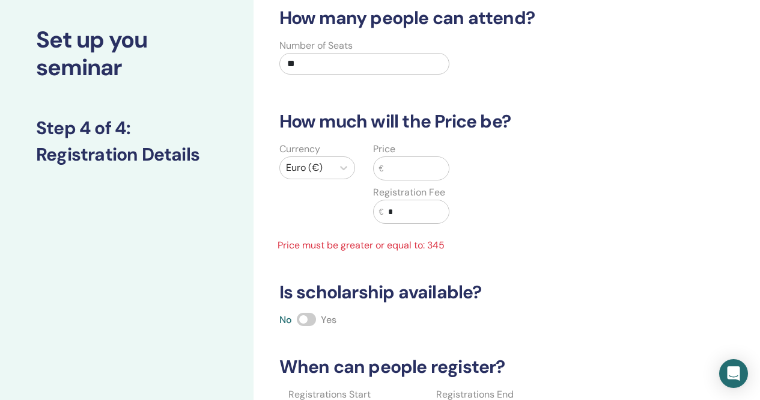
click at [402, 168] on input "text" at bounding box center [416, 168] width 66 height 23
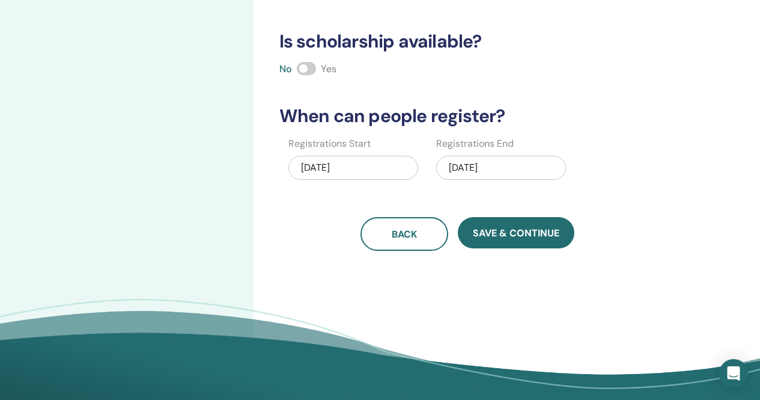
scroll to position [301, 0]
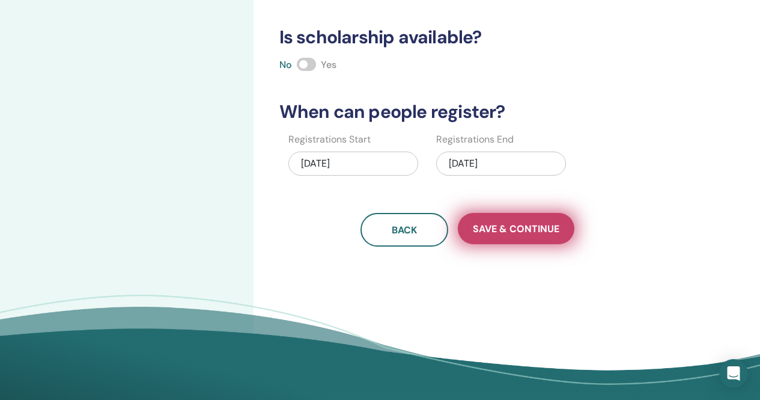
type input "***"
click at [524, 235] on button "Save & Continue" at bounding box center [516, 228] width 117 height 31
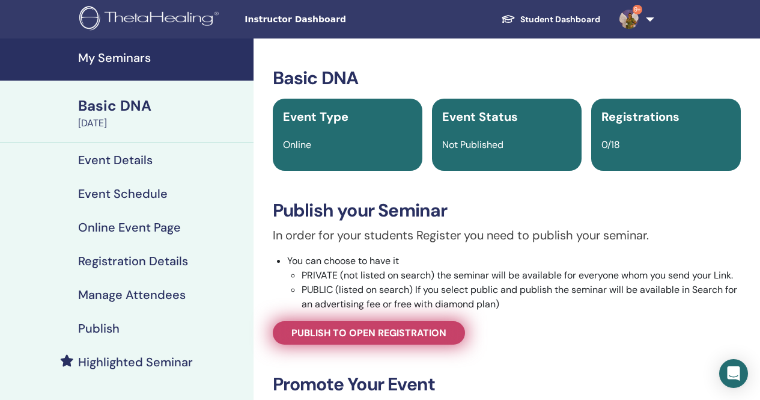
click at [367, 336] on span "Publish to open registration" at bounding box center [369, 332] width 155 height 13
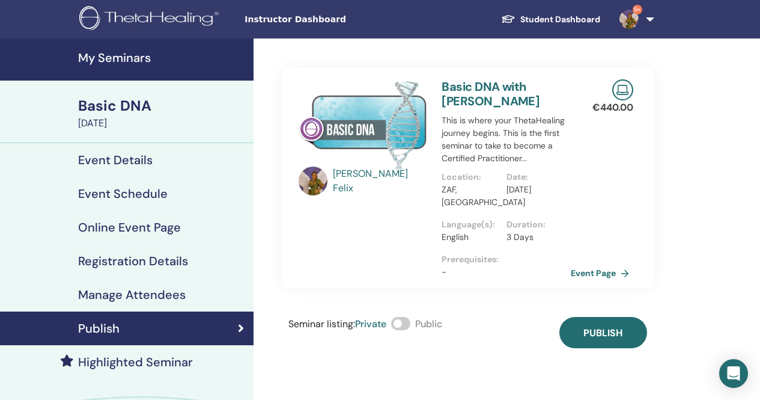
click at [411, 323] on span at bounding box center [400, 323] width 19 height 13
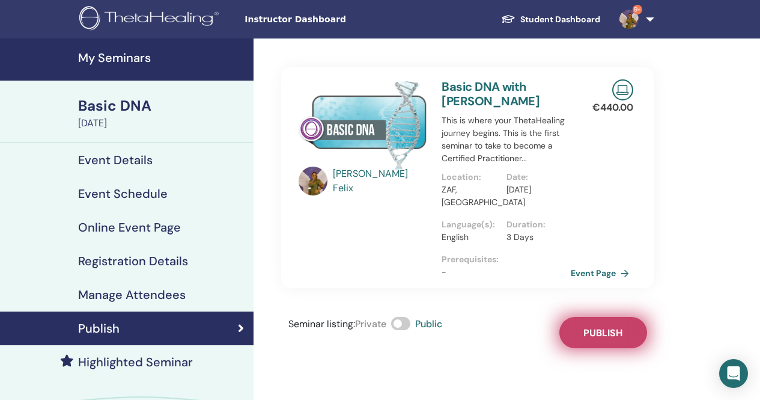
click at [634, 331] on button "Publish" at bounding box center [604, 332] width 88 height 31
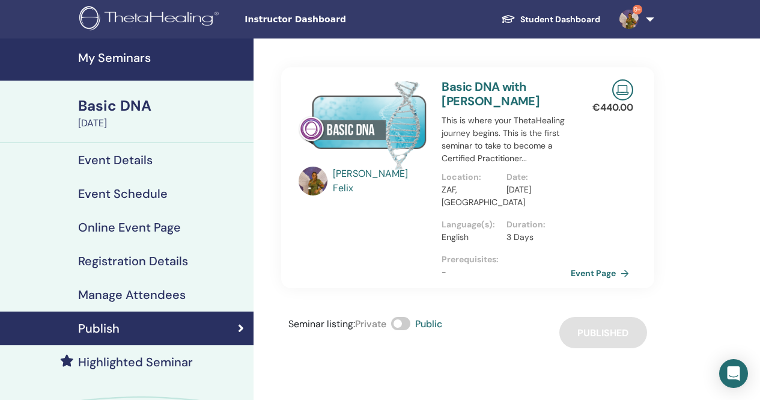
click at [123, 53] on h4 "My Seminars" at bounding box center [162, 57] width 168 height 14
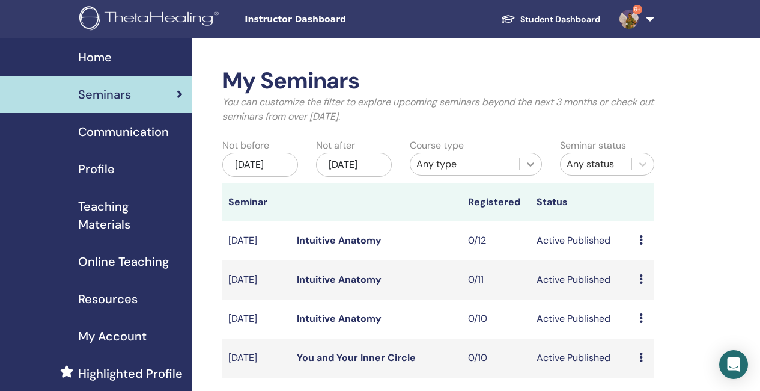
click at [531, 164] on icon at bounding box center [530, 164] width 7 height 4
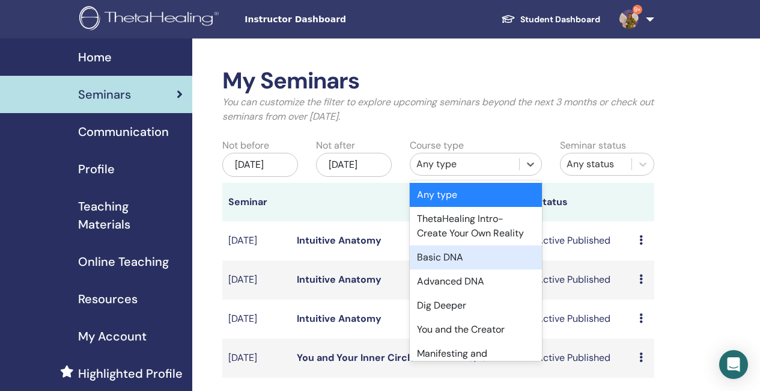
click at [457, 256] on div "Basic DNA" at bounding box center [476, 257] width 132 height 24
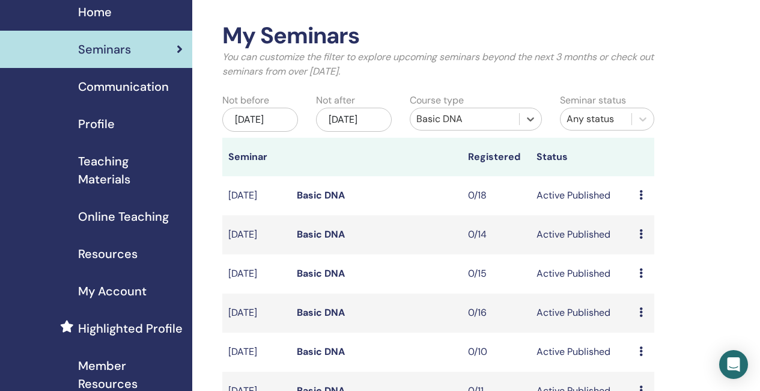
scroll to position [120, 0]
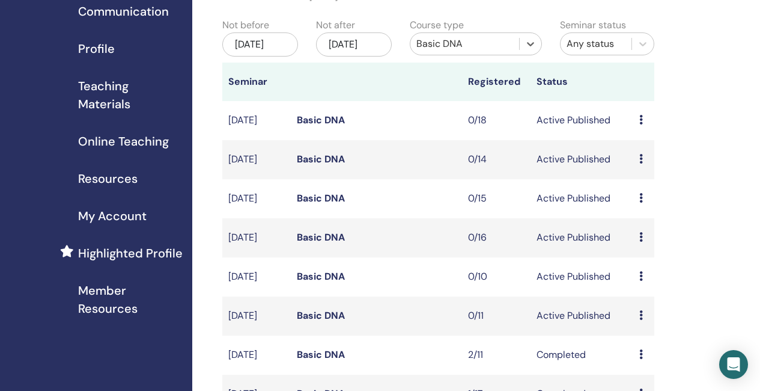
click at [323, 243] on link "Basic DNA" at bounding box center [321, 237] width 48 height 13
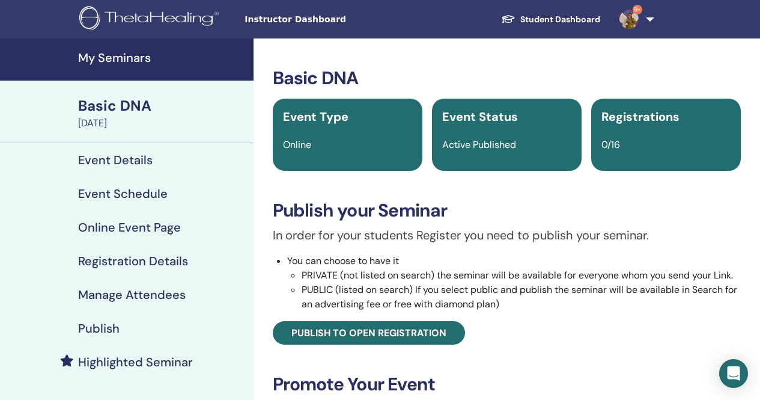
scroll to position [60, 0]
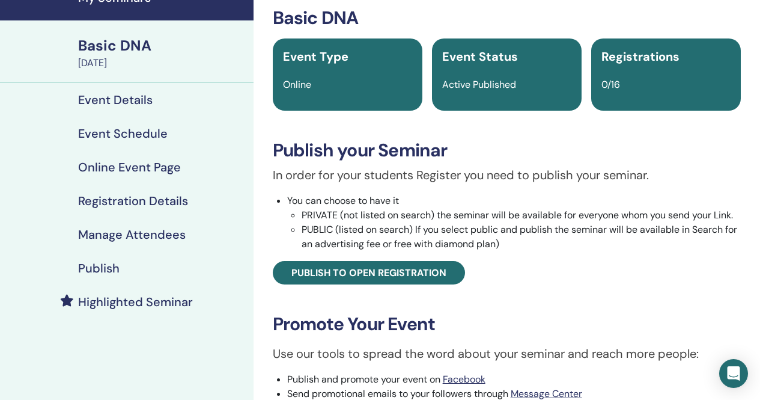
click at [132, 192] on link "Registration Details" at bounding box center [127, 201] width 254 height 34
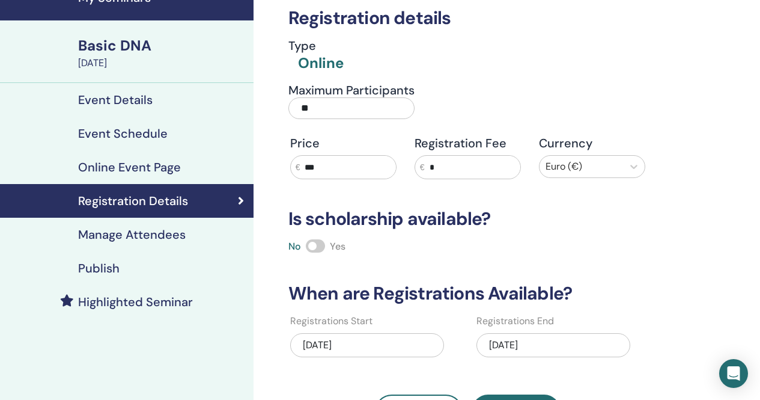
click at [322, 165] on input "***" at bounding box center [348, 167] width 96 height 23
click at [377, 168] on input "***" at bounding box center [348, 167] width 96 height 23
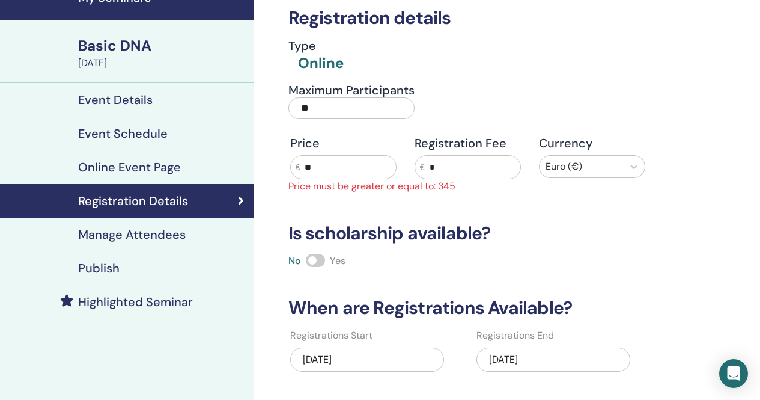
type input "*"
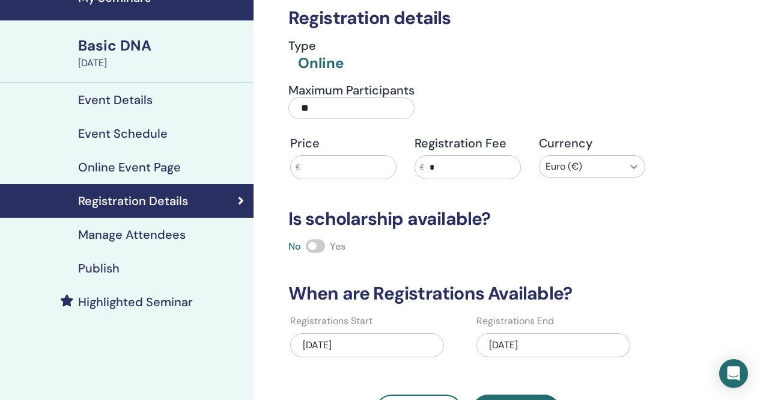
click at [633, 160] on div at bounding box center [634, 167] width 22 height 22
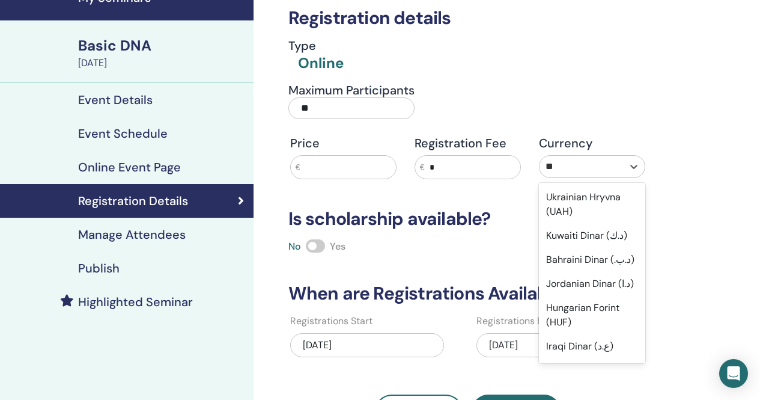
type input "*"
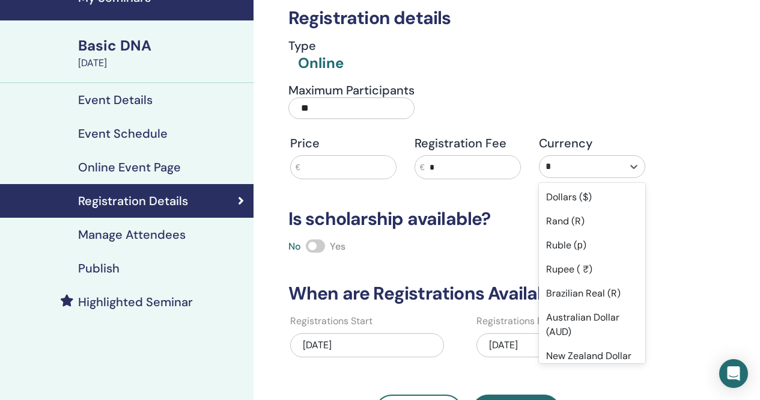
type input "**"
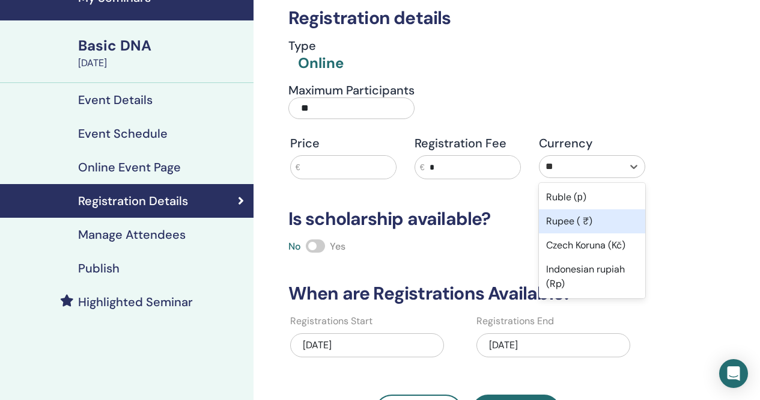
click at [590, 223] on div "Rupee ( ₹)" at bounding box center [592, 221] width 106 height 24
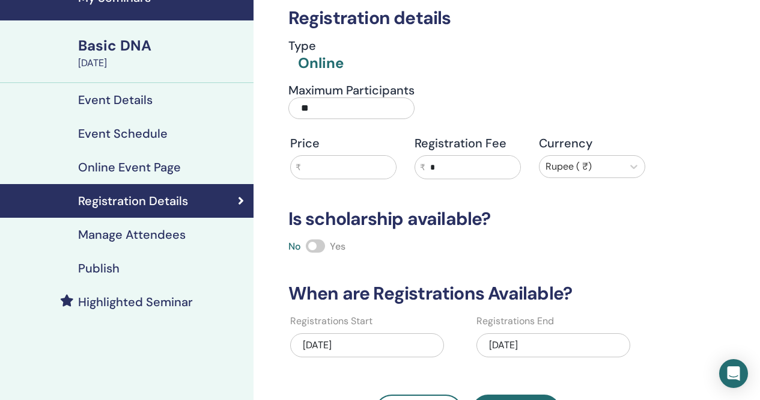
click at [341, 168] on input "text" at bounding box center [348, 167] width 95 height 23
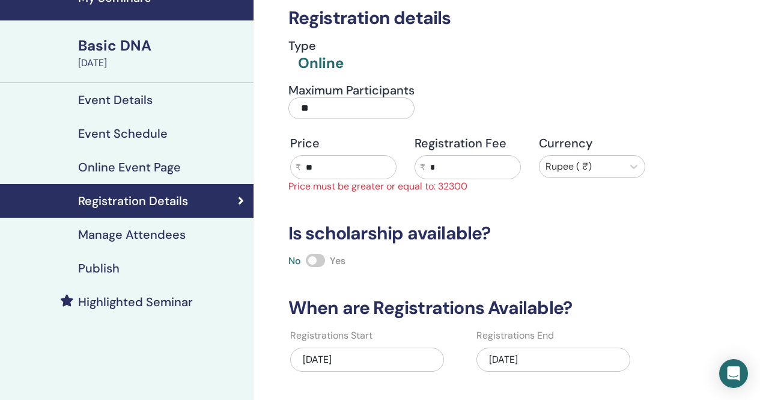
type input "*"
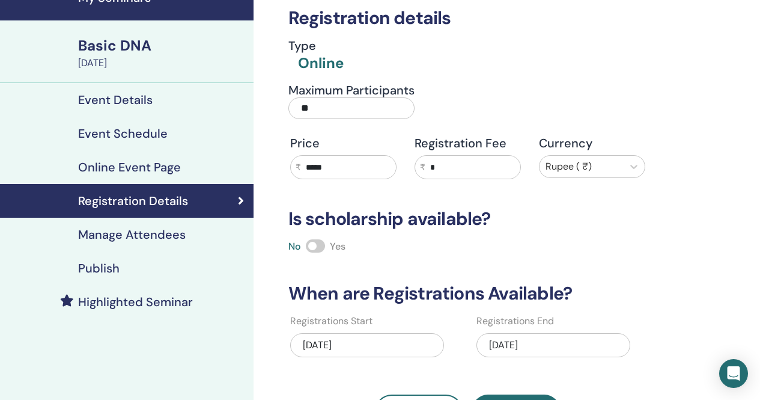
type input "*****"
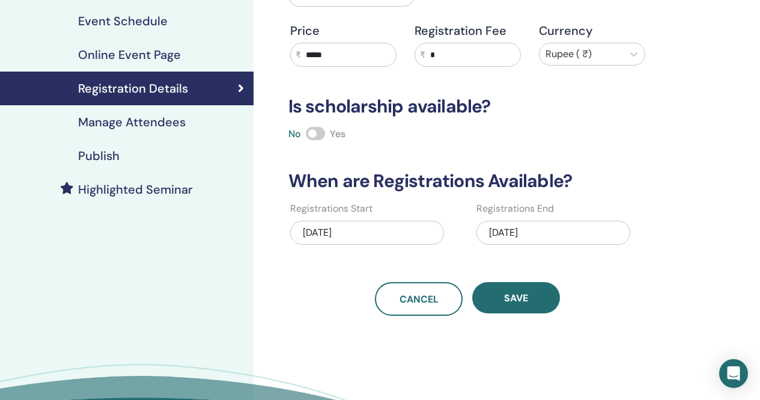
scroll to position [180, 0]
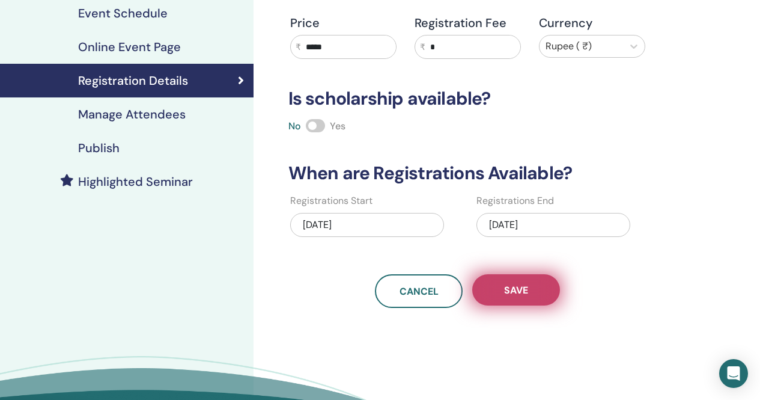
click at [509, 293] on span "Save" at bounding box center [516, 290] width 24 height 13
click at [519, 285] on span "Save" at bounding box center [516, 290] width 24 height 13
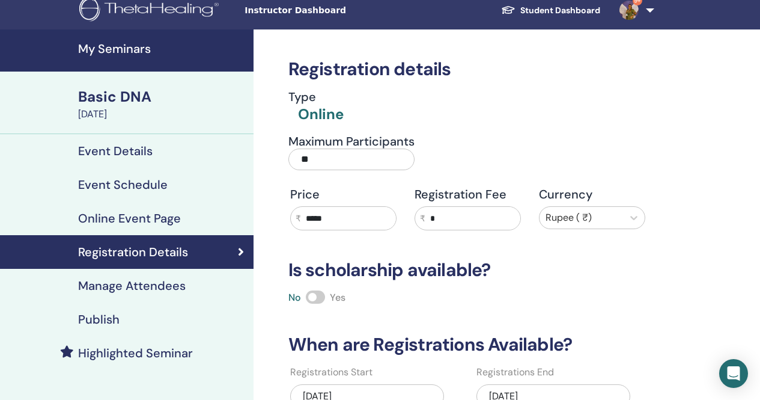
scroll to position [0, 0]
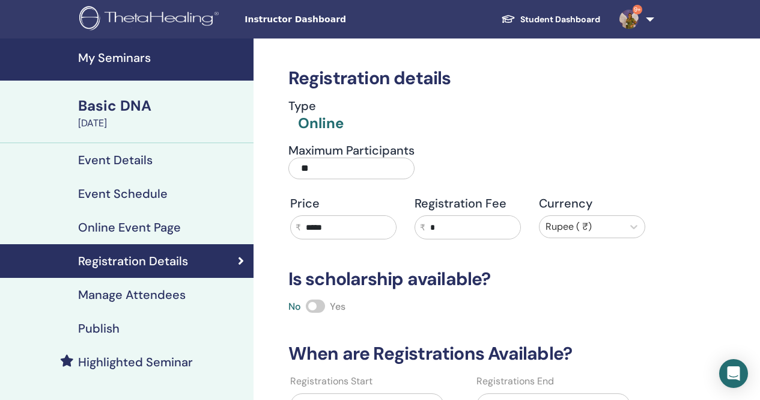
click at [322, 301] on span at bounding box center [315, 305] width 19 height 13
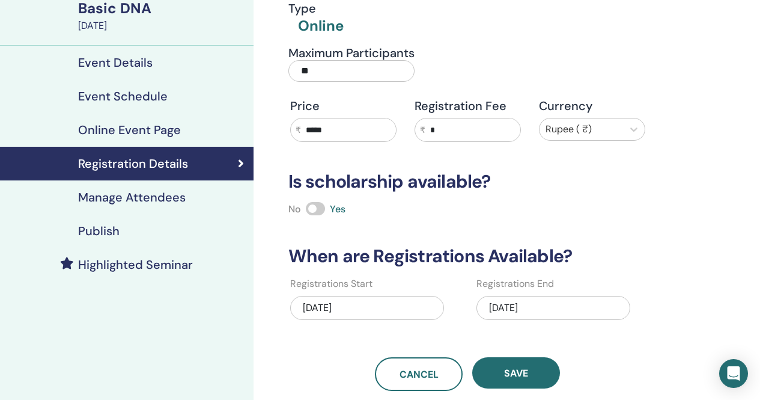
scroll to position [120, 0]
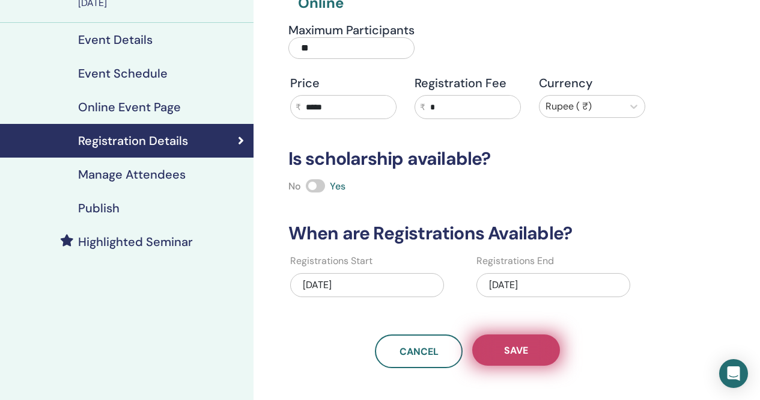
click at [536, 359] on button "Save" at bounding box center [516, 349] width 88 height 31
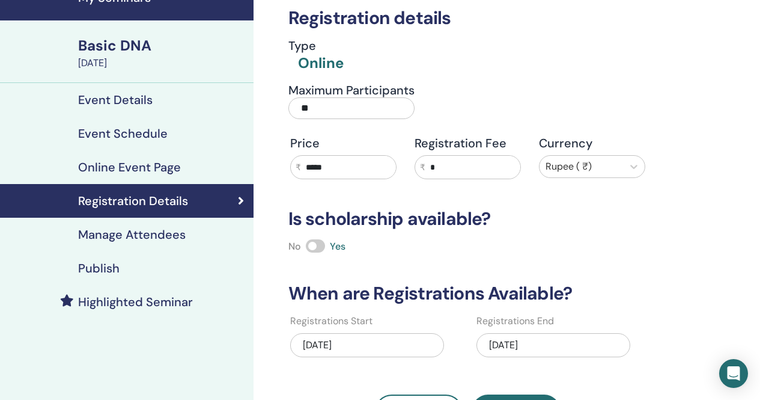
scroll to position [0, 0]
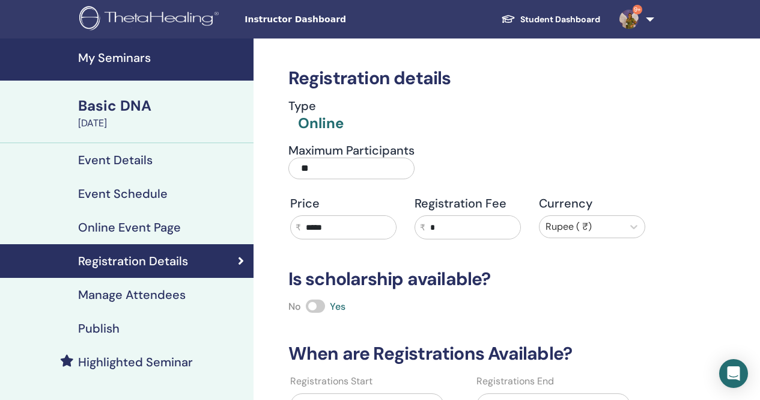
click at [123, 57] on h4 "My Seminars" at bounding box center [162, 57] width 168 height 14
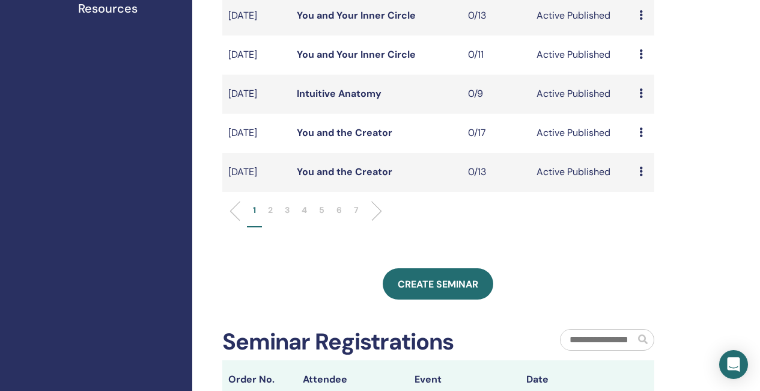
scroll to position [421, 0]
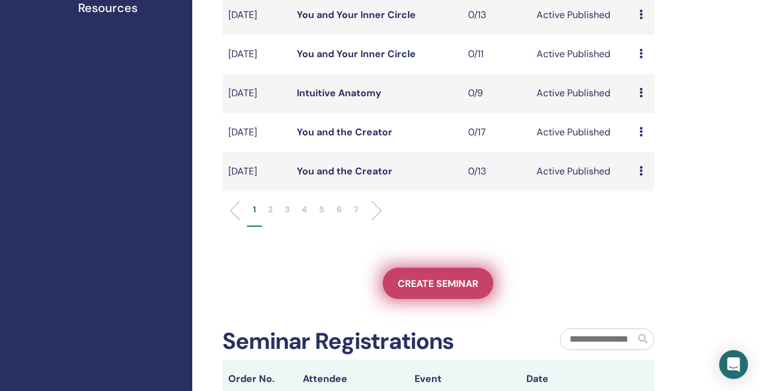
click at [422, 299] on link "Create seminar" at bounding box center [438, 282] width 111 height 31
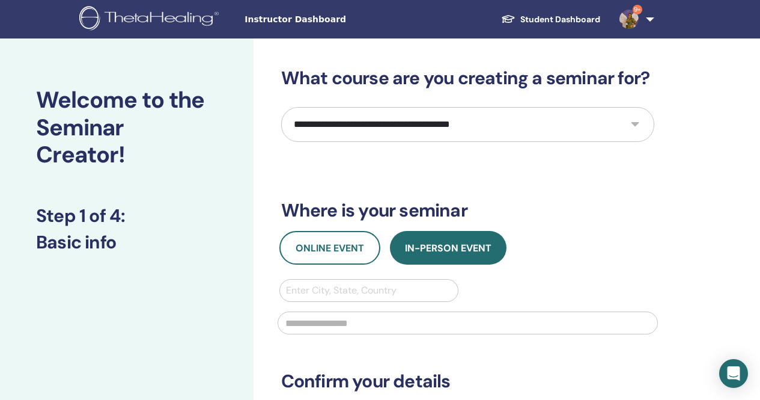
click at [523, 122] on select "**********" at bounding box center [467, 124] width 373 height 35
select select "*"
click at [281, 107] on select "**********" at bounding box center [467, 124] width 373 height 35
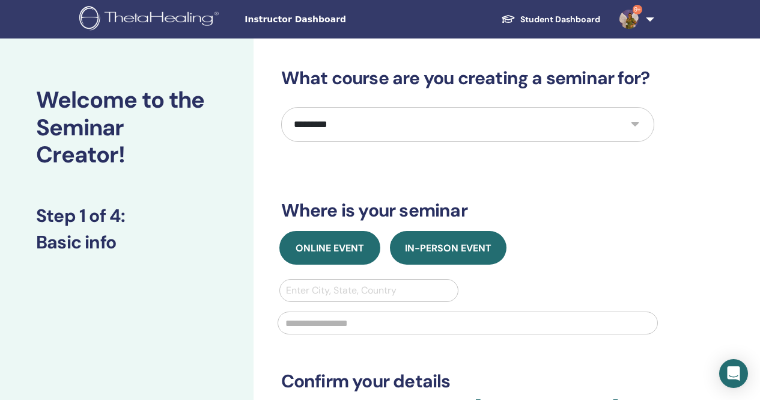
click at [341, 252] on span "Online Event" at bounding box center [330, 248] width 69 height 13
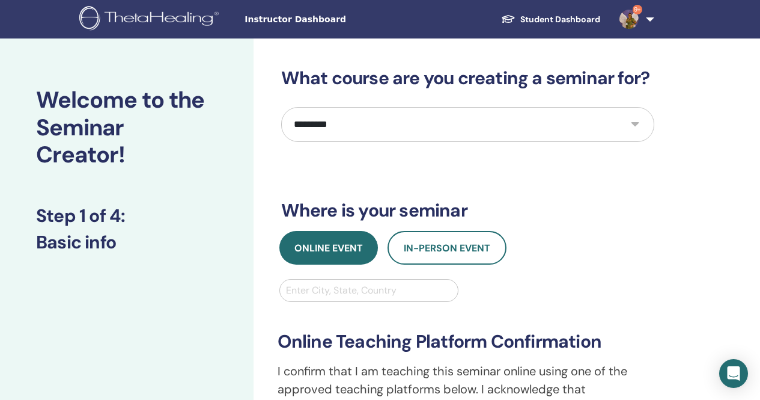
click at [353, 289] on div at bounding box center [369, 290] width 167 height 17
type input "******"
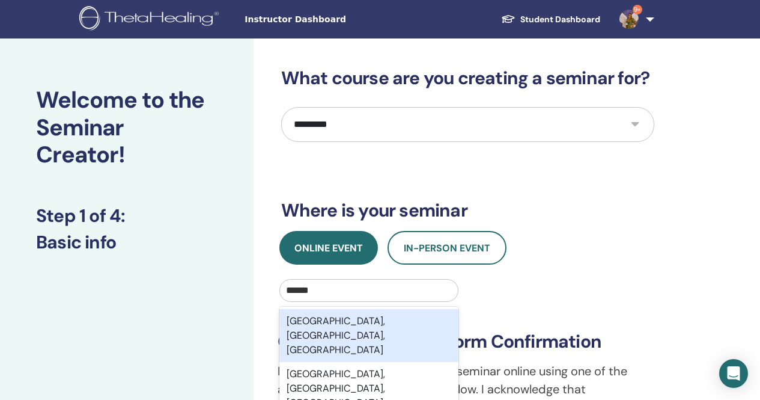
click at [407, 323] on div "[GEOGRAPHIC_DATA], [GEOGRAPHIC_DATA], [GEOGRAPHIC_DATA]" at bounding box center [370, 335] width 180 height 53
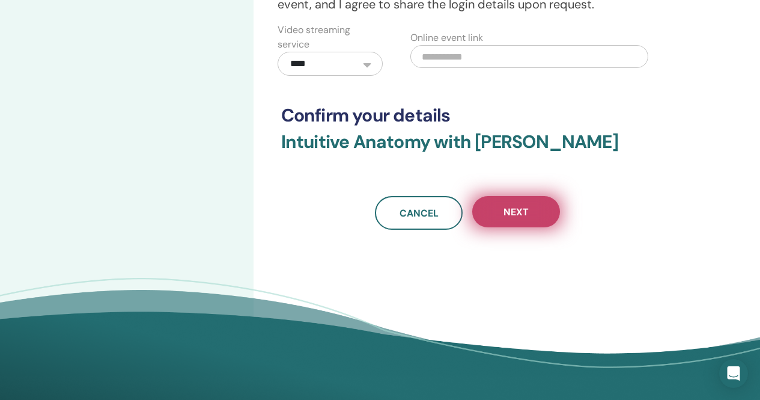
click at [523, 217] on span "Next" at bounding box center [516, 212] width 25 height 13
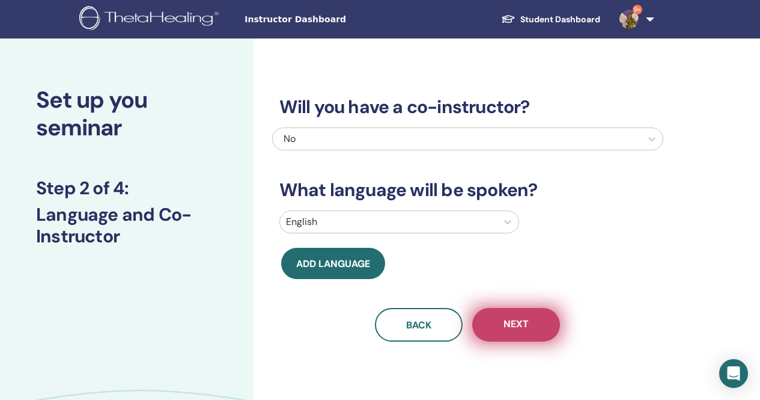
click at [501, 317] on button "Next" at bounding box center [516, 325] width 88 height 34
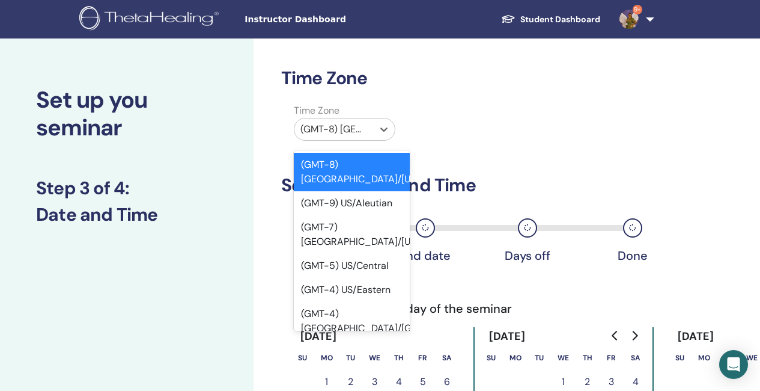
click at [352, 127] on div at bounding box center [334, 129] width 67 height 17
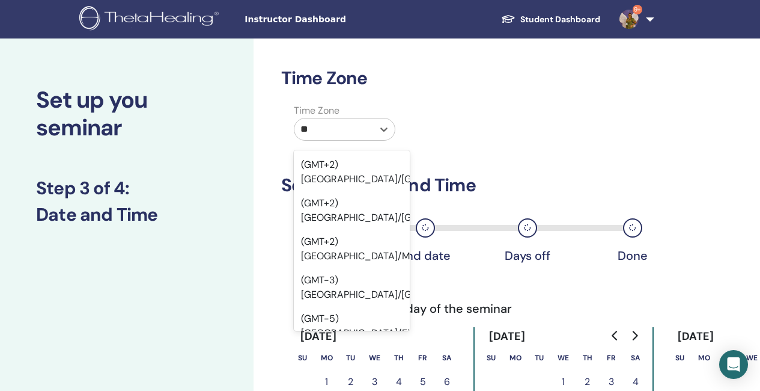
type input "*"
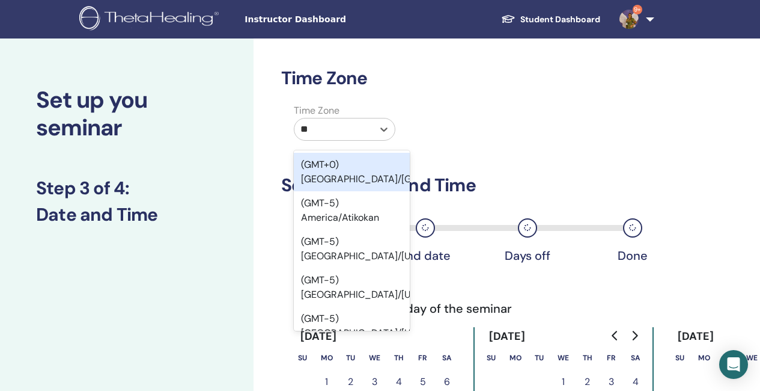
type input "***"
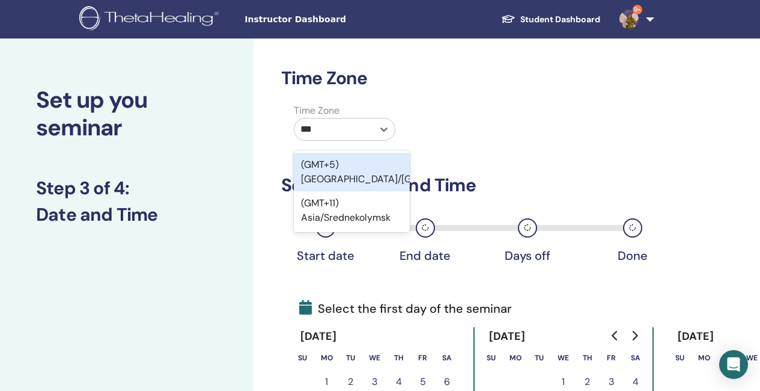
click at [375, 162] on div "(GMT+5) Asia/Kolkata" at bounding box center [352, 172] width 116 height 38
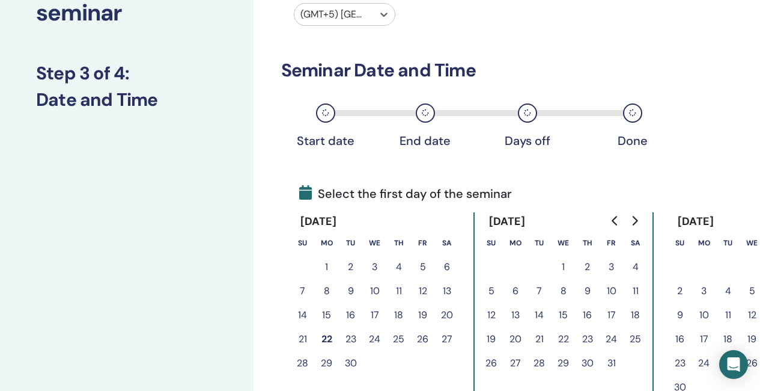
scroll to position [120, 0]
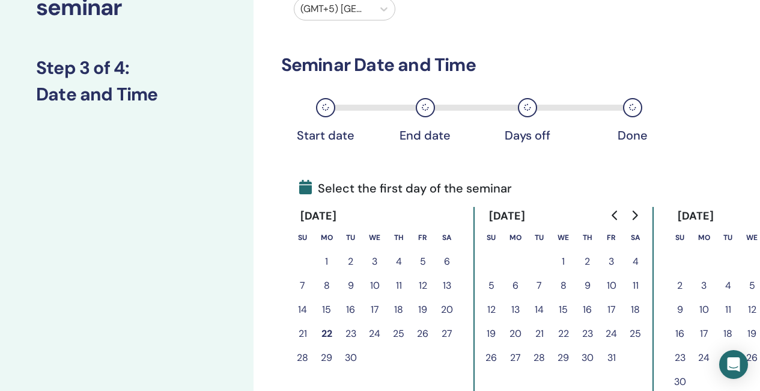
click at [639, 216] on icon "Go to next month" at bounding box center [635, 215] width 10 height 10
click at [515, 283] on button "3" at bounding box center [516, 285] width 24 height 24
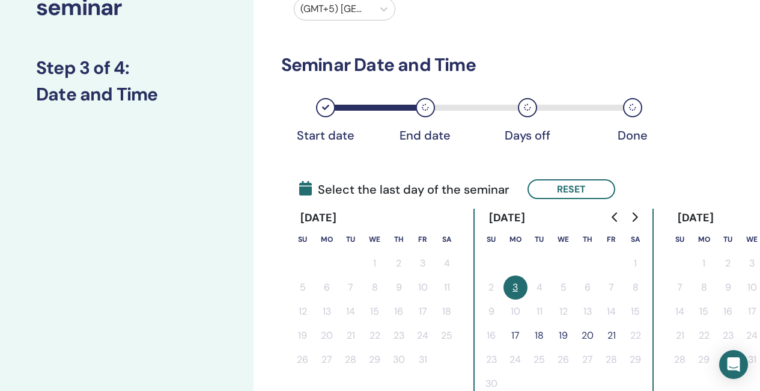
scroll to position [180, 0]
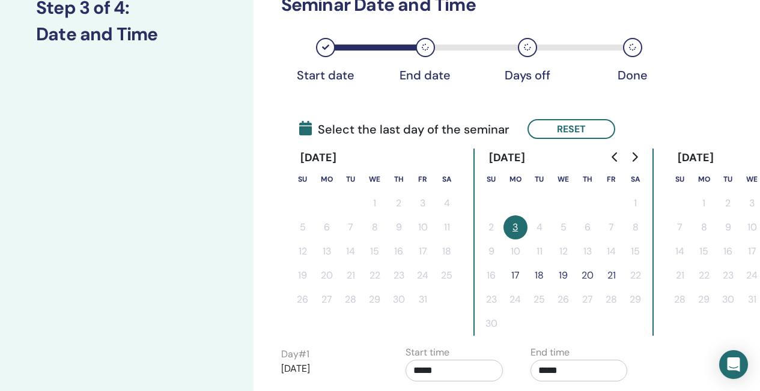
click at [612, 275] on button "21" at bounding box center [612, 275] width 24 height 24
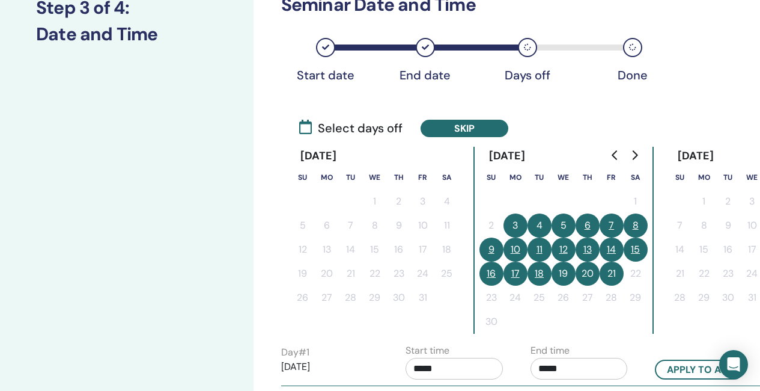
click at [491, 246] on button "9" at bounding box center [492, 249] width 24 height 24
click at [510, 246] on button "10" at bounding box center [516, 249] width 24 height 24
click at [493, 272] on button "16" at bounding box center [492, 273] width 24 height 24
click at [508, 273] on button "17" at bounding box center [516, 273] width 24 height 24
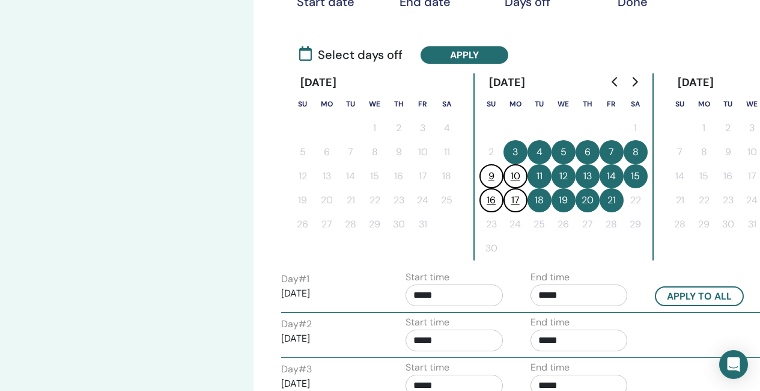
scroll to position [240, 0]
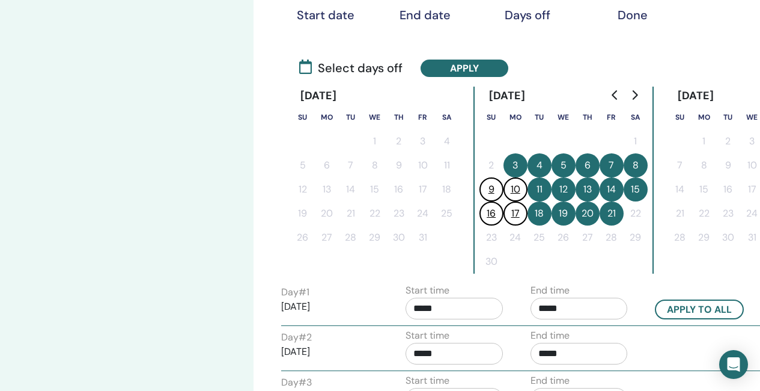
click at [521, 168] on button "3" at bounding box center [516, 165] width 24 height 24
click at [611, 214] on button "21" at bounding box center [612, 213] width 24 height 24
click at [587, 215] on button "20" at bounding box center [588, 213] width 24 height 24
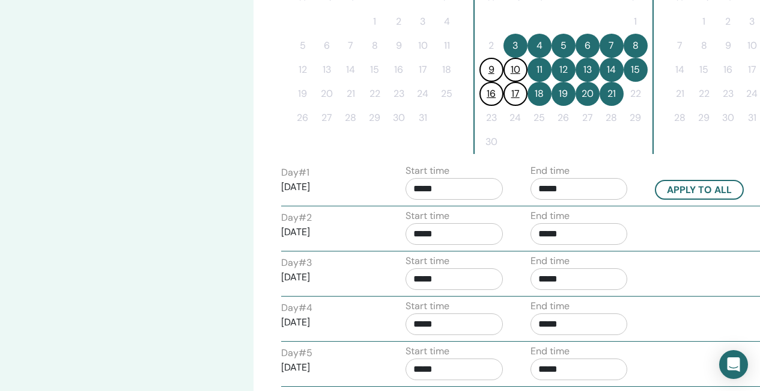
scroll to position [361, 0]
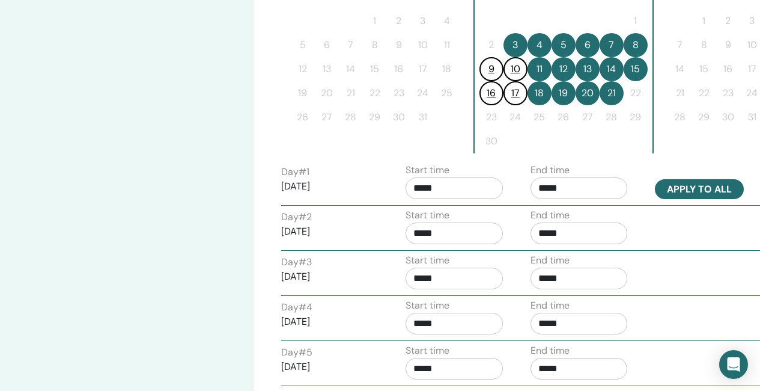
click at [676, 191] on button "Apply to all" at bounding box center [699, 189] width 89 height 20
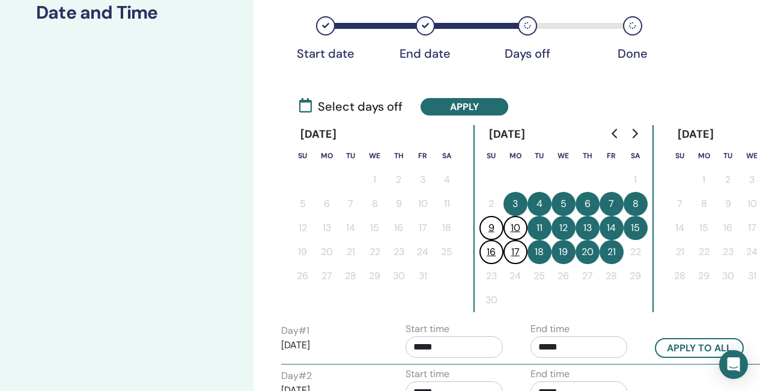
scroll to position [180, 0]
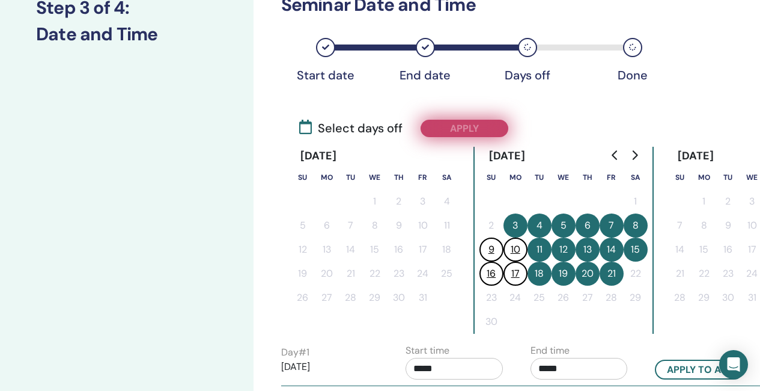
click at [485, 130] on button "Apply" at bounding box center [465, 128] width 88 height 17
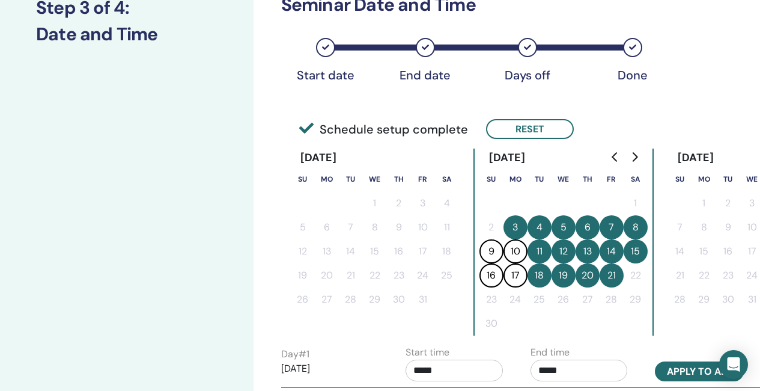
click at [674, 371] on button "Apply to all" at bounding box center [699, 371] width 89 height 20
click at [527, 129] on button "Reset" at bounding box center [530, 129] width 88 height 20
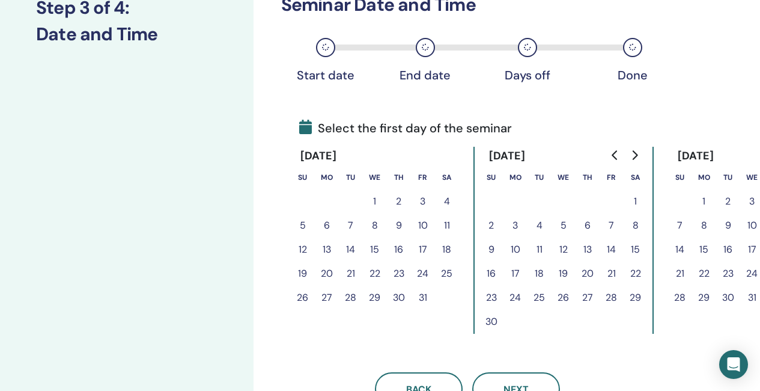
click at [539, 222] on button "4" at bounding box center [540, 225] width 24 height 24
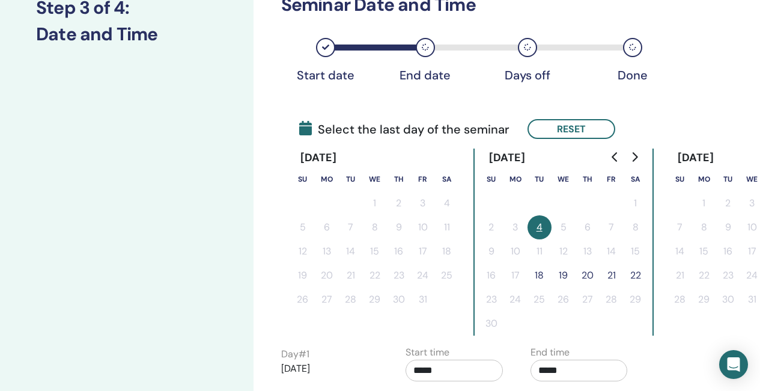
click at [631, 277] on button "22" at bounding box center [636, 275] width 24 height 24
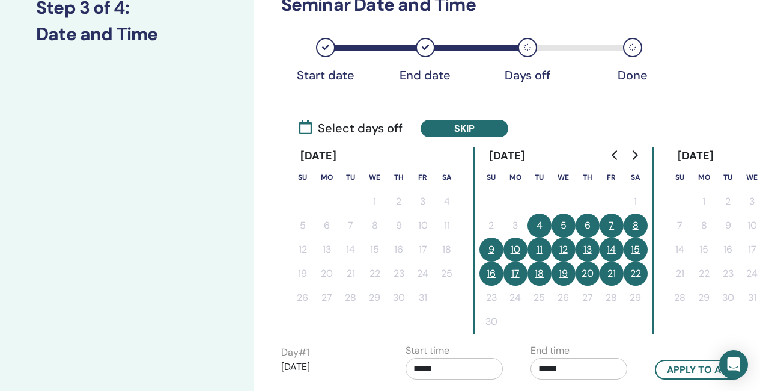
click at [492, 246] on button "9" at bounding box center [492, 249] width 24 height 24
click at [517, 247] on button "10" at bounding box center [516, 249] width 24 height 24
click at [494, 275] on button "16" at bounding box center [492, 273] width 24 height 24
click at [522, 274] on button "17" at bounding box center [516, 273] width 24 height 24
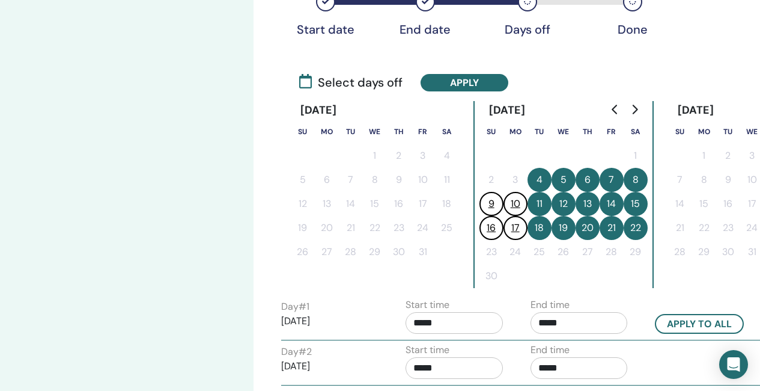
scroll to position [240, 0]
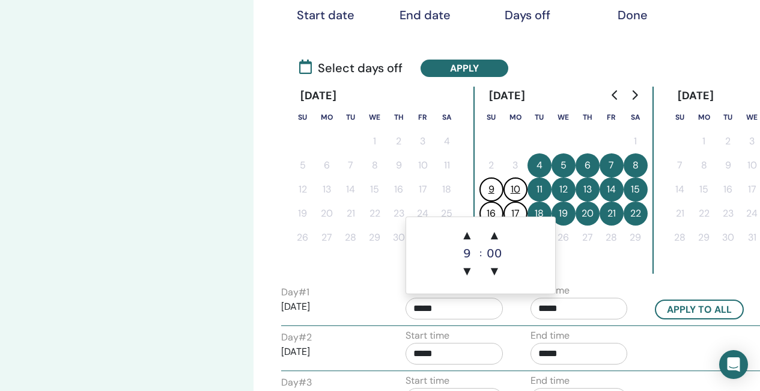
click at [451, 299] on input "*****" at bounding box center [454, 309] width 97 height 22
click at [463, 233] on span "▲" at bounding box center [467, 235] width 24 height 24
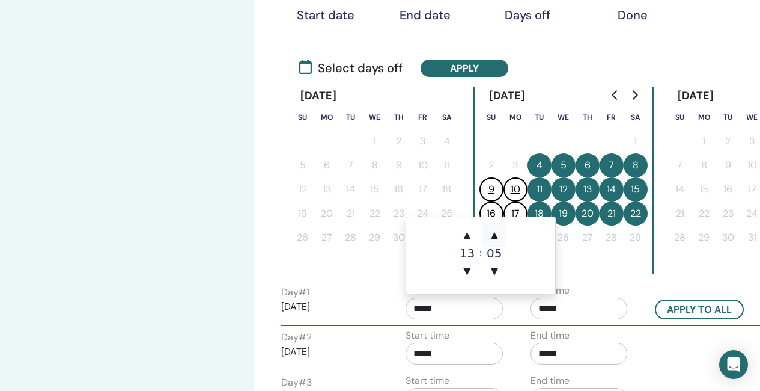
click at [493, 230] on span "▲" at bounding box center [495, 235] width 24 height 24
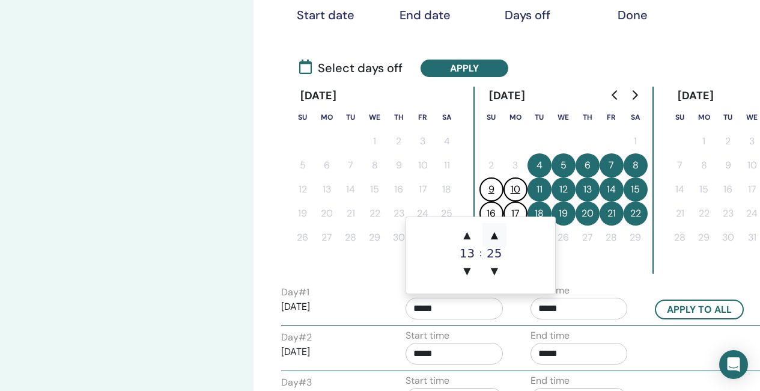
click at [498, 239] on span "▲" at bounding box center [495, 235] width 24 height 24
type input "*****"
click at [575, 307] on input "*****" at bounding box center [579, 309] width 97 height 22
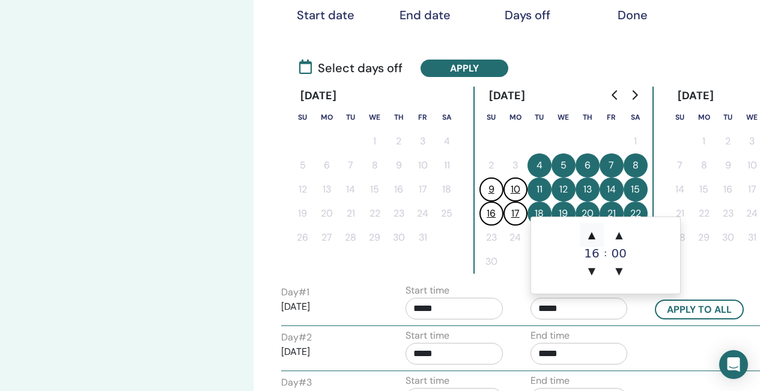
click at [593, 238] on span "▲" at bounding box center [592, 235] width 24 height 24
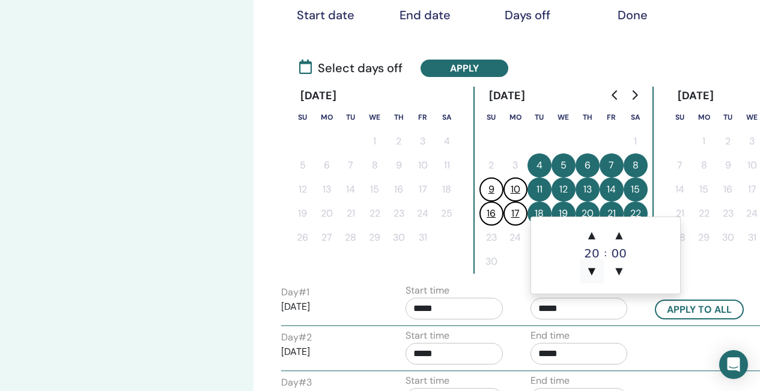
click at [594, 268] on span "▼" at bounding box center [592, 271] width 24 height 24
click at [625, 233] on span "▲" at bounding box center [619, 235] width 24 height 24
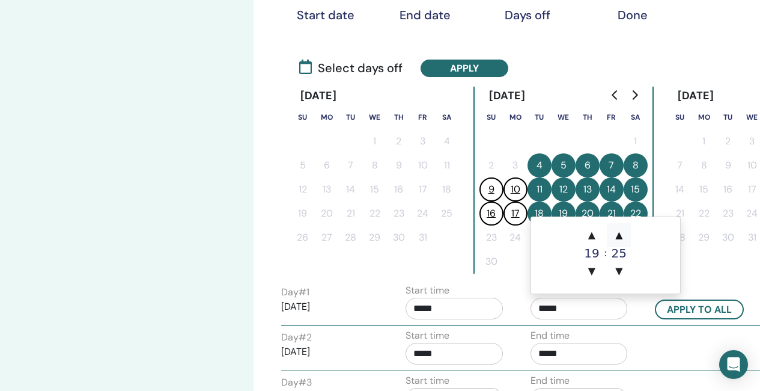
click at [625, 233] on span "▲" at bounding box center [619, 235] width 24 height 24
type input "*****"
click at [694, 309] on button "Apply to all" at bounding box center [699, 309] width 89 height 20
type input "*****"
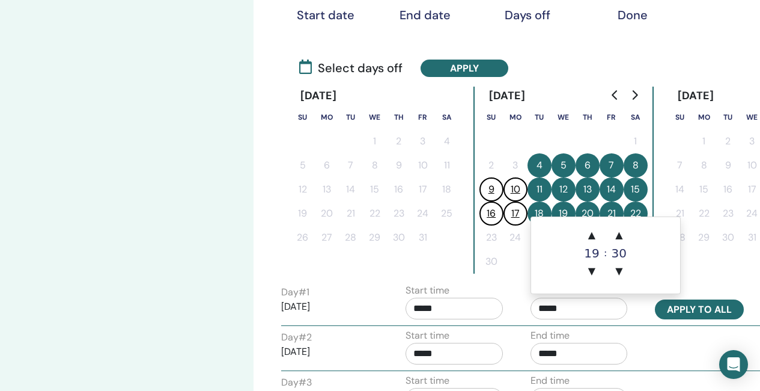
type input "*****"
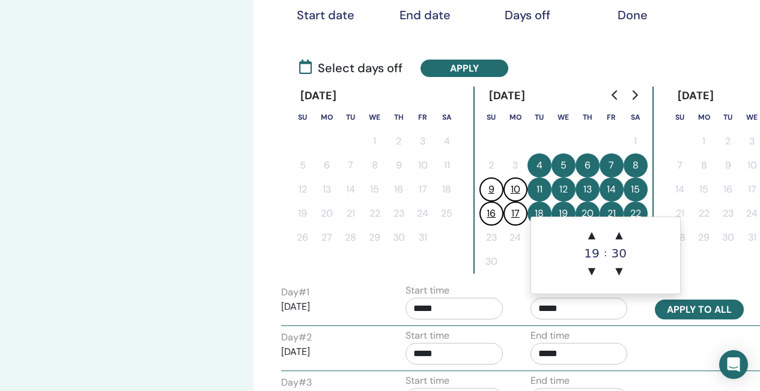
type input "*****"
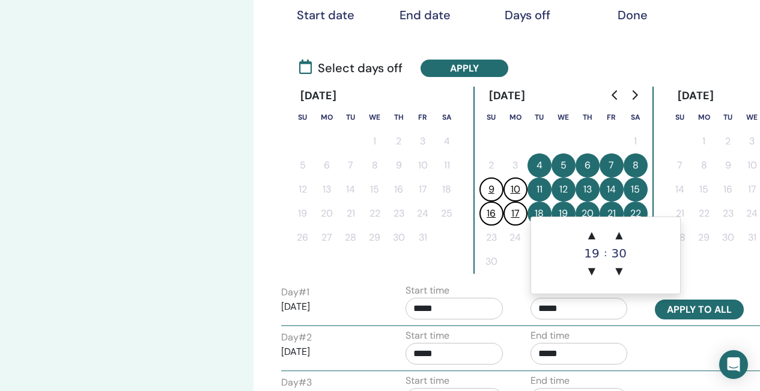
type input "*****"
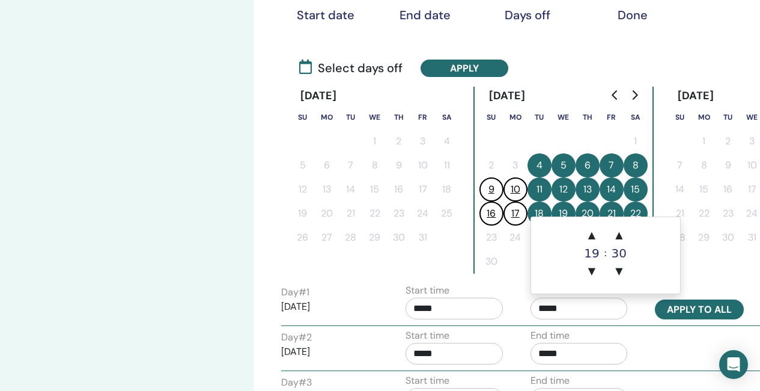
type input "*****"
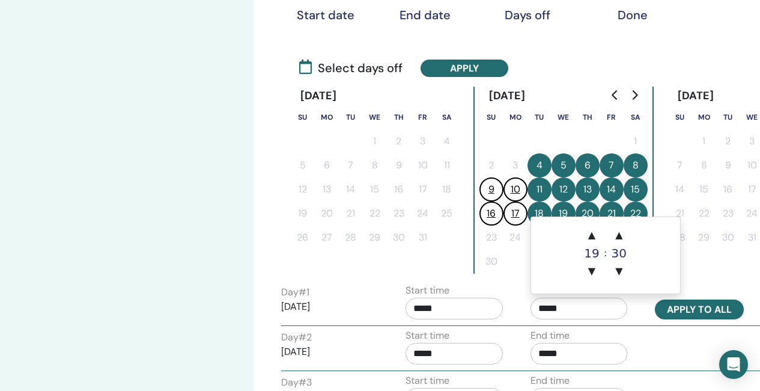
type input "*****"
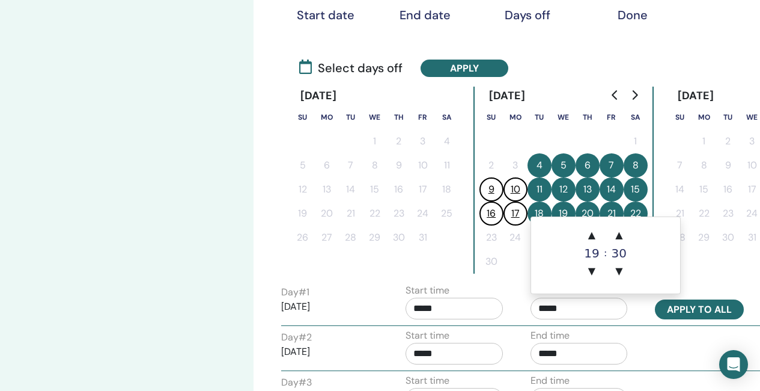
type input "*****"
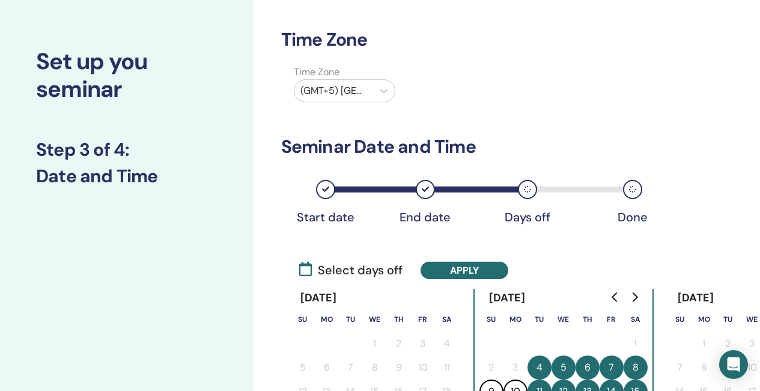
scroll to position [0, 0]
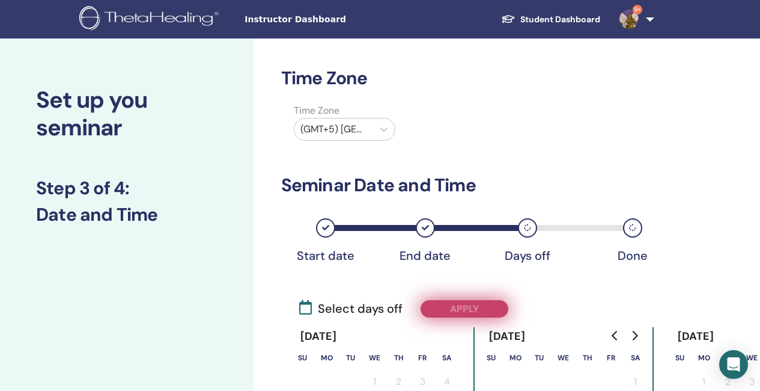
click at [459, 308] on button "Apply" at bounding box center [465, 308] width 88 height 17
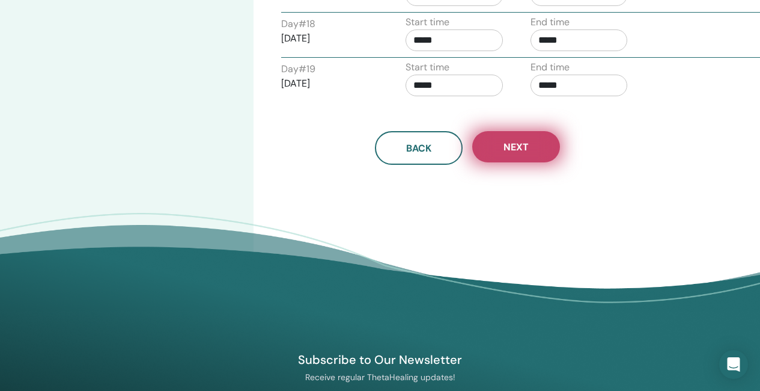
click at [497, 152] on button "Next" at bounding box center [516, 146] width 88 height 31
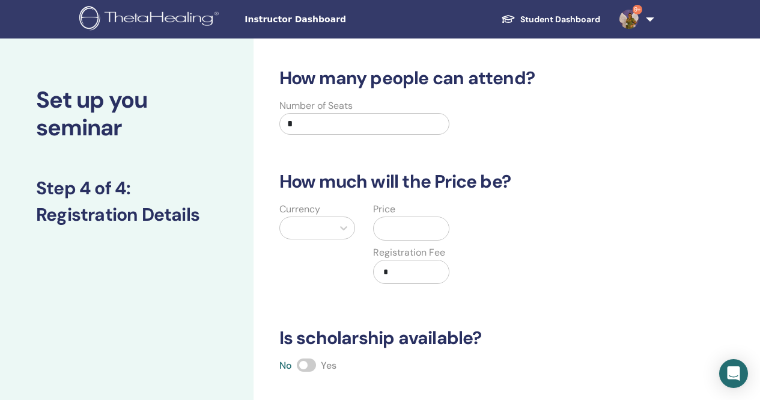
click at [312, 127] on input "*" at bounding box center [365, 124] width 171 height 22
type input "**"
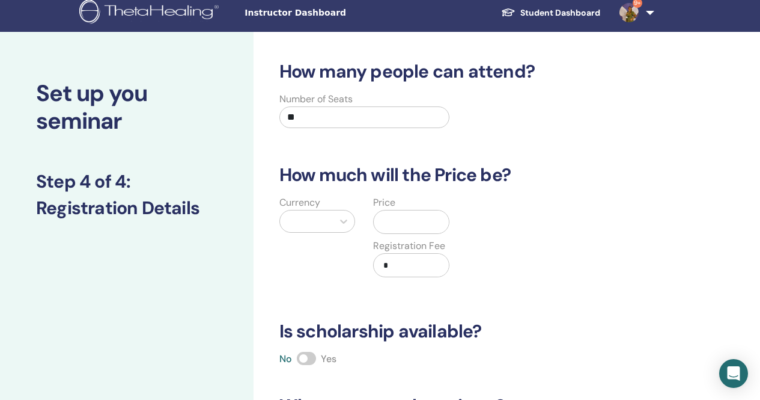
click at [309, 232] on div at bounding box center [318, 221] width 76 height 23
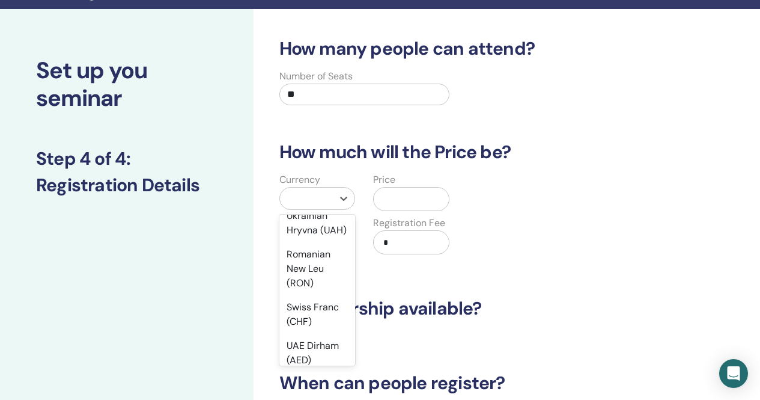
scroll to position [507, 0]
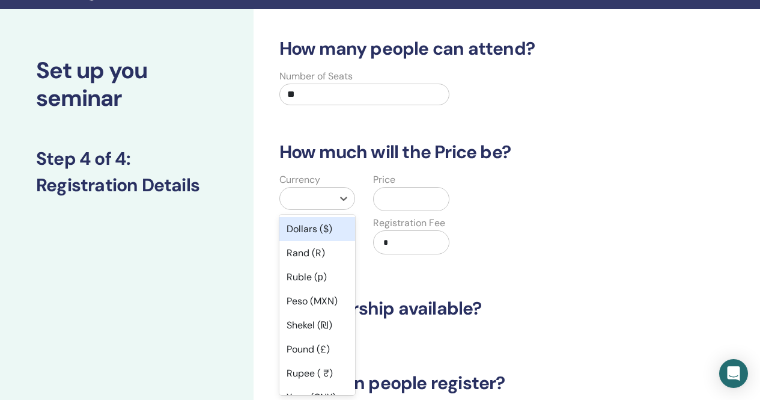
click at [310, 203] on div at bounding box center [306, 198] width 41 height 17
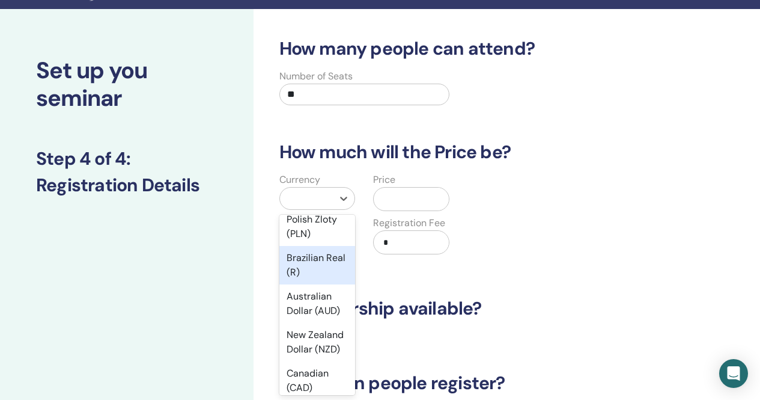
scroll to position [240, 0]
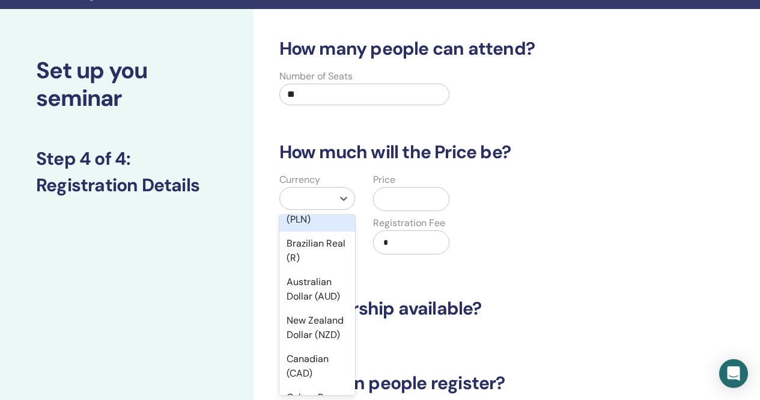
click at [303, 199] on div at bounding box center [306, 198] width 41 height 17
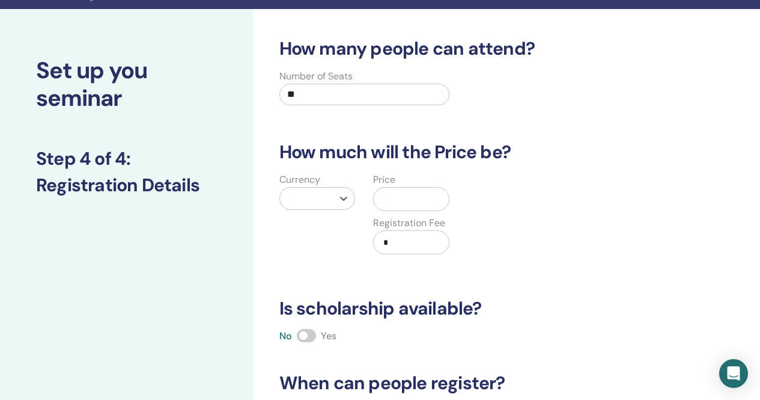
click at [303, 199] on div at bounding box center [306, 198] width 41 height 17
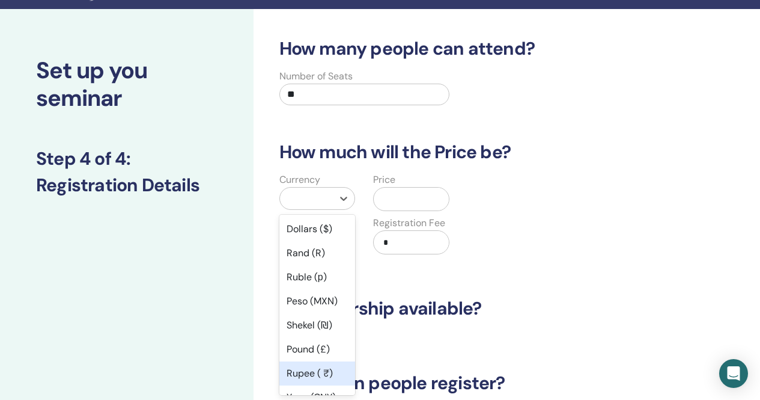
click at [313, 372] on div "Rupee ( ₹)" at bounding box center [318, 373] width 76 height 24
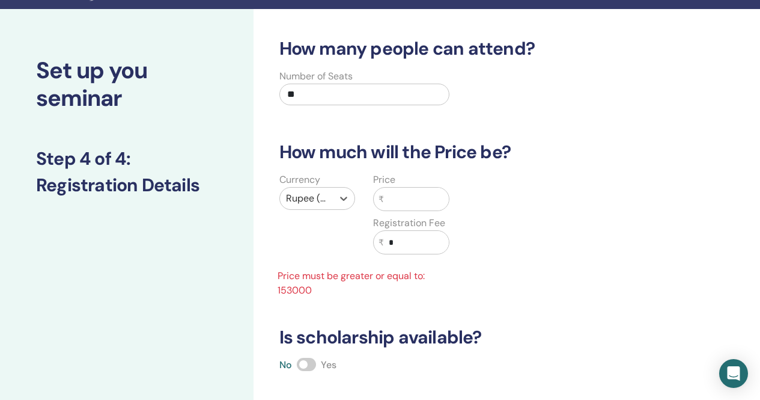
click at [411, 200] on input "text" at bounding box center [416, 199] width 65 height 23
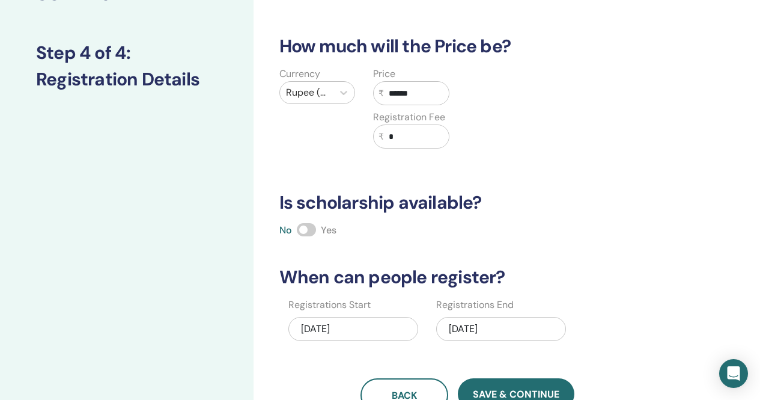
scroll to position [150, 0]
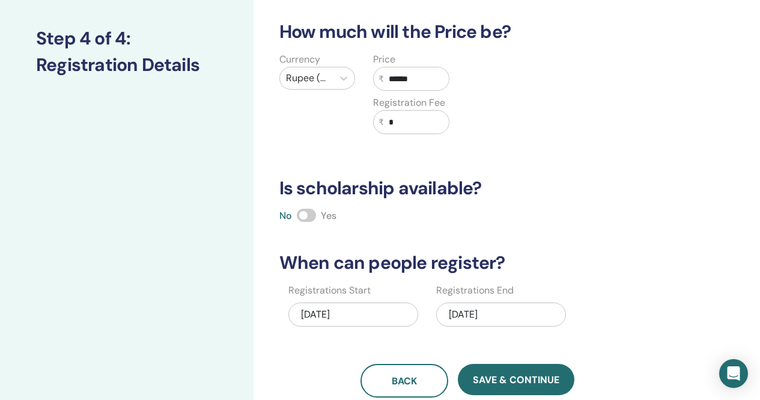
type input "******"
click at [310, 215] on span at bounding box center [306, 215] width 19 height 13
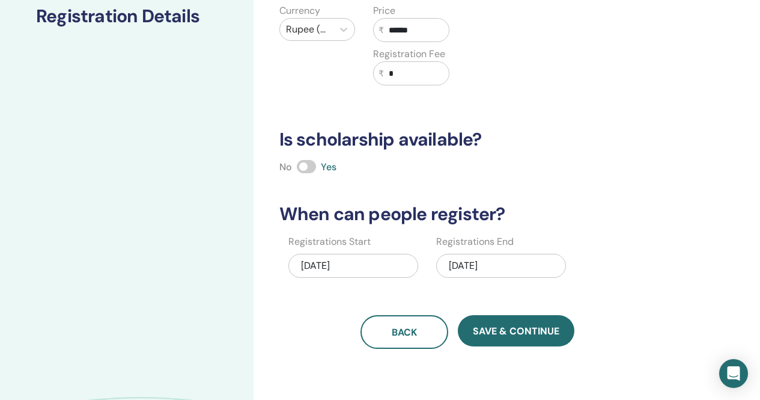
scroll to position [210, 0]
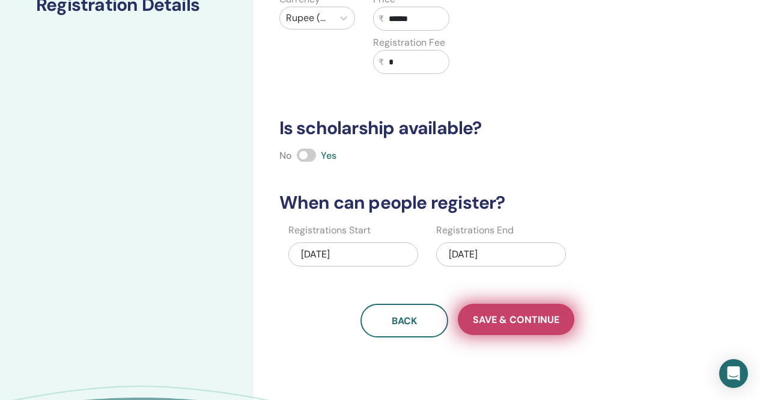
click at [524, 322] on span "Save & Continue" at bounding box center [516, 319] width 87 height 13
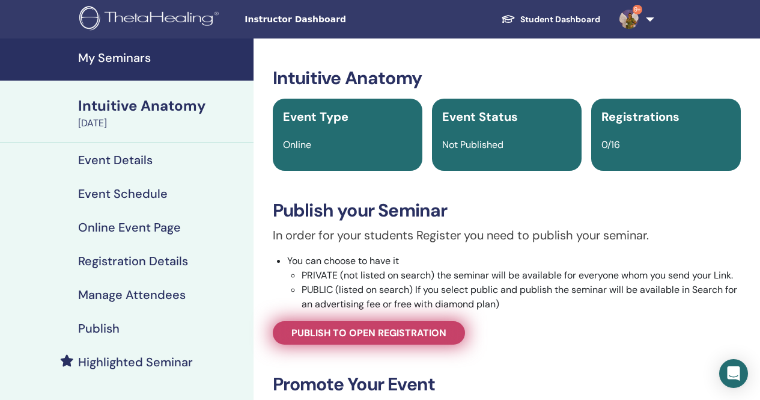
click at [376, 332] on span "Publish to open registration" at bounding box center [369, 332] width 155 height 13
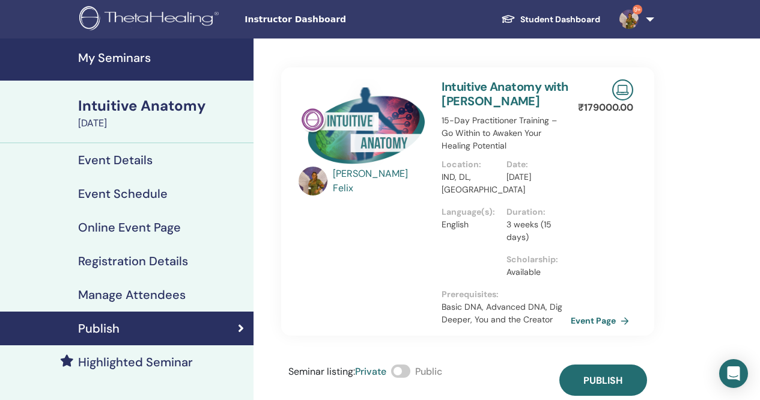
click at [402, 371] on span at bounding box center [400, 370] width 19 height 13
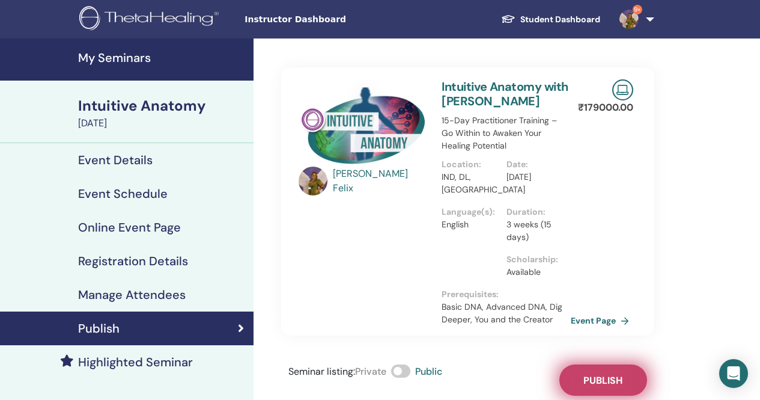
click at [610, 379] on span "Publish" at bounding box center [603, 380] width 39 height 13
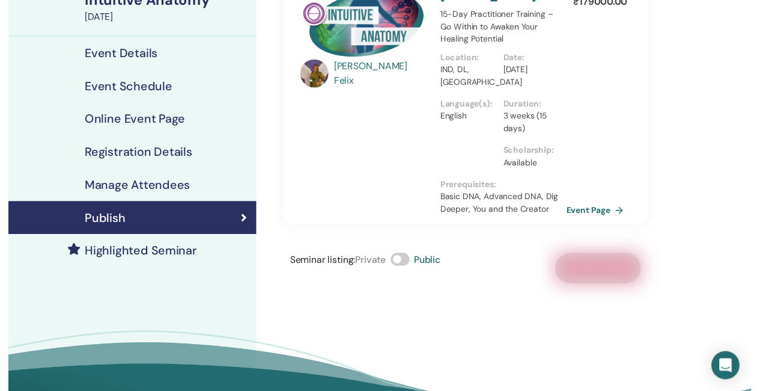
scroll to position [120, 0]
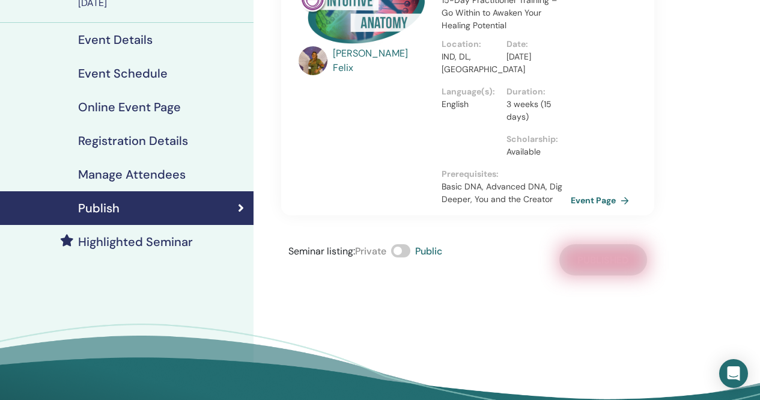
click at [151, 243] on h4 "Highlighted Seminar" at bounding box center [135, 241] width 115 height 14
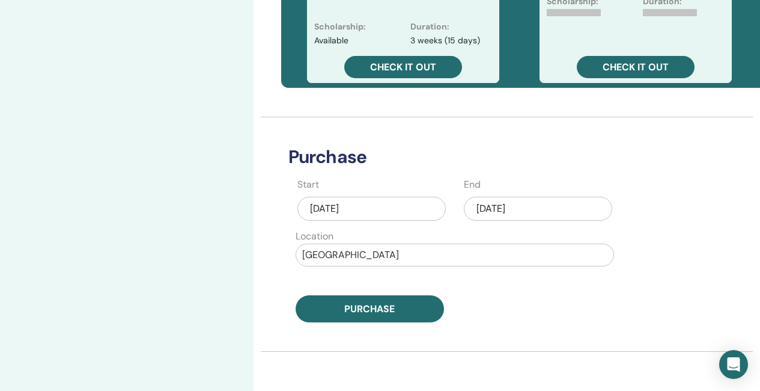
scroll to position [541, 0]
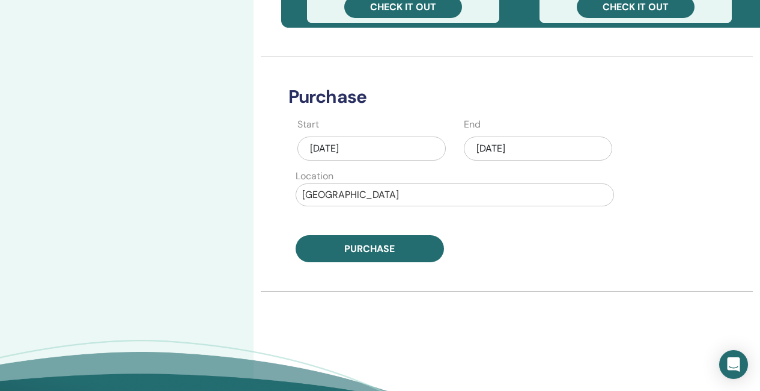
click at [527, 147] on div "[DATE]" at bounding box center [538, 148] width 148 height 24
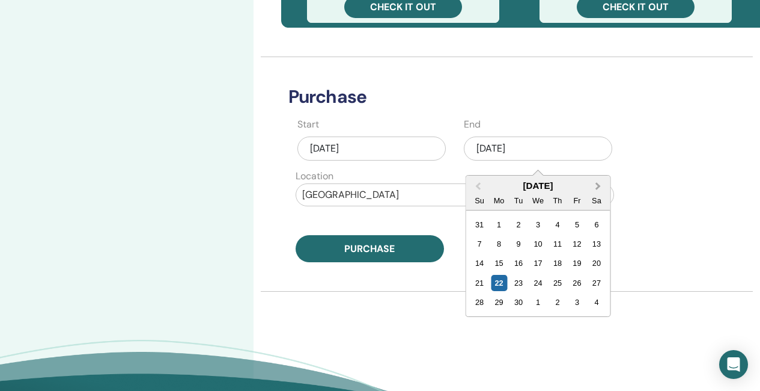
click at [600, 186] on button "Next Month" at bounding box center [599, 186] width 19 height 19
click at [600, 185] on button "Next Month" at bounding box center [599, 186] width 19 height 19
click at [478, 186] on span "Previous Month" at bounding box center [478, 186] width 0 height 13
click at [553, 225] on div "2" at bounding box center [557, 224] width 16 height 16
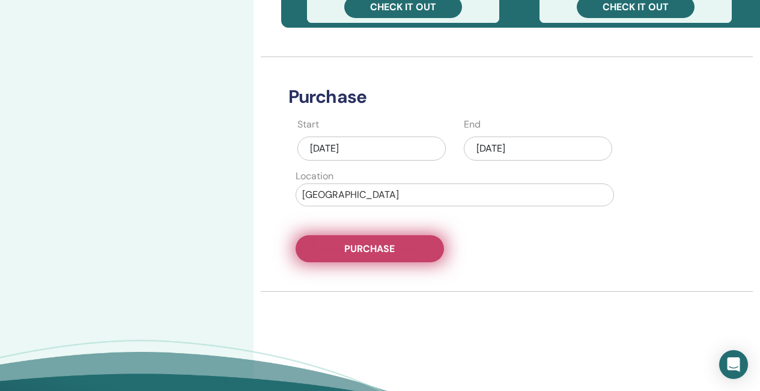
click at [391, 245] on span "Purchase" at bounding box center [369, 248] width 50 height 13
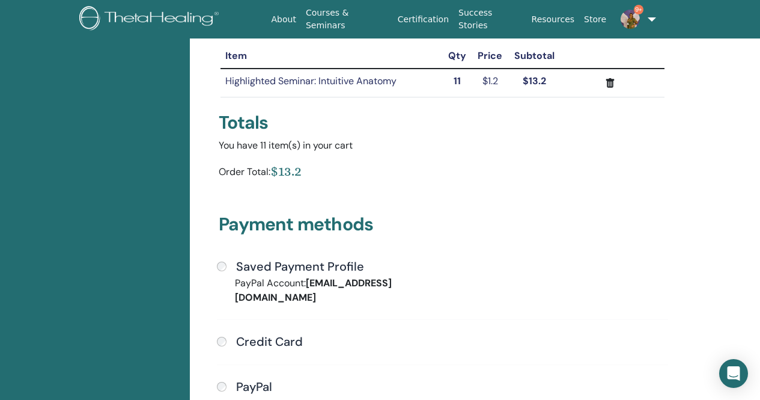
scroll to position [147, 0]
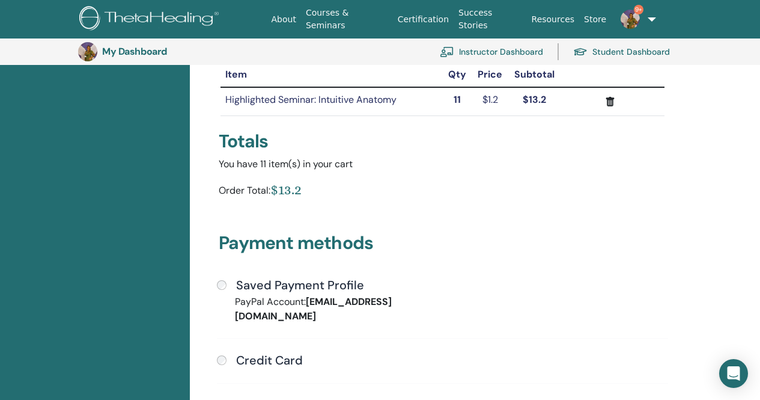
click at [216, 284] on div "Saved Payment Profile PayPal Account: [EMAIL_ADDRESS][DOMAIN_NAME] Credit Card" at bounding box center [443, 360] width 466 height 165
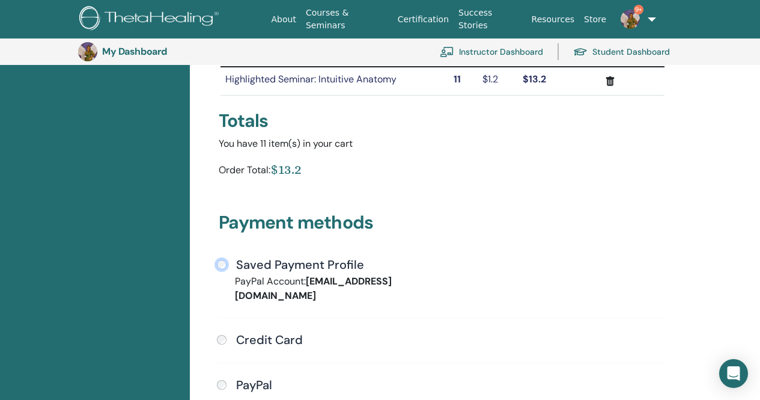
scroll to position [267, 0]
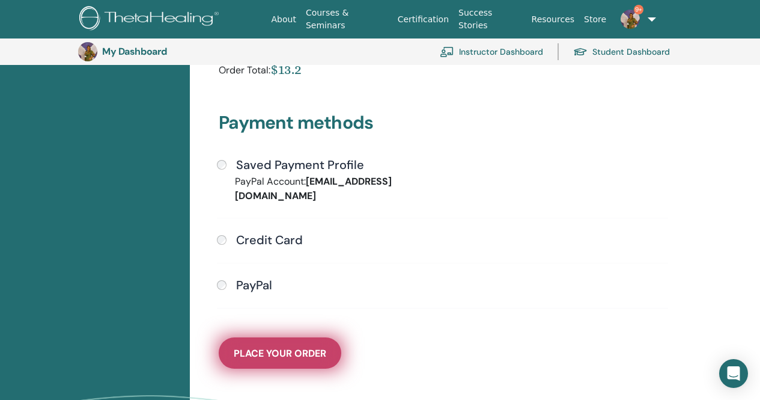
click at [312, 347] on span "Place Your Order" at bounding box center [280, 353] width 93 height 13
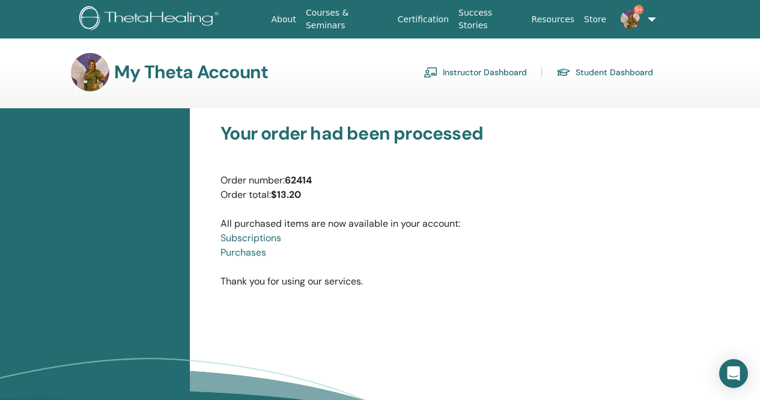
click at [484, 73] on link "Instructor Dashboard" at bounding box center [475, 72] width 103 height 19
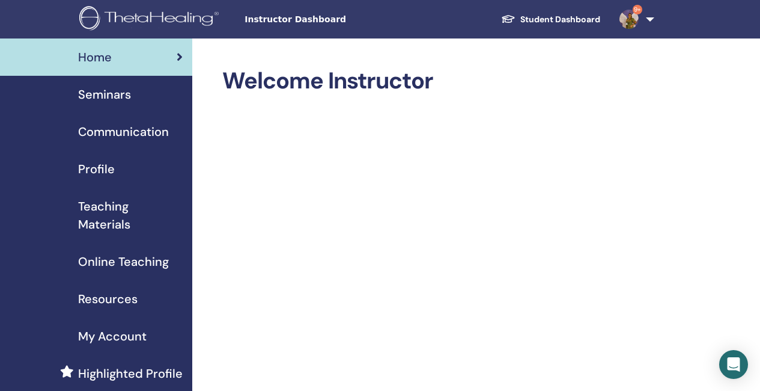
click at [105, 95] on span "Seminars" at bounding box center [104, 94] width 53 height 18
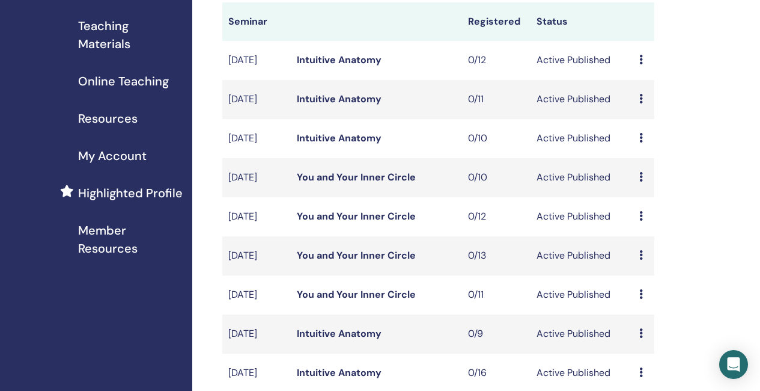
scroll to position [240, 0]
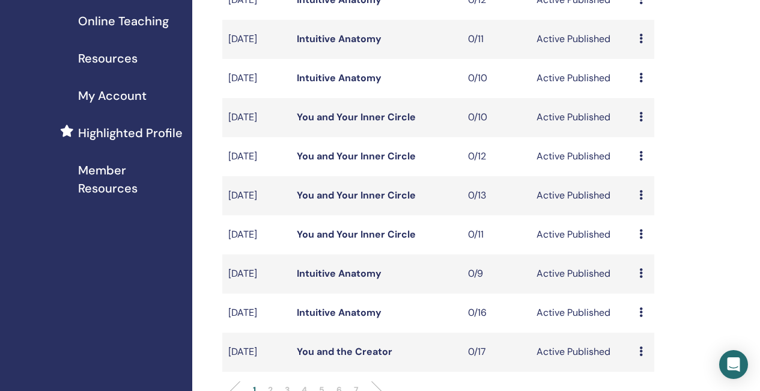
click at [362, 280] on link "Intuitive Anatomy" at bounding box center [339, 273] width 85 height 13
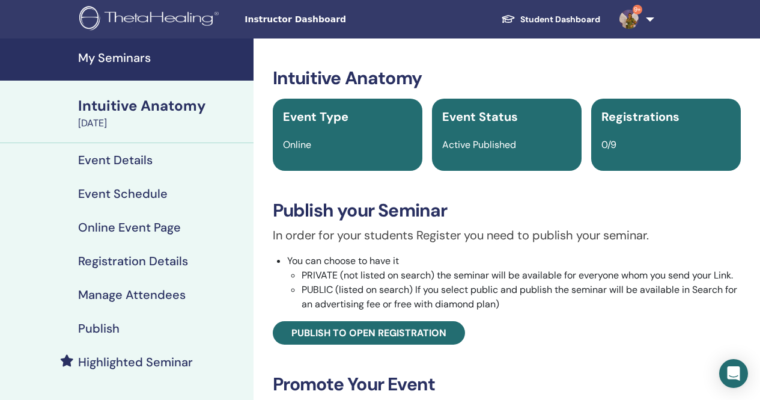
click at [157, 191] on h4 "Event Schedule" at bounding box center [123, 193] width 90 height 14
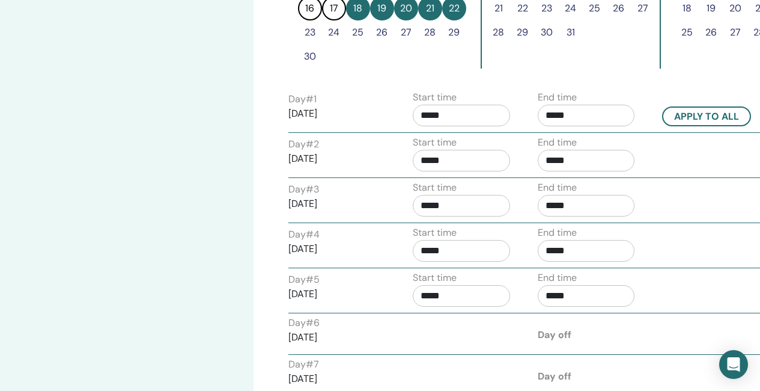
scroll to position [481, 0]
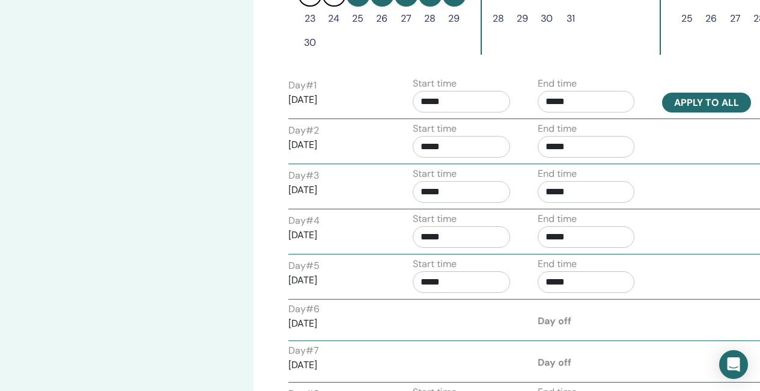
click at [707, 99] on button "Apply to all" at bounding box center [706, 103] width 89 height 20
type input "*****"
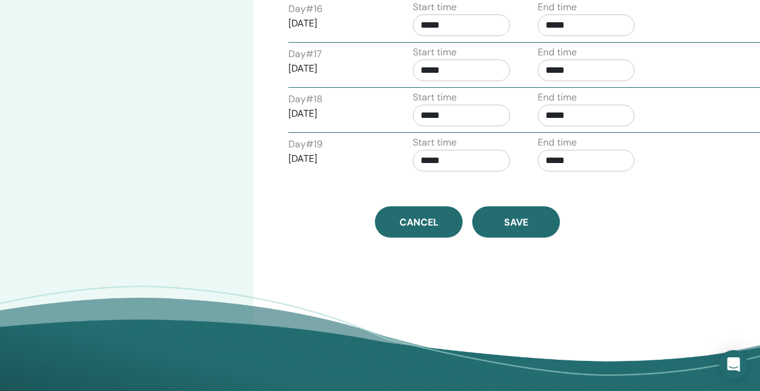
scroll to position [1262, 0]
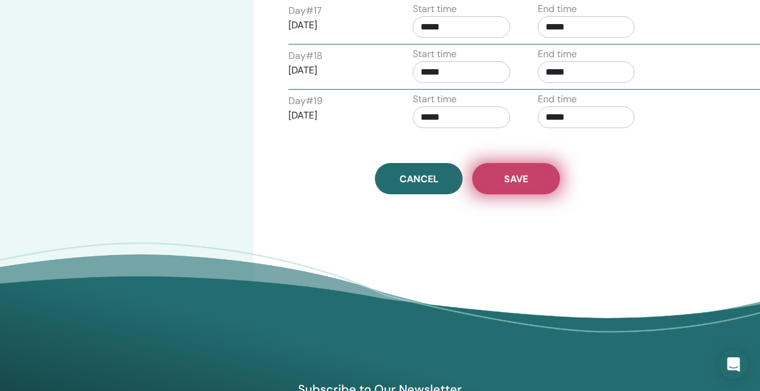
click at [507, 182] on span "Save" at bounding box center [516, 179] width 24 height 13
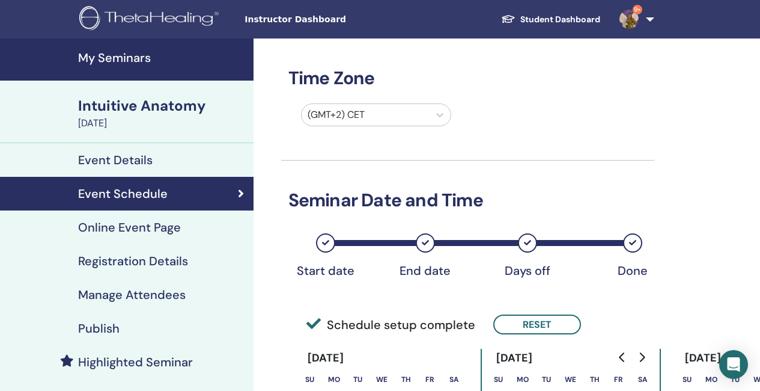
click at [136, 157] on h4 "Event Details" at bounding box center [115, 160] width 75 height 14
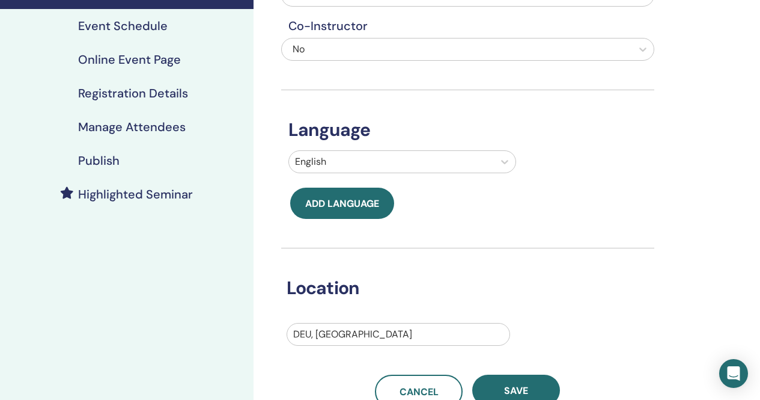
scroll to position [180, 0]
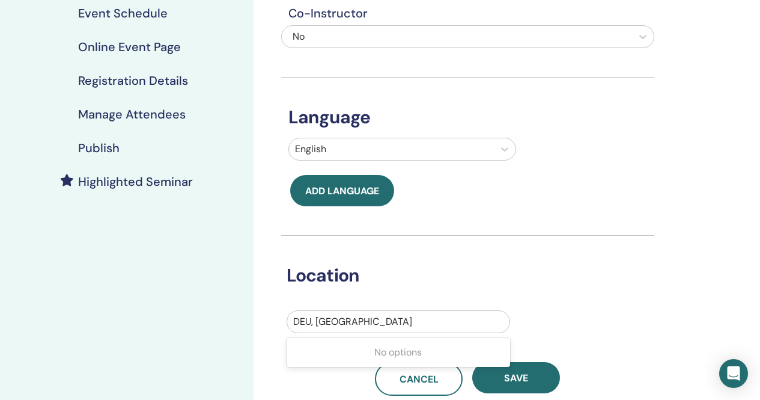
click at [362, 323] on div at bounding box center [398, 321] width 210 height 17
click at [389, 319] on div at bounding box center [398, 321] width 210 height 17
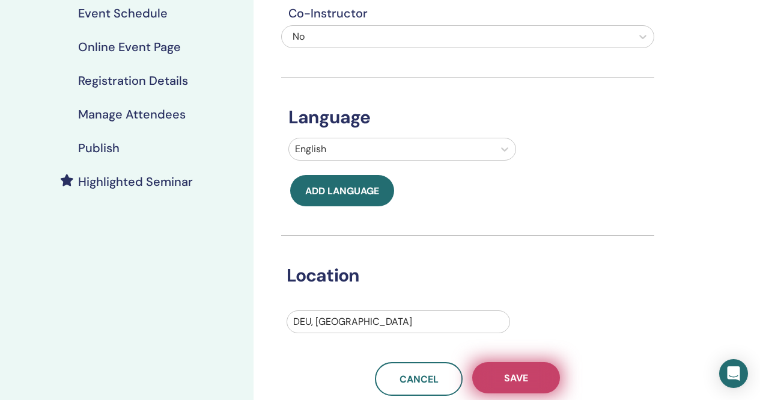
click at [532, 374] on button "Save" at bounding box center [516, 377] width 88 height 31
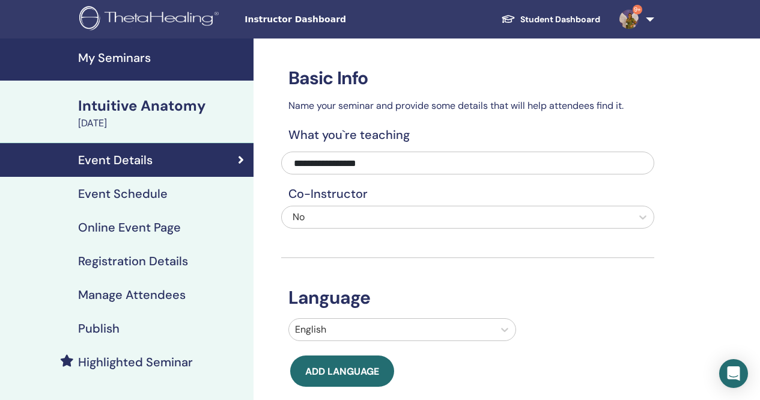
click at [104, 329] on h4 "Publish" at bounding box center [98, 328] width 41 height 14
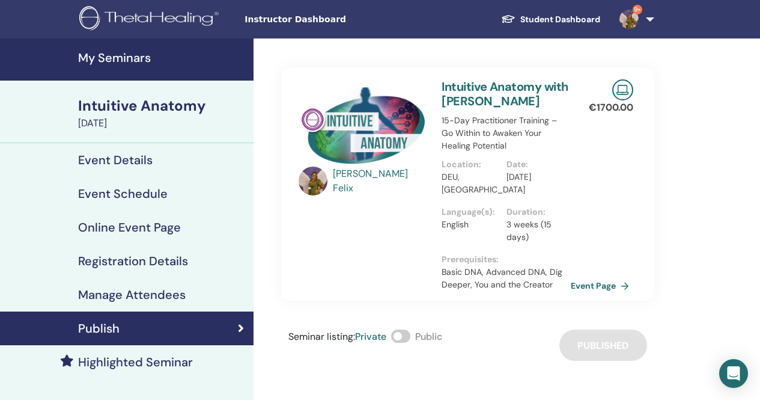
click at [113, 61] on h4 "My Seminars" at bounding box center [162, 57] width 168 height 14
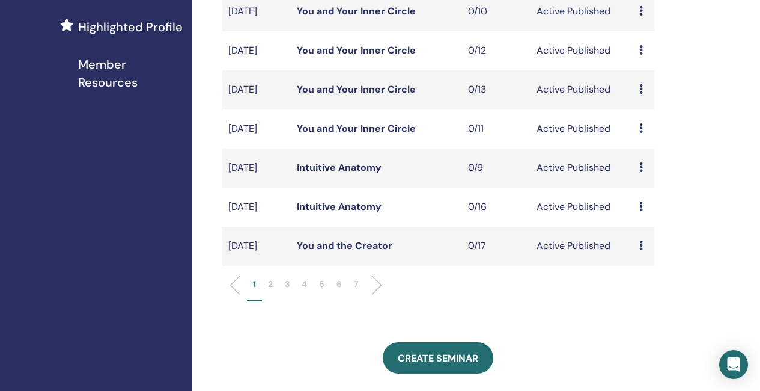
scroll to position [421, 0]
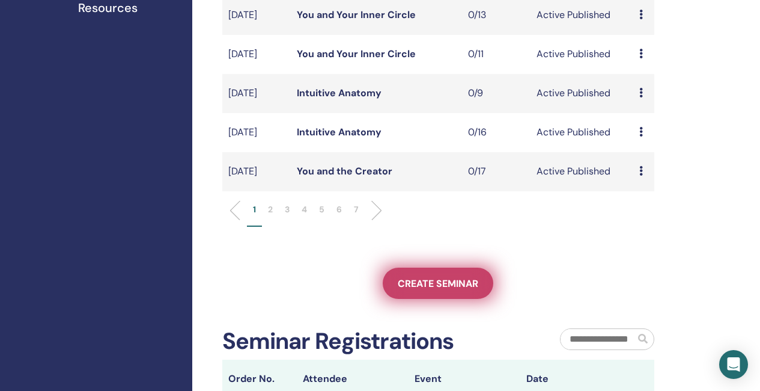
click at [435, 290] on span "Create seminar" at bounding box center [438, 283] width 81 height 13
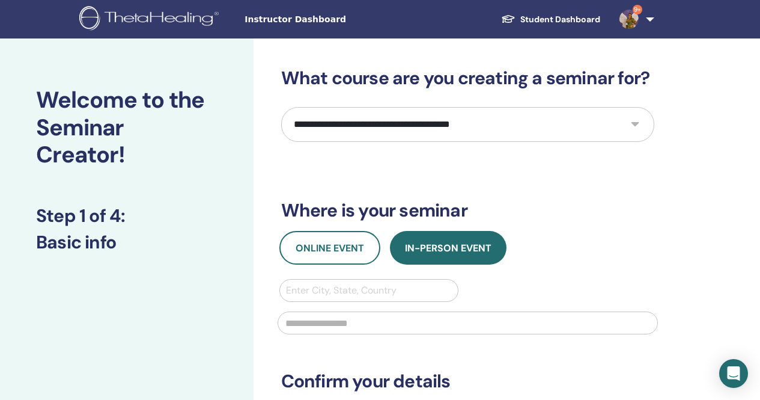
click at [498, 129] on select "**********" at bounding box center [467, 124] width 373 height 35
select select "*"
click at [281, 107] on select "**********" at bounding box center [467, 124] width 373 height 35
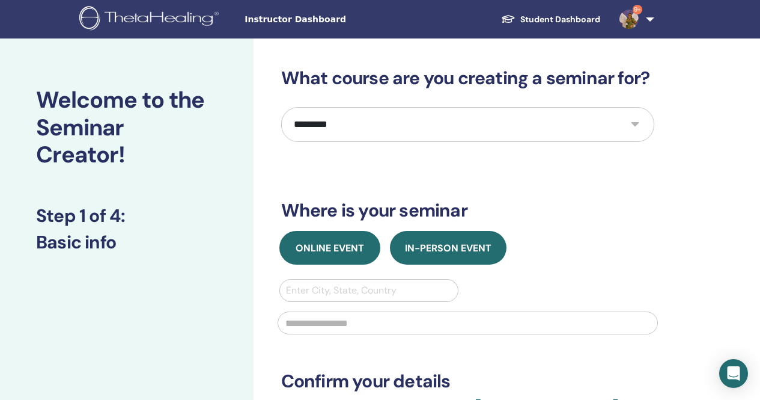
click at [355, 258] on button "Online Event" at bounding box center [330, 248] width 101 height 34
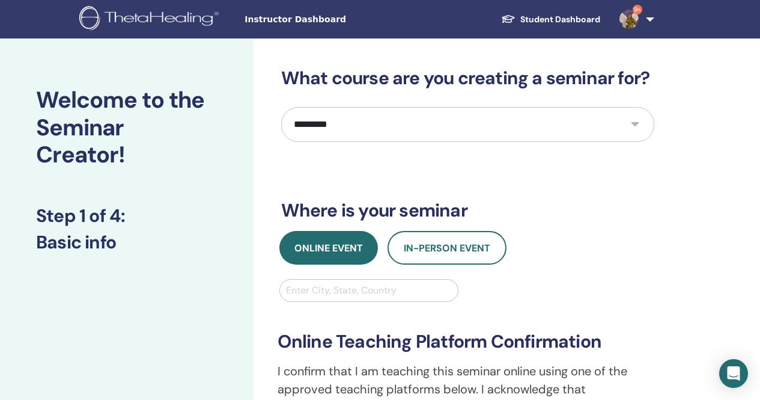
click at [346, 290] on div at bounding box center [369, 290] width 167 height 17
type input "*"
click at [338, 293] on div at bounding box center [369, 290] width 167 height 17
click at [328, 286] on div at bounding box center [369, 290] width 167 height 17
type input "*****"
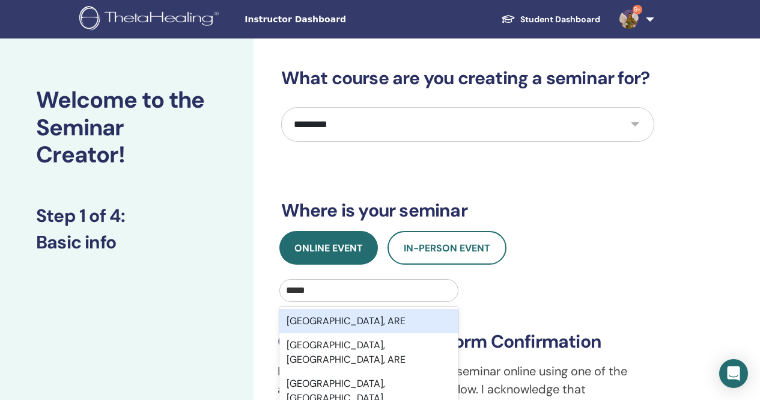
click at [350, 322] on div "Dubai, ARE" at bounding box center [370, 321] width 180 height 24
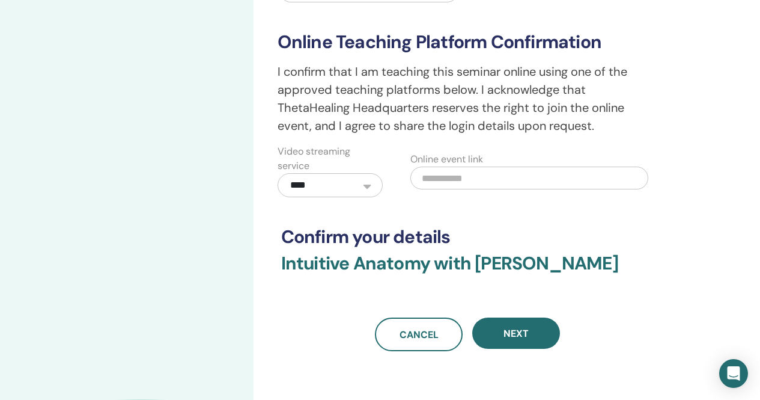
scroll to position [301, 0]
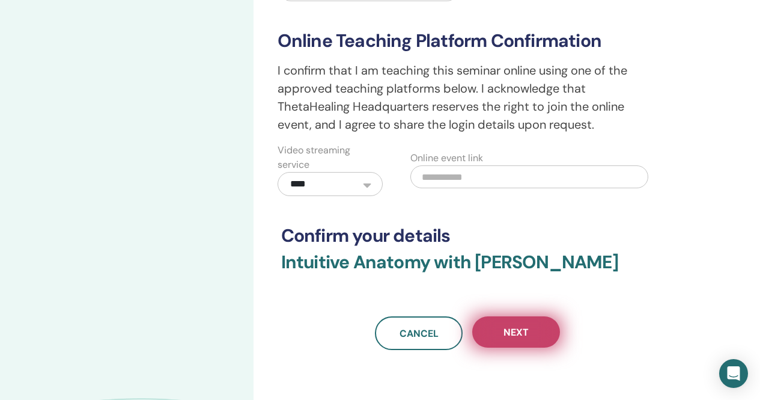
click at [527, 326] on span "Next" at bounding box center [516, 332] width 25 height 13
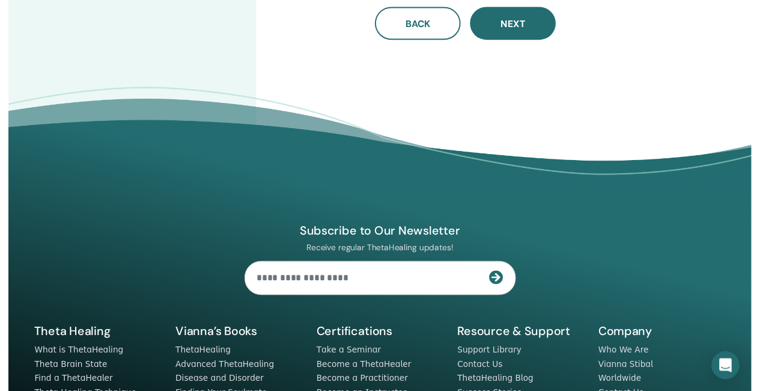
scroll to position [0, 0]
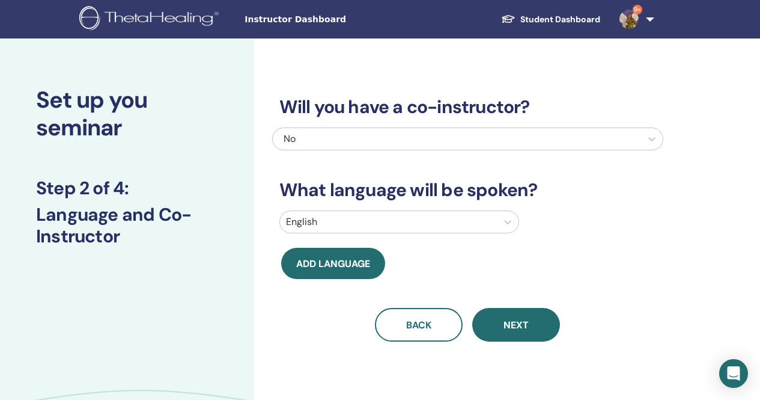
click at [507, 326] on span "Next" at bounding box center [516, 325] width 25 height 13
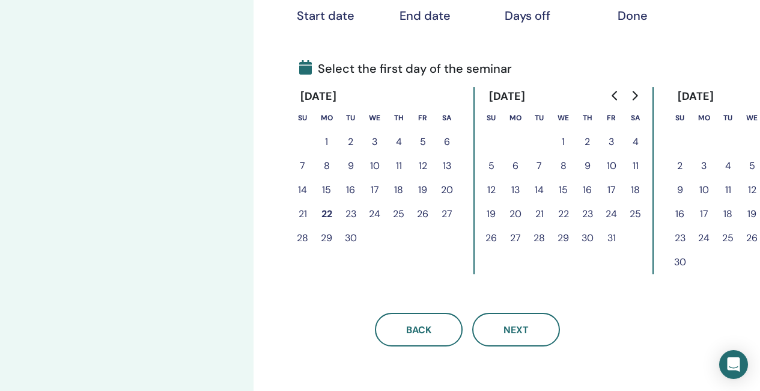
scroll to position [240, 0]
click at [637, 92] on icon "Go to next month" at bounding box center [635, 95] width 10 height 10
click at [540, 163] on button "4" at bounding box center [540, 165] width 24 height 24
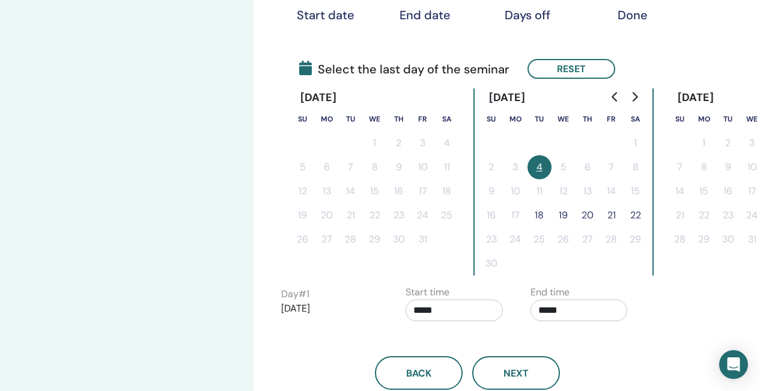
click at [633, 213] on button "22" at bounding box center [636, 215] width 24 height 24
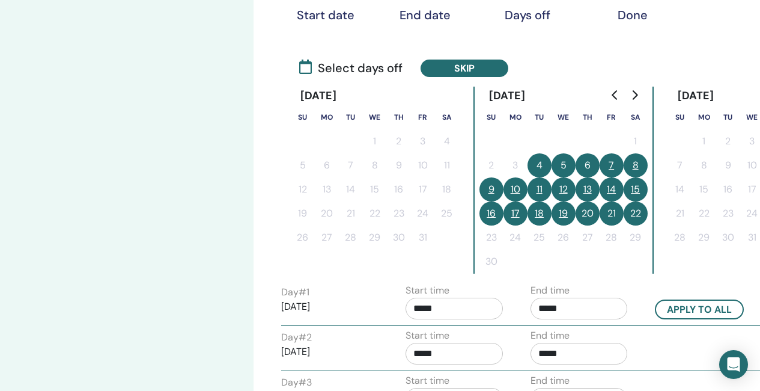
click at [490, 184] on button "9" at bounding box center [492, 189] width 24 height 24
click at [510, 185] on button "10" at bounding box center [516, 189] width 24 height 24
click at [493, 212] on button "16" at bounding box center [492, 213] width 24 height 24
click at [510, 212] on button "17" at bounding box center [516, 213] width 24 height 24
click at [435, 309] on input "*****" at bounding box center [454, 309] width 97 height 22
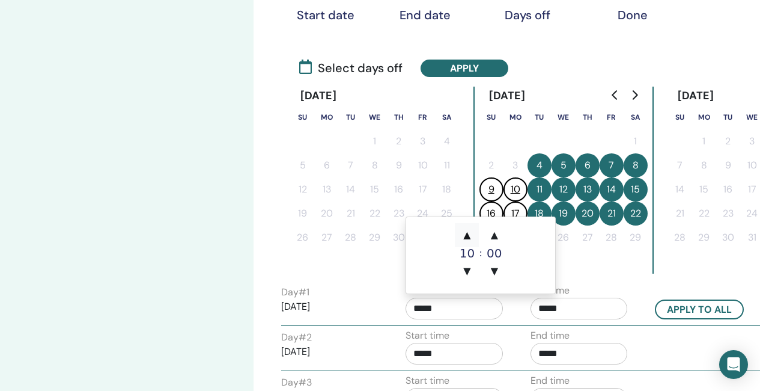
click at [468, 237] on span "▲" at bounding box center [467, 235] width 24 height 24
click at [466, 268] on span "▼" at bounding box center [467, 271] width 24 height 24
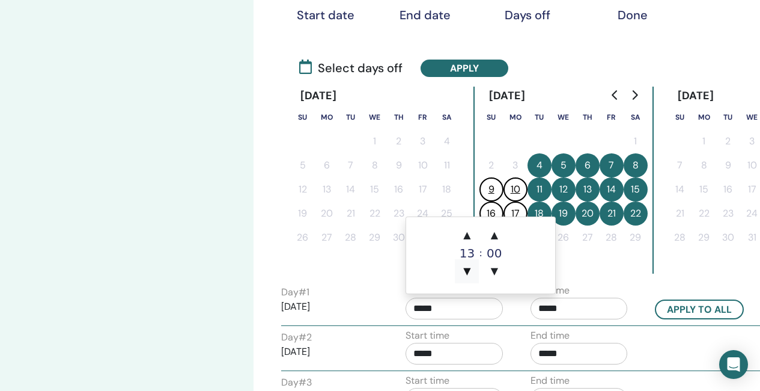
type input "*****"
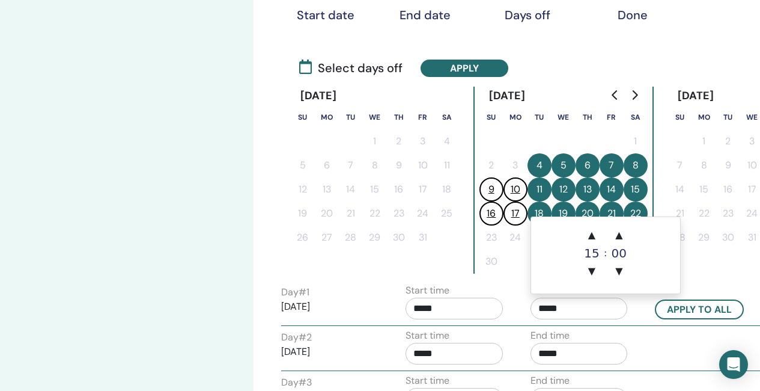
click at [579, 309] on input "*****" at bounding box center [579, 309] width 97 height 22
click at [597, 233] on span "▲" at bounding box center [592, 235] width 24 height 24
type input "*****"
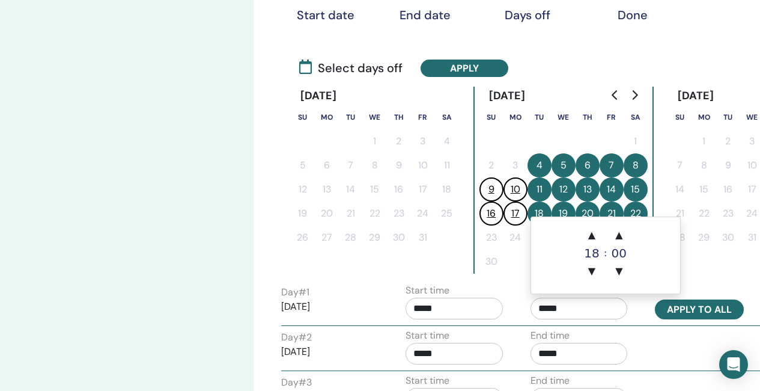
click at [698, 310] on button "Apply to all" at bounding box center [699, 309] width 89 height 20
type input "*****"
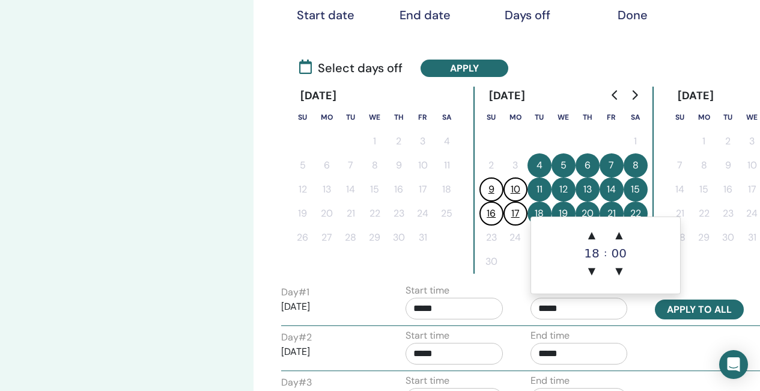
type input "*****"
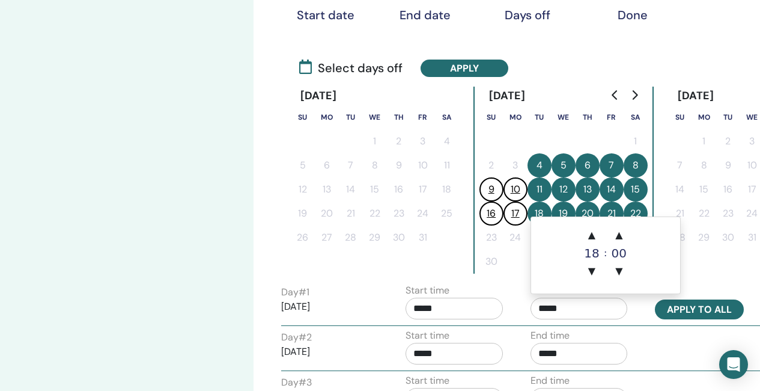
type input "*****"
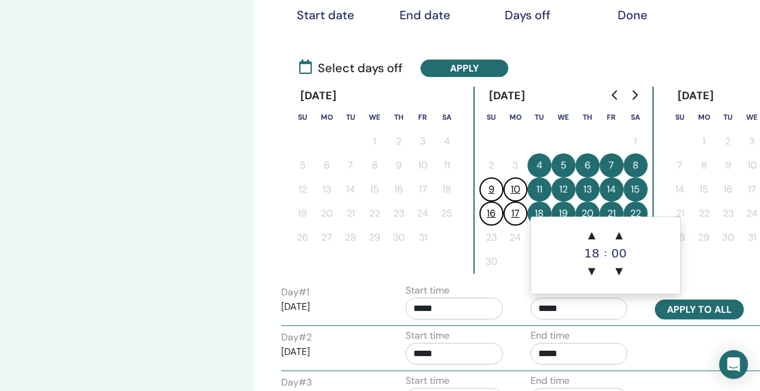
type input "*****"
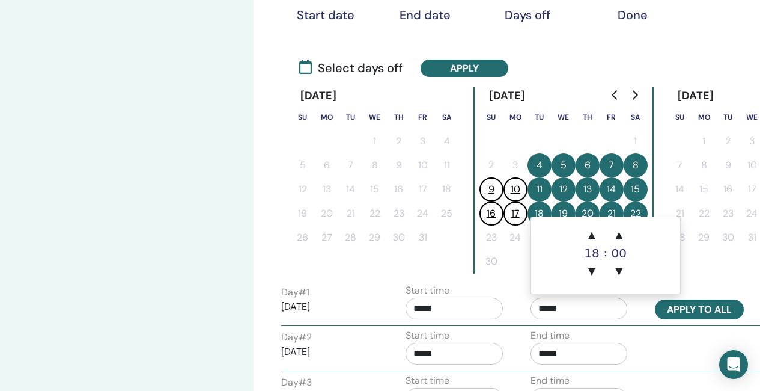
type input "*****"
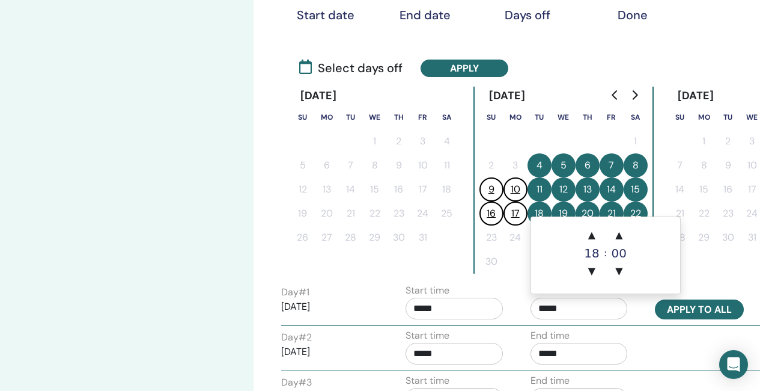
type input "*****"
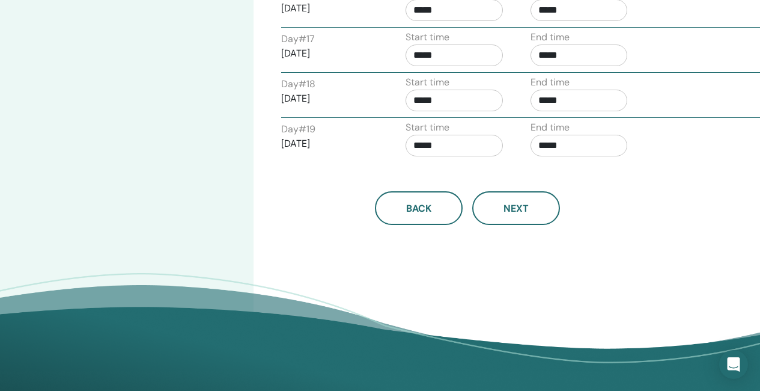
scroll to position [1202, 0]
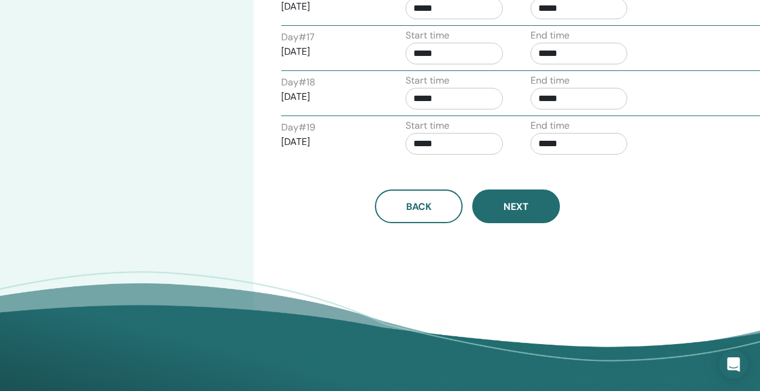
click at [529, 218] on button "Next" at bounding box center [516, 206] width 88 height 34
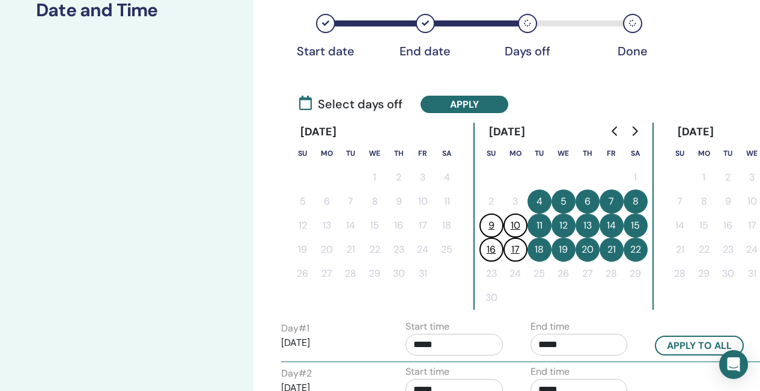
scroll to position [180, 0]
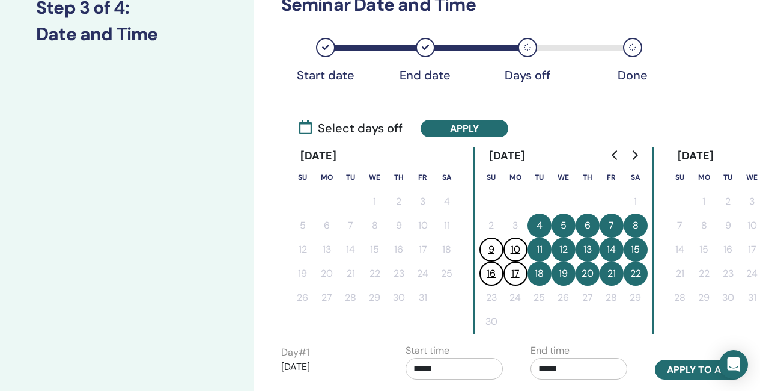
click at [691, 370] on button "Apply to all" at bounding box center [699, 369] width 89 height 20
click at [454, 132] on button "Apply" at bounding box center [465, 128] width 88 height 17
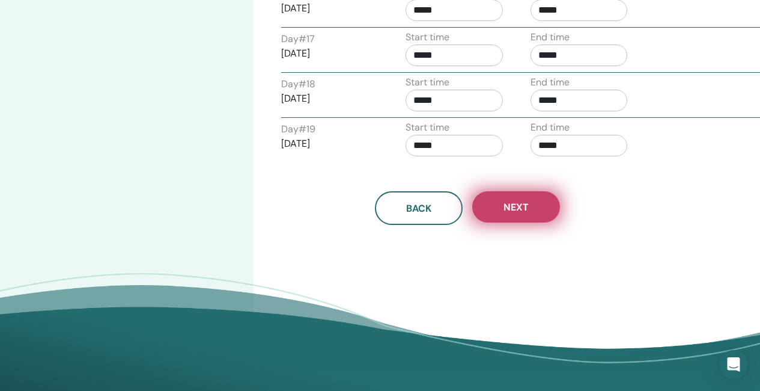
click at [525, 197] on button "Next" at bounding box center [516, 206] width 88 height 31
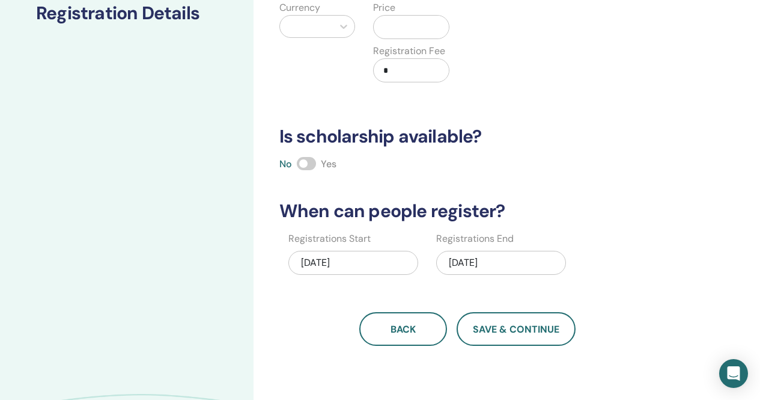
scroll to position [52, 0]
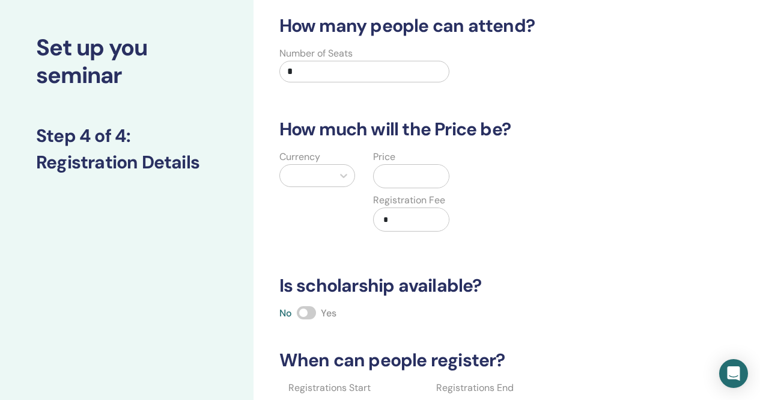
click at [322, 69] on input "*" at bounding box center [365, 72] width 171 height 22
type input "**"
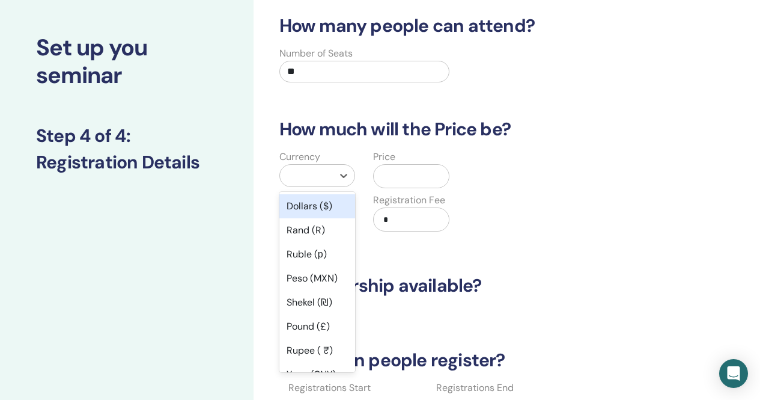
click at [300, 179] on div at bounding box center [306, 175] width 41 height 17
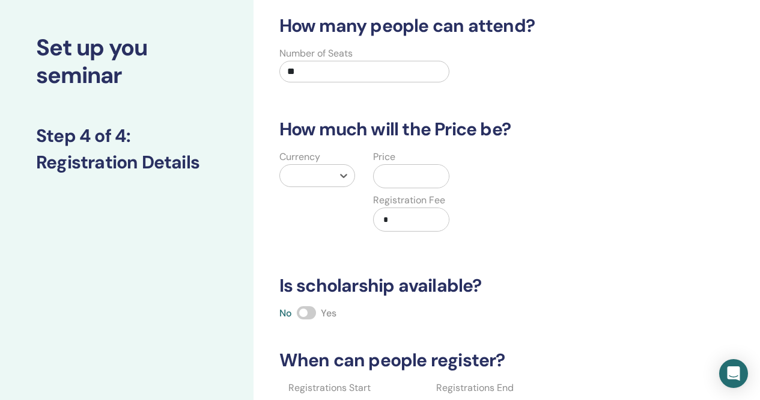
click at [312, 182] on div at bounding box center [306, 175] width 41 height 17
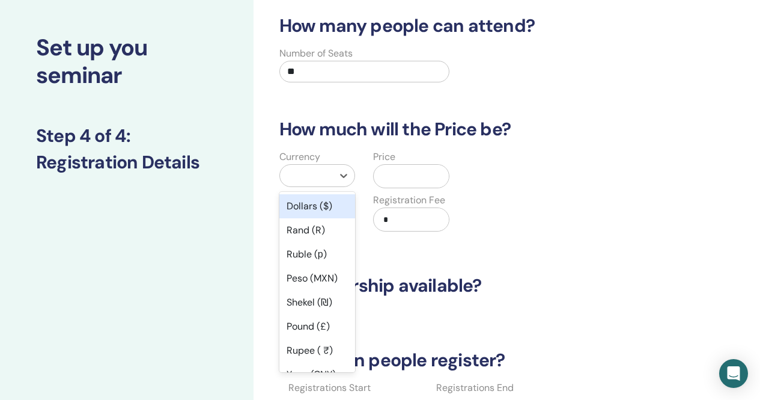
type input "*"
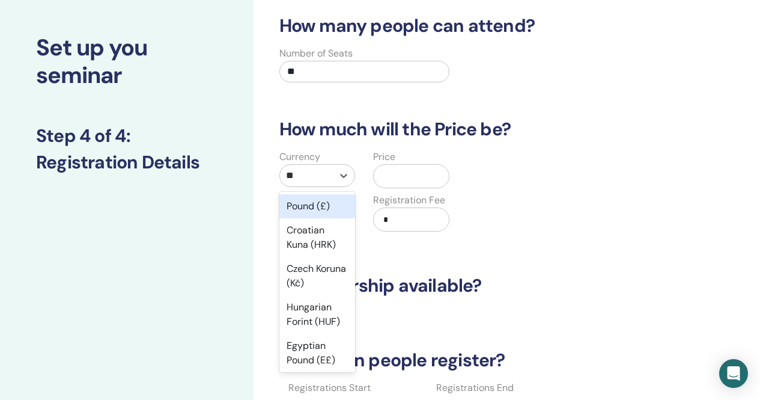
type input "**"
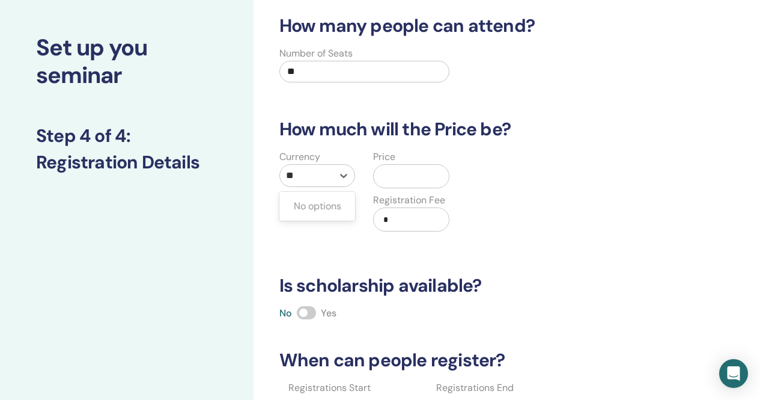
type input "*"
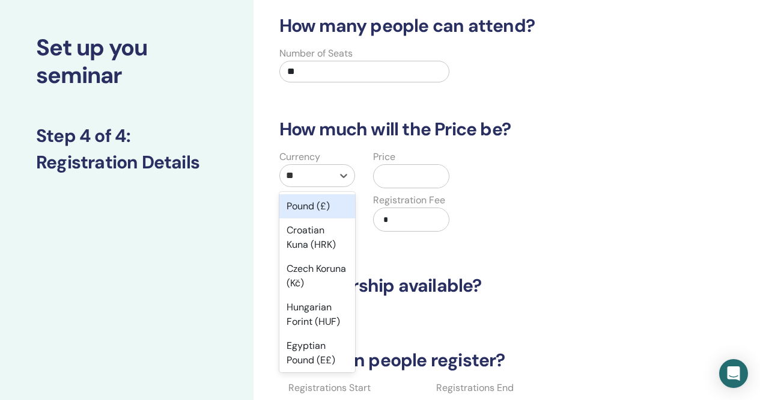
type input "*"
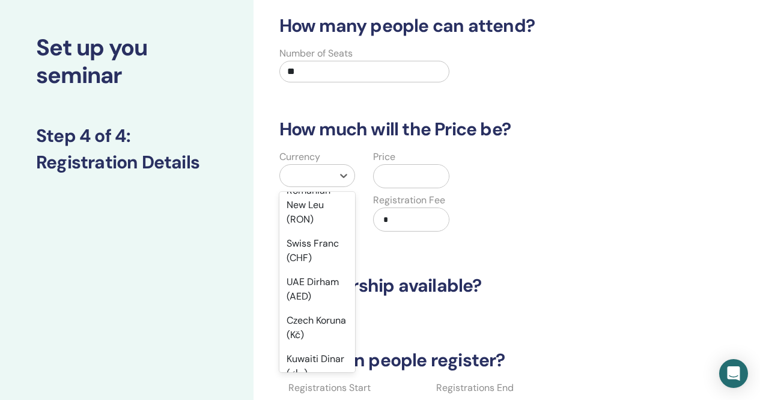
scroll to position [543, 0]
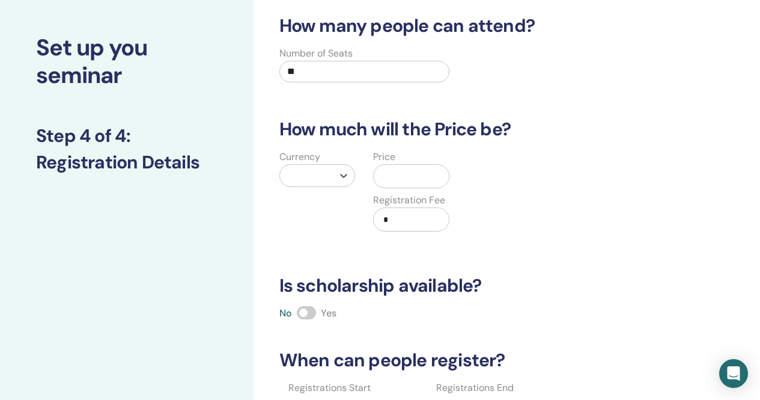
click at [310, 179] on div at bounding box center [306, 175] width 41 height 17
type input "***"
click at [335, 221] on div "UAE Dirham (AED)" at bounding box center [318, 213] width 76 height 38
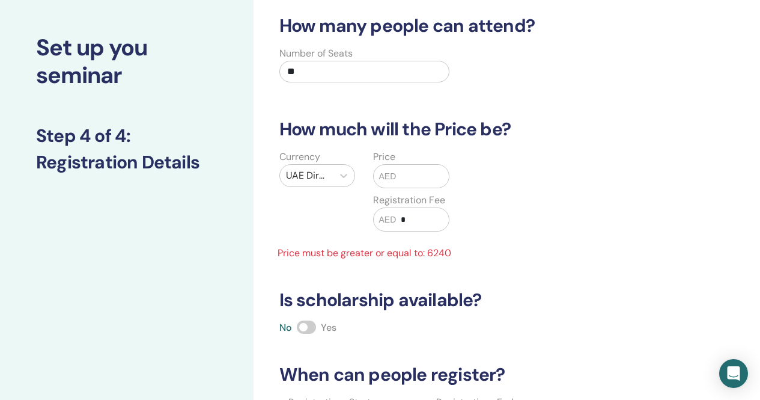
click at [391, 173] on span "AED" at bounding box center [387, 176] width 17 height 13
click at [403, 174] on input "text" at bounding box center [422, 176] width 53 height 23
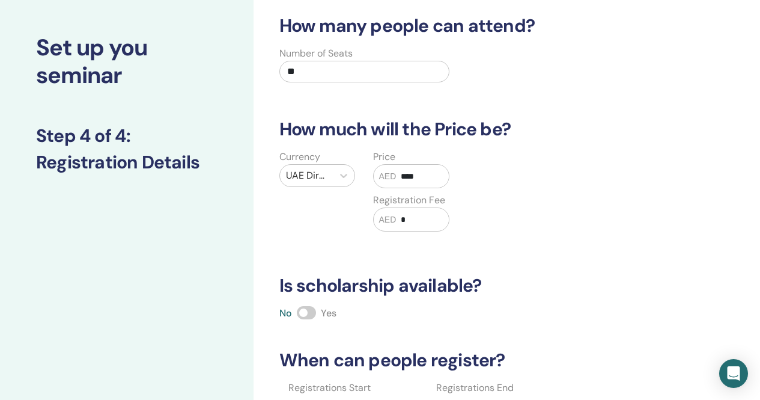
type input "****"
click at [500, 195] on div "Currency UAE Dirham (AED) Price AED **** Registration Fee AED *" at bounding box center [458, 198] width 391 height 96
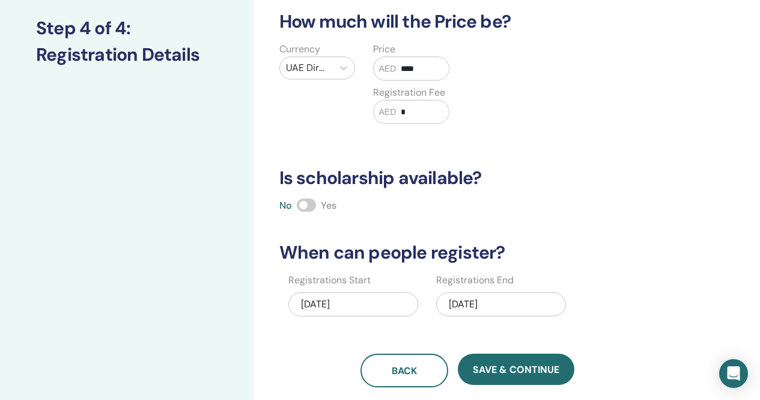
scroll to position [173, 0]
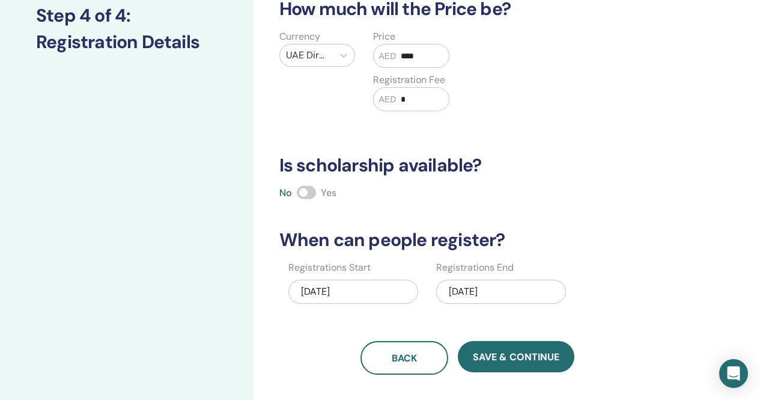
click at [311, 191] on span at bounding box center [306, 192] width 19 height 13
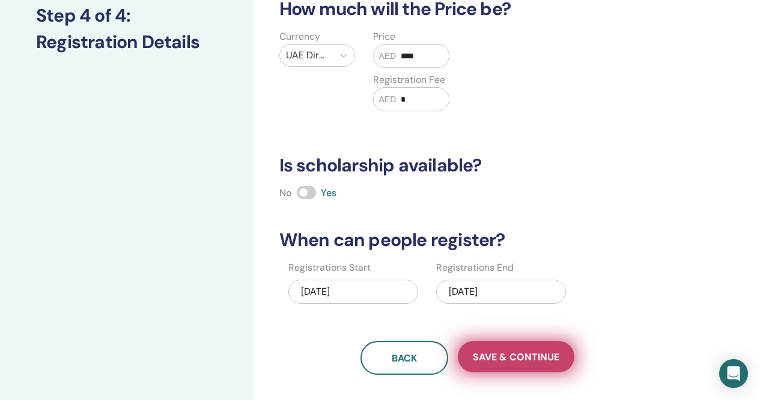
click at [530, 350] on button "Save & Continue" at bounding box center [516, 356] width 117 height 31
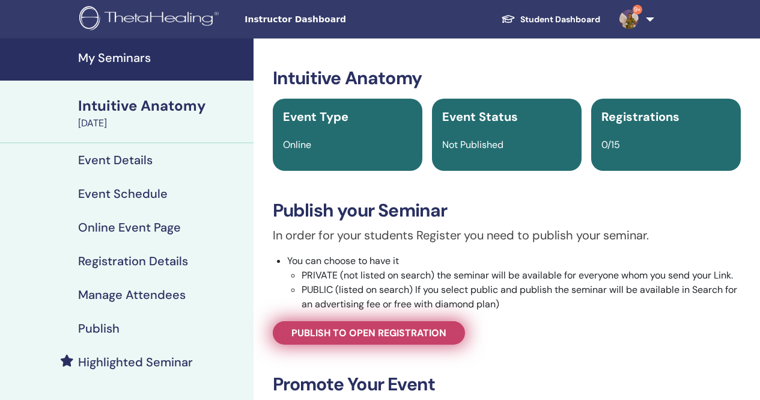
scroll to position [120, 0]
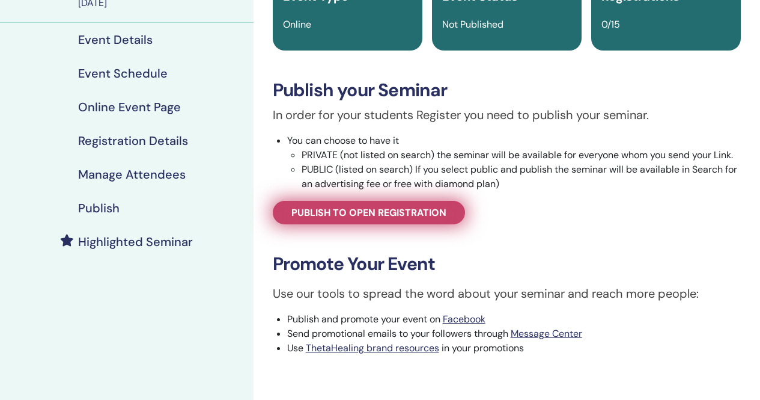
click at [349, 207] on span "Publish to open registration" at bounding box center [369, 212] width 155 height 13
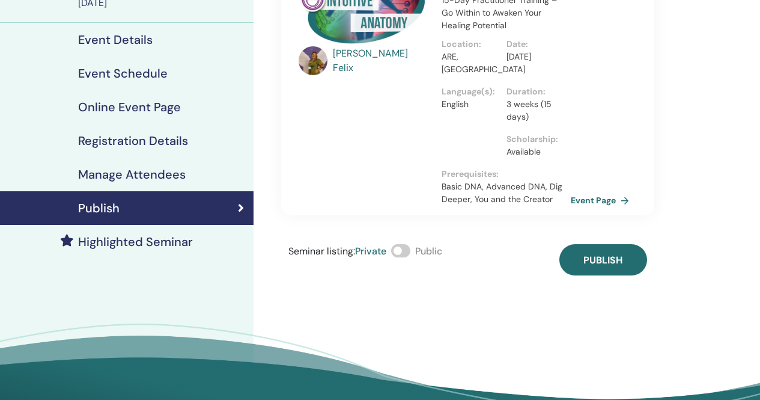
click at [402, 253] on span at bounding box center [400, 250] width 19 height 13
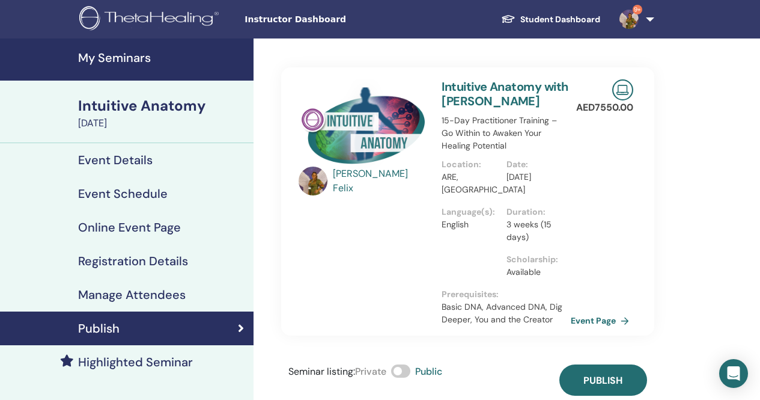
scroll to position [60, 0]
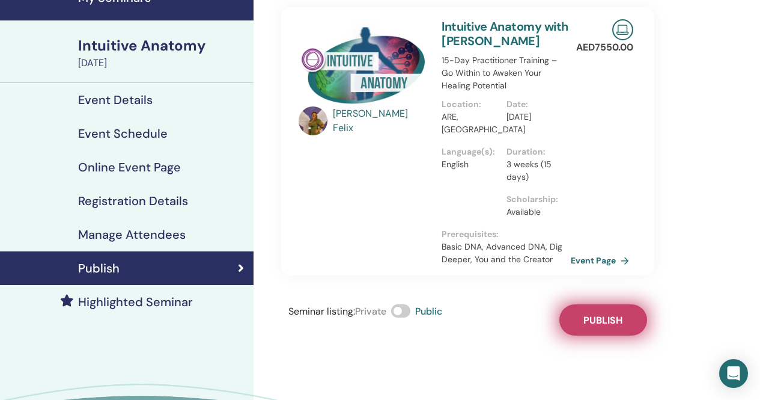
click at [618, 323] on span "Publish" at bounding box center [603, 320] width 39 height 13
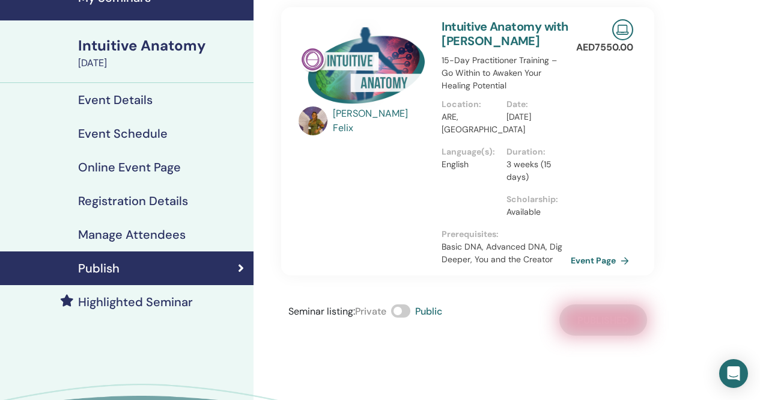
click at [148, 304] on h4 "Highlighted Seminar" at bounding box center [135, 302] width 115 height 14
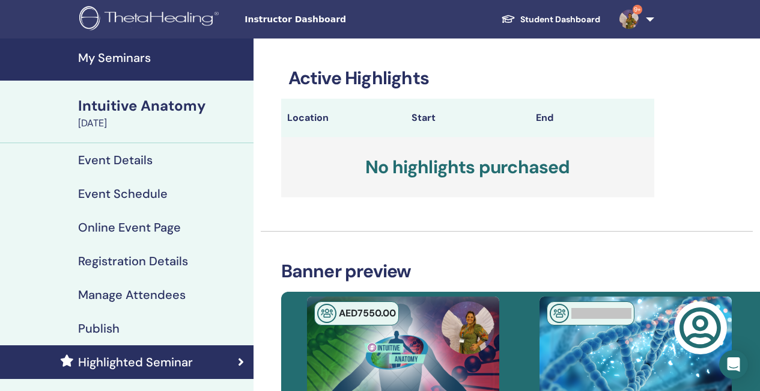
click at [118, 58] on h4 "My Seminars" at bounding box center [162, 57] width 168 height 14
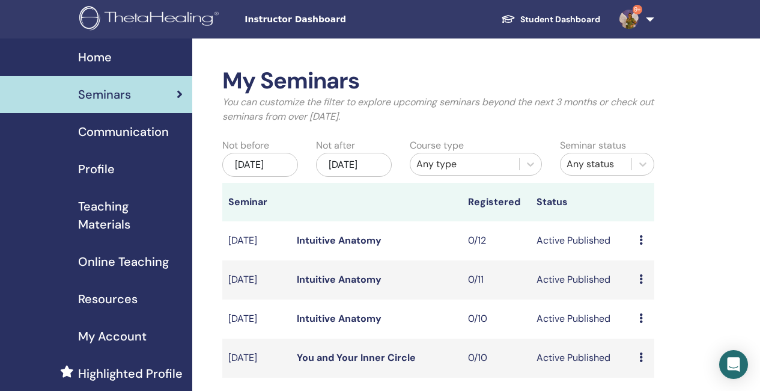
click at [487, 176] on div "Course type Any type" at bounding box center [476, 160] width 150 height 44
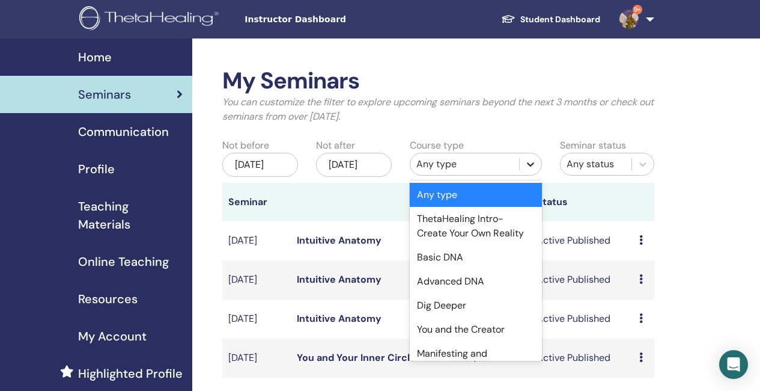
click at [534, 167] on icon at bounding box center [531, 164] width 12 height 12
click at [452, 166] on div "Any type" at bounding box center [465, 164] width 97 height 14
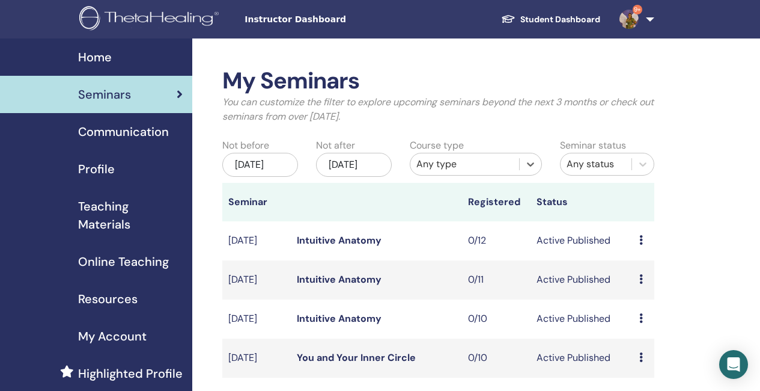
click at [489, 168] on div "Any type" at bounding box center [465, 164] width 97 height 14
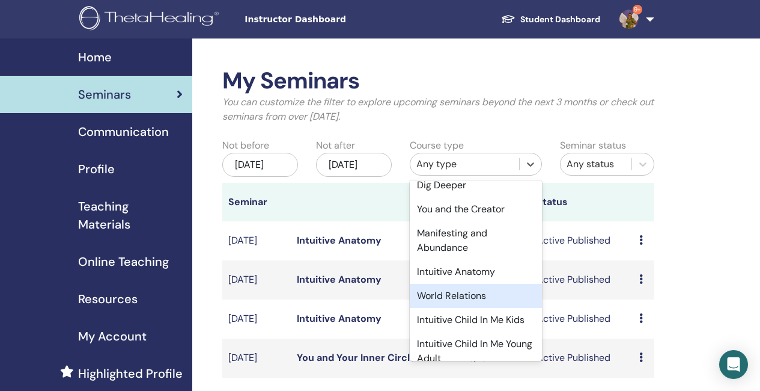
scroll to position [180, 0]
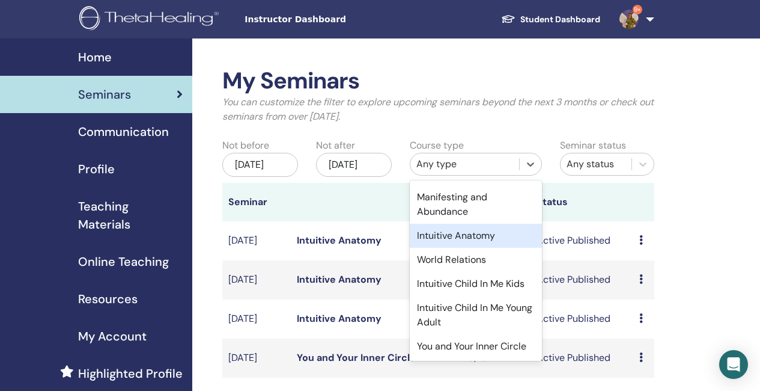
click at [470, 224] on div "Intuitive Anatomy" at bounding box center [476, 236] width 132 height 24
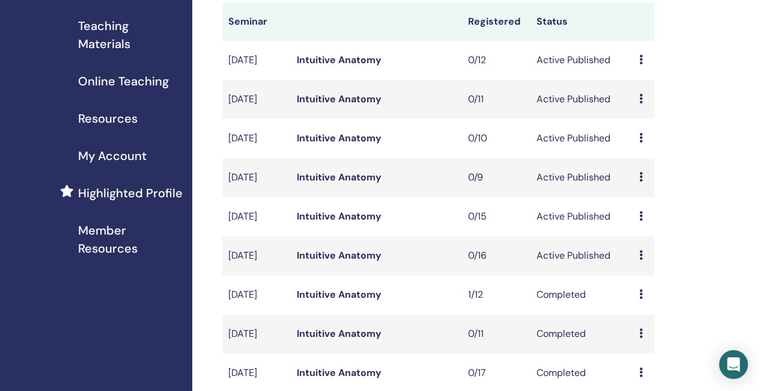
click at [351, 183] on link "Intuitive Anatomy" at bounding box center [339, 177] width 85 height 13
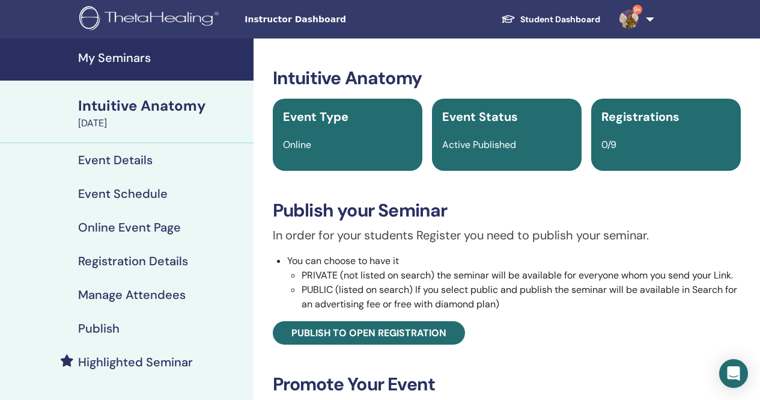
click at [116, 65] on h4 "My Seminars" at bounding box center [162, 57] width 168 height 14
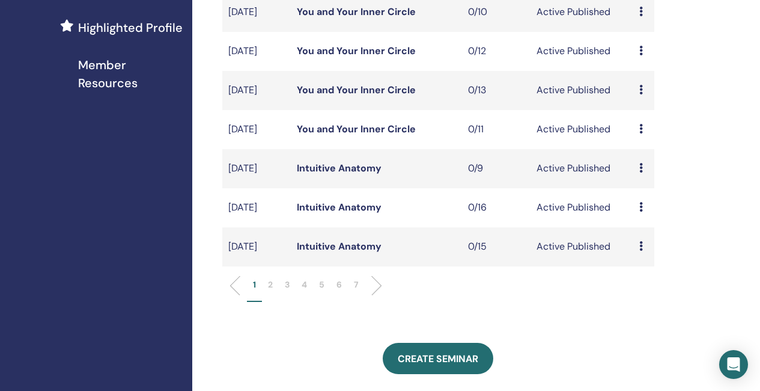
scroll to position [361, 0]
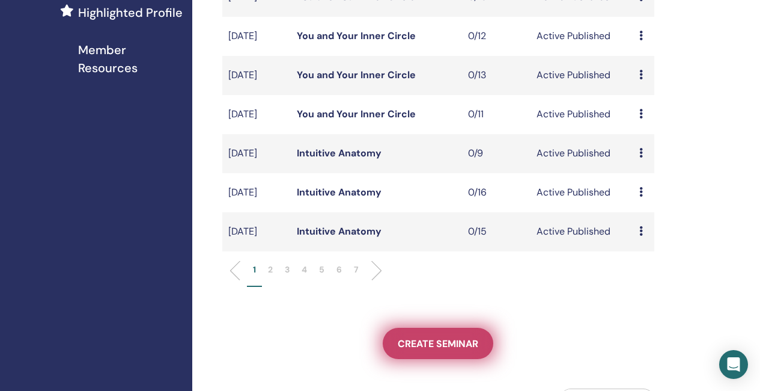
click at [431, 350] on span "Create seminar" at bounding box center [438, 343] width 81 height 13
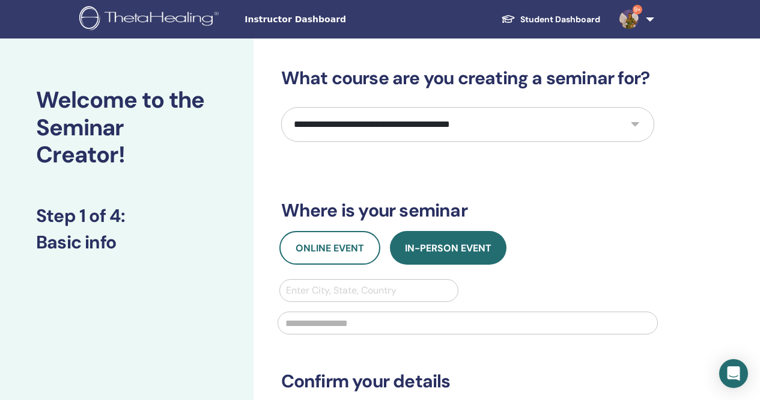
click at [367, 123] on select "**********" at bounding box center [467, 124] width 373 height 35
select select "*"
click at [281, 107] on select "**********" at bounding box center [467, 124] width 373 height 35
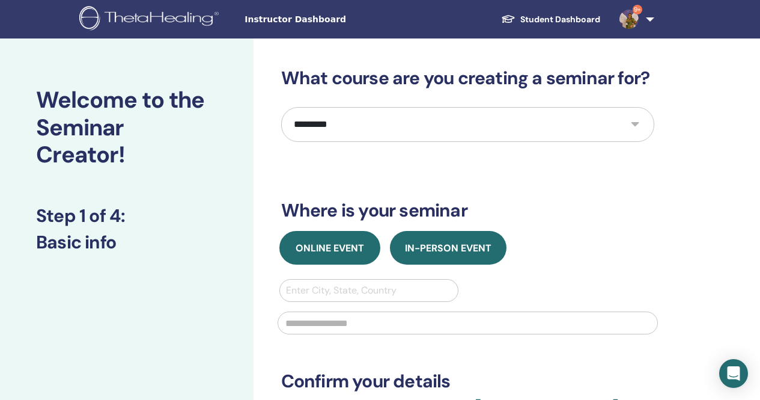
click at [337, 252] on span "Online Event" at bounding box center [330, 248] width 69 height 13
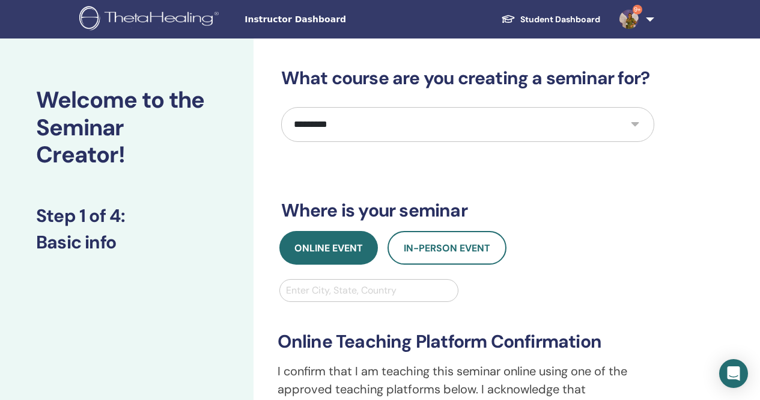
click at [332, 292] on div at bounding box center [369, 290] width 167 height 17
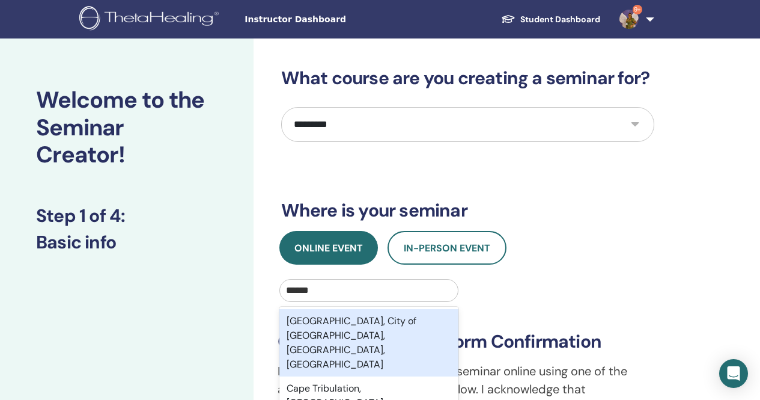
type input "*******"
click at [390, 343] on div "Cape Town, City of Cape Town, Western Cape, ZAF" at bounding box center [370, 342] width 180 height 67
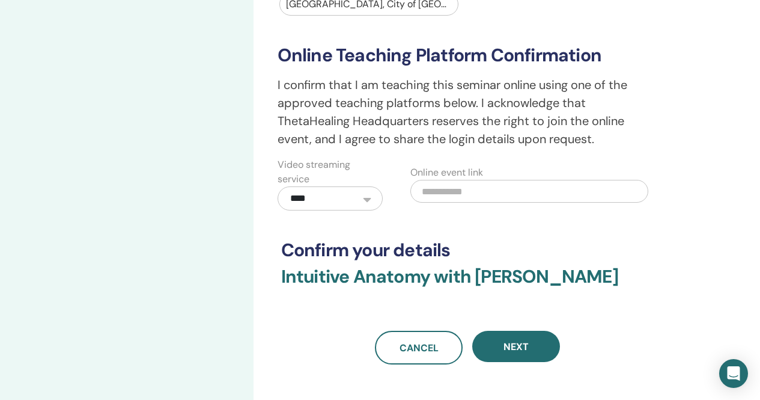
scroll to position [301, 0]
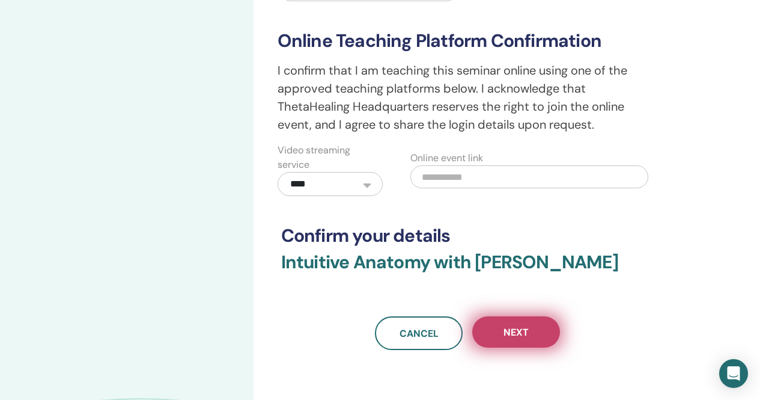
click at [523, 338] on button "Next" at bounding box center [516, 331] width 88 height 31
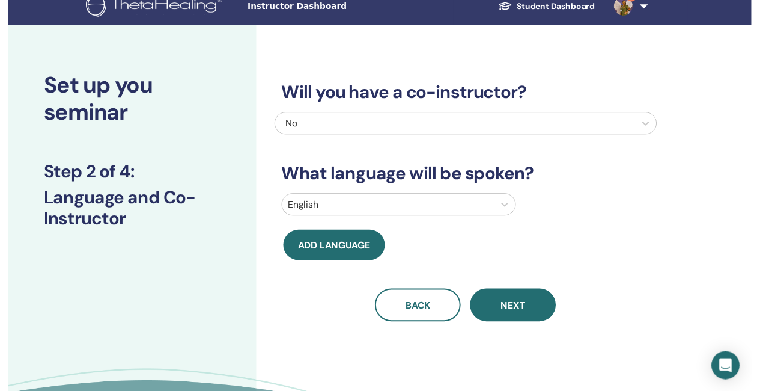
scroll to position [0, 0]
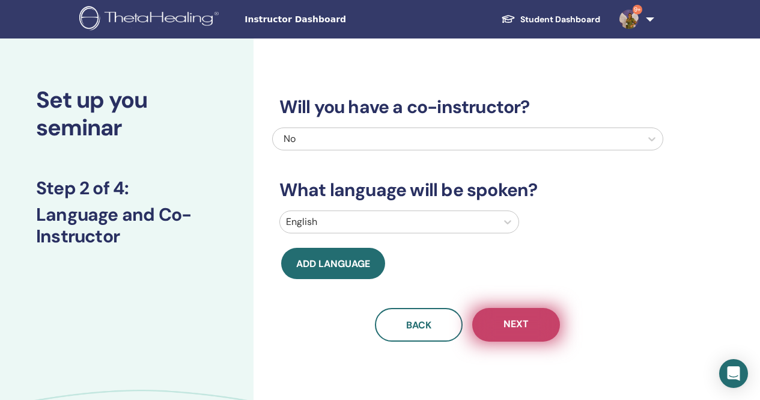
click at [510, 324] on span "Next" at bounding box center [516, 324] width 25 height 15
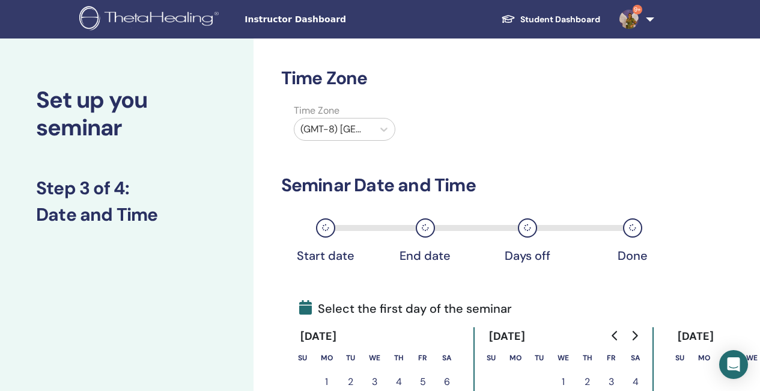
click at [359, 130] on div at bounding box center [334, 129] width 67 height 17
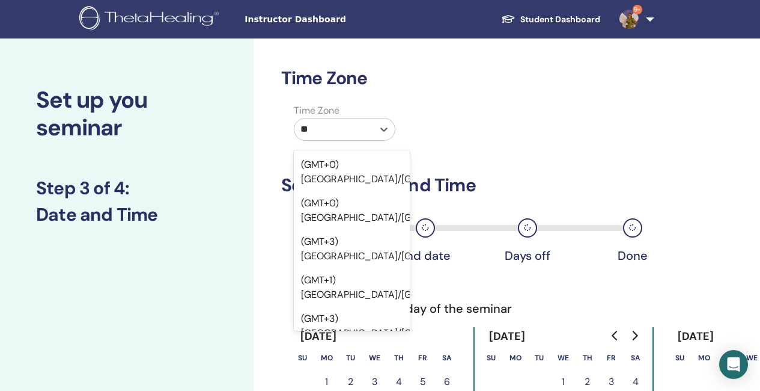
type input "*"
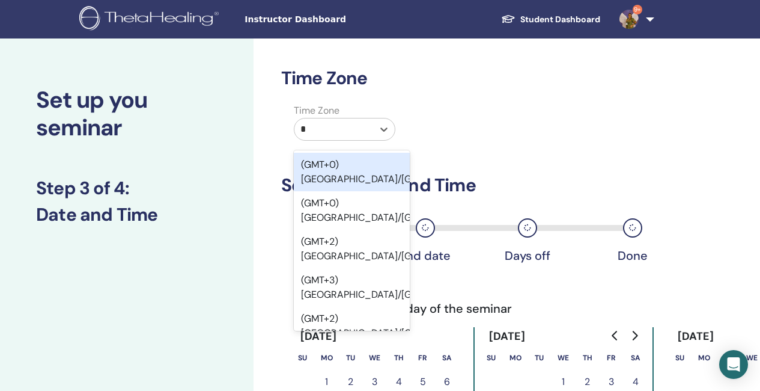
type input "**"
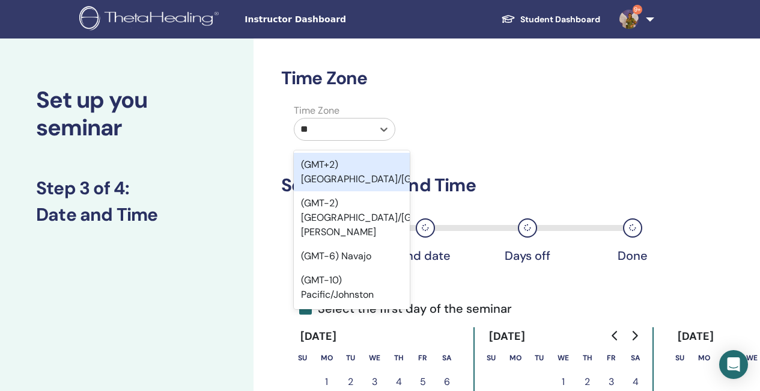
click at [368, 167] on div "(GMT+2) Africa/Johannesburg" at bounding box center [352, 172] width 116 height 38
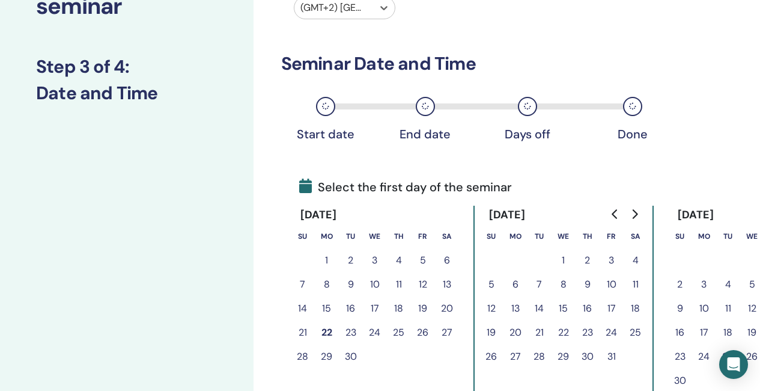
scroll to position [180, 0]
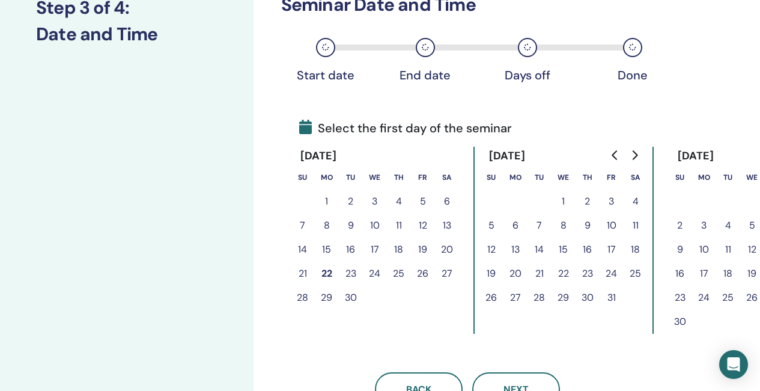
click at [635, 152] on icon "Go to next month" at bounding box center [634, 155] width 5 height 10
click at [540, 225] on button "4" at bounding box center [540, 225] width 24 height 24
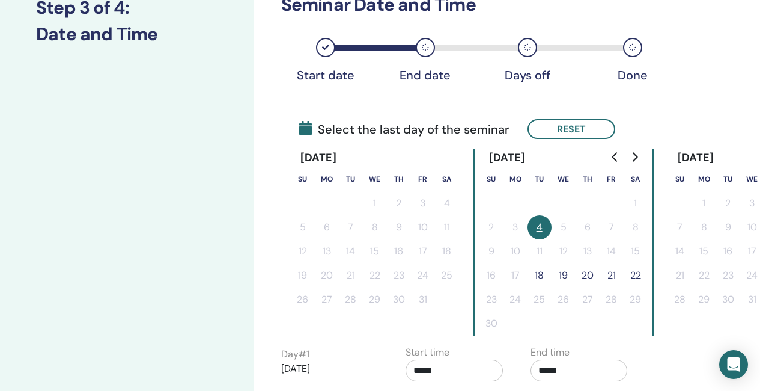
click at [638, 275] on button "22" at bounding box center [636, 275] width 24 height 24
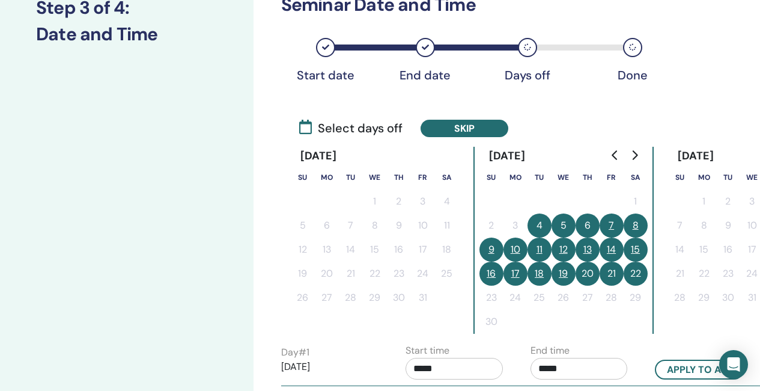
click at [491, 246] on button "9" at bounding box center [492, 249] width 24 height 24
click at [516, 249] on button "10" at bounding box center [516, 249] width 24 height 24
click at [489, 274] on button "16" at bounding box center [492, 273] width 24 height 24
click at [517, 274] on button "17" at bounding box center [516, 273] width 24 height 24
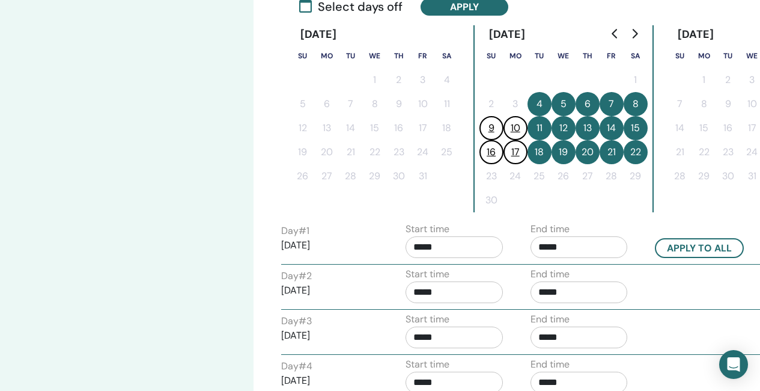
scroll to position [361, 0]
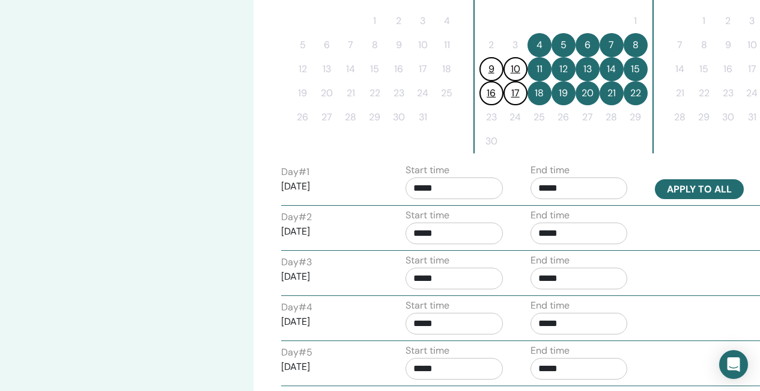
click at [701, 192] on button "Apply to all" at bounding box center [699, 189] width 89 height 20
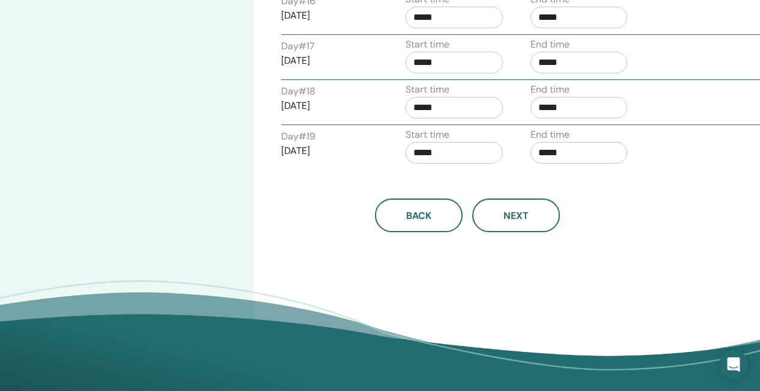
scroll to position [1202, 0]
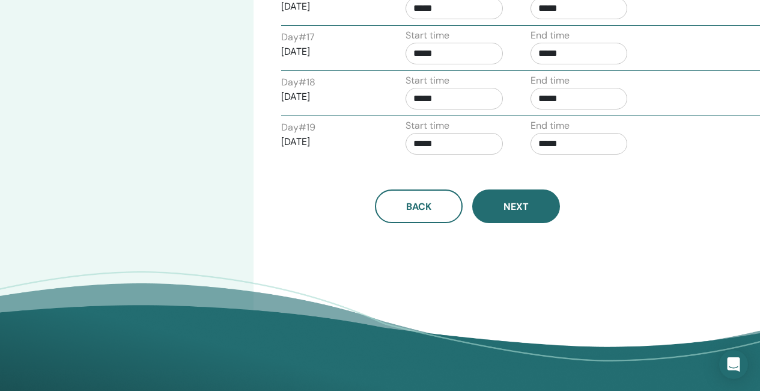
click at [530, 216] on button "Next" at bounding box center [516, 206] width 88 height 34
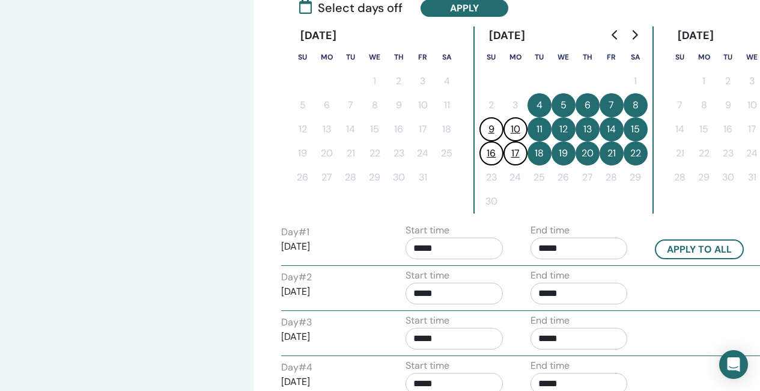
scroll to position [0, 0]
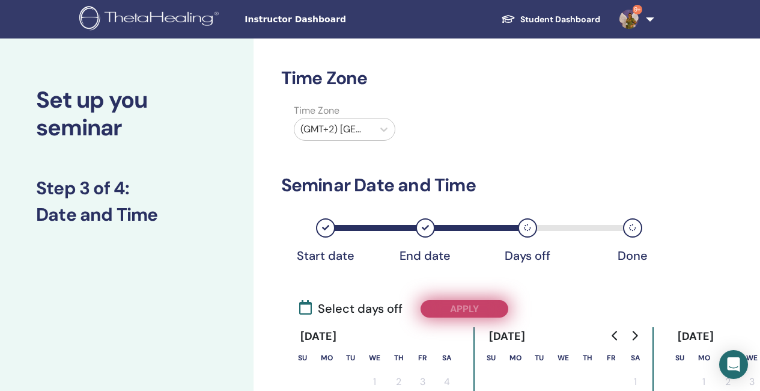
click at [471, 306] on button "Apply" at bounding box center [465, 308] width 88 height 17
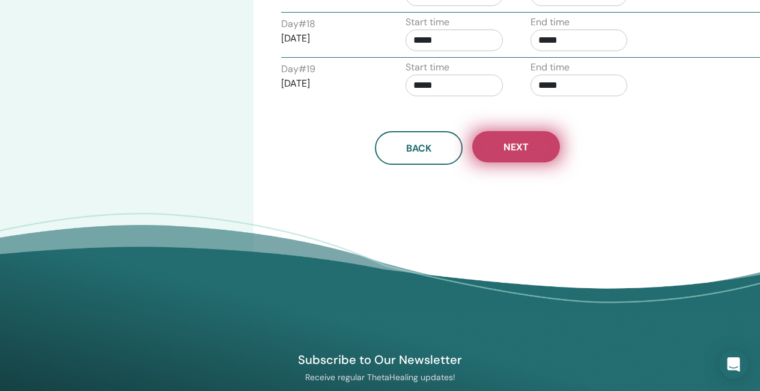
click at [522, 154] on button "Next" at bounding box center [516, 146] width 88 height 31
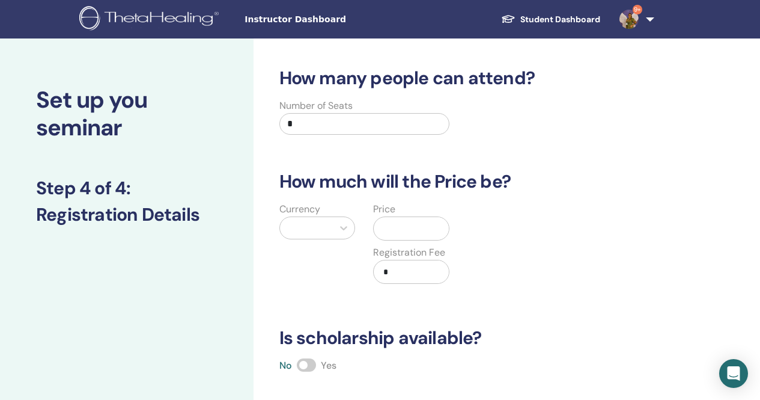
click at [304, 123] on input "*" at bounding box center [365, 124] width 171 height 22
type input "**"
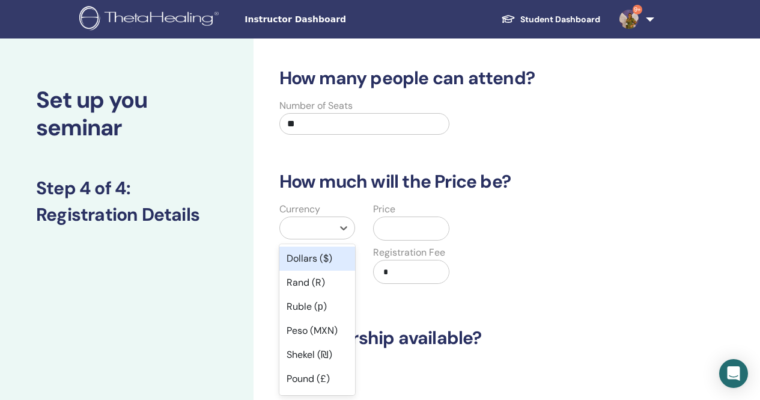
click at [313, 226] on div at bounding box center [306, 227] width 41 height 17
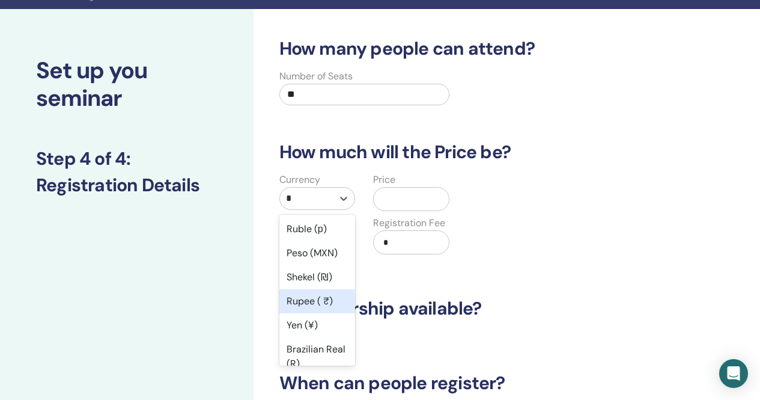
type input "**"
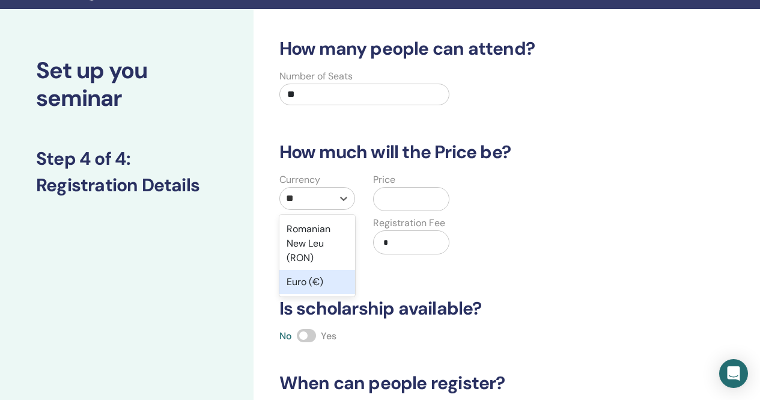
click at [324, 289] on div "Euro (€)" at bounding box center [318, 282] width 76 height 24
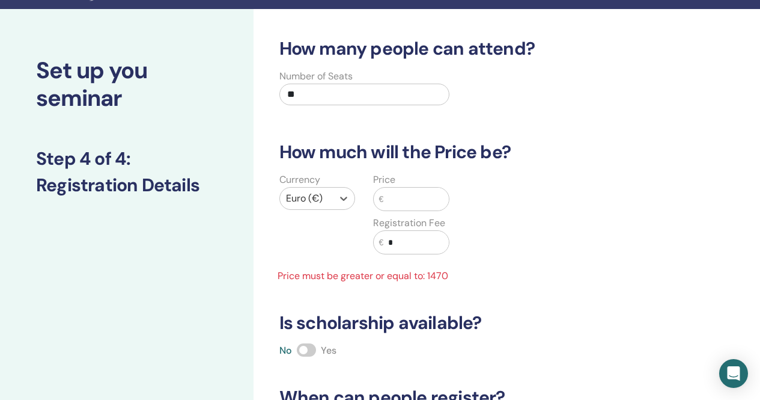
click at [412, 202] on input "text" at bounding box center [416, 199] width 66 height 23
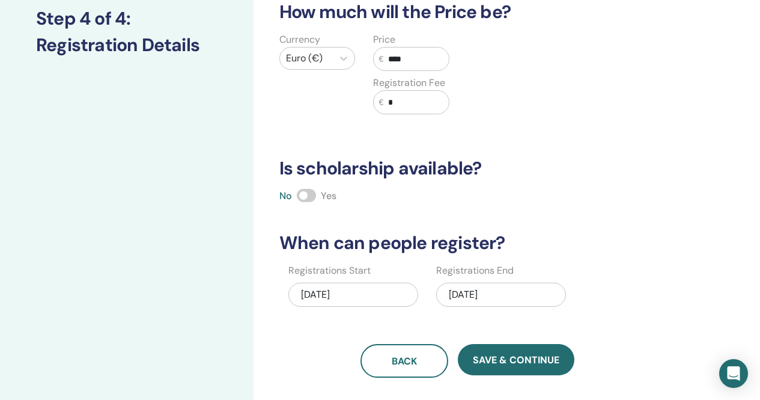
scroll to position [210, 0]
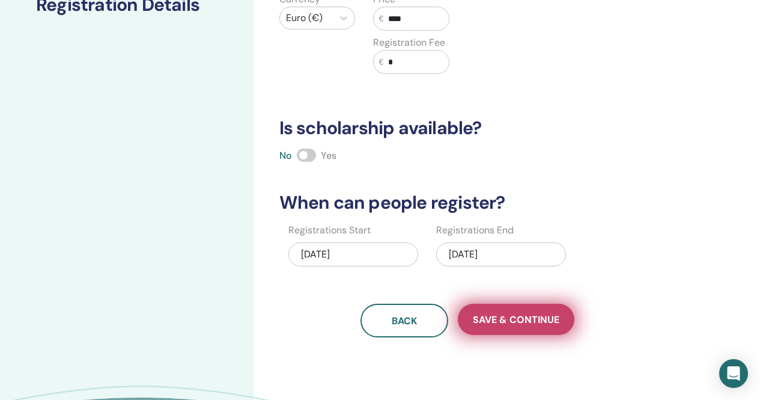
type input "****"
click at [533, 318] on span "Save & Continue" at bounding box center [516, 319] width 87 height 13
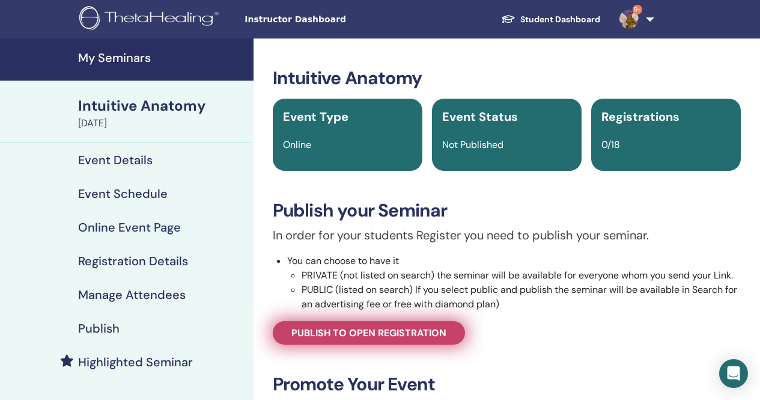
click at [380, 329] on span "Publish to open registration" at bounding box center [369, 332] width 155 height 13
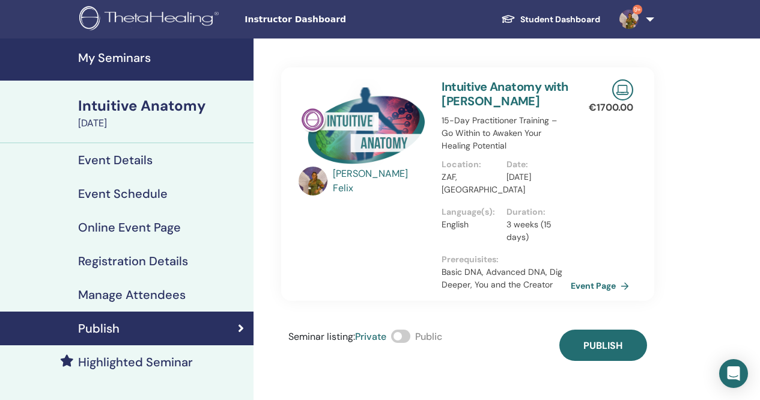
click at [404, 336] on span at bounding box center [400, 335] width 19 height 13
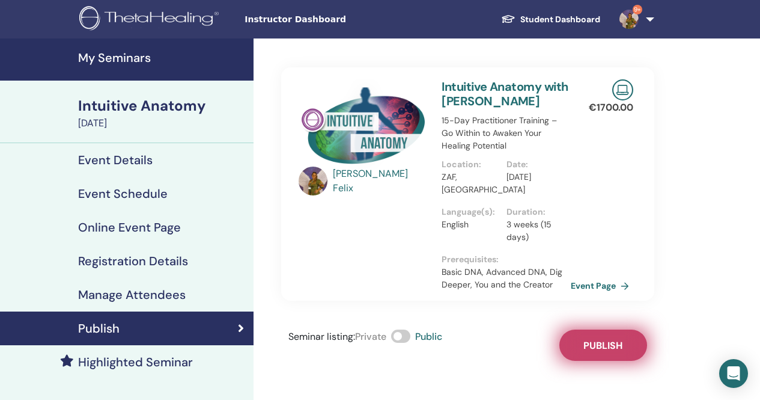
click at [608, 353] on button "Publish" at bounding box center [604, 344] width 88 height 31
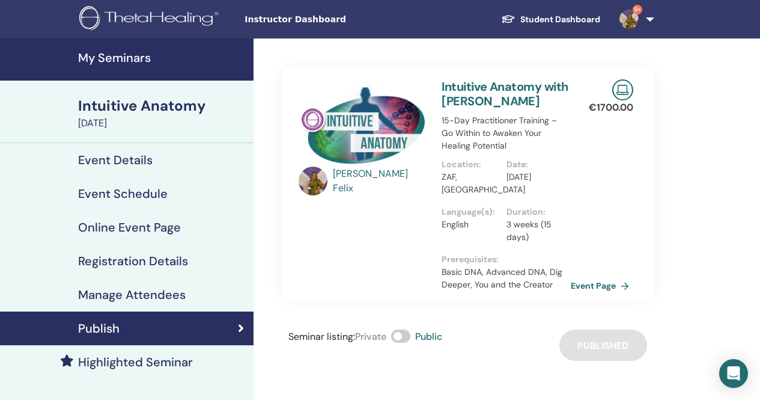
click at [126, 63] on h4 "My Seminars" at bounding box center [162, 57] width 168 height 14
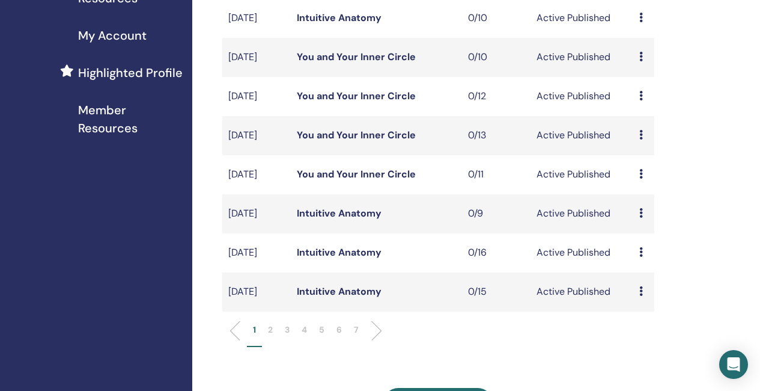
scroll to position [361, 0]
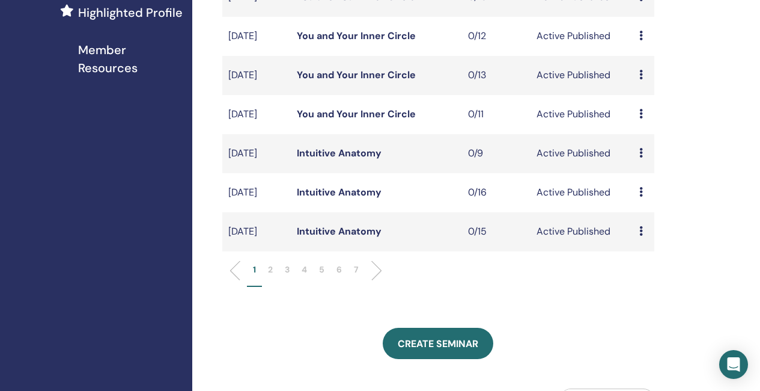
click at [377, 281] on li at bounding box center [372, 270] width 20 height 20
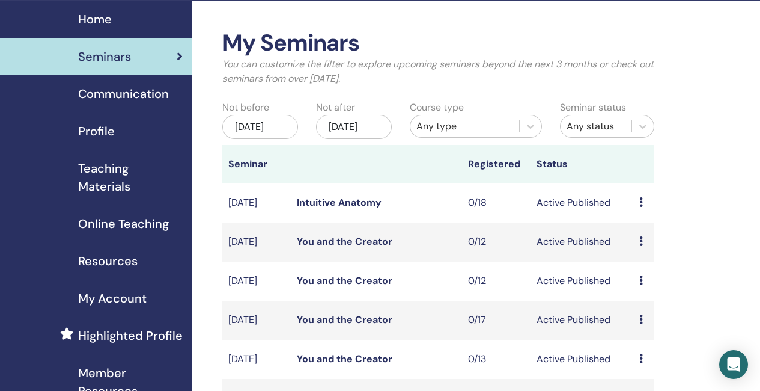
scroll to position [0, 0]
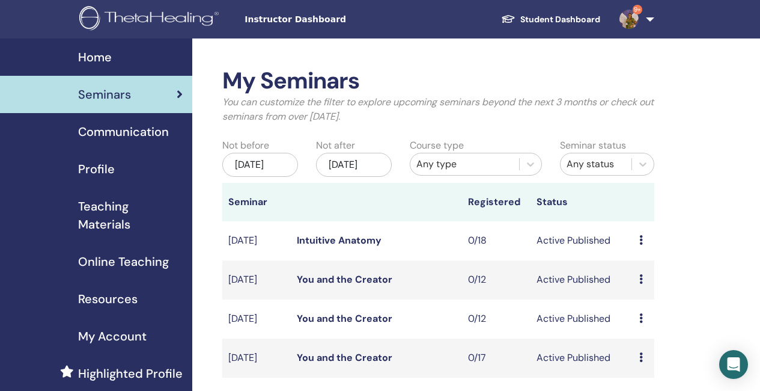
click at [106, 58] on span "Home" at bounding box center [95, 57] width 34 height 18
